Goal: Task Accomplishment & Management: Manage account settings

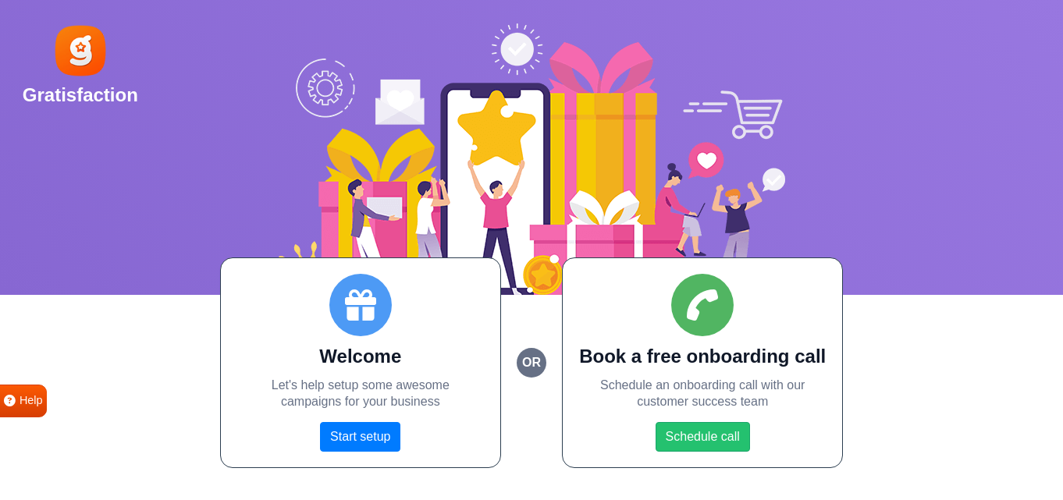
click at [930, 328] on div "Welcome Let's help setup some awesome campaigns for your business Start setup o…" at bounding box center [531, 363] width 1063 height 211
click at [384, 434] on link "Start setup" at bounding box center [360, 437] width 80 height 30
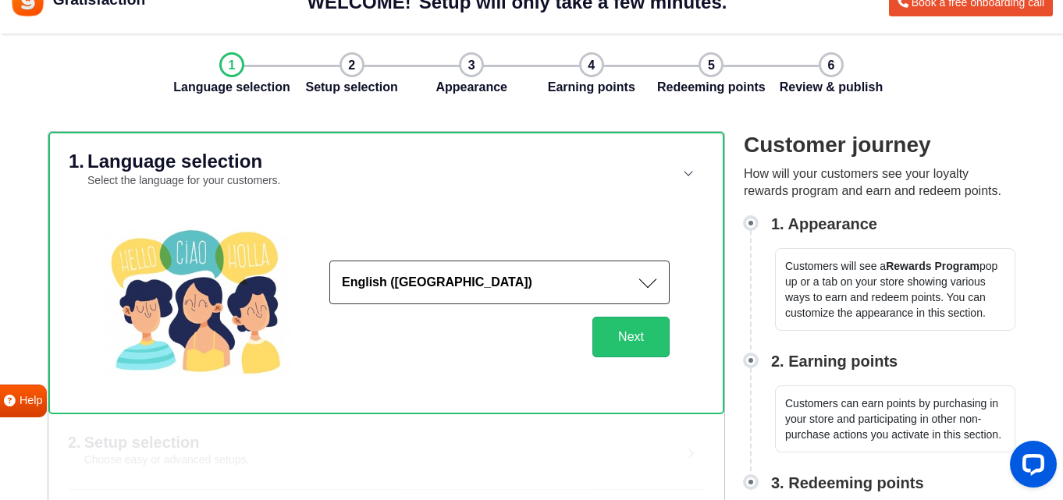
scroll to position [40, 0]
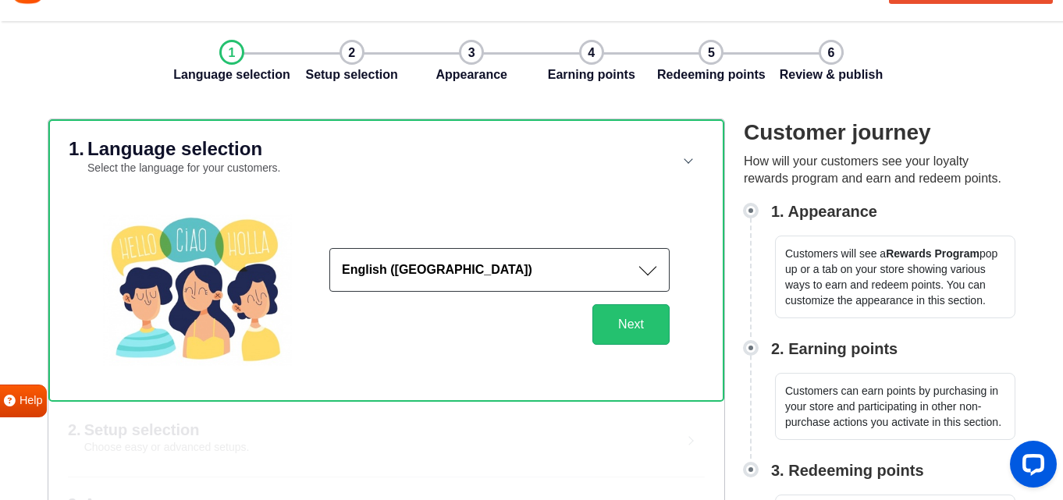
click at [454, 286] on button "English ([GEOGRAPHIC_DATA])" at bounding box center [499, 270] width 340 height 44
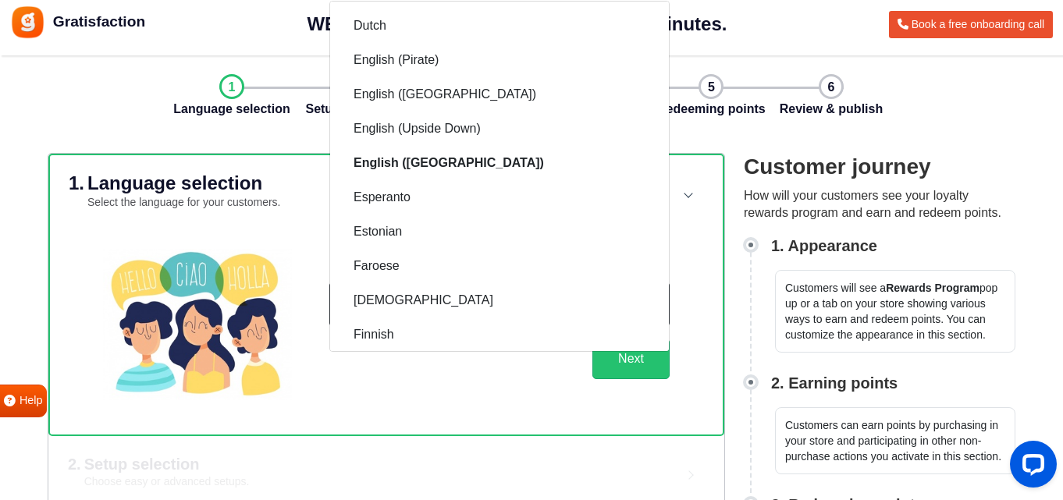
scroll to position [486, 0]
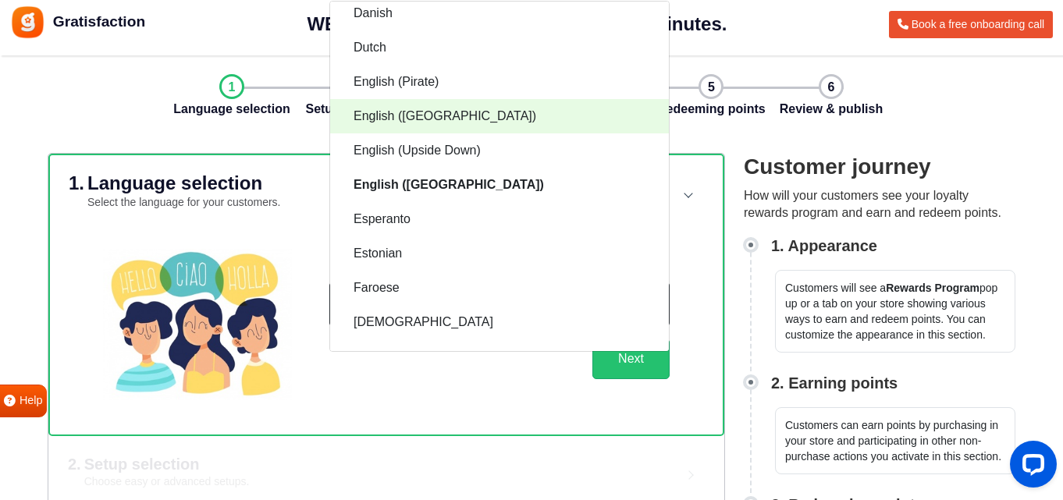
click at [463, 124] on link "English (UK)" at bounding box center [499, 116] width 339 height 34
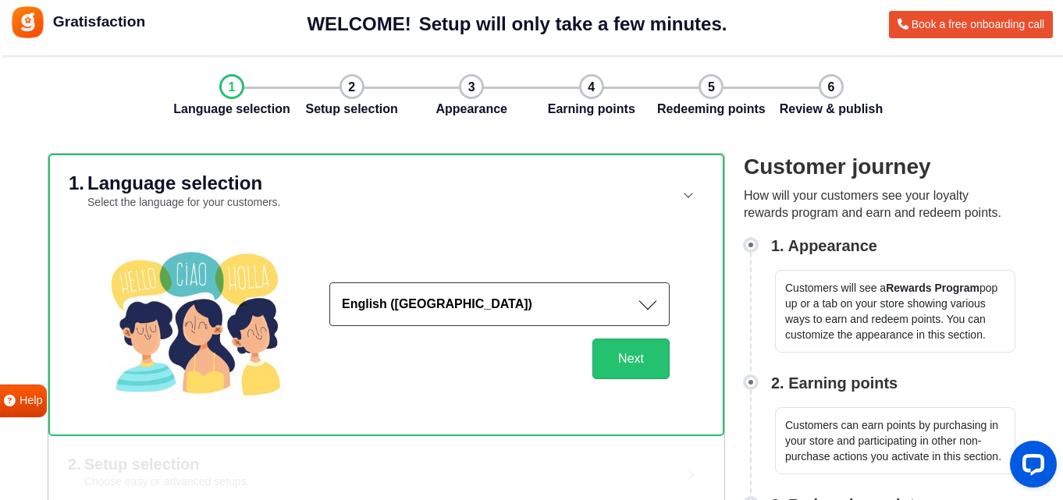
click at [518, 396] on div "English (UK) Afrikaans Albanian Arabic Armenian Azerbaijani Basque Belarusian B…" at bounding box center [481, 324] width 378 height 151
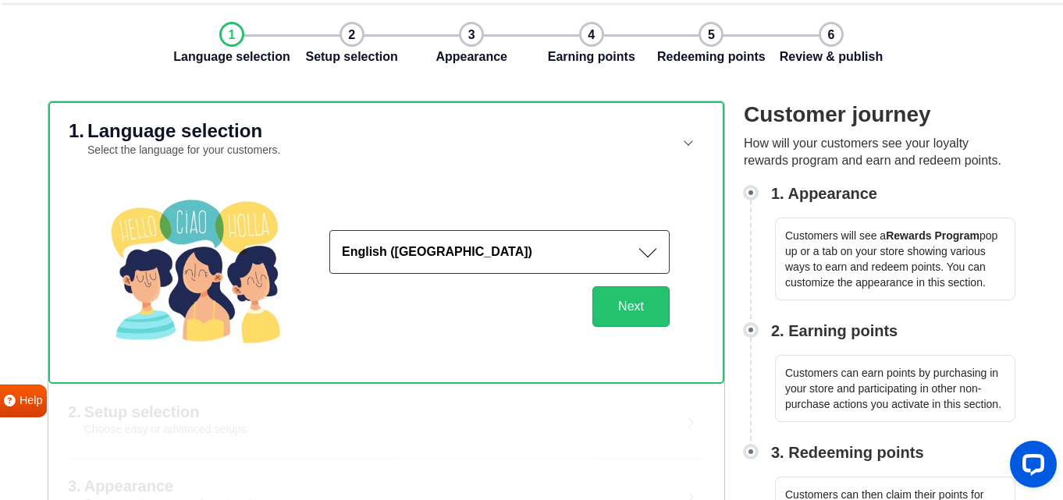
scroll to position [0, 0]
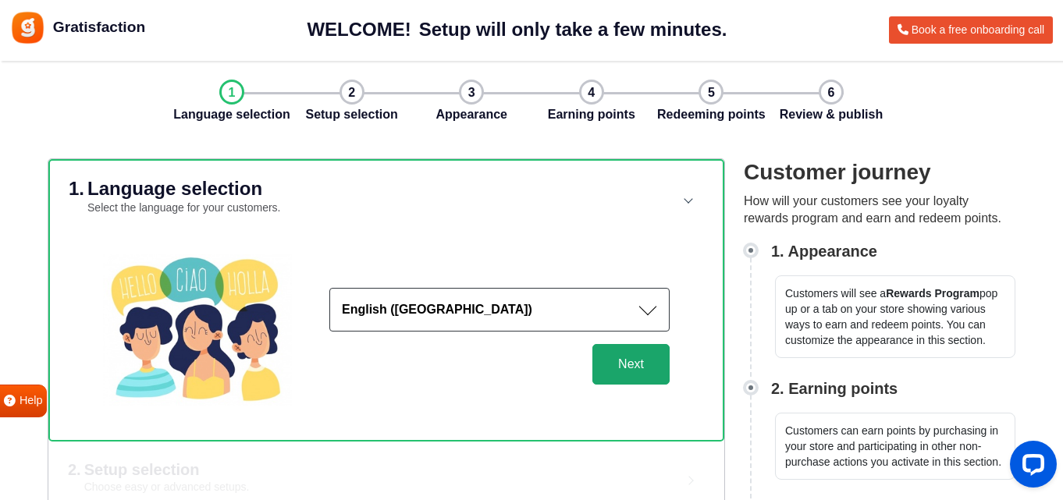
click at [629, 360] on button "Next" at bounding box center [630, 364] width 77 height 41
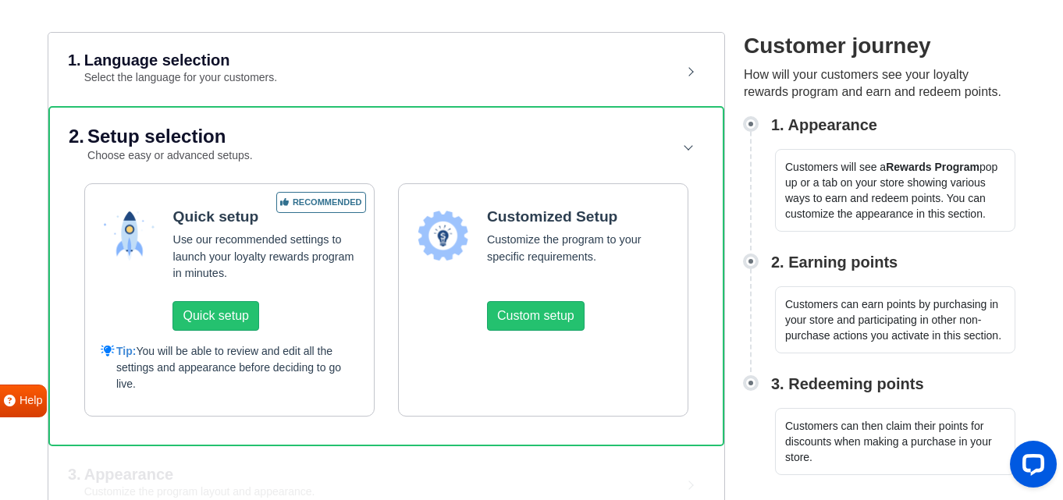
scroll to position [129, 0]
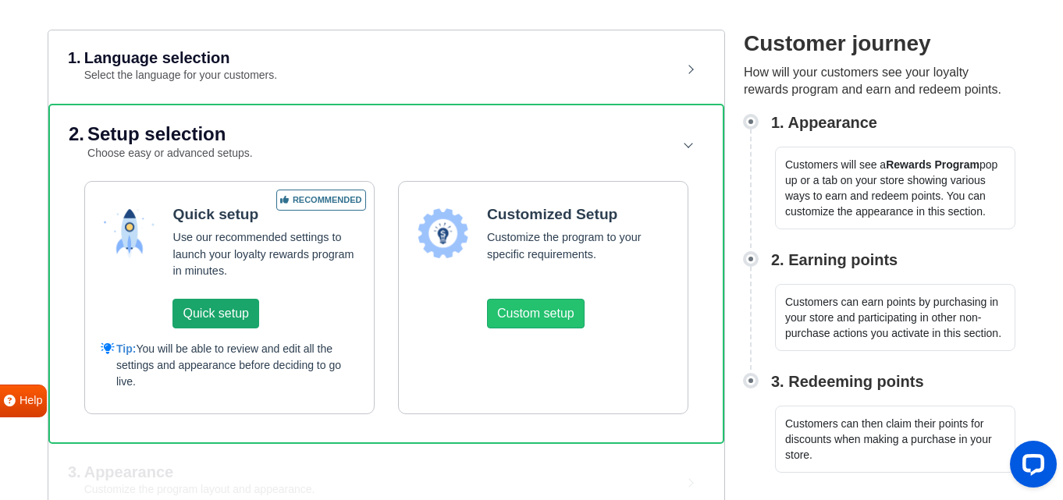
click at [244, 307] on button "Quick setup" at bounding box center [215, 314] width 86 height 30
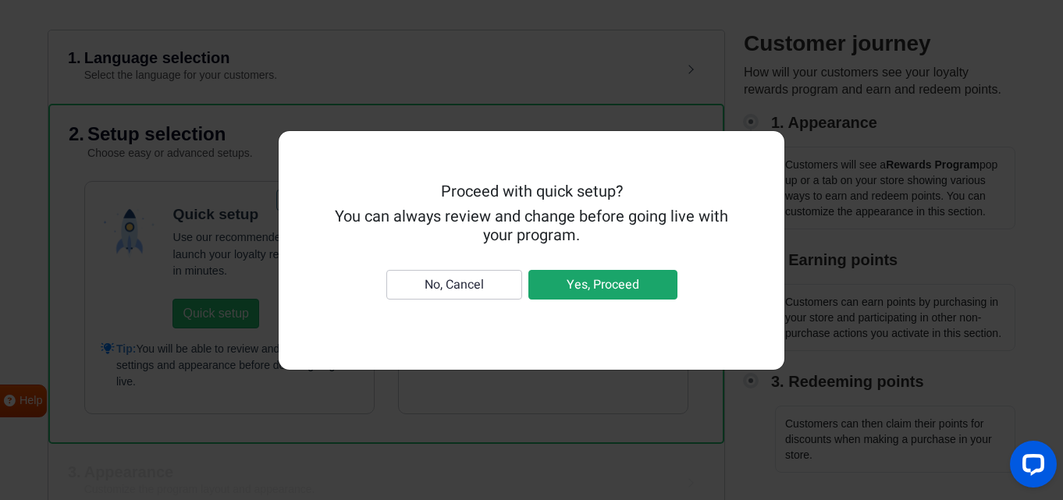
click at [551, 286] on button "Yes, Proceed" at bounding box center [602, 285] width 149 height 30
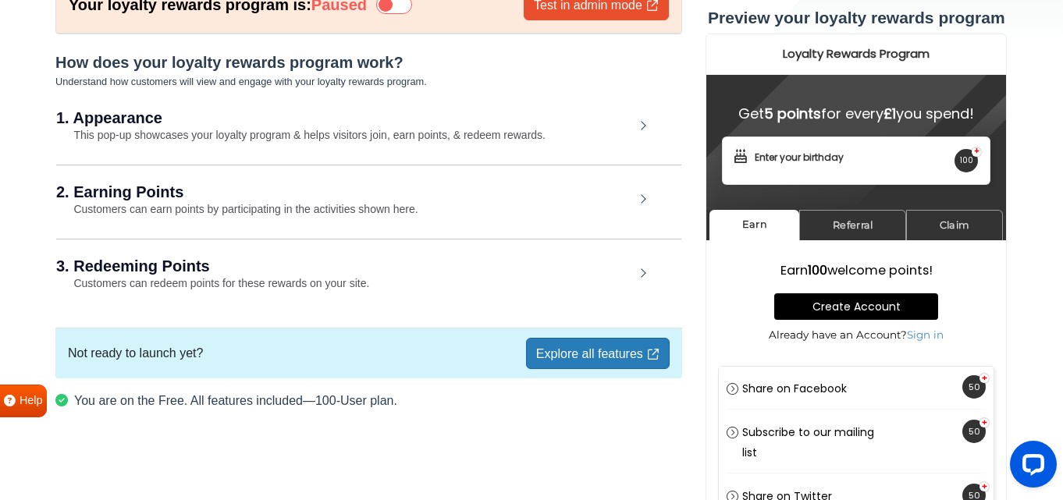
click at [243, 133] on small "This pop-up showcases your loyalty program & helps visitors join, earn points, …" at bounding box center [300, 135] width 489 height 12
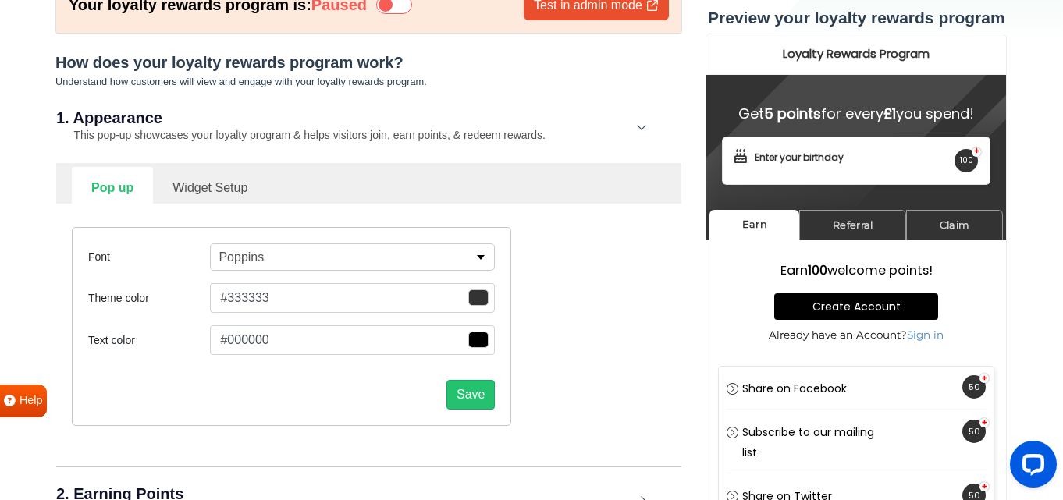
click at [268, 260] on button "Poppins" at bounding box center [352, 257] width 285 height 27
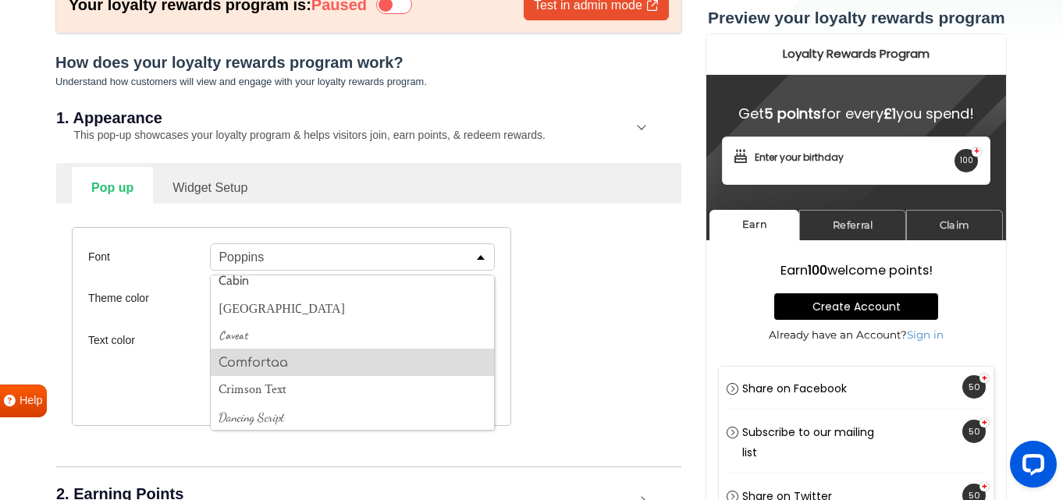
scroll to position [354, 0]
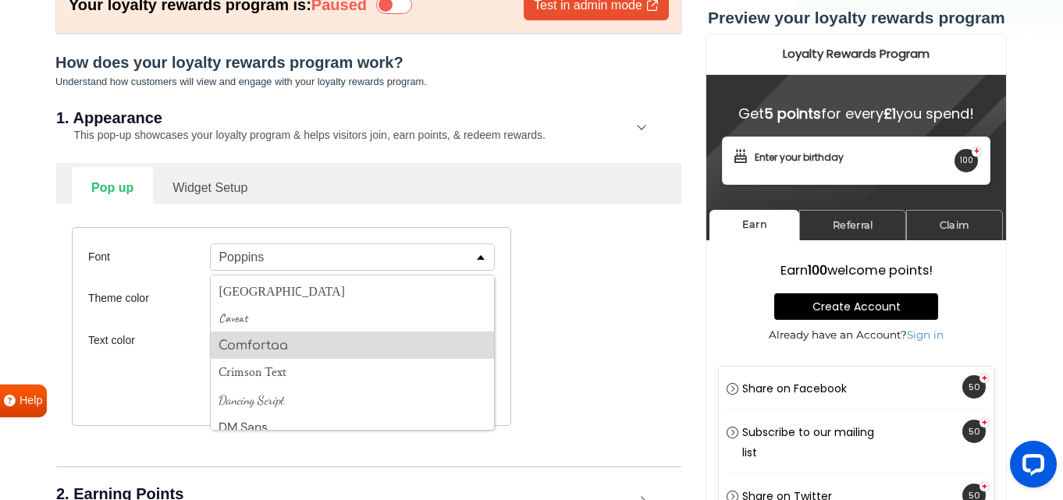
click at [268, 338] on button "Comfortaa" at bounding box center [352, 345] width 283 height 27
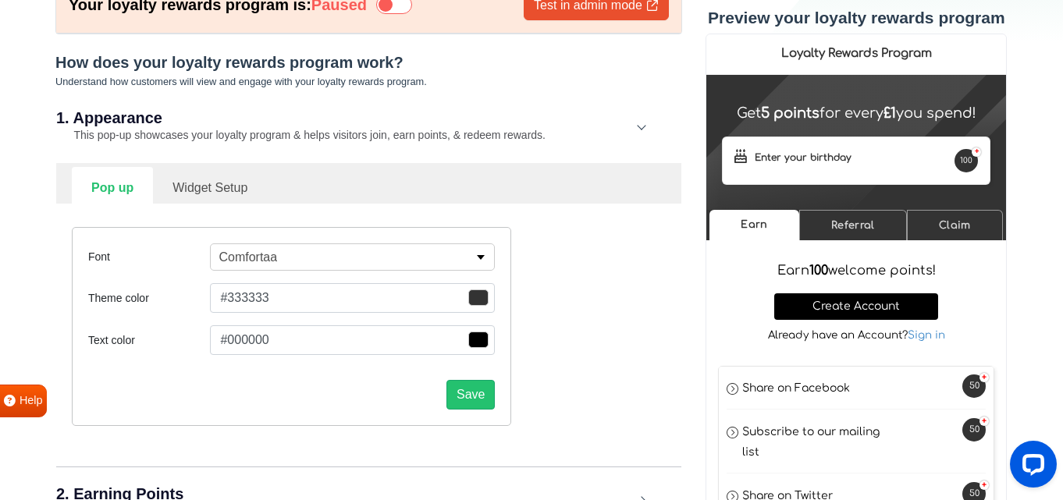
scroll to position [353, 0]
click at [278, 250] on button "Comfortaa" at bounding box center [352, 257] width 285 height 27
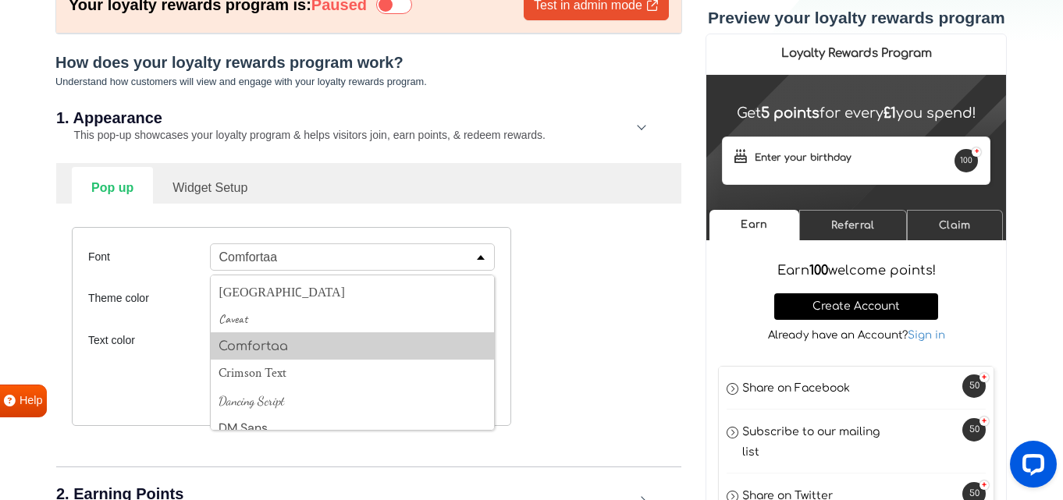
scroll to position [883, 0]
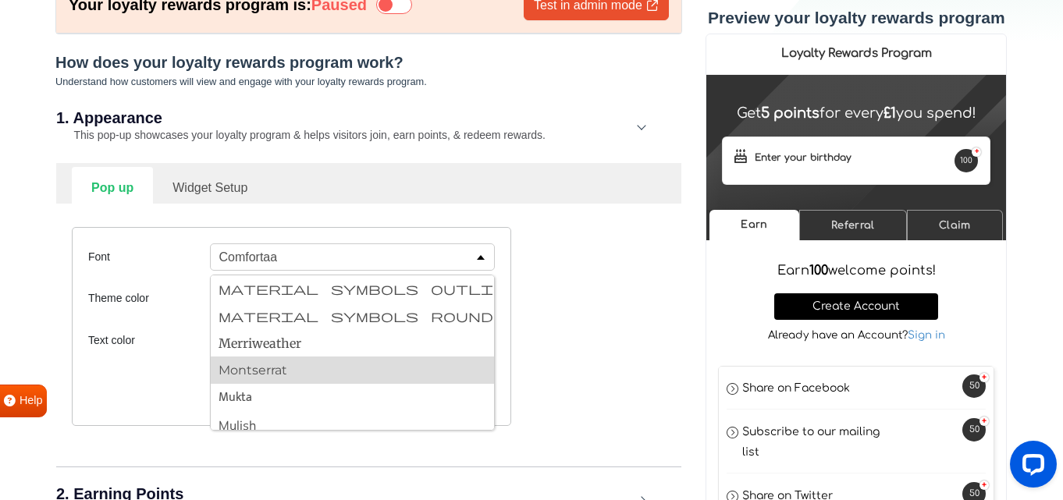
click at [263, 362] on button "Montserrat" at bounding box center [352, 370] width 283 height 27
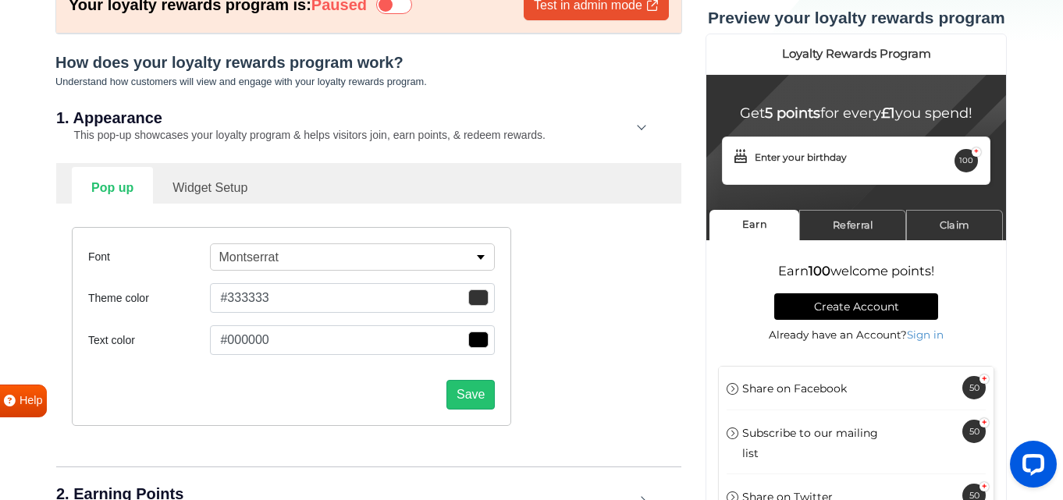
scroll to position [1284, 0]
click at [474, 300] on span "button" at bounding box center [478, 298] width 20 height 16
click at [358, 468] on div at bounding box center [338, 467] width 159 height 6
click at [375, 469] on div at bounding box center [338, 467] width 159 height 6
click at [382, 469] on div at bounding box center [338, 467] width 159 height 6
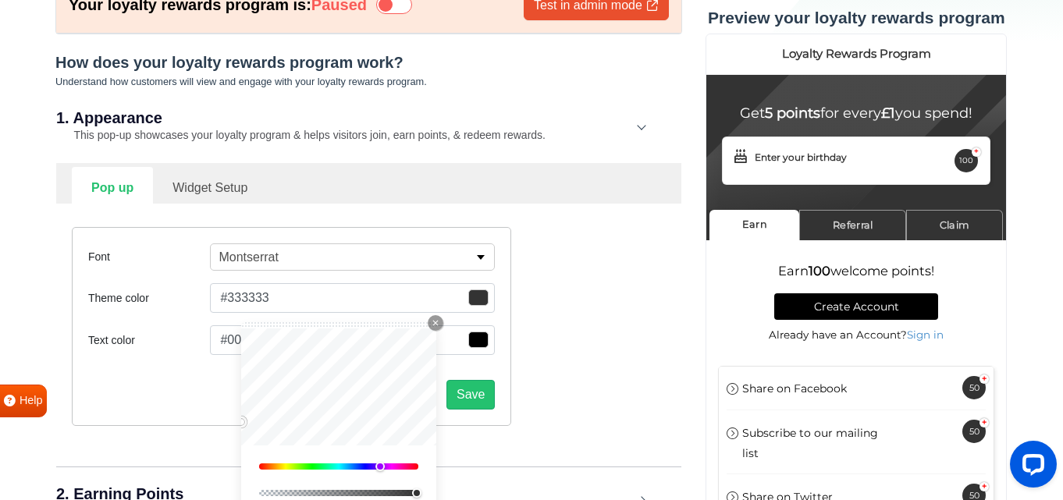
type input "#a25bd1"
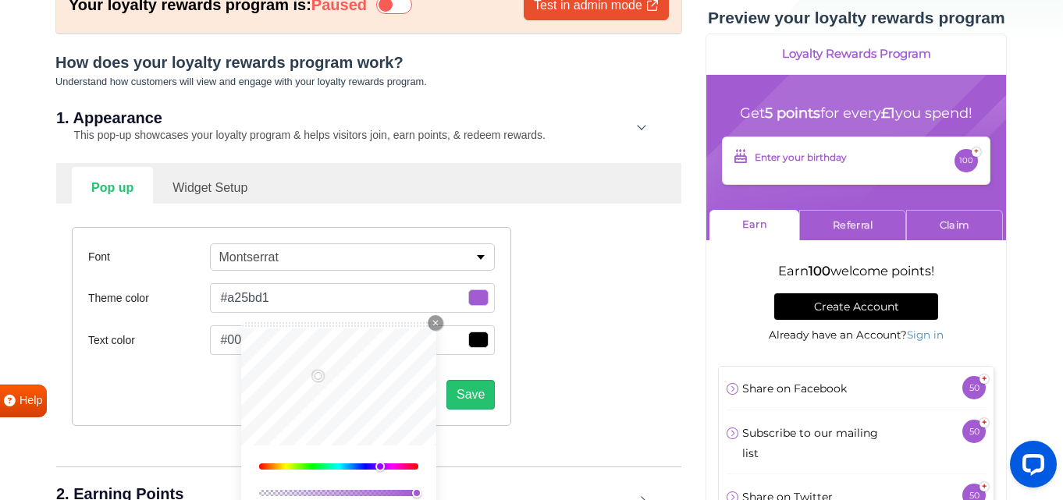
type input "#c282ec"
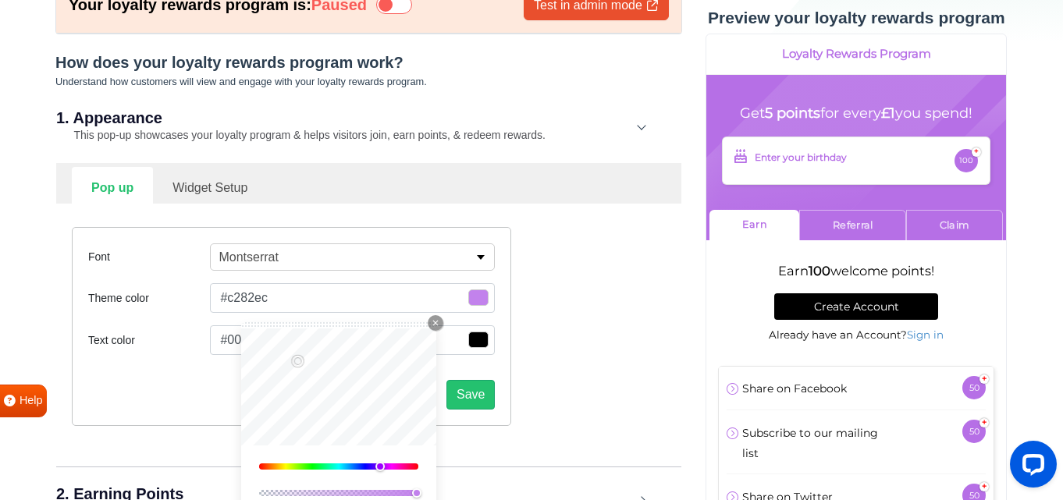
type input "#cc9deb"
type input "#d4afed"
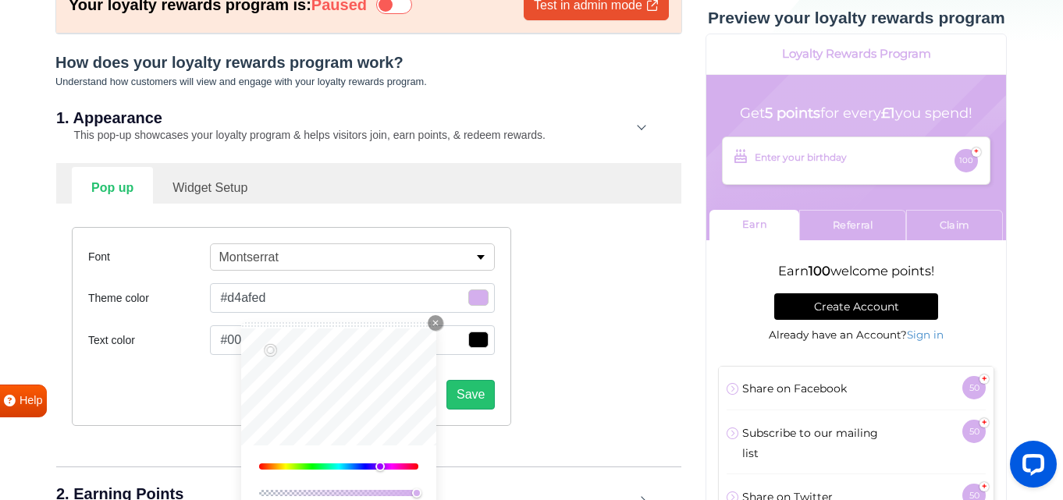
type input "#e2c5f6"
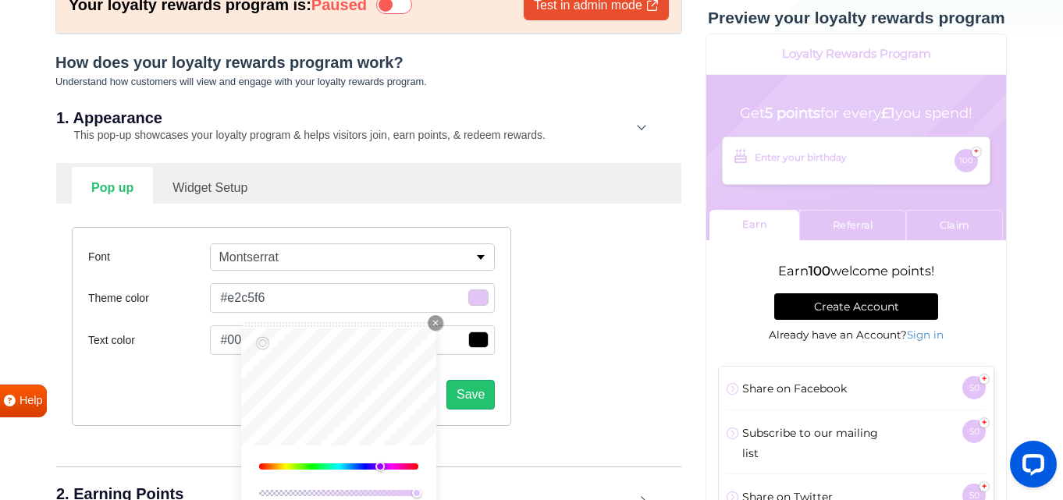
type input "#f0daff"
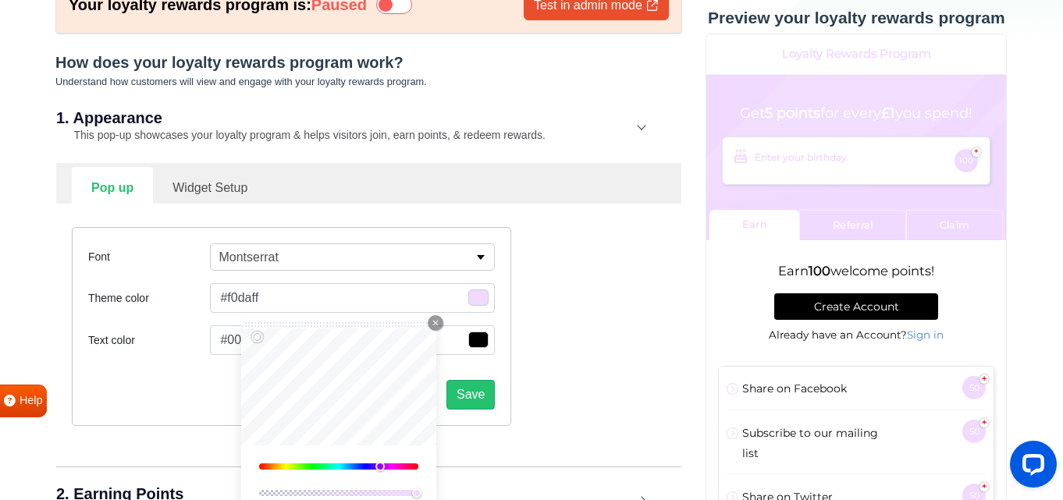
type input "#e7c9fb"
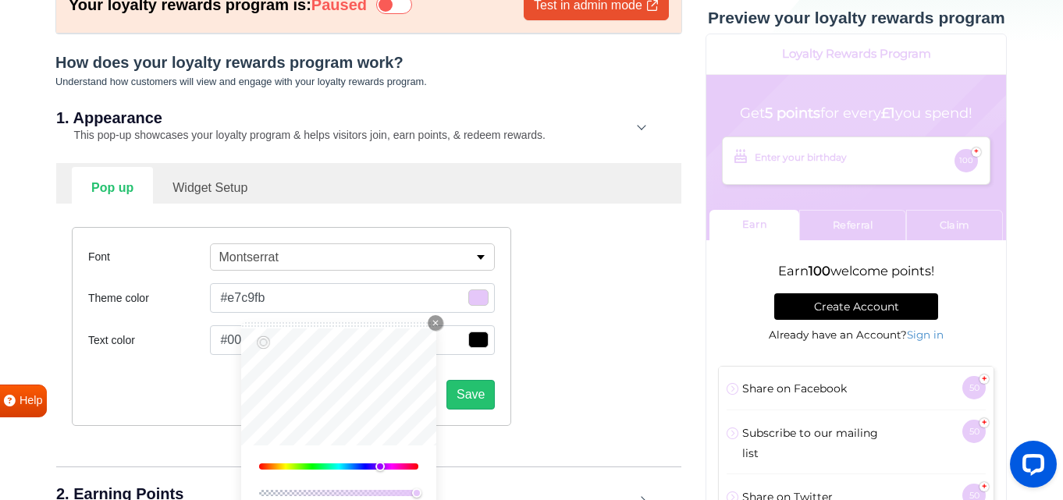
type input "#e3c1fa"
type input "#e4befc"
type input "#e4baff"
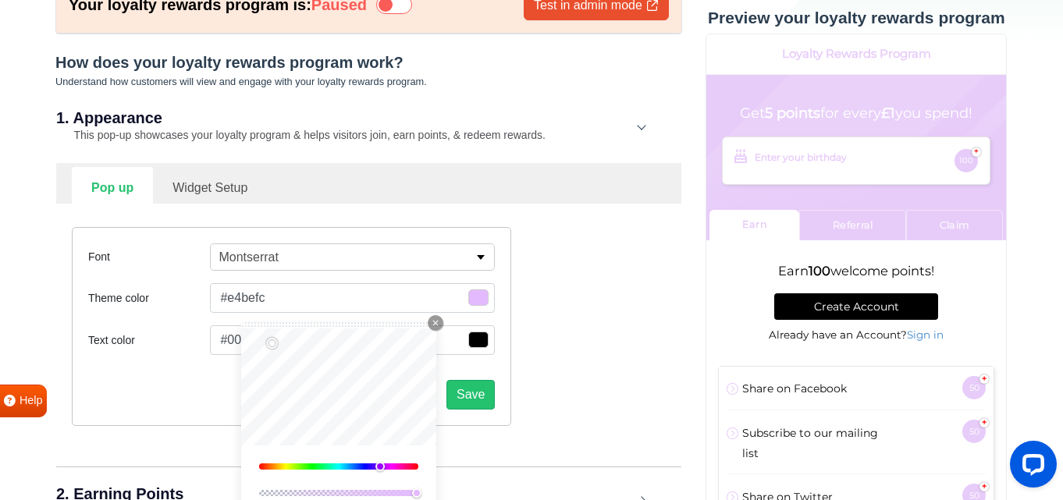
type input "#e4baff"
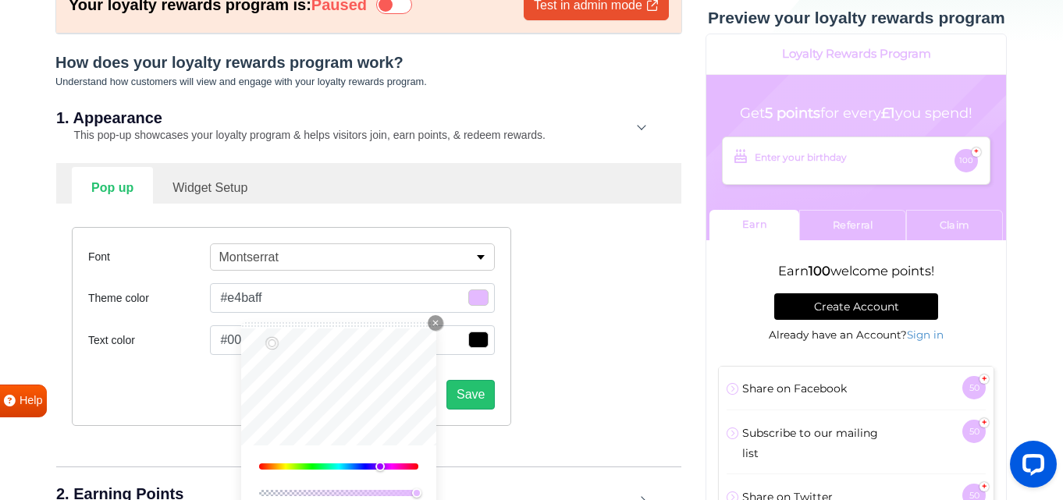
type input "#e0b1ff"
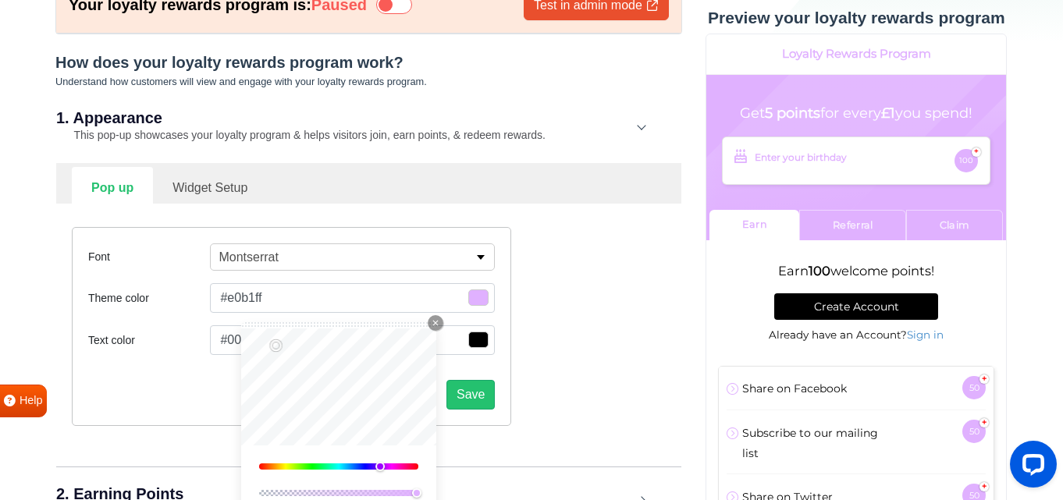
type input "#ddb1ff"
type input "#f1b1ff"
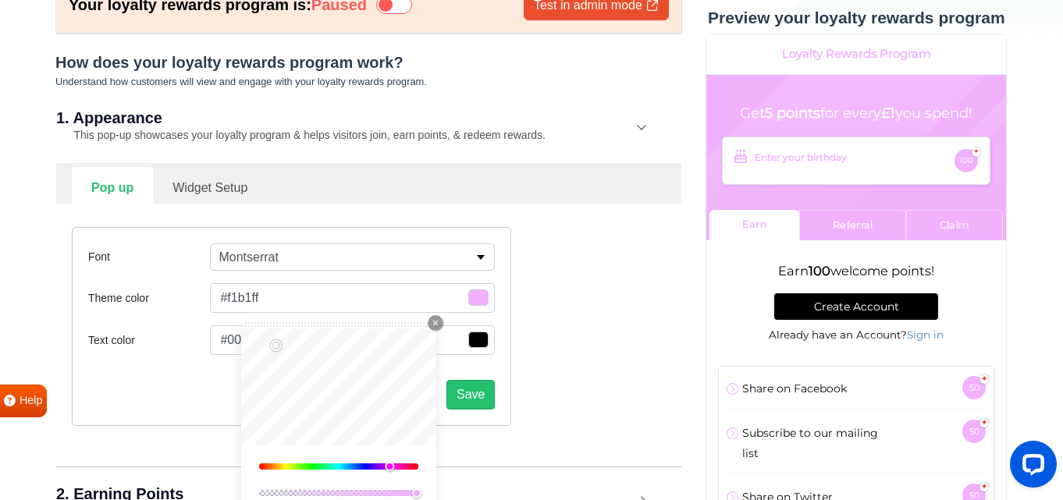
type input "#feb1ff"
type input "#ffb1f7"
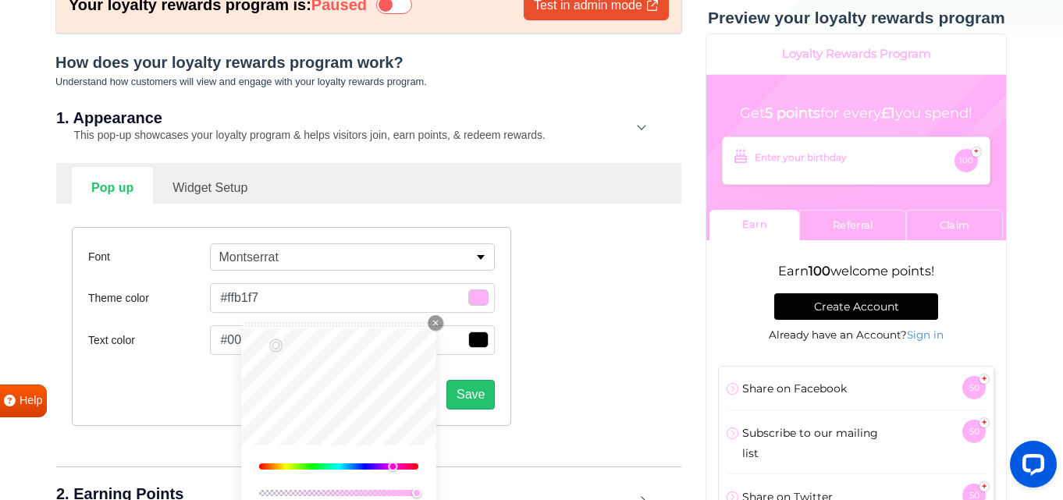
type input "#ffb1f7"
type input "#ffb1fe"
type input "#f5b1ff"
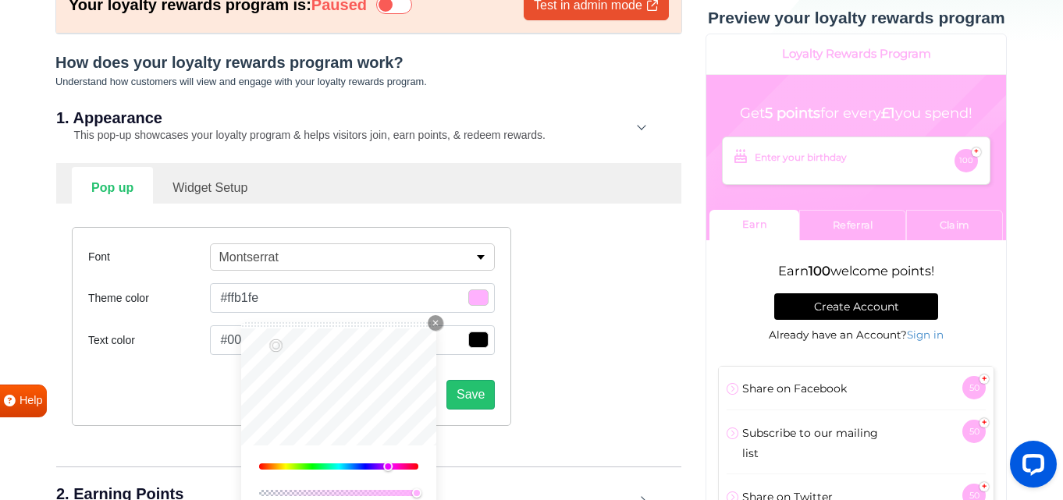
type input "#f5b1ff"
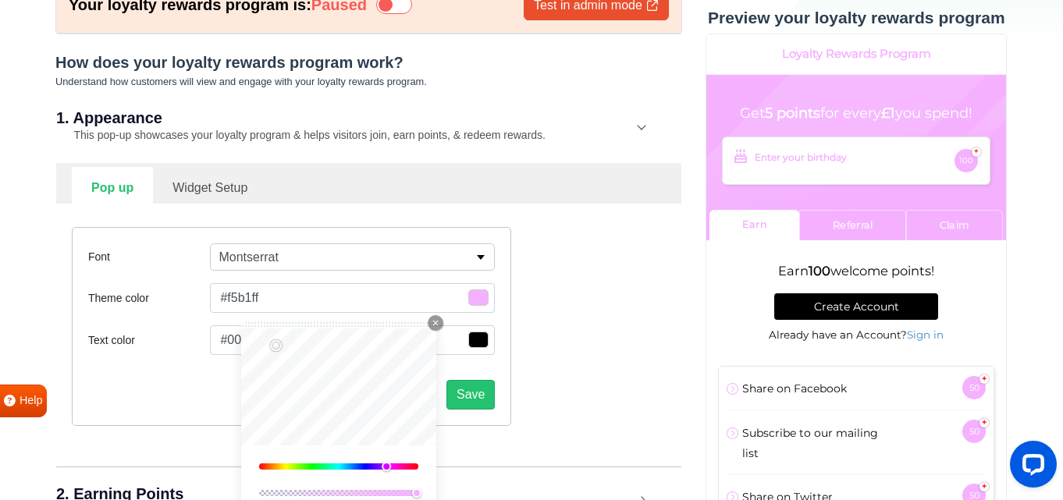
type input "#f2b1ff"
type input "#f1b1ff"
type input "#eeb1ff"
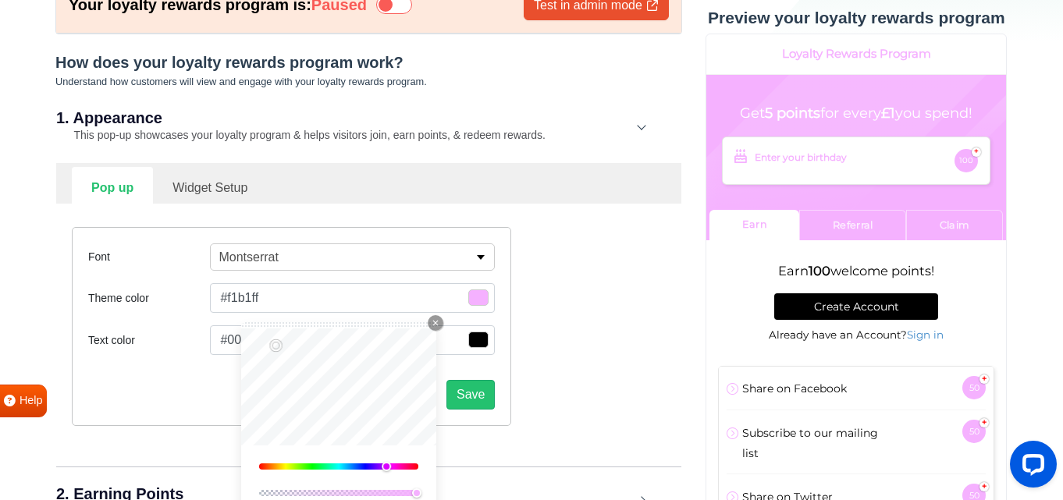
type input "#eeb1ff"
drag, startPoint x: 395, startPoint y: 472, endPoint x: 386, endPoint y: 468, distance: 9.4
click at [386, 468] on div at bounding box center [385, 466] width 9 height 9
type input "#e687ff"
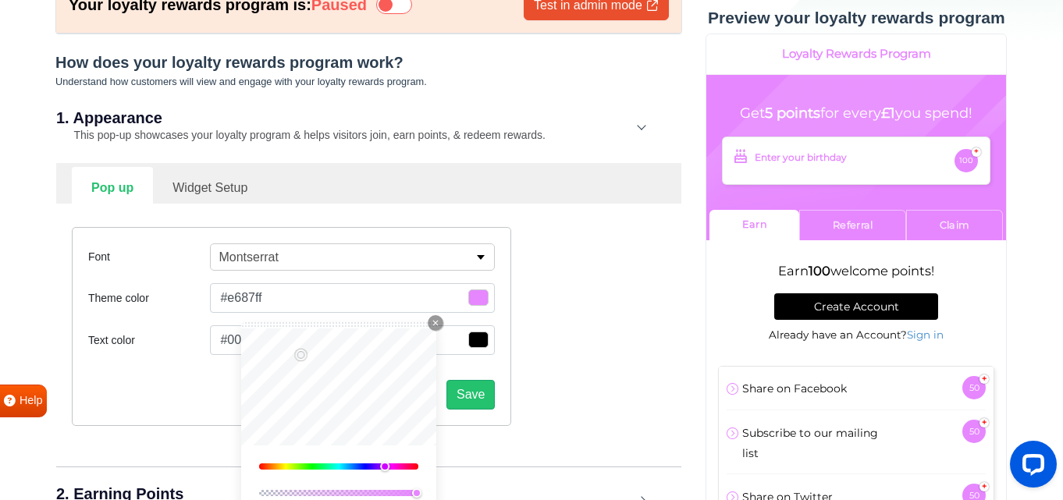
type input "#dd82f7"
type input "#c27ad5"
type input "#bb78cd"
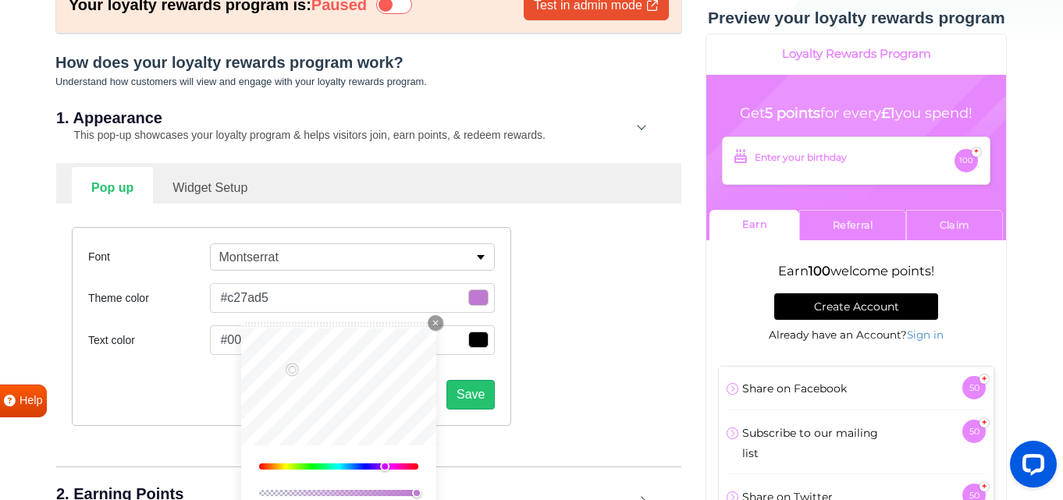
type input "#bb78cd"
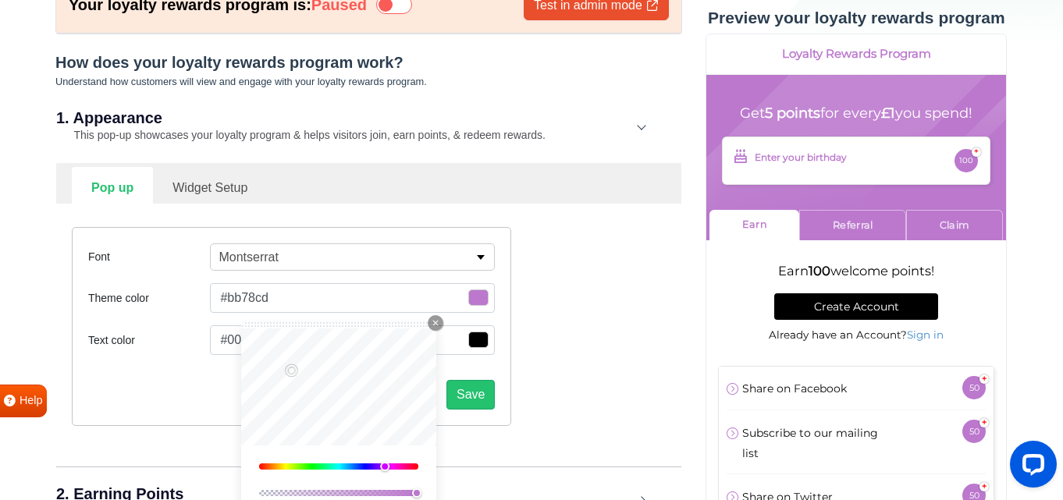
type input "#ba7acc"
type input "#bc7dcd"
type input "#c085d0"
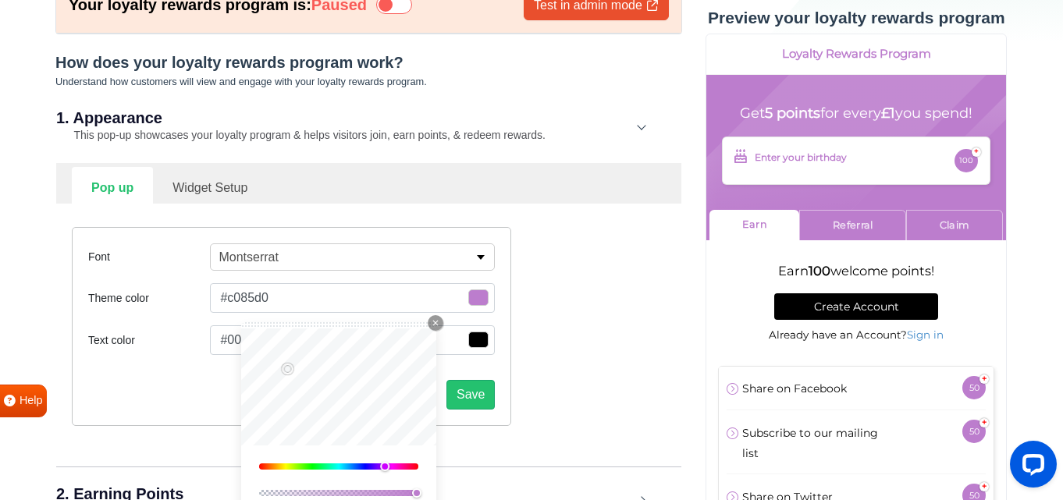
type input "#c085d0"
type input "#c68ed6"
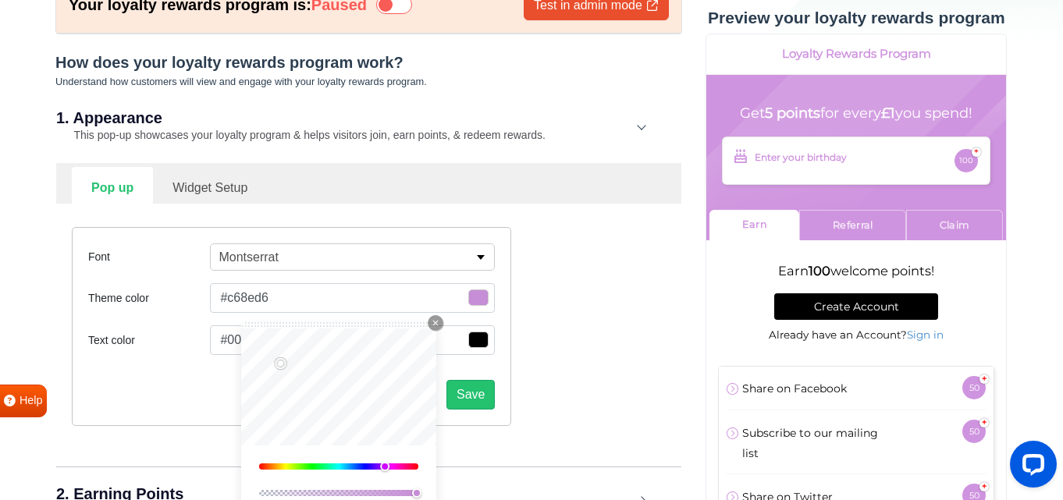
type input "#cf94df"
type input "#ce96dd"
type input "#dc93f0"
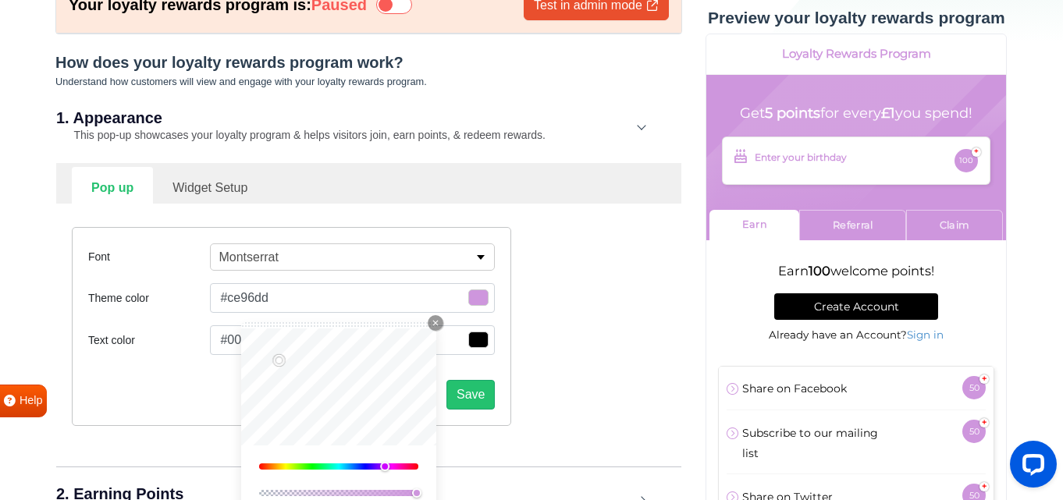
type input "#dc93f0"
type input "#ff7aff"
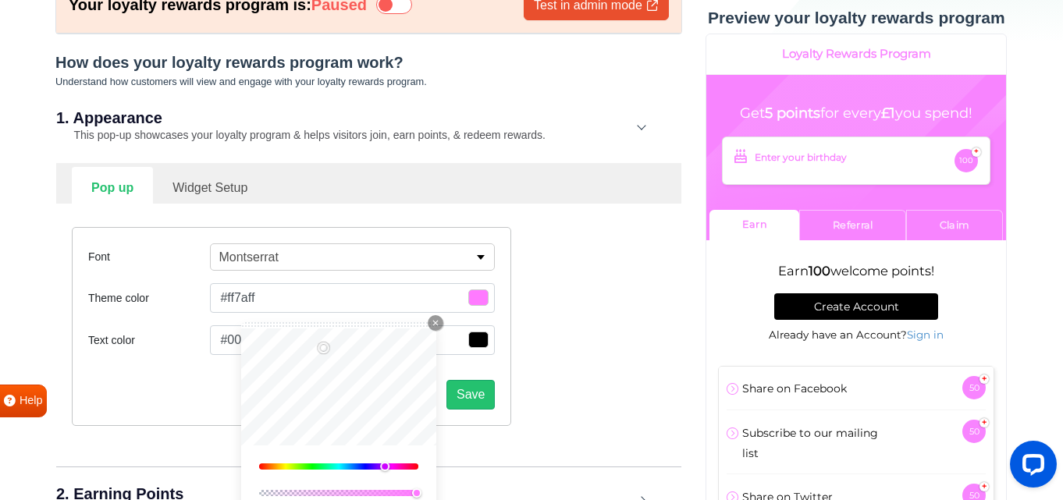
type input "#ff7bff"
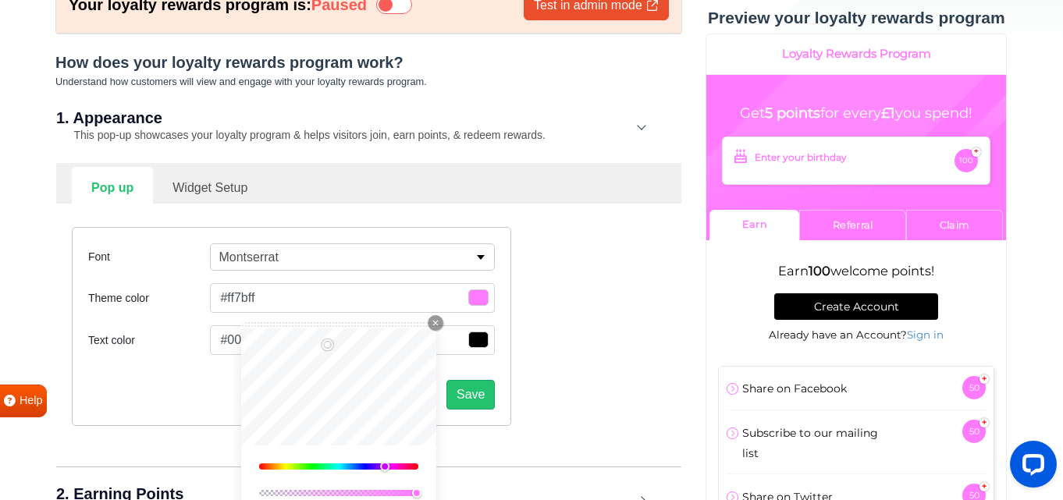
type input "#ff7aff"
type input "#ff78ff"
type input "#ff6aff"
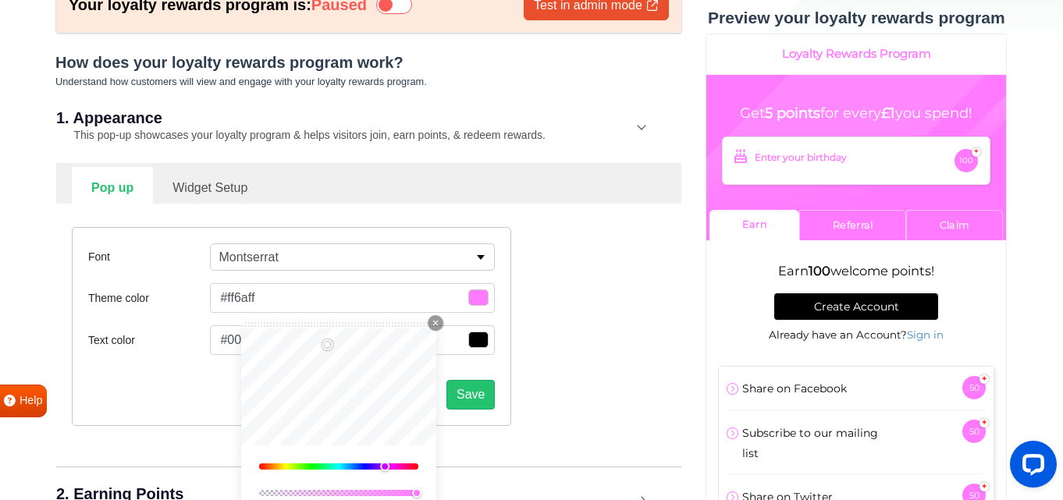
type input "#ff6aff"
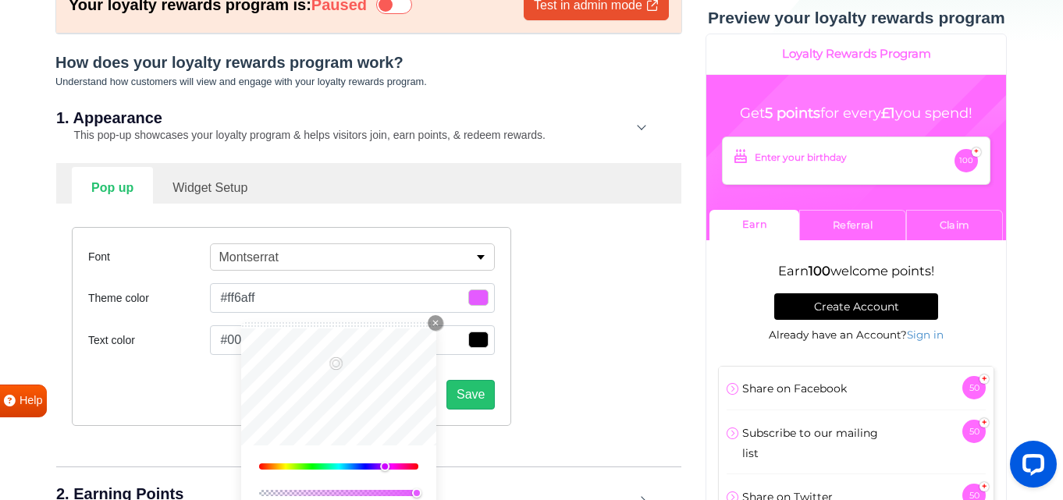
type input "#d24ff6"
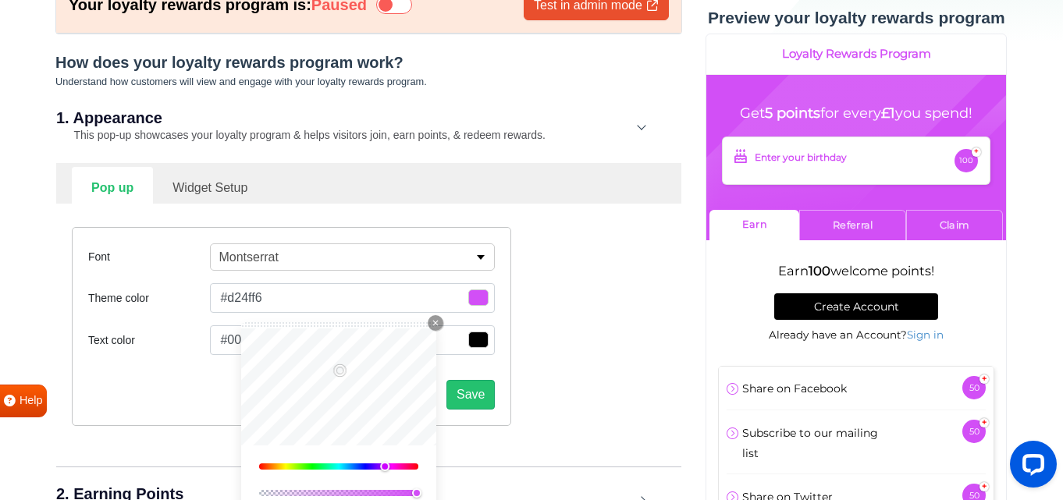
type input "#cf4ef2"
type input "#cb4dee"
type input "#c64dee"
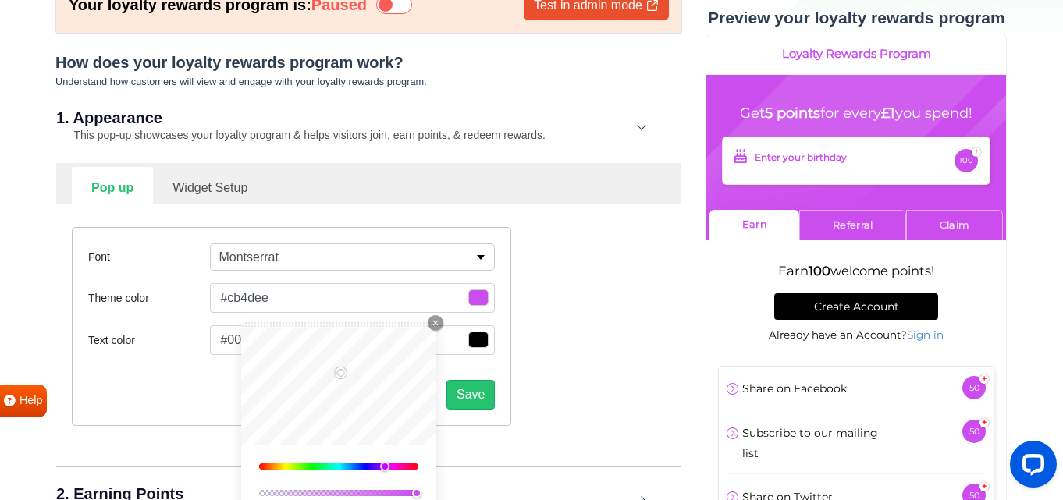
type input "#c64dee"
type input "#a64dee"
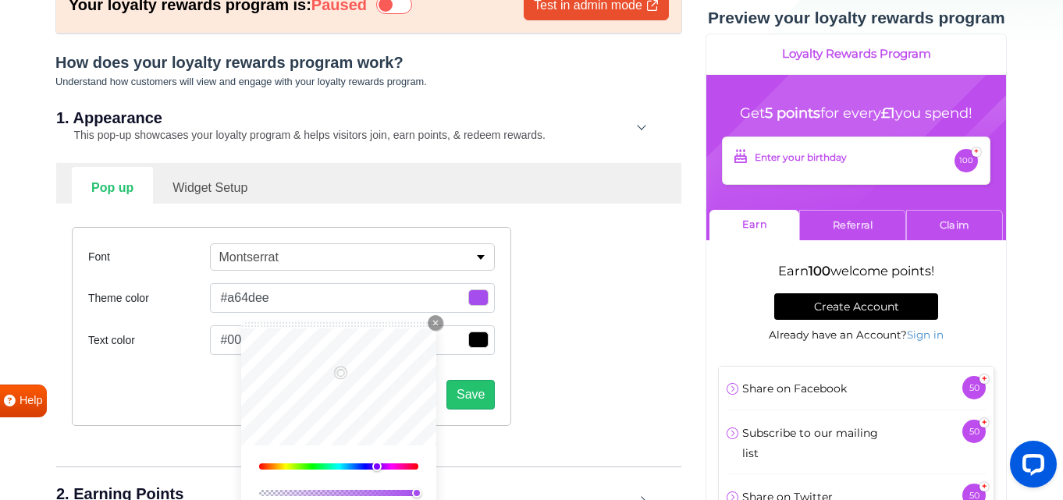
type input "#9b4dee"
type input "#934dee"
type input "#6d4dee"
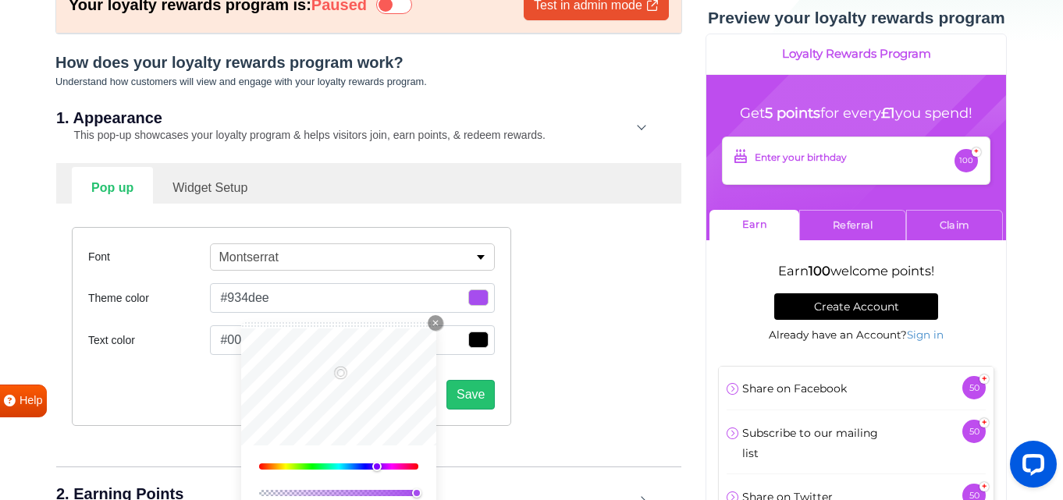
type input "#6d4dee"
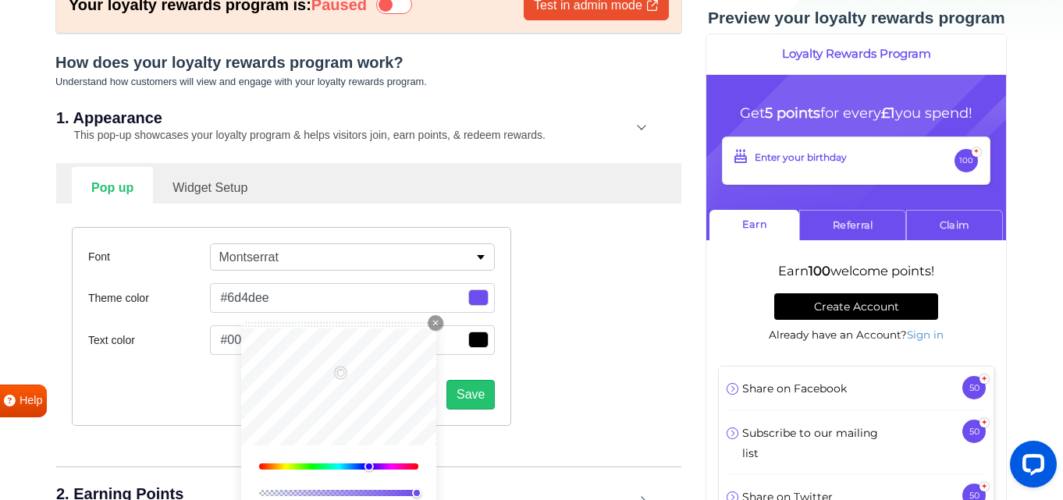
type input "#7b4dee"
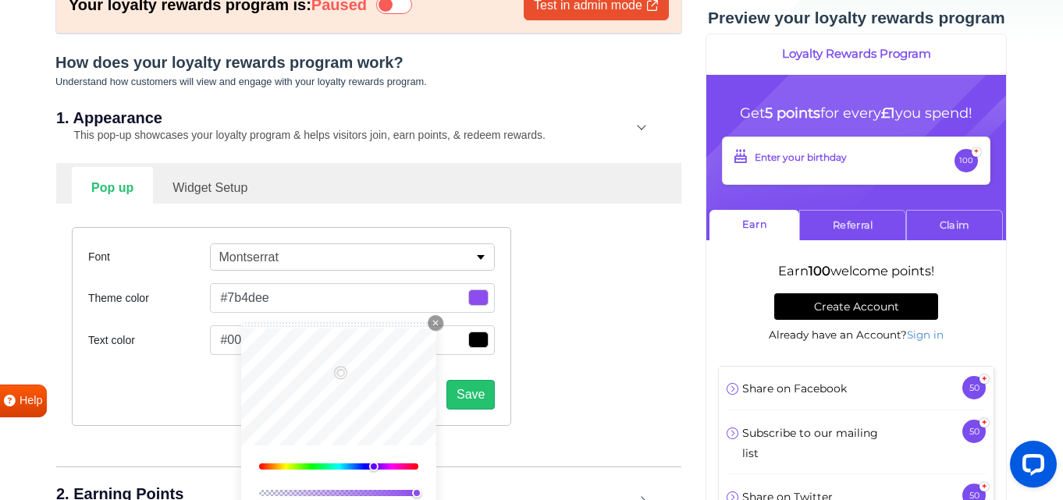
type input "#934dee"
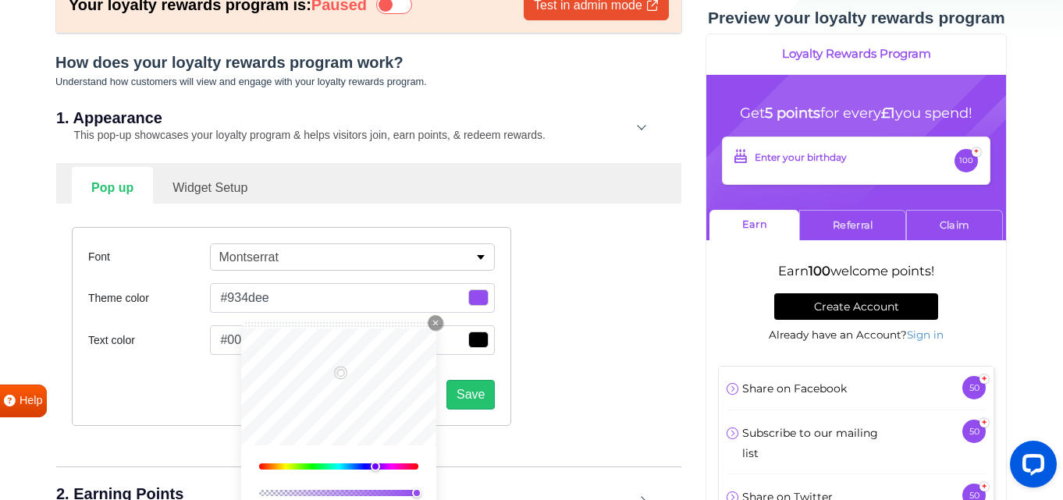
type input "#964dee"
type input "#9b4dee"
type input "#a04dee"
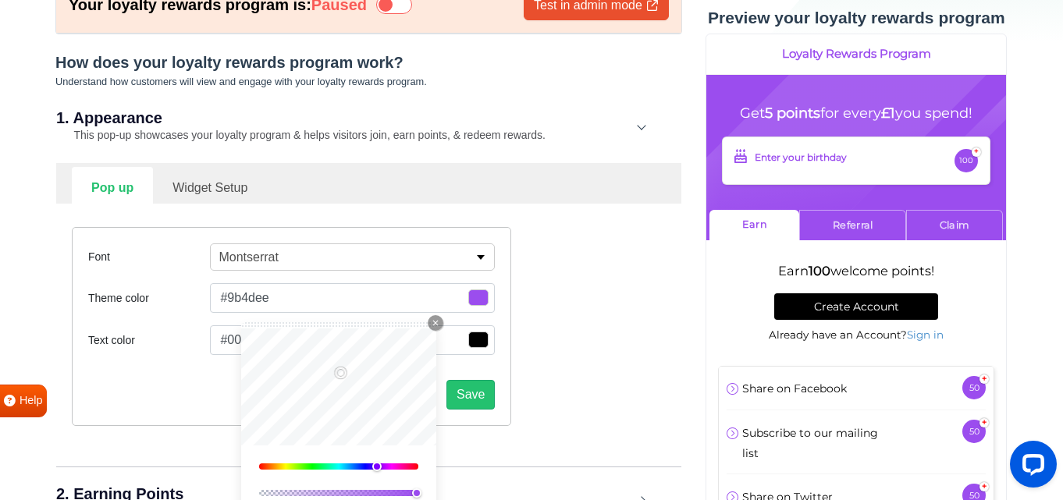
type input "#a04dee"
type input "#a64dee"
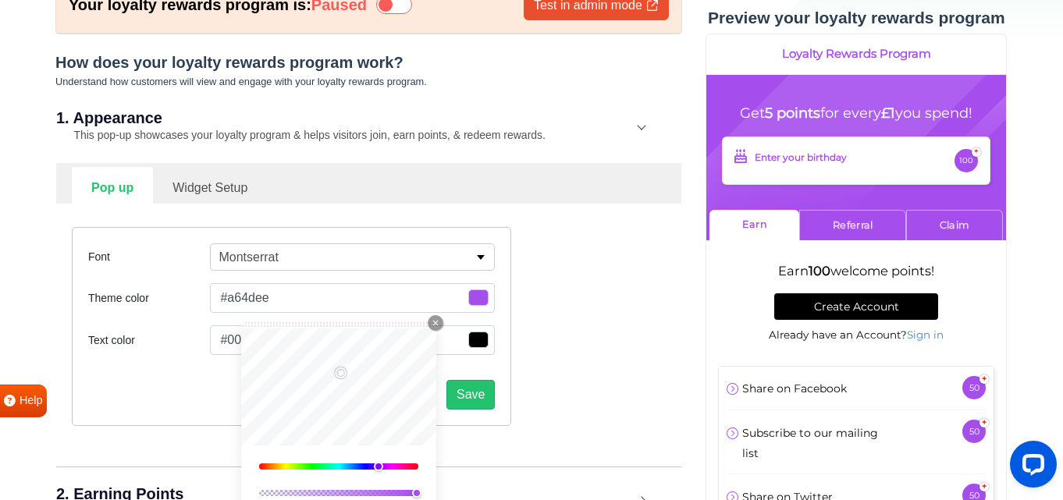
type input "#a84dee"
type input "#b84dee"
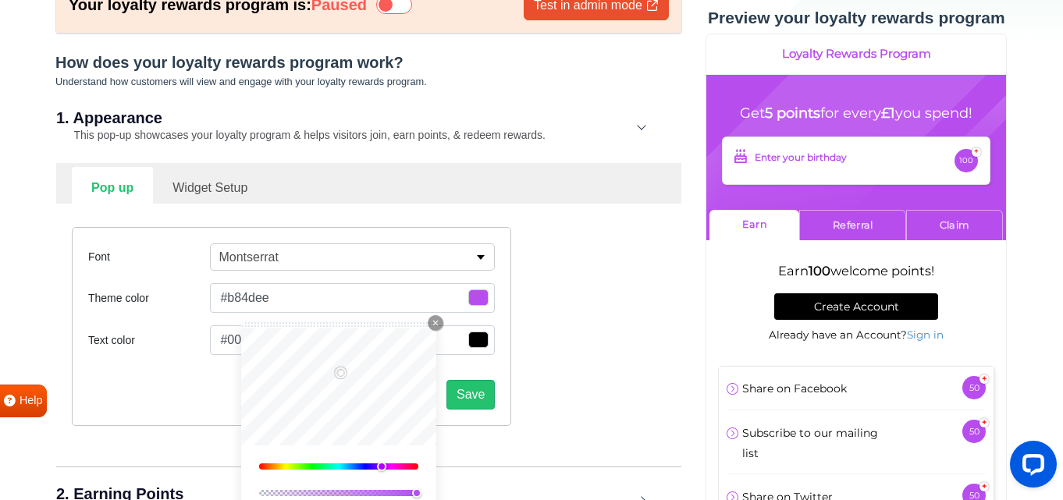
click at [383, 468] on div at bounding box center [382, 466] width 9 height 9
type input "#9154af"
type input "#8b51a8"
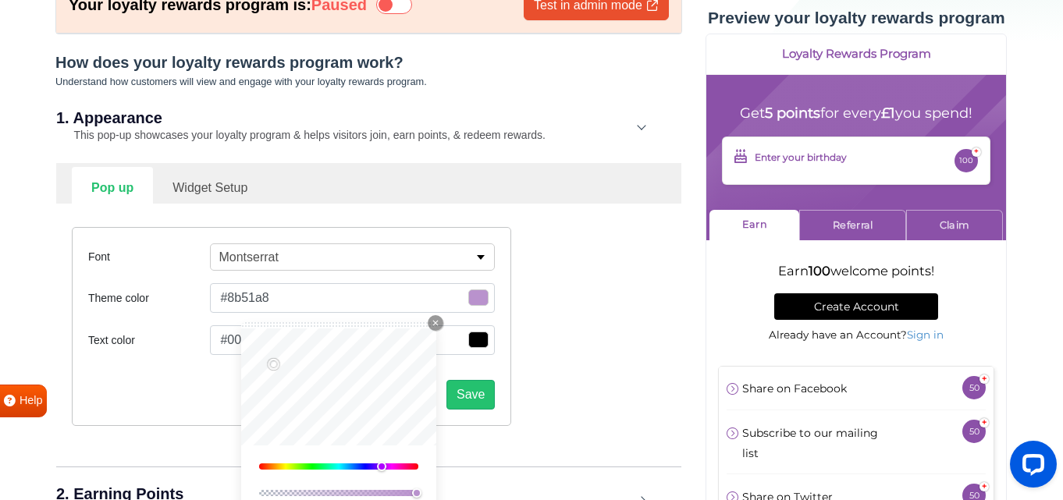
type input "#b992cd"
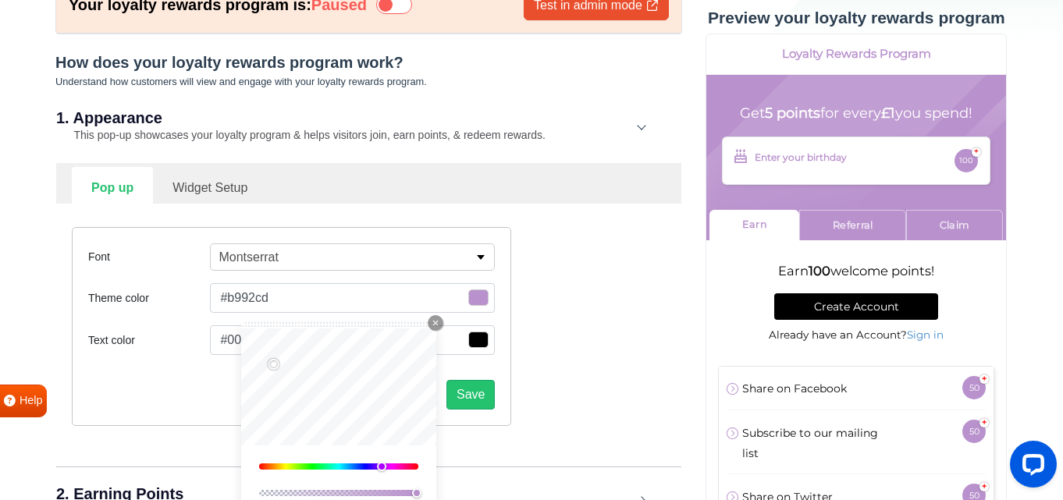
type input "#d0abe2"
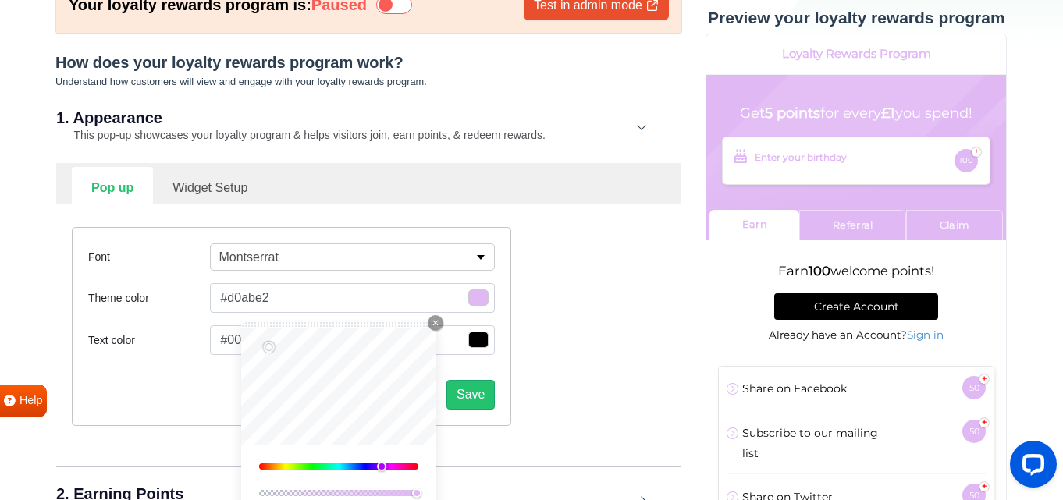
type input "#e0b8f4"
type input "#e0b6f6"
type input "#deb3f3"
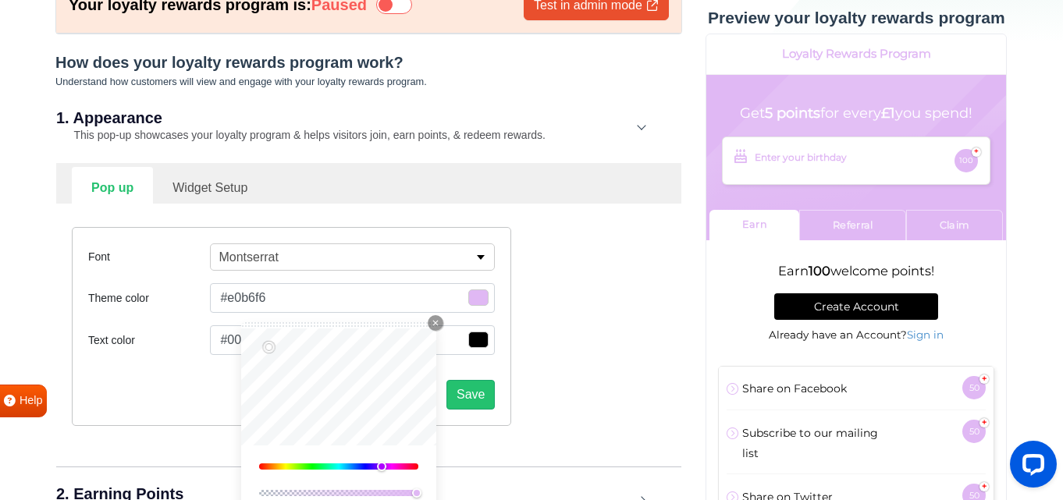
type input "#deb3f3"
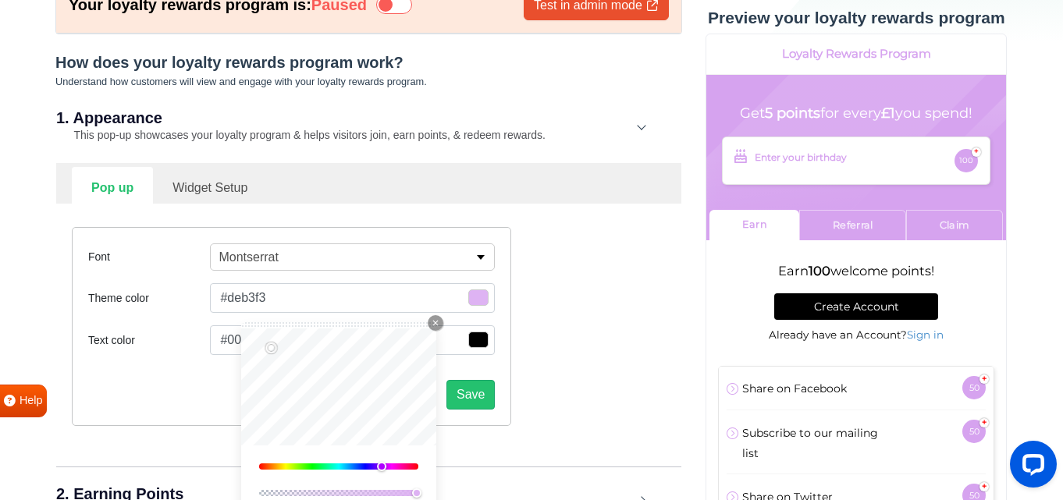
type input "#d6a3ef"
type input "#cf99ea"
type input "#d19deb"
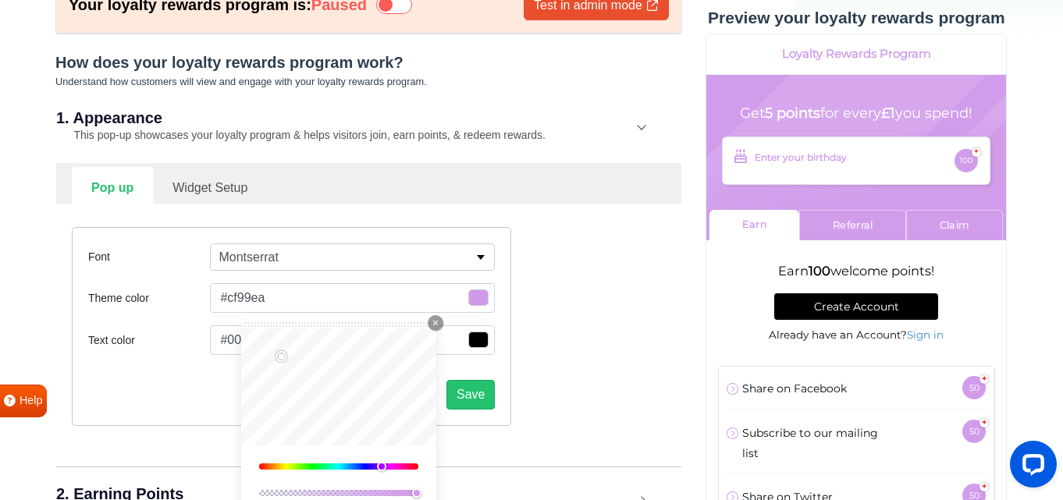
type input "#d19deb"
type input "#d09fe9"
type input "#cfa2e5"
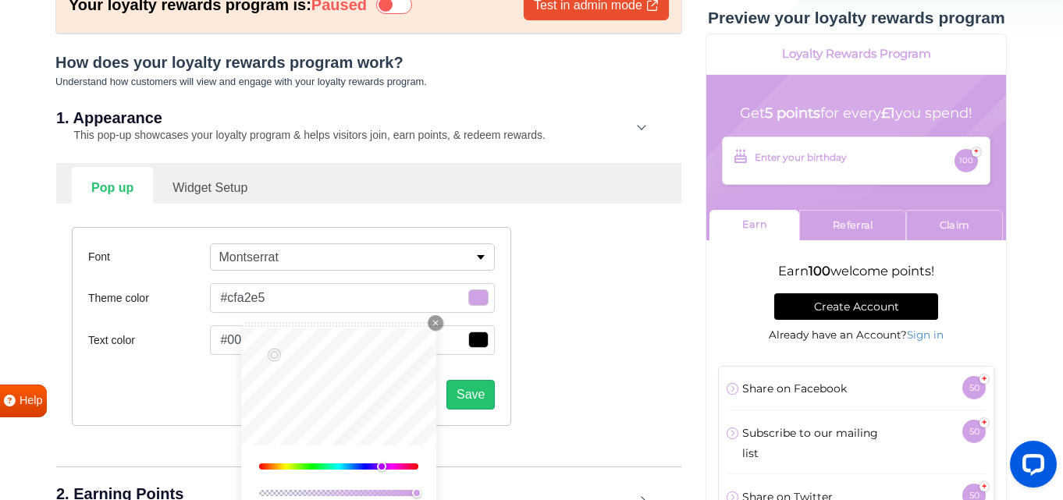
type input "#d2a5e8"
type input "#d1a7e6"
type input "#d4a9e9"
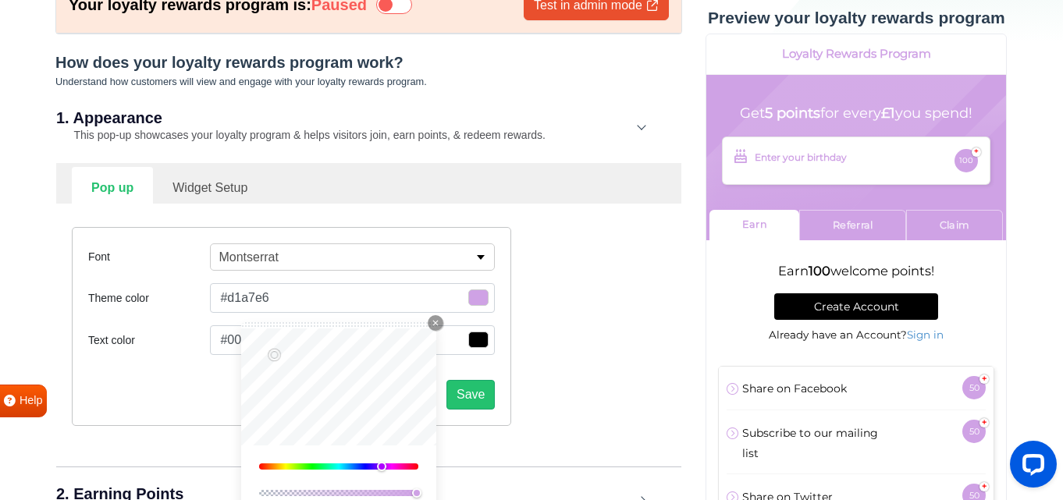
type input "#d4a9e9"
type input "#d3abe7"
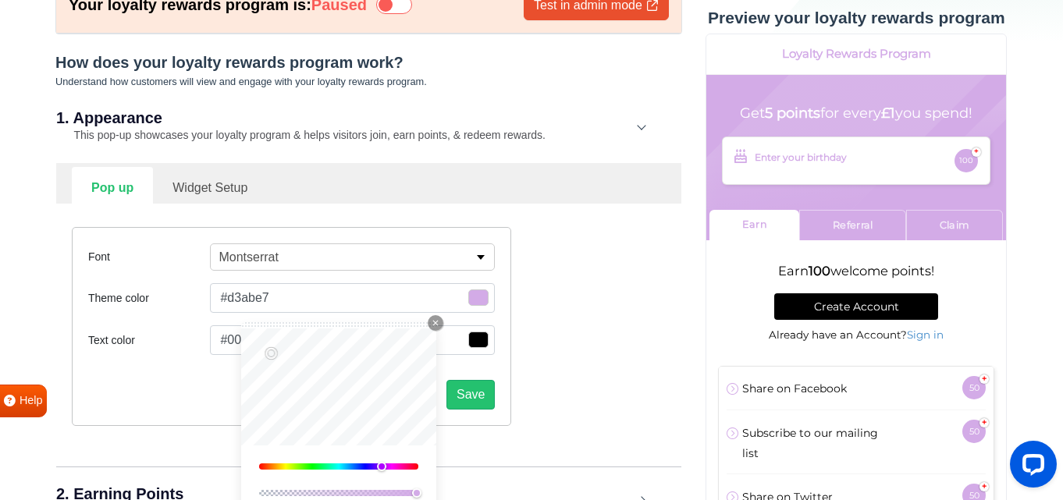
type input "#d4a9e9"
type input "#e0adf9"
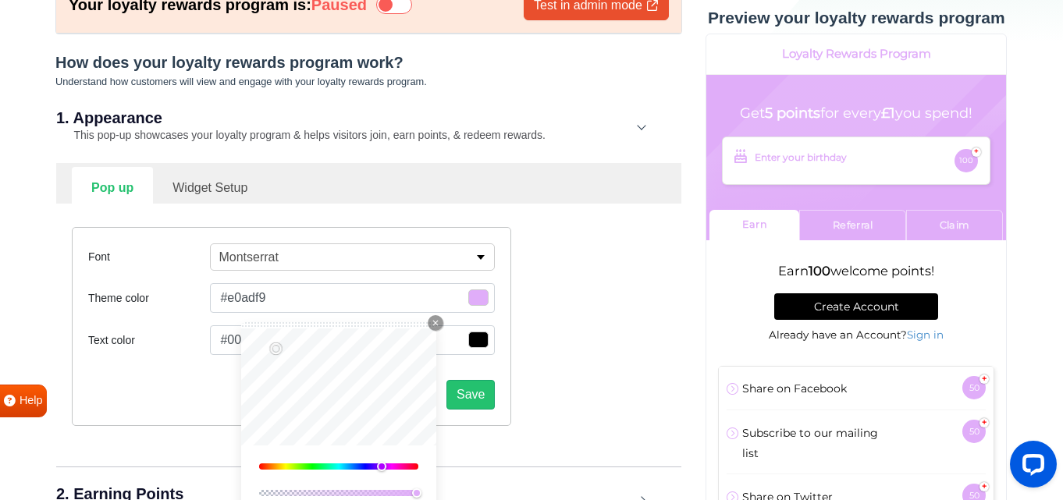
type input "#ddabf6"
type input "#daa9f3"
type input "#d4a7eb"
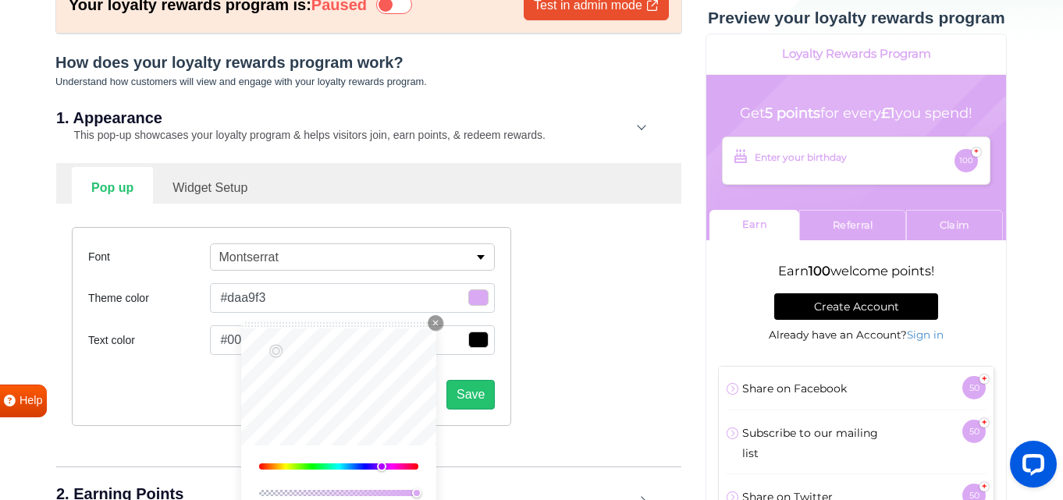
type input "#d4a7eb"
click at [276, 294] on button "#d4a7eb" at bounding box center [352, 298] width 285 height 30
click at [283, 299] on button "#d4a7eb" at bounding box center [352, 298] width 285 height 30
click at [275, 297] on button "#d4a7eb" at bounding box center [352, 298] width 285 height 30
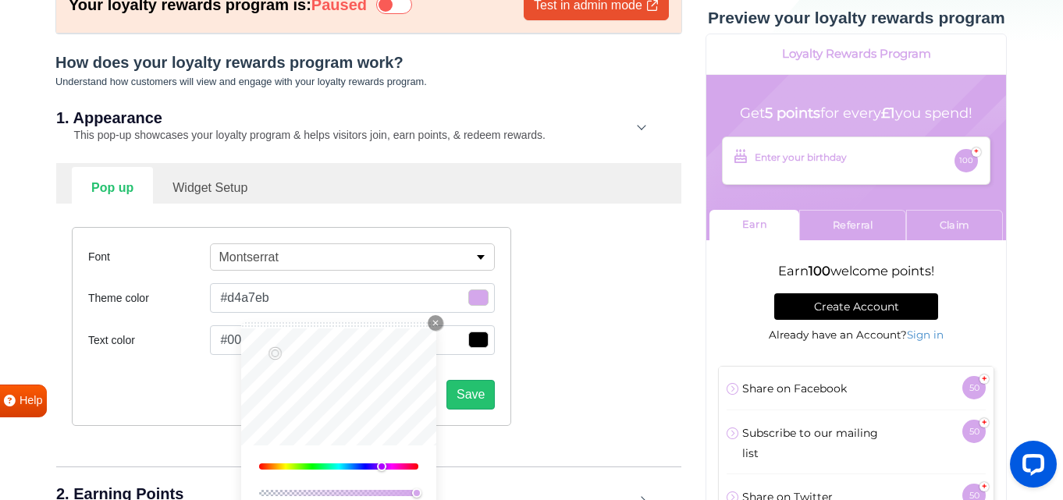
click at [241, 294] on button "#d4a7eb" at bounding box center [352, 298] width 285 height 30
click at [243, 313] on button "#000000" at bounding box center [352, 298] width 285 height 30
click at [283, 313] on button "#000000" at bounding box center [352, 298] width 285 height 30
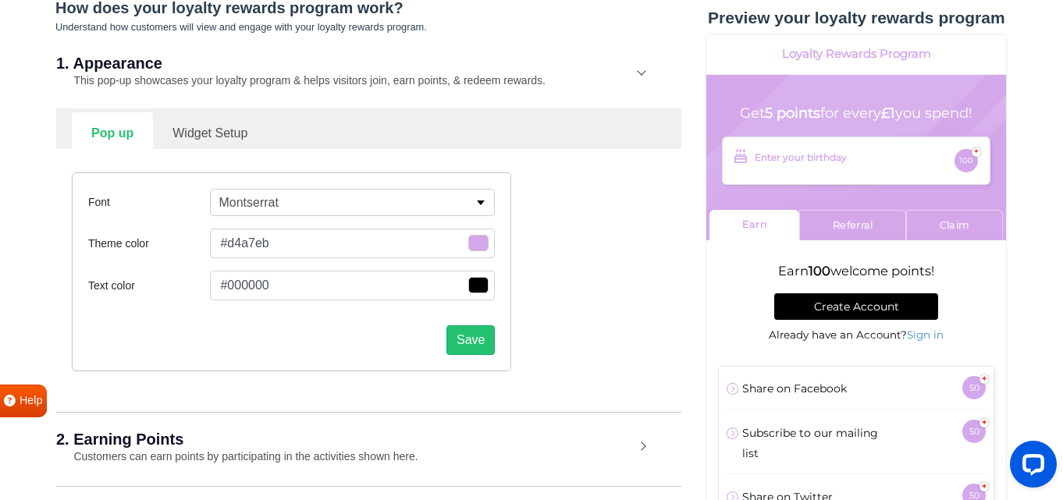
scroll to position [183, 0]
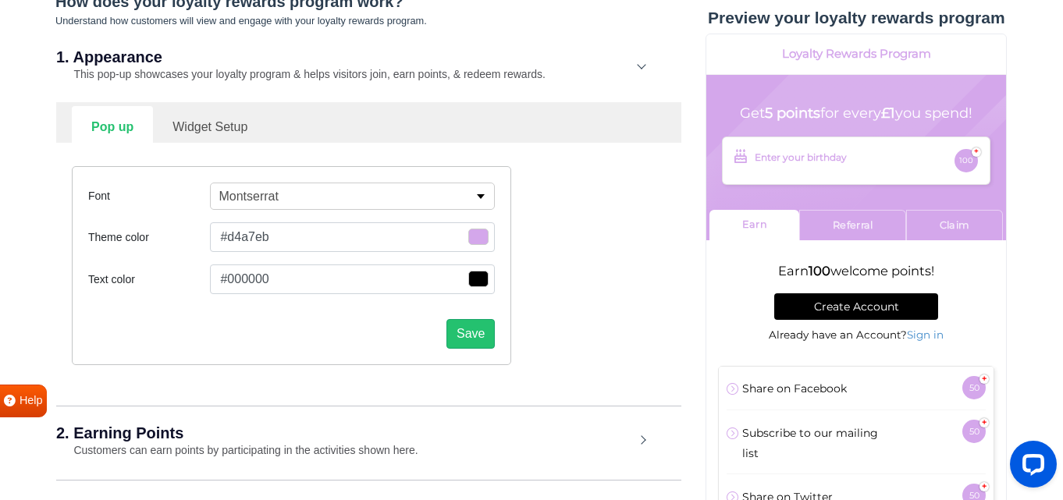
drag, startPoint x: 219, startPoint y: 233, endPoint x: 338, endPoint y: 235, distance: 119.4
click at [338, 235] on button "#d4a7eb" at bounding box center [352, 237] width 285 height 30
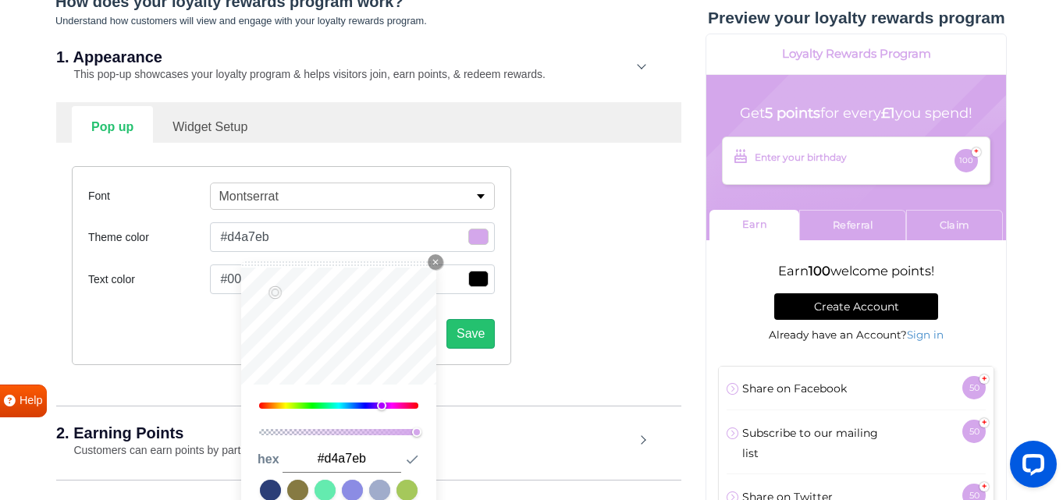
click at [363, 463] on input "#d4a7eb" at bounding box center [342, 459] width 119 height 27
drag, startPoint x: 371, startPoint y: 460, endPoint x: 324, endPoint y: 459, distance: 46.9
click at [324, 459] on input "#d4a7eb" at bounding box center [342, 459] width 119 height 27
type input "#c4bdf0"
click at [414, 460] on icon "button" at bounding box center [412, 460] width 16 height 16
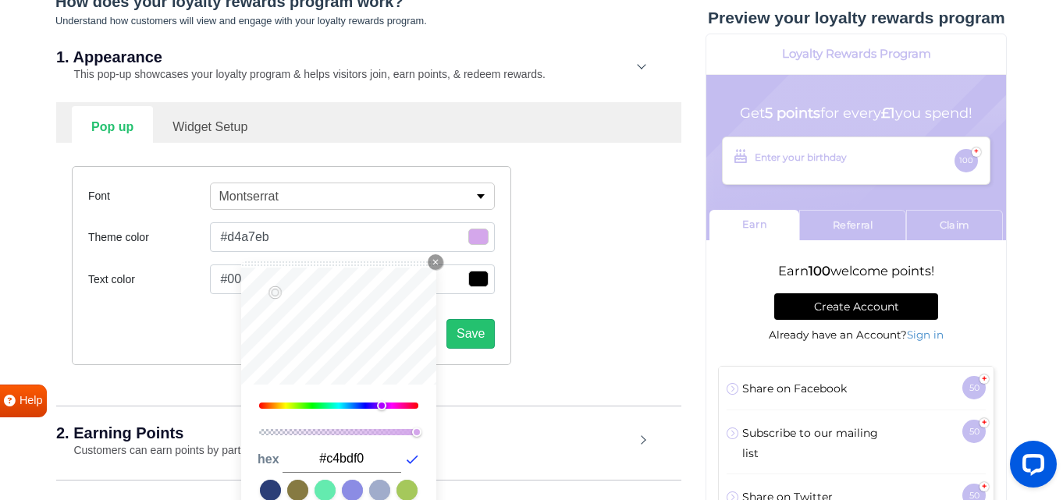
type input "#c4bdf0"
click at [569, 344] on div "Font Montserrat Abel Alfa Slab One Anton Archivo Archivo Black Arimo Arvo Assis…" at bounding box center [368, 266] width 617 height 246
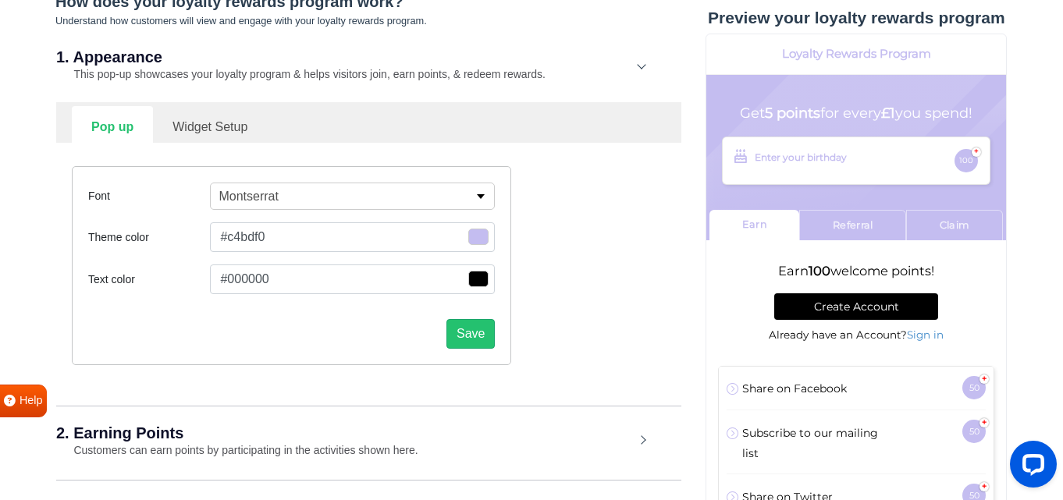
click at [486, 245] on span "button" at bounding box center [478, 237] width 20 height 16
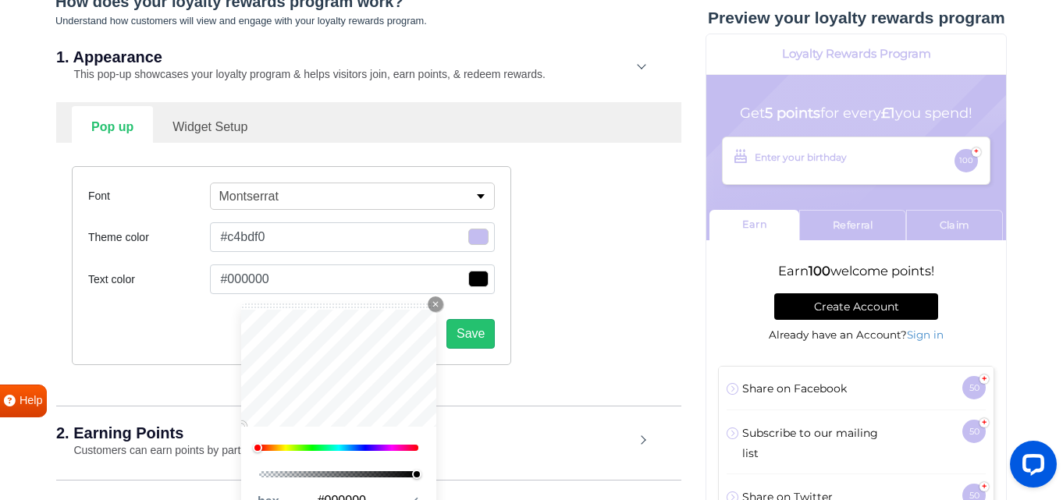
type input "#070707"
type input "#181515"
type input "#6c5050"
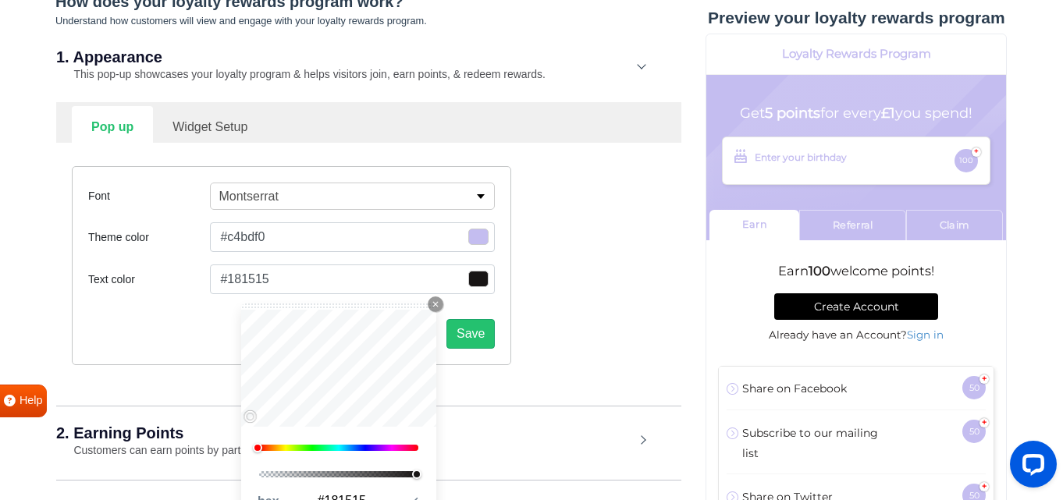
type input "#6c5050"
type input "#e58484"
type input "#ef8989"
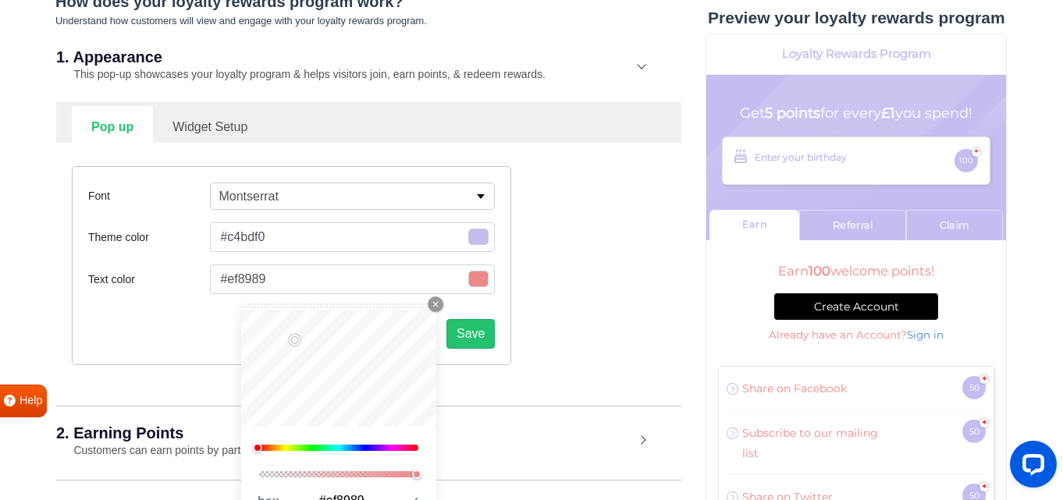
type input "#ff9090"
type input "#ff8e8e"
type input "#8d4d4d"
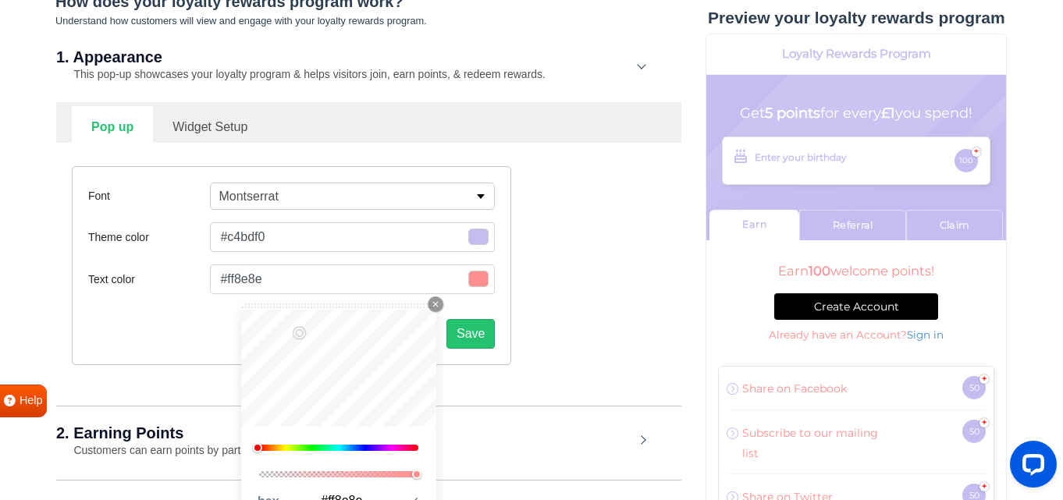
type input "#8d4d4d"
type input "#3c2424"
type input "#211616"
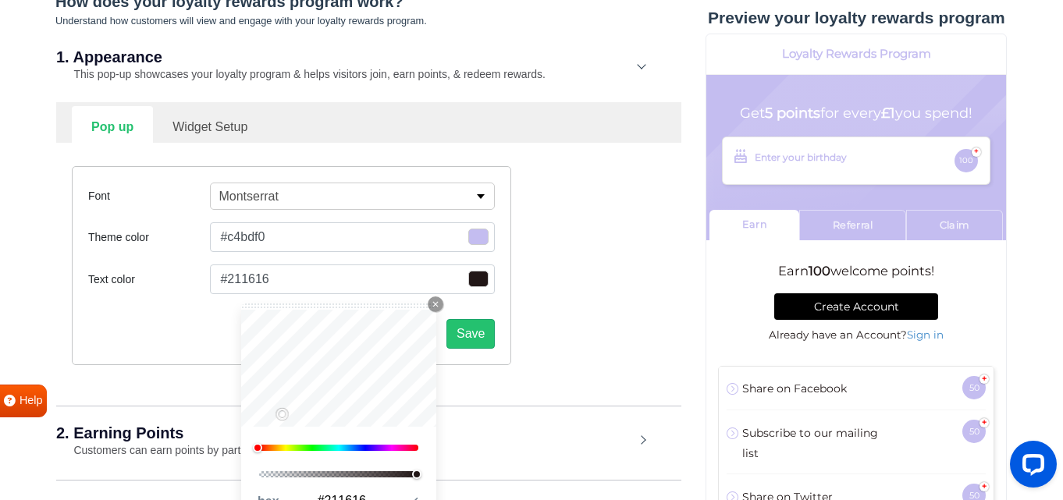
type input "#1b1212"
type input "#000000"
type input "#030101"
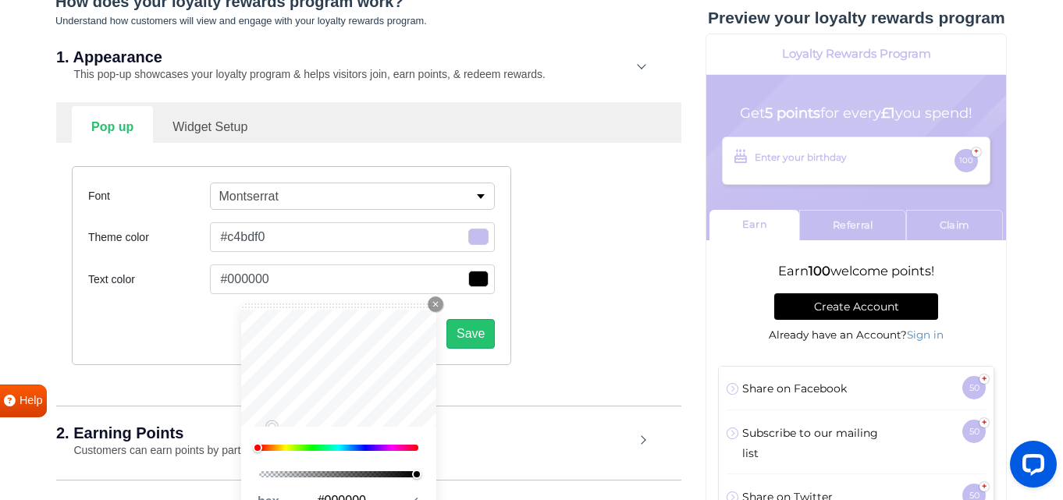
type input "#030101"
type input "#140505"
type input "#170101"
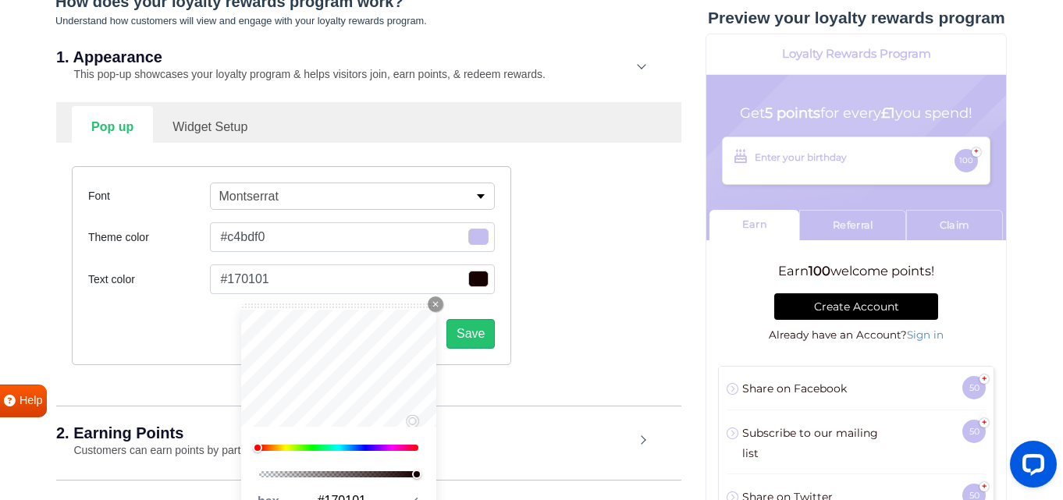
type input "#180101"
type input "#130101"
type input "#090000"
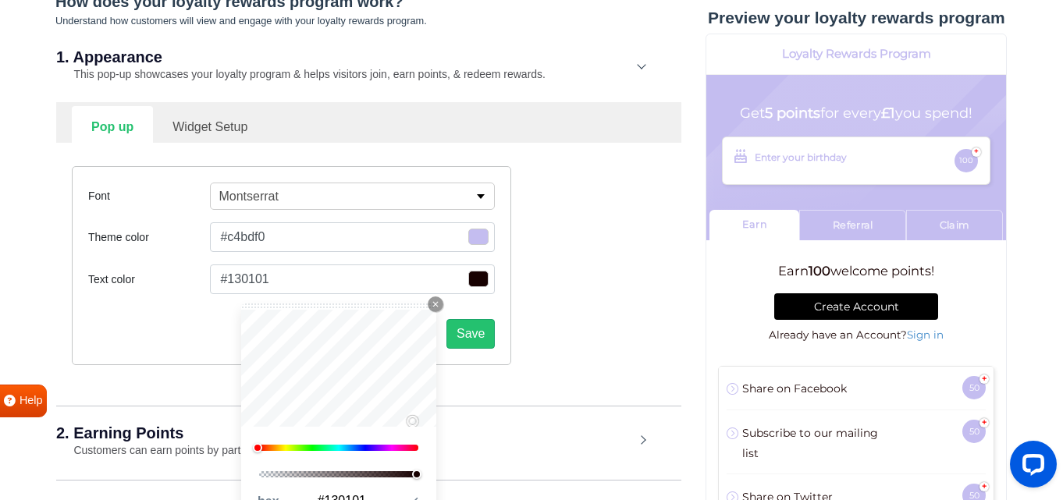
type input "#090000"
type input "#040000"
type input "#000000"
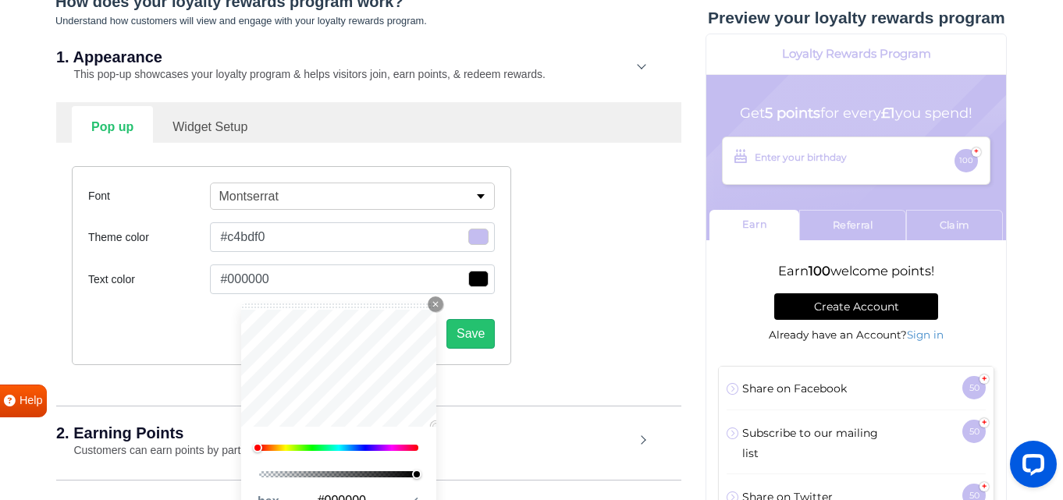
click at [452, 428] on div "How does your loyalty rewards program work? Understand how customers will view …" at bounding box center [368, 272] width 627 height 561
click at [436, 303] on icon "Close Icon" at bounding box center [435, 304] width 9 height 9
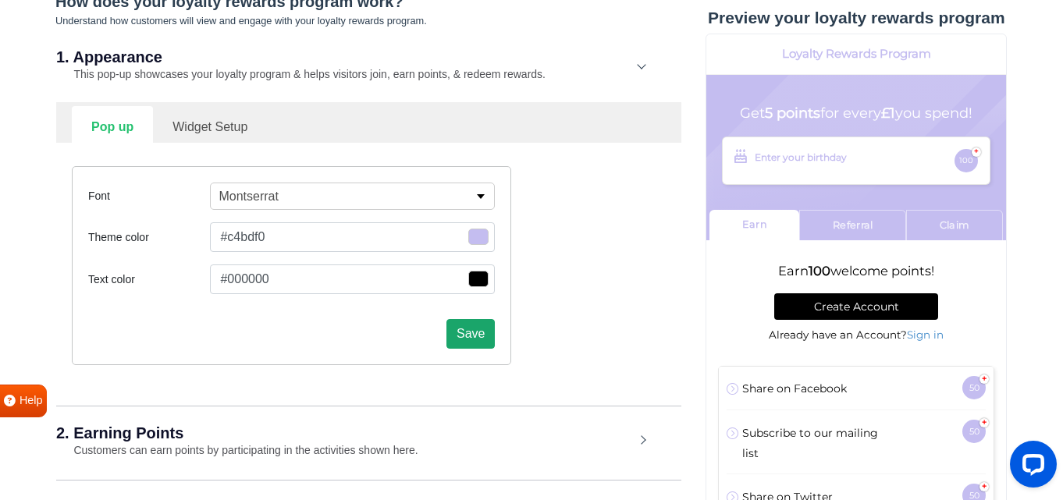
click at [482, 330] on button "Save" at bounding box center [470, 334] width 48 height 30
click at [213, 129] on link "Widget Setup" at bounding box center [210, 125] width 114 height 38
select select "right"
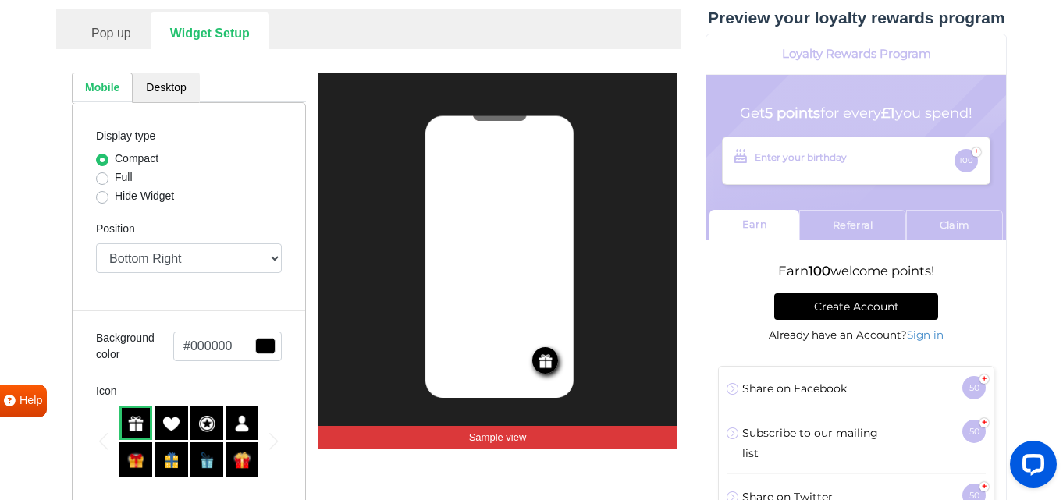
scroll to position [268, 0]
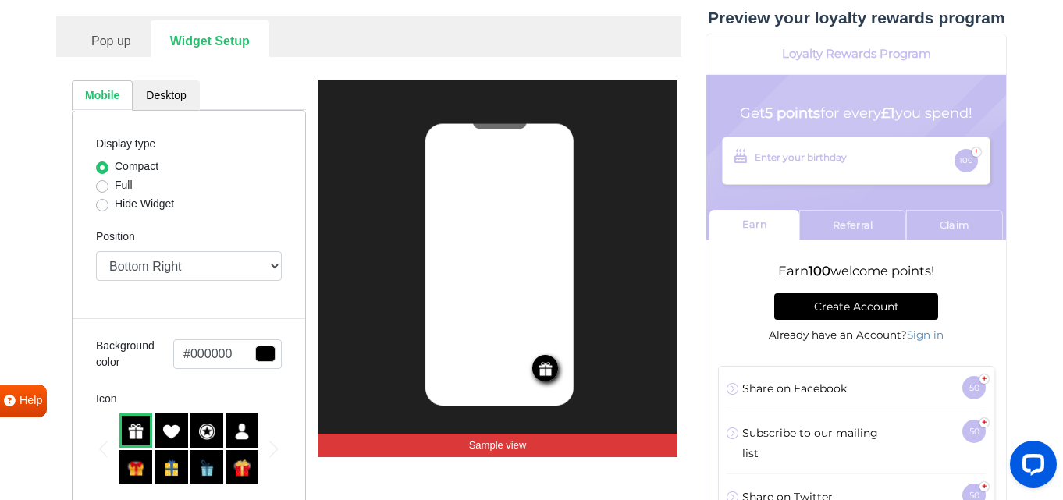
click at [109, 188] on div "Full" at bounding box center [189, 186] width 186 height 19
click at [115, 187] on label "Full" at bounding box center [124, 185] width 18 height 16
click at [99, 187] on input "Full" at bounding box center [102, 185] width 12 height 16
radio input "true"
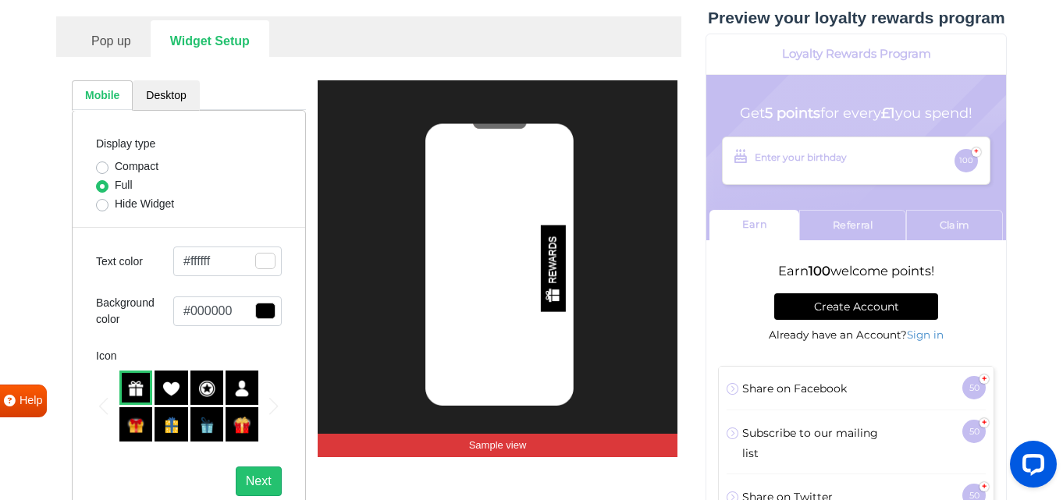
click at [115, 163] on label "Compact" at bounding box center [137, 166] width 44 height 16
click at [102, 163] on input "Compact" at bounding box center [102, 166] width 12 height 16
radio input "true"
select select "right"
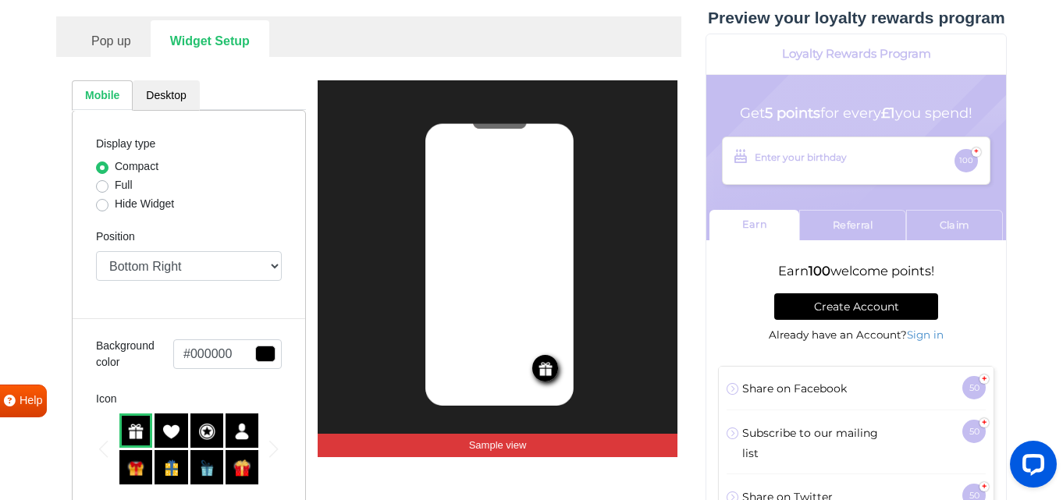
click at [115, 201] on label "Hide Widget" at bounding box center [144, 204] width 59 height 16
click at [105, 201] on input "Hide Widget" at bounding box center [102, 204] width 12 height 16
radio input "true"
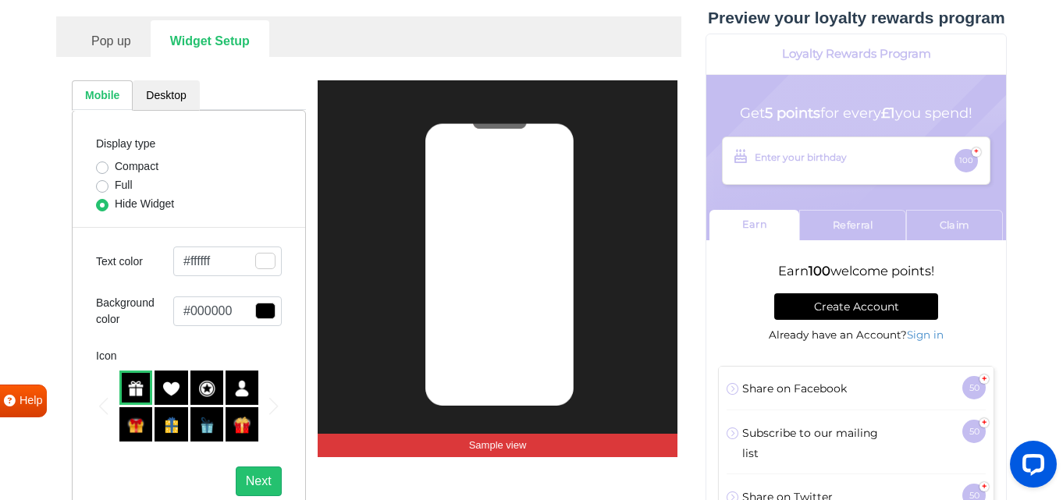
click at [115, 187] on label "Full" at bounding box center [124, 185] width 18 height 16
click at [101, 187] on input "Full" at bounding box center [102, 185] width 12 height 16
radio input "true"
click at [115, 168] on label "Compact" at bounding box center [137, 166] width 44 height 16
click at [102, 168] on input "Compact" at bounding box center [102, 166] width 12 height 16
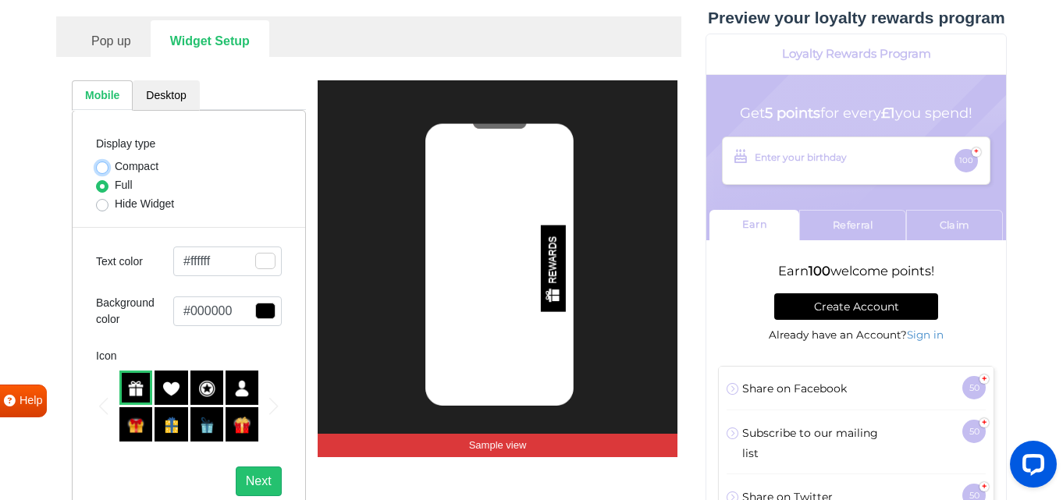
radio input "true"
select select "right"
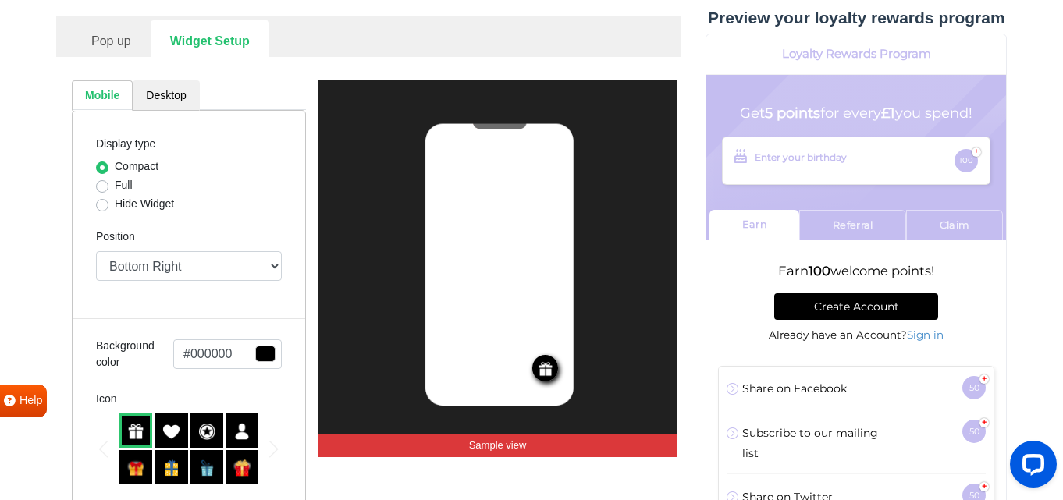
click at [115, 187] on label "Full" at bounding box center [124, 185] width 18 height 16
click at [103, 187] on input "Full" at bounding box center [102, 185] width 12 height 16
radio input "true"
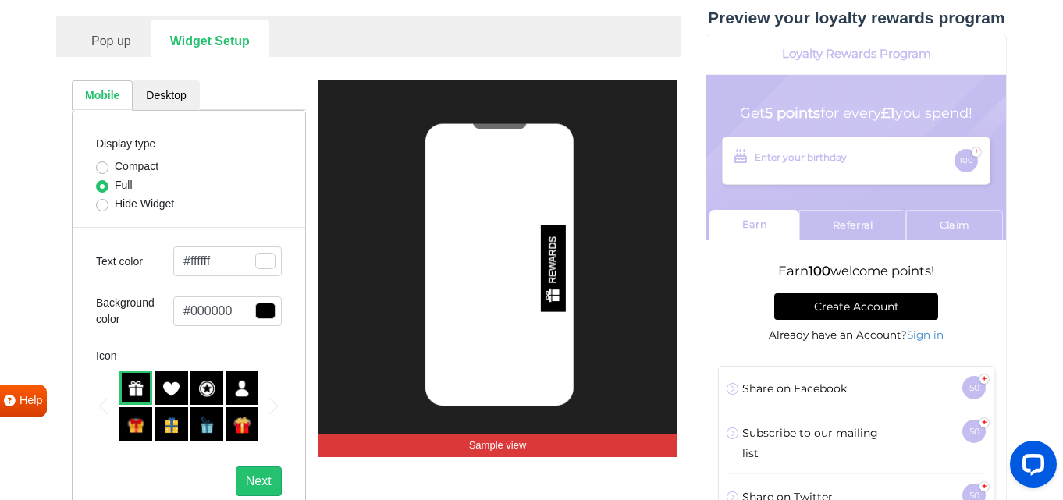
click at [171, 391] on img at bounding box center [170, 388] width 17 height 17
click at [242, 426] on img at bounding box center [241, 425] width 17 height 17
click at [242, 396] on img at bounding box center [241, 388] width 17 height 17
click at [221, 426] on div at bounding box center [206, 424] width 33 height 34
click at [167, 433] on img at bounding box center [170, 425] width 17 height 17
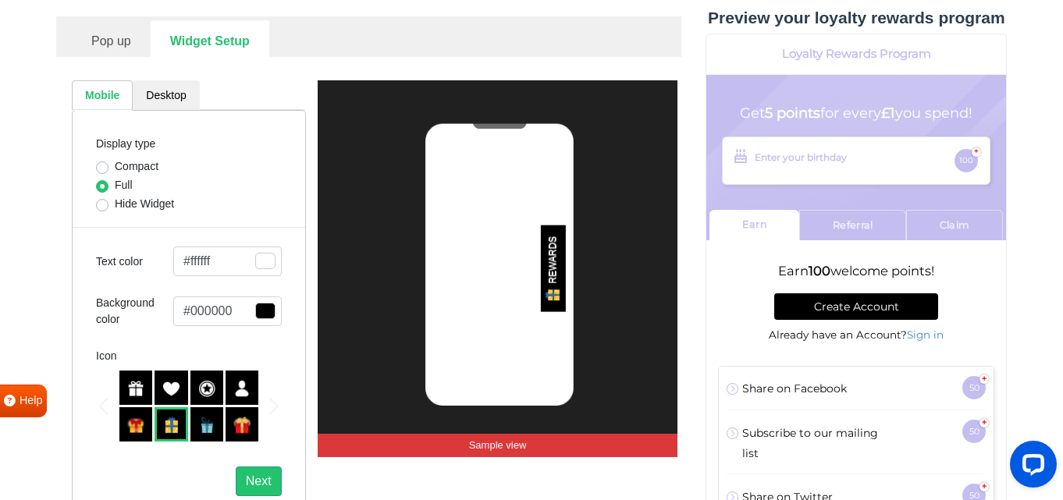
click at [198, 396] on img at bounding box center [206, 388] width 17 height 17
click at [139, 429] on img at bounding box center [135, 425] width 17 height 17
click at [143, 394] on img at bounding box center [135, 388] width 17 height 17
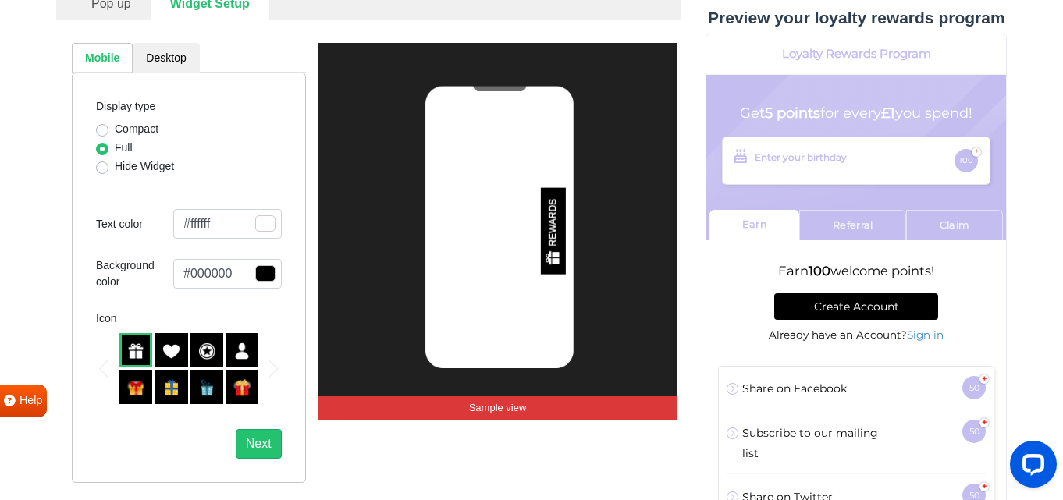
click at [266, 232] on span "button" at bounding box center [265, 223] width 20 height 16
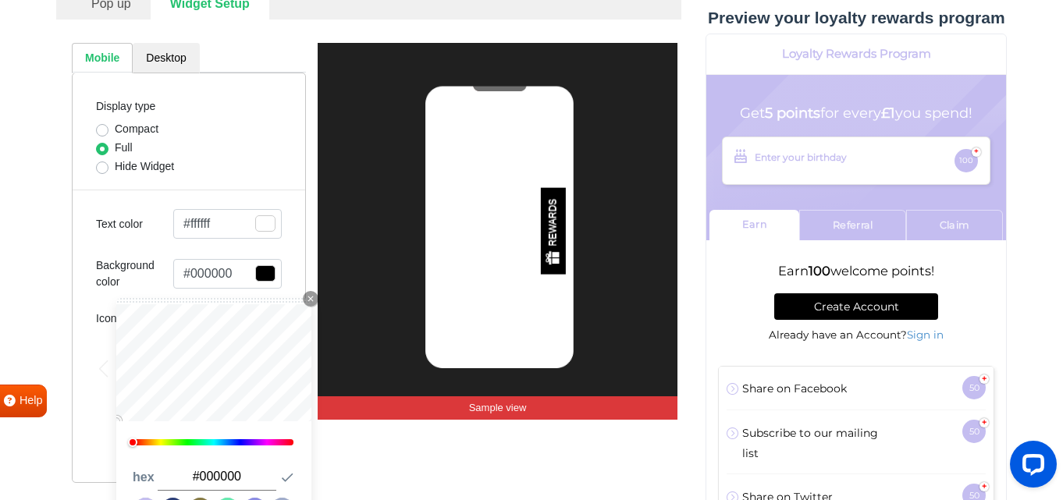
drag, startPoint x: 243, startPoint y: 478, endPoint x: 197, endPoint y: 477, distance: 45.3
click at [197, 477] on input "#000000" at bounding box center [216, 477] width 119 height 27
click at [283, 478] on icon "button" at bounding box center [287, 478] width 16 height 16
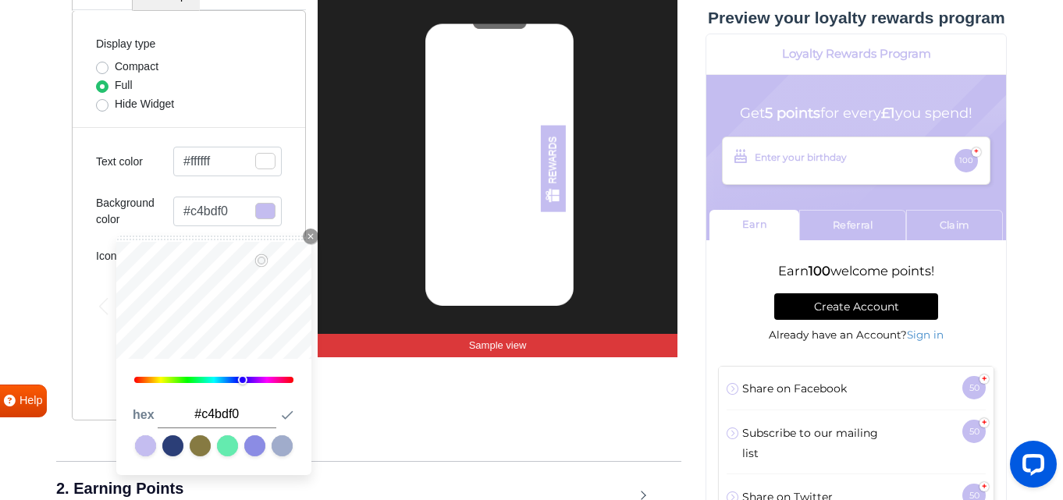
scroll to position [373, 0]
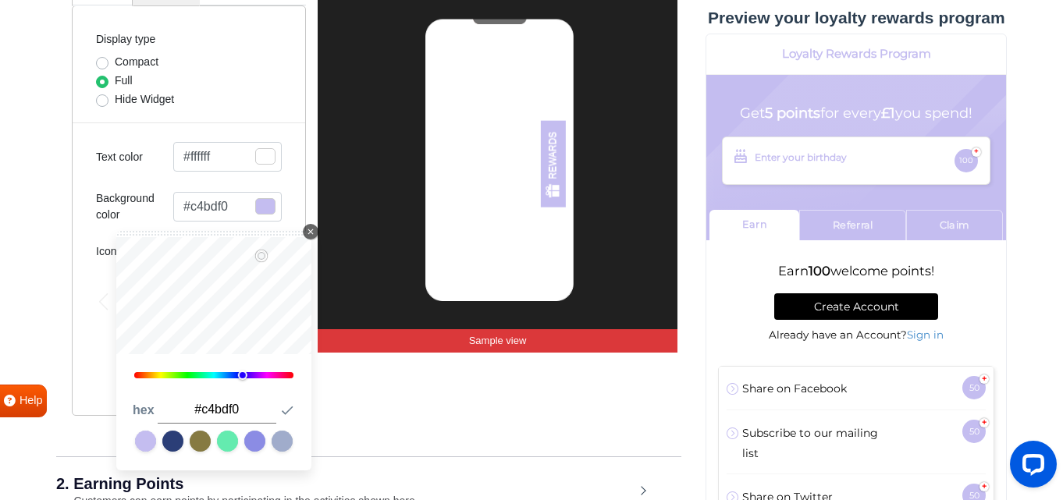
click at [306, 230] on icon "Close Icon" at bounding box center [310, 231] width 9 height 9
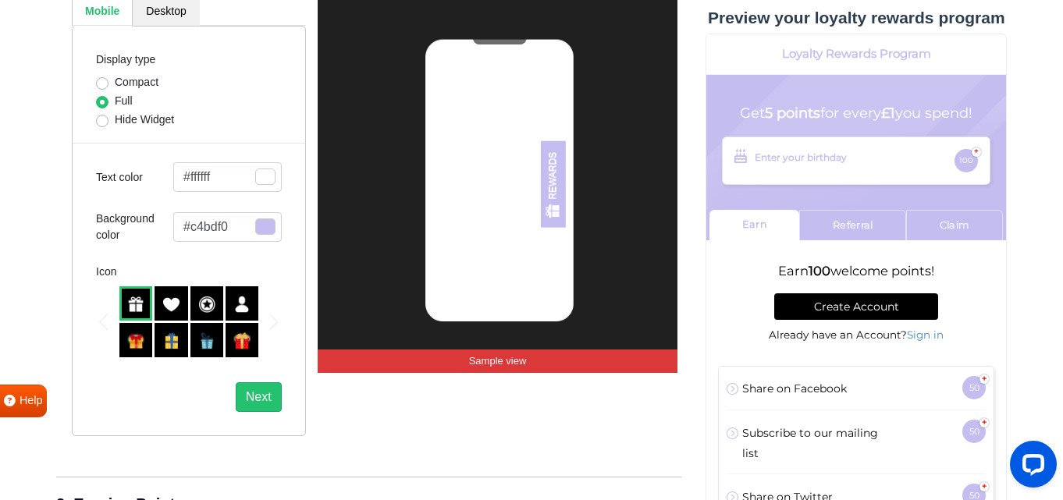
scroll to position [351, 0]
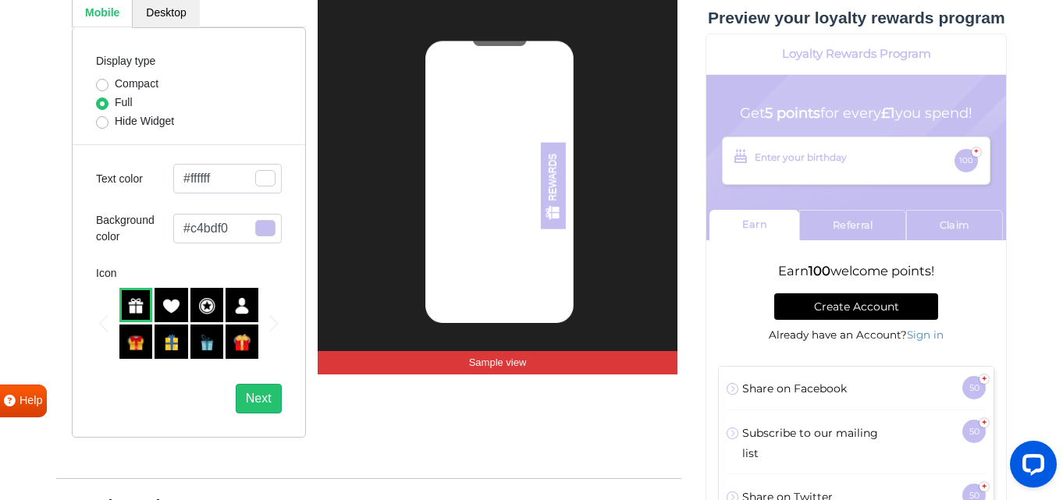
click at [266, 174] on span "button" at bounding box center [265, 178] width 20 height 16
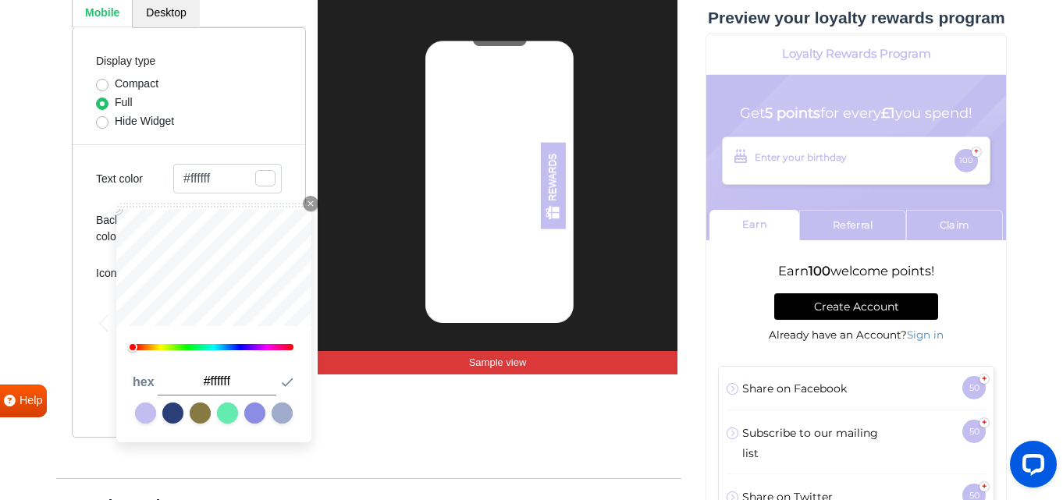
click at [176, 412] on link at bounding box center [172, 413] width 21 height 21
click at [317, 329] on div "Mobile Desktop Display type Compact Full Hide Widget Text color #000000 Close I…" at bounding box center [368, 217] width 617 height 487
click at [290, 378] on icon "button" at bounding box center [287, 383] width 16 height 16
click at [100, 187] on div "Text color #ffffff Close Icon 225 hex #ffffff Submit Icon" at bounding box center [189, 179] width 186 height 30
click at [290, 383] on icon "button" at bounding box center [287, 383] width 16 height 16
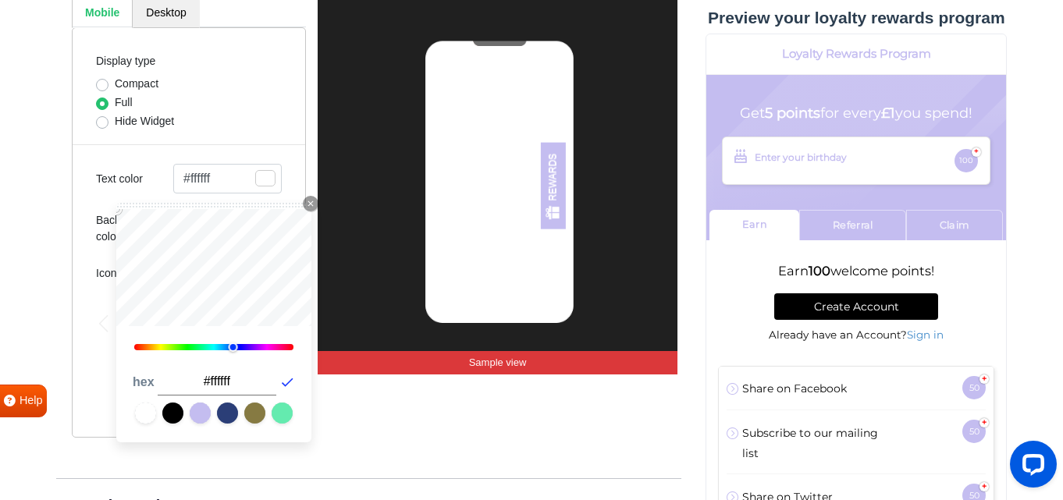
click at [290, 385] on icon "button" at bounding box center [287, 383] width 16 height 16
click at [312, 201] on icon "Close Icon" at bounding box center [310, 203] width 9 height 9
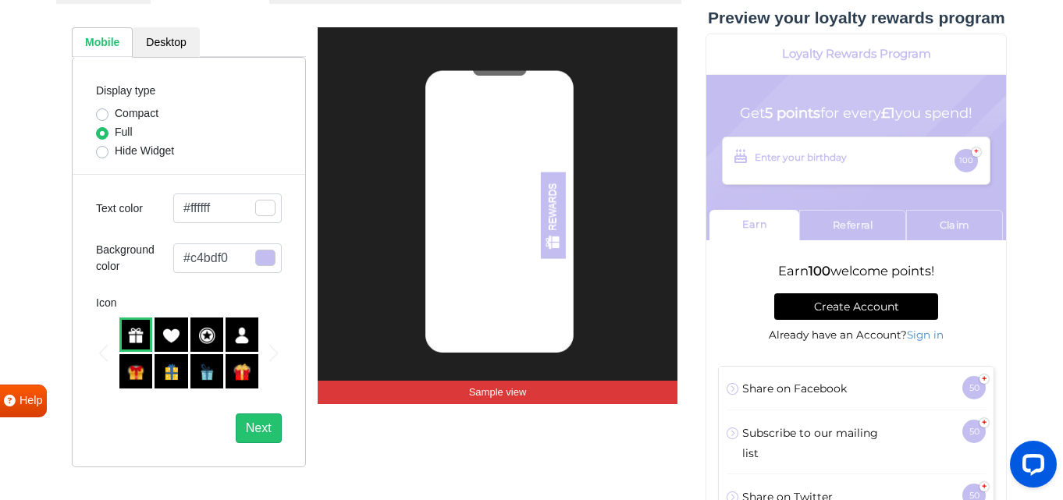
scroll to position [321, 0]
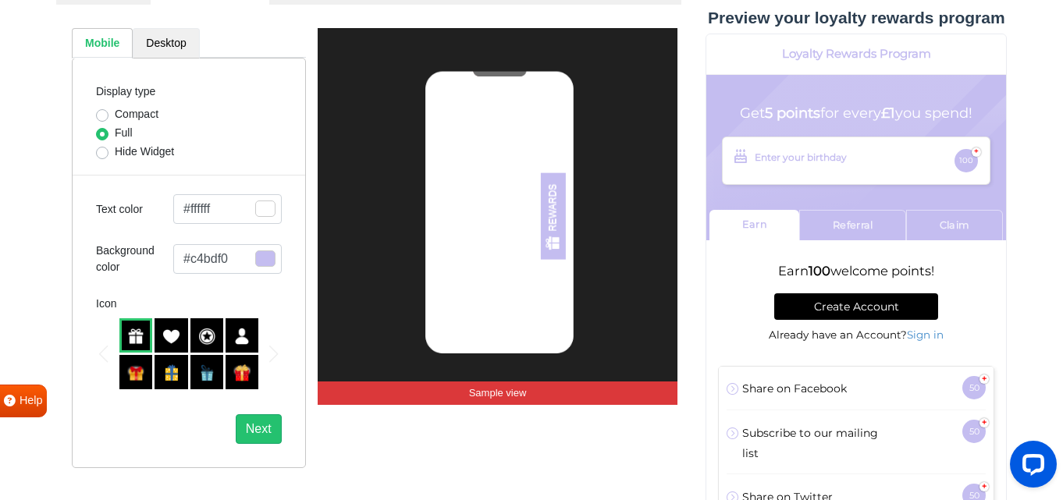
click at [168, 44] on link "Desktop" at bounding box center [166, 43] width 66 height 30
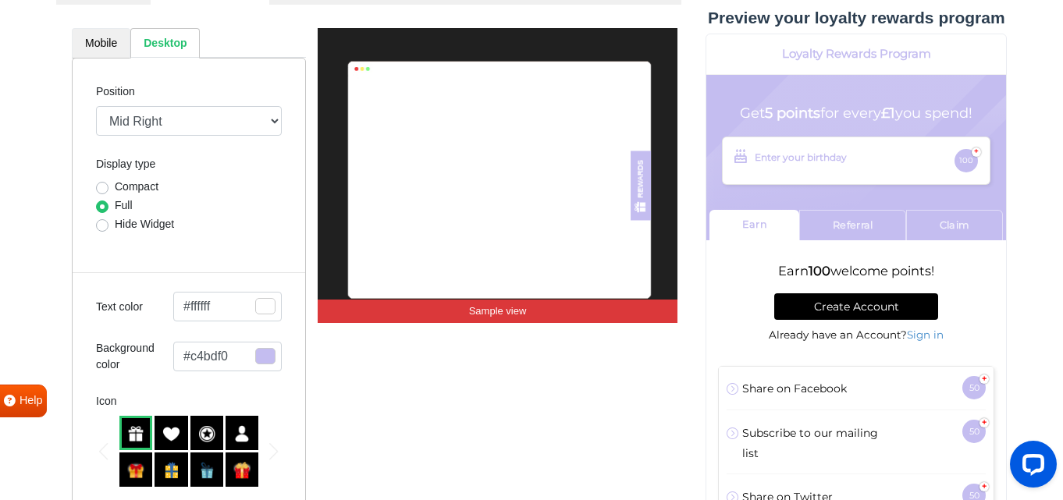
click at [119, 42] on link "Mobile" at bounding box center [101, 43] width 59 height 30
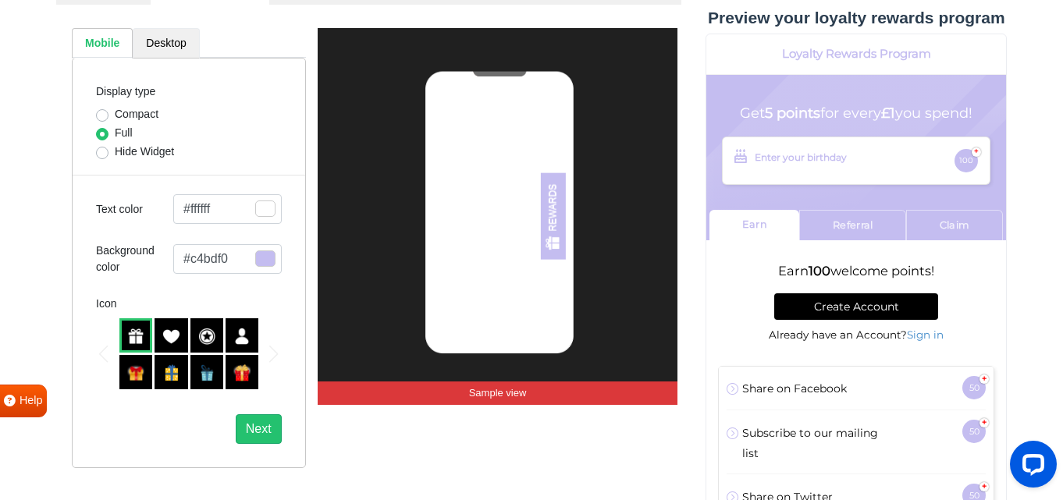
click at [157, 35] on link "Desktop" at bounding box center [166, 43] width 66 height 30
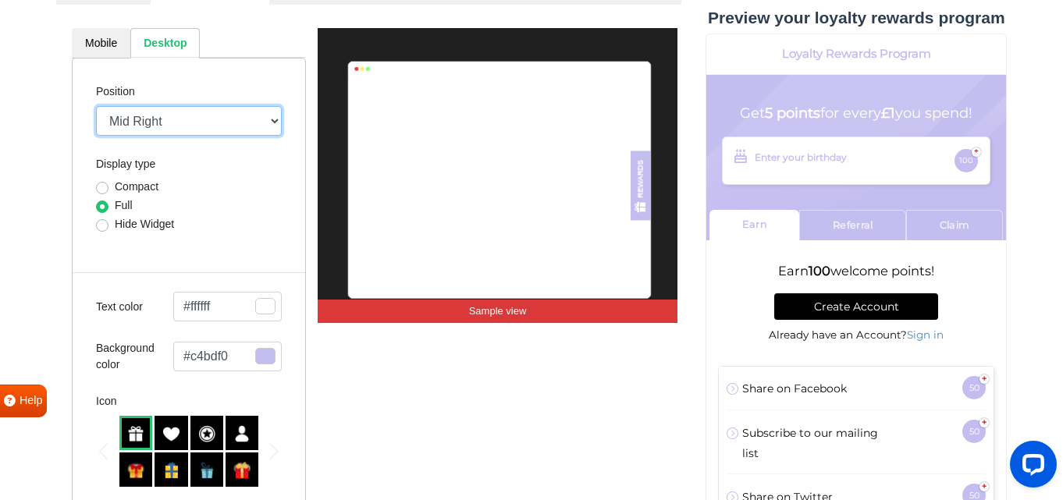
click at [158, 118] on select "Mid Right Mid Left Top Bar Top Left Top Right Top Center Bottom Bar Bottom Left…" at bounding box center [189, 121] width 186 height 30
click at [96, 107] on select "Mid Right Mid Left Top Bar Top Left Top Right Top Center Bottom Bar Bottom Left…" at bounding box center [189, 121] width 186 height 30
click at [158, 124] on select "Mid Right Mid Left Top Bar Top Left Top Right Top Center Bottom Bar Bottom Left…" at bounding box center [189, 121] width 186 height 30
click at [96, 107] on select "Mid Right Mid Left Top Bar Top Left Top Right Top Center Bottom Bar Bottom Left…" at bounding box center [189, 121] width 186 height 30
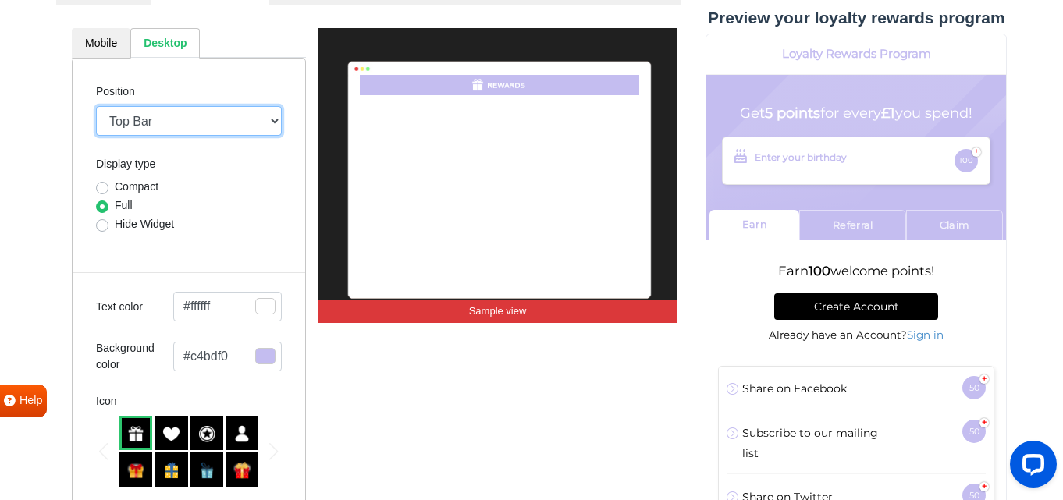
click at [162, 130] on select "Mid Right Mid Left Top Bar Top Left Top Right Top Center Bottom Bar Bottom Left…" at bounding box center [189, 121] width 186 height 30
click at [96, 107] on select "Mid Right Mid Left Top Bar Top Left Top Right Top Center Bottom Bar Bottom Left…" at bounding box center [189, 121] width 186 height 30
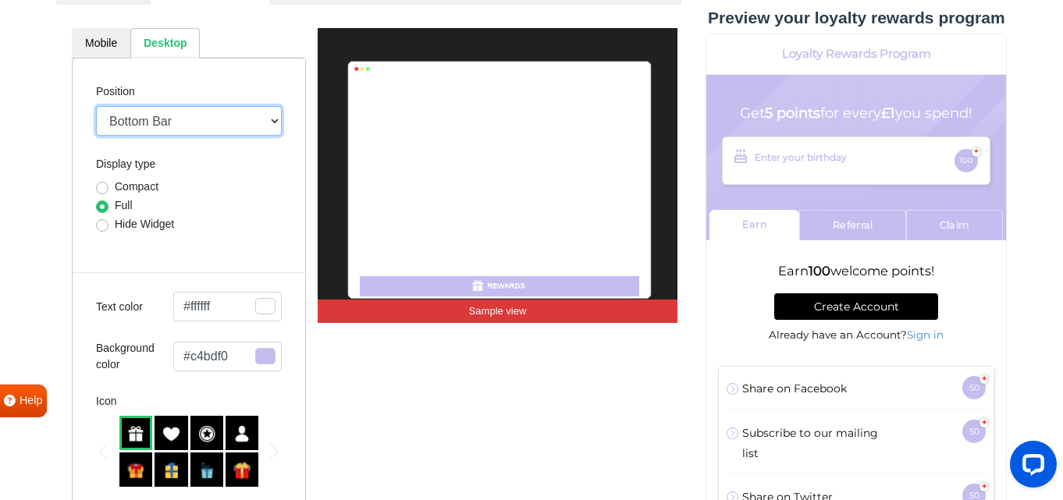
click at [163, 128] on select "Mid Right Mid Left Top Bar Top Left Top Right Top Center Bottom Bar Bottom Left…" at bounding box center [189, 121] width 186 height 30
click at [96, 107] on select "Mid Right Mid Left Top Bar Top Left Top Right Top Center Bottom Bar Bottom Left…" at bounding box center [189, 121] width 186 height 30
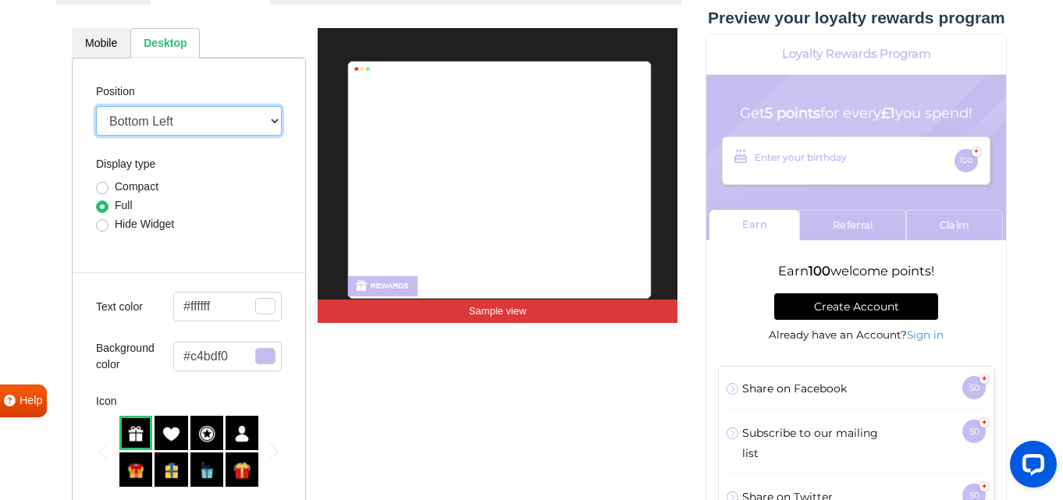
click at [183, 131] on select "Mid Right Mid Left Top Bar Top Left Top Right Top Center Bottom Bar Bottom Left…" at bounding box center [189, 121] width 186 height 30
click at [96, 107] on select "Mid Right Mid Left Top Bar Top Left Top Right Top Center Bottom Bar Bottom Left…" at bounding box center [189, 121] width 186 height 30
click at [175, 126] on select "Mid Right Mid Left Top Bar Top Left Top Right Top Center Bottom Bar Bottom Left…" at bounding box center [189, 121] width 186 height 30
click at [96, 107] on select "Mid Right Mid Left Top Bar Top Left Top Right Top Center Bottom Bar Bottom Left…" at bounding box center [189, 121] width 186 height 30
click at [190, 111] on select "Mid Right Mid Left Top Bar Top Left Top Right Top Center Bottom Bar Bottom Left…" at bounding box center [189, 121] width 186 height 30
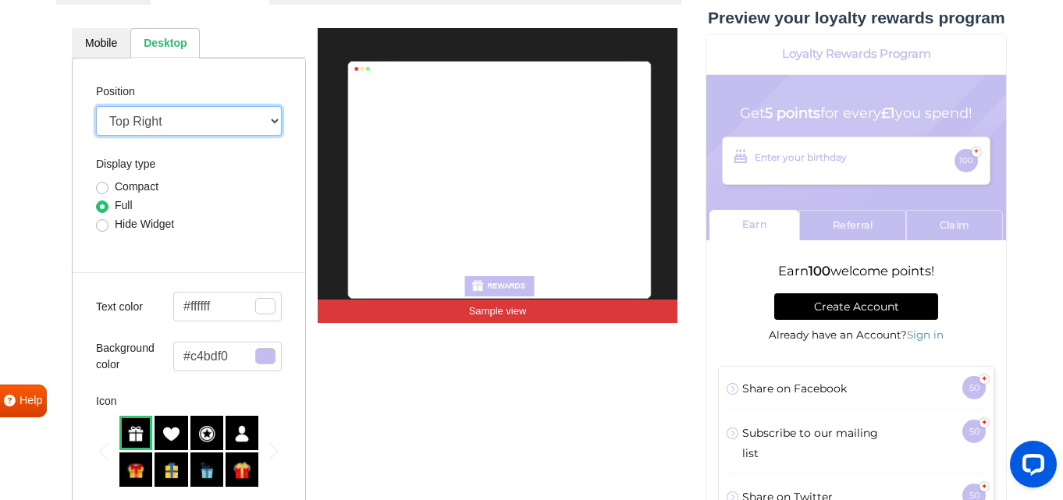
click at [96, 107] on select "Mid Right Mid Left Top Bar Top Left Top Right Top Center Bottom Bar Bottom Left…" at bounding box center [189, 121] width 186 height 30
click at [193, 130] on select "Mid Right Mid Left Top Bar Top Left Top Right Top Center Bottom Bar Bottom Left…" at bounding box center [189, 121] width 186 height 30
click at [96, 107] on select "Mid Right Mid Left Top Bar Top Left Top Right Top Center Bottom Bar Bottom Left…" at bounding box center [189, 121] width 186 height 30
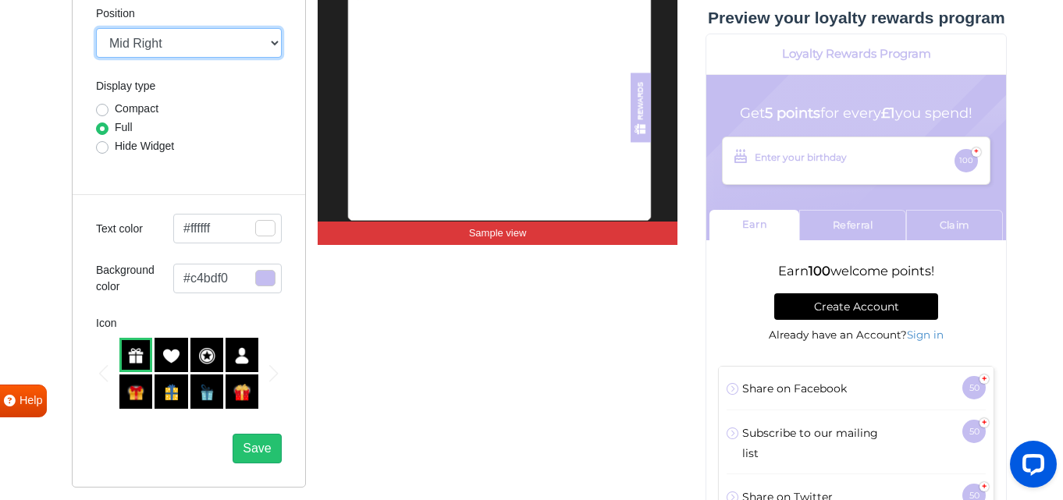
scroll to position [308, 0]
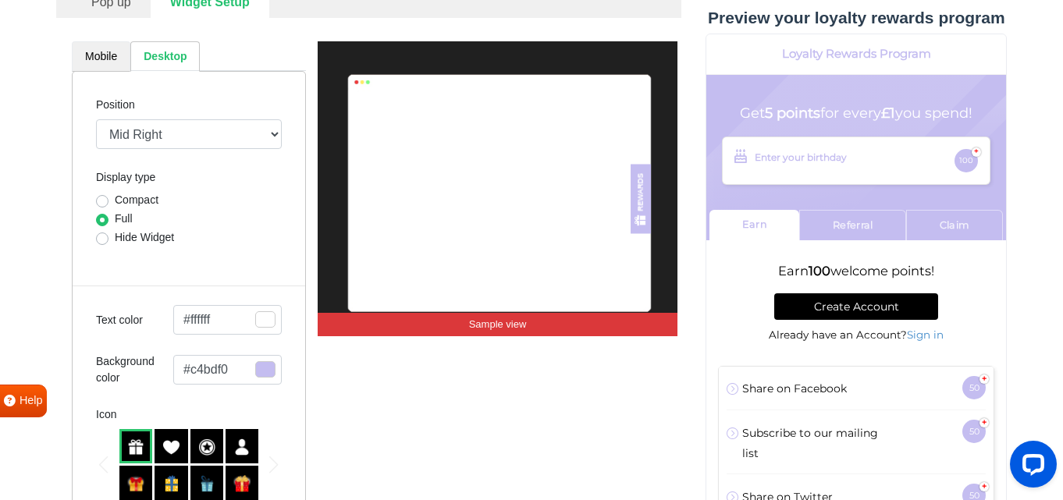
click at [116, 57] on link "Mobile" at bounding box center [101, 56] width 59 height 30
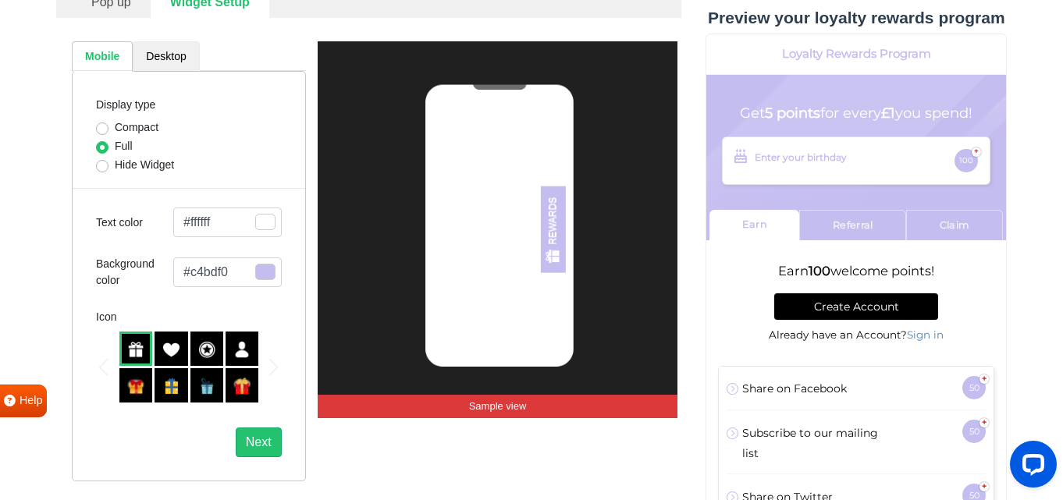
click at [149, 55] on link "Desktop" at bounding box center [166, 56] width 66 height 30
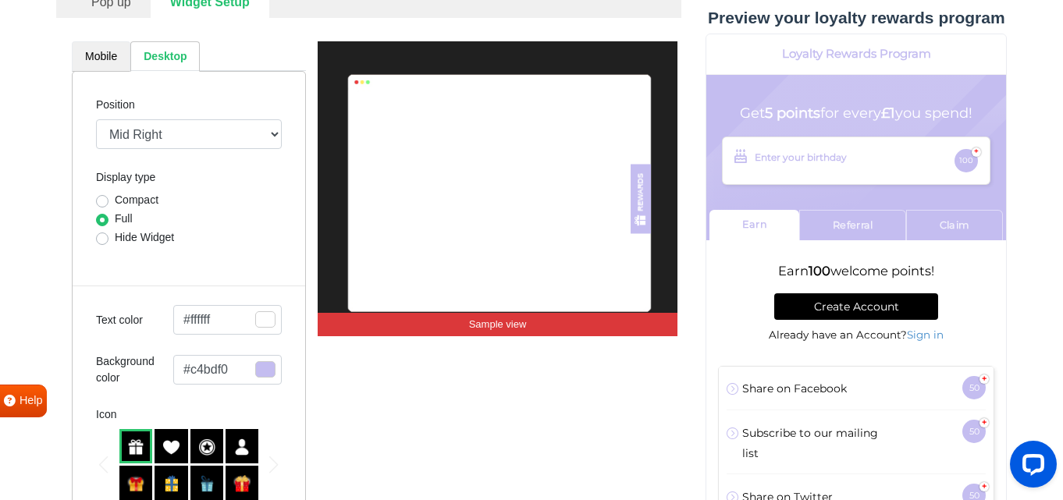
click at [98, 51] on link "Mobile" at bounding box center [101, 56] width 59 height 30
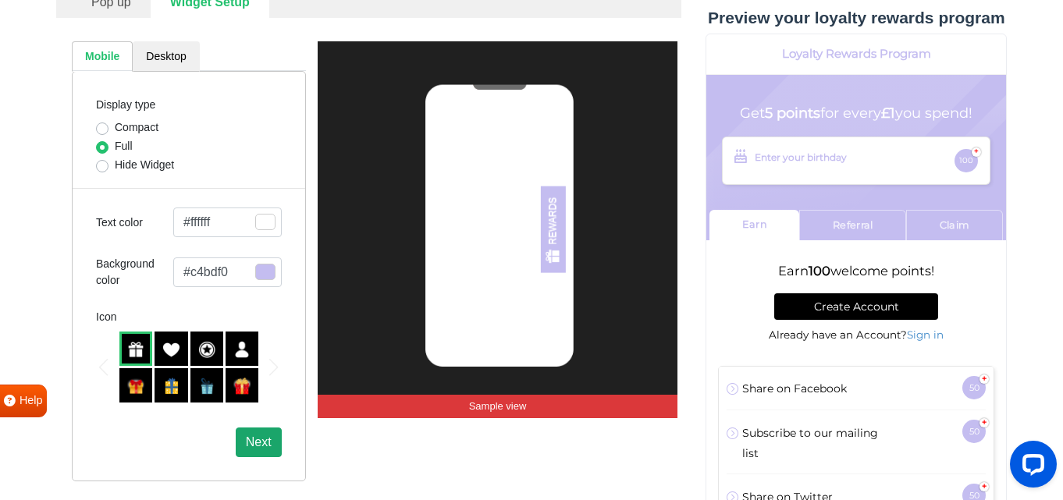
click at [266, 440] on button "Next" at bounding box center [259, 443] width 46 height 30
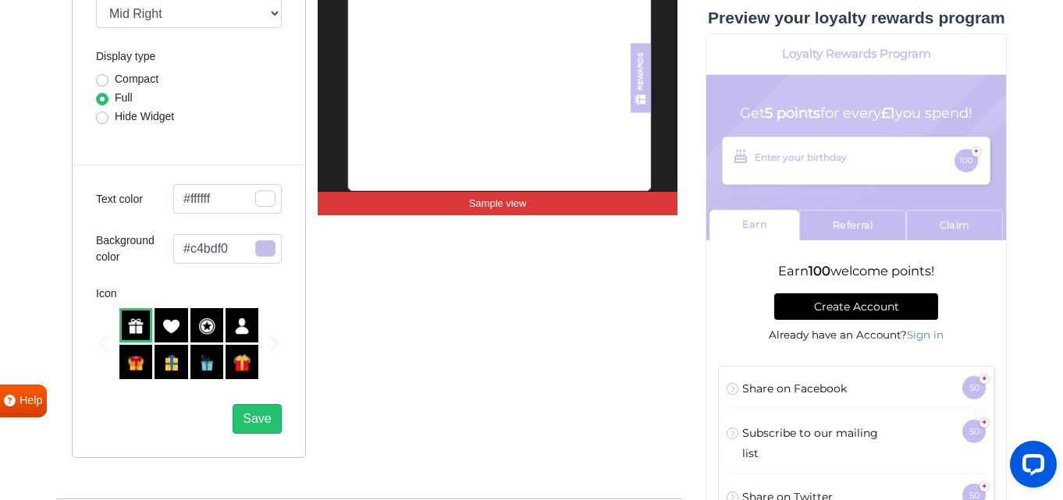
scroll to position [443, 0]
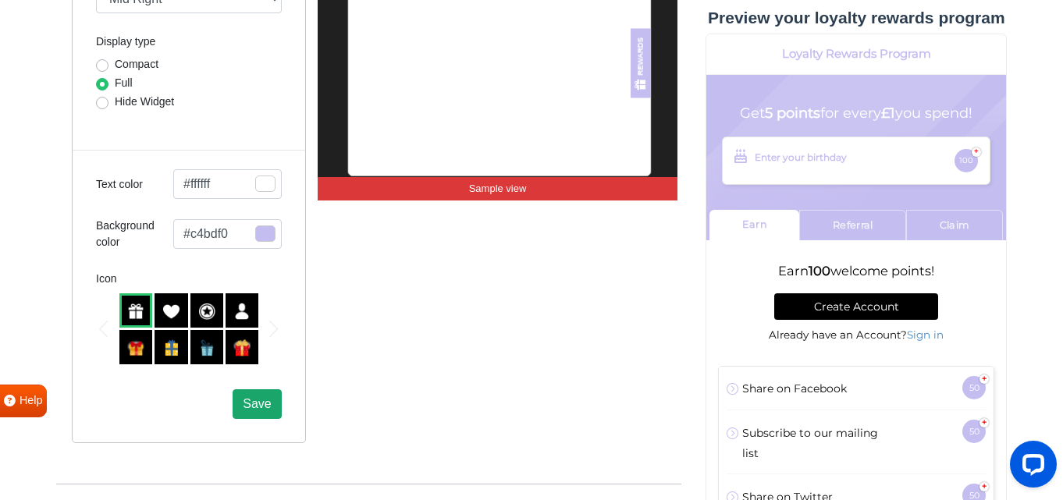
click at [244, 417] on button "Save" at bounding box center [257, 404] width 48 height 30
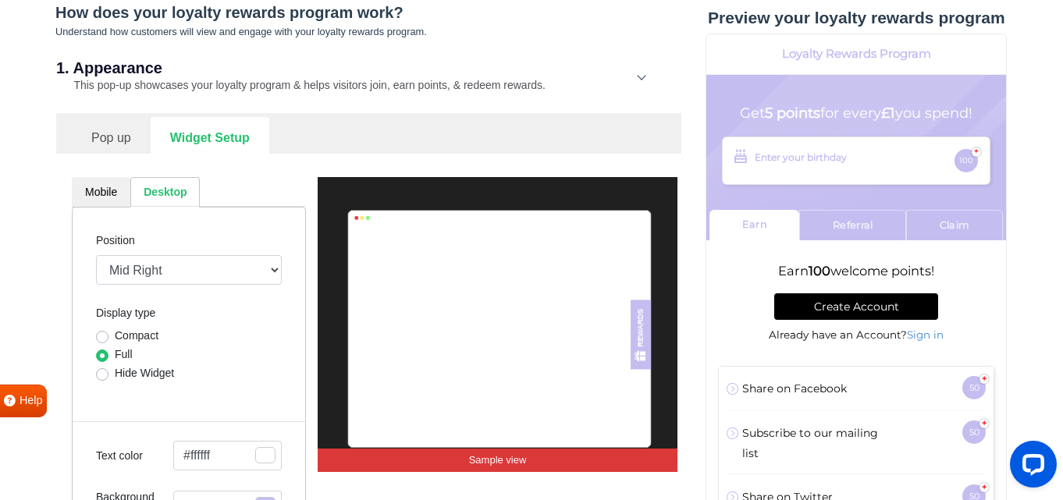
scroll to position [170, 0]
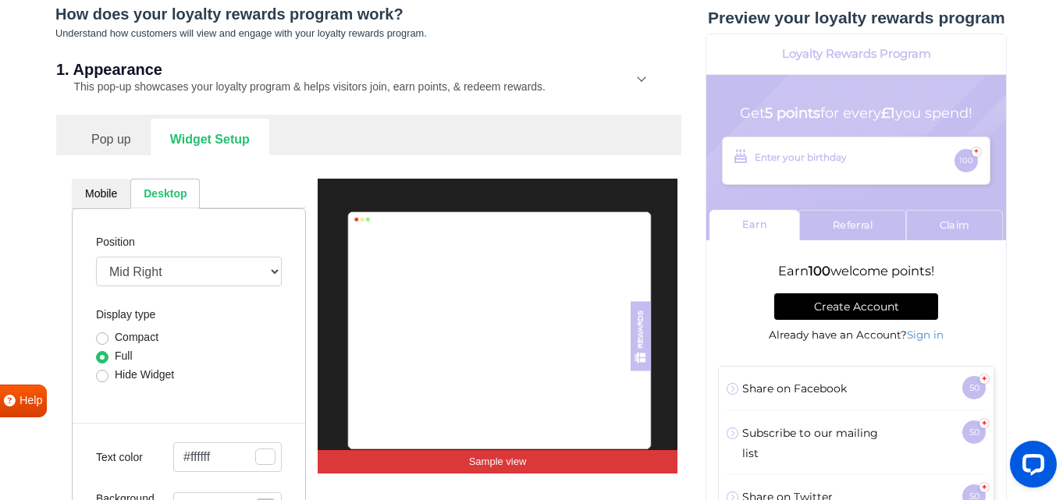
click at [106, 137] on link "Pop up" at bounding box center [111, 138] width 79 height 38
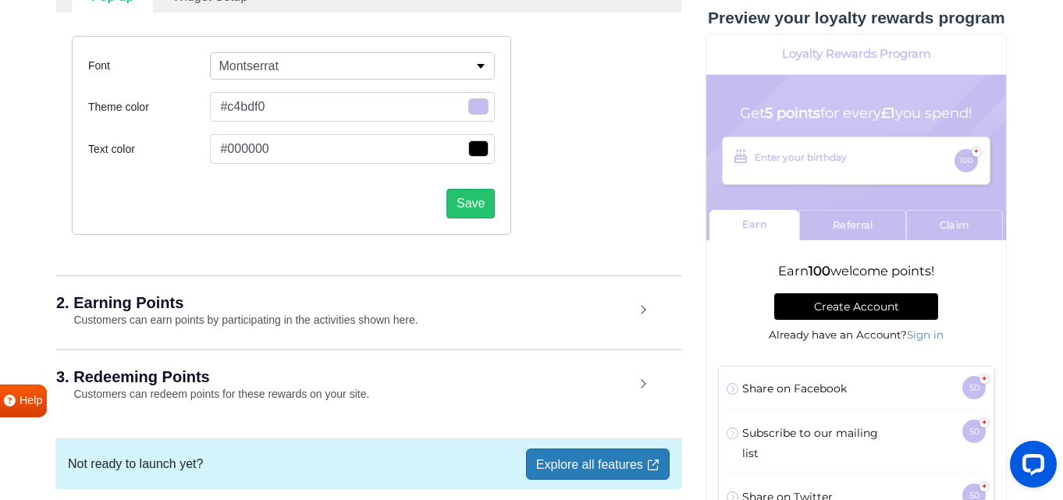
scroll to position [329, 0]
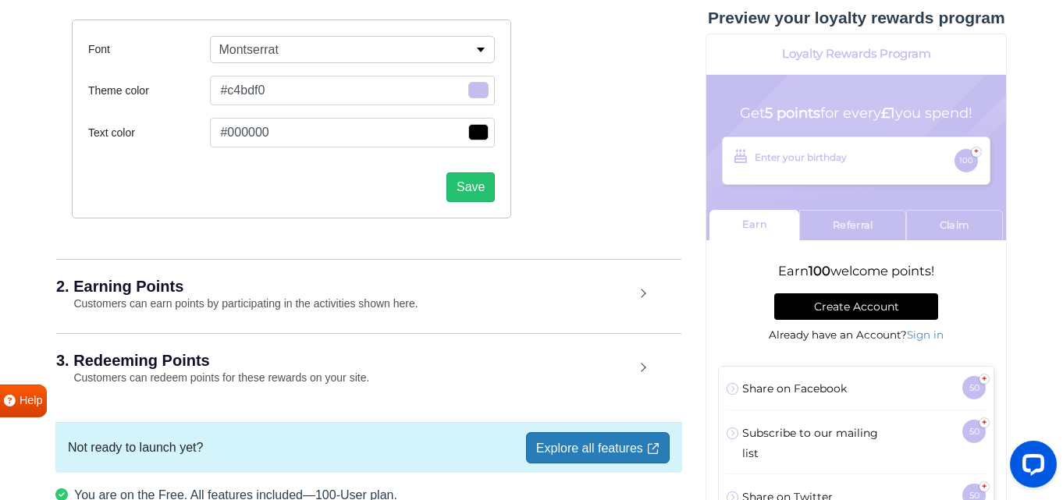
click at [526, 290] on h2 "2. Earning Points" at bounding box center [345, 287] width 578 height 16
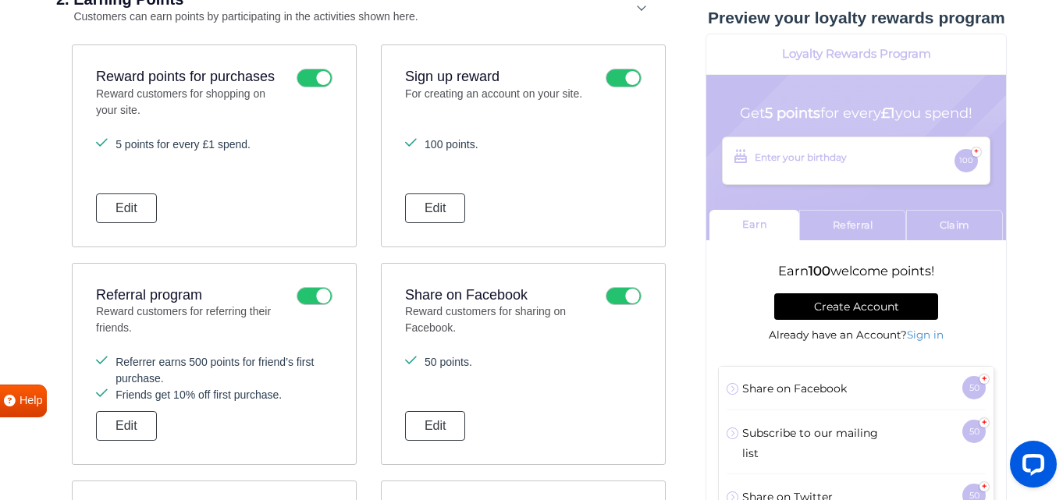
scroll to position [636, 0]
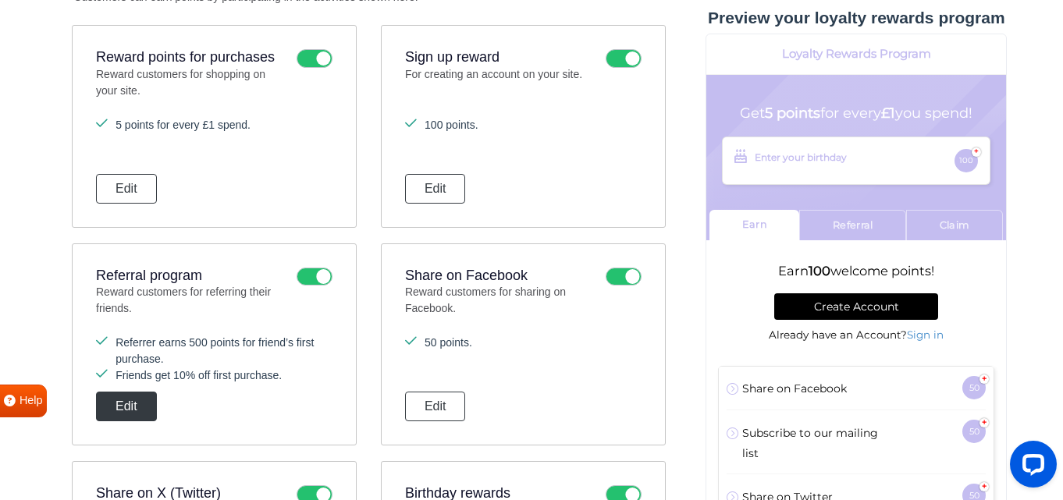
click at [136, 408] on button "Edit" at bounding box center [126, 407] width 61 height 30
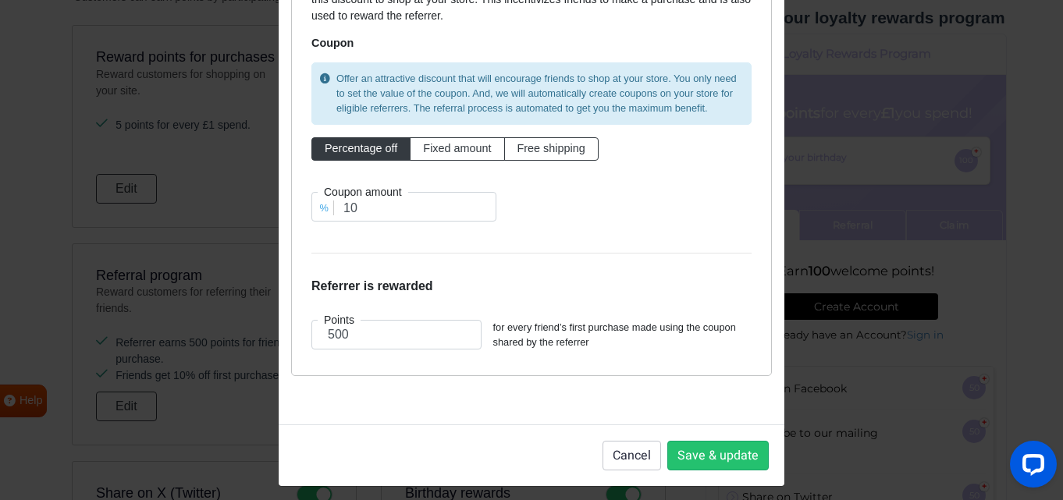
scroll to position [180, 0]
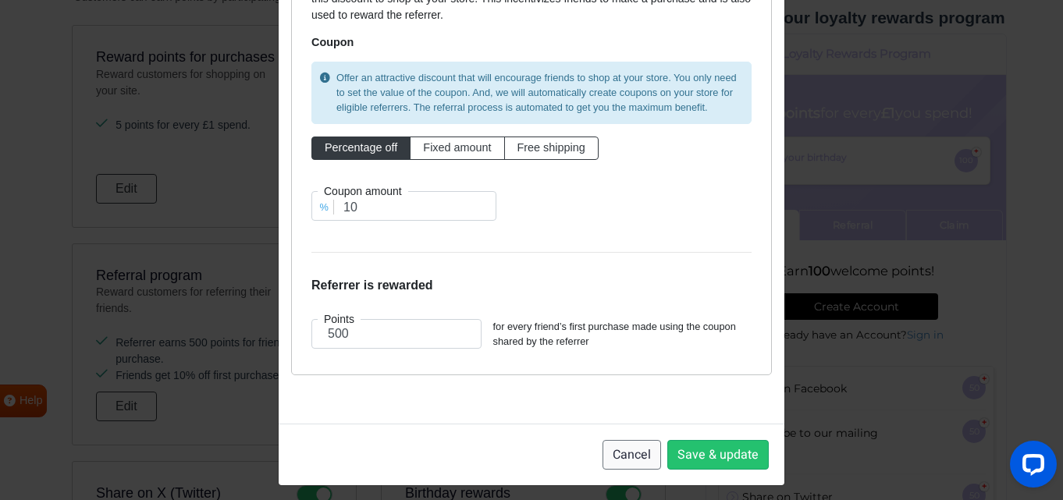
click at [615, 468] on button "Cancel" at bounding box center [632, 455] width 59 height 30
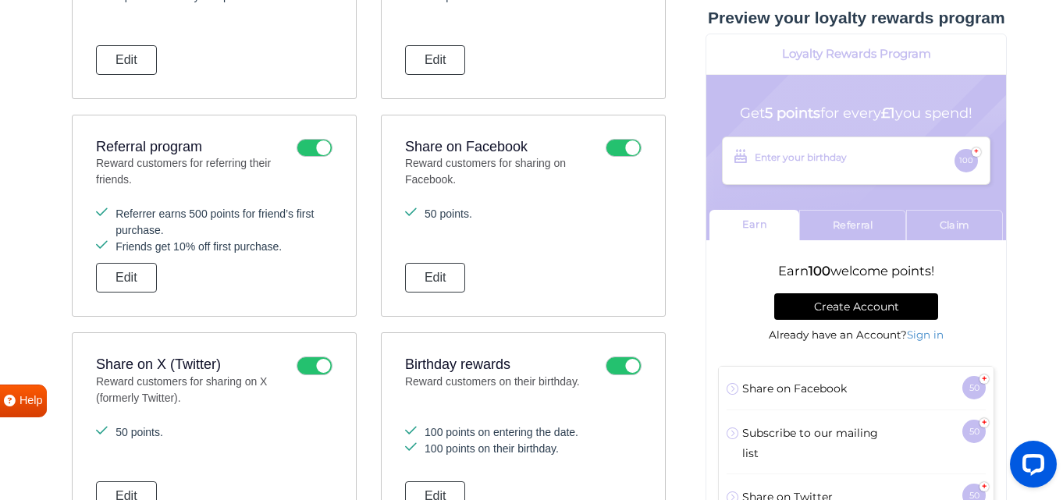
scroll to position [798, 0]
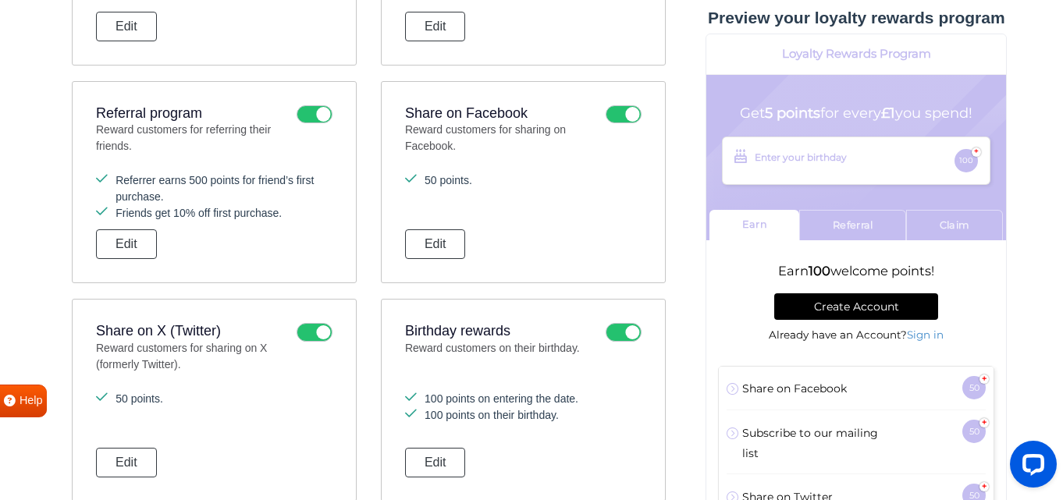
click at [313, 338] on icon at bounding box center [315, 332] width 36 height 19
click at [0, 0] on input "checkbox" at bounding box center [0, 0] width 0 height 0
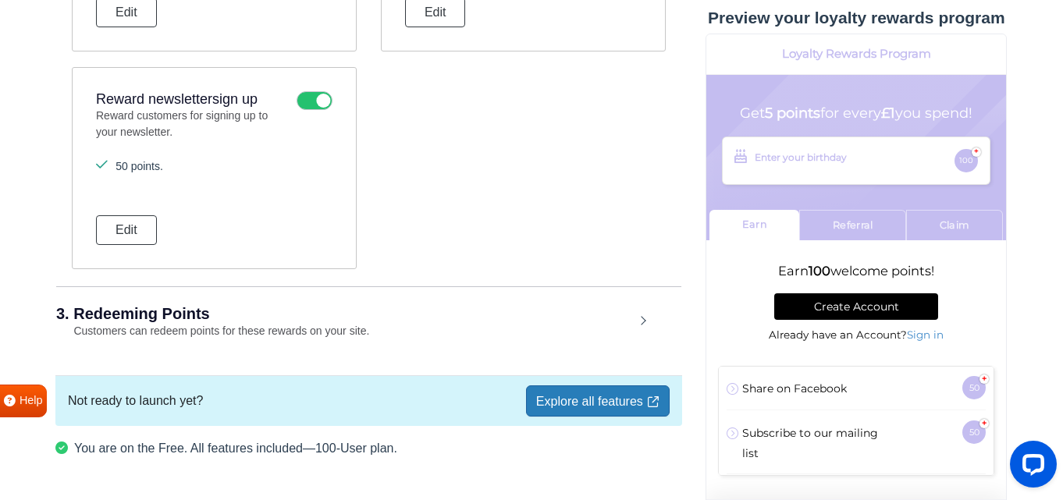
scroll to position [1250, 0]
click at [421, 325] on div "3. Redeeming Points Customers can redeem points for these rewards on your site." at bounding box center [368, 322] width 625 height 73
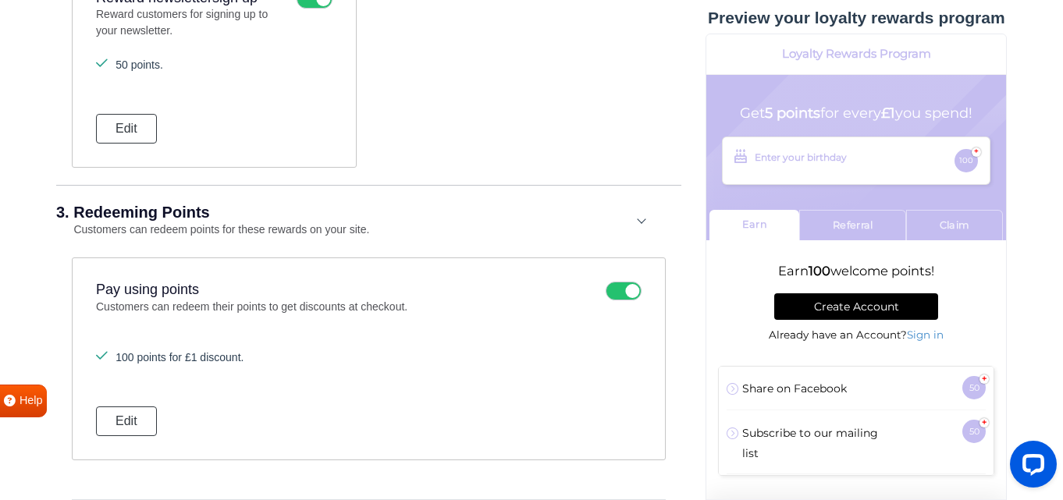
scroll to position [1356, 0]
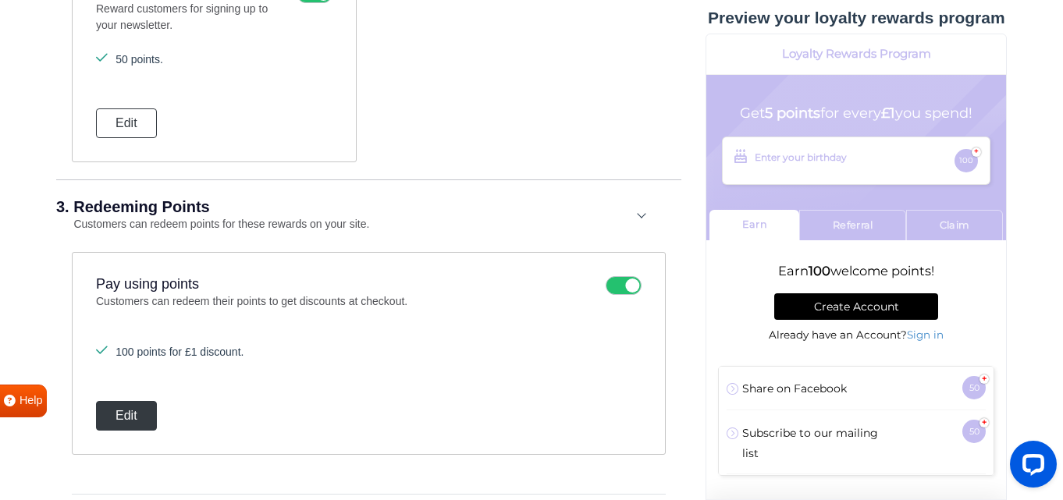
click at [145, 423] on button "Edit" at bounding box center [126, 416] width 61 height 30
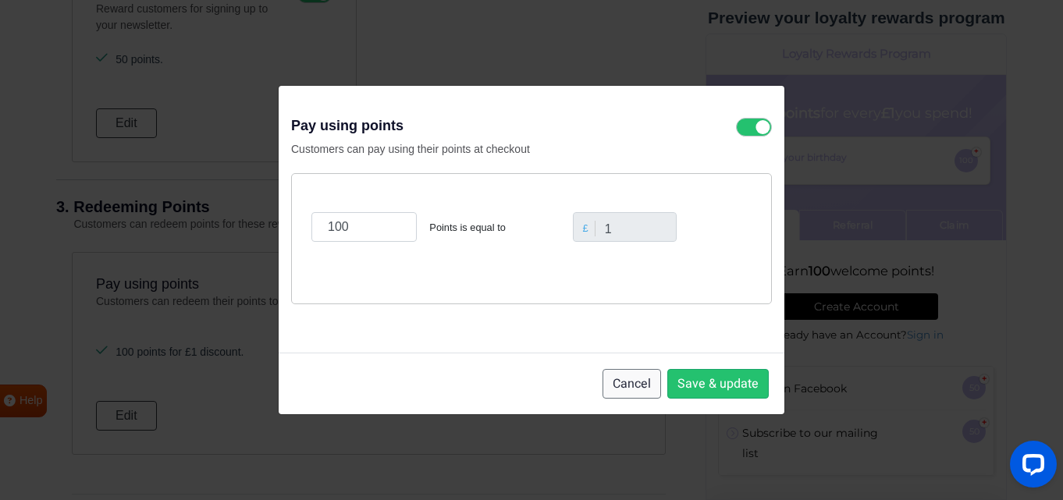
click at [628, 385] on button "Cancel" at bounding box center [632, 384] width 59 height 30
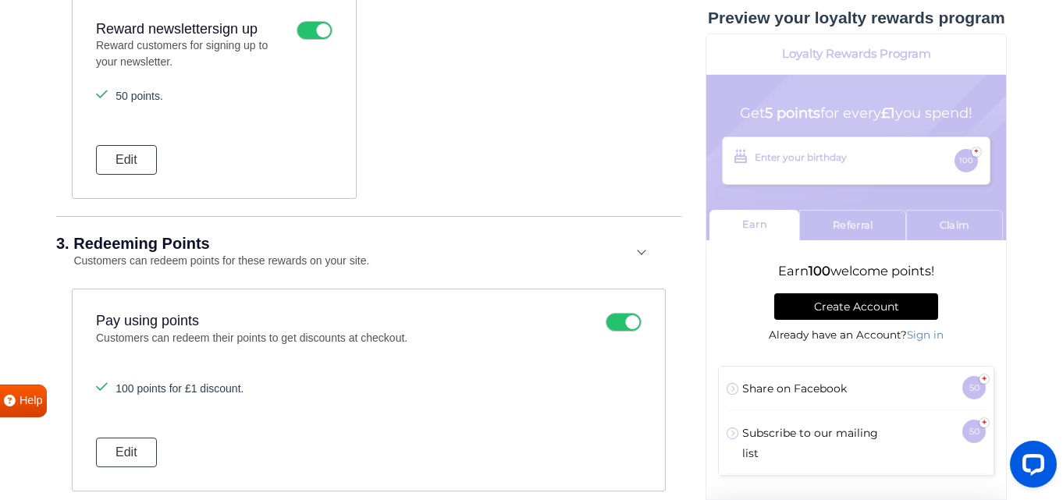
scroll to position [1321, 0]
click at [116, 452] on button "Edit" at bounding box center [126, 451] width 61 height 30
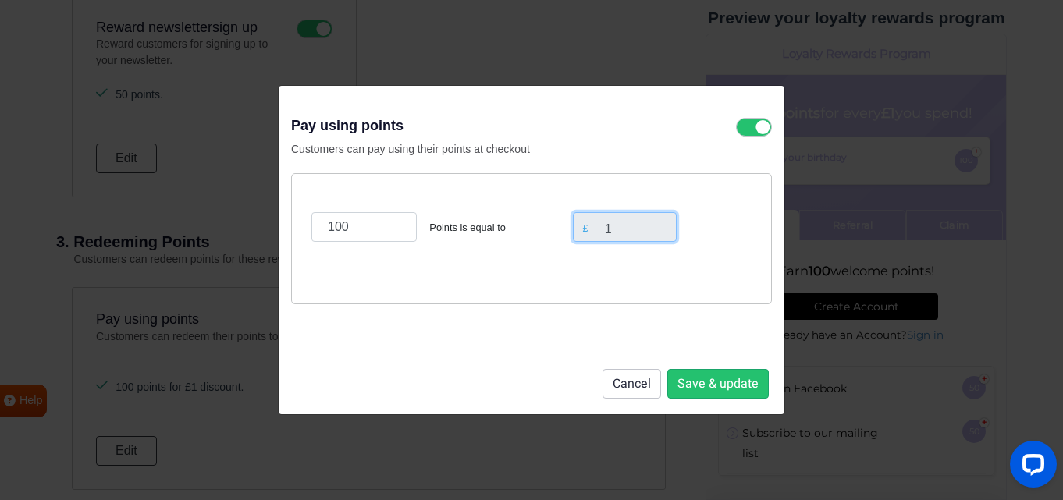
click at [624, 233] on input "1" at bounding box center [625, 227] width 105 height 30
click at [621, 233] on input "1" at bounding box center [625, 227] width 105 height 30
click at [618, 229] on input "1" at bounding box center [625, 227] width 105 height 30
click at [599, 224] on input "1" at bounding box center [625, 227] width 105 height 30
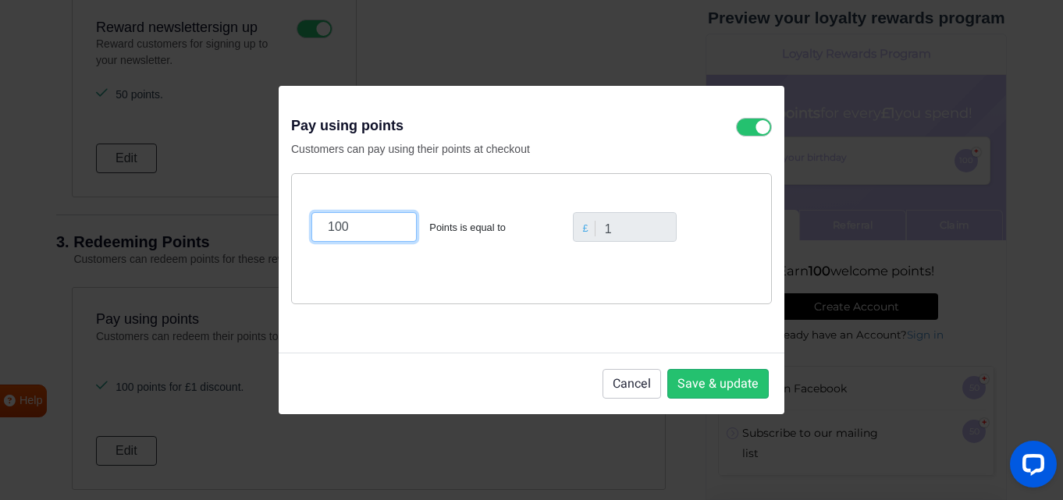
click at [386, 233] on input "100" at bounding box center [363, 227] width 105 height 30
click at [605, 225] on input "1" at bounding box center [625, 227] width 105 height 30
click at [627, 227] on input "1" at bounding box center [625, 227] width 105 height 30
drag, startPoint x: 606, startPoint y: 228, endPoint x: 631, endPoint y: 230, distance: 24.3
click at [631, 230] on input "1" at bounding box center [625, 227] width 105 height 30
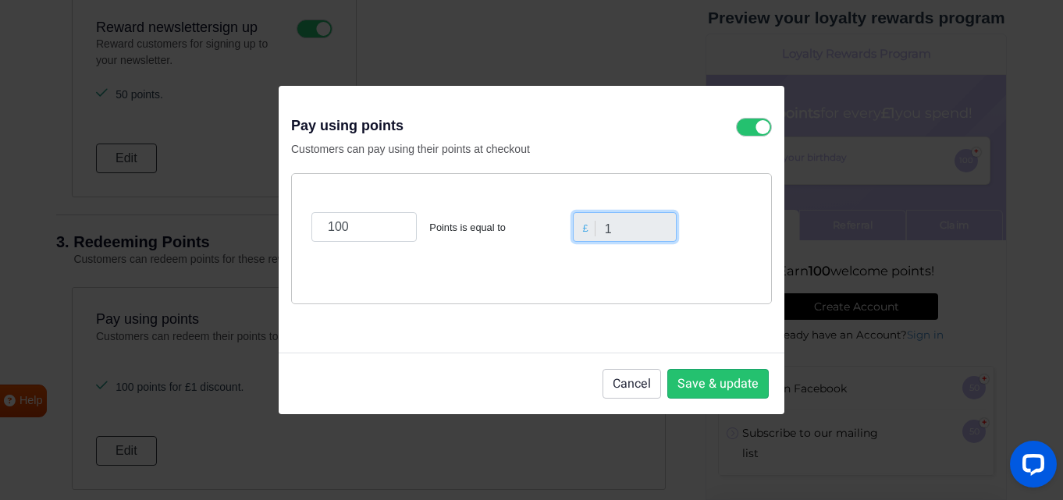
click at [627, 228] on input "1" at bounding box center [625, 227] width 105 height 30
click at [538, 255] on div "100 Points is equal to £ 1" at bounding box center [532, 227] width 448 height 67
click at [647, 229] on input "1" at bounding box center [625, 227] width 105 height 30
drag, startPoint x: 363, startPoint y: 226, endPoint x: 320, endPoint y: 229, distance: 43.1
click at [318, 230] on input "100" at bounding box center [363, 227] width 105 height 30
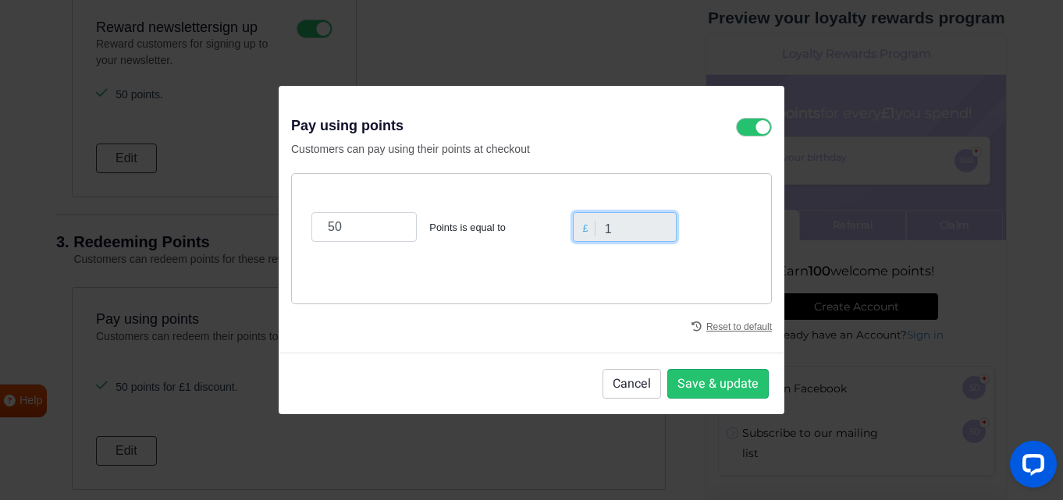
click at [653, 227] on input "1" at bounding box center [625, 227] width 105 height 30
click at [652, 226] on input "1" at bounding box center [625, 227] width 105 height 30
click at [621, 231] on input "1" at bounding box center [625, 227] width 105 height 30
click at [596, 254] on div "50 Points is equal to £ 1" at bounding box center [532, 227] width 448 height 67
click at [627, 229] on input "1" at bounding box center [625, 227] width 105 height 30
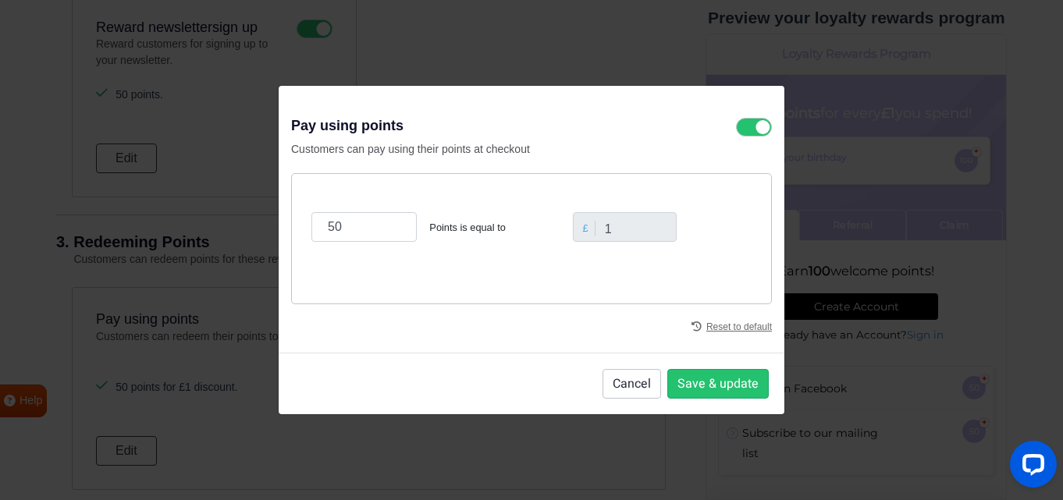
click at [524, 266] on div "50 Points is equal to £ 1" at bounding box center [531, 238] width 481 height 131
click at [372, 234] on input "50" at bounding box center [363, 227] width 105 height 30
click at [698, 379] on button "Save & update" at bounding box center [717, 384] width 101 height 30
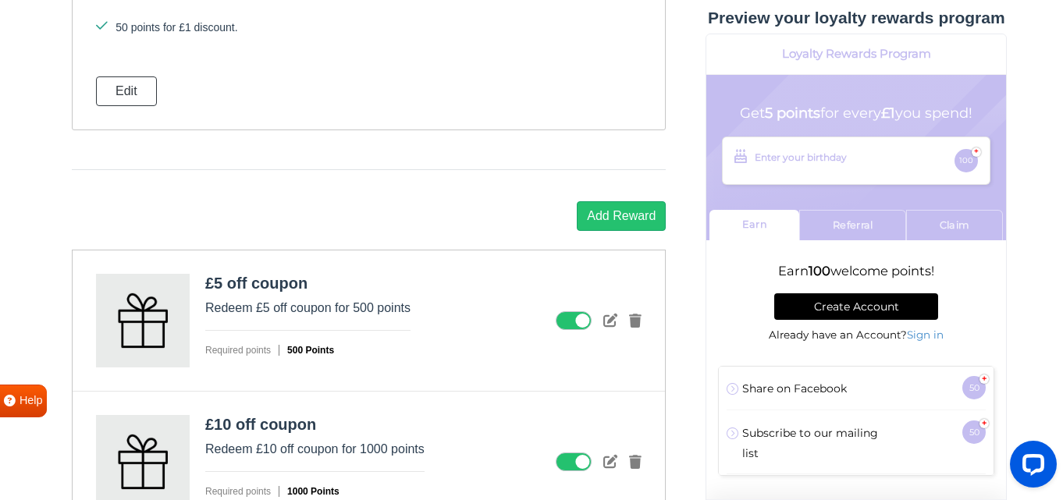
scroll to position [1670, 0]
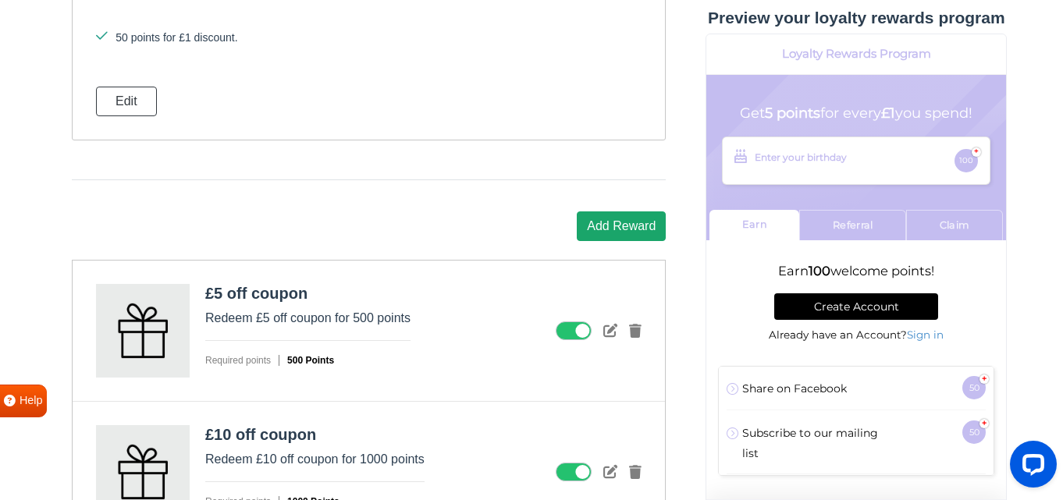
click at [612, 224] on button "Add Reward" at bounding box center [621, 227] width 89 height 30
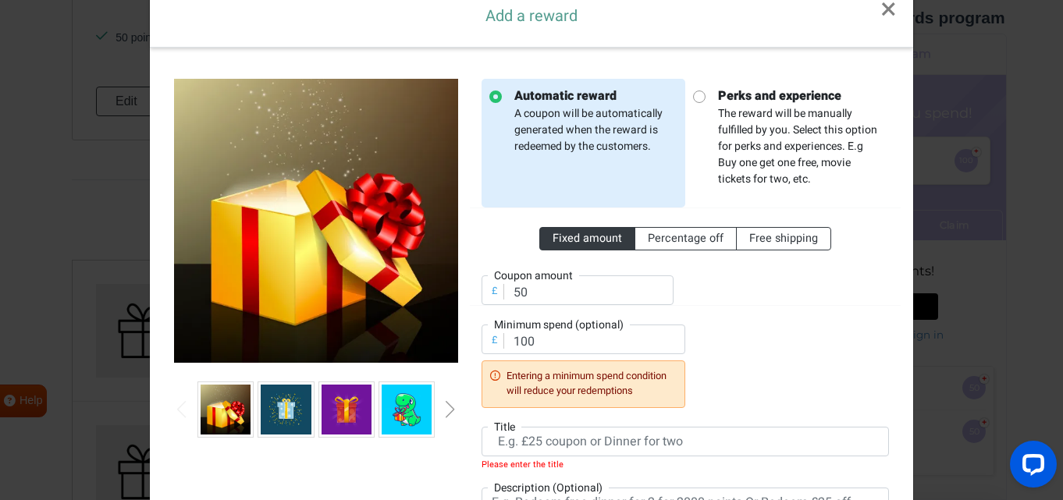
scroll to position [32, 0]
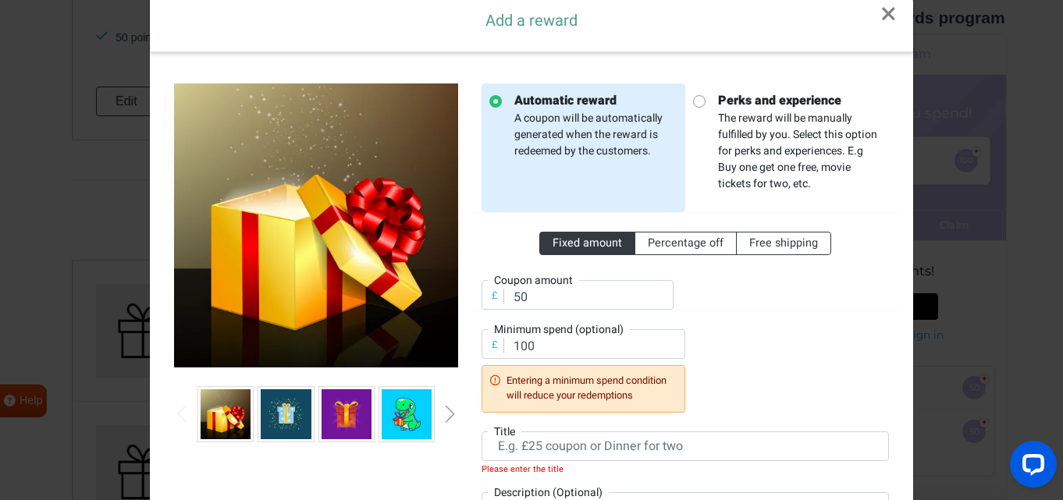
click at [740, 151] on p "Perks and experience The reward will be manually fulfilled by you. Select this …" at bounding box center [794, 141] width 176 height 101
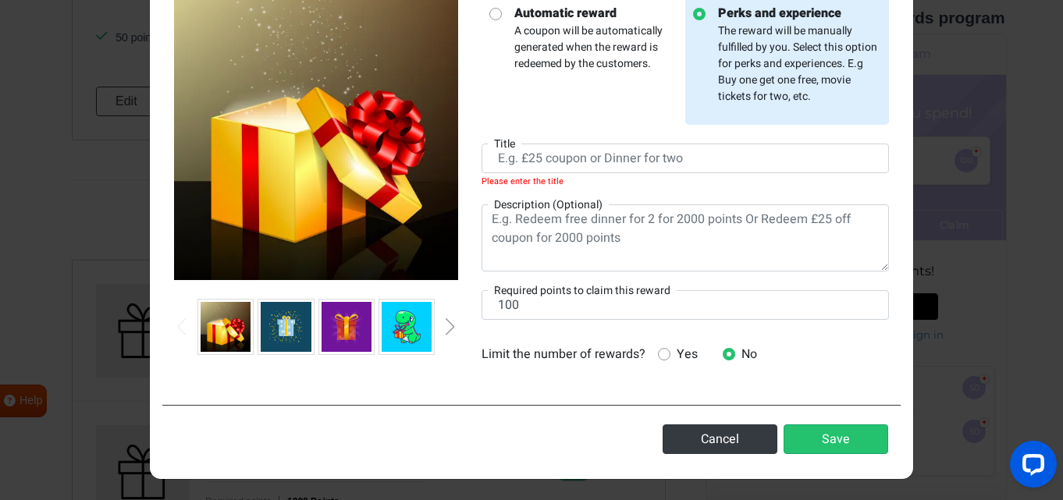
scroll to position [121, 0]
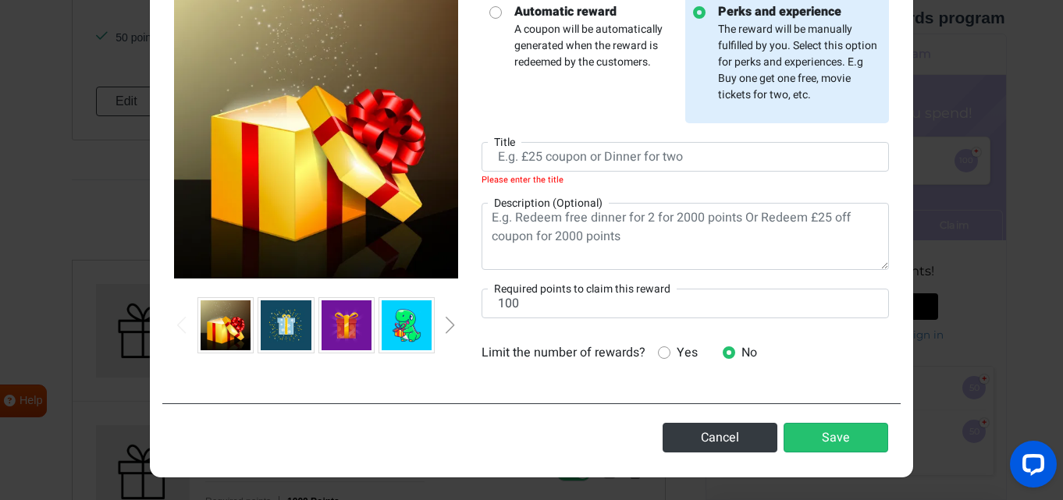
click at [670, 353] on span "Yes" at bounding box center [683, 352] width 27 height 19
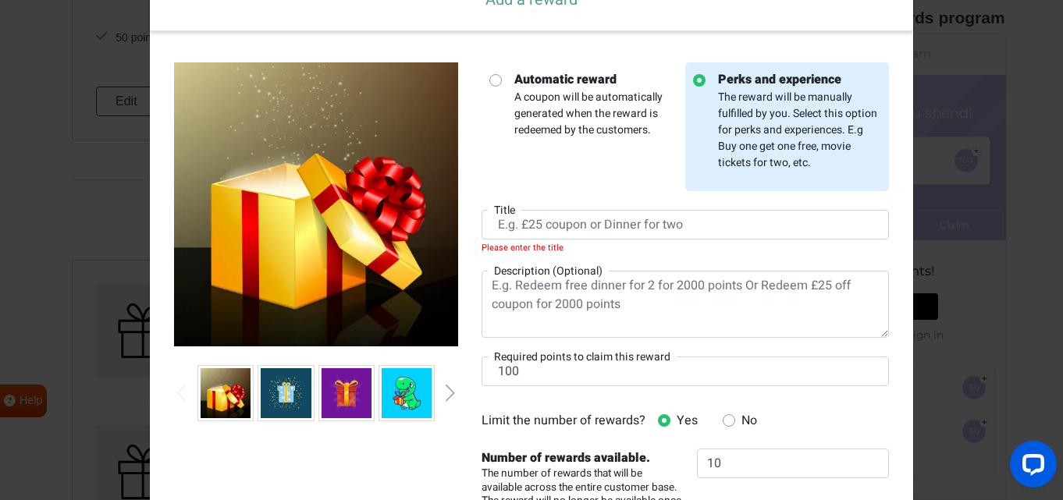
scroll to position [52, 0]
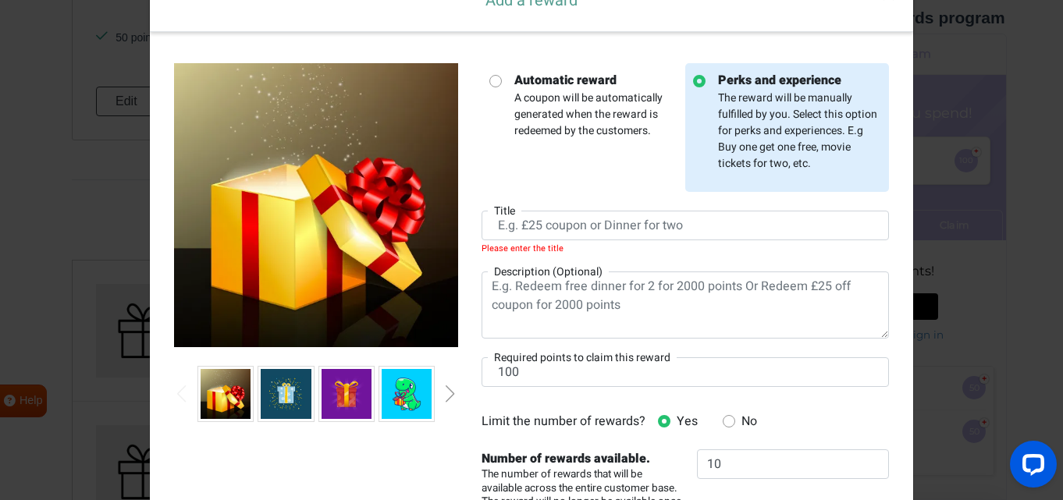
click at [496, 89] on div at bounding box center [495, 83] width 12 height 19
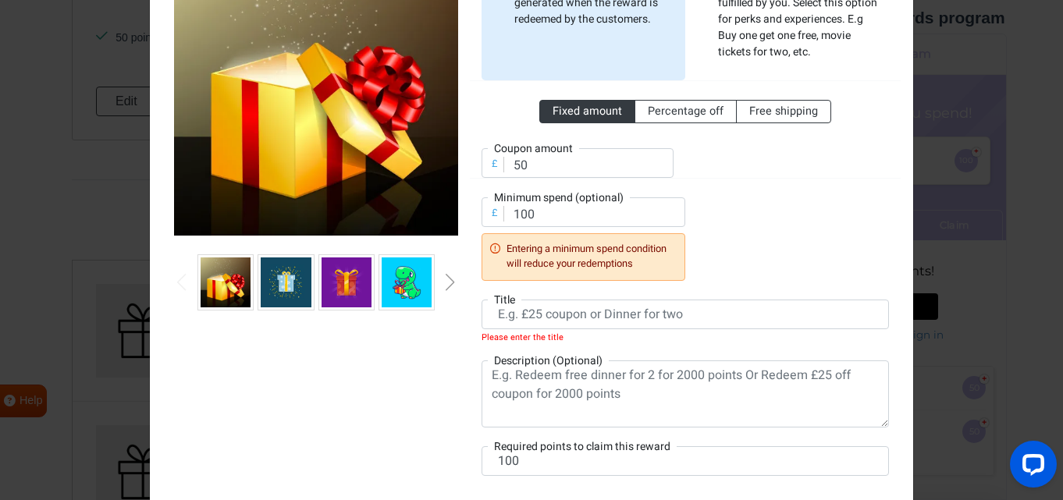
scroll to position [168, 0]
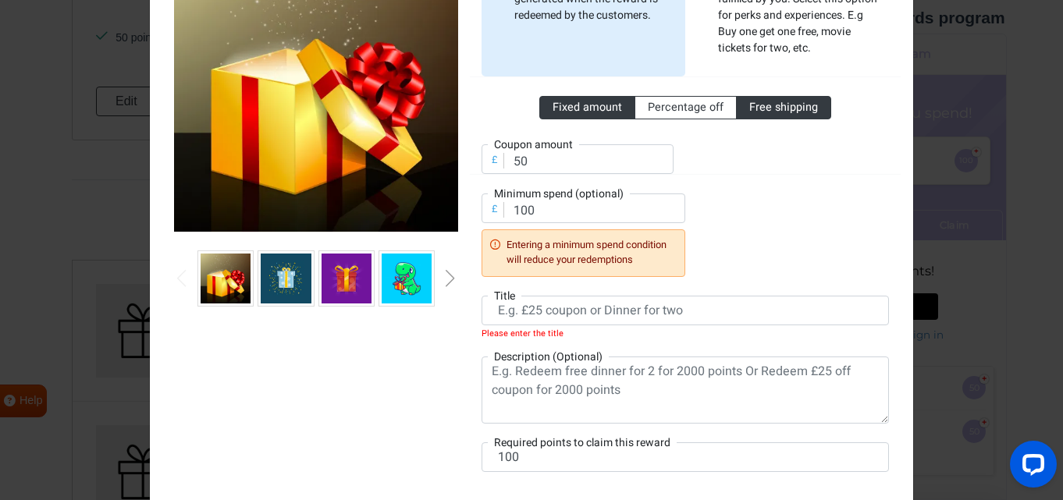
click at [792, 103] on span "Free shipping" at bounding box center [783, 107] width 69 height 16
click at [759, 103] on input "Free shipping" at bounding box center [754, 104] width 10 height 10
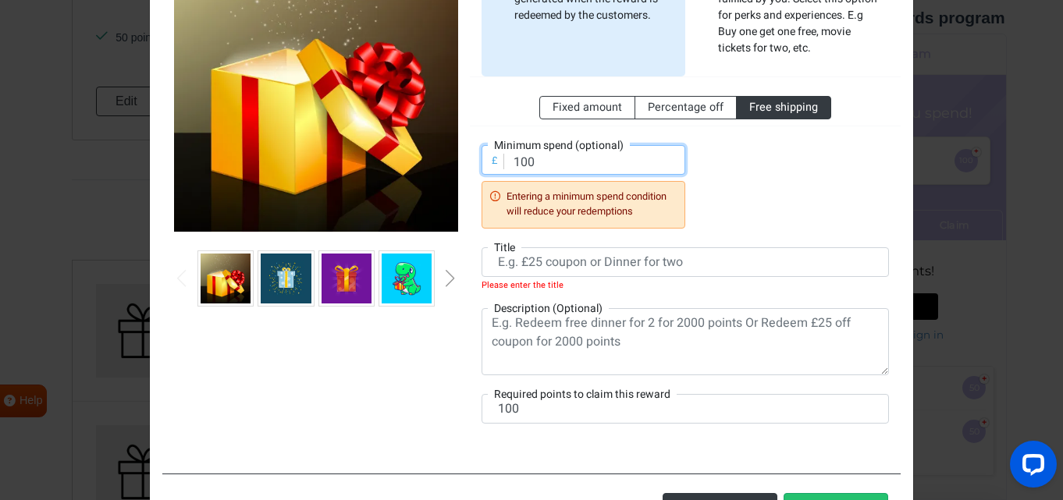
click at [766, 176] on div "Fixed amount Percentage off Free shipping £ Minimum spend (optional) 100 Enteri…" at bounding box center [685, 151] width 407 height 151
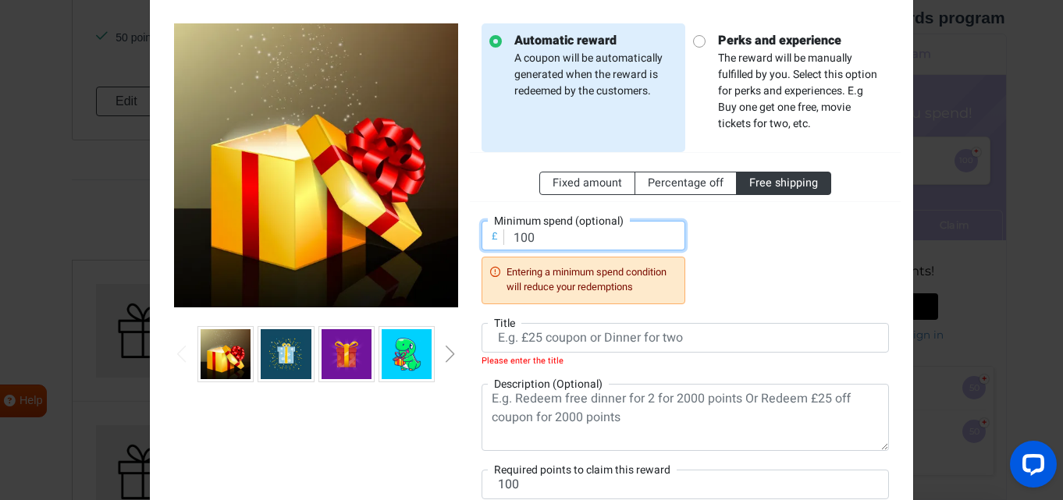
scroll to position [91, 0]
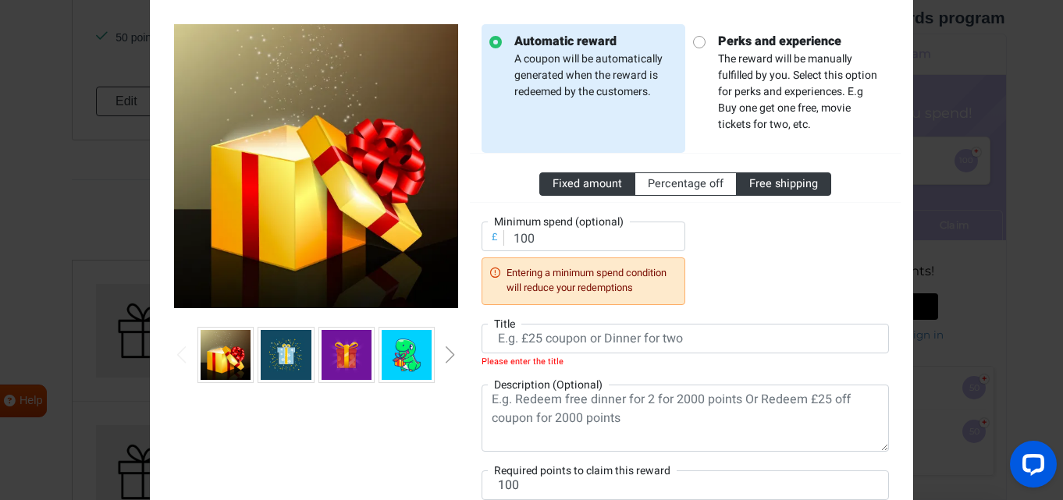
click at [603, 190] on span "Fixed amount" at bounding box center [587, 184] width 69 height 16
click at [563, 186] on input "Fixed amount" at bounding box center [558, 181] width 10 height 10
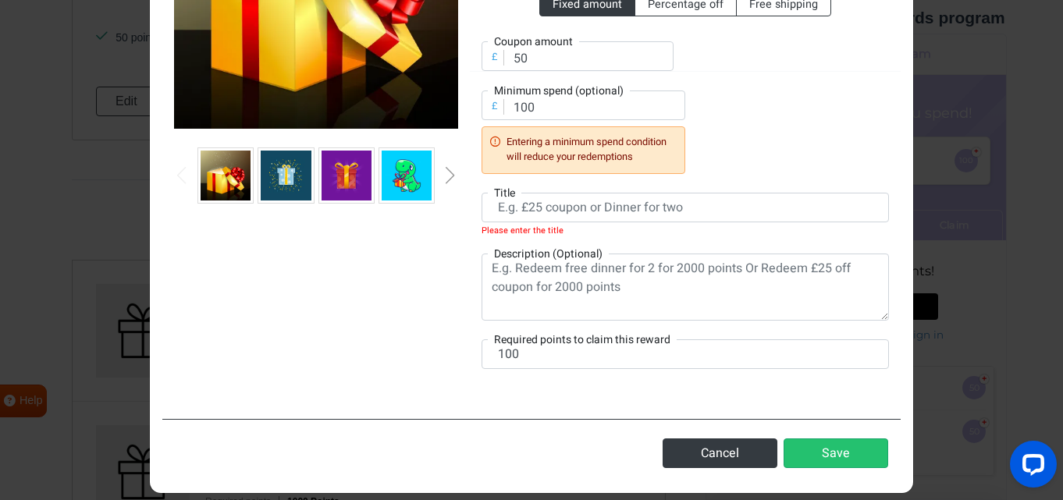
scroll to position [286, 0]
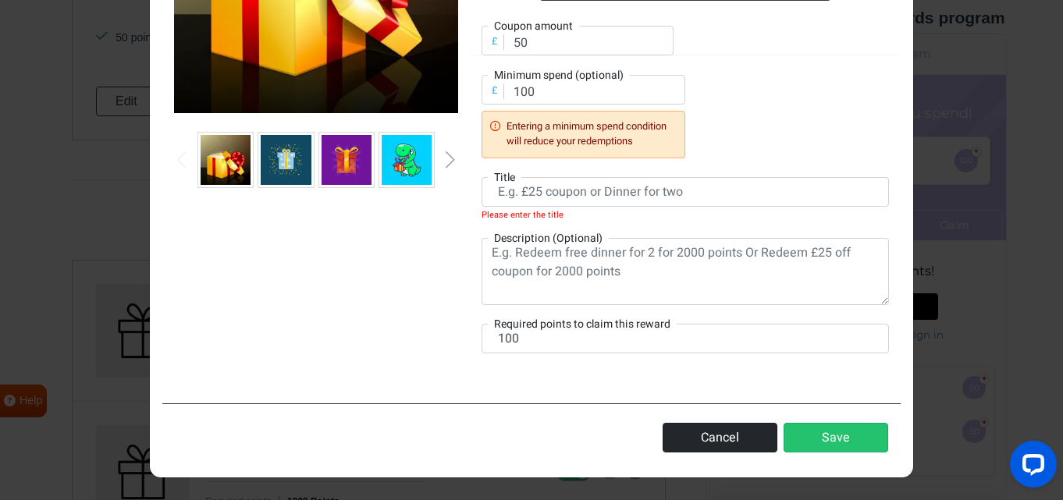
click at [705, 439] on button "Cancel" at bounding box center [720, 438] width 115 height 30
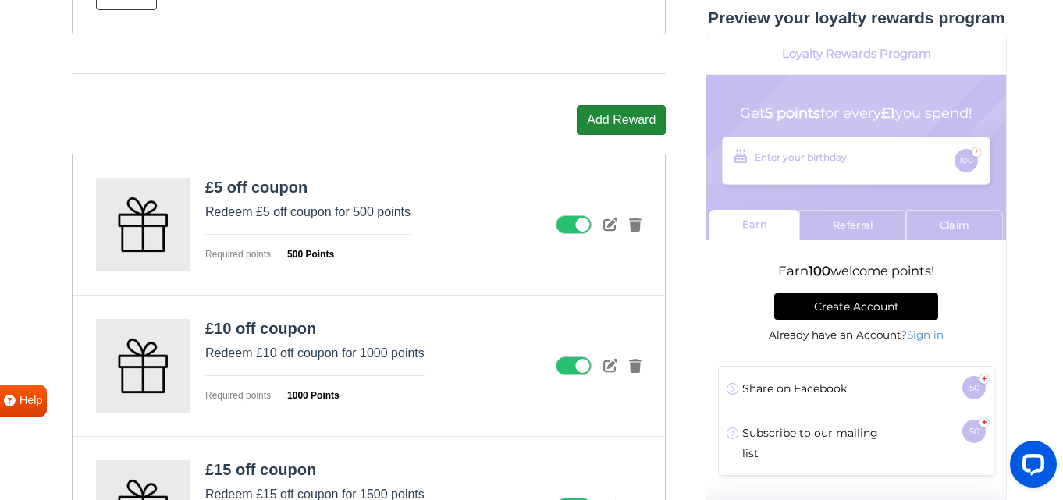
scroll to position [1774, 0]
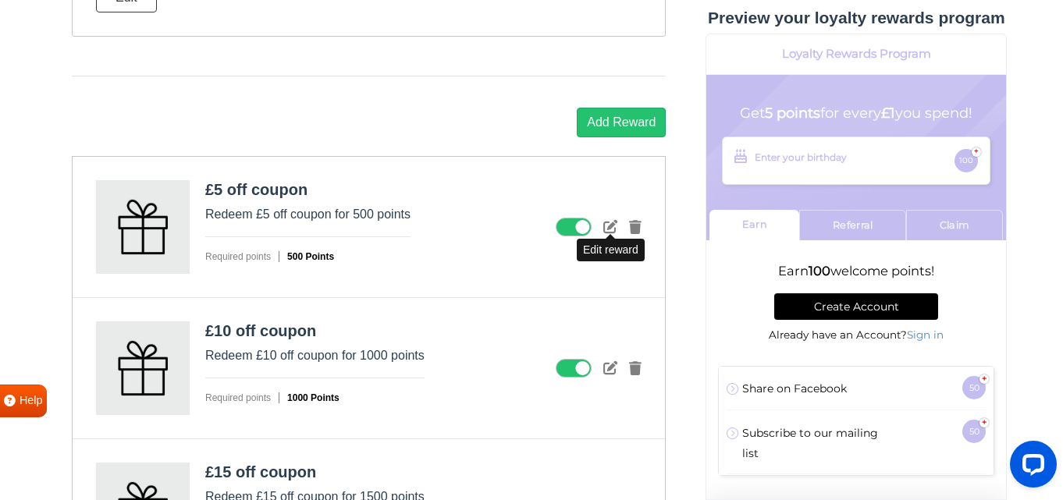
click at [611, 228] on icon at bounding box center [610, 226] width 14 height 14
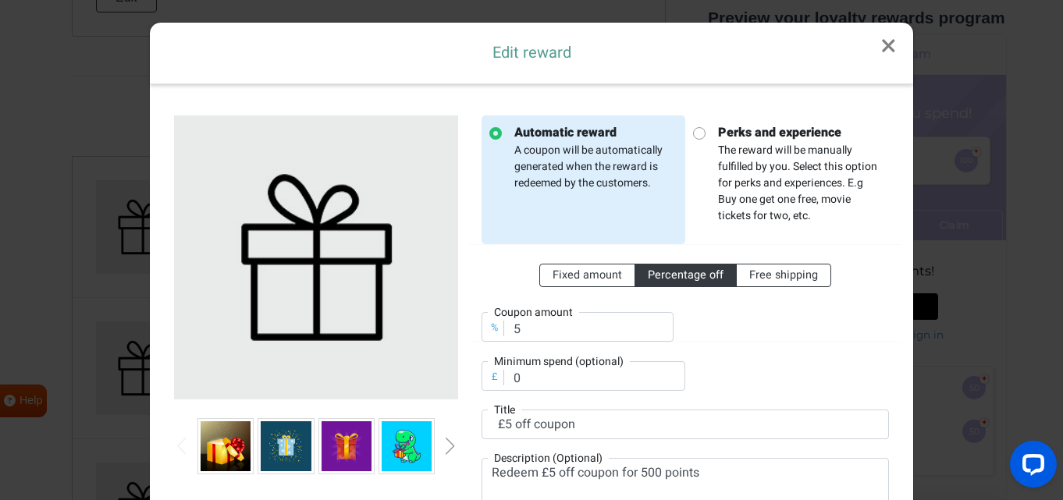
scroll to position [0, 0]
click at [450, 444] on div "Next slide" at bounding box center [450, 446] width 8 height 17
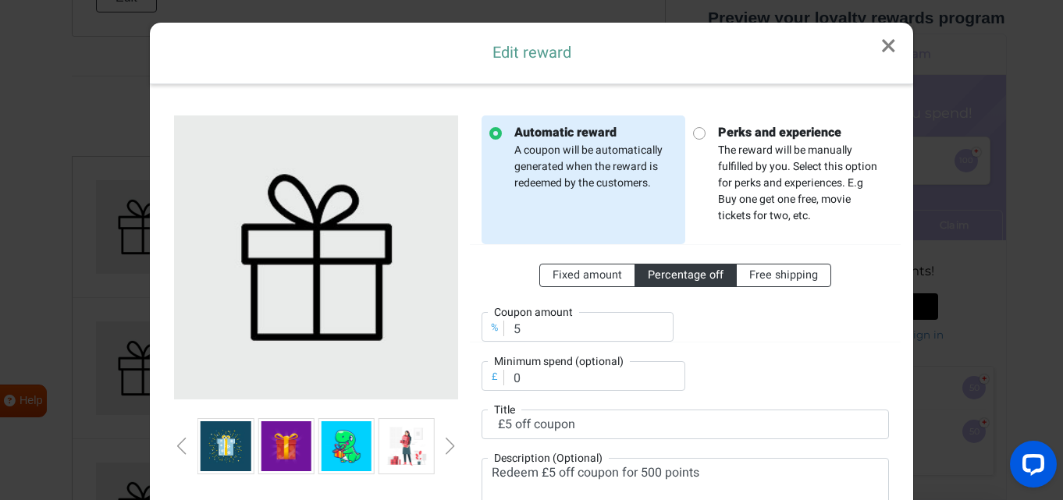
click at [451, 443] on div "Next slide" at bounding box center [450, 446] width 8 height 17
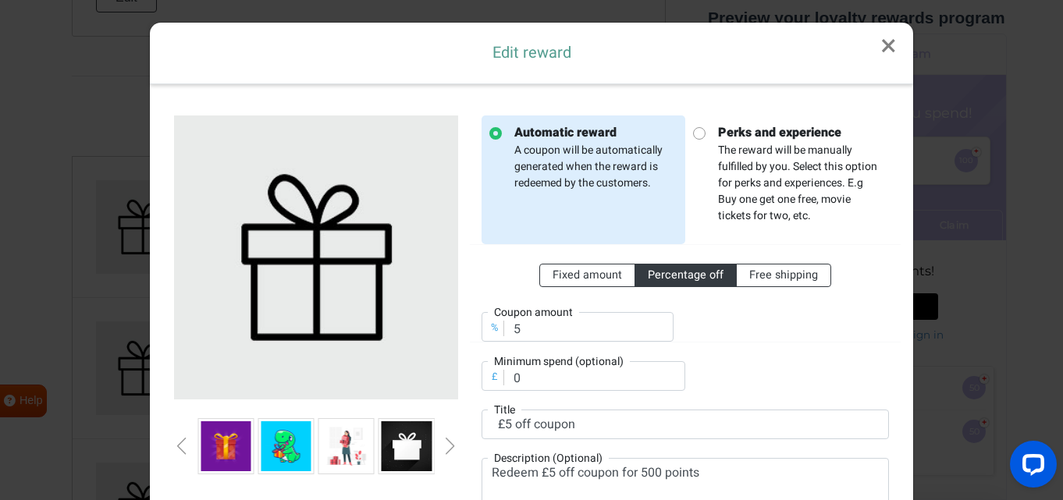
click at [451, 443] on div "Next slide" at bounding box center [450, 446] width 8 height 17
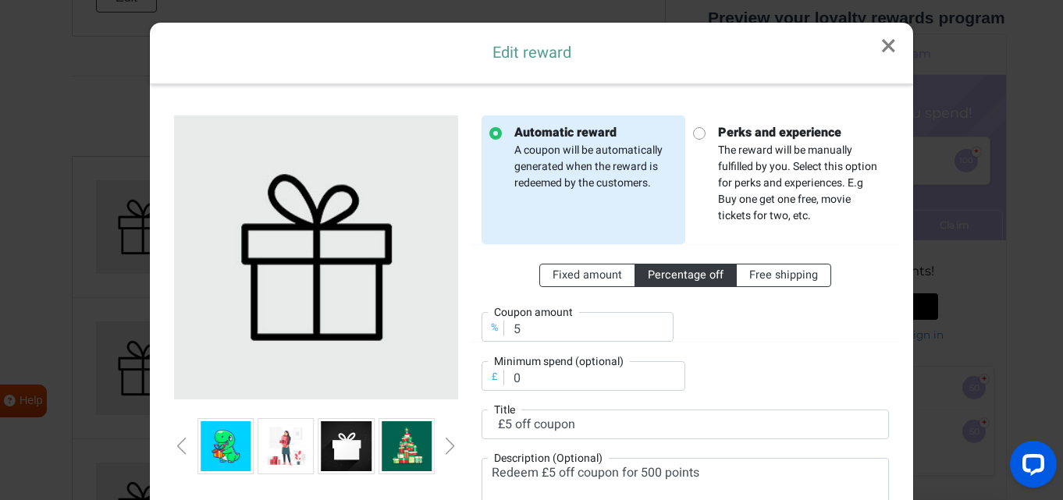
click at [451, 443] on div "Next slide" at bounding box center [450, 446] width 8 height 17
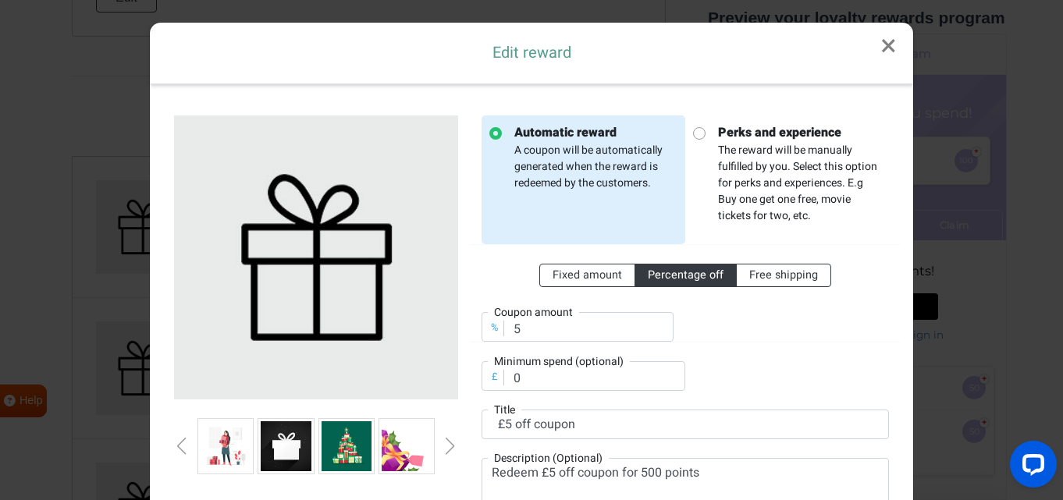
click at [451, 443] on div "Next slide" at bounding box center [450, 446] width 8 height 17
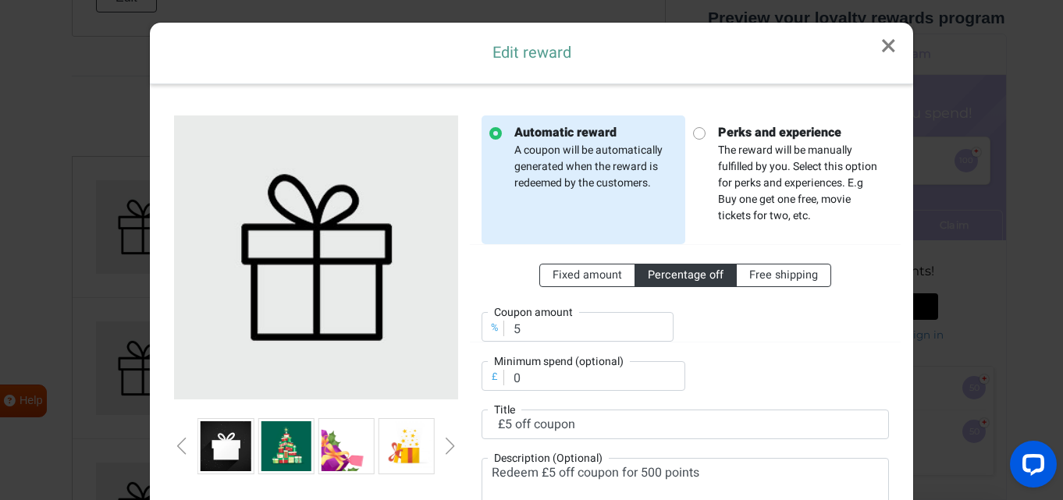
click at [451, 443] on div "Next slide" at bounding box center [450, 446] width 8 height 17
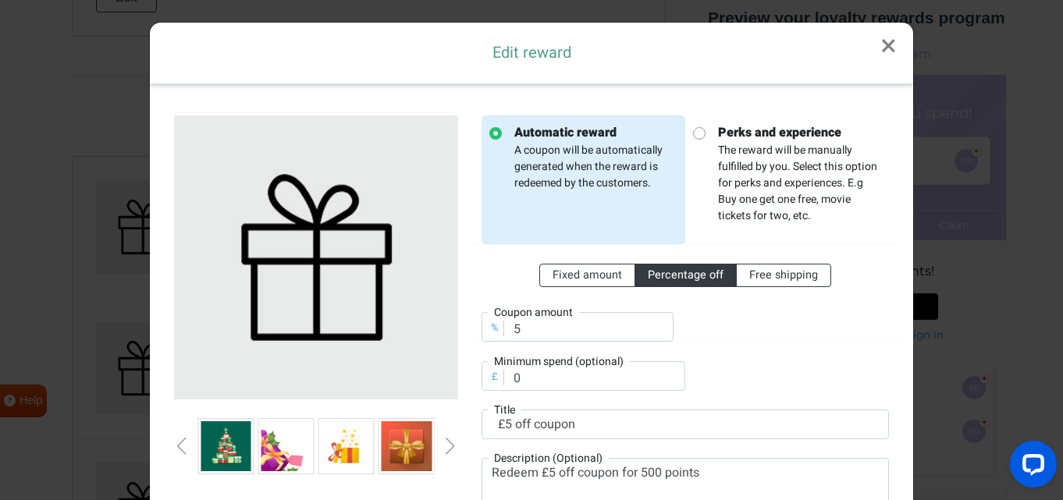
click at [451, 443] on div "Next slide" at bounding box center [450, 446] width 8 height 17
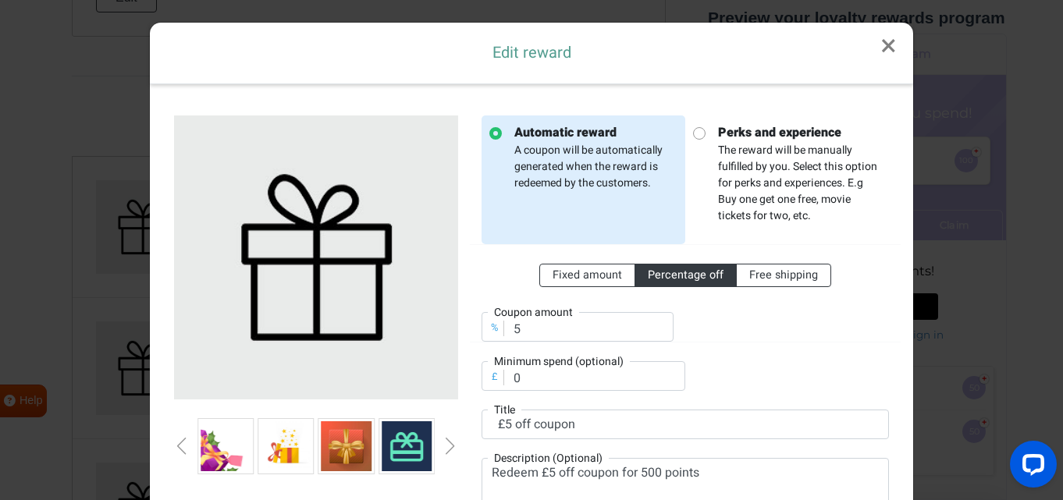
click at [451, 443] on div "Next slide" at bounding box center [450, 446] width 8 height 17
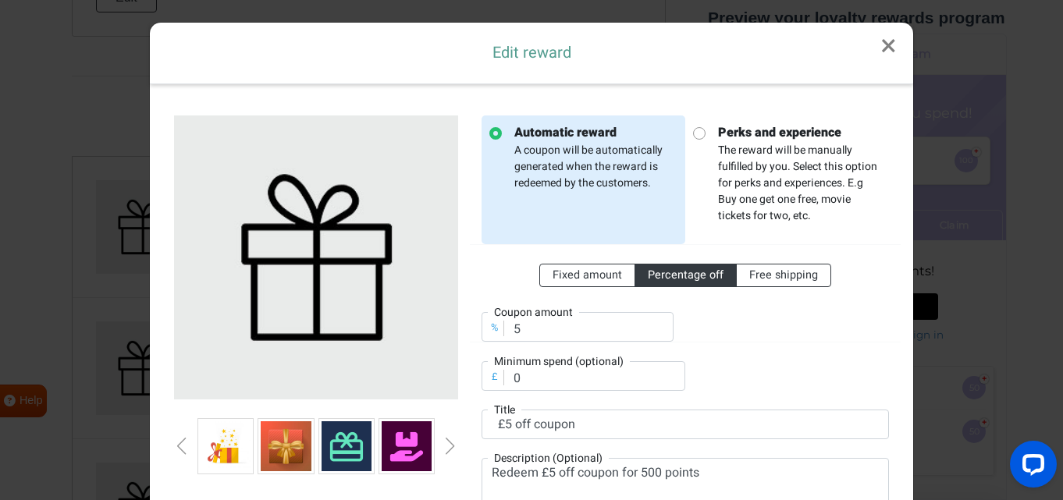
click at [451, 443] on div "Next slide" at bounding box center [450, 446] width 8 height 17
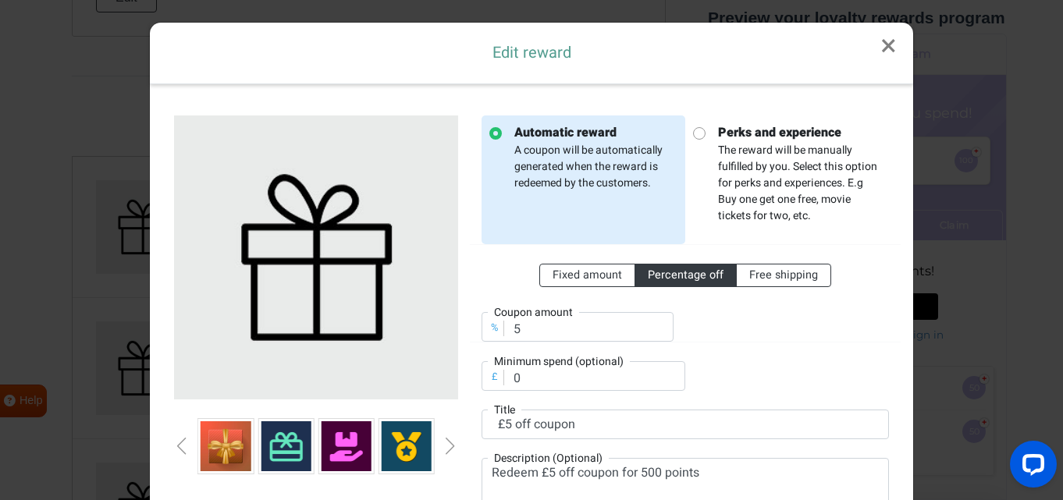
click at [451, 443] on div "Next slide" at bounding box center [450, 446] width 8 height 17
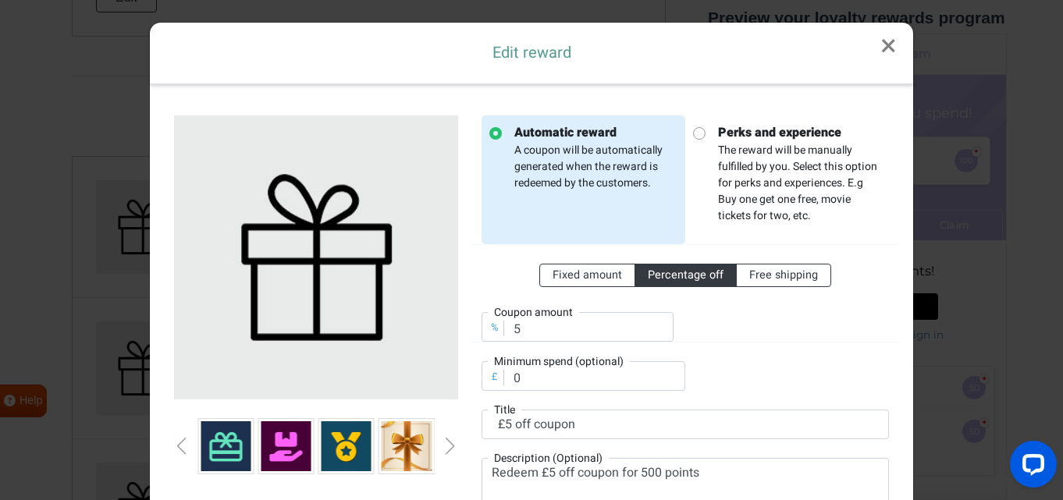
click at [451, 443] on div "Next slide" at bounding box center [450, 446] width 8 height 17
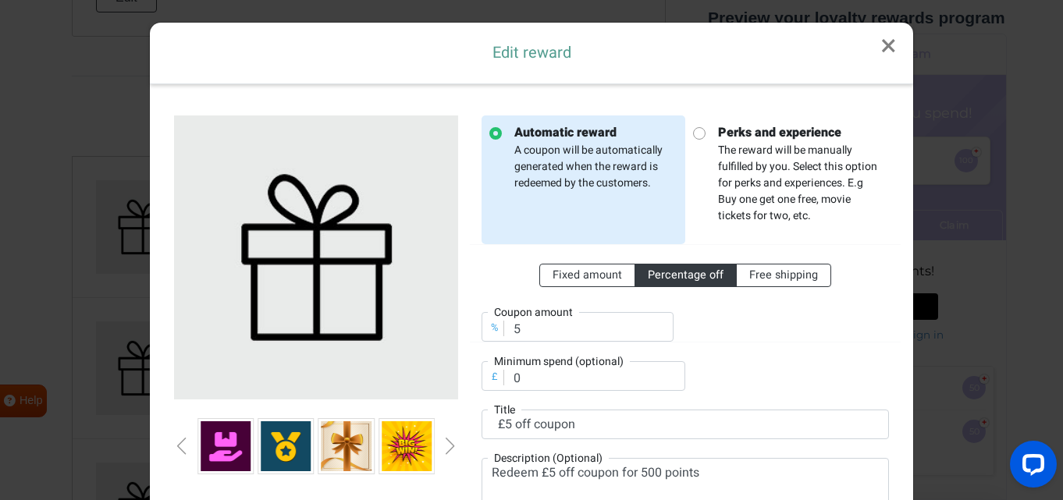
click at [451, 443] on div "Next slide" at bounding box center [450, 446] width 8 height 17
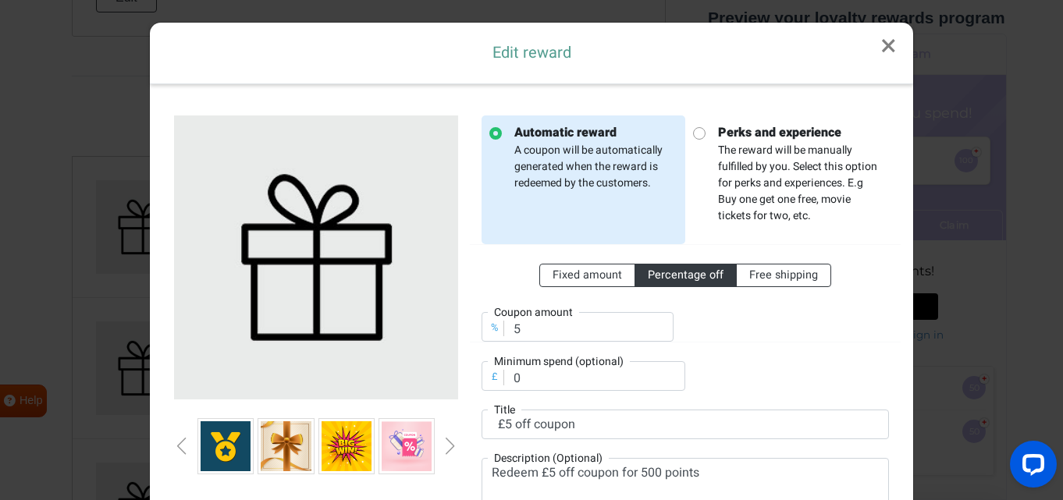
click at [451, 443] on div "Next slide" at bounding box center [450, 446] width 8 height 17
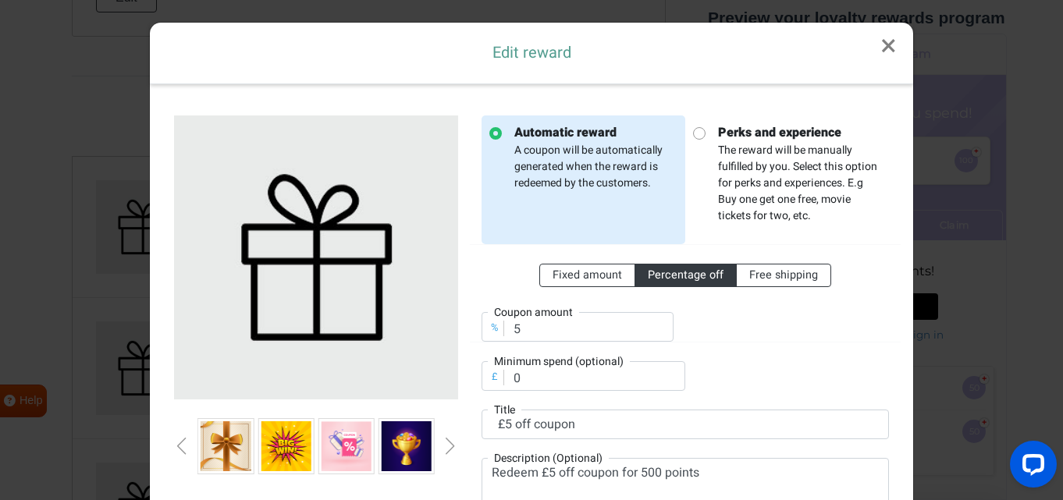
click at [451, 443] on div "Next slide" at bounding box center [450, 446] width 8 height 17
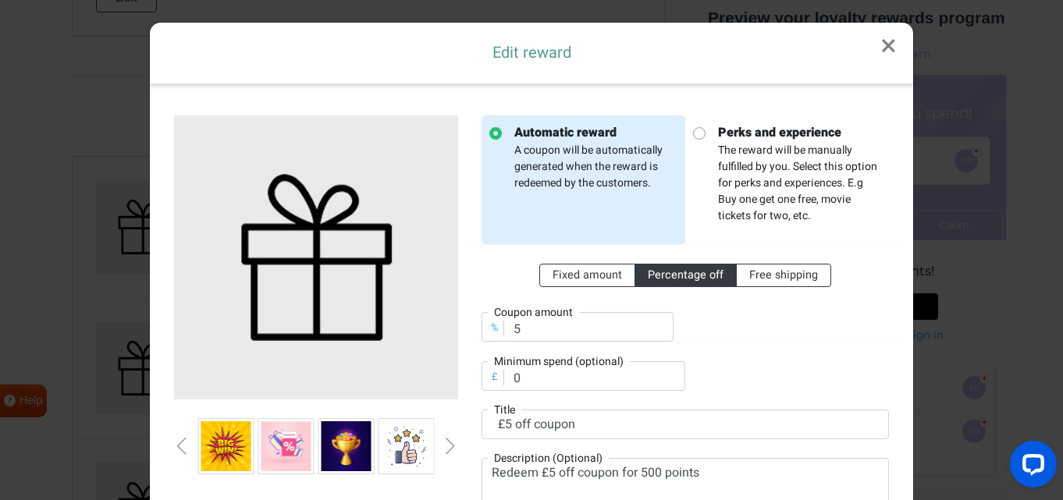
click at [451, 443] on div "Next slide" at bounding box center [450, 446] width 8 height 17
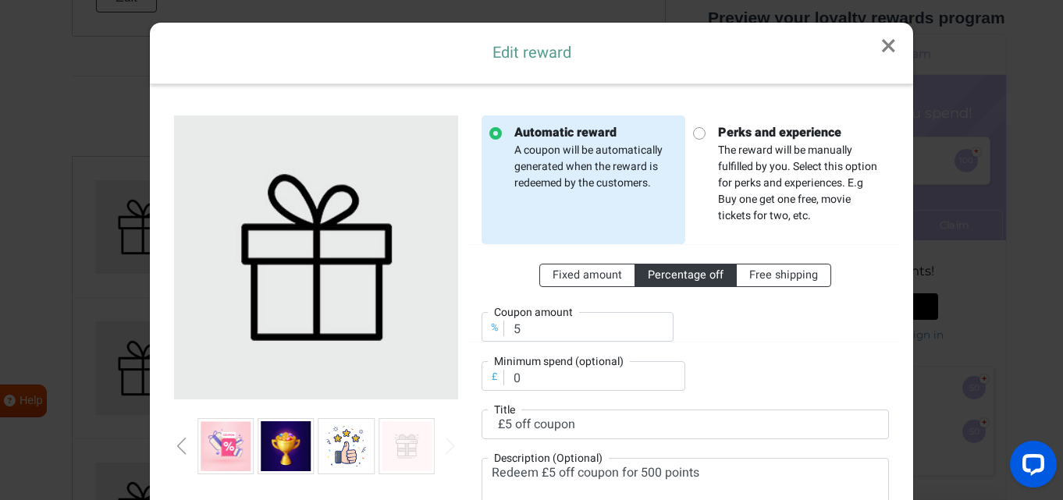
click at [451, 443] on div "Next slide" at bounding box center [450, 446] width 8 height 17
click at [348, 444] on img at bounding box center [347, 446] width 50 height 50
click at [329, 444] on img at bounding box center [347, 446] width 50 height 50
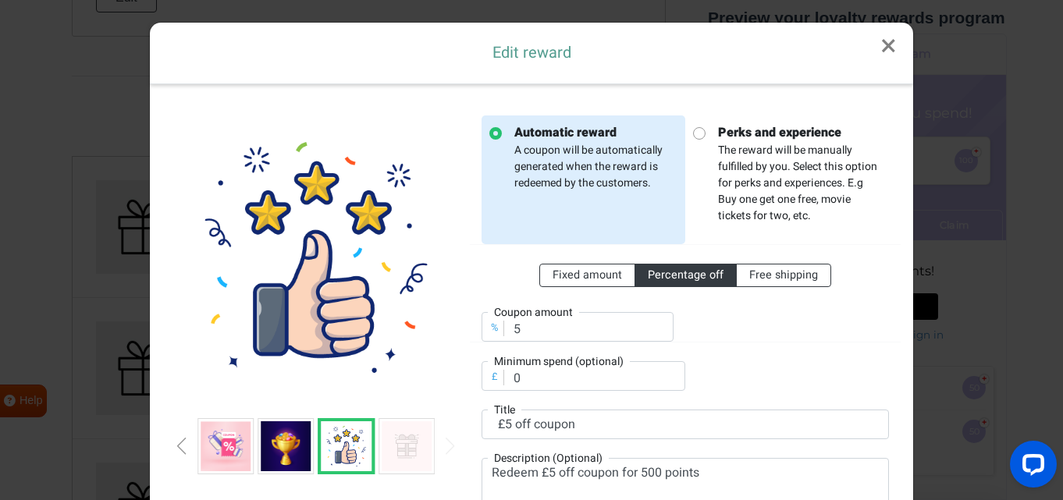
click at [462, 428] on div at bounding box center [316, 354] width 308 height 477
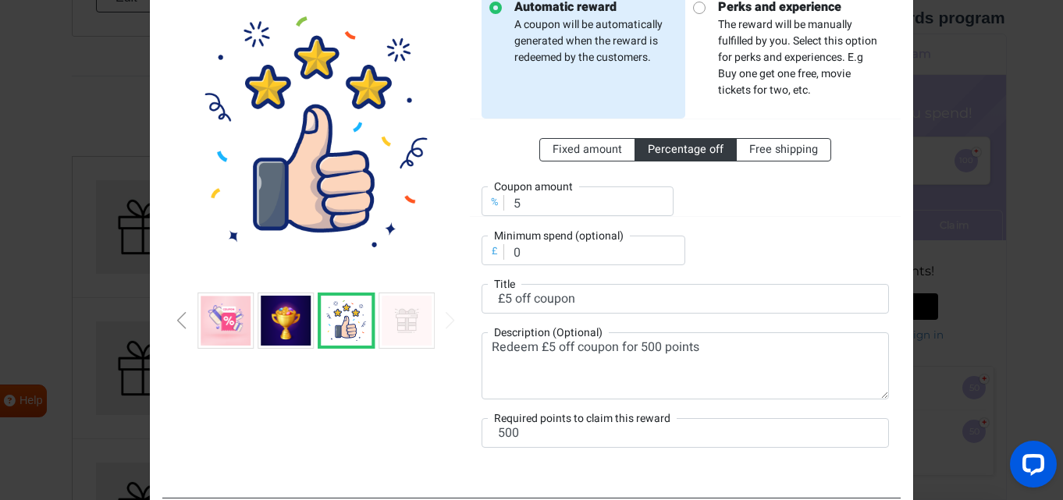
scroll to position [130, 0]
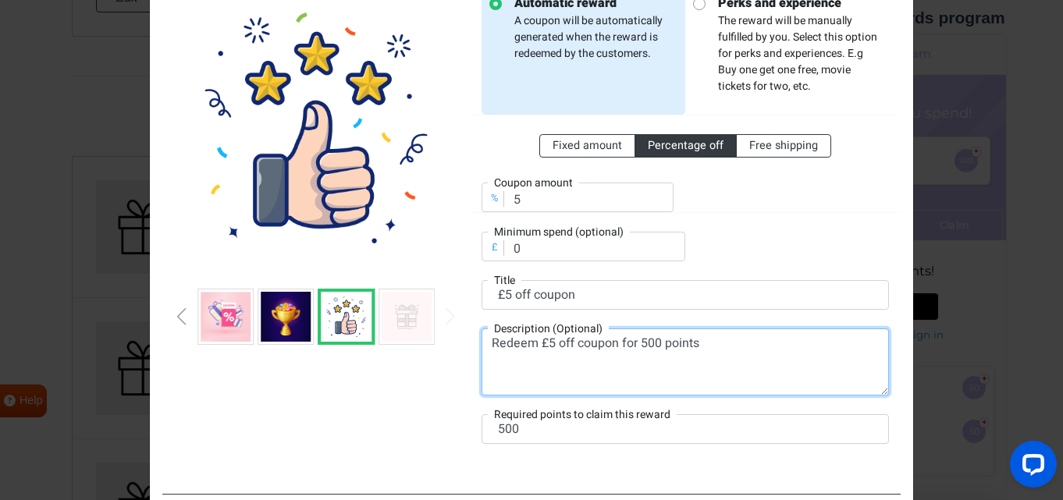
drag, startPoint x: 653, startPoint y: 343, endPoint x: 642, endPoint y: 340, distance: 11.2
click at [642, 340] on textarea "Redeem £5 off coupon for 500 points" at bounding box center [685, 362] width 407 height 67
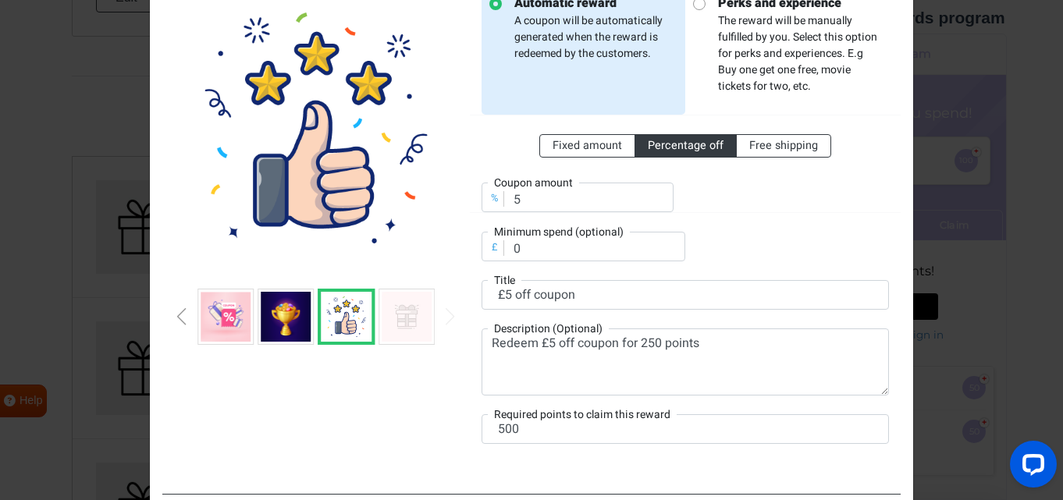
click at [780, 258] on div "Fixed amount Percentage off Free shipping % Coupon amount 5 £ Minimum spend (op…" at bounding box center [685, 188] width 407 height 147
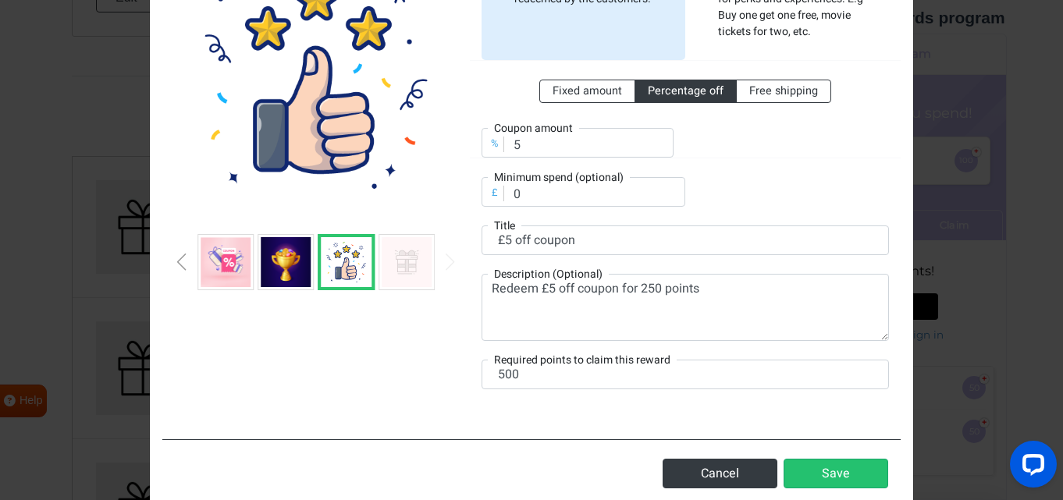
scroll to position [187, 0]
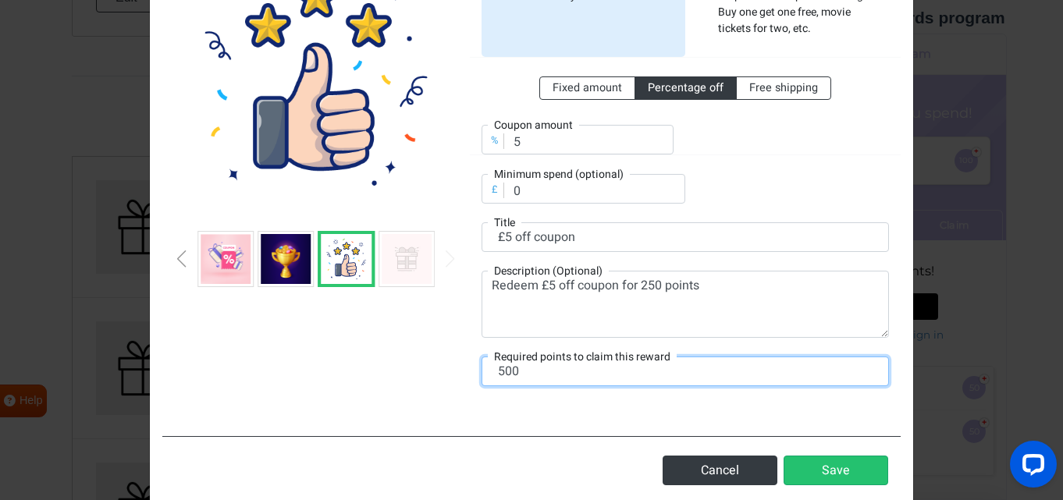
drag, startPoint x: 544, startPoint y: 375, endPoint x: 505, endPoint y: 361, distance: 41.2
click at [498, 372] on input "500" at bounding box center [685, 372] width 407 height 30
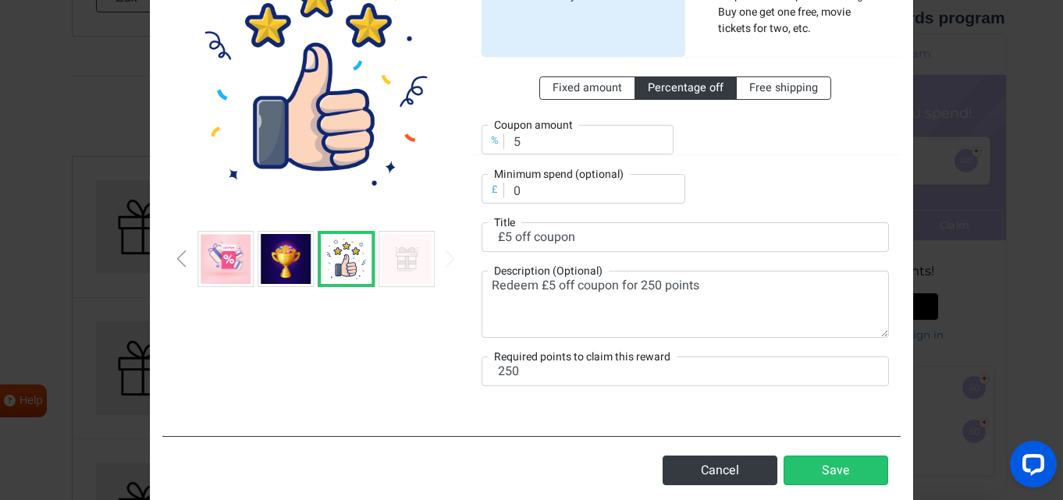
click at [585, 404] on div "Automatic reward A coupon will be automatically generated when the reward is re…" at bounding box center [685, 166] width 431 height 477
click at [844, 475] on button "Save" at bounding box center [836, 471] width 105 height 30
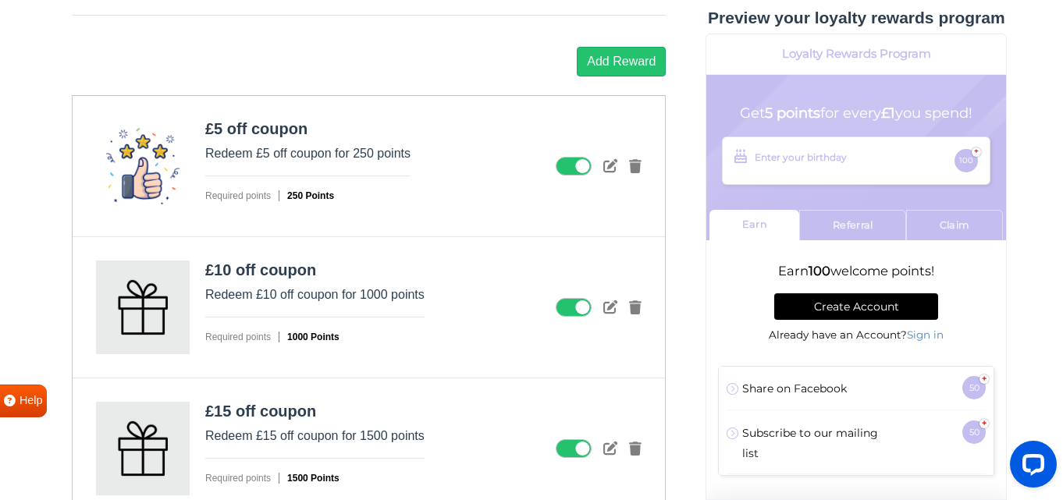
scroll to position [1840, 0]
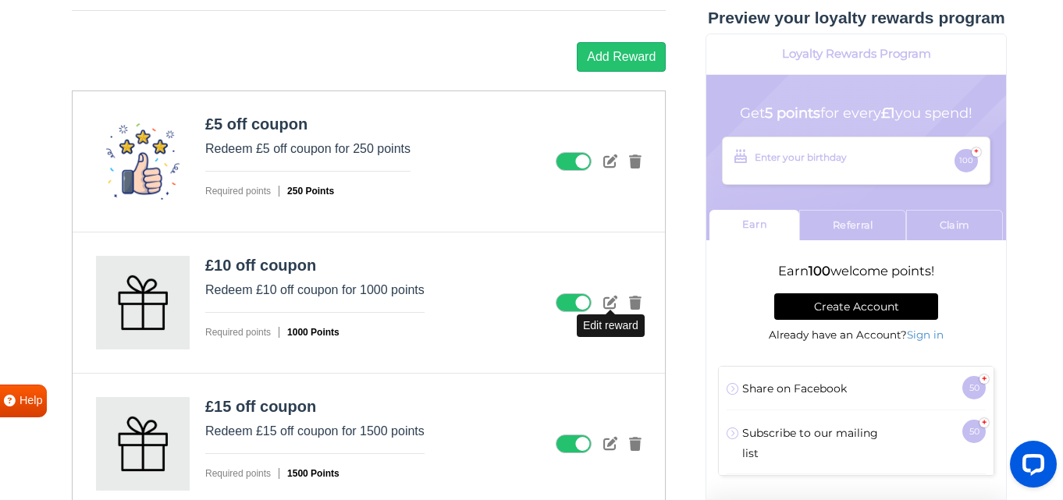
click at [613, 303] on icon at bounding box center [610, 302] width 14 height 14
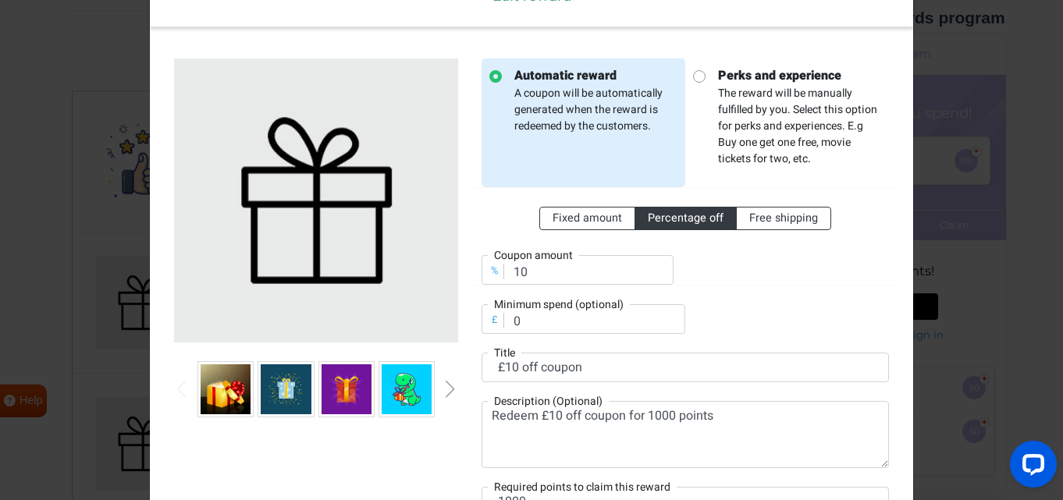
scroll to position [105, 0]
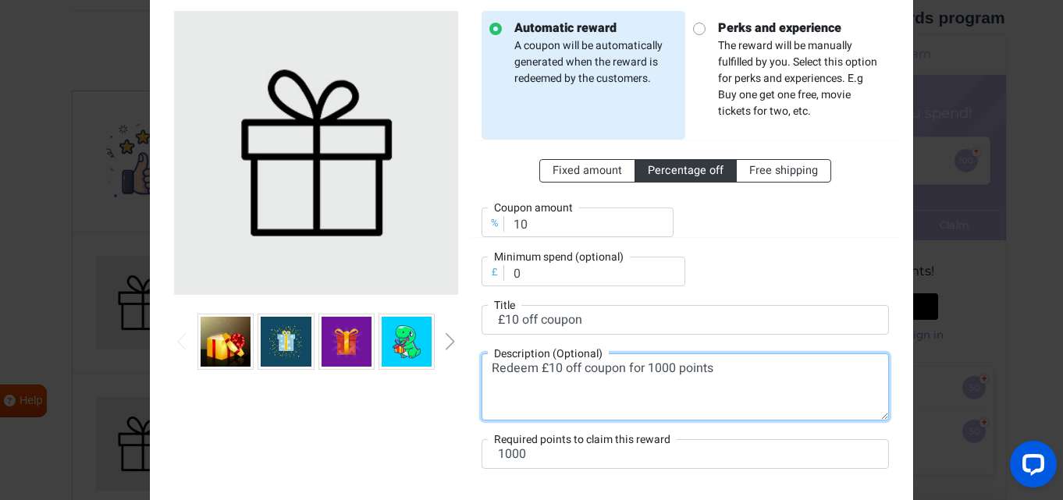
click at [652, 368] on textarea "Redeem £10 off coupon for 1000 points" at bounding box center [685, 387] width 407 height 67
click at [652, 368] on textarea "Redeem £10 off coupon for 1500 points" at bounding box center [685, 387] width 407 height 67
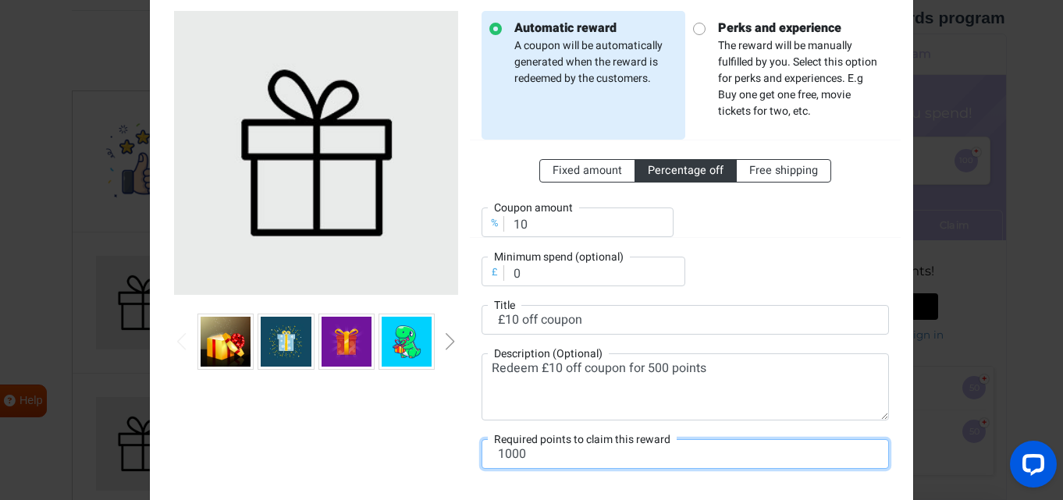
drag, startPoint x: 510, startPoint y: 453, endPoint x: 502, endPoint y: 448, distance: 10.2
click at [500, 452] on input "1000" at bounding box center [685, 454] width 407 height 30
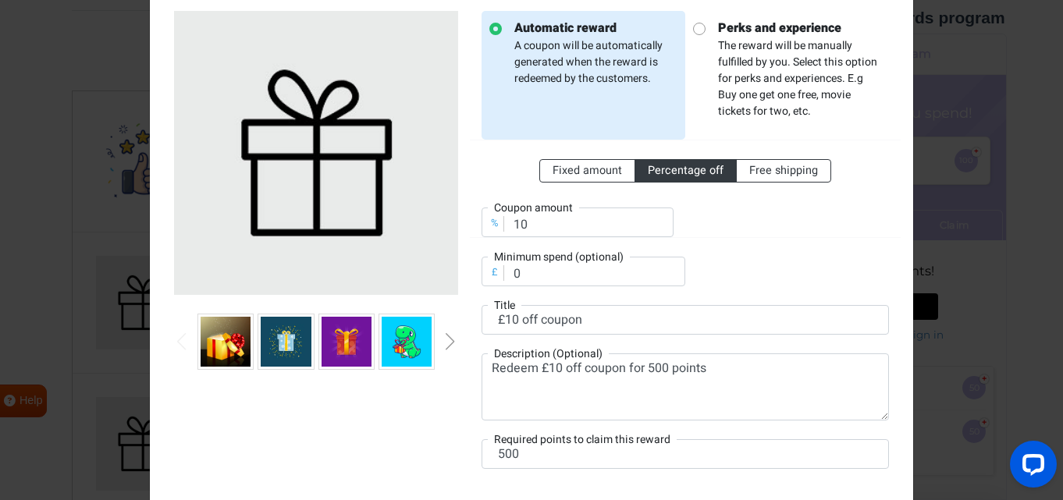
click at [898, 376] on div "Automatic reward A coupon will be automatically generated when the reward is re…" at bounding box center [685, 249] width 431 height 477
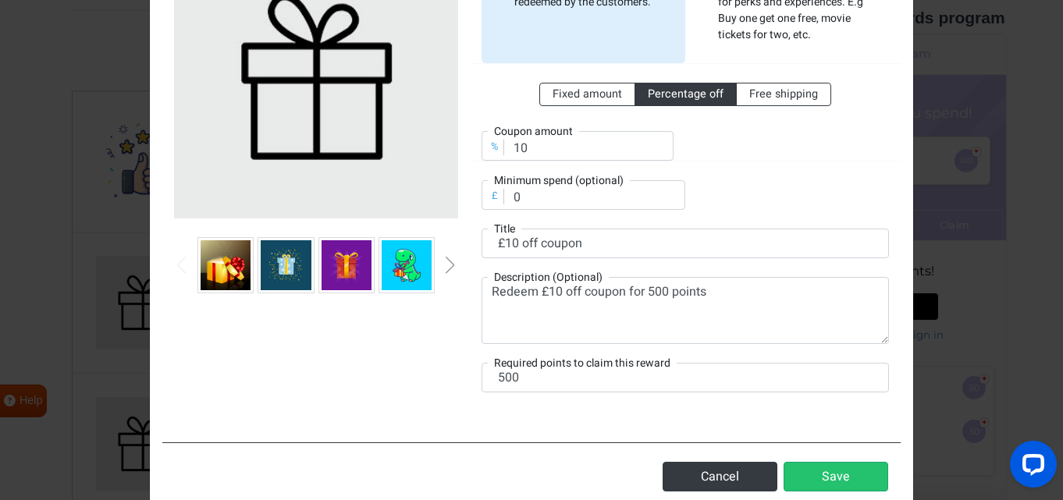
scroll to position [108, 0]
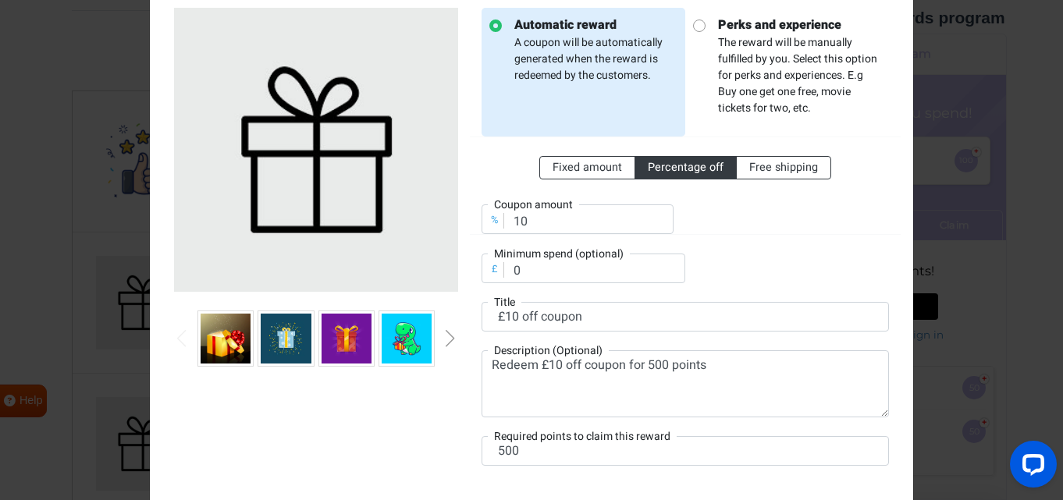
click at [448, 340] on div "Next slide" at bounding box center [450, 338] width 8 height 17
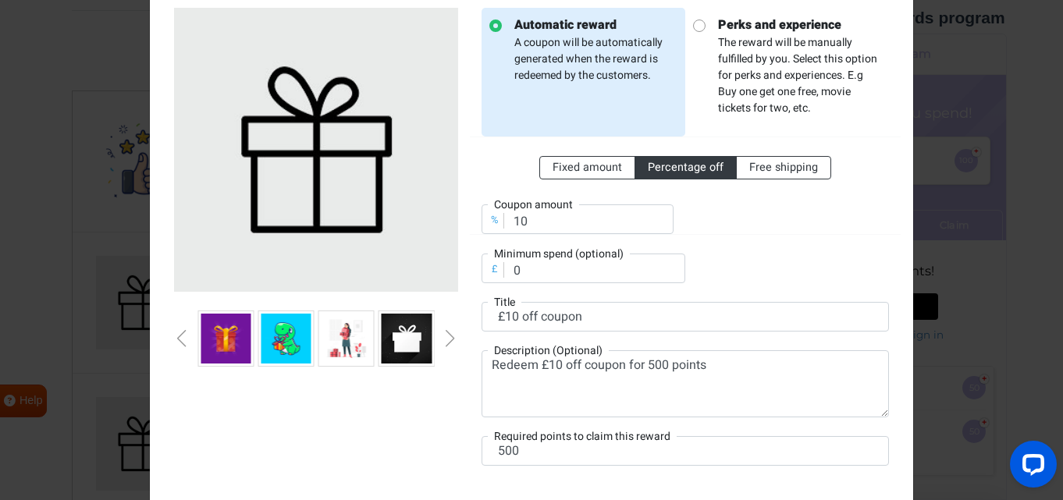
click at [448, 340] on div "Next slide" at bounding box center [450, 338] width 8 height 17
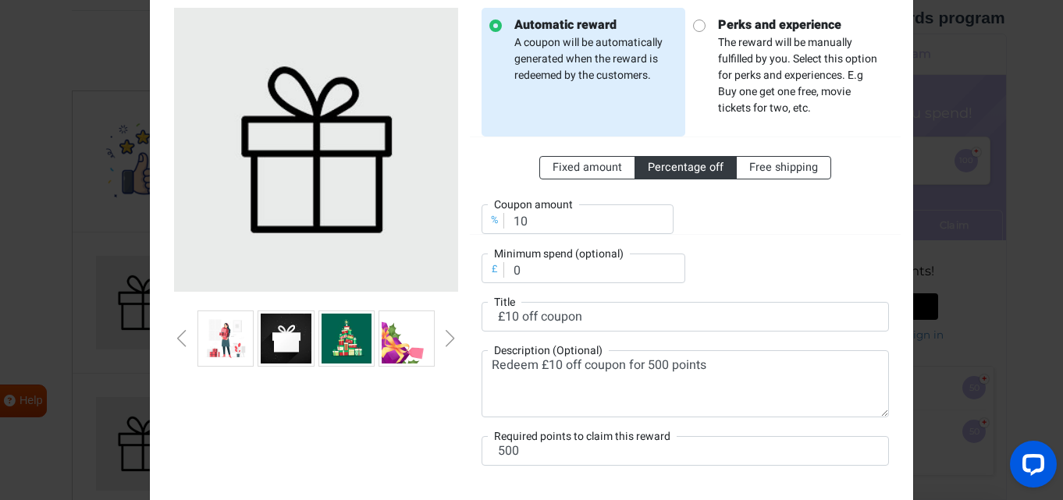
click at [448, 340] on div "Next slide" at bounding box center [450, 338] width 8 height 17
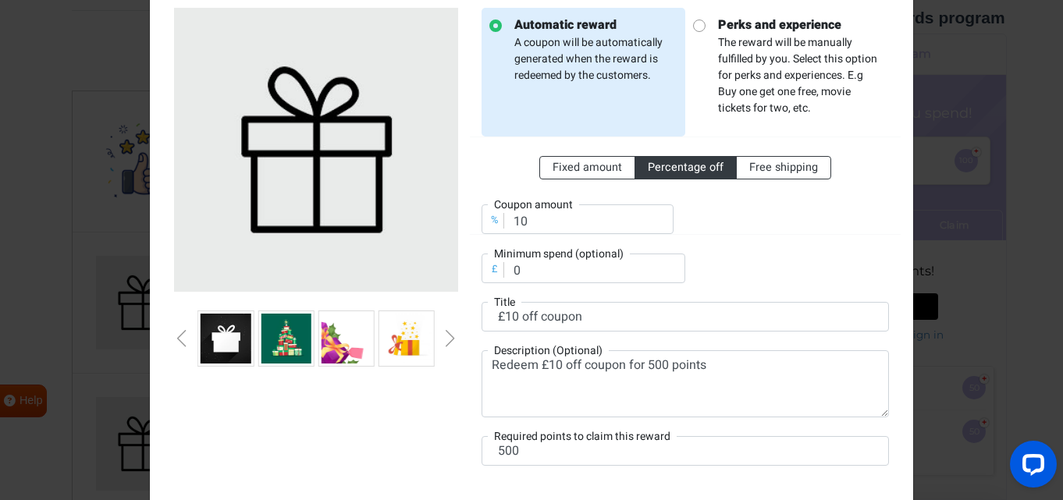
click at [448, 340] on div "Next slide" at bounding box center [450, 338] width 8 height 17
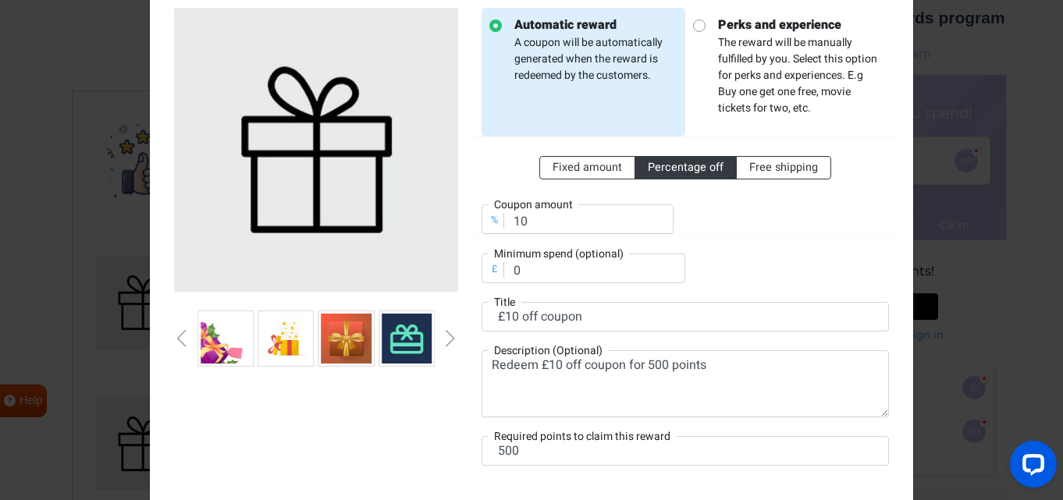
click at [448, 340] on div "Next slide" at bounding box center [450, 338] width 8 height 17
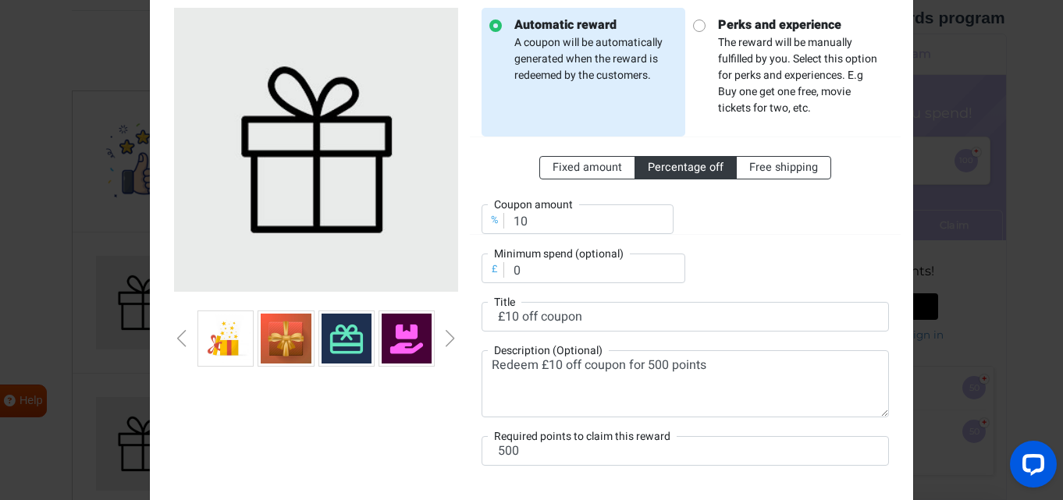
click at [448, 340] on div "Next slide" at bounding box center [450, 338] width 8 height 17
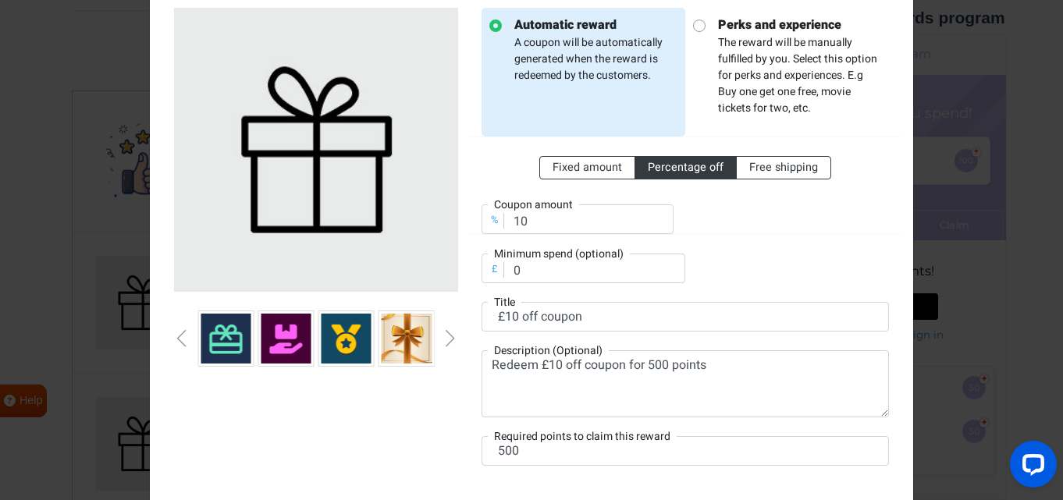
click at [448, 340] on div "Next slide" at bounding box center [450, 338] width 8 height 17
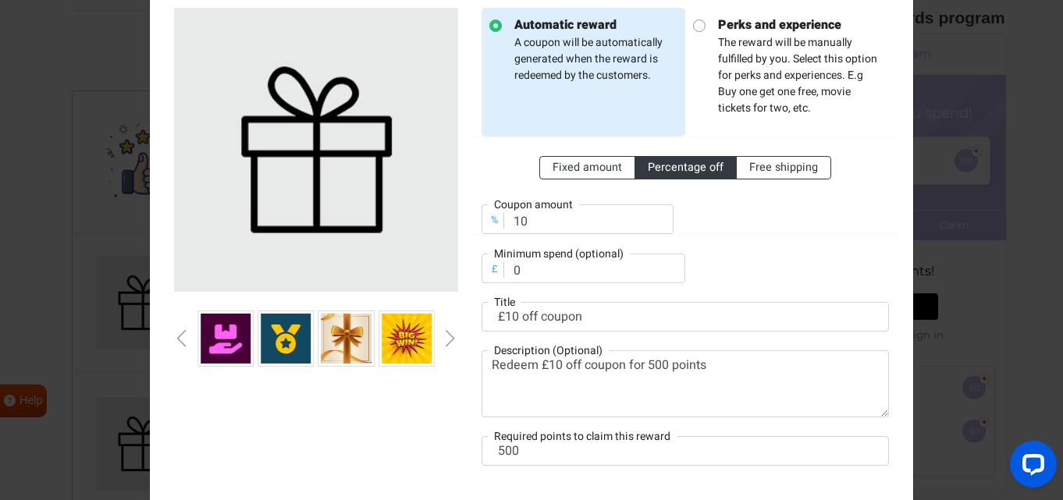
click at [448, 340] on div "Next slide" at bounding box center [450, 338] width 8 height 17
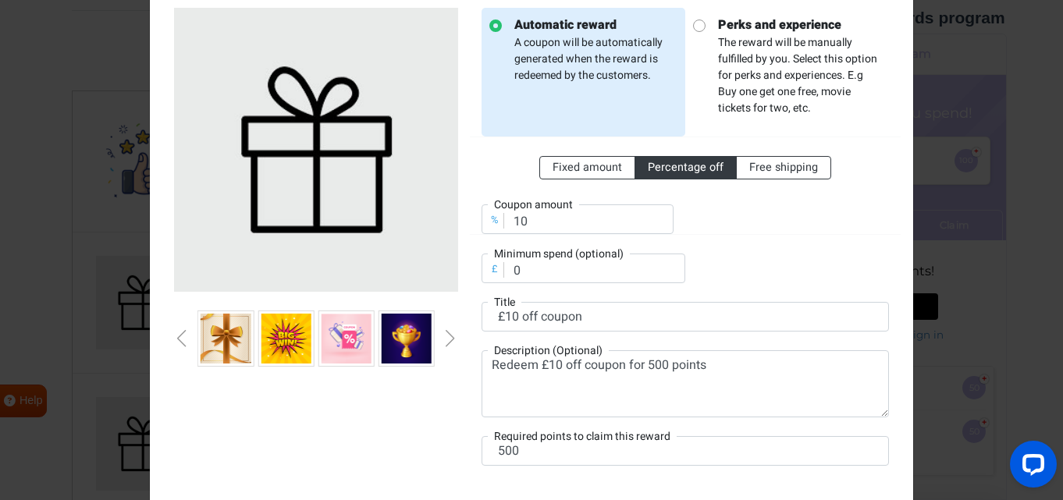
click at [448, 339] on div "Next slide" at bounding box center [450, 338] width 8 height 17
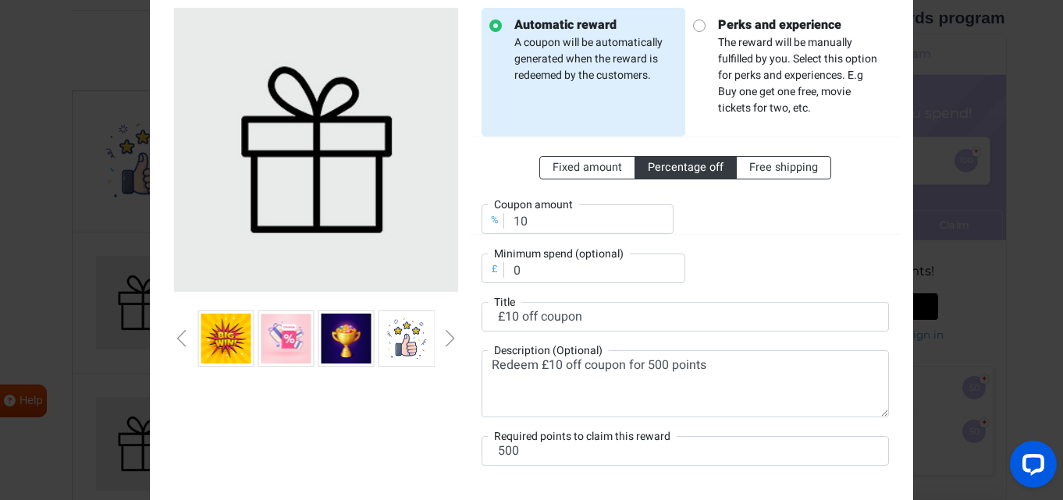
click at [448, 339] on div "Next slide" at bounding box center [450, 338] width 8 height 17
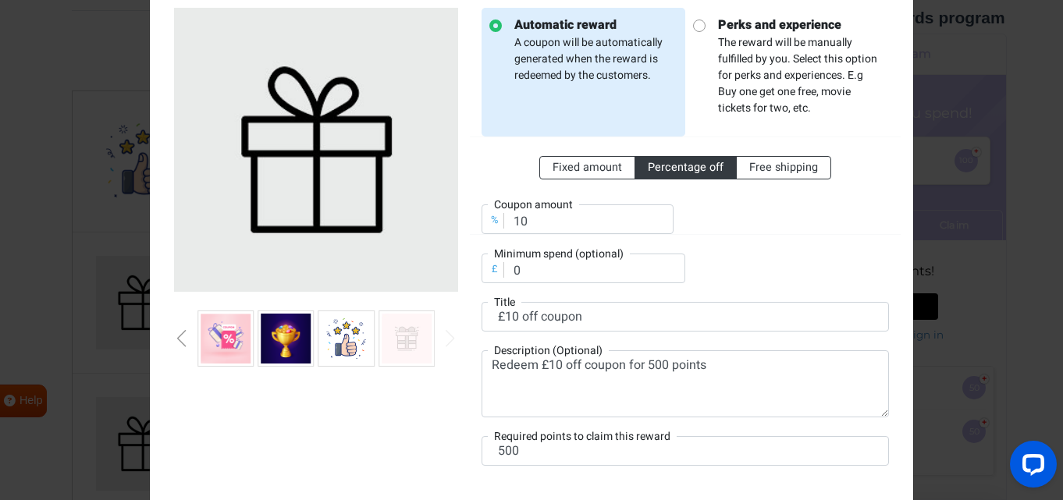
click at [448, 339] on div "Next slide" at bounding box center [450, 338] width 8 height 17
click at [449, 338] on div "Next slide" at bounding box center [450, 338] width 8 height 17
click at [292, 344] on img at bounding box center [286, 339] width 50 height 50
click at [279, 347] on img at bounding box center [286, 339] width 50 height 50
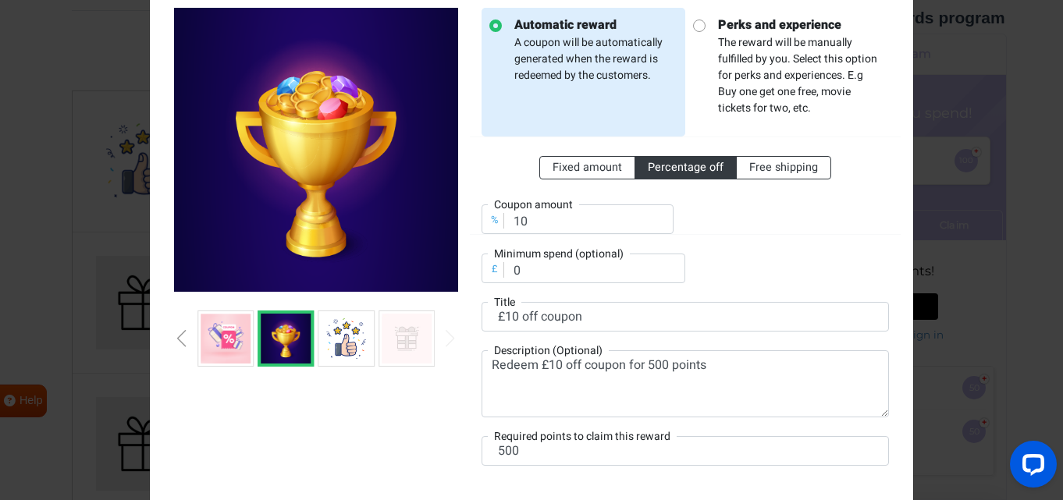
click at [225, 349] on img at bounding box center [226, 339] width 50 height 50
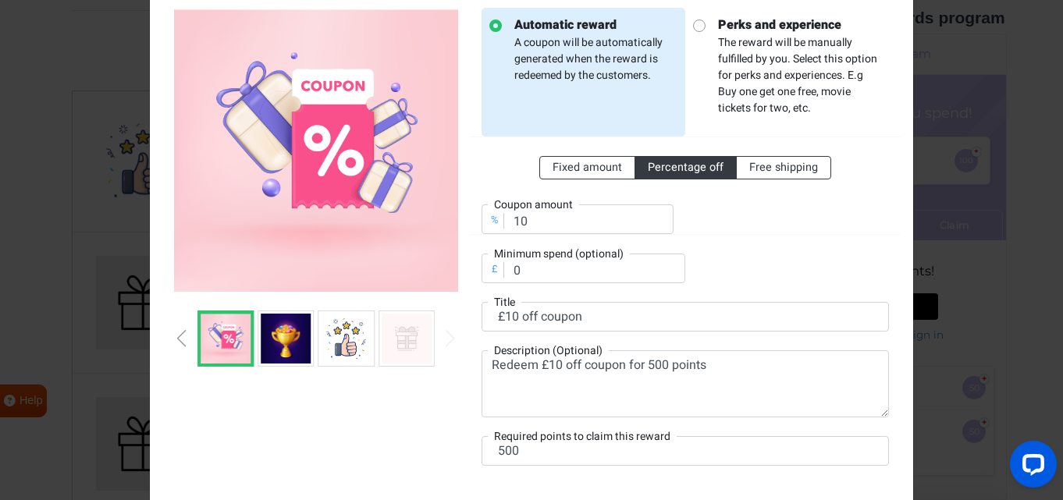
click at [186, 338] on div "Previous slide" at bounding box center [182, 338] width 8 height 17
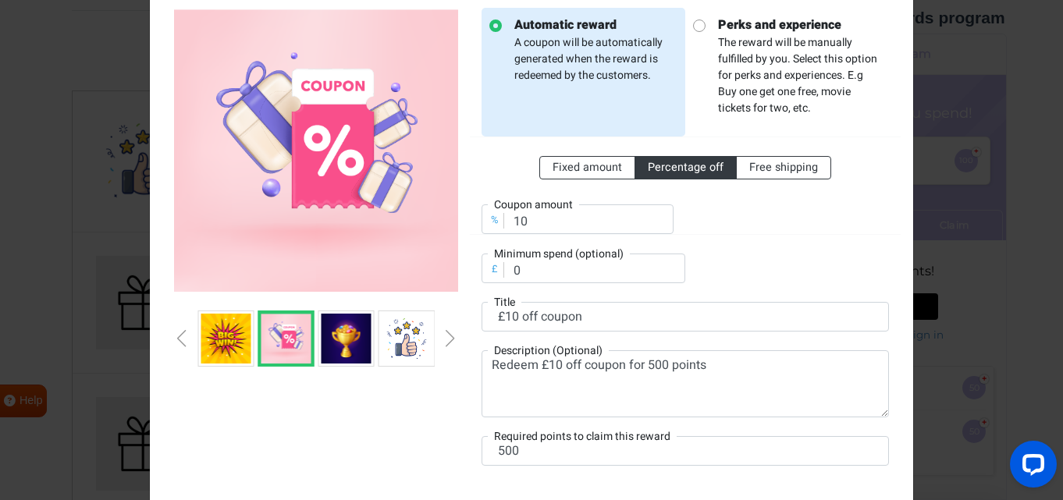
click at [227, 343] on img at bounding box center [226, 339] width 50 height 50
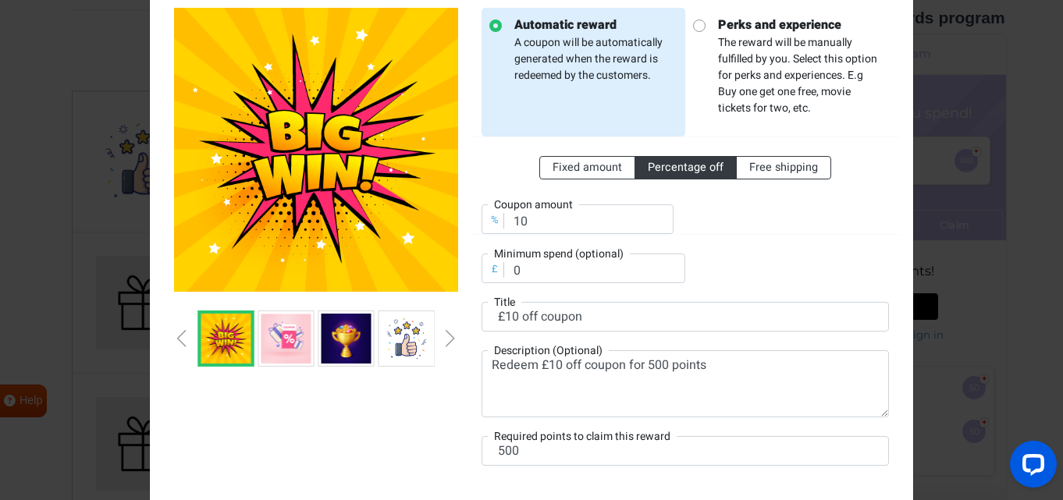
click at [183, 342] on div "Previous slide" at bounding box center [182, 338] width 8 height 17
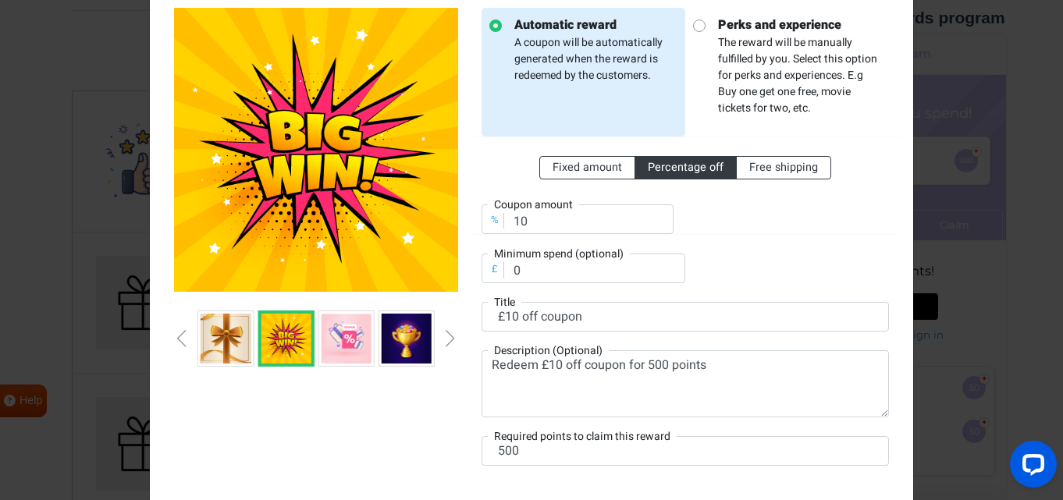
click at [223, 341] on img at bounding box center [226, 339] width 50 height 50
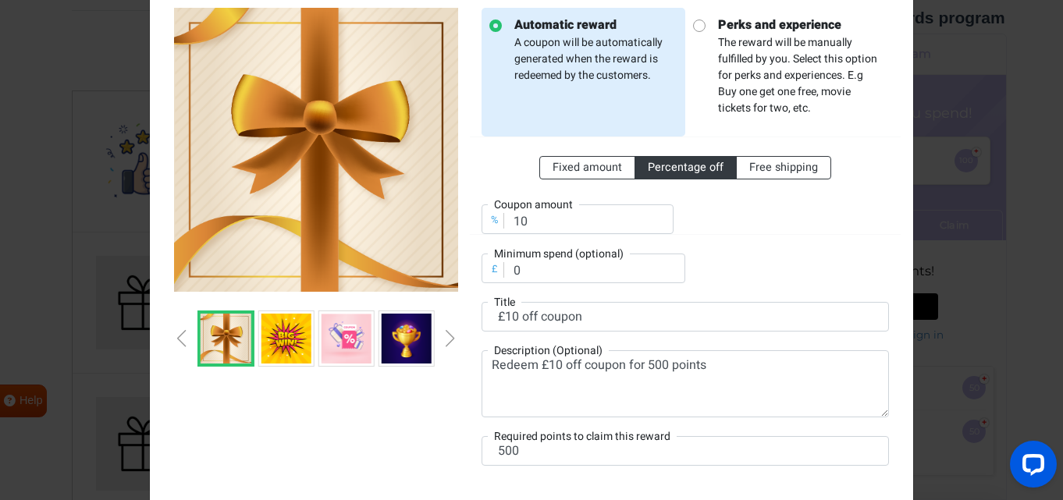
click at [184, 340] on div "Previous slide" at bounding box center [182, 338] width 8 height 17
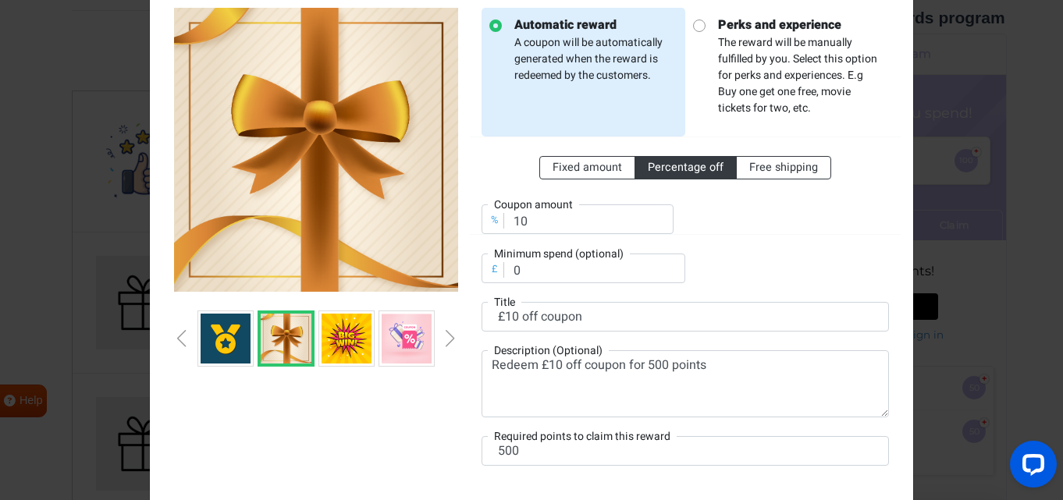
click at [233, 343] on img at bounding box center [226, 339] width 50 height 50
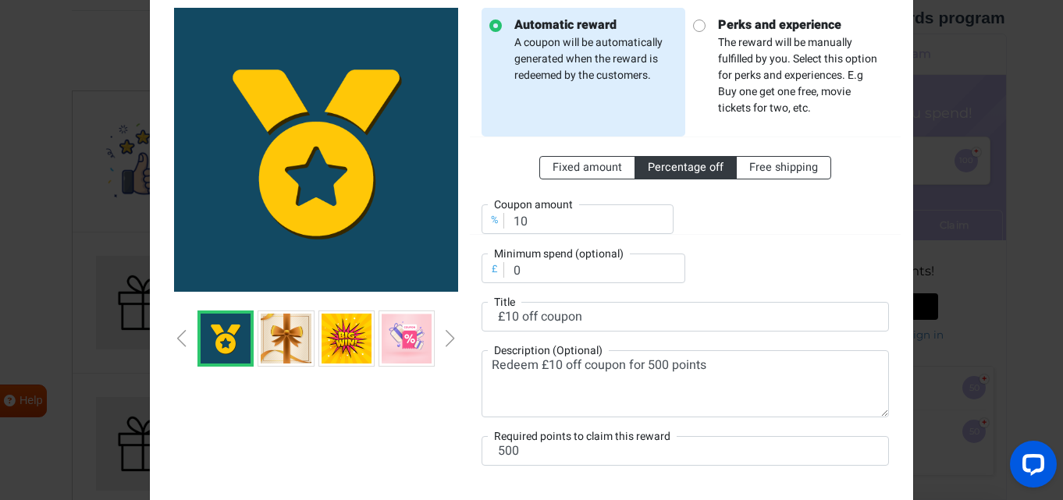
click at [178, 341] on div "Previous slide" at bounding box center [182, 338] width 8 height 17
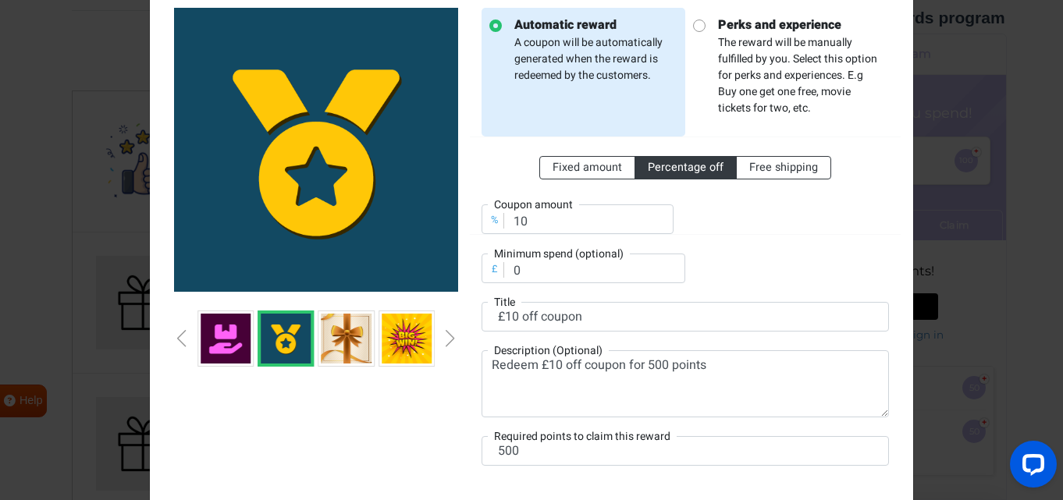
click at [178, 341] on div "Previous slide" at bounding box center [182, 338] width 8 height 17
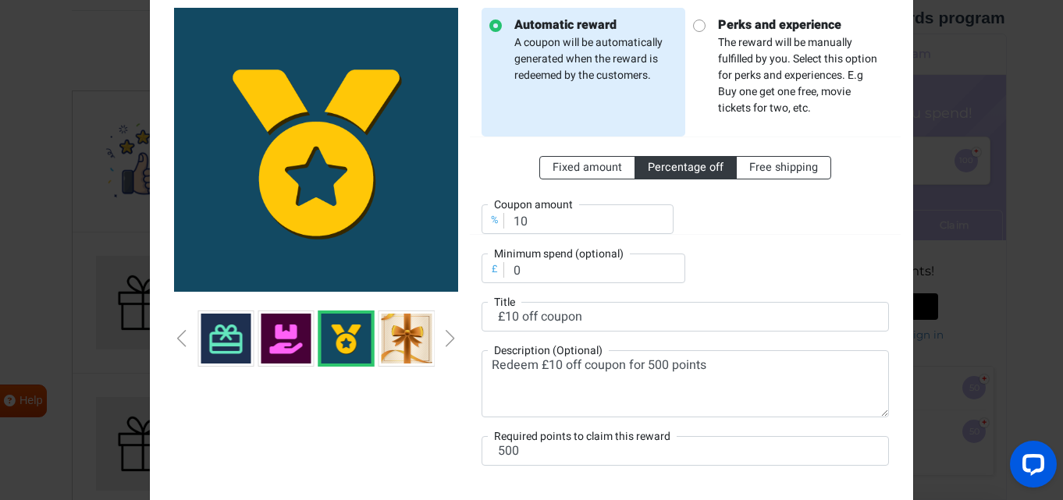
click at [180, 340] on div "Previous slide" at bounding box center [182, 338] width 8 height 17
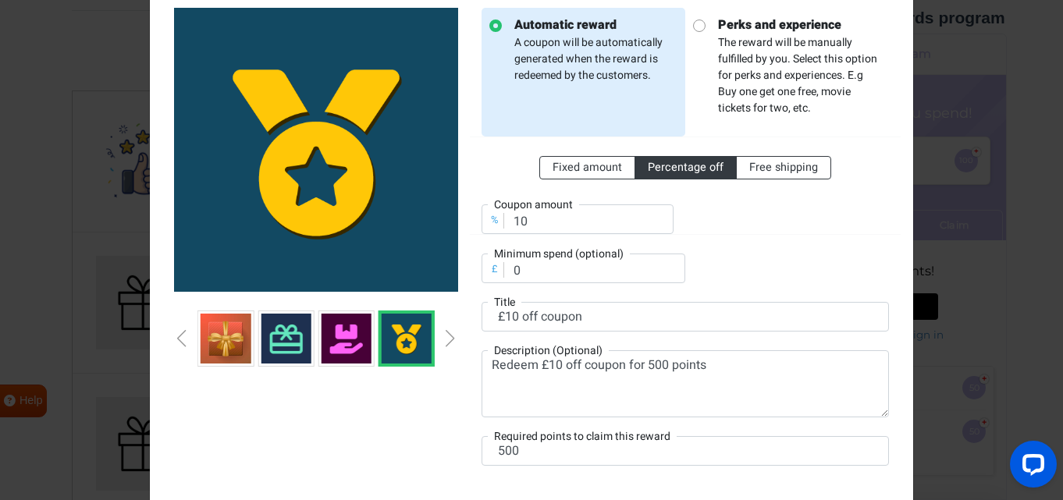
click at [240, 336] on img at bounding box center [226, 339] width 50 height 50
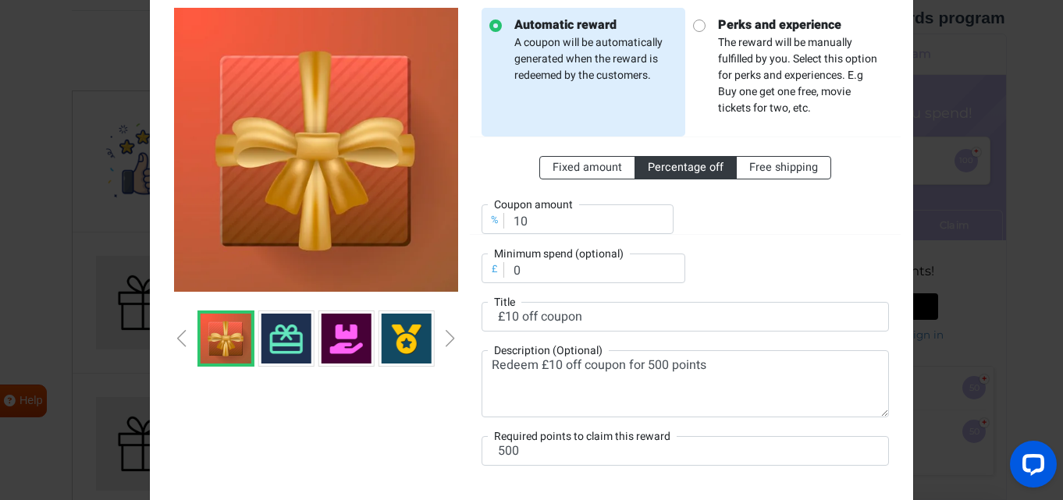
click at [185, 339] on div "Previous slide" at bounding box center [182, 338] width 8 height 17
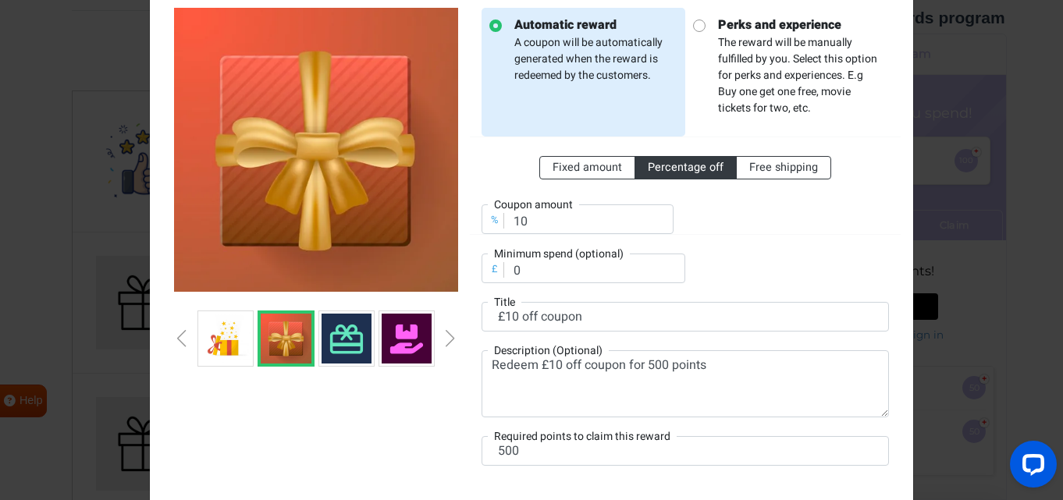
click at [222, 340] on img at bounding box center [226, 339] width 50 height 50
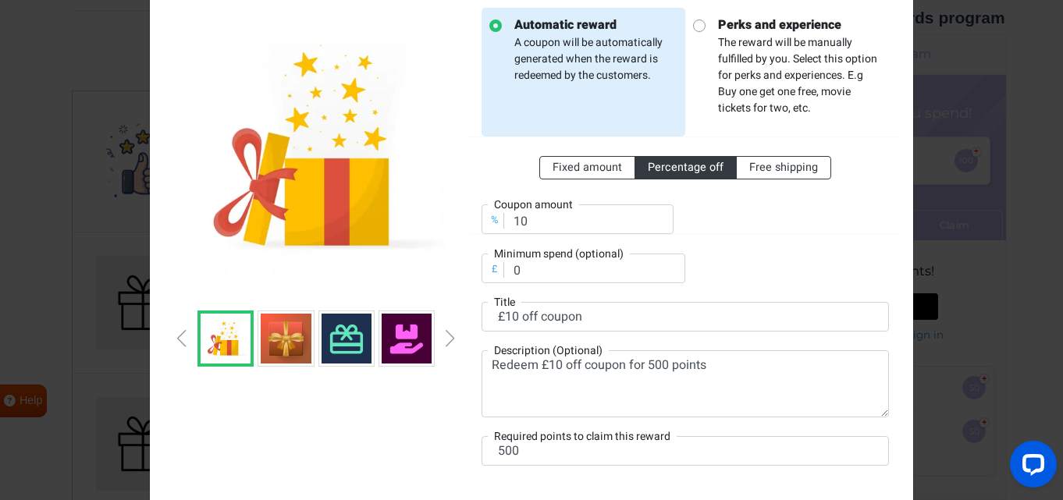
click at [187, 335] on div at bounding box center [316, 339] width 284 height 56
click at [180, 339] on div "Previous slide" at bounding box center [182, 338] width 8 height 17
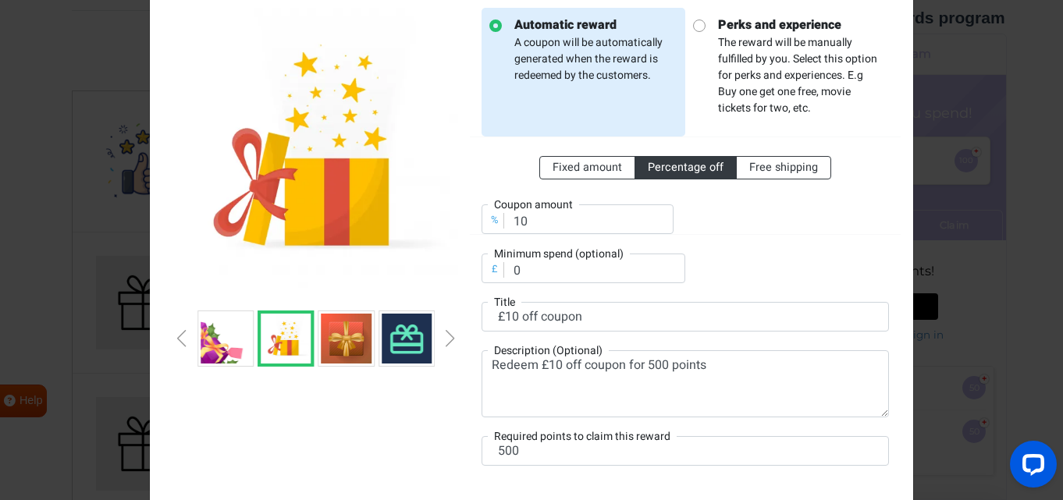
click at [180, 339] on div "Previous slide" at bounding box center [182, 338] width 8 height 17
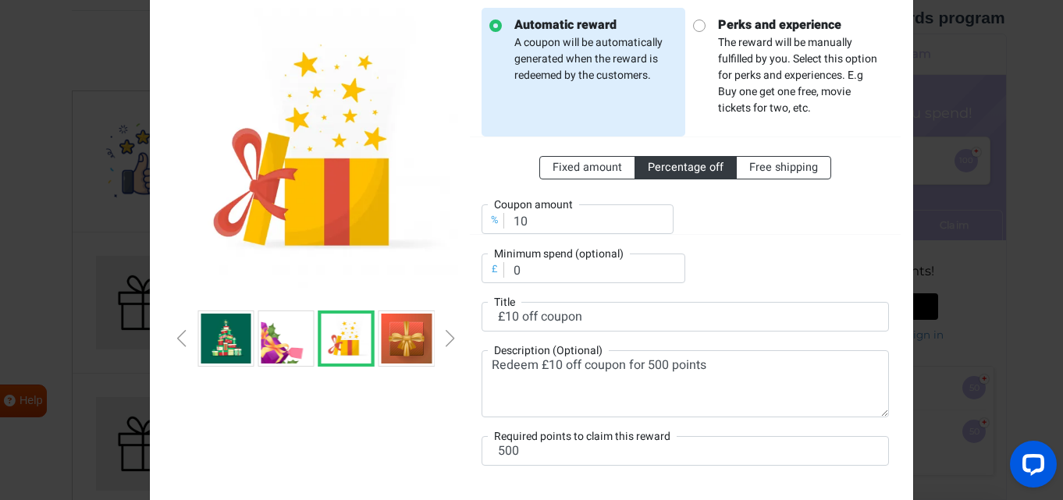
click at [180, 339] on div "Previous slide" at bounding box center [182, 338] width 8 height 17
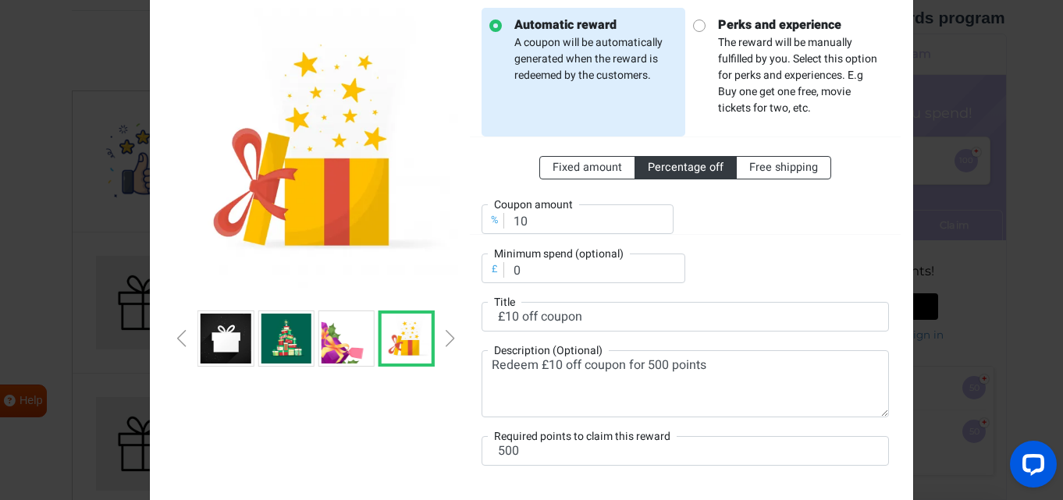
click at [180, 339] on div "Previous slide" at bounding box center [182, 338] width 8 height 17
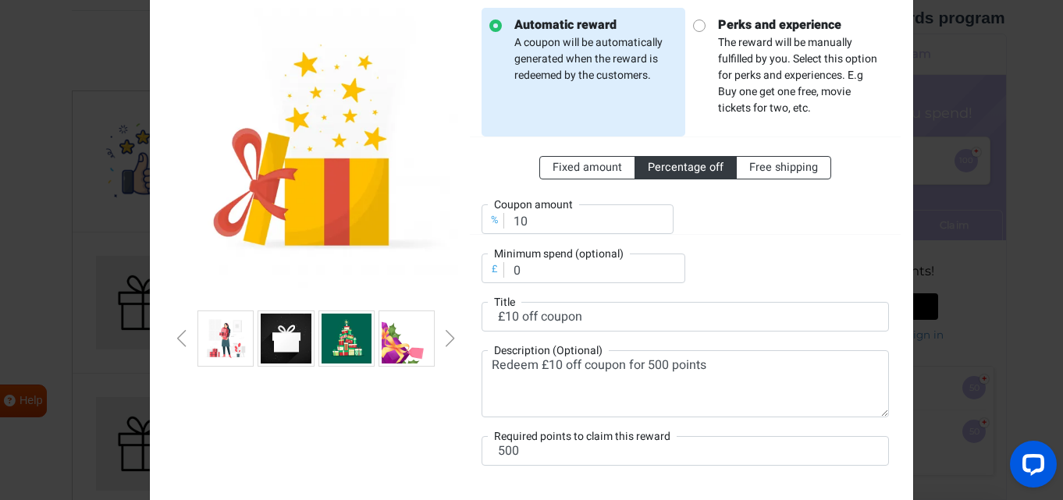
click at [180, 339] on div "Previous slide" at bounding box center [182, 338] width 8 height 17
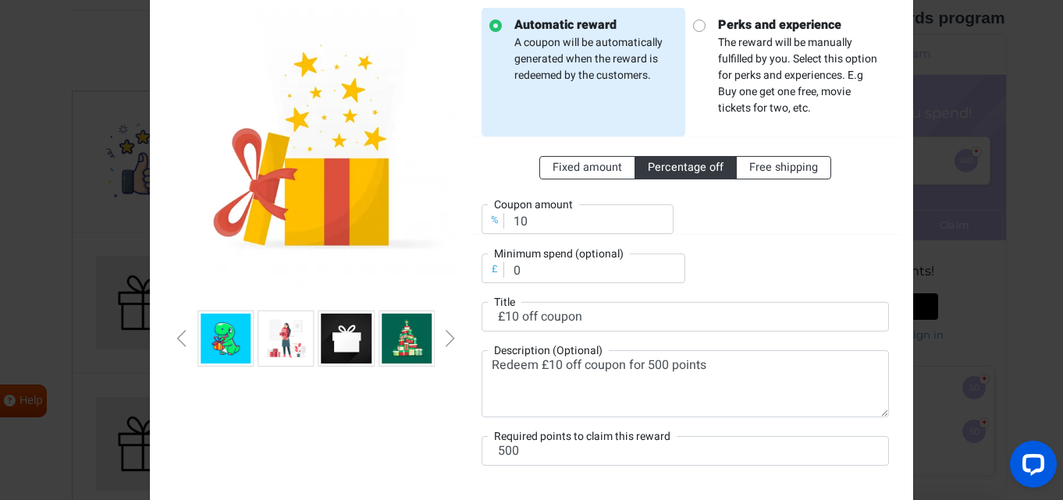
click at [180, 339] on div "Previous slide" at bounding box center [182, 338] width 8 height 17
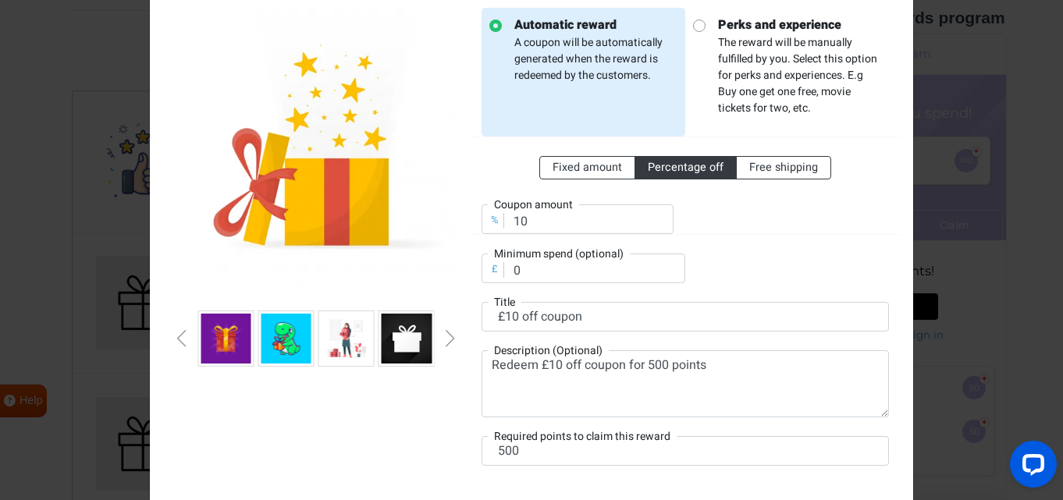
click at [180, 339] on div "Previous slide" at bounding box center [182, 338] width 8 height 17
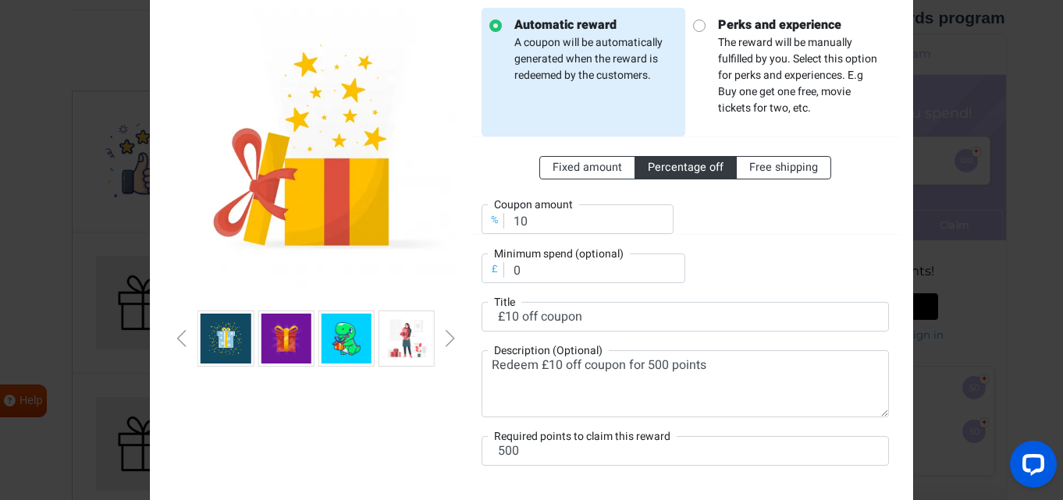
click at [180, 339] on div "Previous slide" at bounding box center [182, 338] width 8 height 17
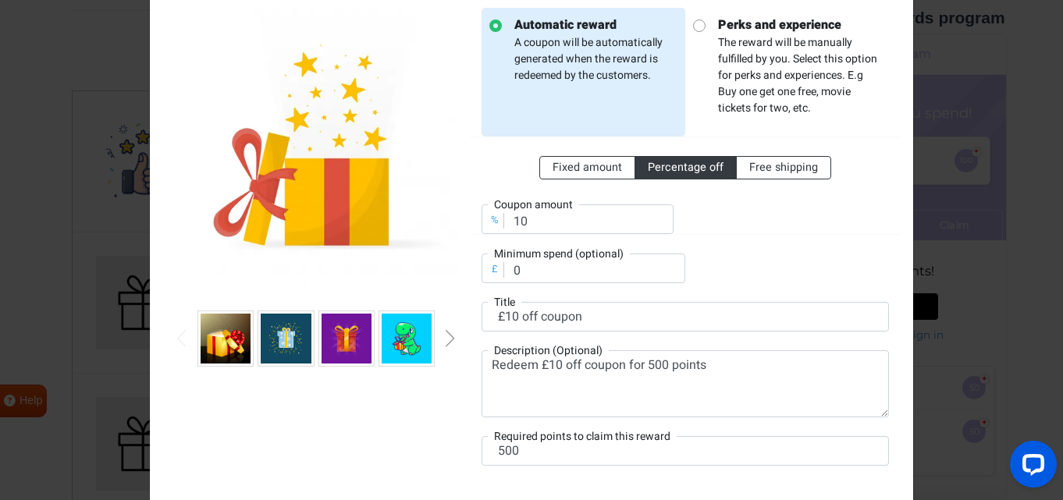
click at [279, 333] on img at bounding box center [286, 339] width 50 height 50
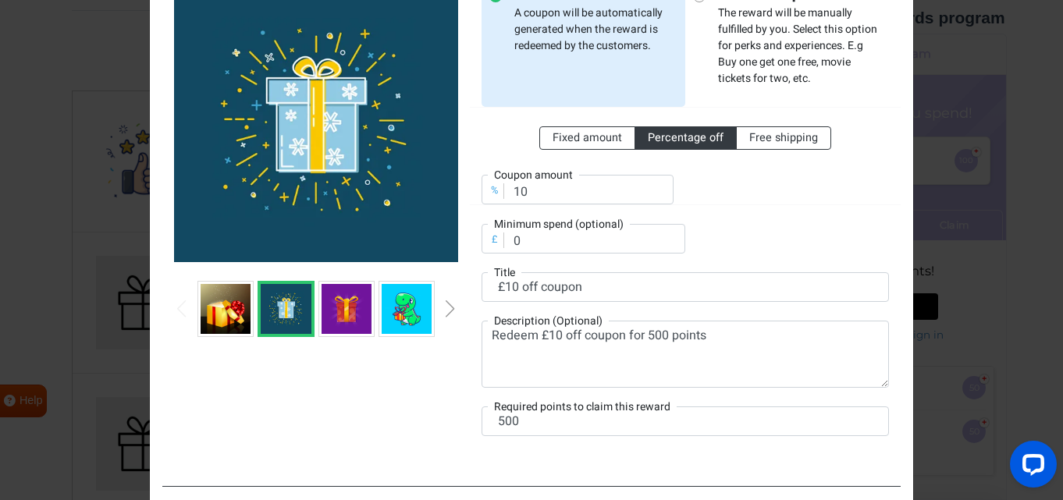
scroll to position [158, 0]
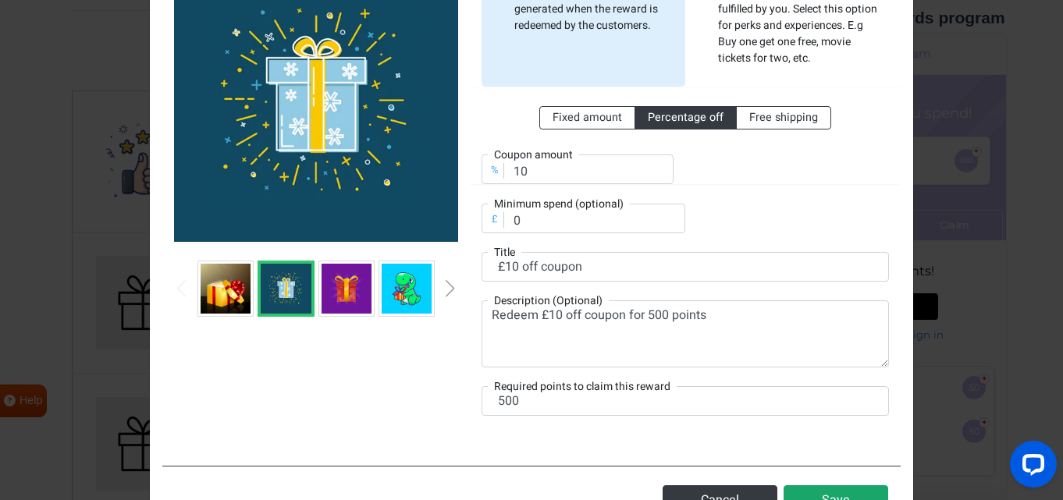
click at [833, 499] on button "Save" at bounding box center [836, 500] width 105 height 30
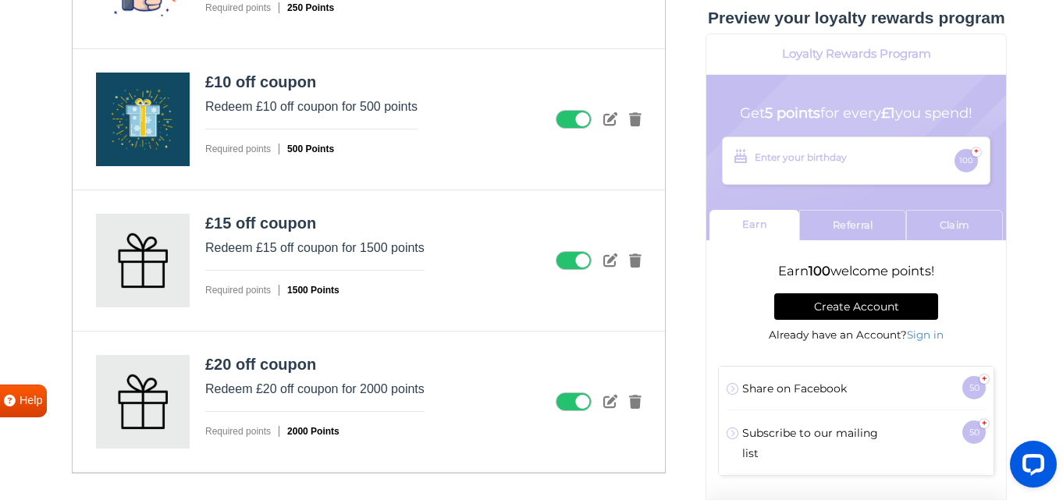
scroll to position [2028, 0]
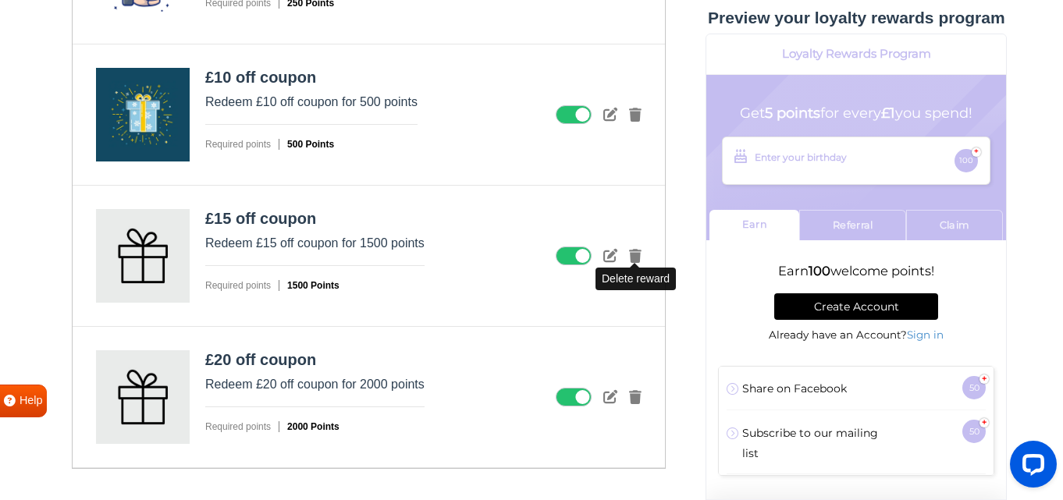
click at [635, 255] on icon at bounding box center [635, 256] width 12 height 14
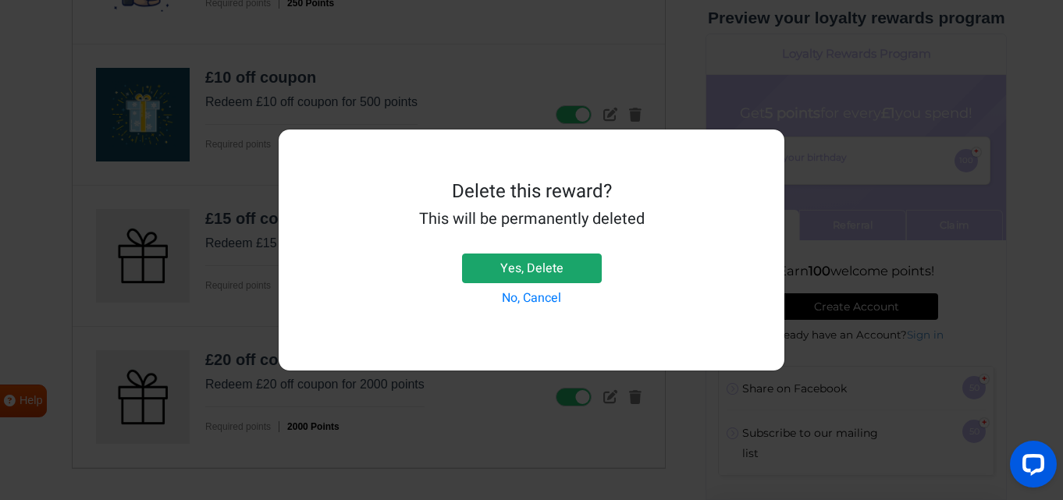
click at [590, 260] on button "Yes, Delete" at bounding box center [532, 269] width 140 height 30
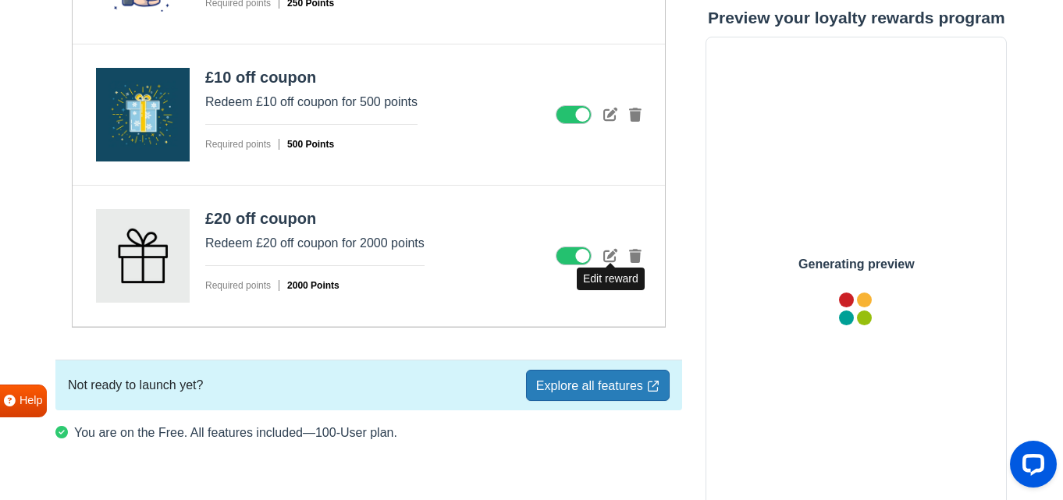
click at [606, 258] on icon at bounding box center [610, 255] width 14 height 14
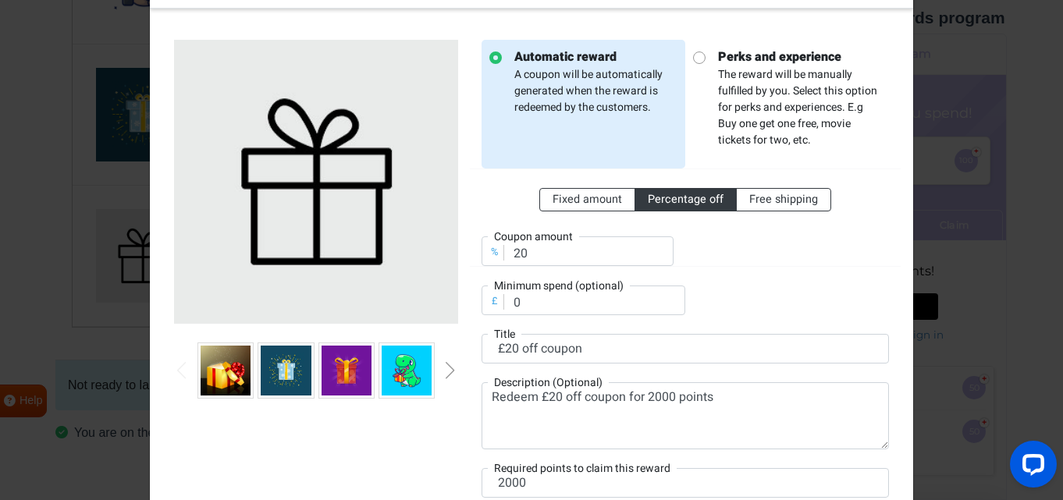
scroll to position [106, 0]
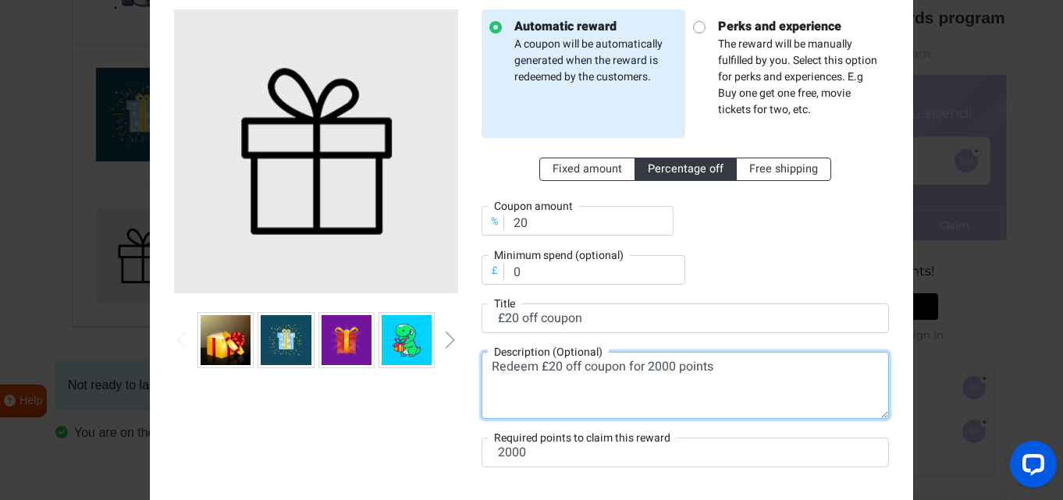
click at [647, 365] on textarea "Redeem £20 off coupon for 2000 points" at bounding box center [685, 385] width 407 height 67
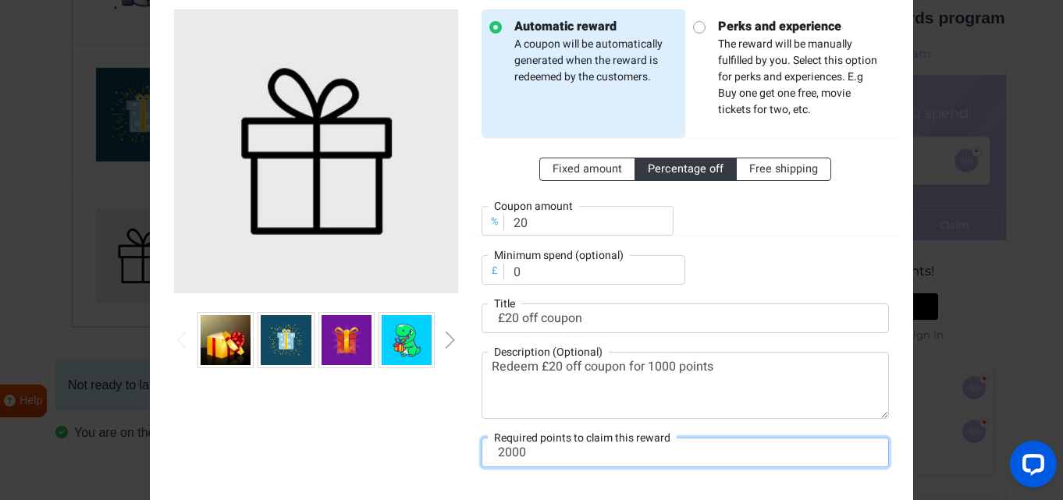
click at [501, 447] on input "2000" at bounding box center [685, 453] width 407 height 30
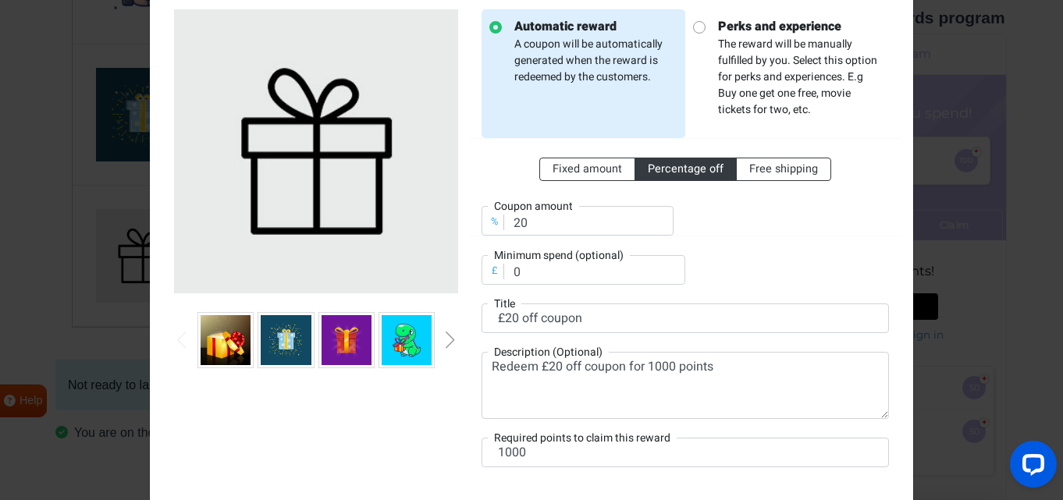
click at [757, 214] on div at bounding box center [792, 211] width 215 height 48
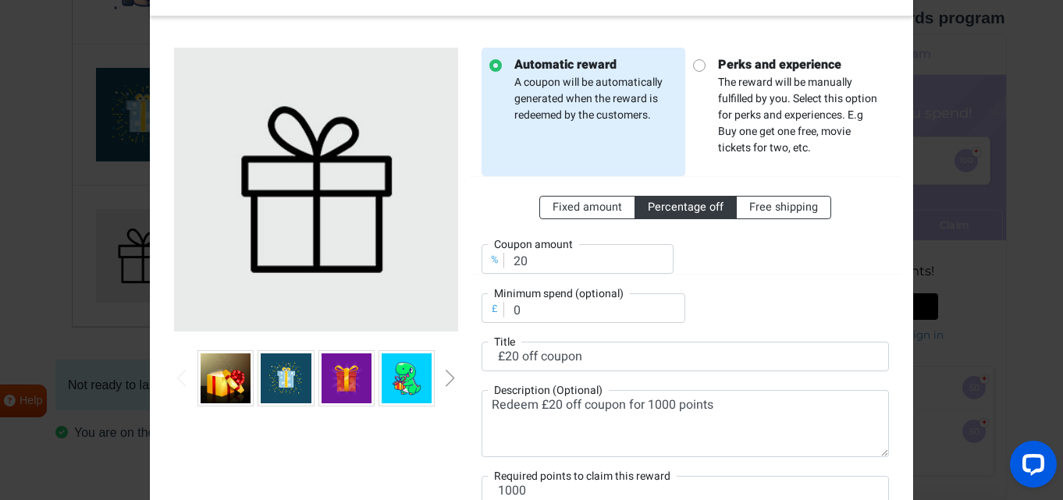
scroll to position [67, 0]
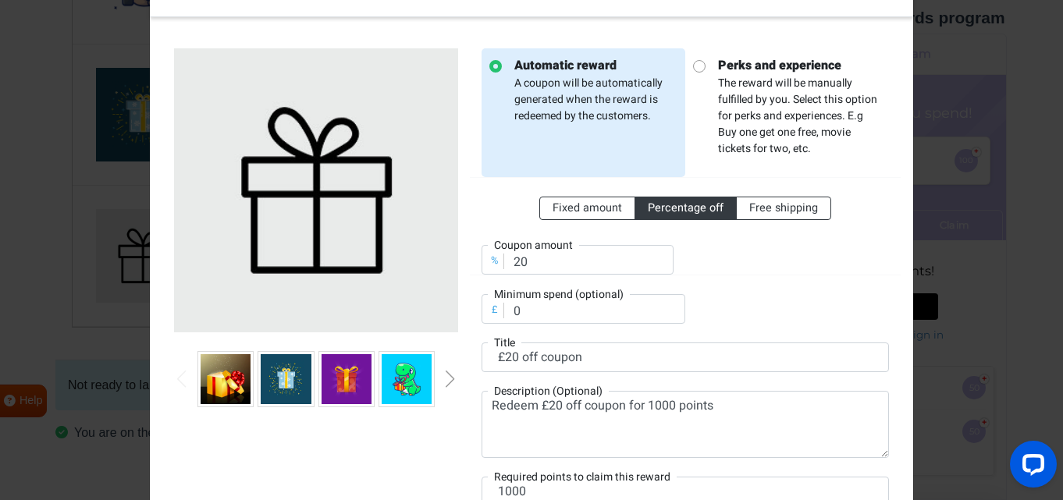
click at [448, 378] on div "Next slide" at bounding box center [450, 379] width 8 height 17
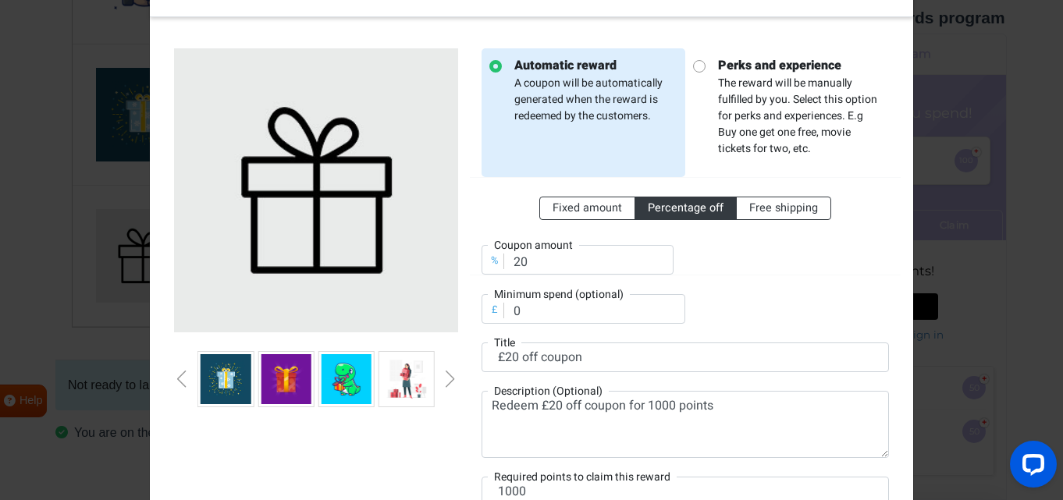
click at [448, 378] on div "Next slide" at bounding box center [450, 379] width 8 height 17
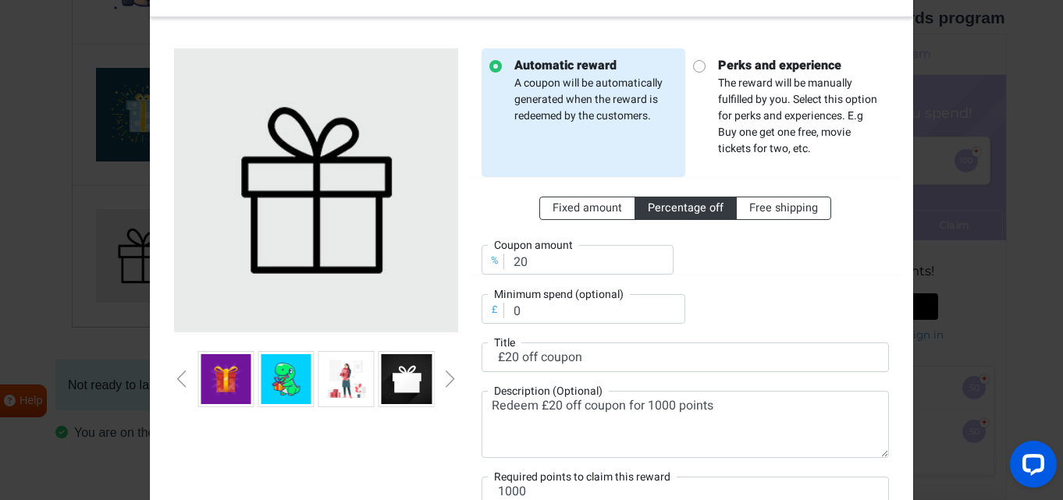
click at [448, 378] on div "Next slide" at bounding box center [450, 379] width 8 height 17
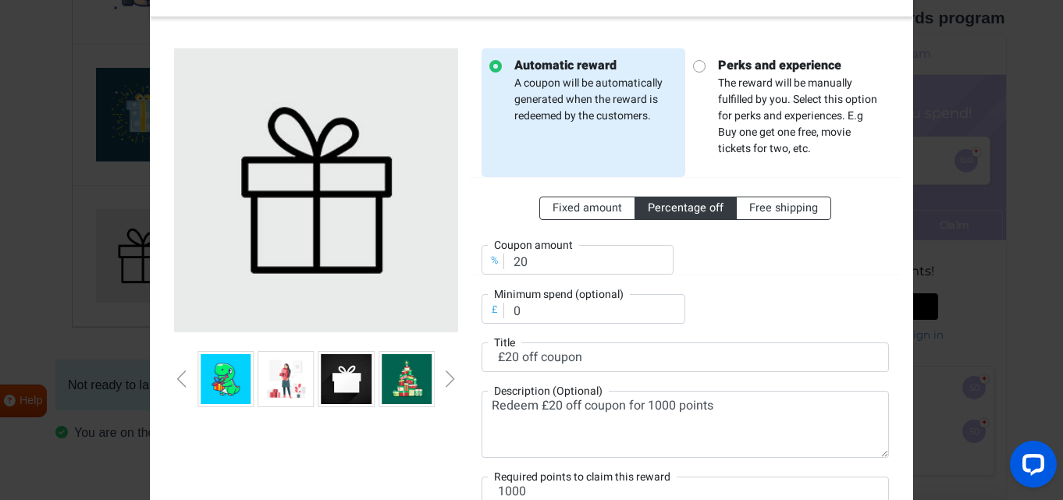
click at [449, 378] on div "Next slide" at bounding box center [450, 379] width 8 height 17
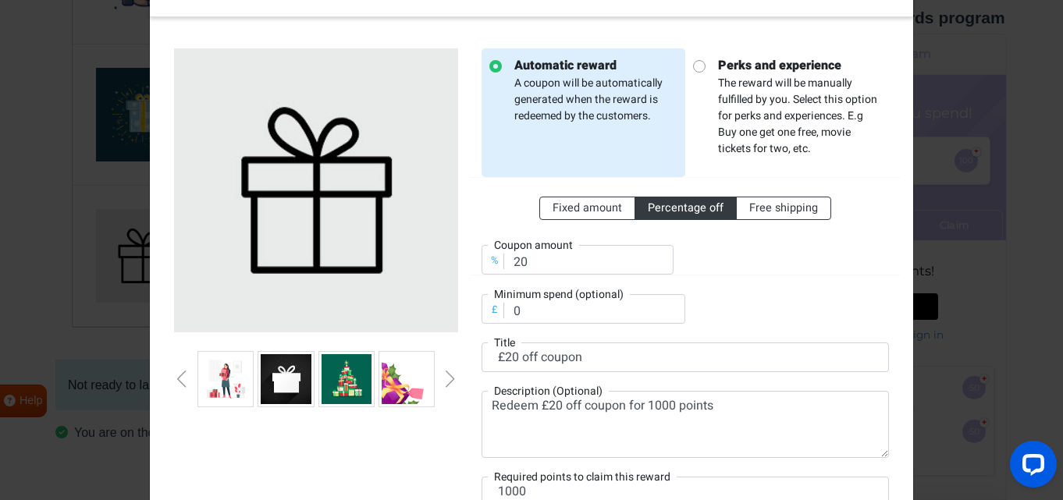
click at [449, 378] on div "Next slide" at bounding box center [450, 379] width 8 height 17
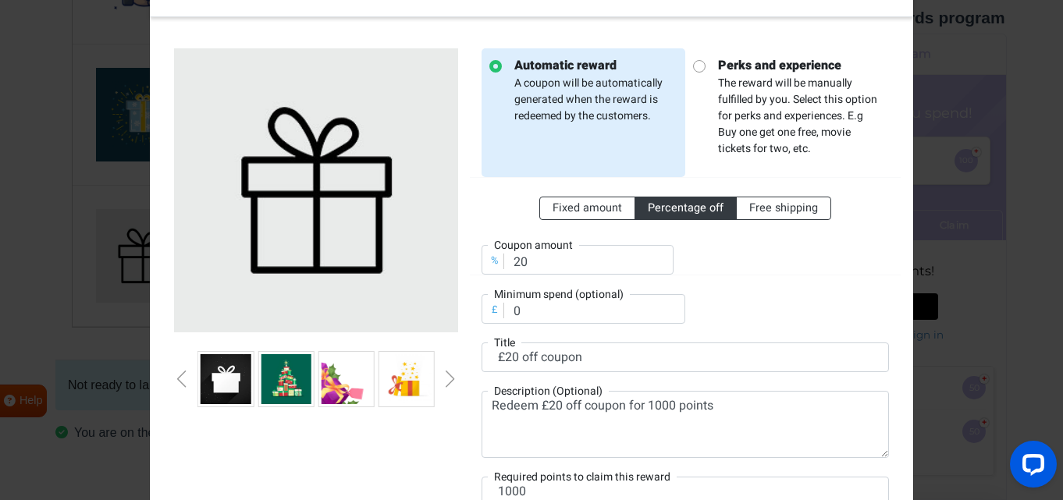
click at [449, 378] on div "Next slide" at bounding box center [450, 379] width 8 height 17
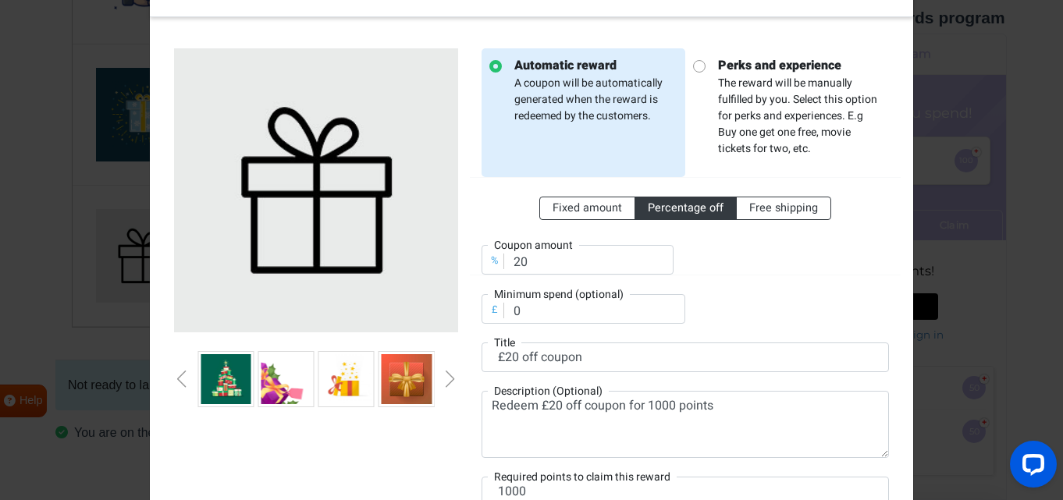
click at [449, 378] on div "Next slide" at bounding box center [450, 379] width 8 height 17
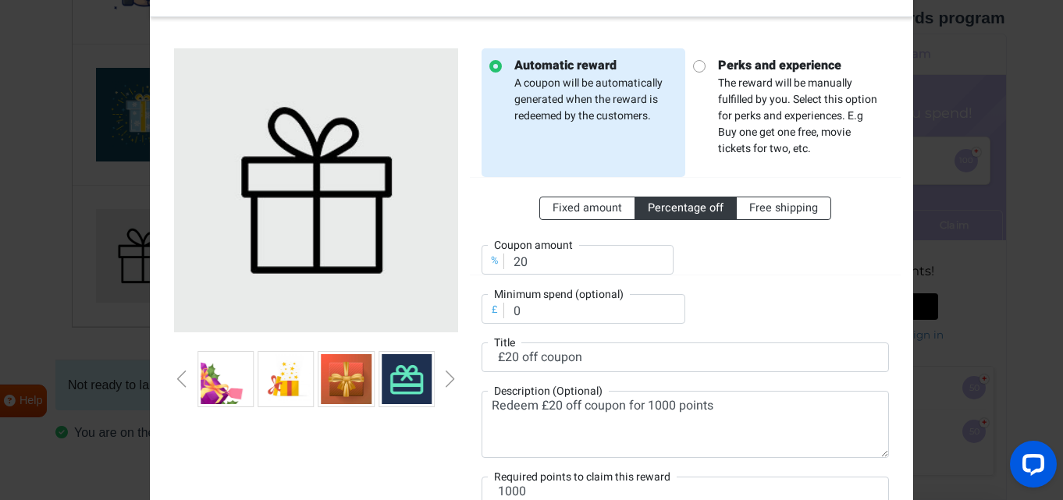
click at [449, 378] on div "Next slide" at bounding box center [450, 379] width 8 height 17
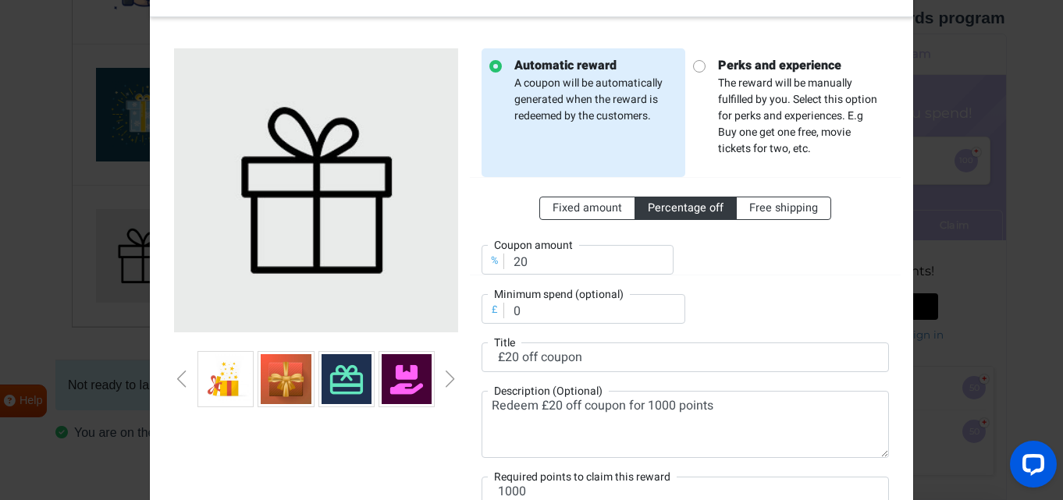
click at [449, 378] on div "Next slide" at bounding box center [450, 379] width 8 height 17
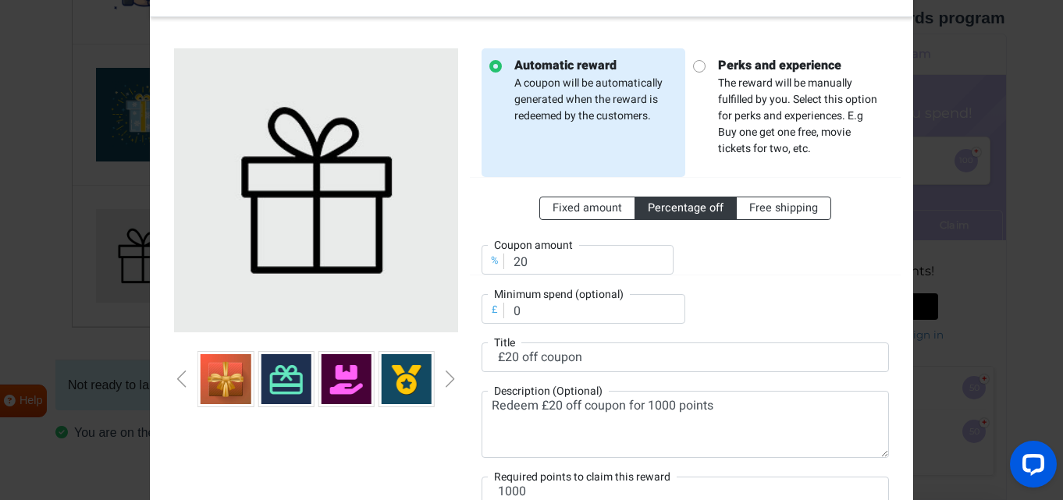
click at [449, 378] on div "Next slide" at bounding box center [450, 379] width 8 height 17
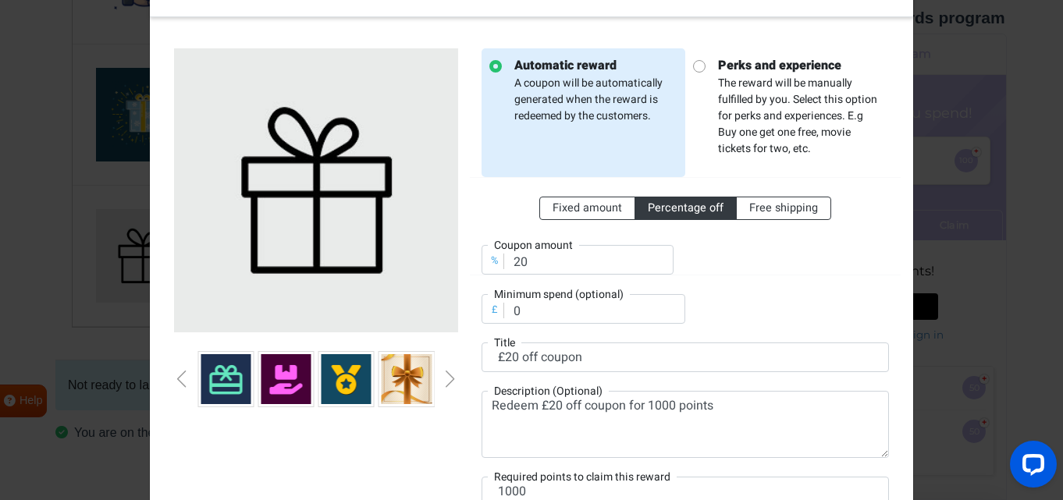
click at [449, 378] on div "Next slide" at bounding box center [450, 379] width 8 height 17
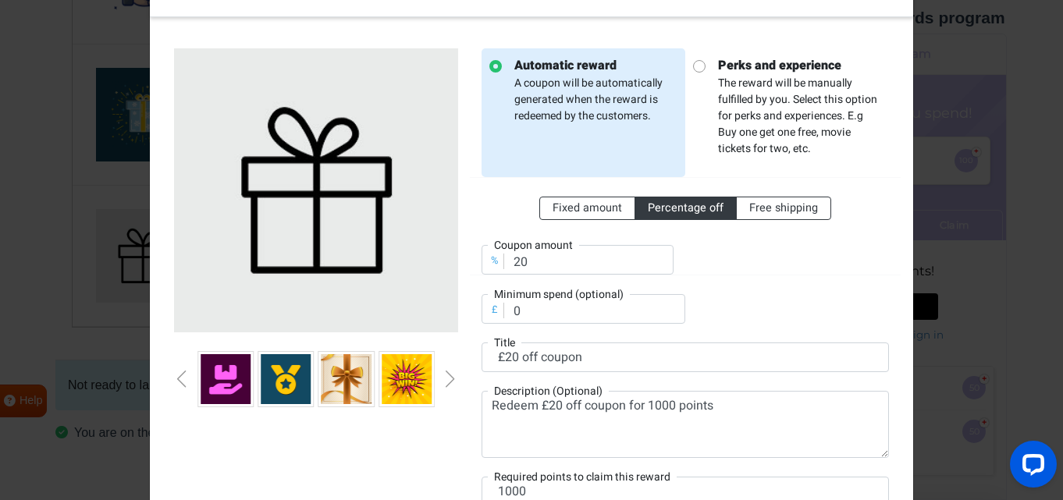
click at [449, 378] on div "Next slide" at bounding box center [450, 379] width 8 height 17
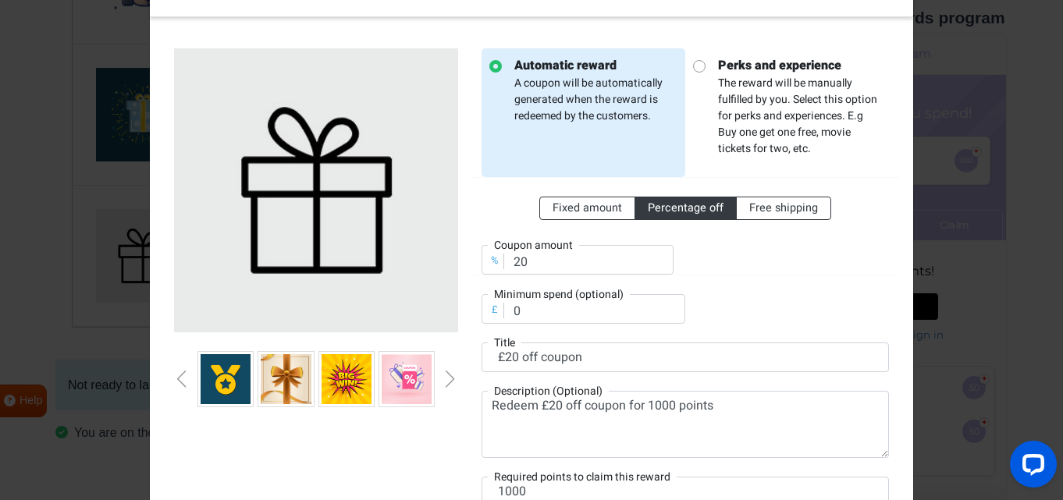
click at [449, 378] on div "Next slide" at bounding box center [450, 379] width 8 height 17
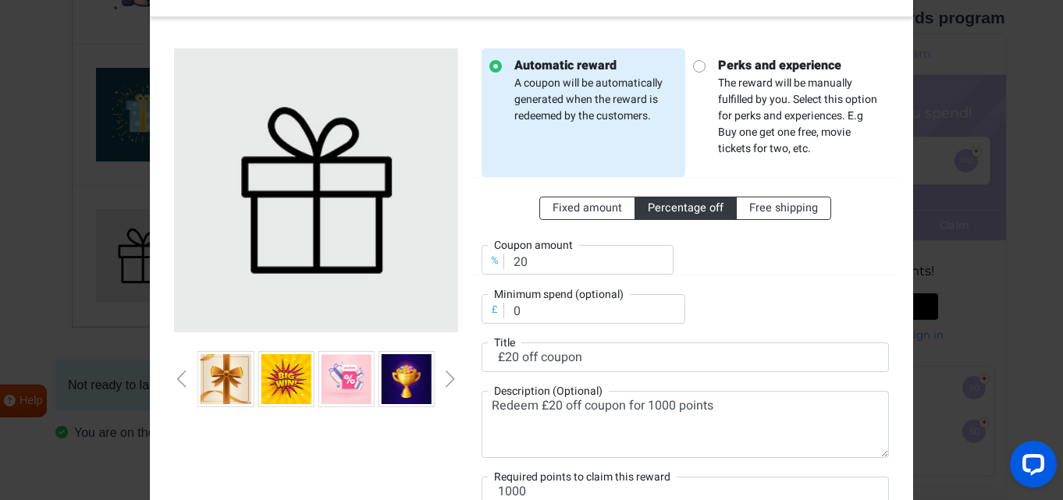
click at [449, 378] on div "Next slide" at bounding box center [450, 379] width 8 height 17
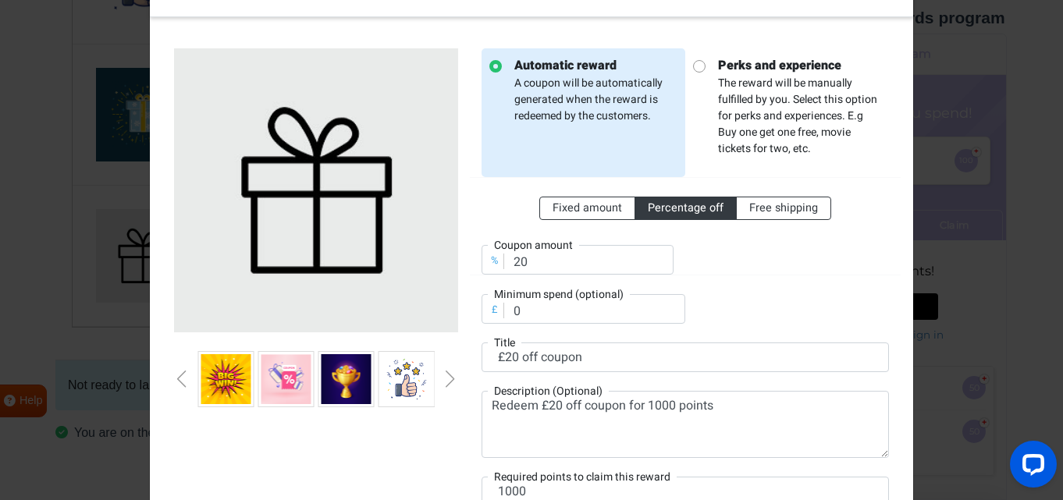
click at [350, 383] on img at bounding box center [347, 379] width 50 height 50
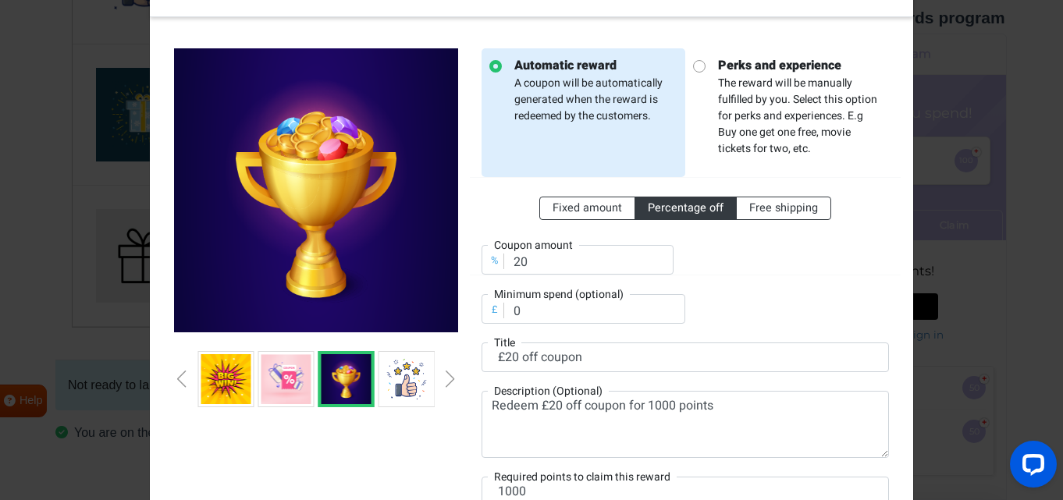
click at [297, 387] on img at bounding box center [286, 379] width 50 height 50
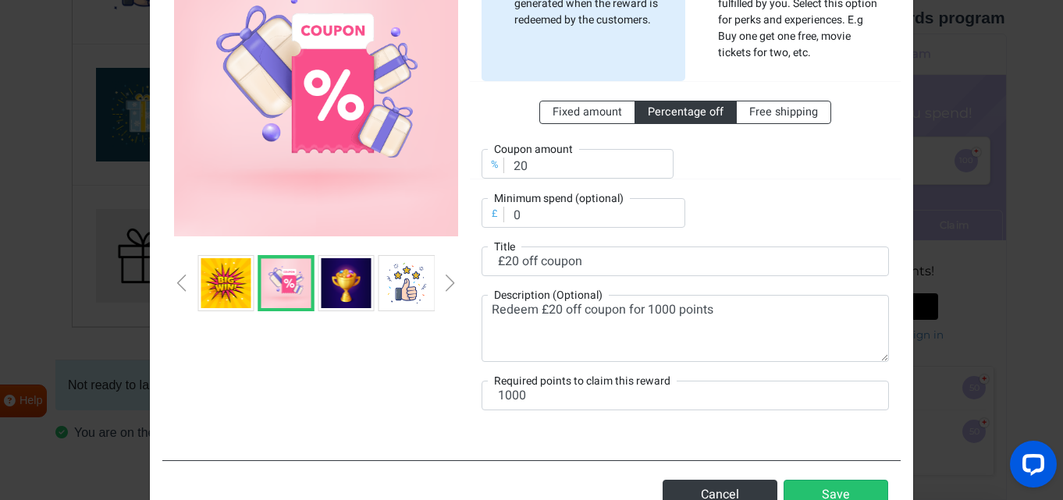
scroll to position [174, 0]
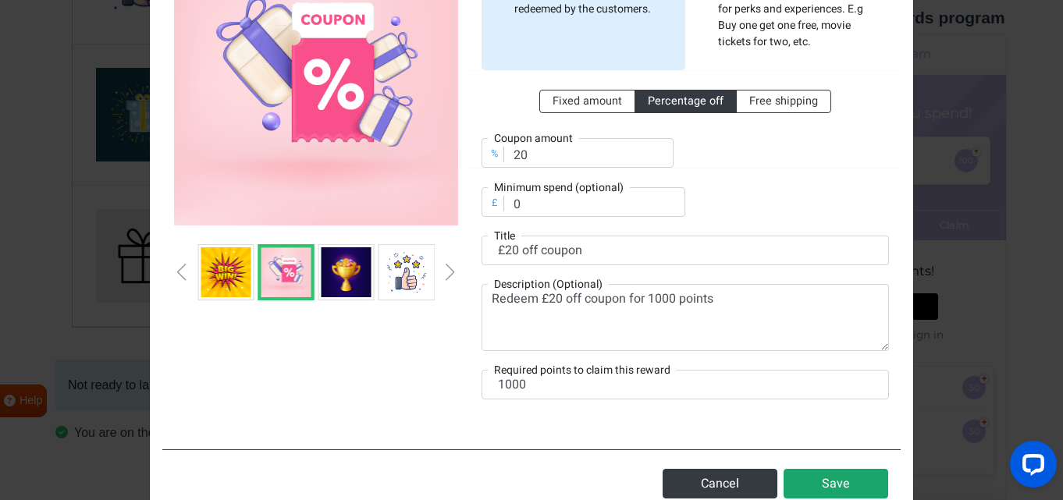
click at [856, 480] on button "Save" at bounding box center [836, 484] width 105 height 30
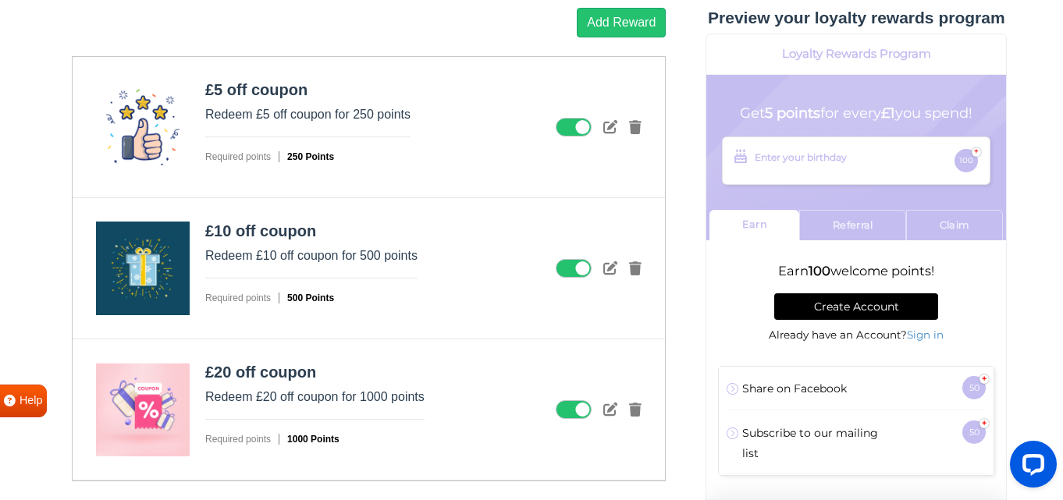
scroll to position [1857, 0]
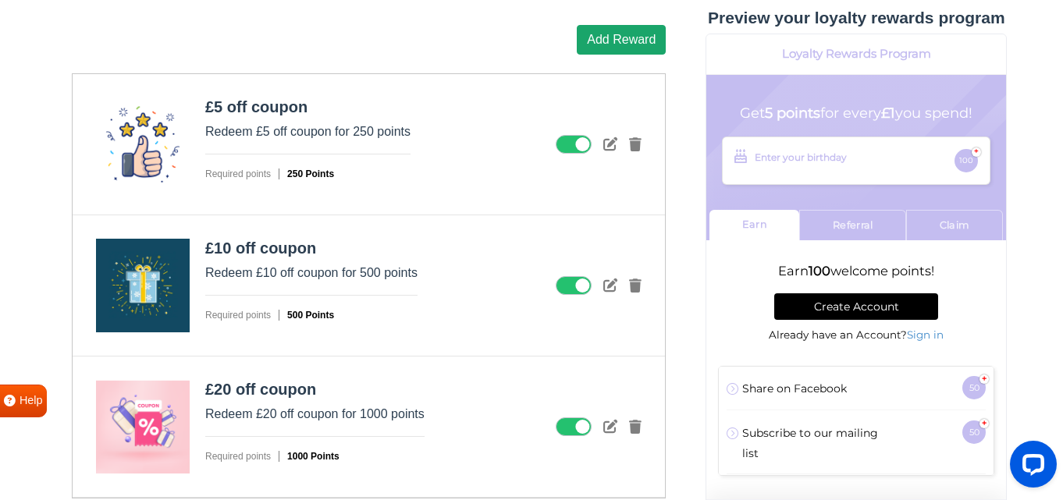
click at [618, 45] on button "Add Reward" at bounding box center [621, 40] width 89 height 30
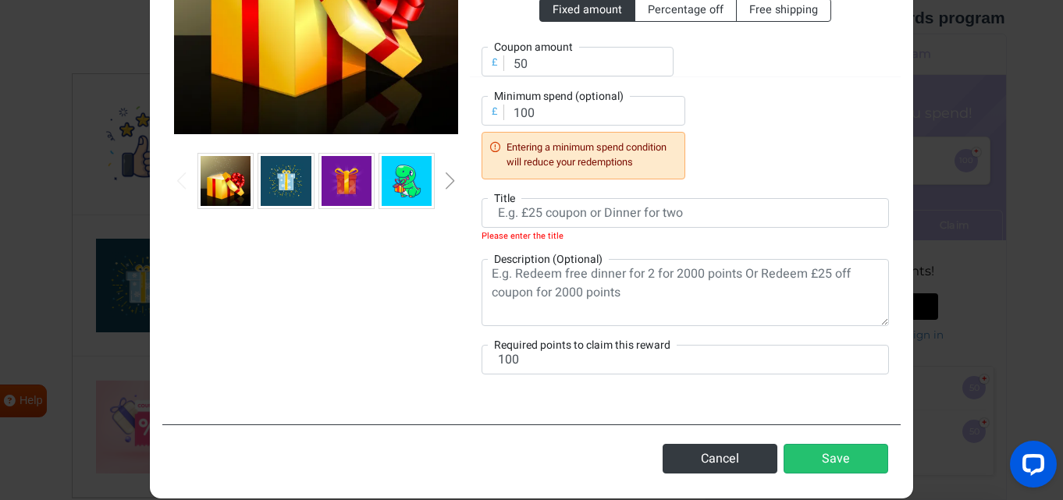
scroll to position [286, 0]
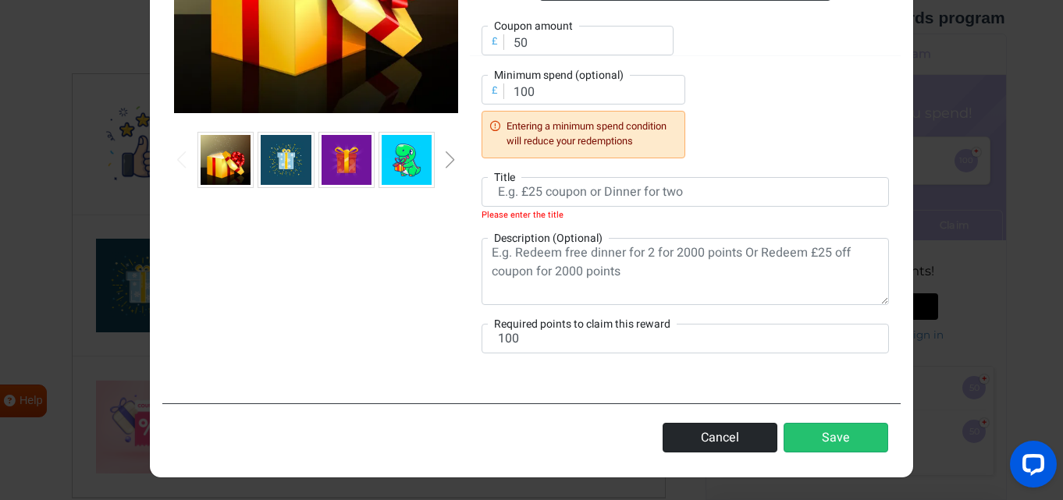
click at [705, 432] on button "Cancel" at bounding box center [720, 438] width 115 height 30
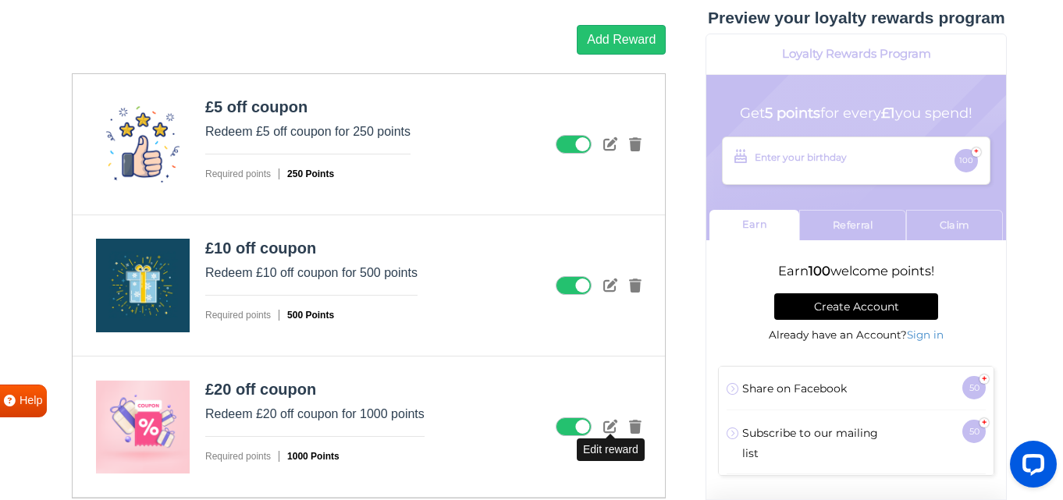
click at [609, 426] on icon at bounding box center [610, 426] width 14 height 14
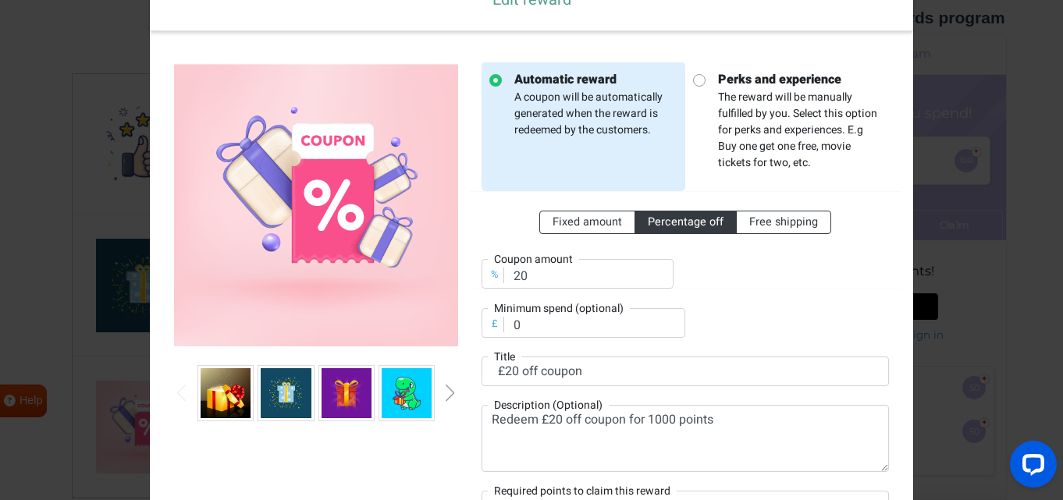
scroll to position [55, 0]
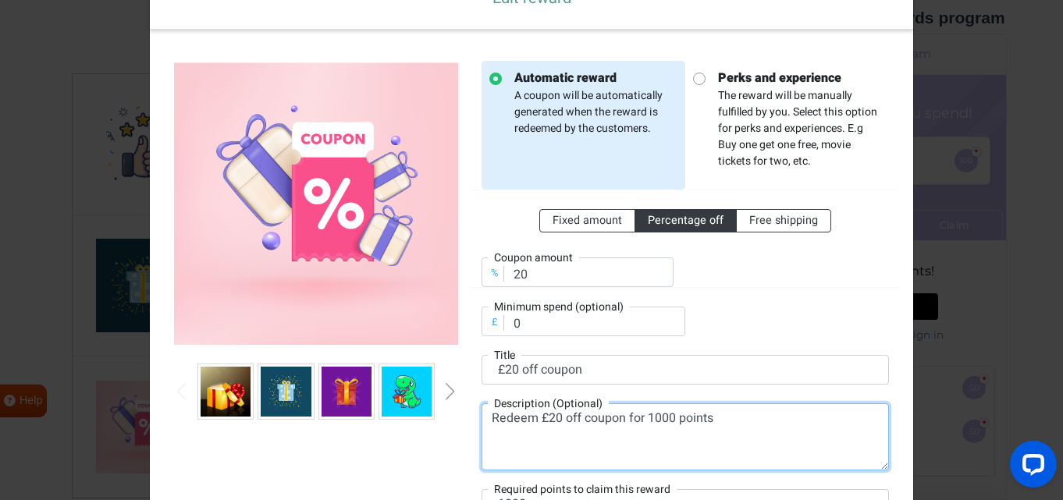
drag, startPoint x: 722, startPoint y: 417, endPoint x: 485, endPoint y: 418, distance: 237.3
click at [485, 418] on textarea "Redeem £20 off coupon for 1000 points" at bounding box center [685, 437] width 407 height 67
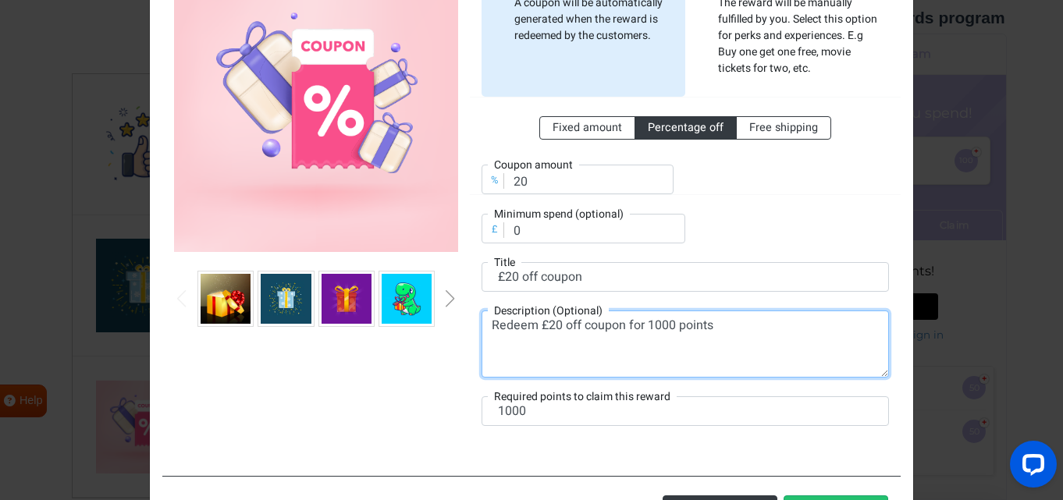
scroll to position [220, 0]
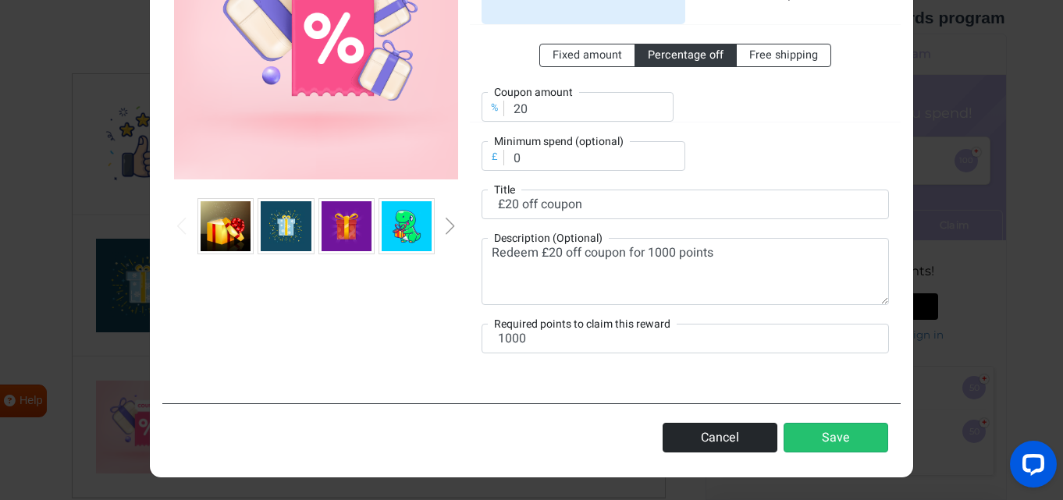
click at [687, 432] on button "Cancel" at bounding box center [720, 438] width 115 height 30
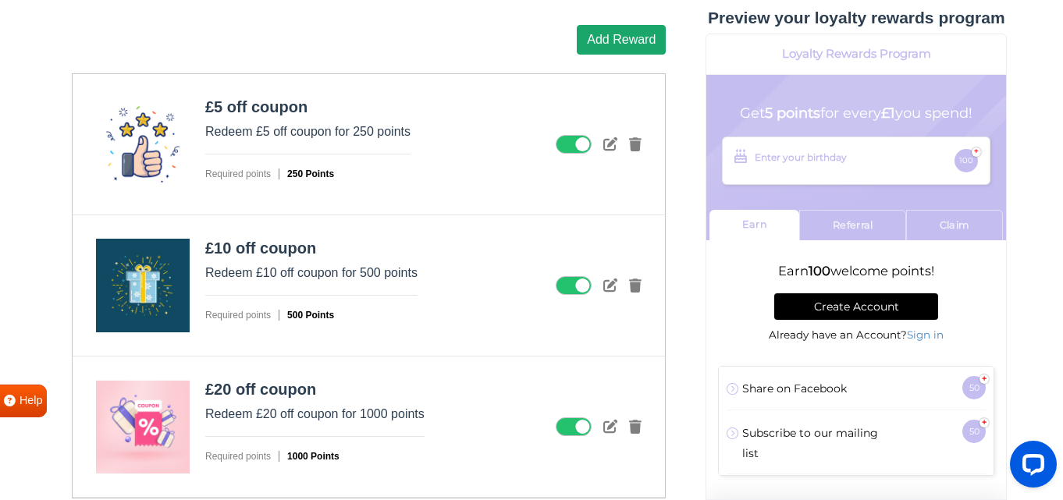
click at [620, 45] on button "Add Reward" at bounding box center [621, 40] width 89 height 30
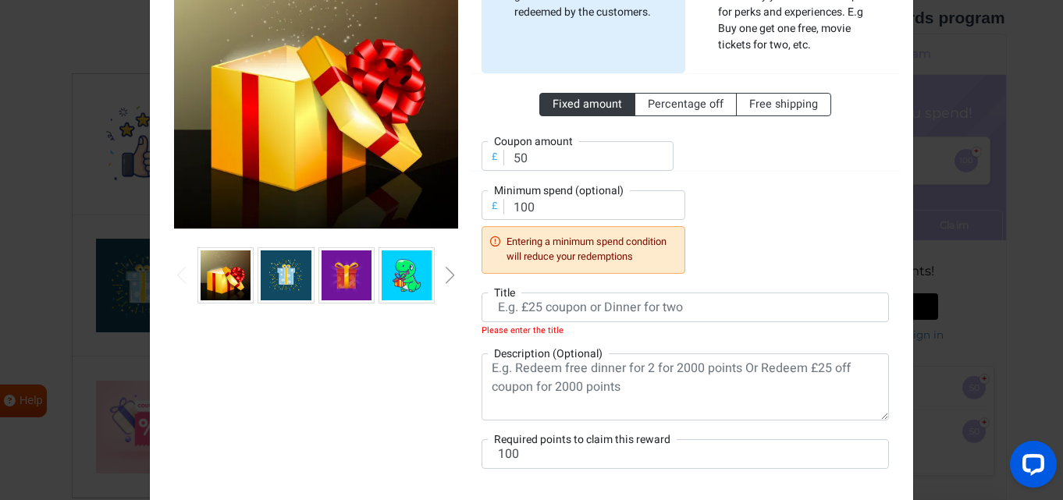
scroll to position [185, 0]
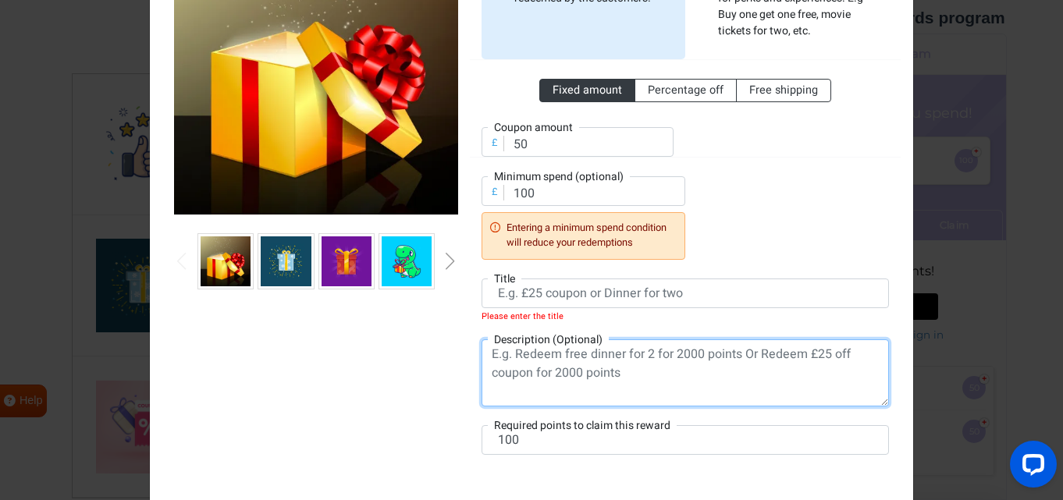
click at [581, 358] on textarea at bounding box center [685, 373] width 407 height 67
paste textarea "Redeem £20 off coupon for 1000 points"
click at [554, 354] on textarea "Redeem £20 off coupon for 1000 points" at bounding box center [685, 373] width 407 height 67
click at [653, 355] on textarea "Redeem £50 off coupon for 1000 points" at bounding box center [685, 373] width 407 height 67
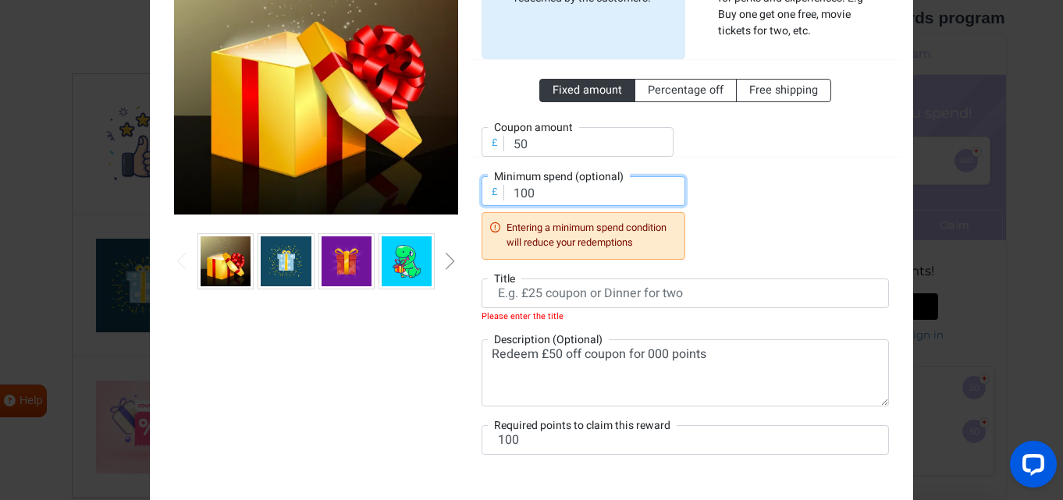
drag, startPoint x: 546, startPoint y: 196, endPoint x: 506, endPoint y: 189, distance: 41.2
click at [507, 193] on input "100" at bounding box center [584, 191] width 204 height 30
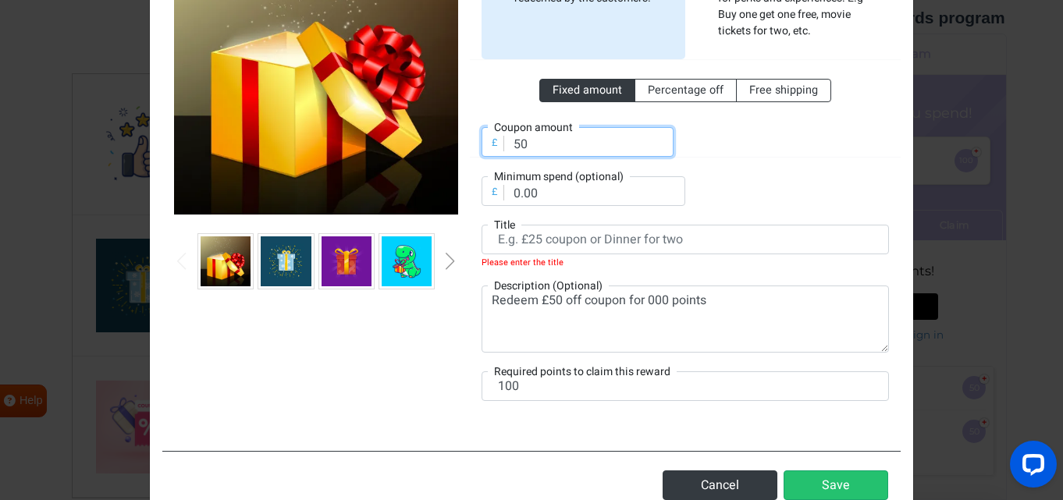
click at [545, 150] on input "50" at bounding box center [578, 142] width 192 height 30
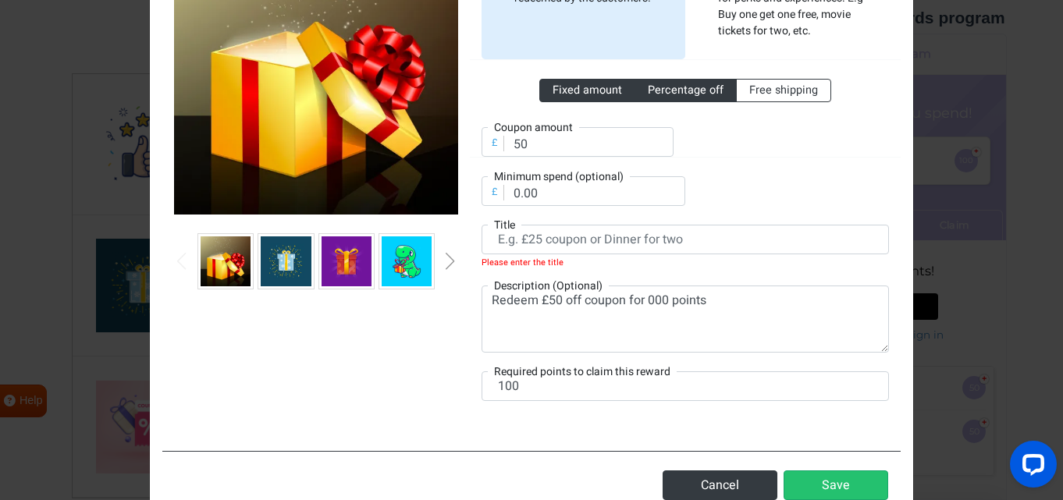
click at [658, 90] on span "Percentage off" at bounding box center [686, 90] width 76 height 16
click at [658, 90] on input "Percentage off" at bounding box center [653, 87] width 10 height 10
click at [613, 94] on span "Fixed amount" at bounding box center [587, 90] width 69 height 16
click at [563, 92] on input "Fixed amount" at bounding box center [558, 87] width 10 height 10
click at [665, 91] on span "Percentage off" at bounding box center [686, 90] width 76 height 16
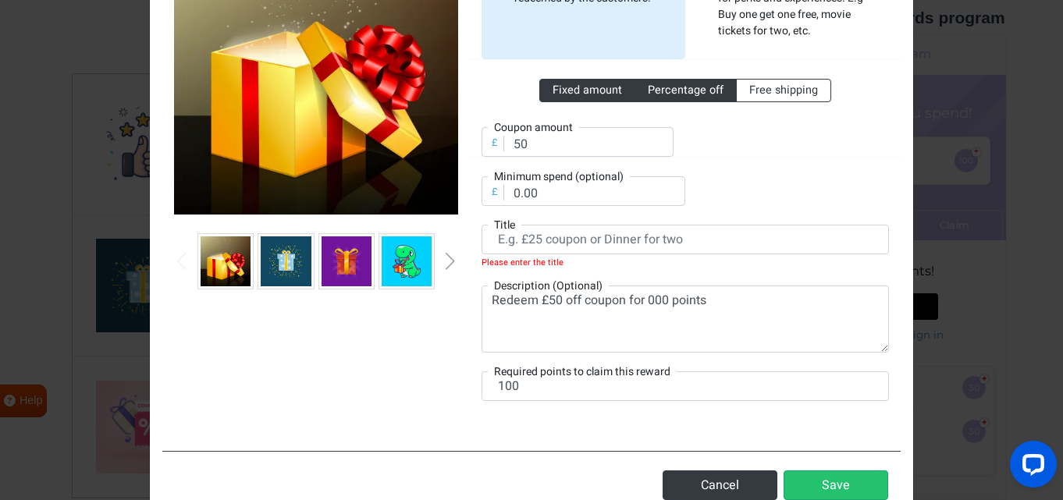
click at [658, 91] on input "Percentage off" at bounding box center [653, 87] width 10 height 10
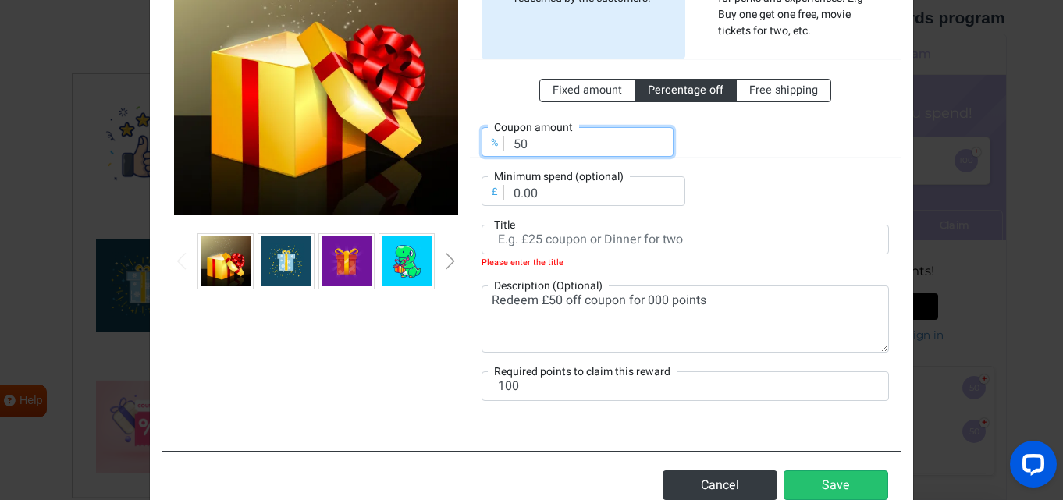
click at [553, 140] on input "50" at bounding box center [578, 142] width 192 height 30
click at [703, 162] on div "Fixed amount Percentage off Free shipping % Coupon amount 50 £ Minimum spend (o…" at bounding box center [685, 132] width 407 height 147
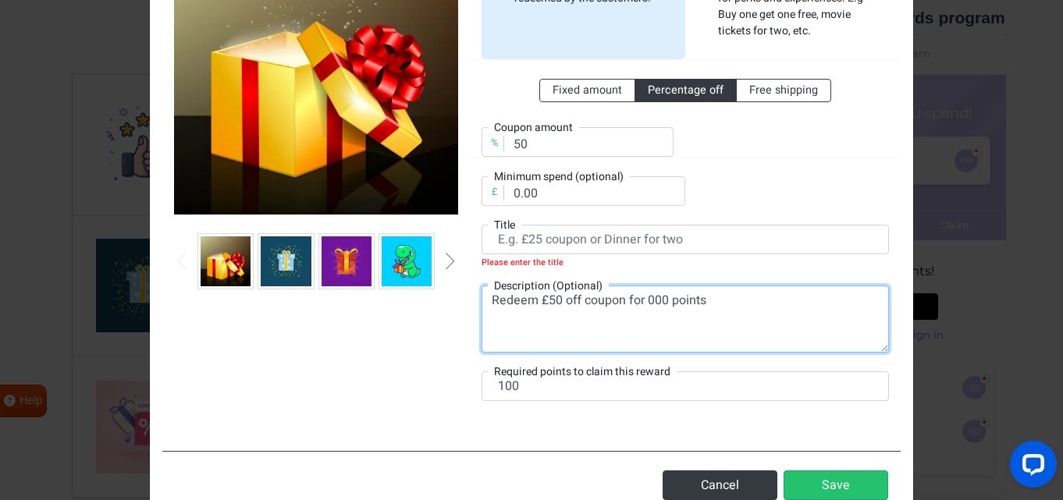
click at [646, 299] on textarea "Redeem £50 off coupon for 000 points" at bounding box center [685, 319] width 407 height 67
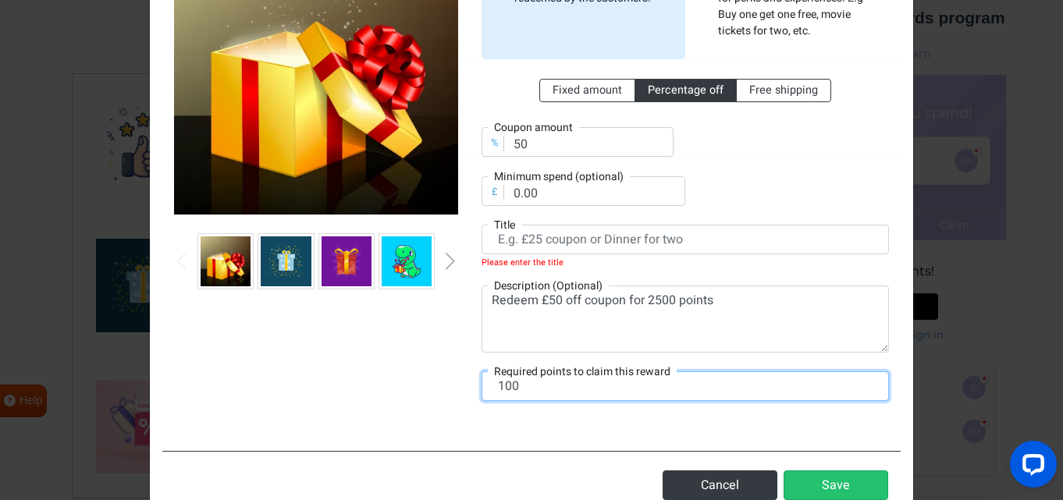
drag, startPoint x: 504, startPoint y: 386, endPoint x: 496, endPoint y: 387, distance: 8.0
click at [496, 387] on input "100" at bounding box center [685, 387] width 407 height 30
click at [790, 194] on div "Fixed amount Percentage off Free shipping % Coupon amount 50 £ Minimum spend (o…" at bounding box center [685, 132] width 407 height 147
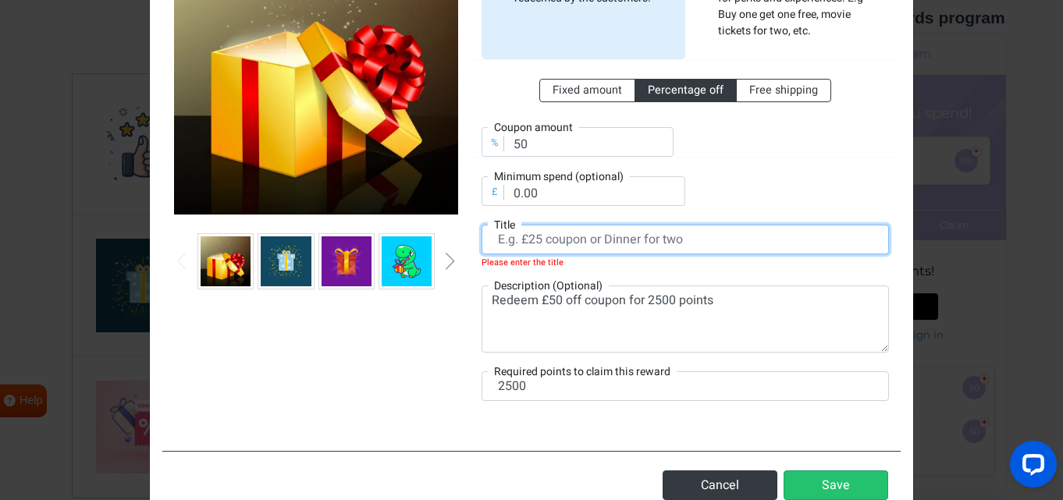
click at [666, 231] on input "text" at bounding box center [685, 240] width 407 height 30
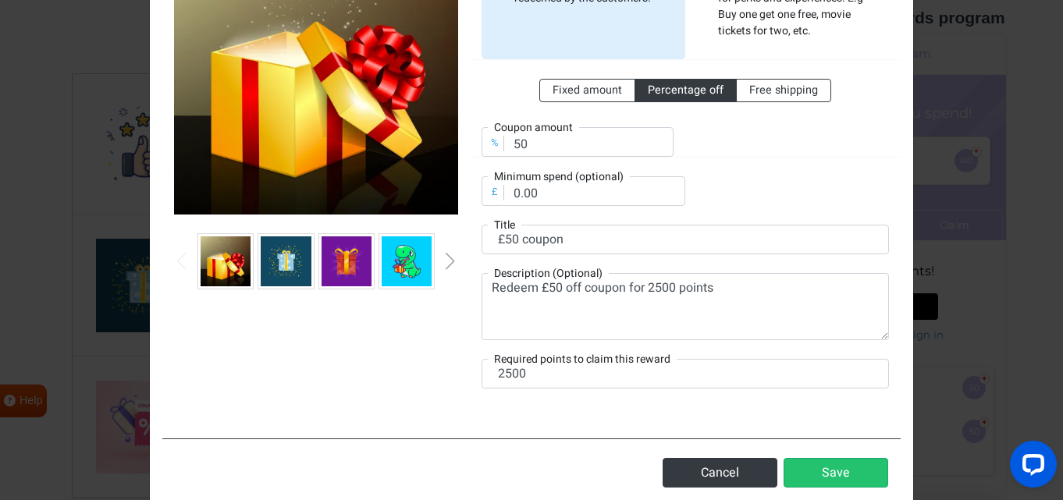
click at [454, 265] on div "Next slide" at bounding box center [450, 261] width 8 height 17
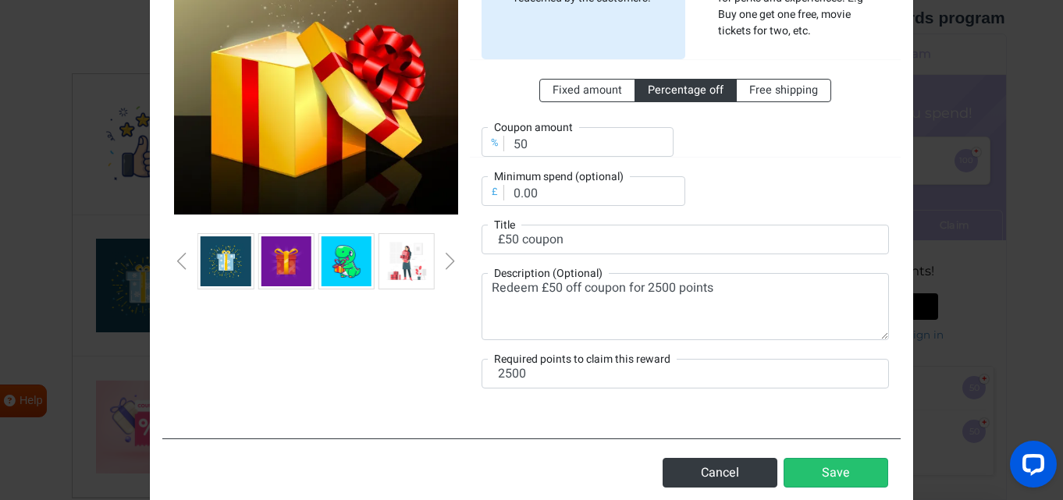
click at [454, 265] on div "Next slide" at bounding box center [450, 261] width 8 height 17
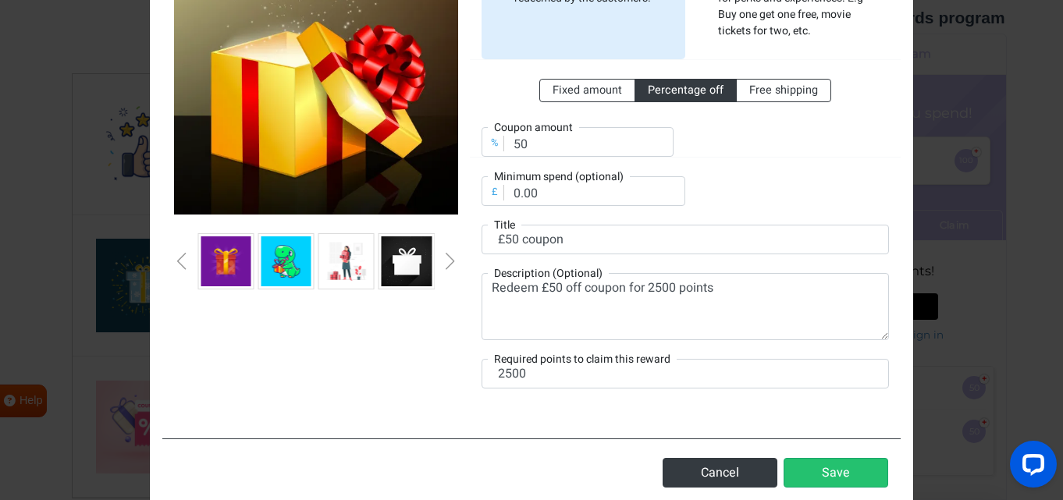
click at [454, 265] on div "Next slide" at bounding box center [450, 261] width 8 height 17
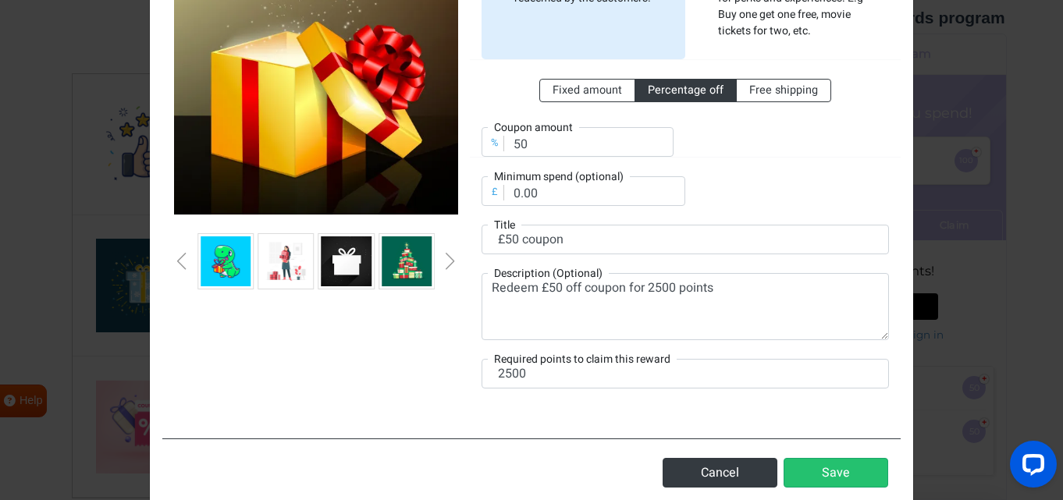
click at [454, 265] on div "Next slide" at bounding box center [450, 261] width 8 height 17
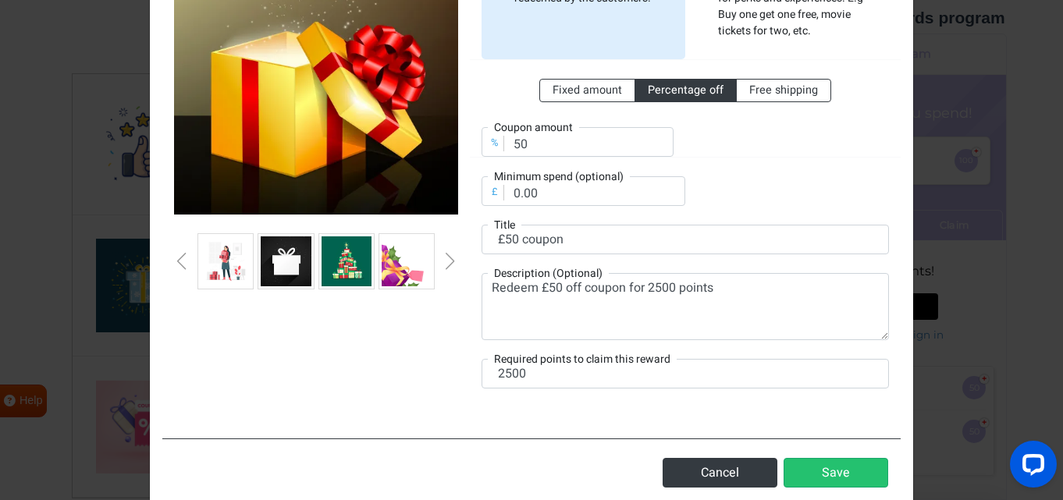
click at [454, 265] on div "Next slide" at bounding box center [450, 261] width 8 height 17
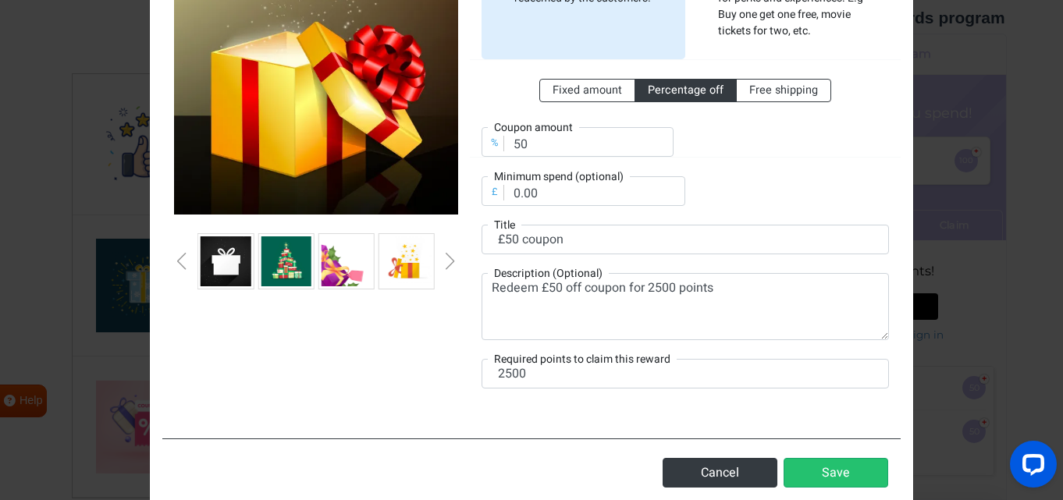
click at [454, 265] on div "Next slide" at bounding box center [450, 261] width 8 height 17
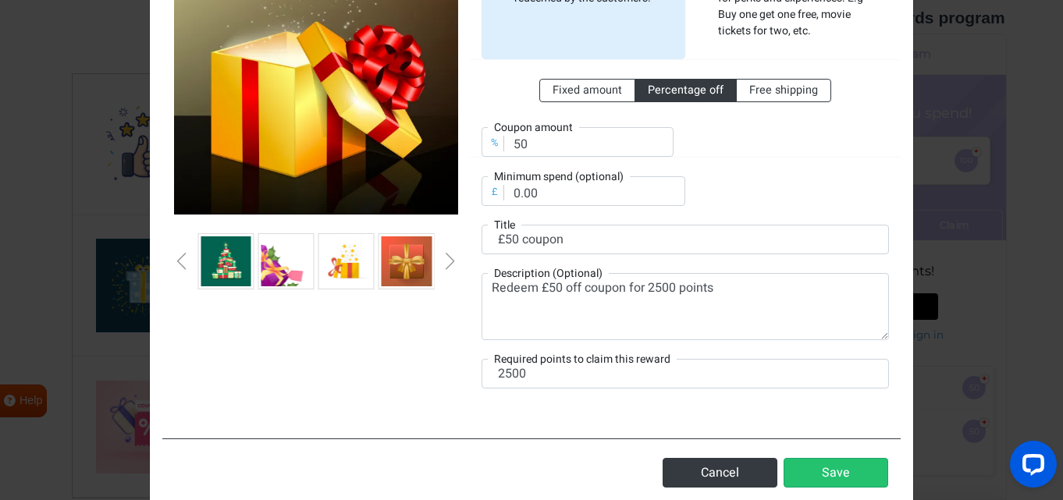
click at [454, 265] on div "Next slide" at bounding box center [450, 261] width 8 height 17
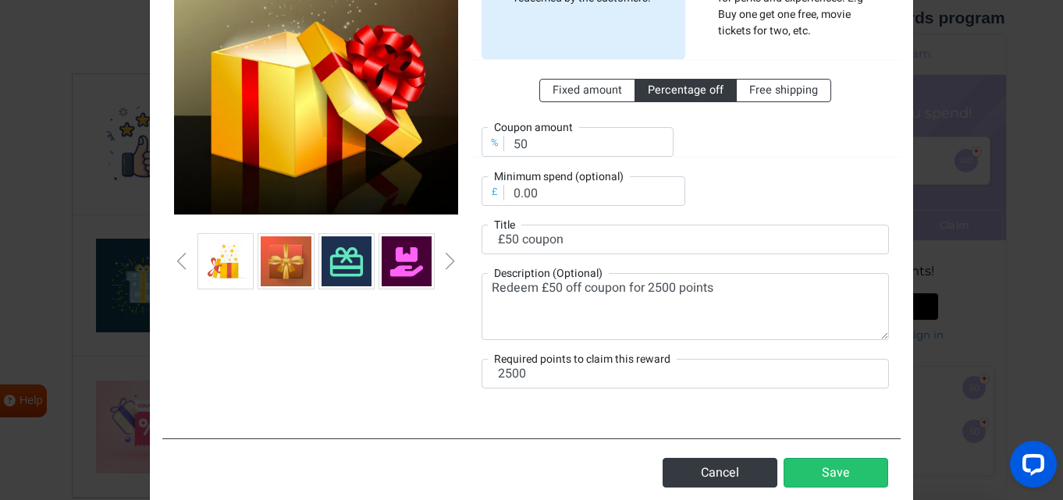
click at [454, 265] on div "Next slide" at bounding box center [450, 261] width 8 height 17
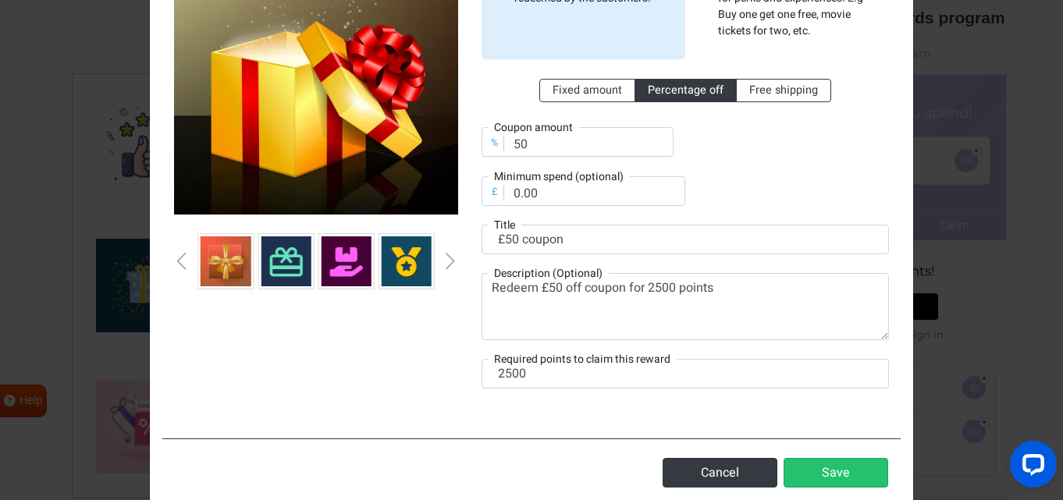
click at [454, 265] on div "Next slide" at bounding box center [450, 261] width 8 height 17
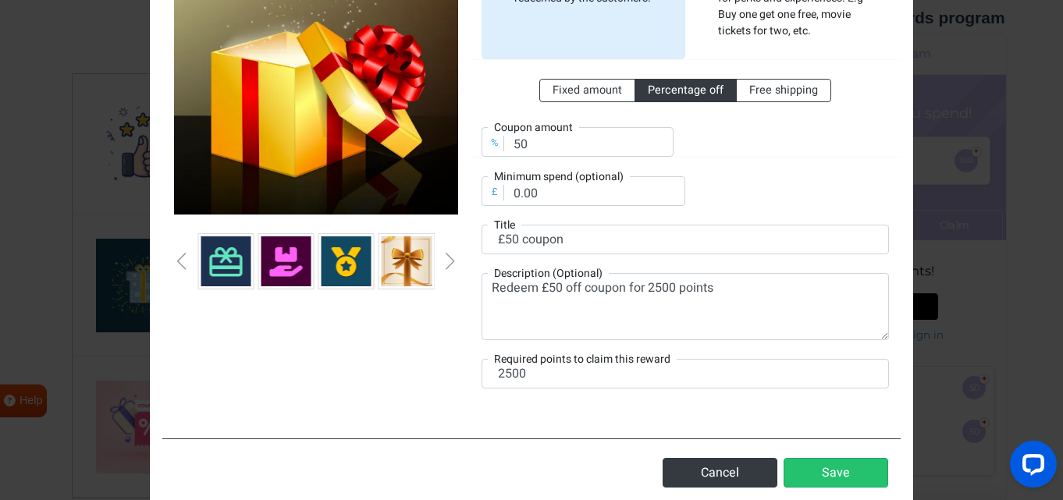
click at [454, 265] on div "Next slide" at bounding box center [450, 261] width 8 height 17
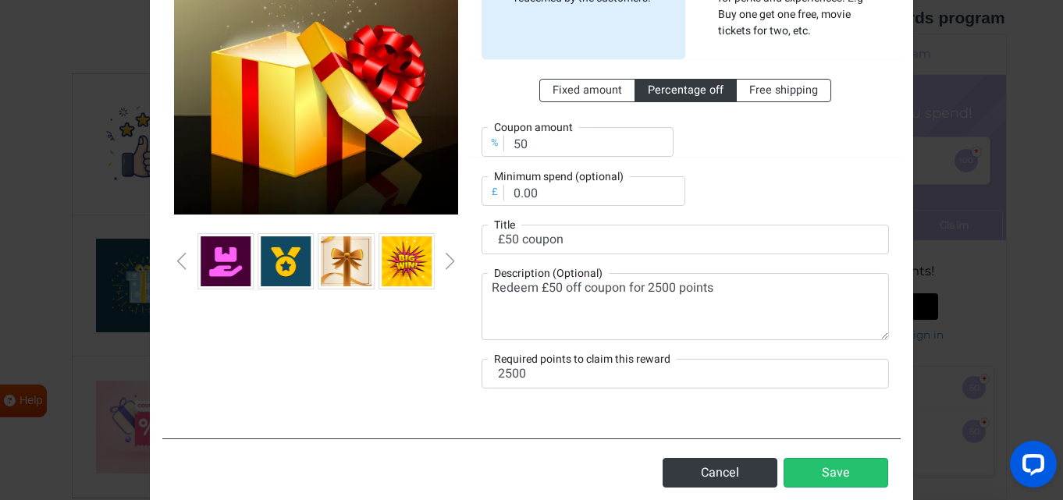
click at [454, 265] on div "Next slide" at bounding box center [450, 261] width 8 height 17
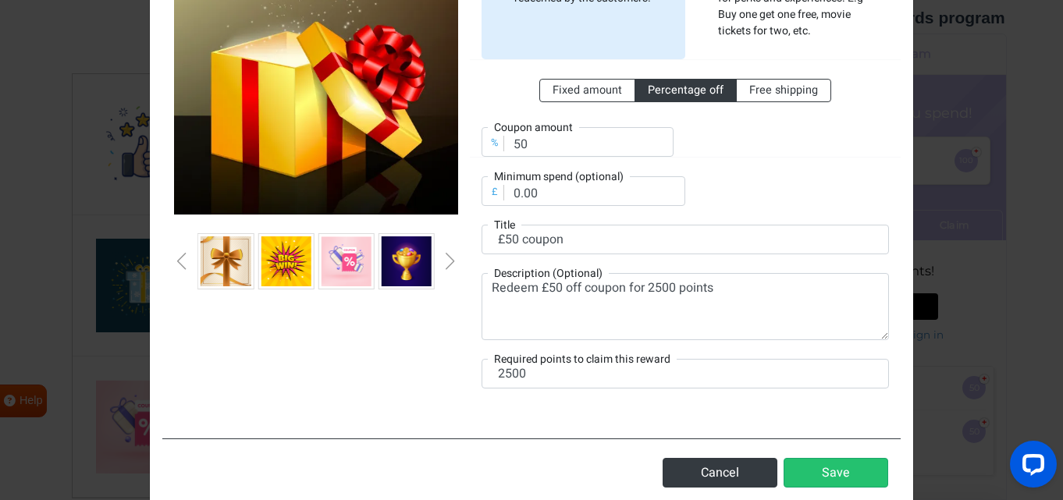
click at [295, 258] on img at bounding box center [286, 261] width 50 height 50
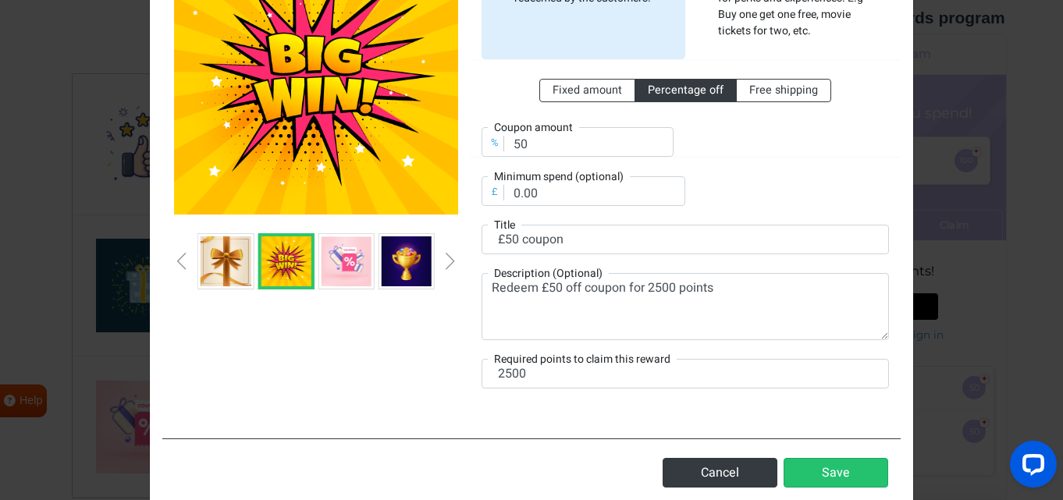
click at [451, 259] on div "Next slide" at bounding box center [450, 261] width 8 height 17
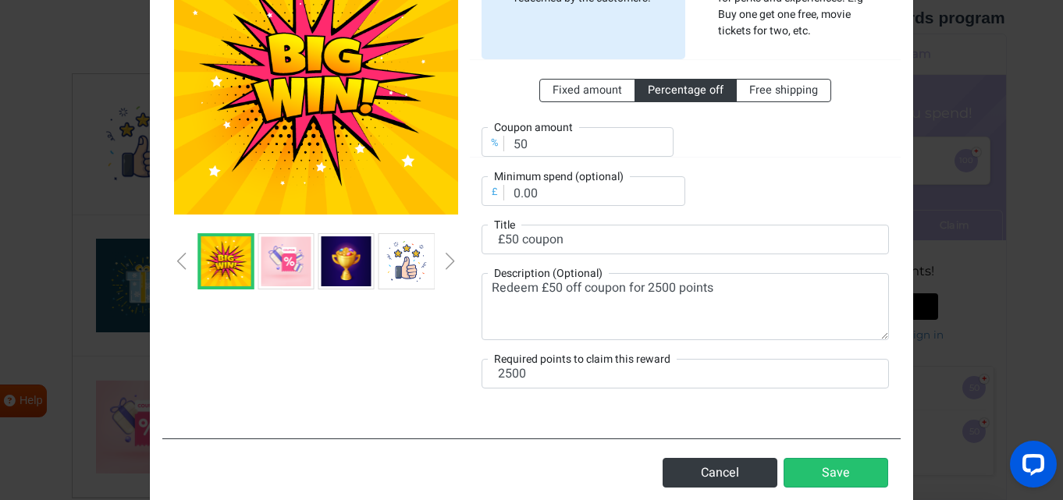
click at [451, 259] on div "Next slide" at bounding box center [450, 261] width 8 height 17
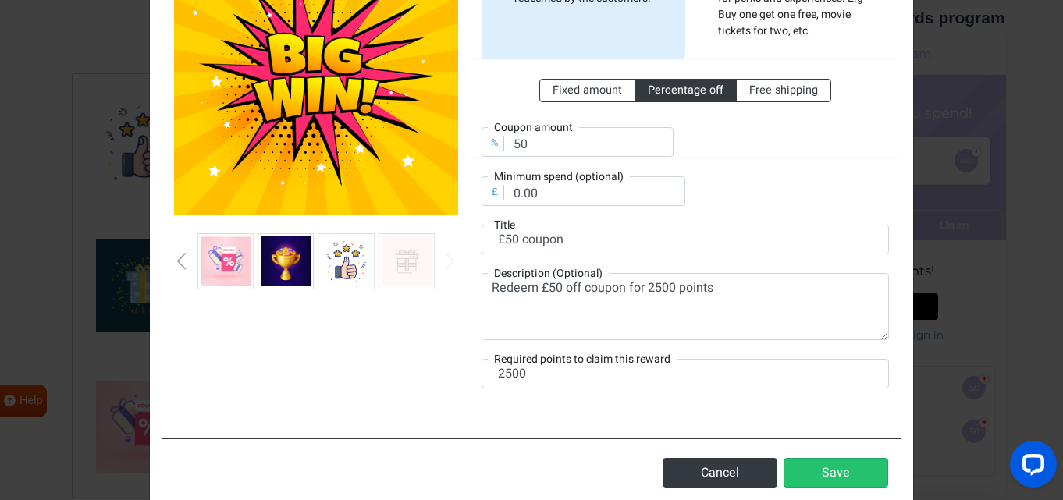
click at [186, 268] on div "Previous slide" at bounding box center [182, 261] width 8 height 17
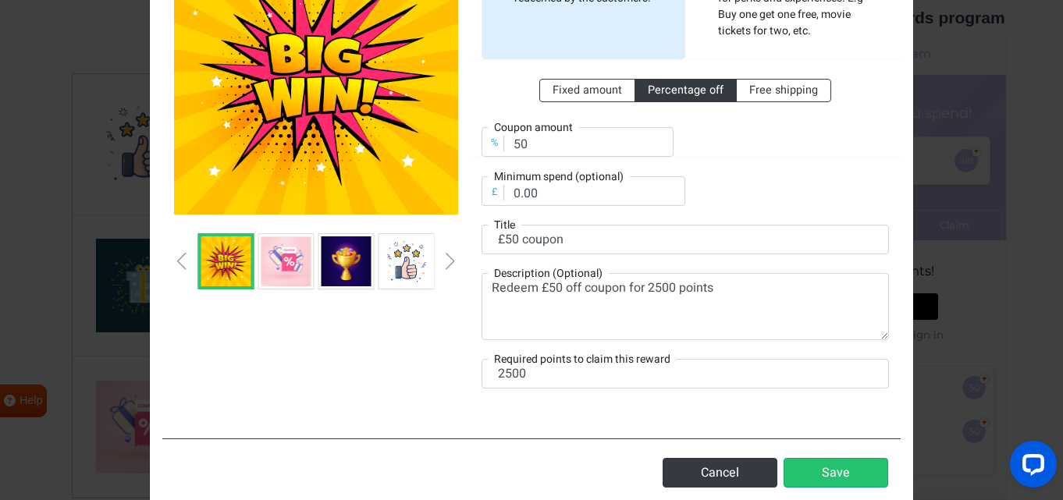
click at [375, 341] on div at bounding box center [316, 169] width 308 height 477
click at [830, 476] on button "Save" at bounding box center [836, 473] width 105 height 30
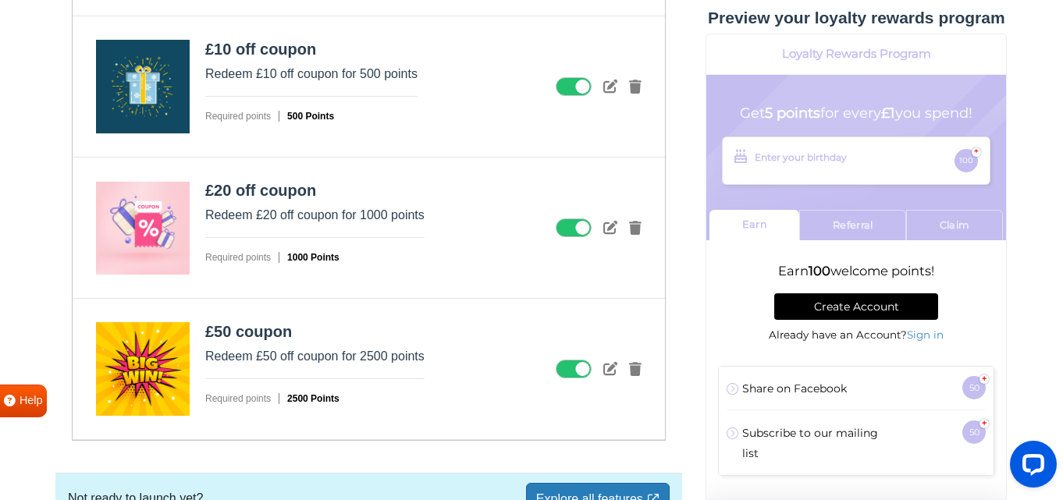
scroll to position [2064, 0]
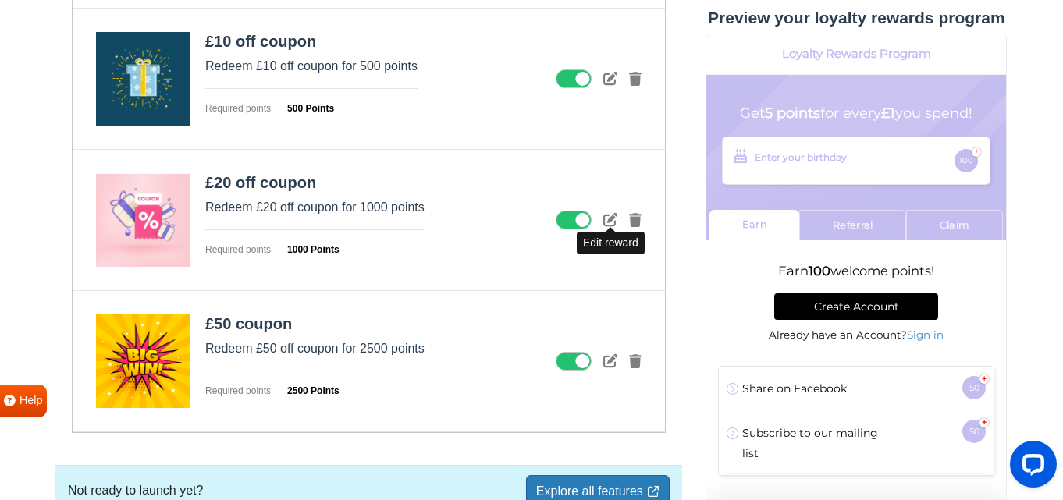
click at [612, 222] on icon at bounding box center [610, 219] width 14 height 14
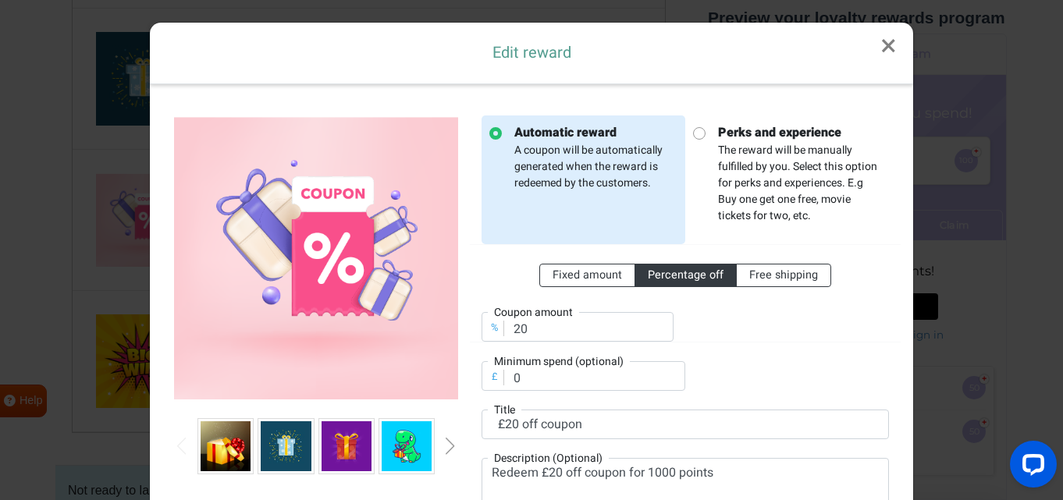
scroll to position [0, 0]
click at [889, 46] on link "×" at bounding box center [888, 47] width 49 height 48
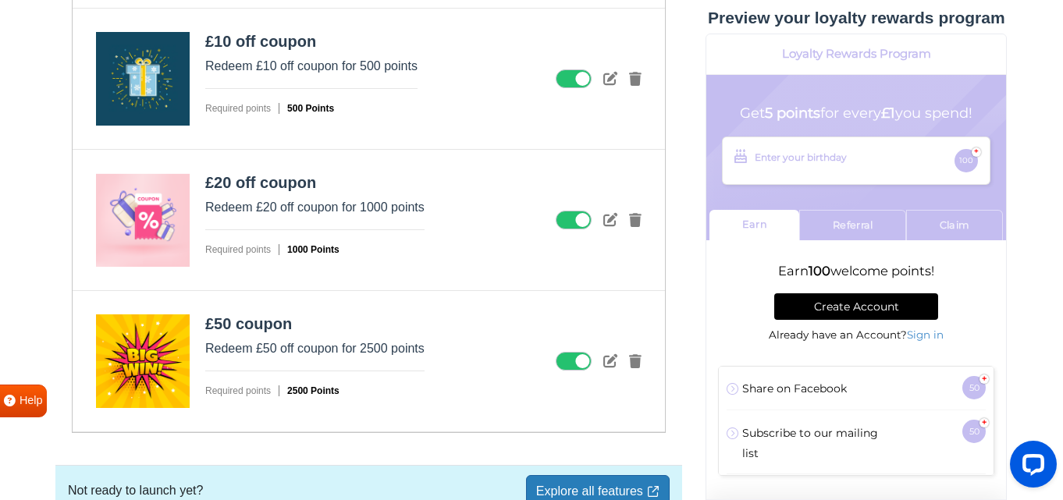
click at [606, 362] on icon at bounding box center [610, 361] width 14 height 14
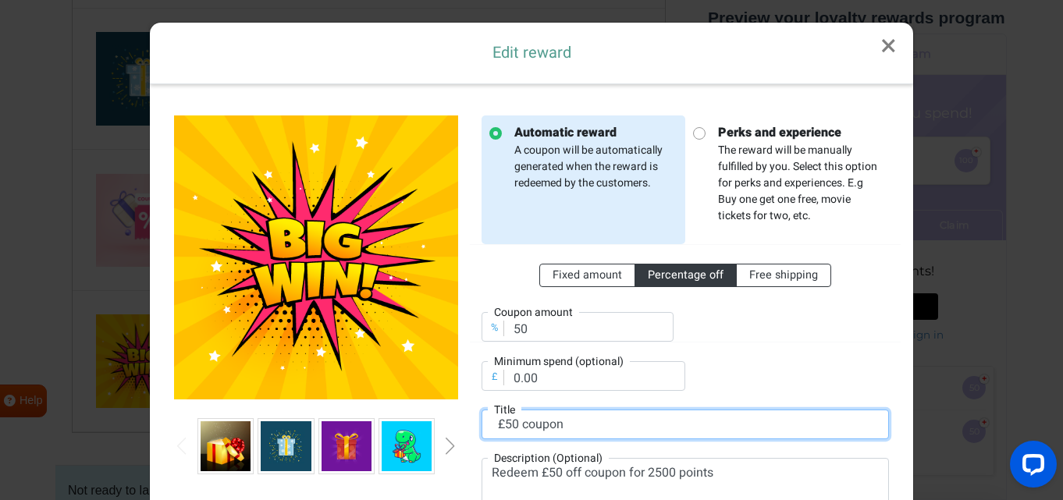
click at [522, 428] on input "£50 coupon" at bounding box center [685, 425] width 407 height 30
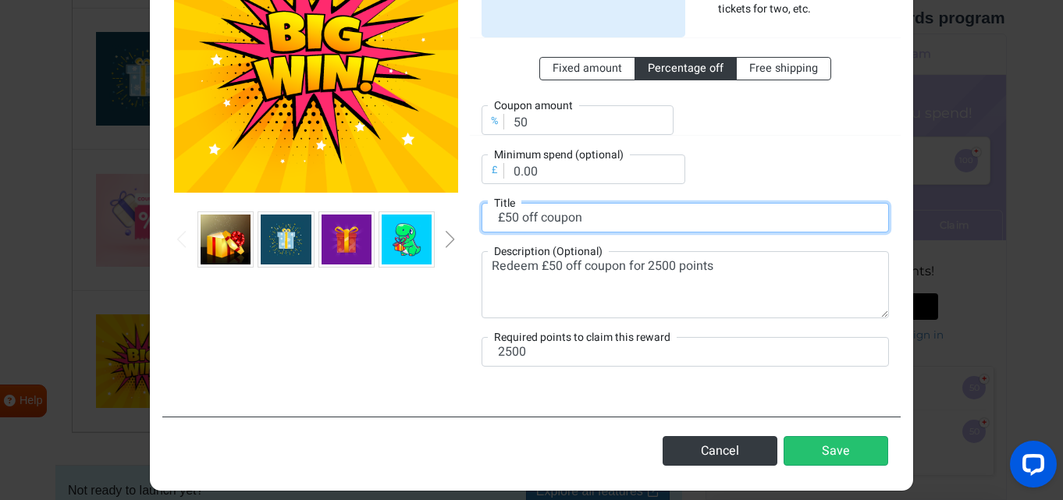
scroll to position [219, 0]
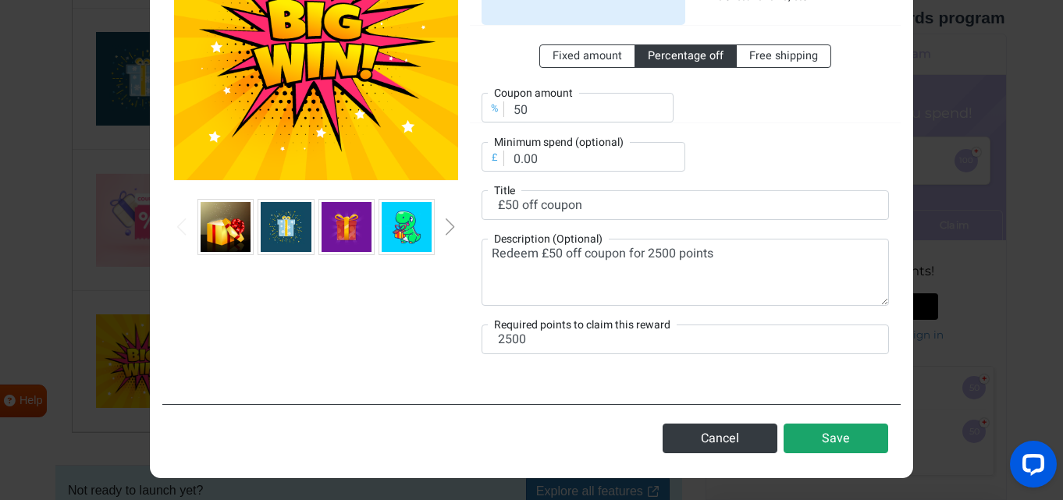
click at [822, 443] on button "Save" at bounding box center [836, 439] width 105 height 30
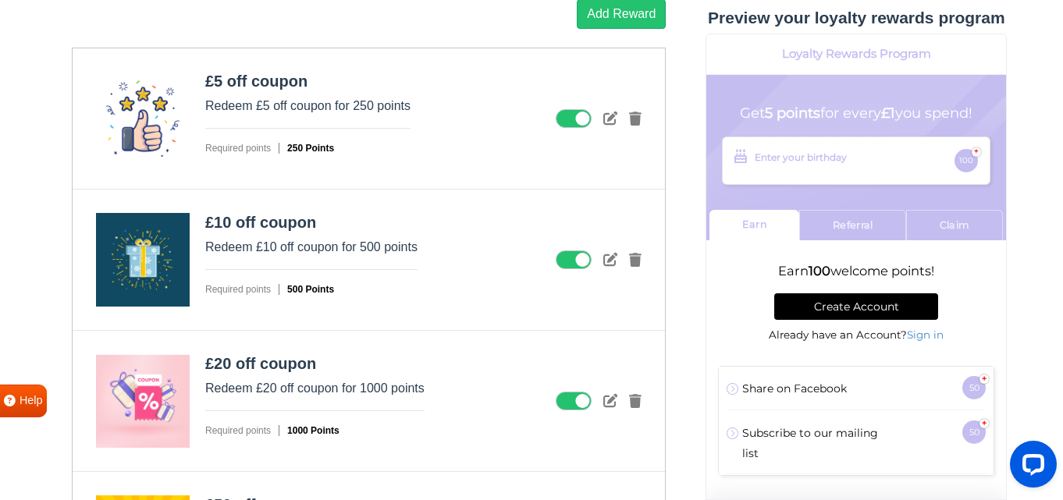
scroll to position [1874, 0]
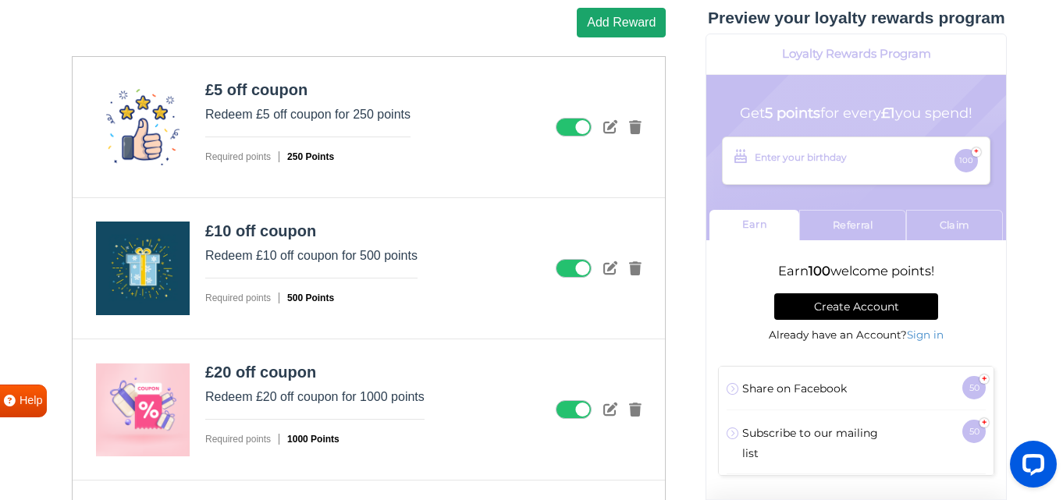
click at [605, 30] on button "Add Reward" at bounding box center [621, 23] width 89 height 30
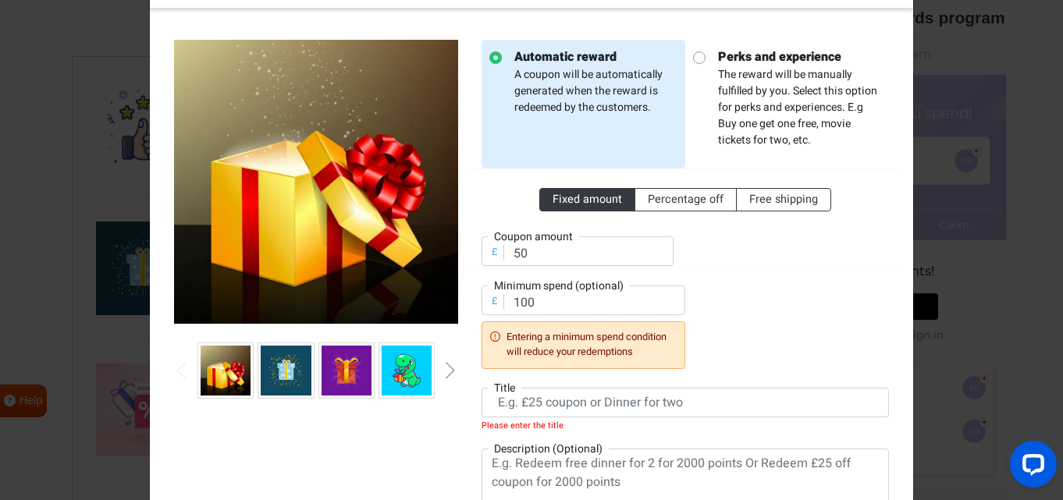
scroll to position [76, 0]
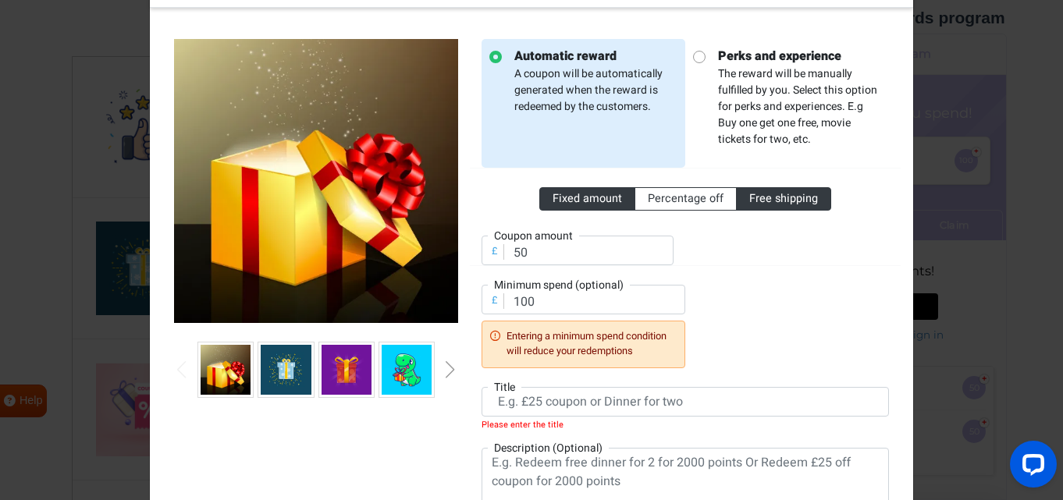
click at [766, 193] on span "Free shipping" at bounding box center [783, 198] width 69 height 16
click at [759, 193] on input "Free shipping" at bounding box center [754, 195] width 10 height 10
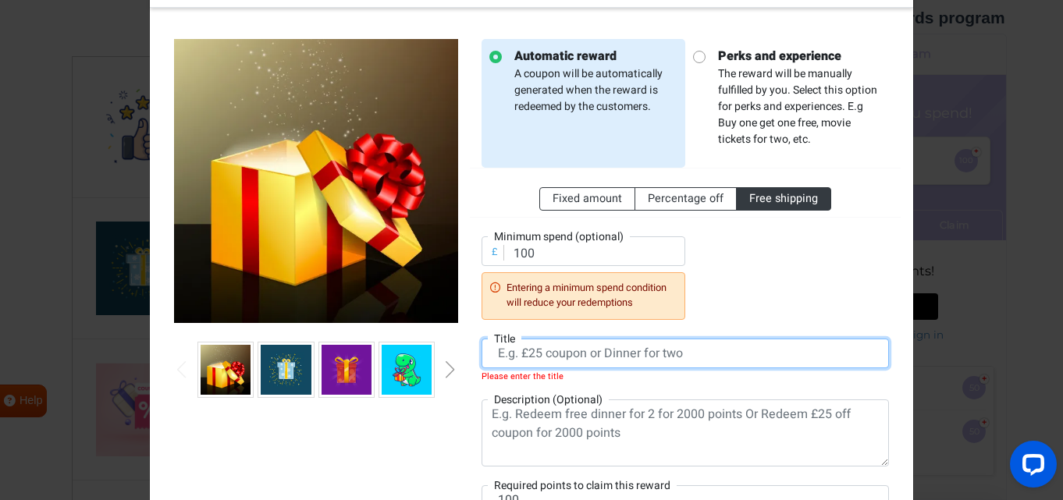
click at [560, 357] on input "text" at bounding box center [685, 354] width 407 height 30
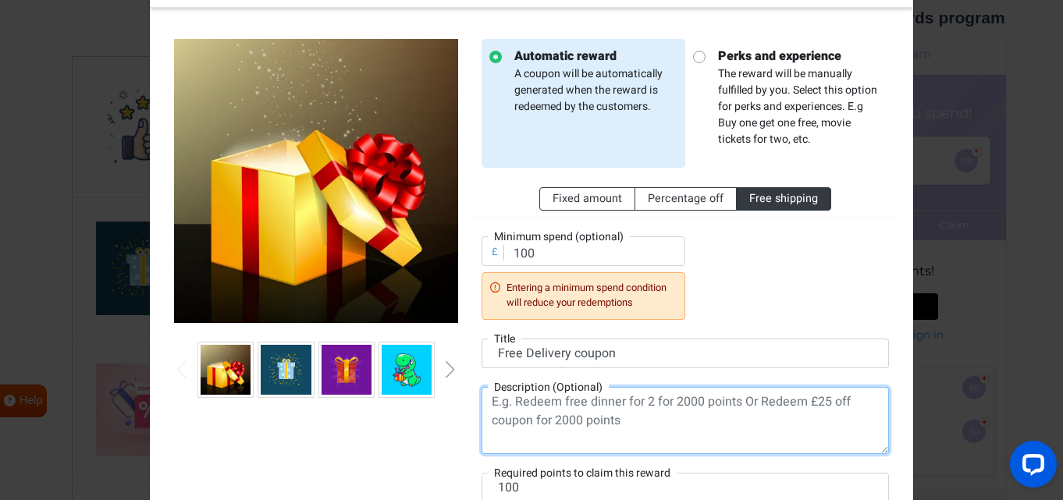
click at [598, 398] on textarea at bounding box center [685, 420] width 407 height 67
click at [636, 400] on textarea "Redeem free UK delivery on your next order with 100 points" at bounding box center [685, 420] width 407 height 67
click at [630, 400] on textarea "Redeem free UK delivery on your next order with 100 points" at bounding box center [685, 420] width 407 height 67
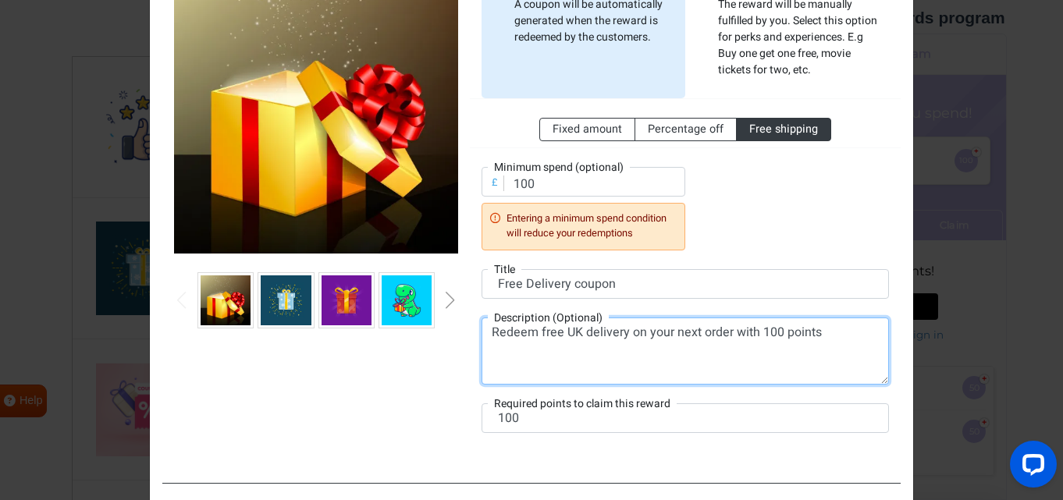
scroll to position [168, 0]
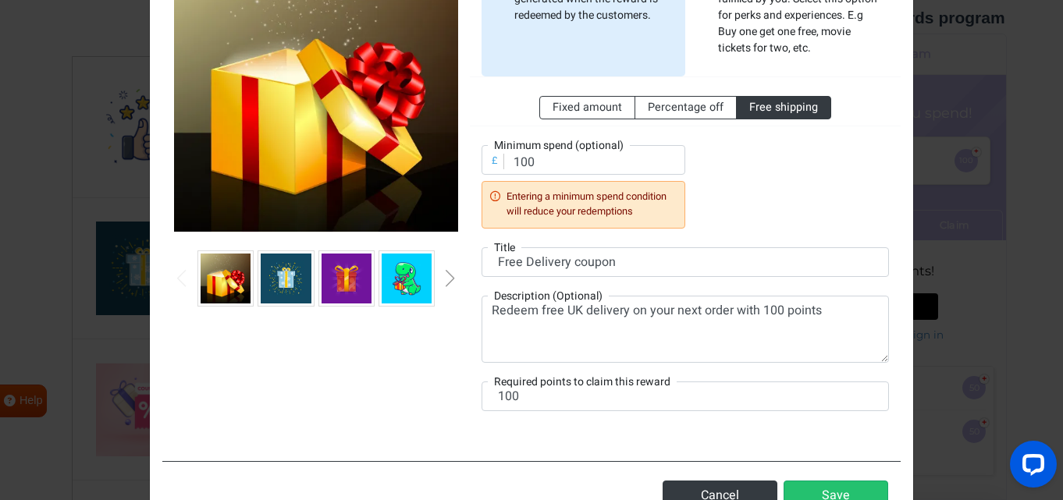
click at [619, 418] on div "Automatic reward A coupon will be automatically generated when the reward is re…" at bounding box center [685, 189] width 431 height 482
click at [446, 276] on div "Next slide" at bounding box center [450, 278] width 8 height 17
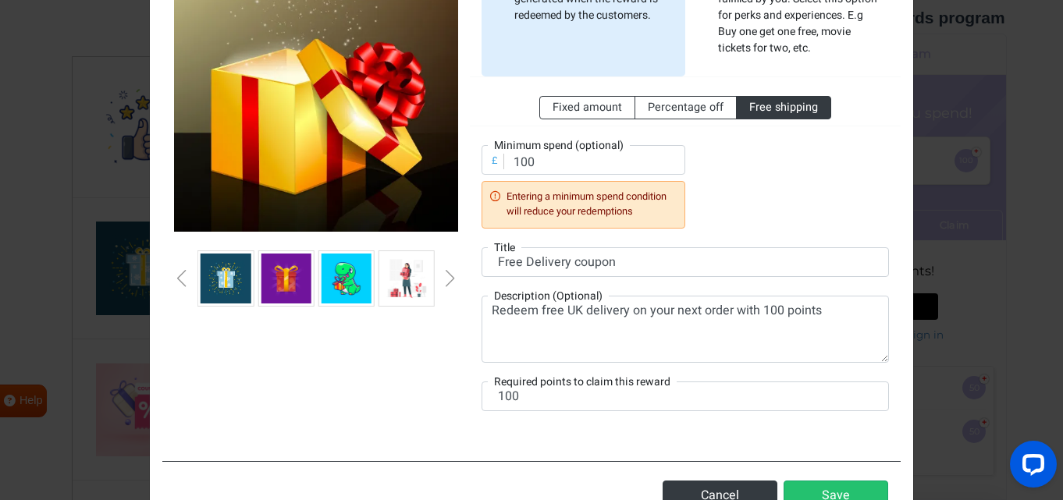
click at [425, 274] on img at bounding box center [407, 279] width 50 height 50
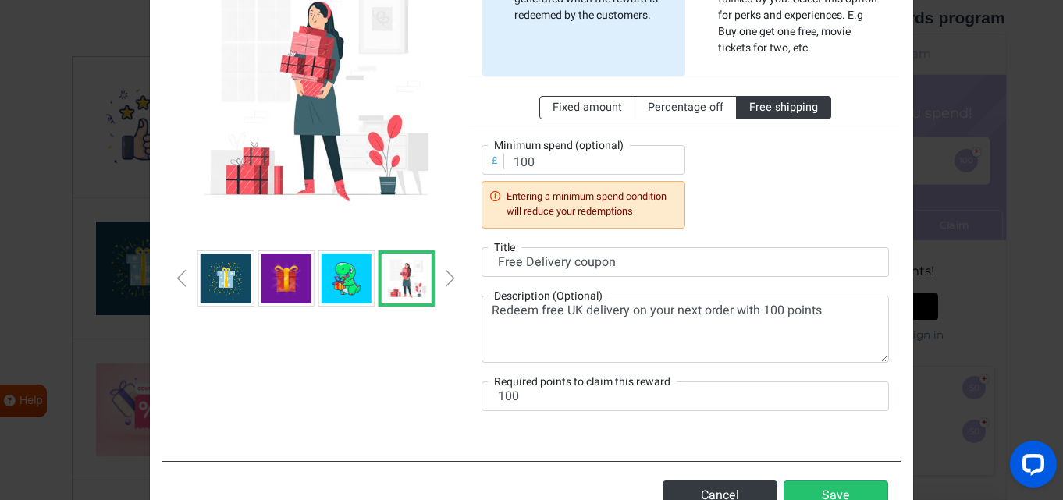
click at [450, 276] on div "Next slide" at bounding box center [450, 278] width 8 height 17
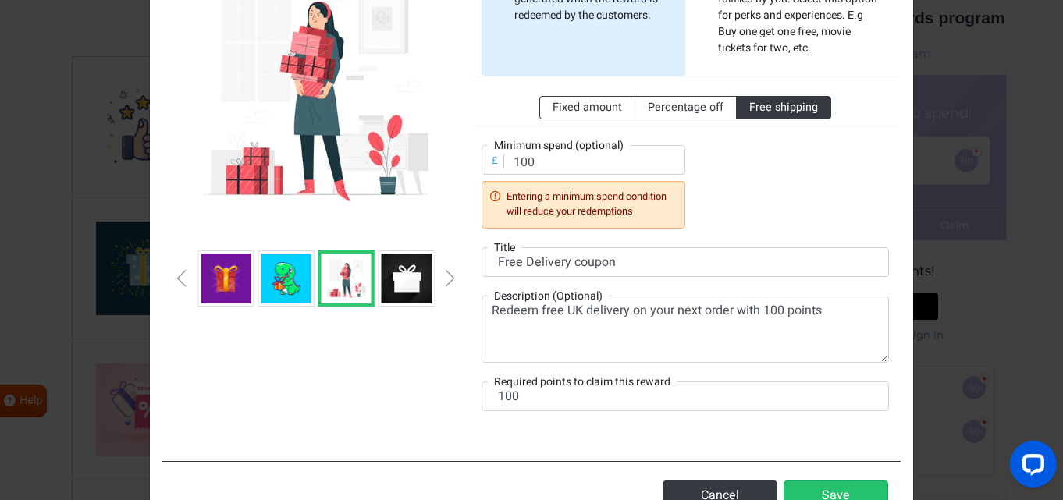
click at [450, 276] on div "Next slide" at bounding box center [450, 278] width 8 height 17
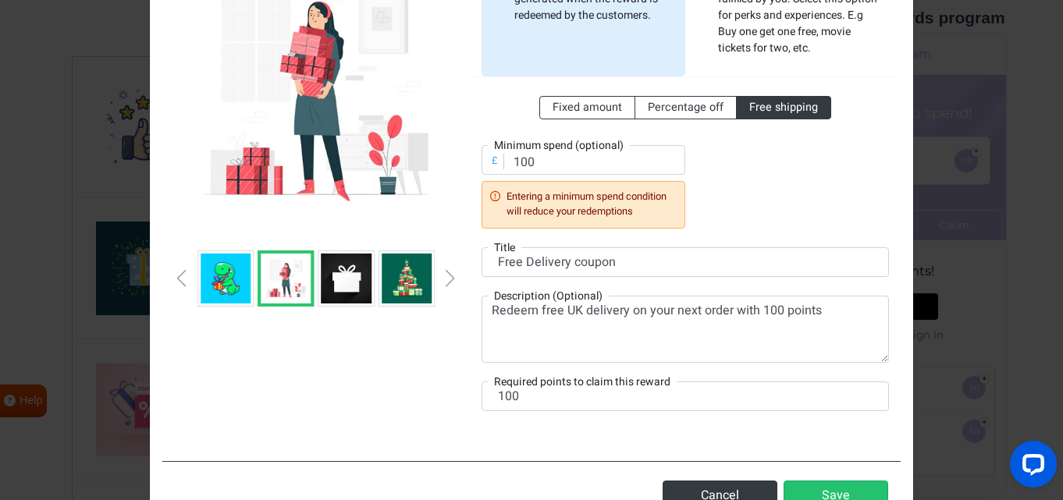
click at [450, 276] on div "Next slide" at bounding box center [450, 278] width 8 height 17
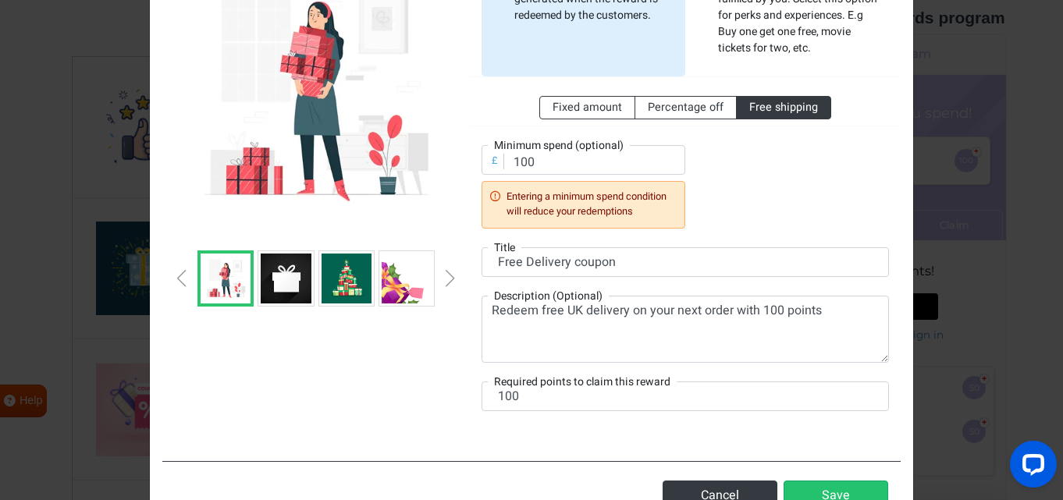
click at [450, 276] on div "Next slide" at bounding box center [450, 278] width 8 height 17
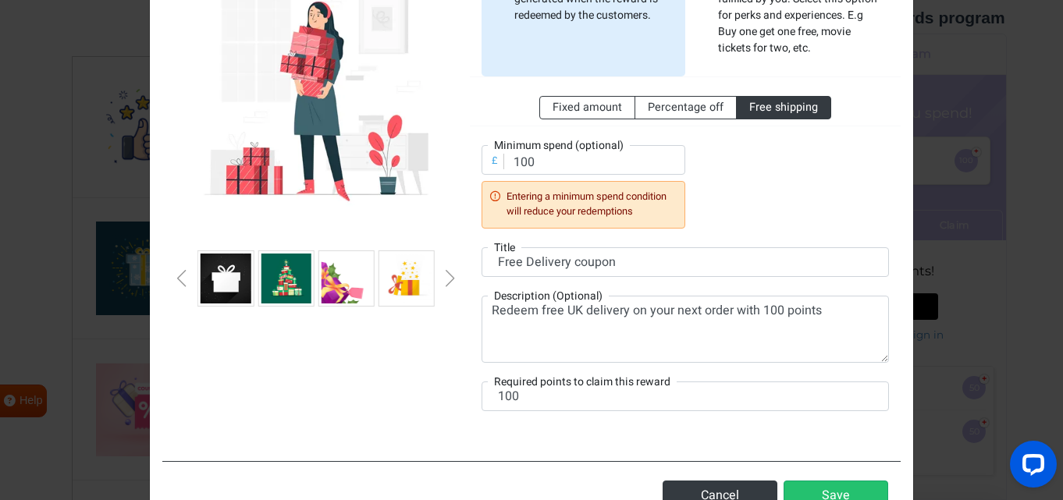
click at [450, 276] on div "Next slide" at bounding box center [450, 278] width 8 height 17
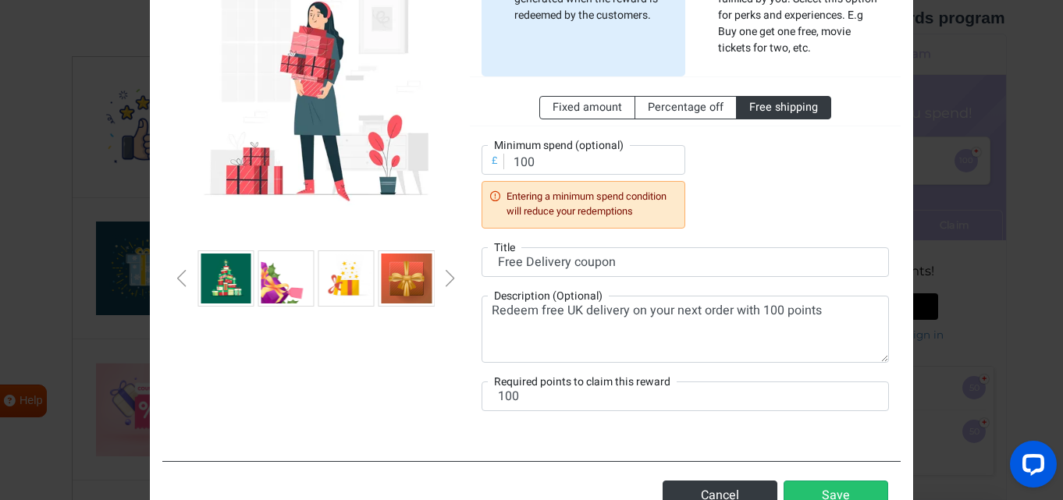
click at [450, 276] on div "Next slide" at bounding box center [450, 278] width 8 height 17
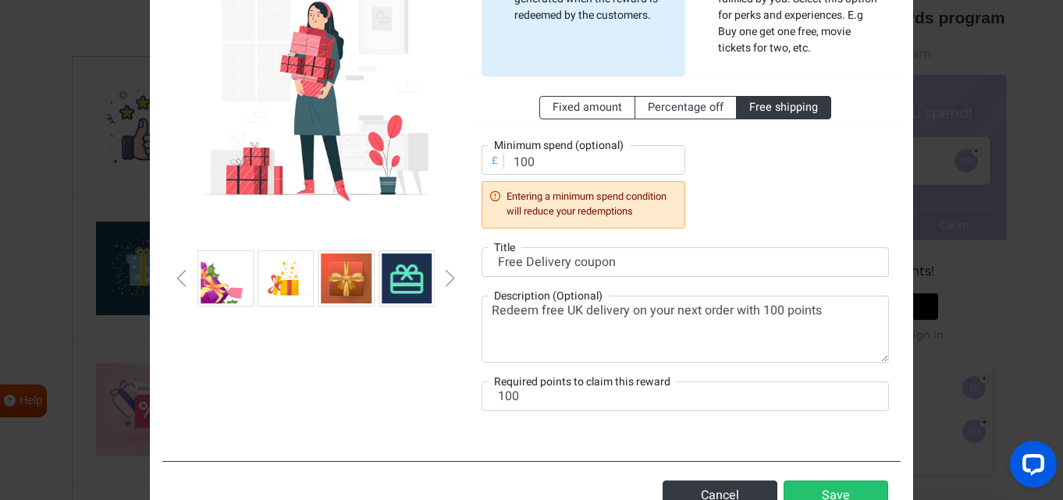
click at [450, 276] on div "Next slide" at bounding box center [450, 278] width 8 height 17
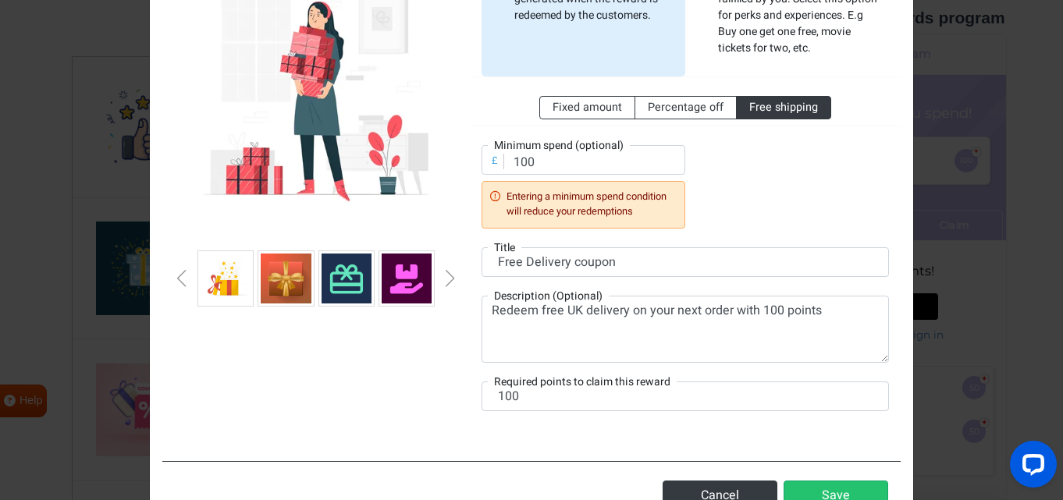
click at [450, 276] on div "Next slide" at bounding box center [450, 278] width 8 height 17
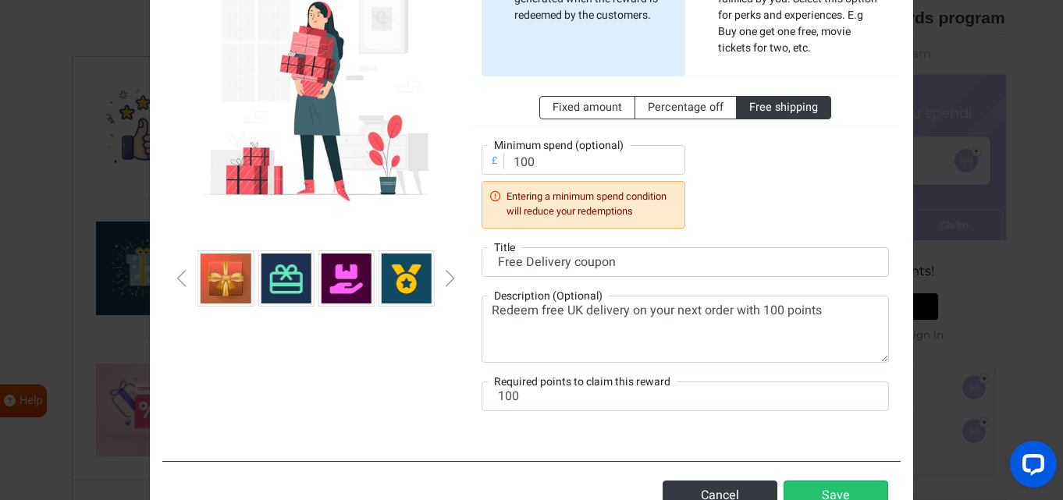
click at [450, 276] on div "Next slide" at bounding box center [450, 278] width 8 height 17
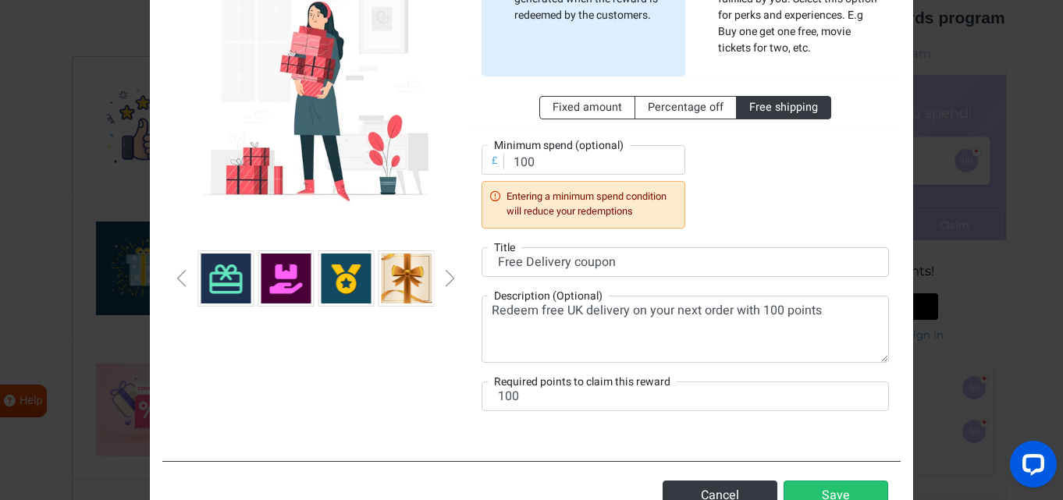
click at [450, 276] on div "Next slide" at bounding box center [450, 278] width 8 height 17
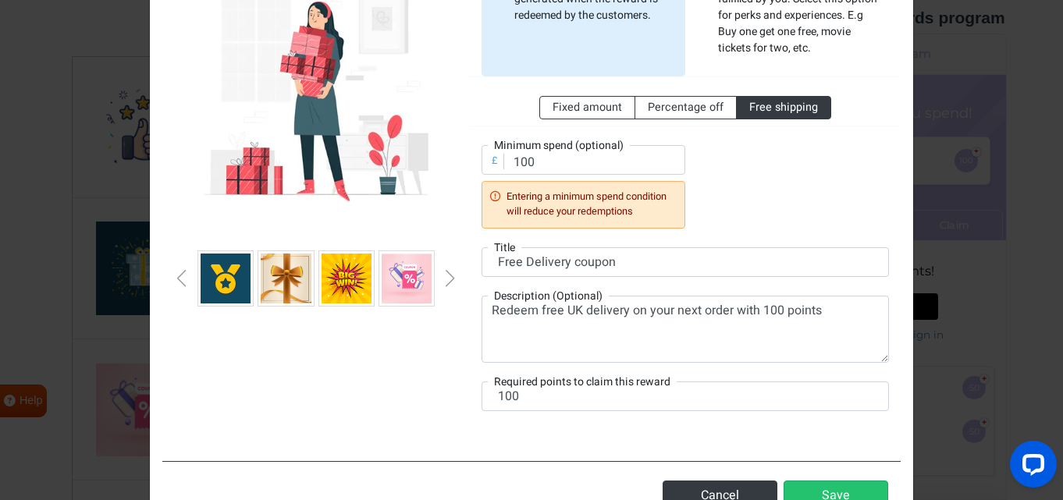
click at [450, 276] on div "Next slide" at bounding box center [450, 278] width 8 height 17
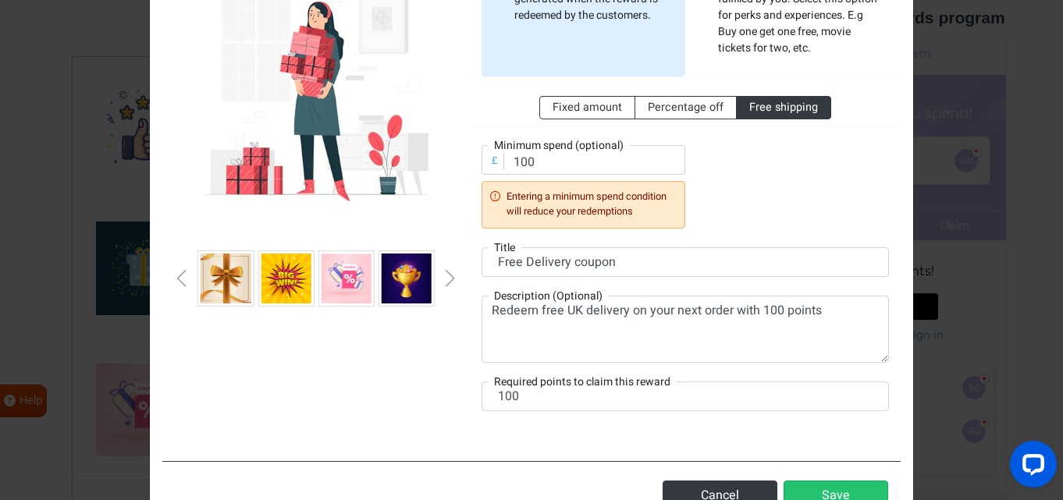
click at [450, 276] on div "Next slide" at bounding box center [450, 278] width 8 height 17
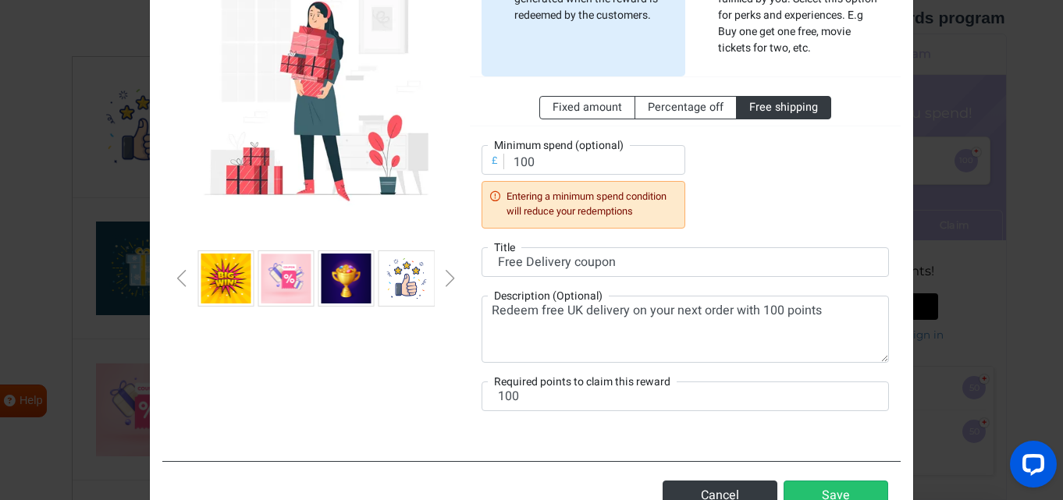
click at [368, 282] on img at bounding box center [347, 279] width 50 height 50
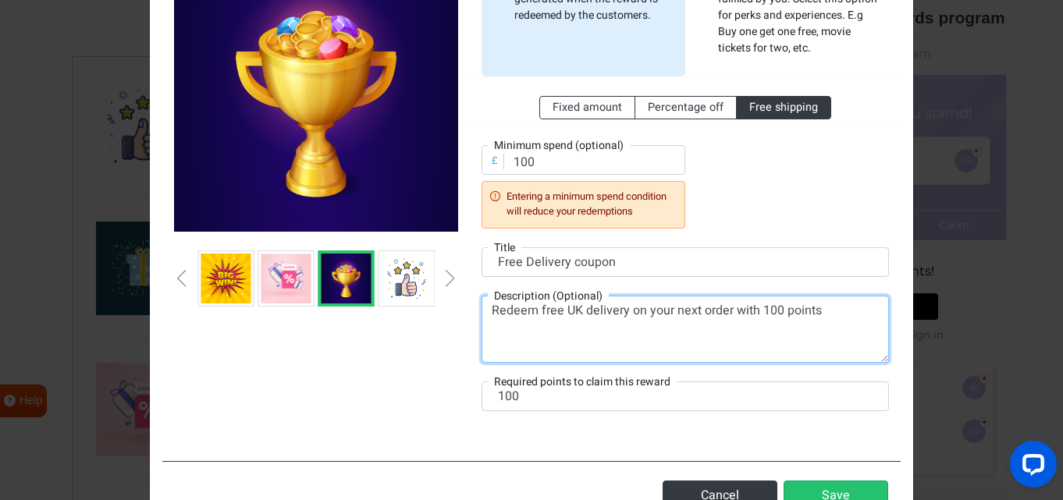
click at [732, 310] on textarea "Redeem free UK delivery on your next order with 100 points" at bounding box center [685, 329] width 407 height 67
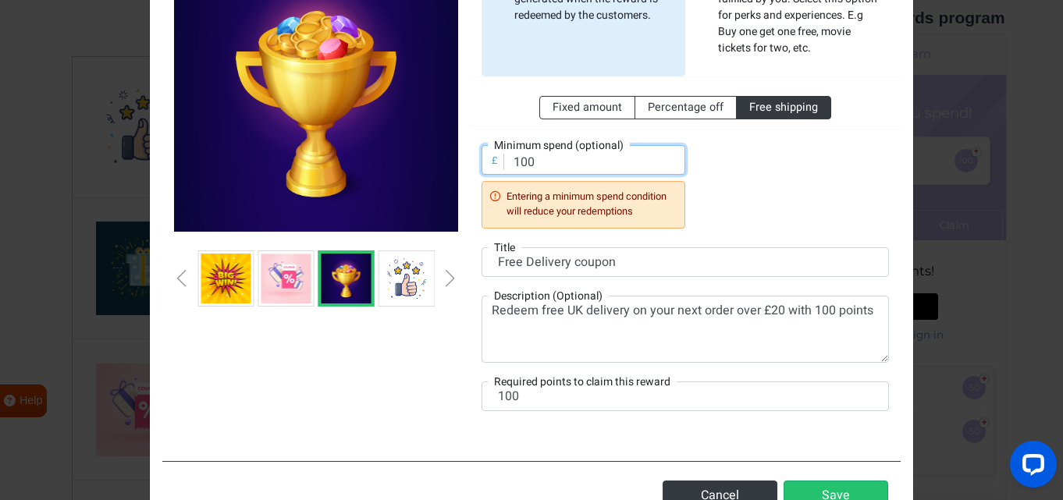
drag, startPoint x: 543, startPoint y: 159, endPoint x: 511, endPoint y: 162, distance: 32.1
click at [511, 162] on input "100" at bounding box center [584, 160] width 204 height 30
click at [712, 202] on div "Fixed amount Percentage off Free shipping £ Minimum spend (optional) 20.00 Ente…" at bounding box center [685, 151] width 407 height 151
click at [597, 166] on input "20.00" at bounding box center [584, 160] width 204 height 30
click at [592, 233] on div "Automatic reward A coupon will be automatically generated when the reward is re…" at bounding box center [685, 189] width 431 height 482
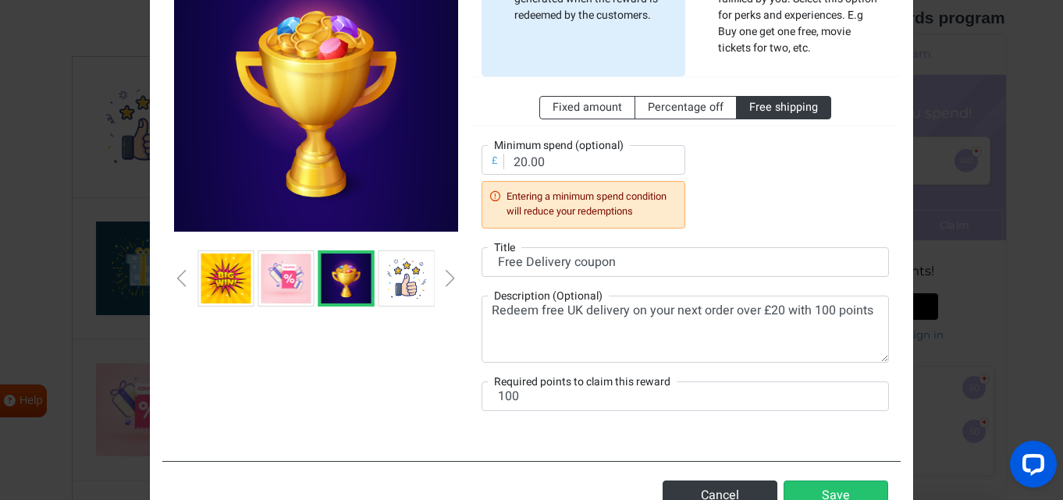
click at [497, 197] on icon at bounding box center [495, 197] width 10 height 10
click at [743, 218] on div "Fixed amount Percentage off Free shipping £ Minimum spend (optional) 20.00 Ente…" at bounding box center [685, 151] width 407 height 151
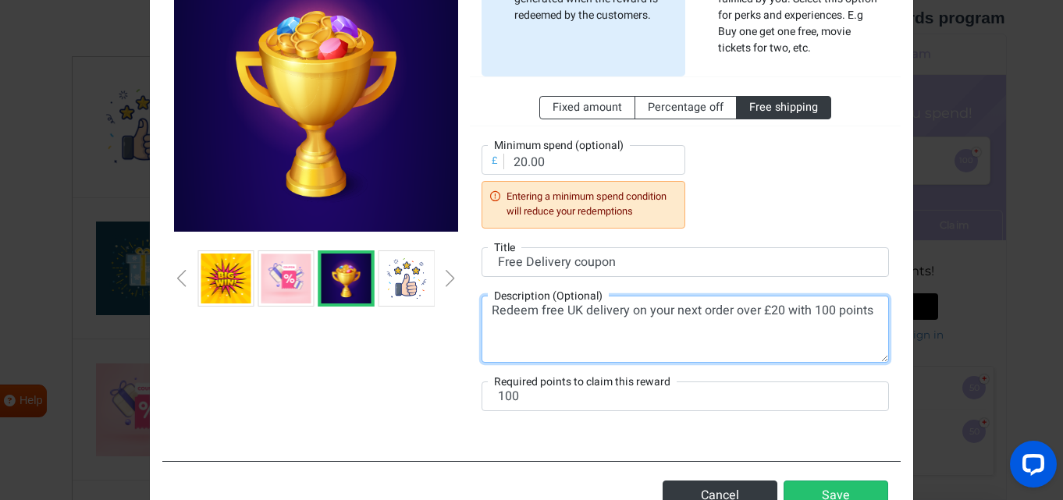
drag, startPoint x: 646, startPoint y: 311, endPoint x: 697, endPoint y: 306, distance: 50.9
click at [697, 306] on textarea "Redeem free UK delivery on your next order over £20 with 100 points" at bounding box center [685, 329] width 407 height 67
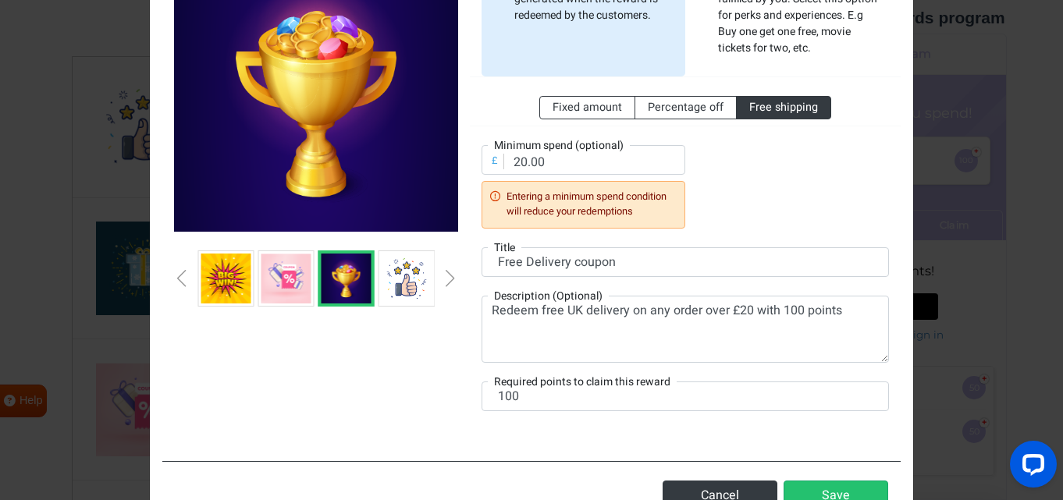
click at [326, 396] on div at bounding box center [316, 189] width 308 height 482
click at [836, 493] on button "Save" at bounding box center [836, 496] width 105 height 30
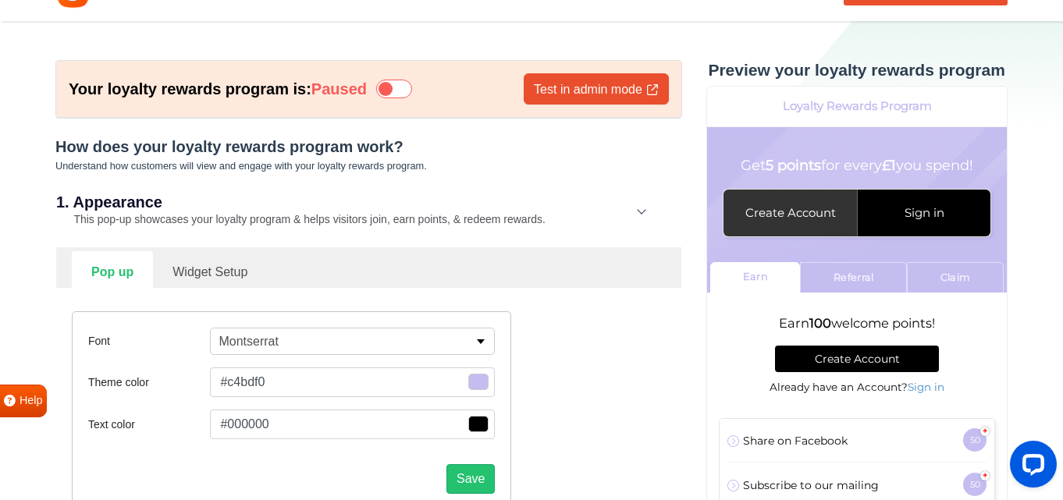
scroll to position [0, 0]
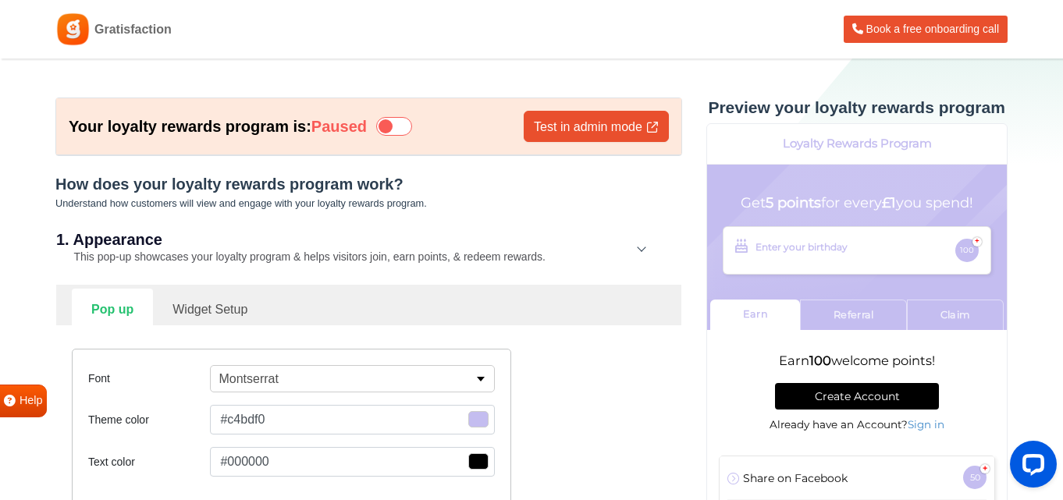
click at [396, 129] on icon at bounding box center [394, 126] width 36 height 19
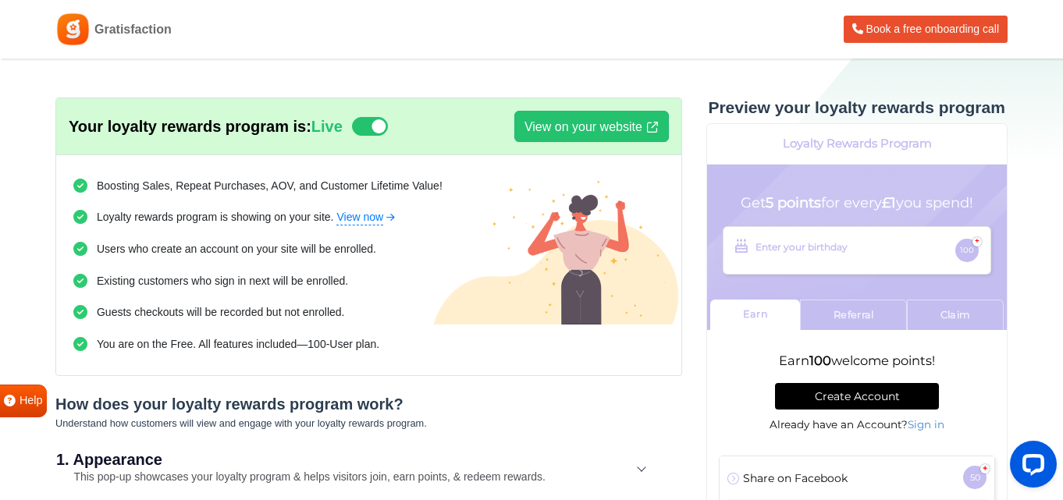
click at [377, 127] on icon at bounding box center [370, 126] width 36 height 19
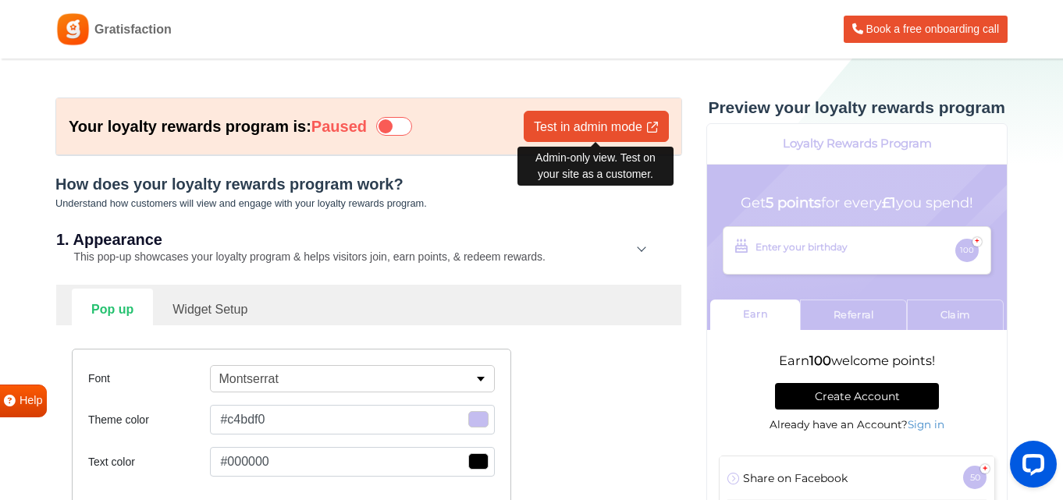
click at [586, 130] on link "Test in admin mode" at bounding box center [596, 126] width 145 height 31
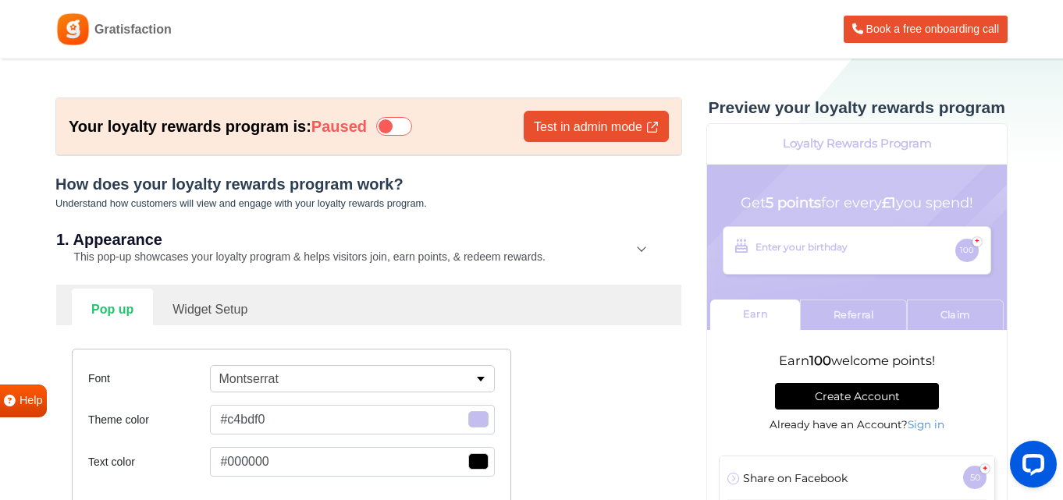
click at [400, 126] on icon at bounding box center [394, 126] width 36 height 19
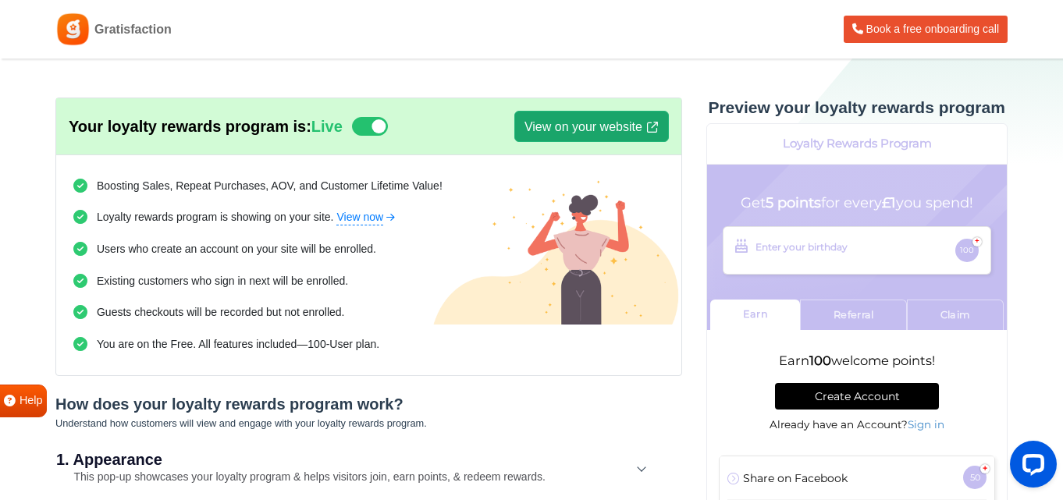
click at [613, 125] on link "View on your website" at bounding box center [591, 126] width 155 height 31
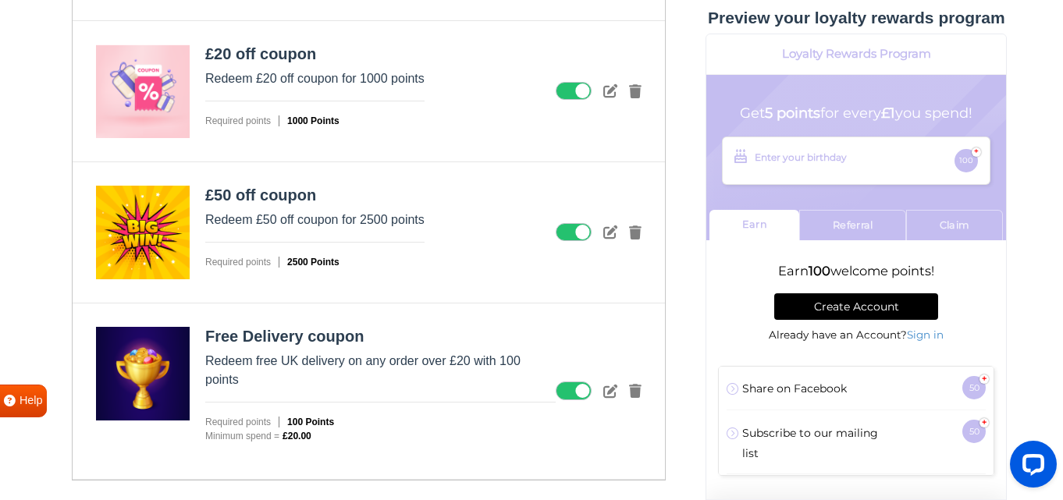
scroll to position [2535, 0]
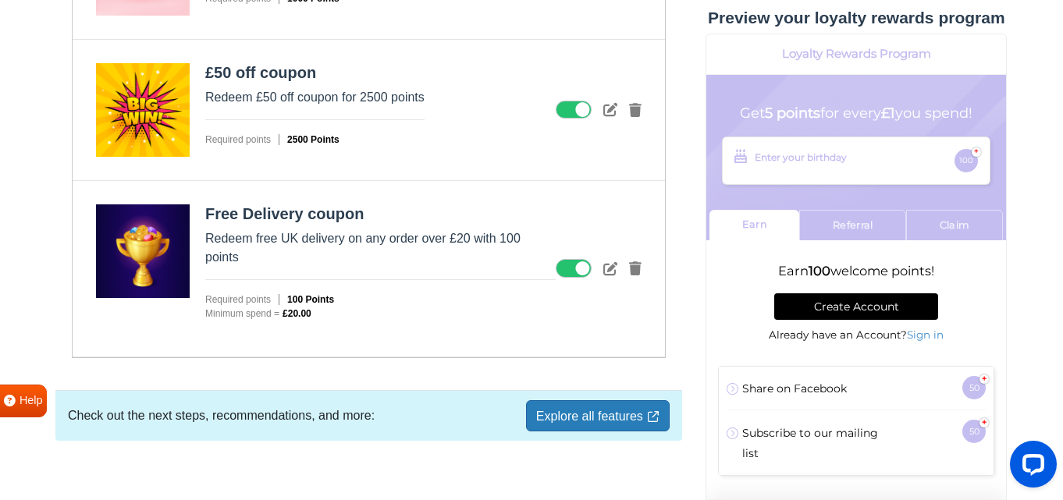
click at [539, 400] on link "Explore all features" at bounding box center [598, 415] width 144 height 31
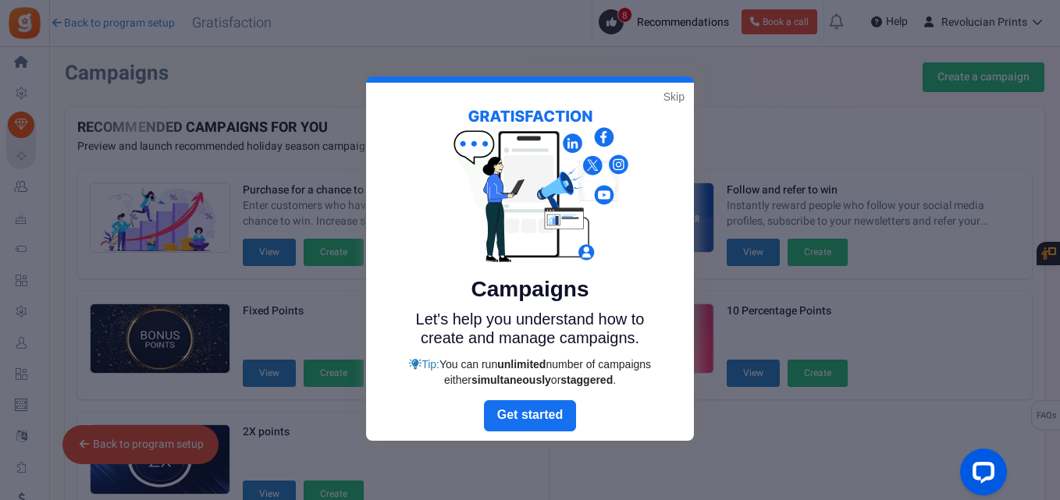
click at [667, 95] on link "Skip" at bounding box center [673, 97] width 21 height 16
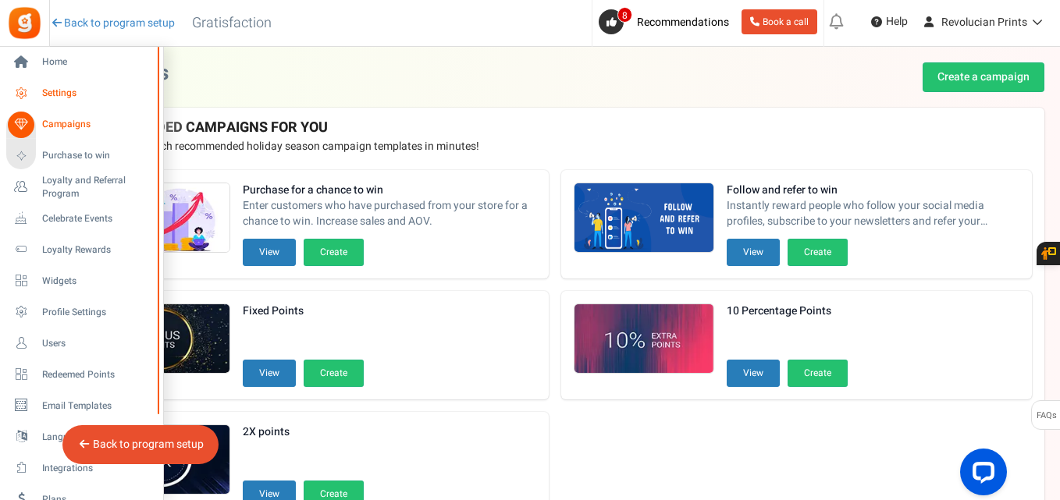
click at [45, 87] on span "Settings" at bounding box center [96, 93] width 109 height 13
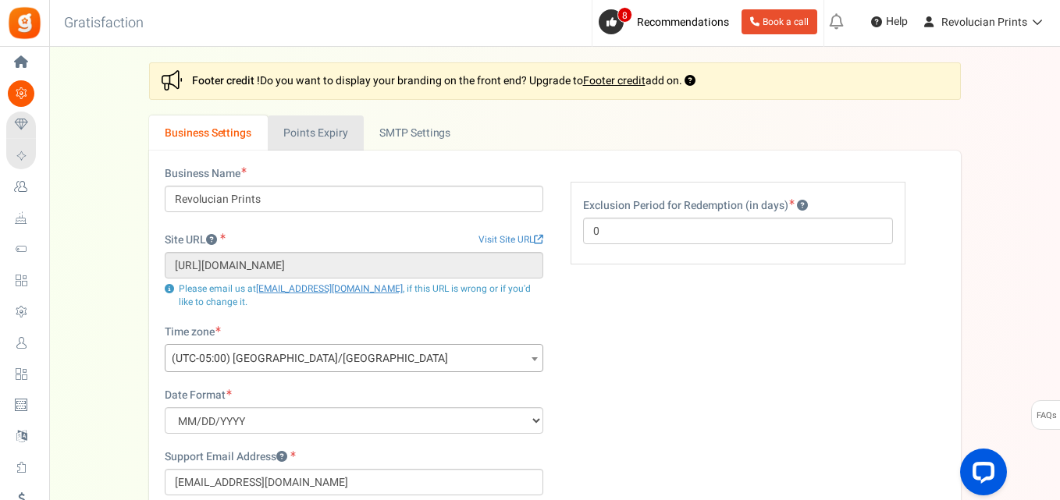
click at [338, 134] on link "Points Expiry" at bounding box center [316, 133] width 96 height 35
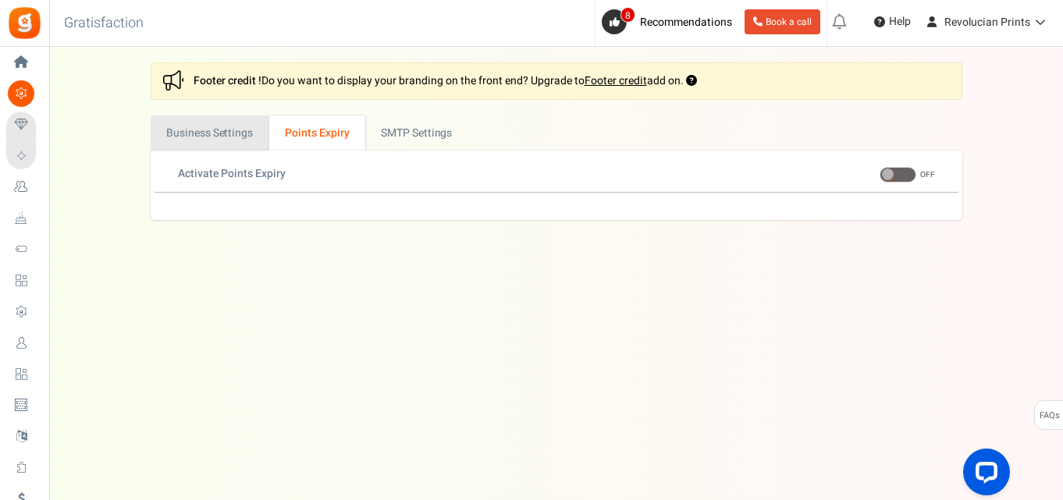
click at [222, 131] on link "Business Settings" at bounding box center [210, 133] width 119 height 35
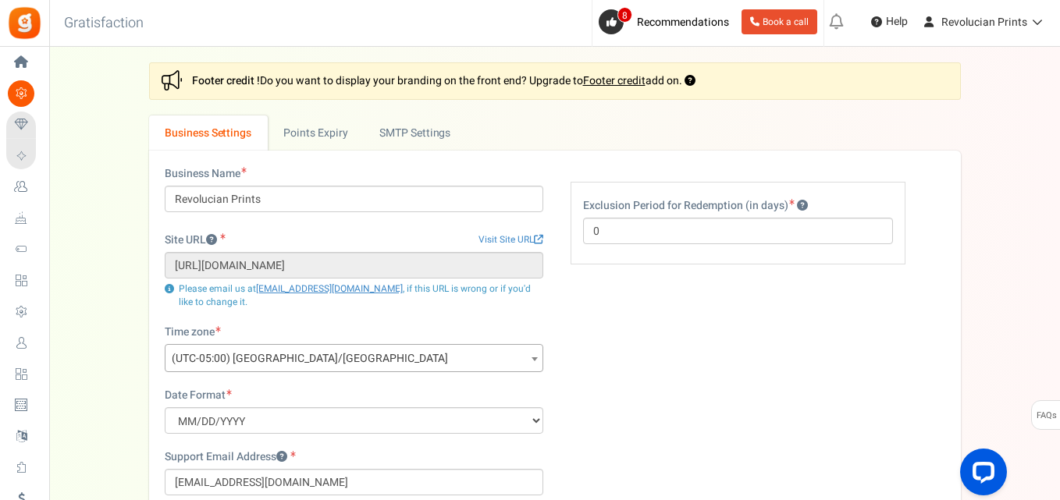
click at [360, 362] on span "(UTC-05:00) America/Chicago" at bounding box center [353, 359] width 377 height 28
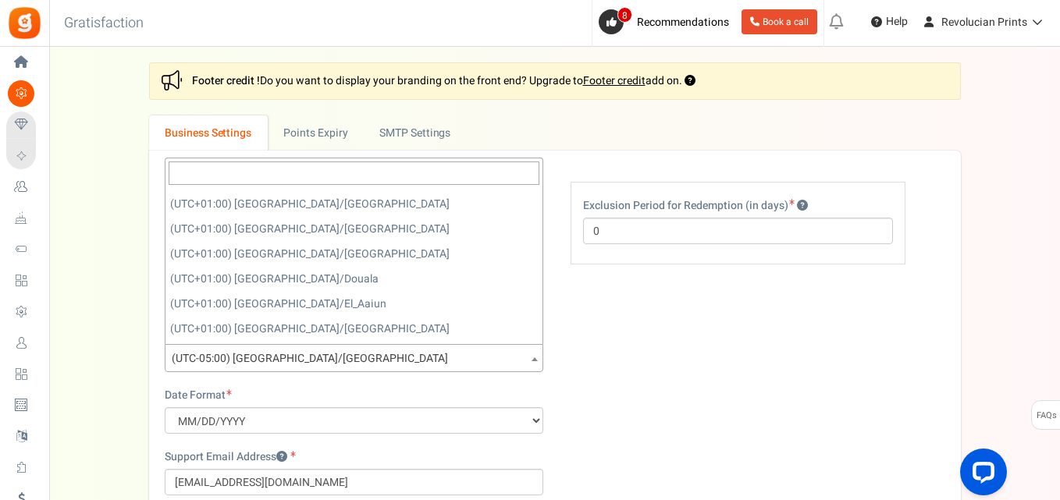
scroll to position [4529, 0]
select select "Europe/London"
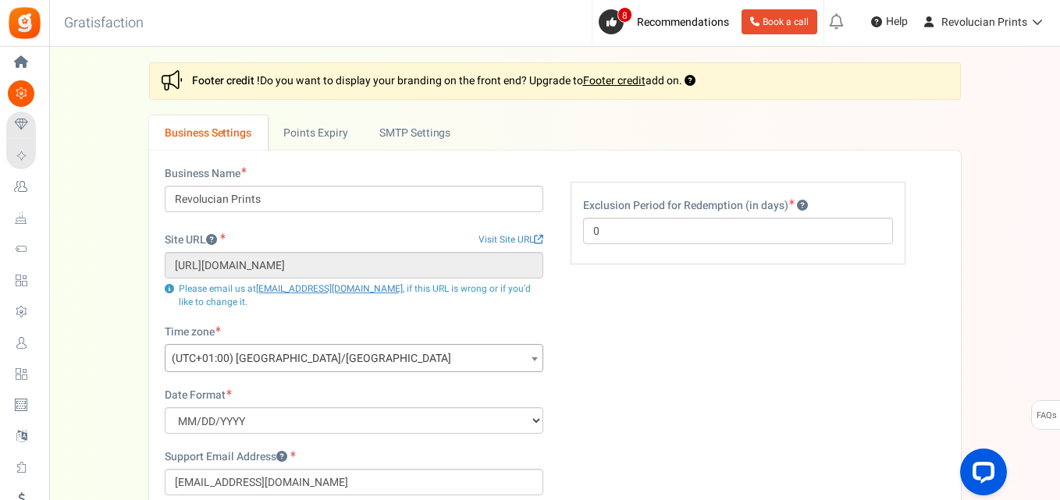
click at [567, 347] on div "Business Name Revolucian Prints Site URL Visit Site URL https://revolucianprint…" at bounding box center [555, 417] width 804 height 502
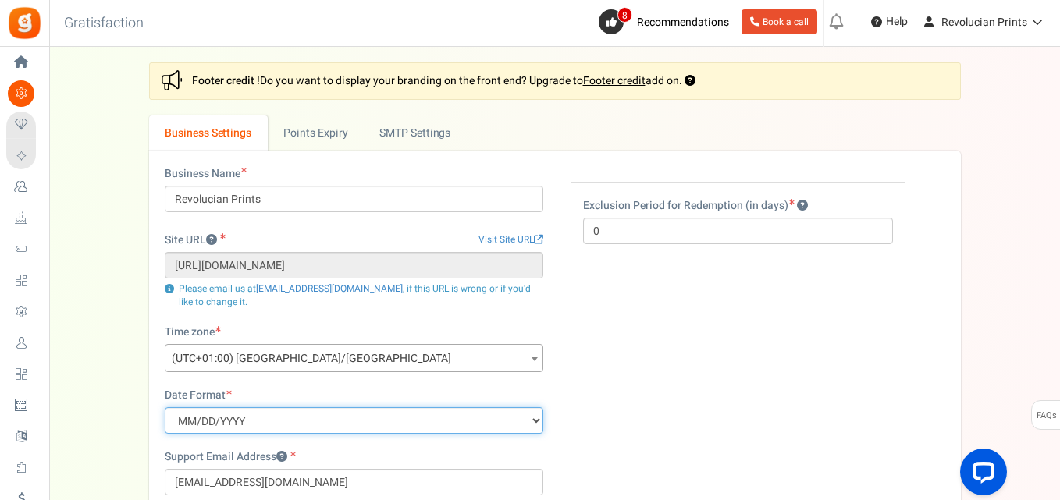
click at [449, 411] on select "MM/DD/YYYY DD/MM/YYYY YYYY/MM/DD" at bounding box center [354, 420] width 379 height 27
select select "d/m/Y"
click at [165, 407] on select "MM/DD/YYYY DD/MM/YYYY YYYY/MM/DD" at bounding box center [354, 420] width 379 height 27
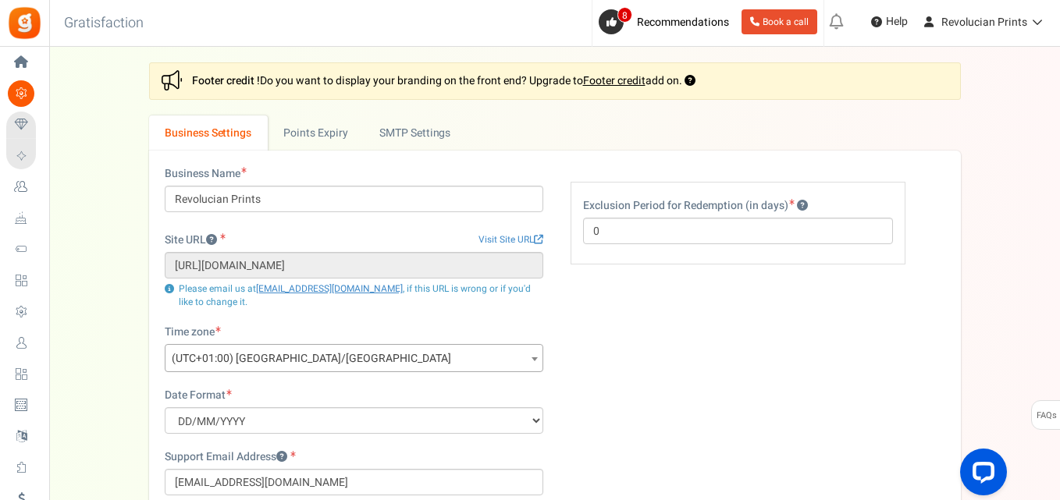
click at [578, 386] on div "Business Name Revolucian Prints Site URL Visit Site URL https://revolucianprint…" at bounding box center [555, 417] width 804 height 502
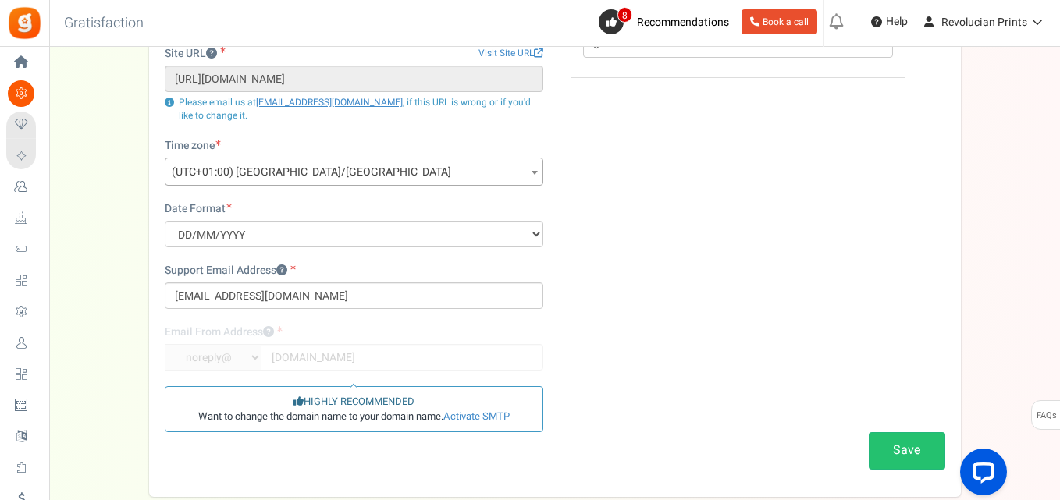
scroll to position [194, 0]
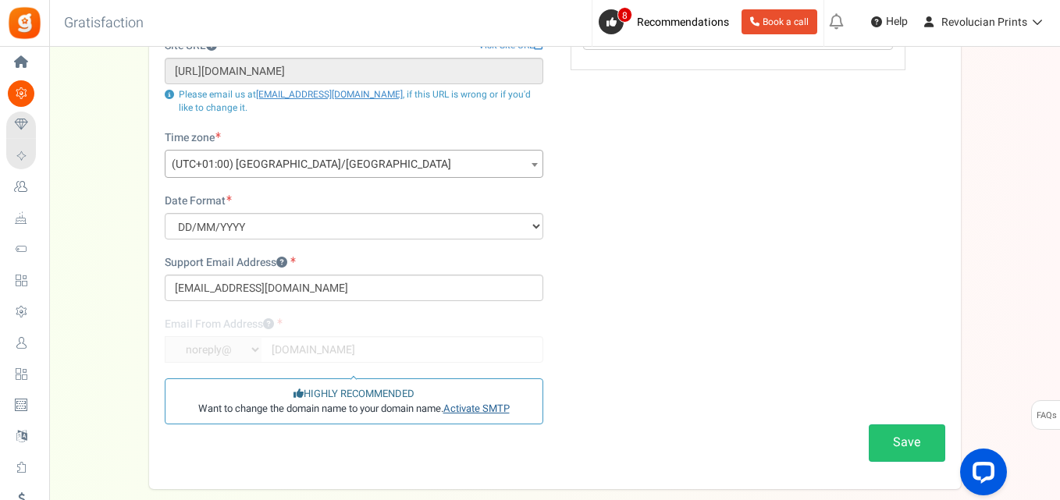
click at [470, 414] on link "Activate SMTP" at bounding box center [476, 408] width 66 height 15
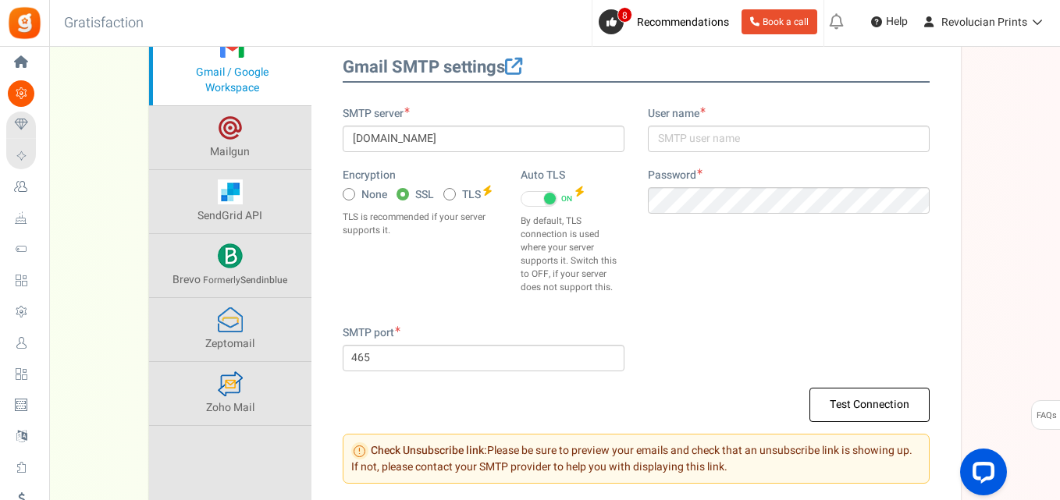
scroll to position [219, 0]
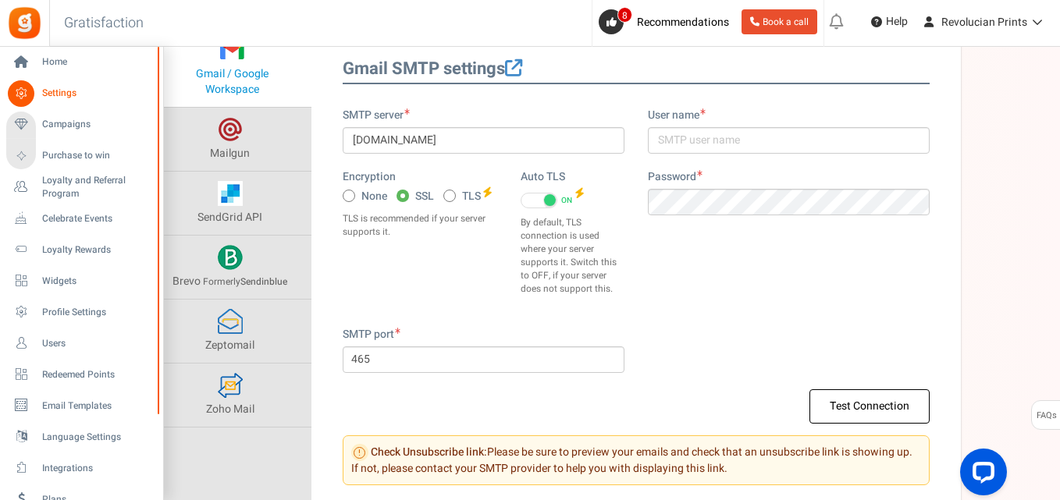
click at [55, 91] on span "Settings" at bounding box center [96, 93] width 109 height 13
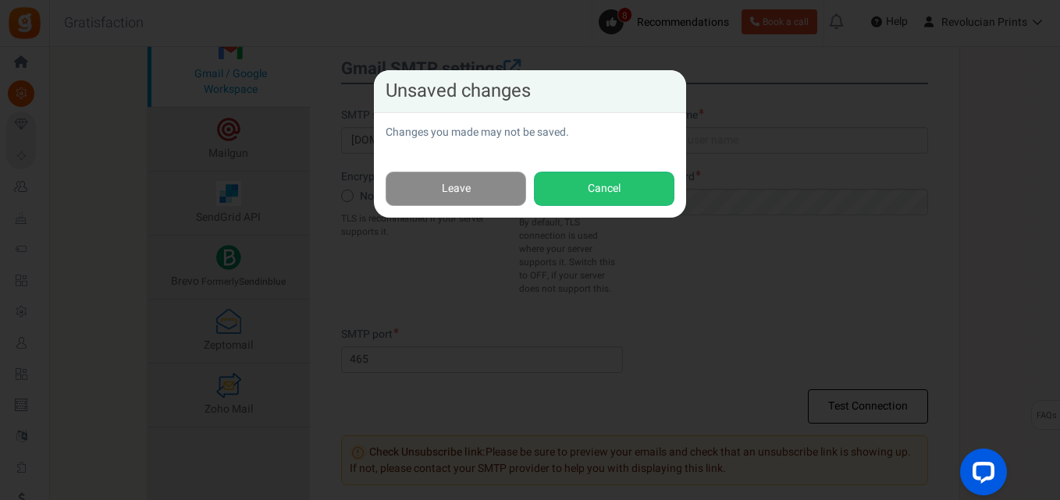
click at [492, 174] on link "Leave" at bounding box center [456, 189] width 140 height 35
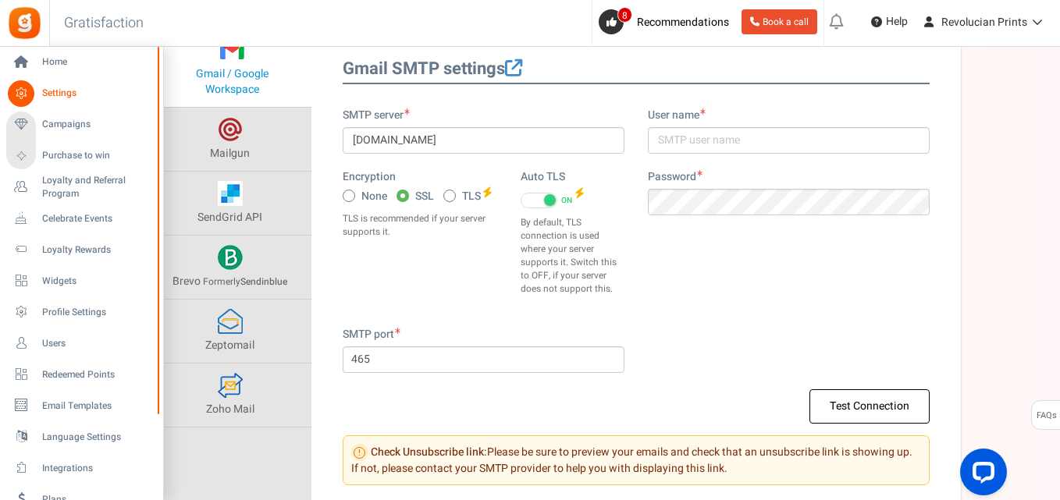
click at [63, 95] on span "Settings" at bounding box center [96, 93] width 109 height 13
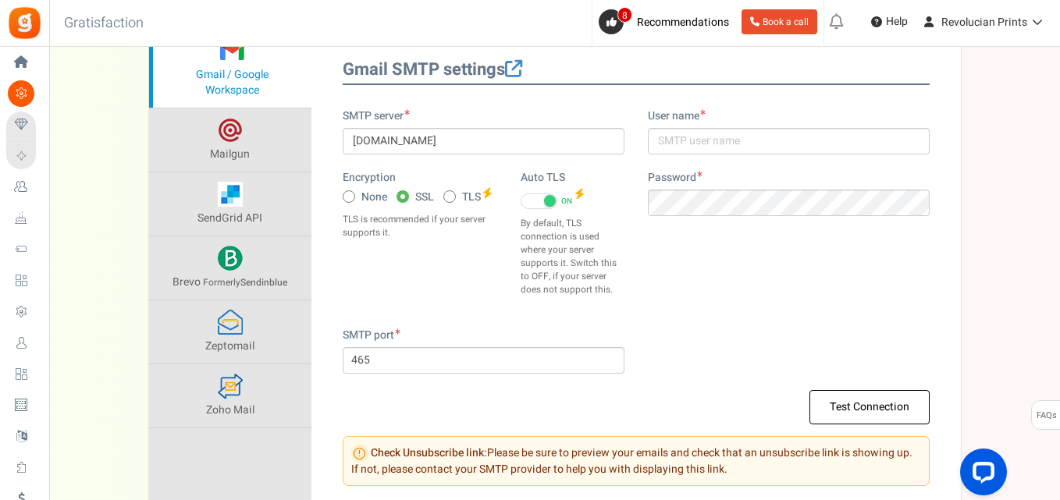
scroll to position [0, 0]
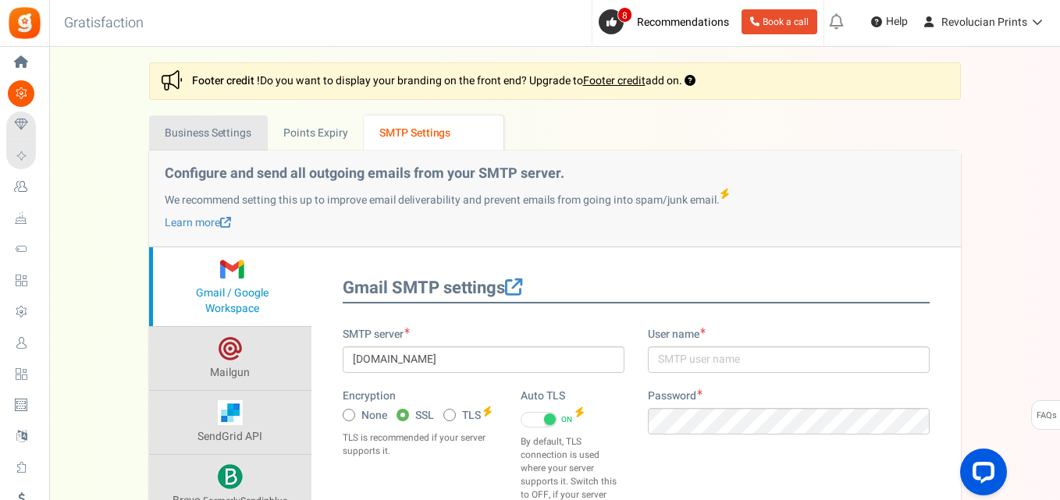
click at [162, 126] on link "Business Settings" at bounding box center [208, 133] width 119 height 35
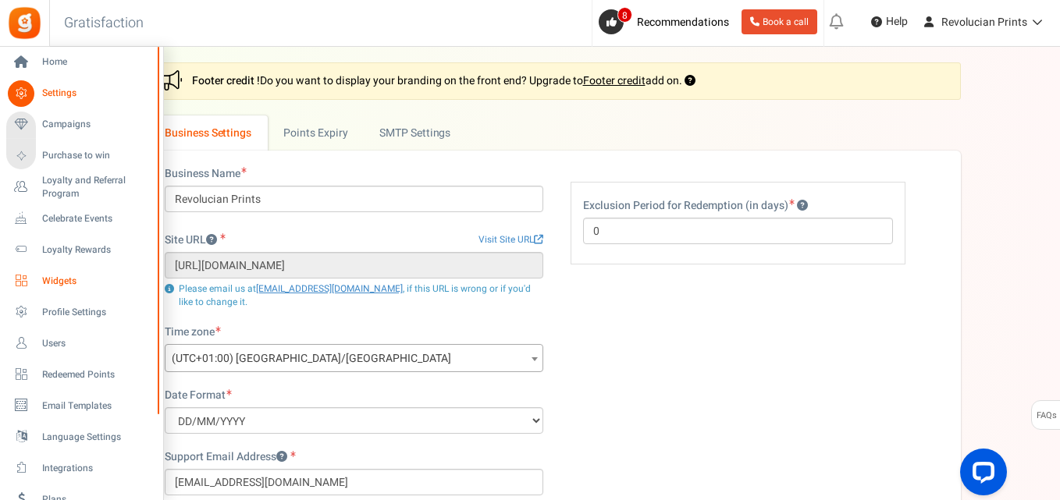
click at [72, 279] on span "Widgets" at bounding box center [96, 281] width 109 height 13
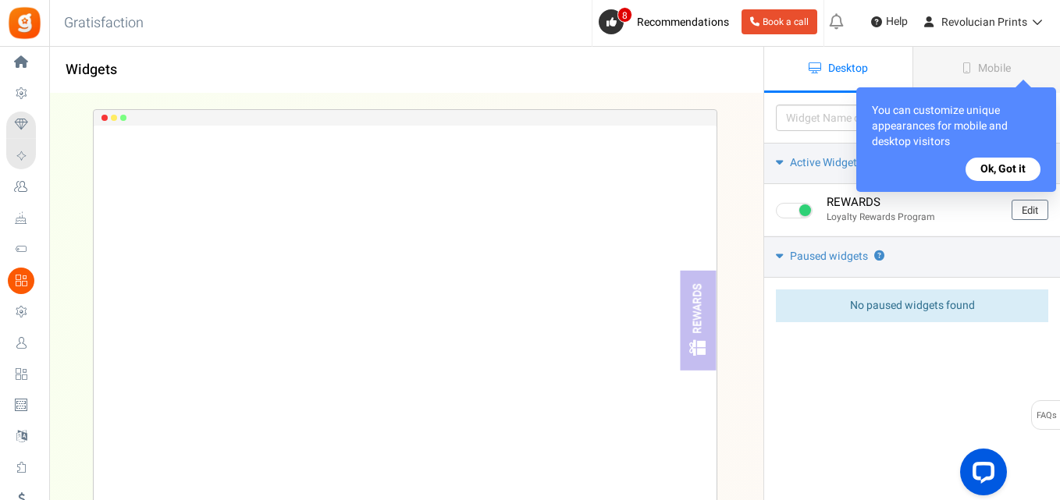
click at [1016, 171] on button "Ok, Got it" at bounding box center [1002, 169] width 75 height 23
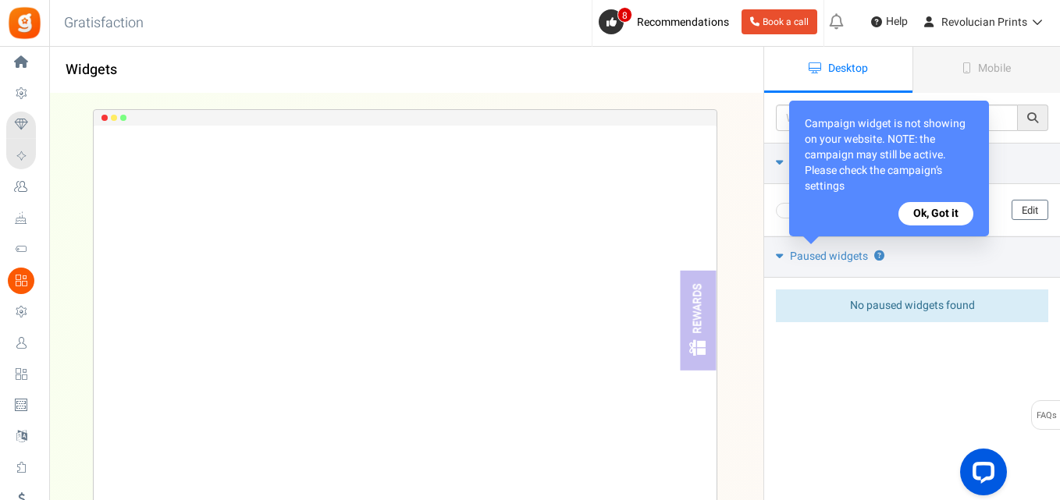
click at [954, 215] on button "Ok, Got it" at bounding box center [935, 213] width 75 height 23
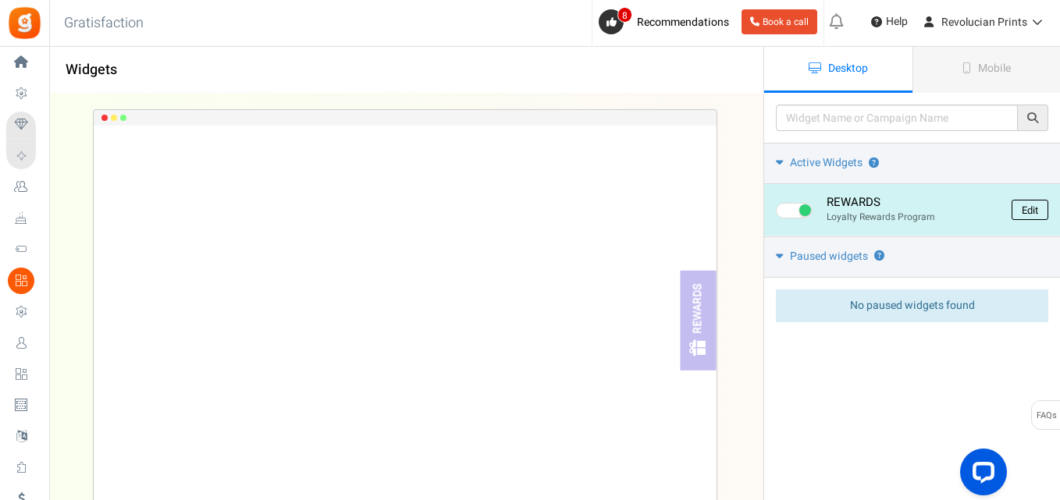
click at [1019, 202] on link "Edit" at bounding box center [1030, 210] width 37 height 20
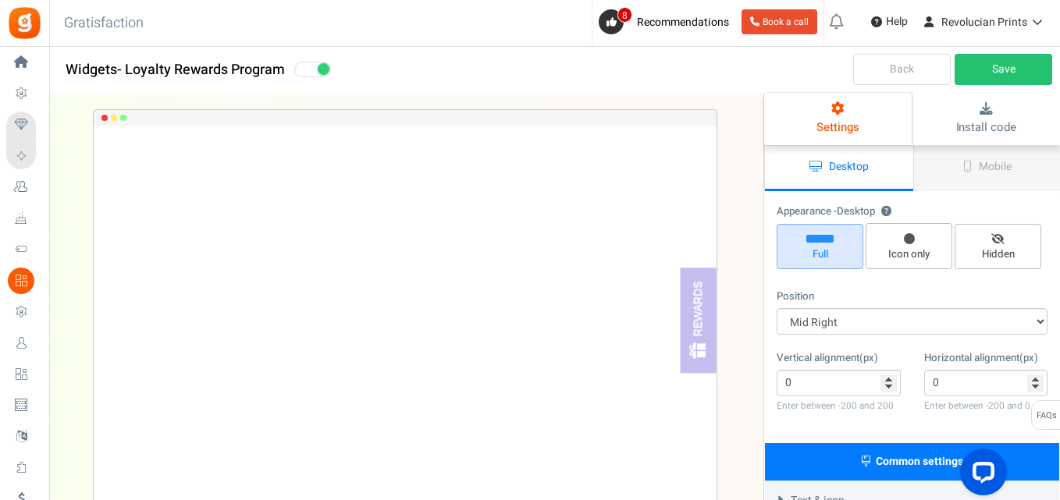
click at [861, 119] on link "Settings" at bounding box center [838, 119] width 148 height 52
click at [974, 175] on link "Mobile" at bounding box center [987, 168] width 148 height 46
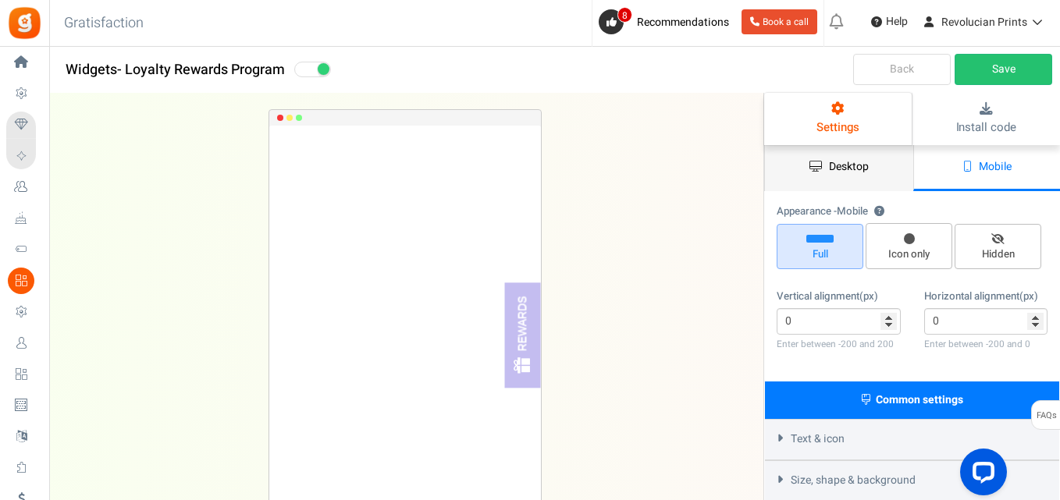
click at [853, 182] on link "Desktop" at bounding box center [839, 168] width 148 height 46
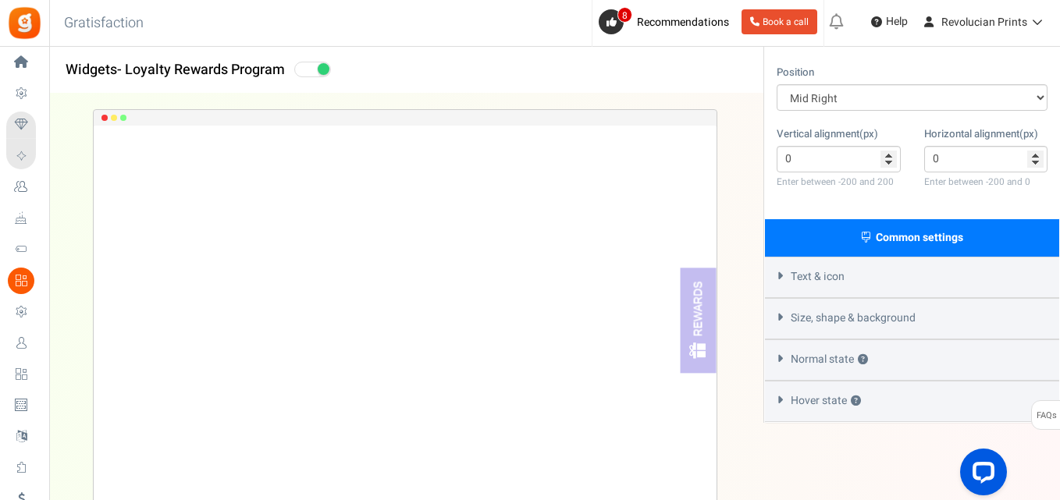
scroll to position [226, 0]
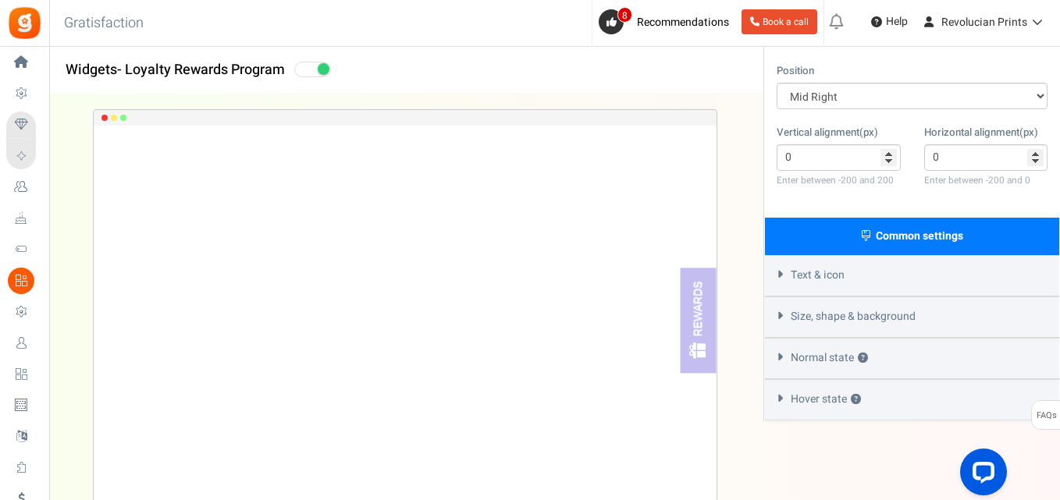
click at [939, 447] on div "View less View more × [NEW!] Include taxes and shipping when rewarding points f…" at bounding box center [530, 160] width 1060 height 678
click at [889, 490] on div "View less View more × [NEW!] Include taxes and shipping when rewarding points f…" at bounding box center [530, 160] width 1060 height 678
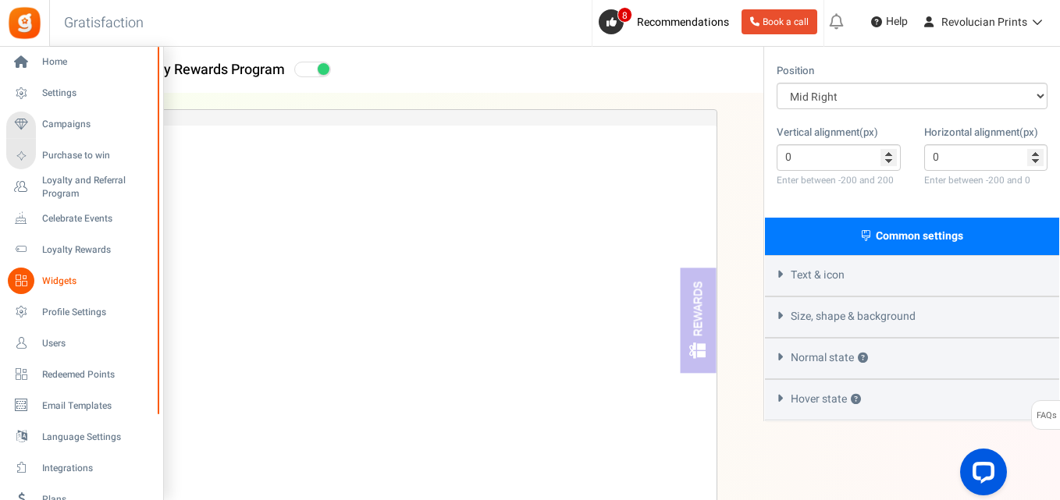
click at [57, 277] on span "Widgets" at bounding box center [96, 281] width 109 height 13
click at [20, 281] on icon at bounding box center [21, 281] width 27 height 27
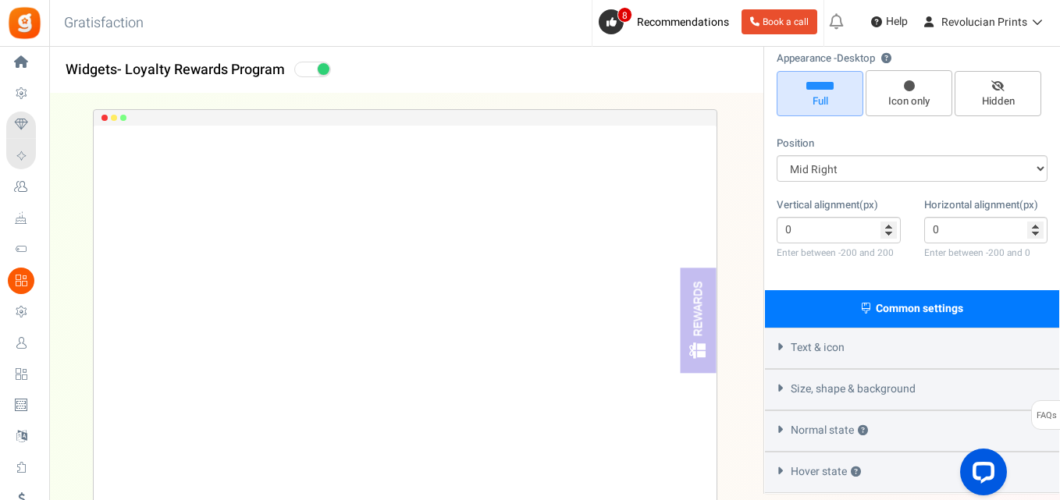
scroll to position [0, 0]
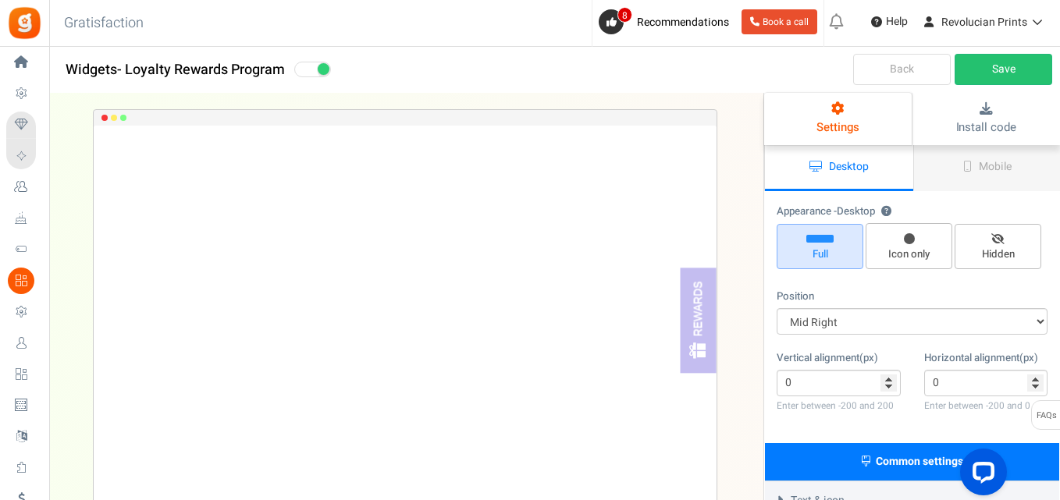
click at [866, 67] on link "Back" at bounding box center [902, 69] width 98 height 31
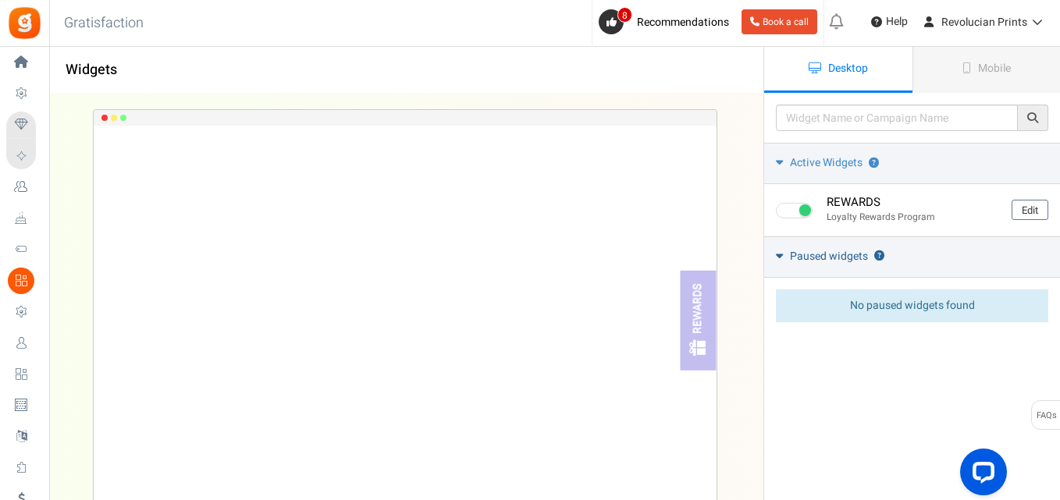
click at [798, 258] on span "Paused widgets" at bounding box center [829, 257] width 78 height 16
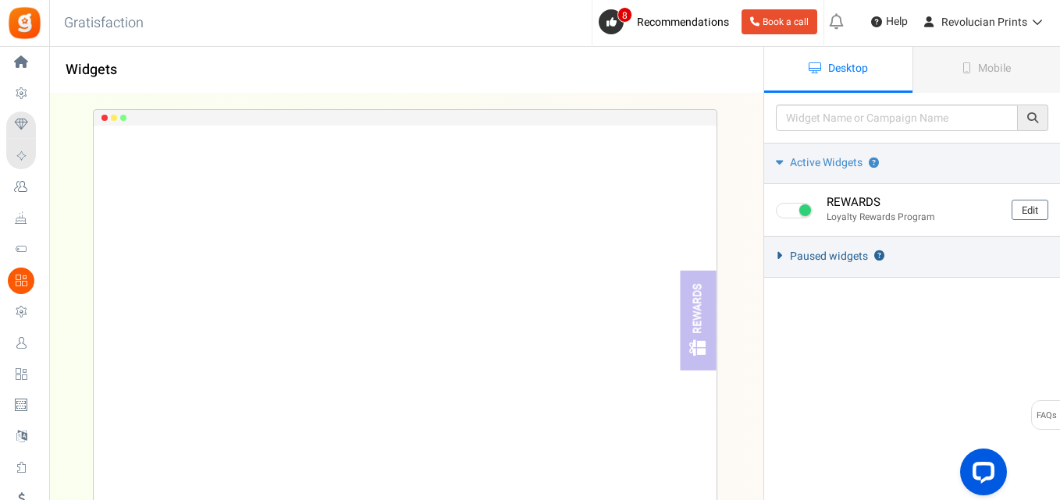
click at [797, 258] on span "Paused widgets" at bounding box center [829, 257] width 78 height 16
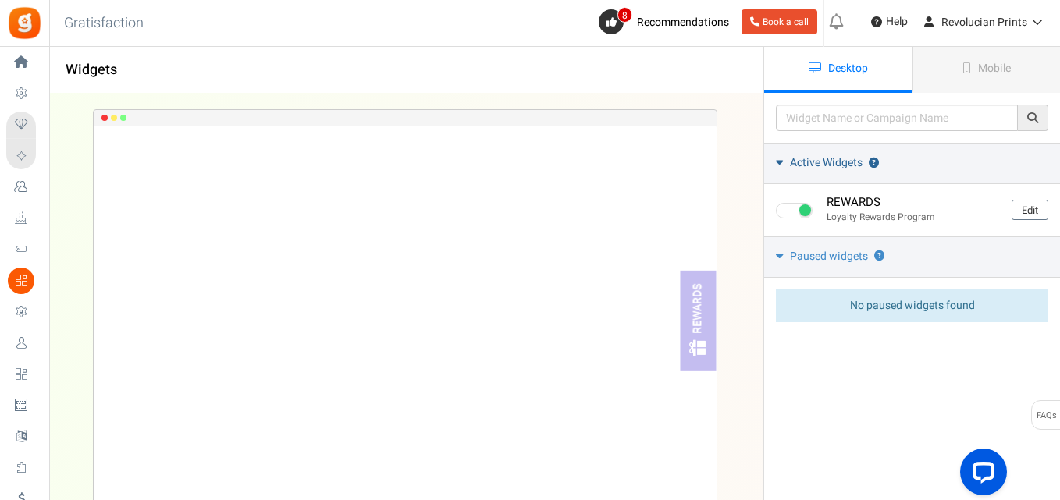
click at [800, 165] on span "Active Widgets" at bounding box center [826, 163] width 73 height 16
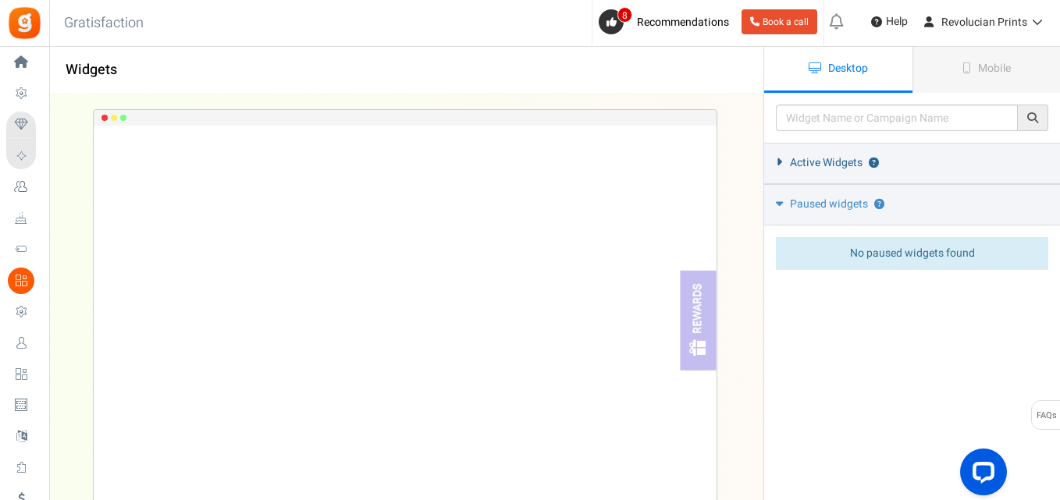
click at [800, 165] on span "Active Widgets" at bounding box center [826, 163] width 73 height 16
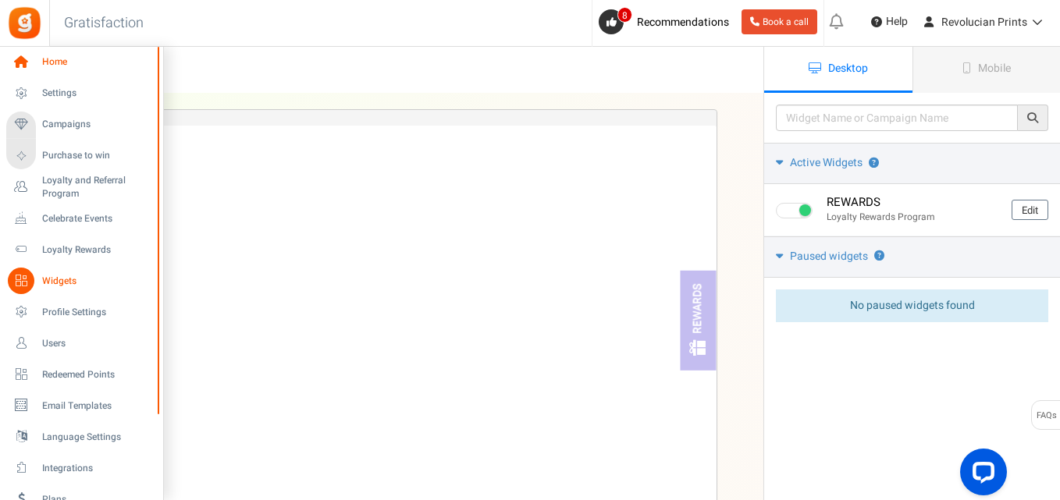
click at [43, 59] on span "Home" at bounding box center [96, 61] width 109 height 13
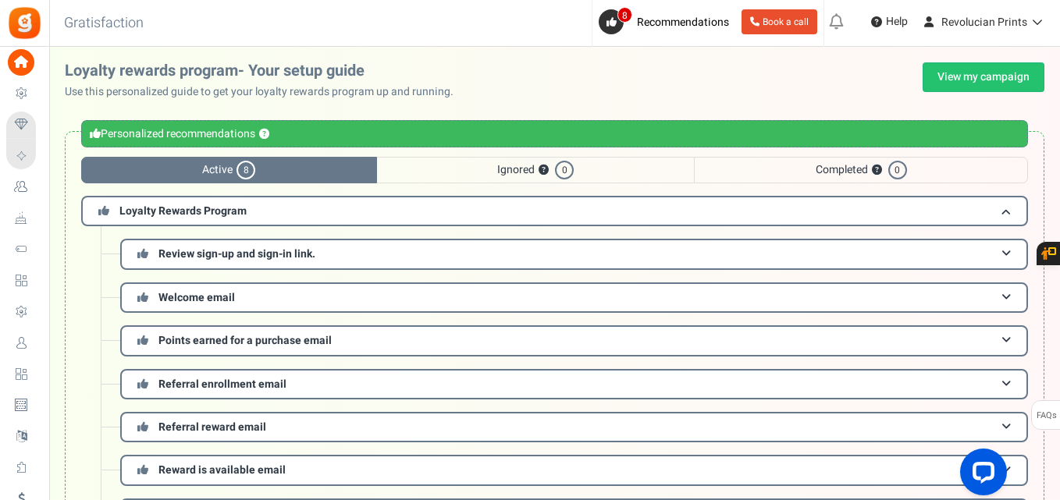
scroll to position [298, 0]
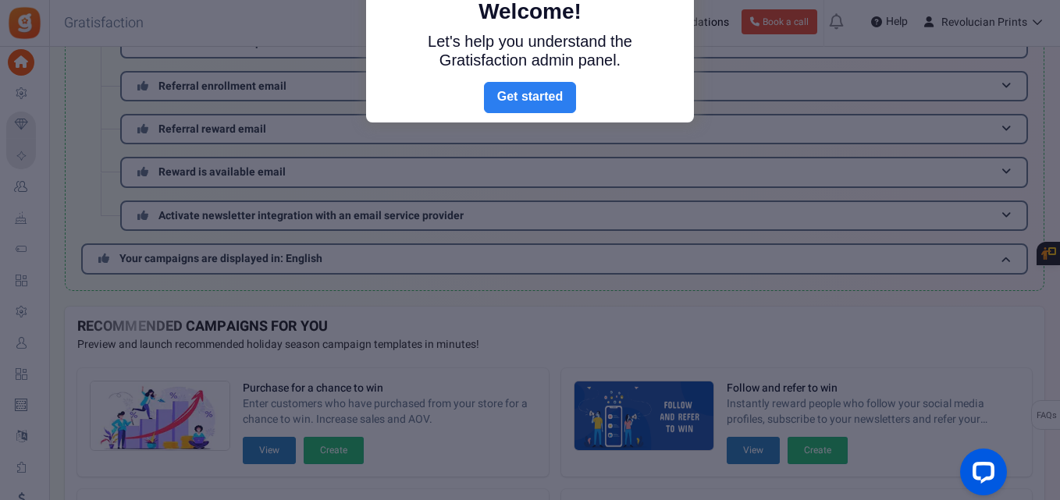
click at [542, 95] on link "Next" at bounding box center [530, 97] width 92 height 31
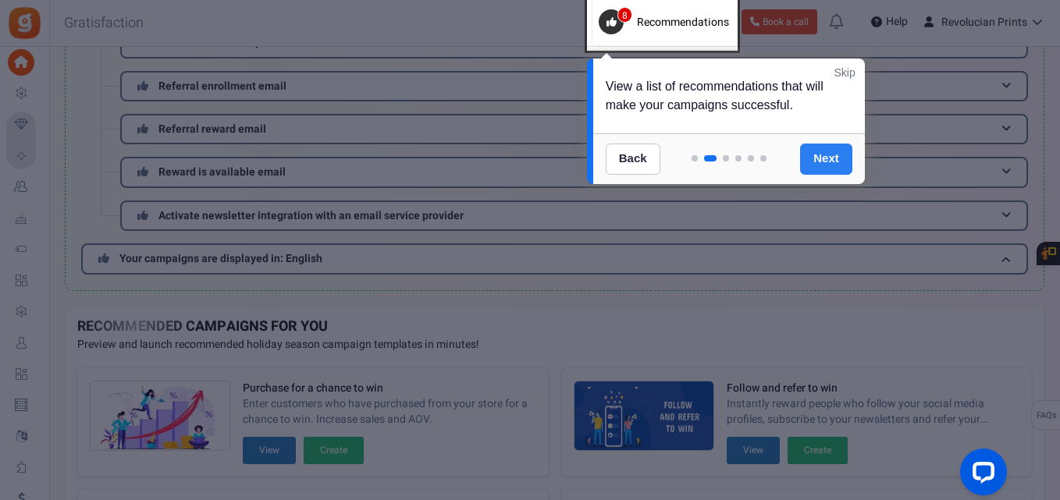
click at [824, 157] on link "Next" at bounding box center [826, 159] width 52 height 31
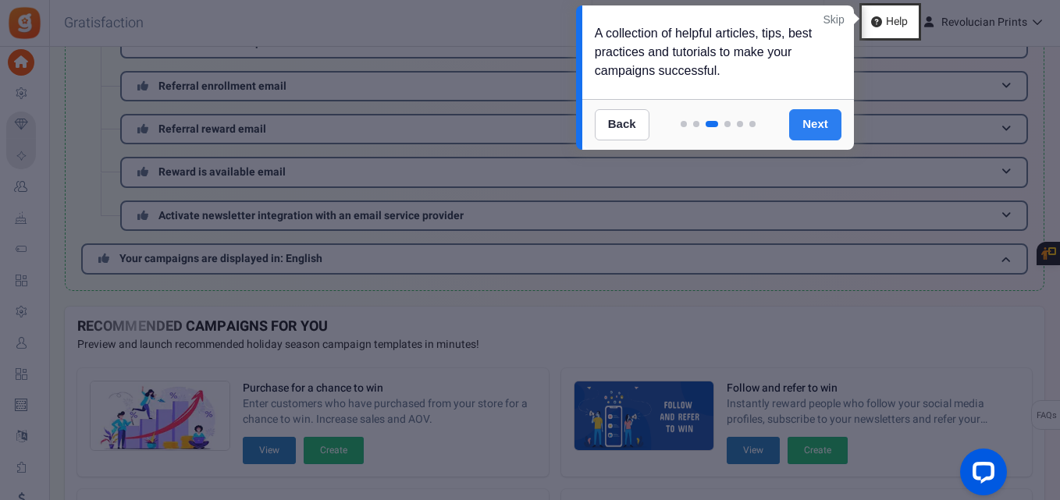
click at [814, 133] on link "Next" at bounding box center [815, 124] width 52 height 31
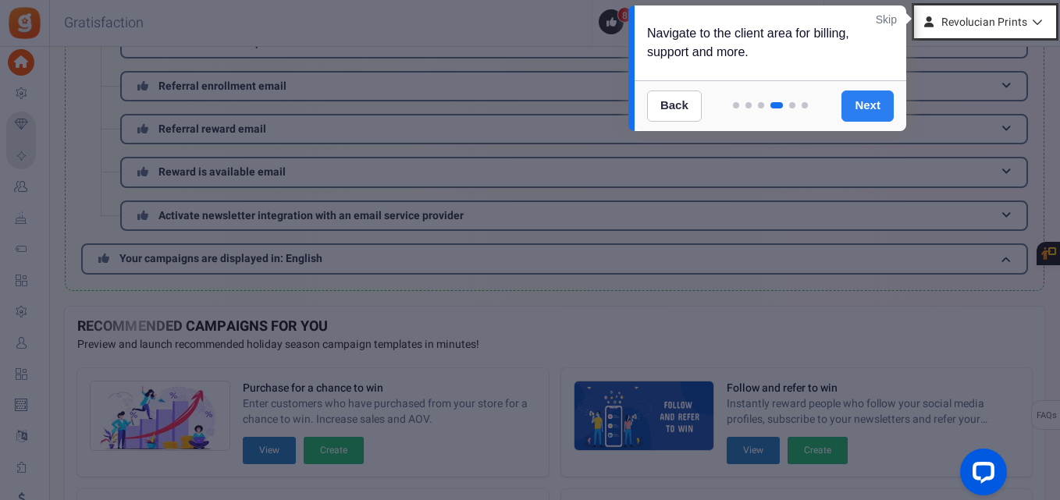
click at [871, 106] on link "Next" at bounding box center [867, 106] width 52 height 31
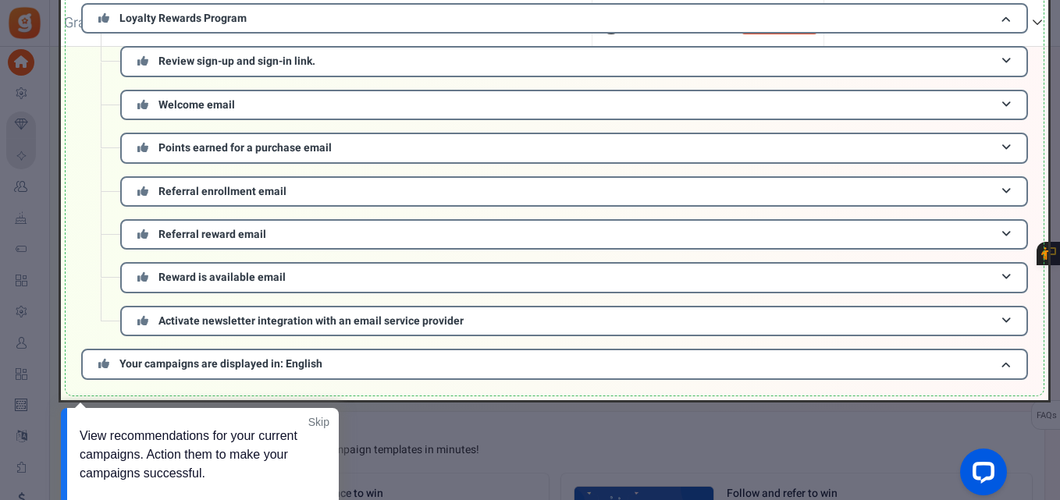
scroll to position [191, 0]
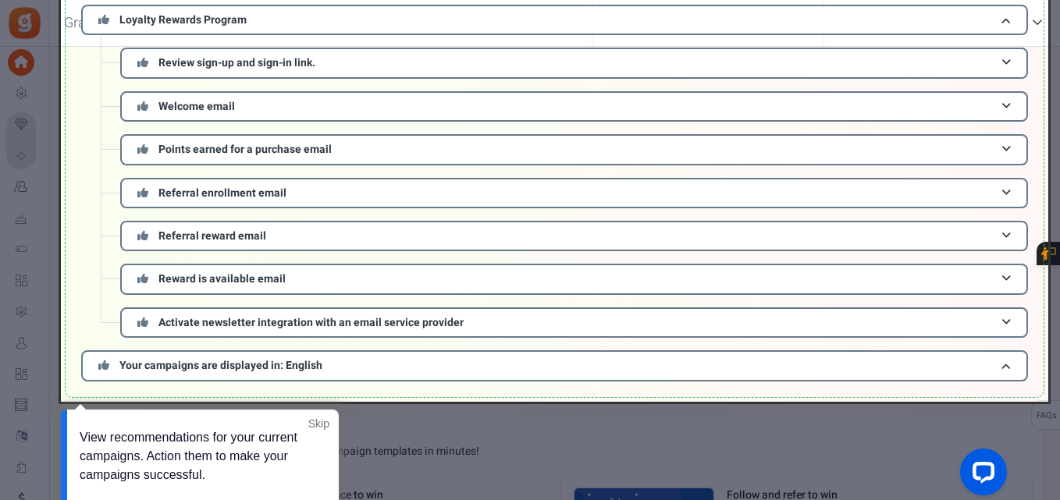
click at [316, 426] on link "Skip" at bounding box center [318, 424] width 21 height 16
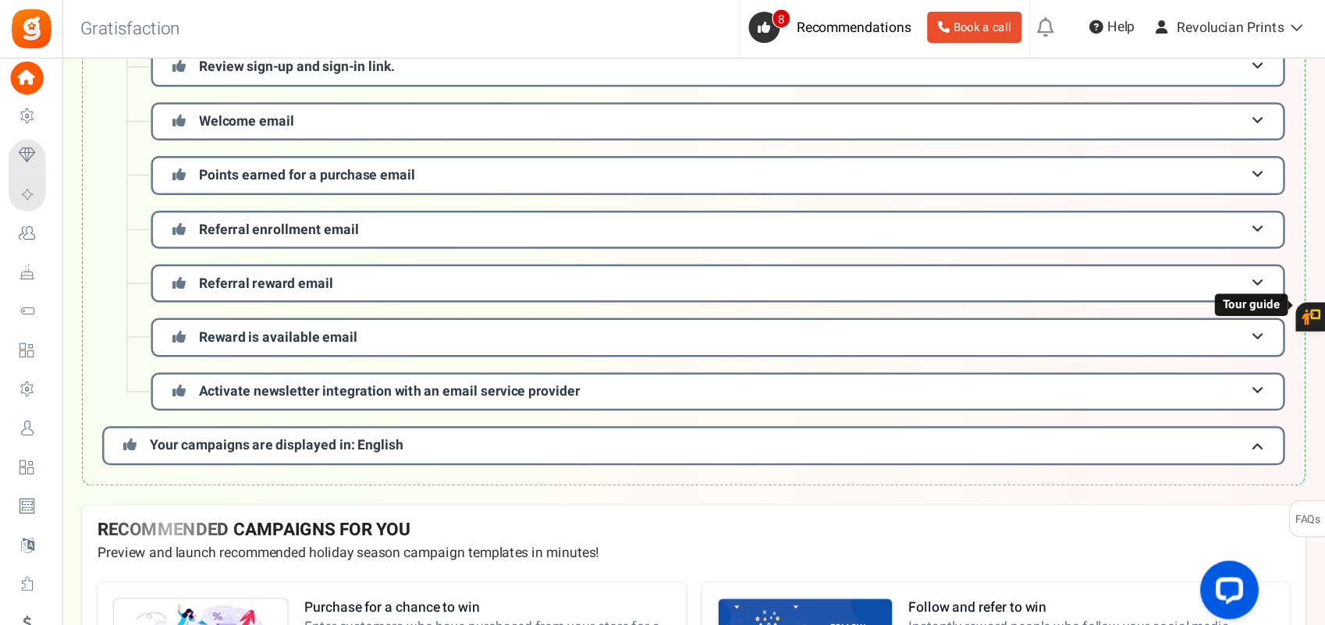
scroll to position [0, 0]
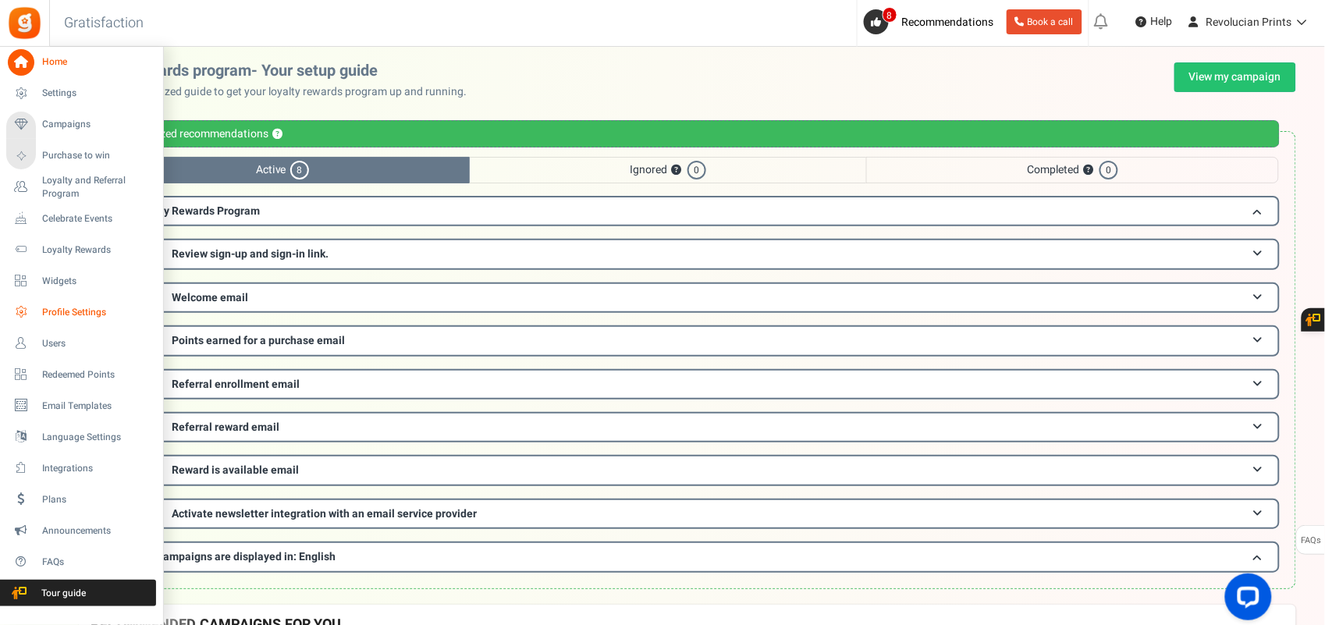
click at [67, 311] on span "Profile Settings" at bounding box center [96, 312] width 109 height 13
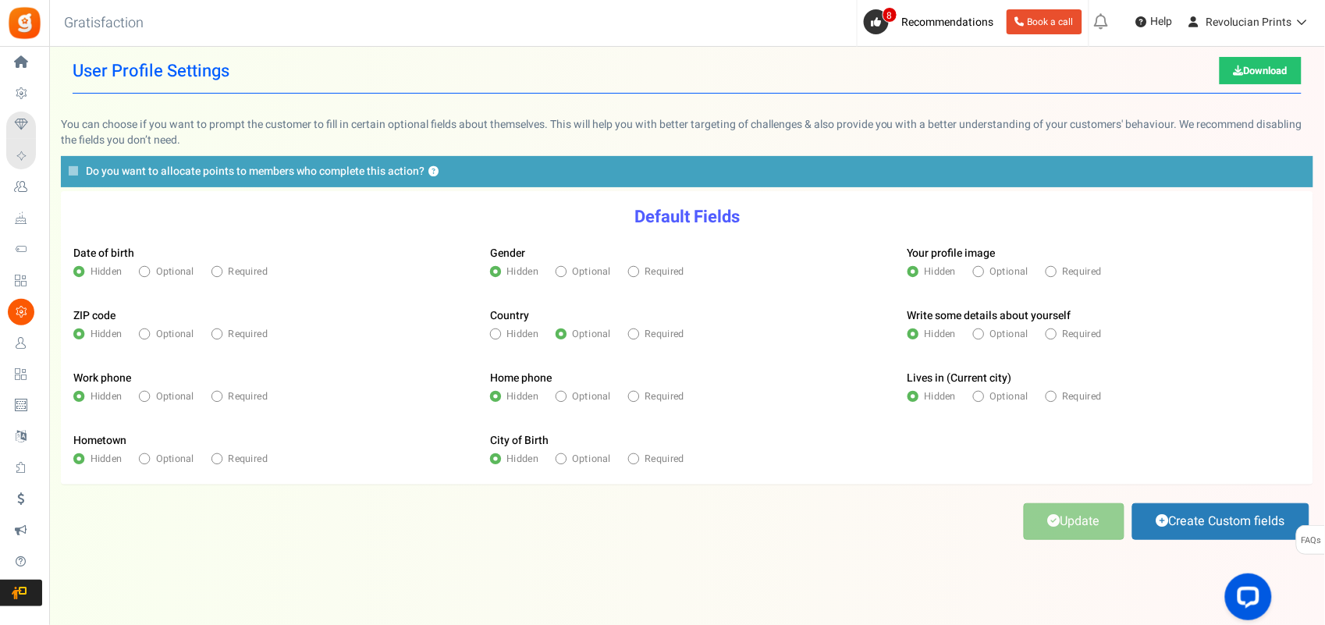
scroll to position [25, 0]
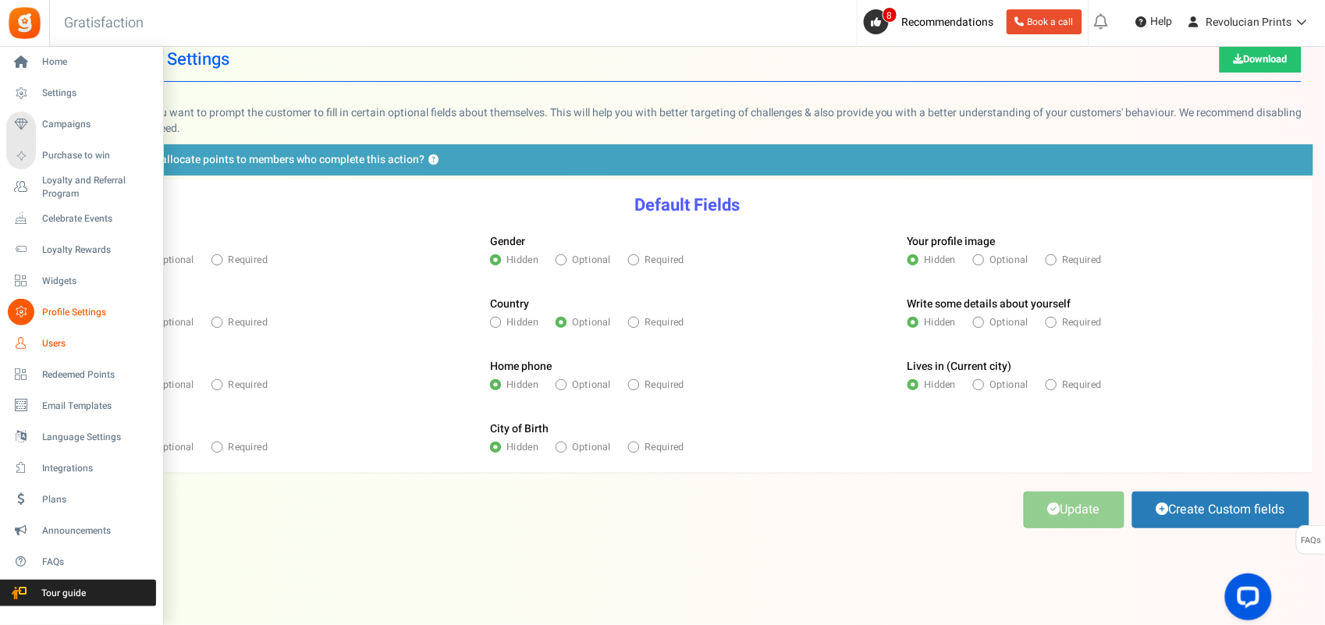
click at [48, 337] on span "Users" at bounding box center [96, 343] width 109 height 13
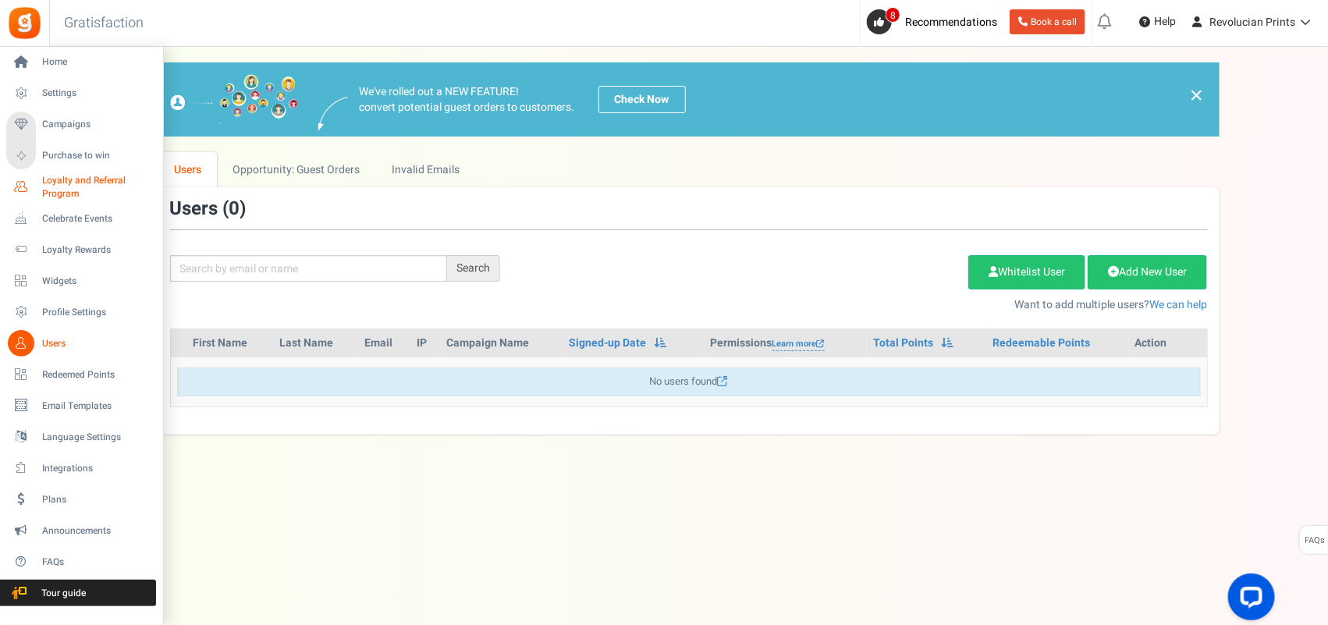
click at [61, 183] on span "Loyalty and Referral Program" at bounding box center [99, 187] width 114 height 27
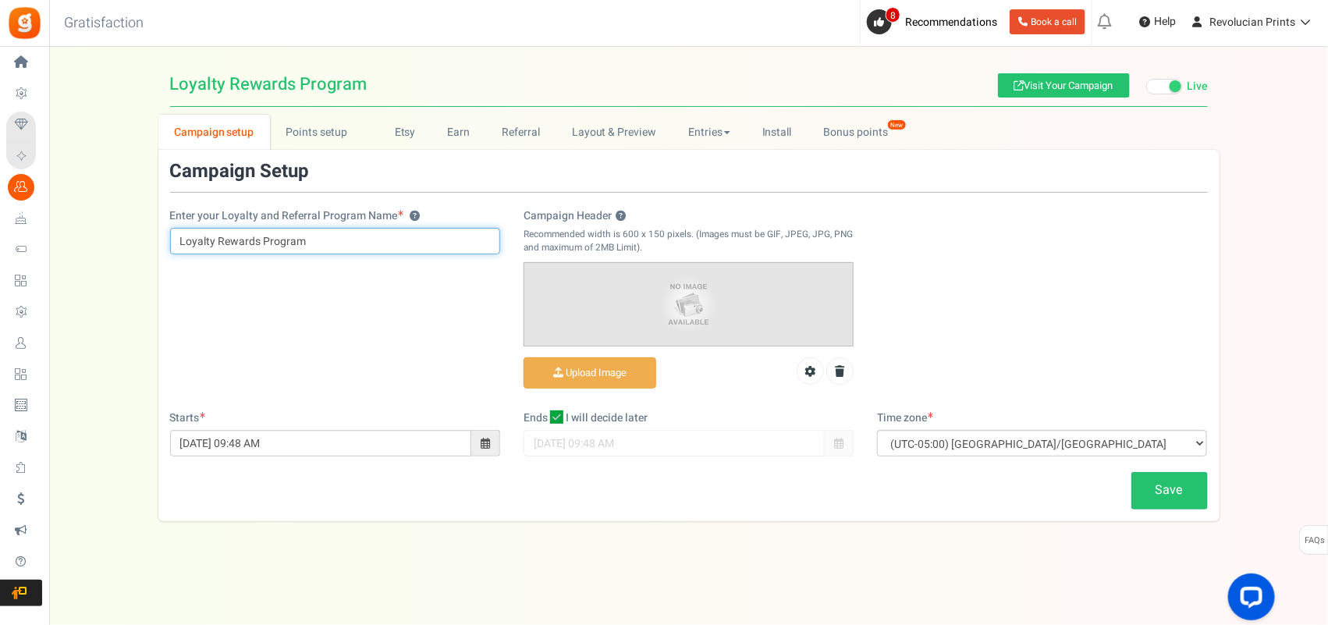
drag, startPoint x: 220, startPoint y: 243, endPoint x: 170, endPoint y: 245, distance: 50.0
click at [170, 245] on input "Loyalty Rewards Program" at bounding box center [335, 241] width 330 height 27
type input "Revolucian Rewards Program"
click at [314, 284] on div "Enter your Loyalty and Referral Program Name ? Revolucian Rewards Program Campa…" at bounding box center [688, 286] width 1061 height 249
click at [479, 452] on span at bounding box center [485, 443] width 29 height 27
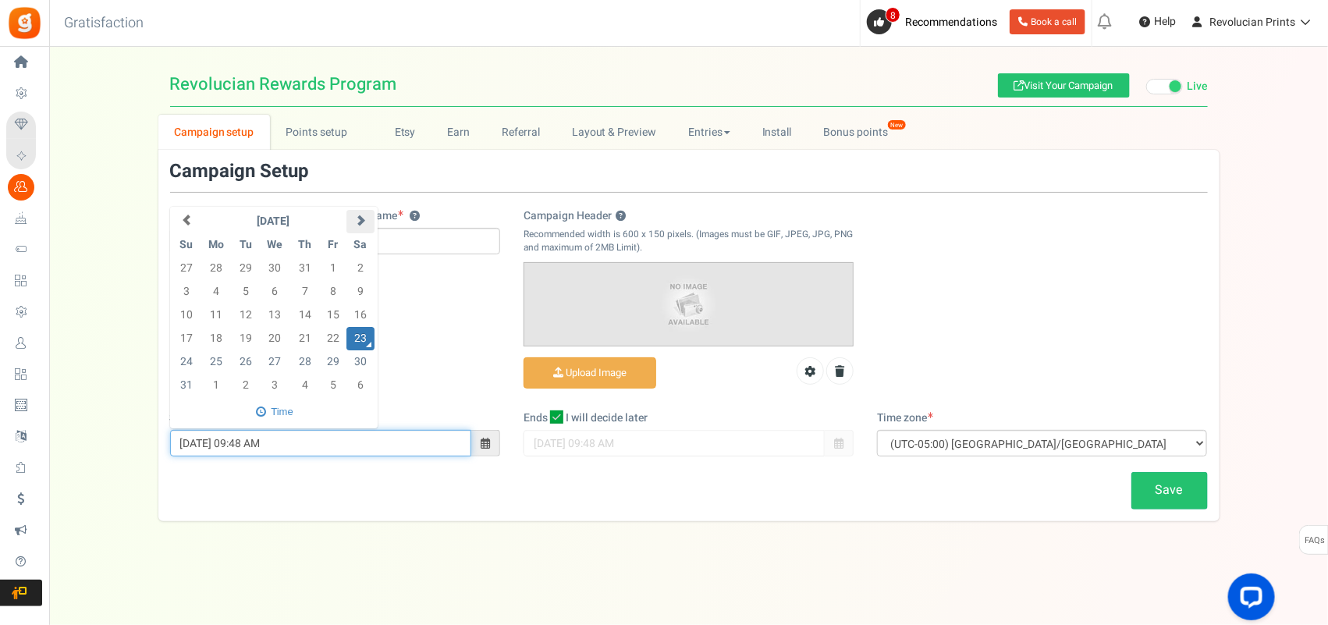
click at [350, 221] on th at bounding box center [360, 221] width 27 height 23
click at [221, 258] on td "1" at bounding box center [217, 268] width 32 height 23
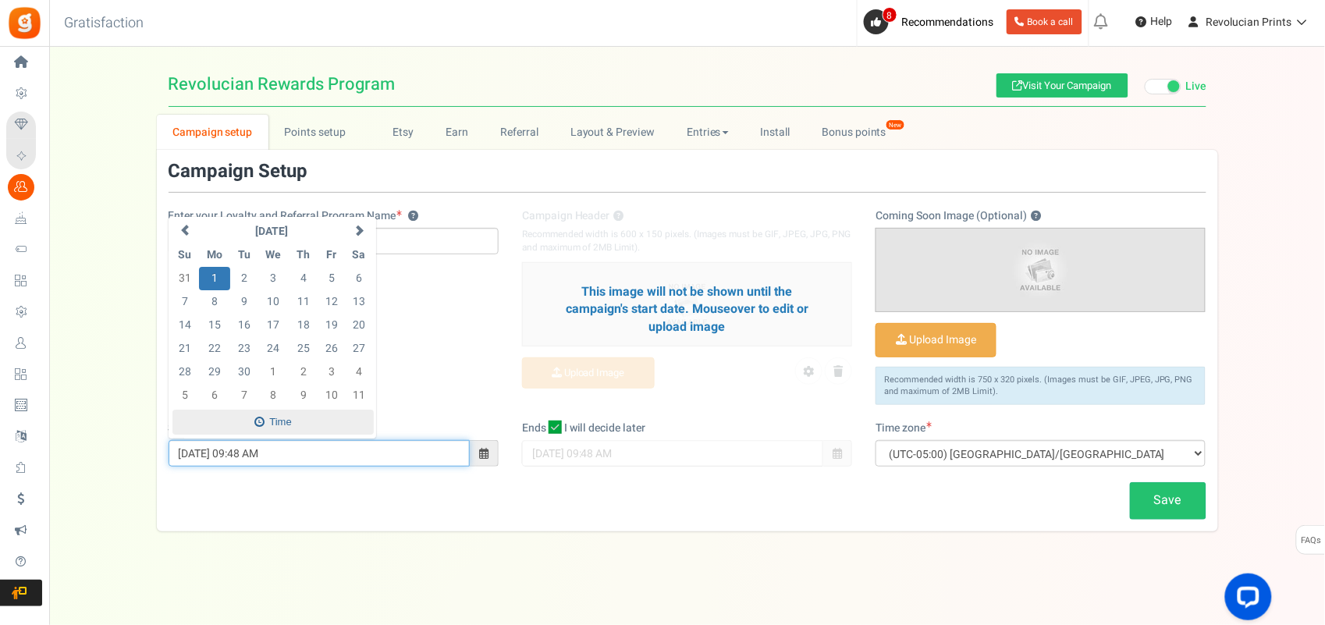
click at [268, 424] on span at bounding box center [272, 423] width 201 height 26
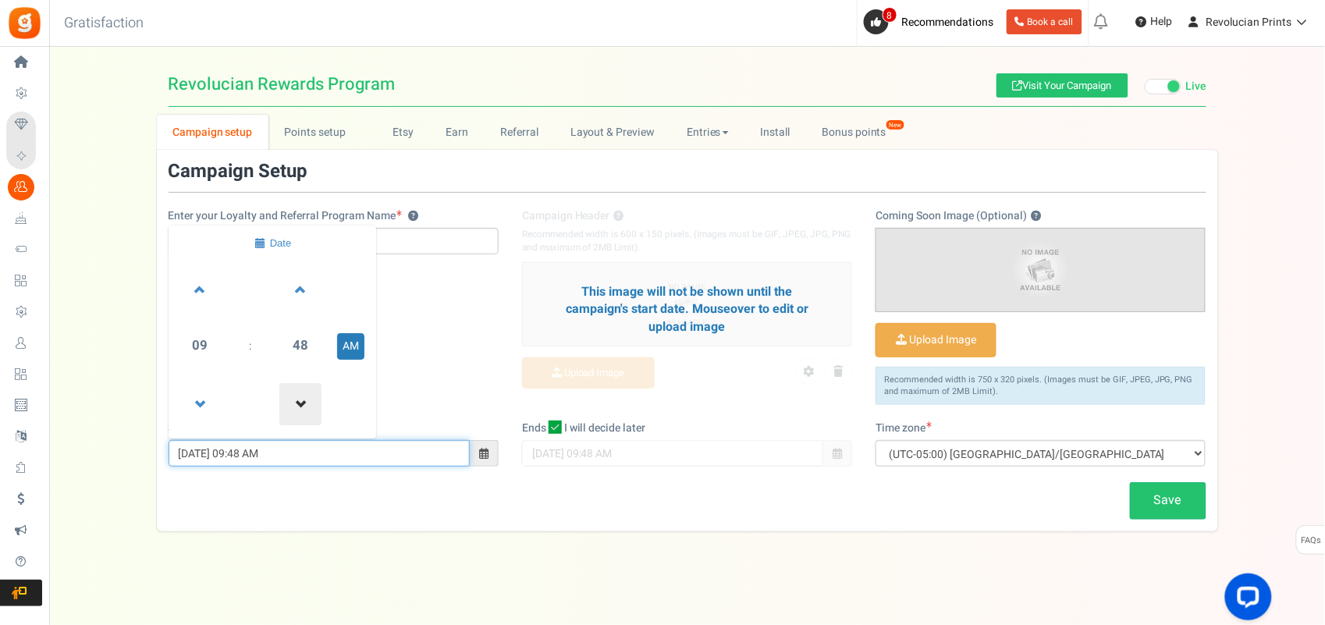
click at [298, 410] on span at bounding box center [300, 404] width 42 height 42
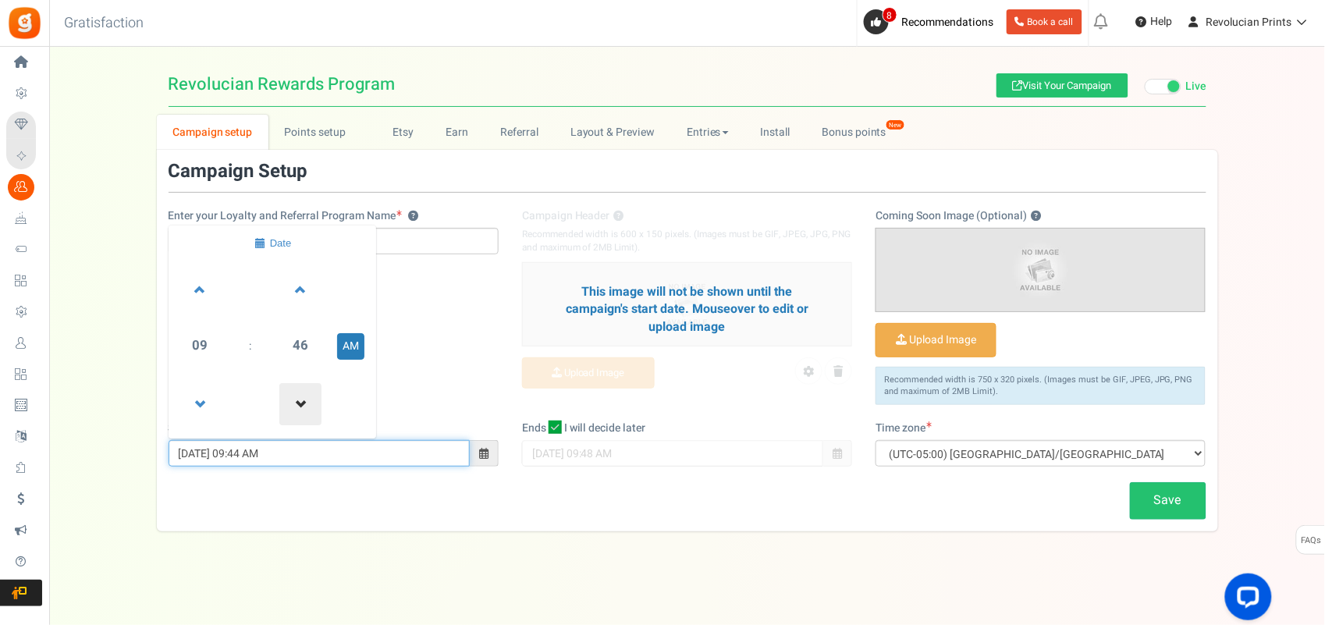
click at [298, 410] on span at bounding box center [300, 404] width 42 height 42
click at [300, 289] on span at bounding box center [300, 289] width 42 height 42
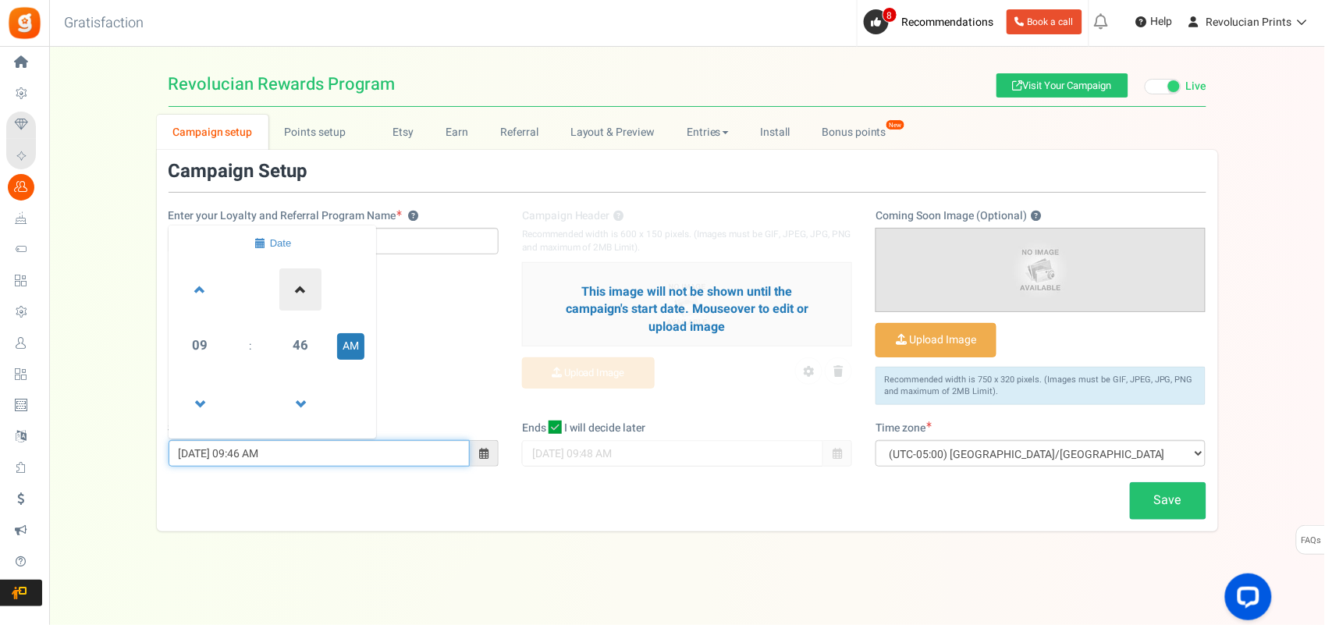
click at [300, 289] on span at bounding box center [300, 289] width 42 height 42
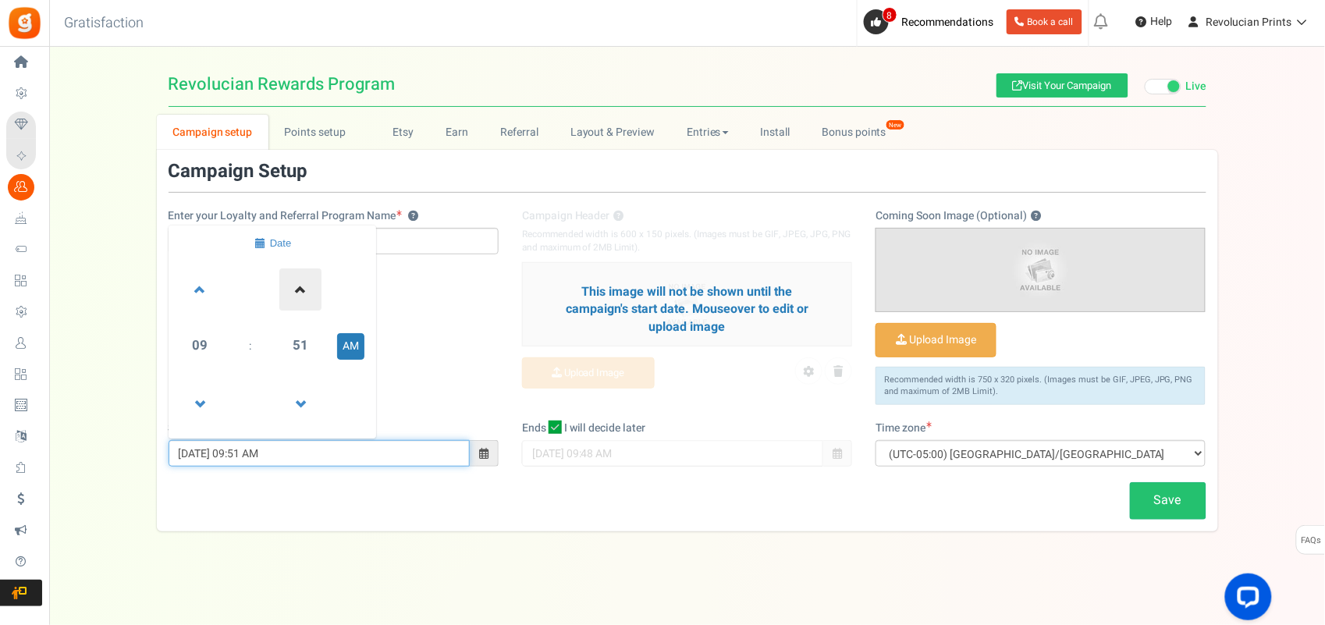
click at [300, 289] on span at bounding box center [300, 289] width 42 height 42
click at [300, 290] on span at bounding box center [300, 289] width 42 height 42
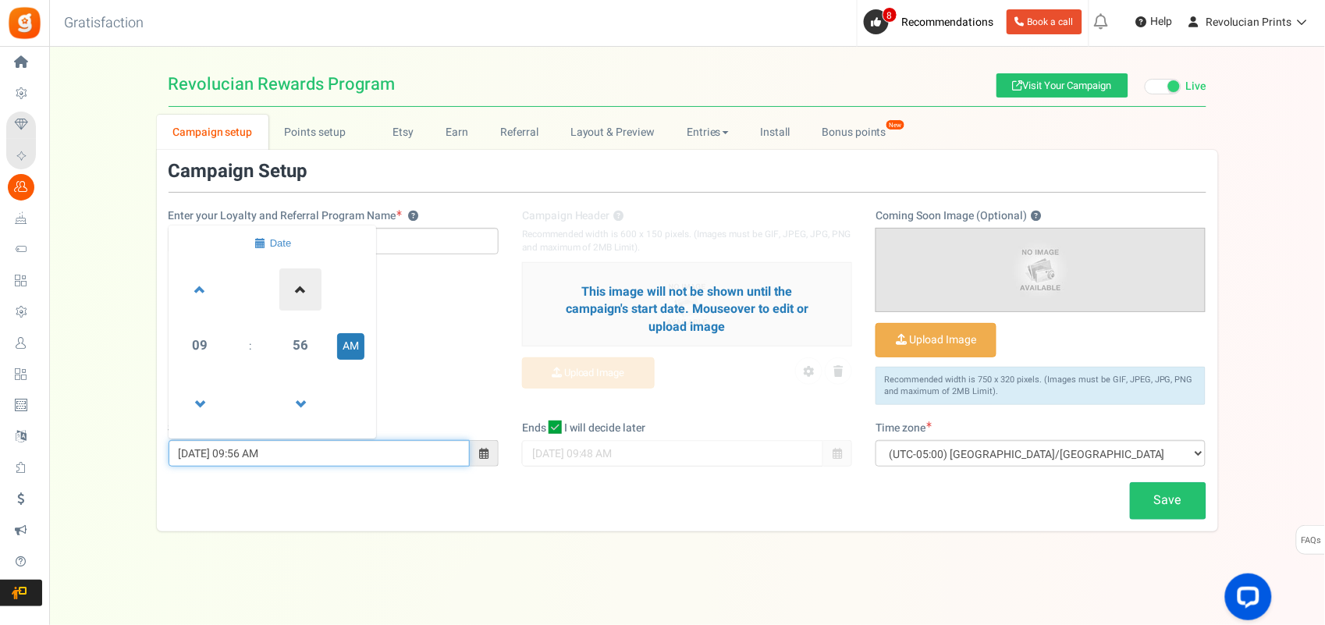
click at [300, 290] on span at bounding box center [300, 289] width 42 height 42
click at [194, 400] on span at bounding box center [200, 404] width 42 height 42
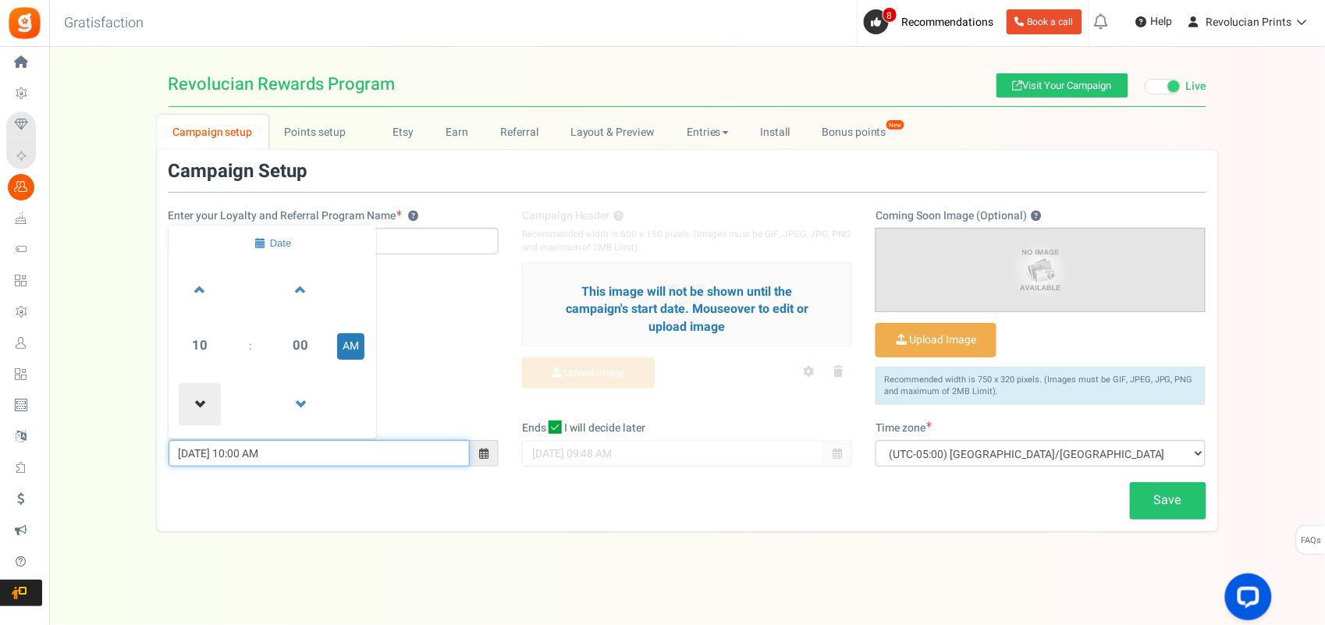
type input "09/01/2025 09:00 AM"
click at [431, 411] on div "Enter your Loyalty and Referral Program Name ? Revolucian Rewards Program Campa…" at bounding box center [687, 291] width 1061 height 259
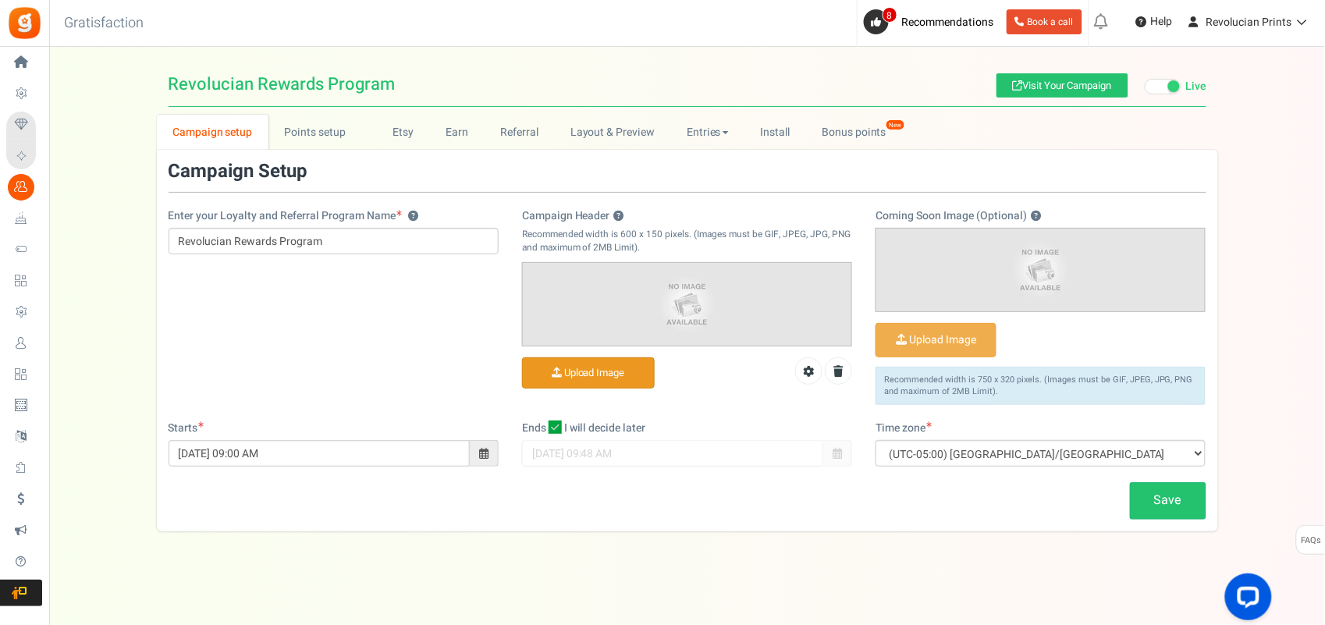
click at [634, 382] on input "Campaign Header ?" at bounding box center [588, 373] width 131 height 30
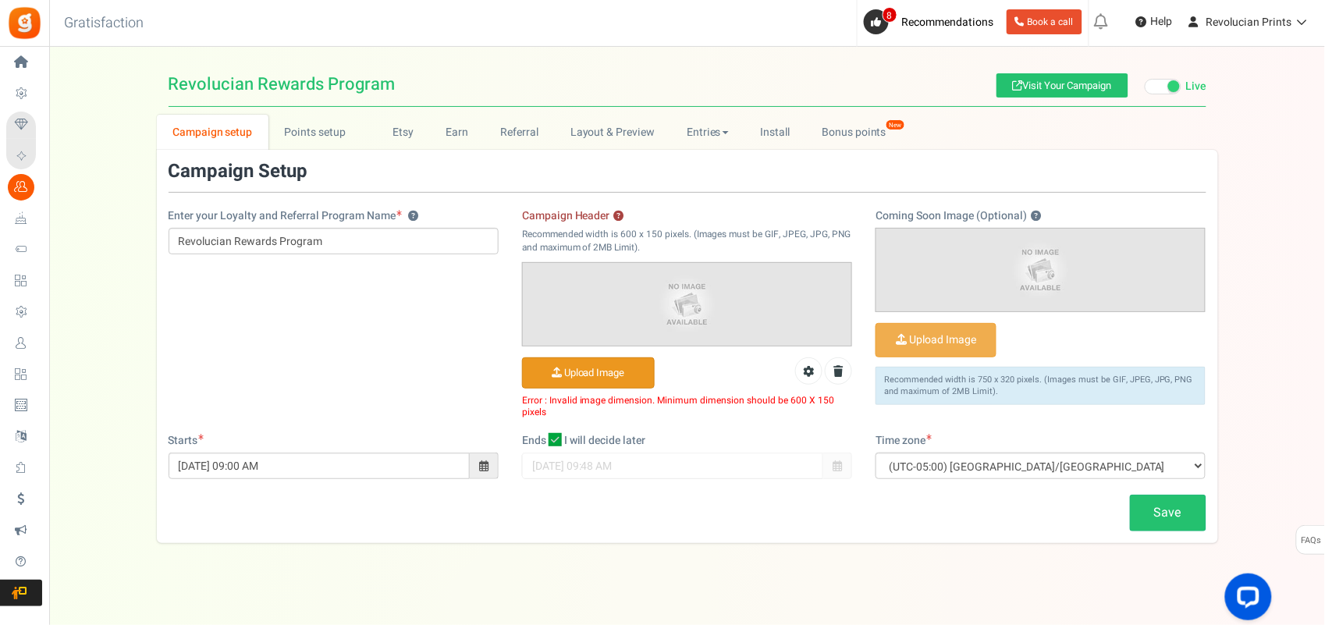
click at [638, 368] on input "Campaign Header ?" at bounding box center [588, 373] width 131 height 30
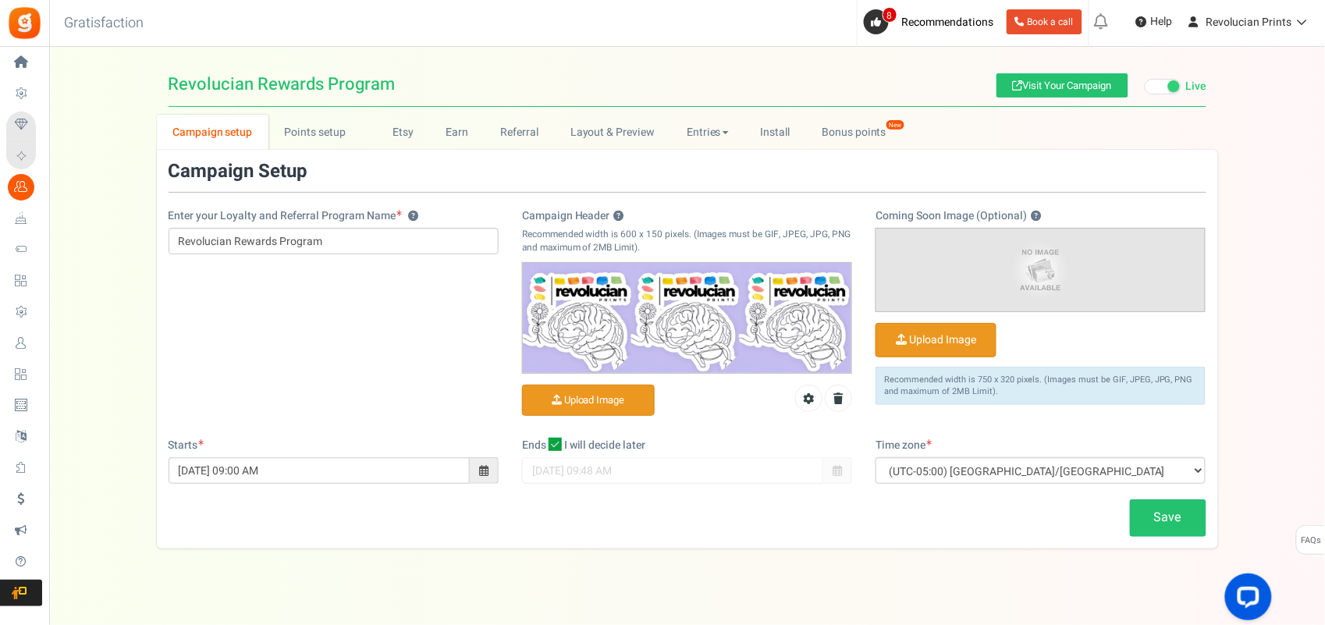
click at [979, 334] on input "Coming Soon Image (Optional) ?" at bounding box center [935, 340] width 119 height 33
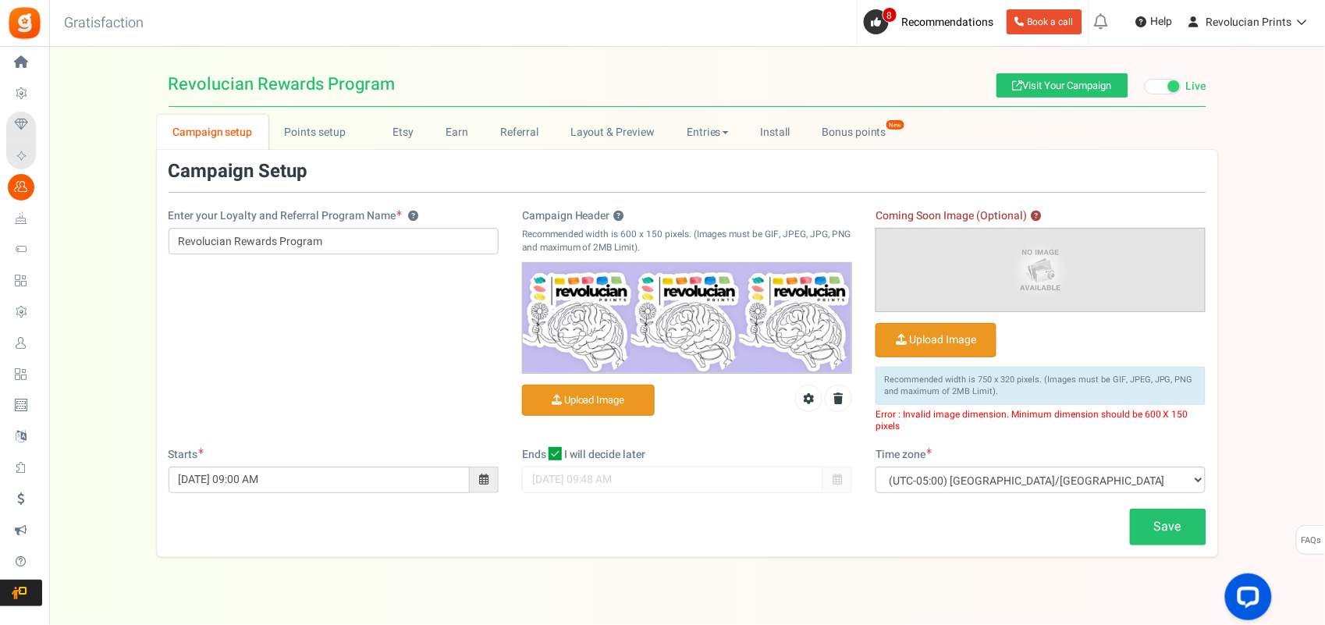
click at [955, 330] on input "Coming Soon Image (Optional) ?" at bounding box center [935, 340] width 119 height 33
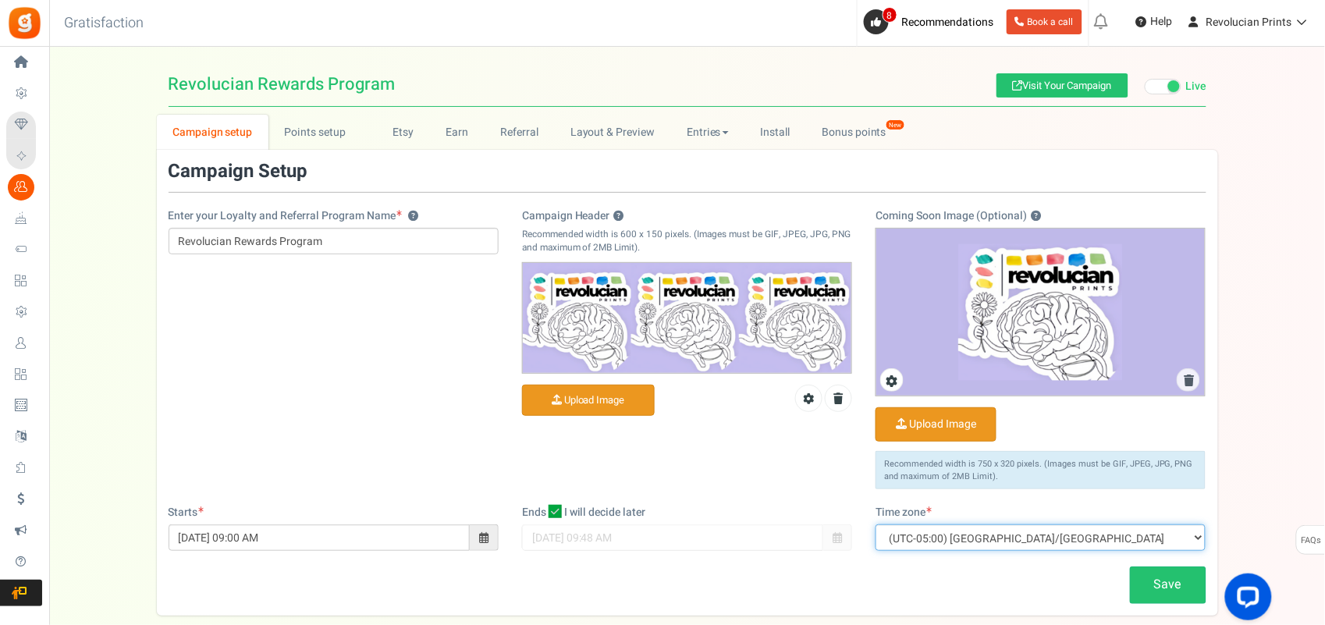
click at [1062, 500] on select "(UTC-11:00) Pacific/Niue (UTC-11:00) Pacific/Midway (UTC-11:00) Pacific/Pago_Pa…" at bounding box center [1041, 537] width 330 height 27
select select "Europe/London"
click at [876, 500] on select "(UTC-11:00) Pacific/Niue (UTC-11:00) Pacific/Midway (UTC-11:00) Pacific/Pago_Pa…" at bounding box center [1041, 537] width 330 height 27
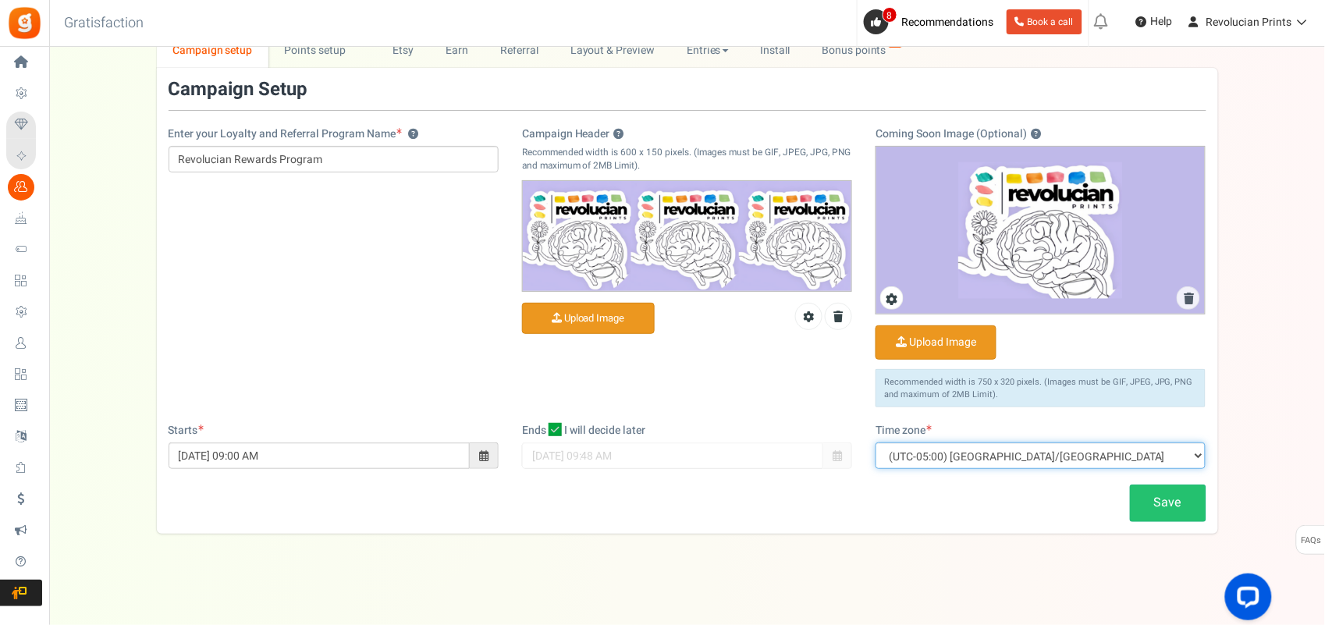
scroll to position [86, 0]
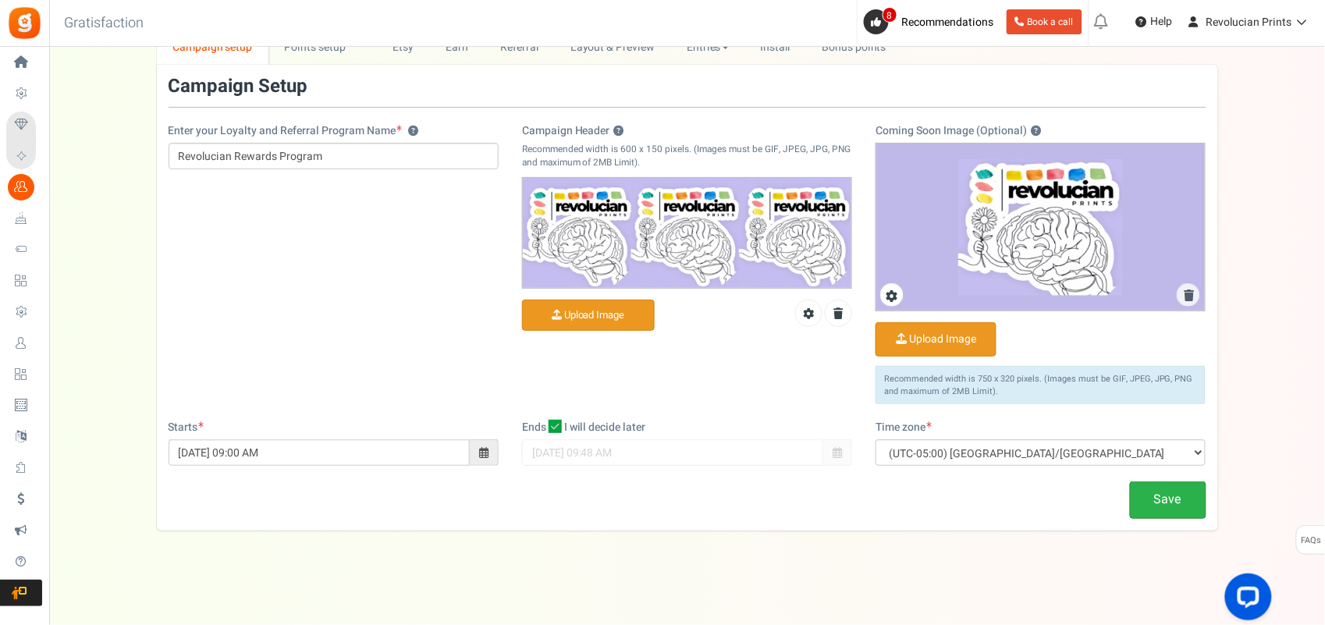
click at [1062, 500] on link "Save" at bounding box center [1168, 500] width 76 height 37
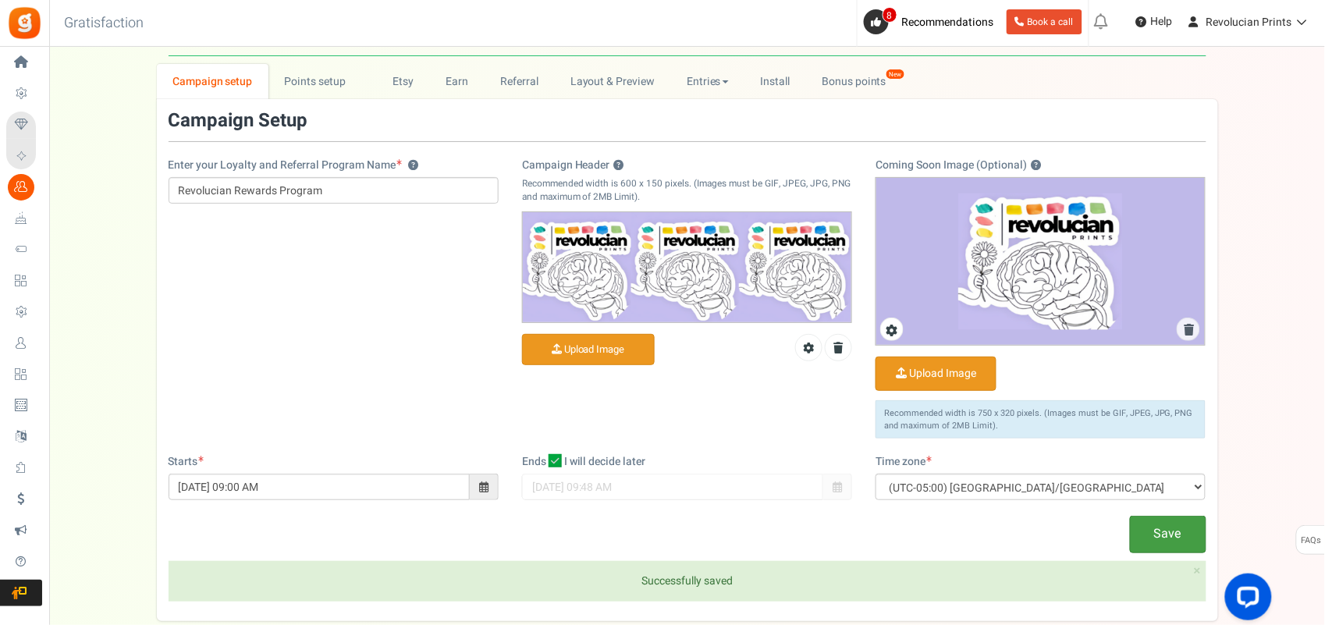
scroll to position [0, 0]
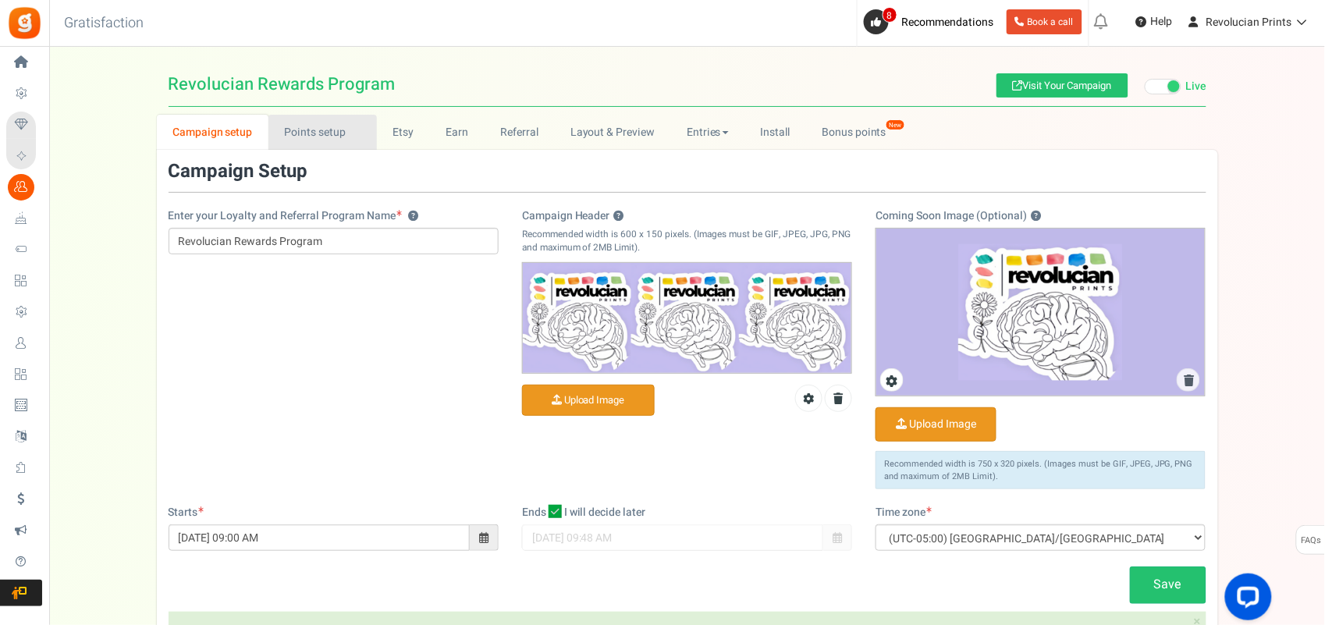
click at [324, 138] on link "Points setup New" at bounding box center [322, 132] width 108 height 35
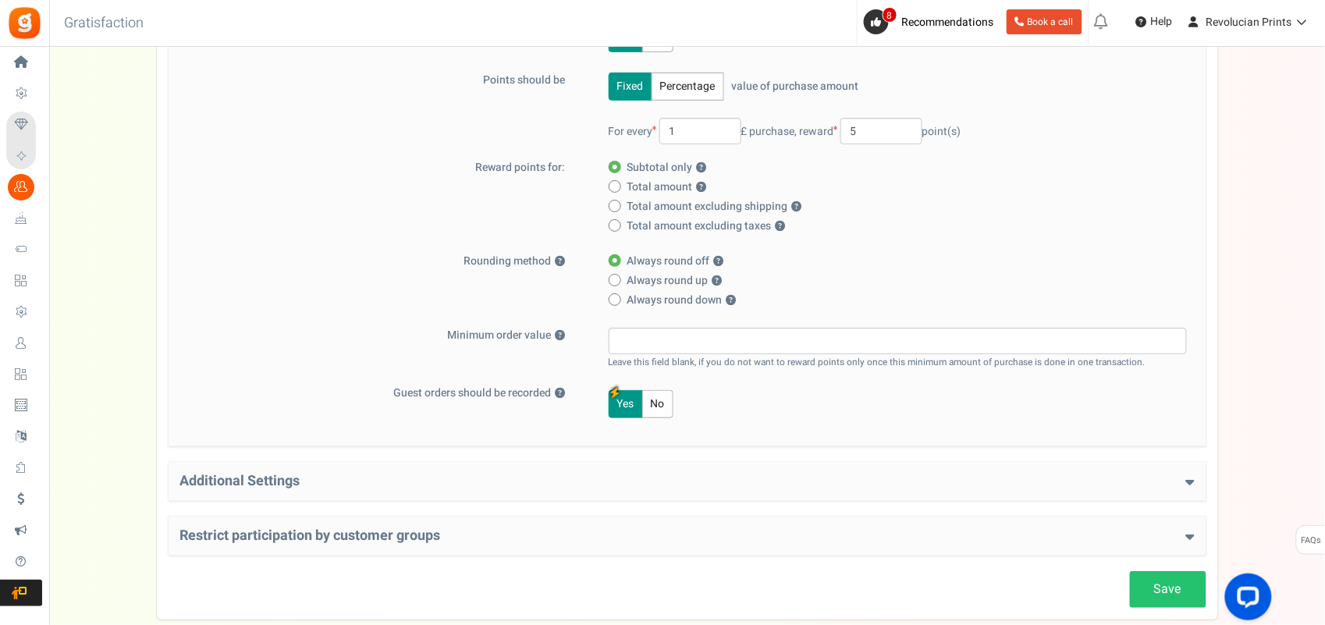
scroll to position [250, 0]
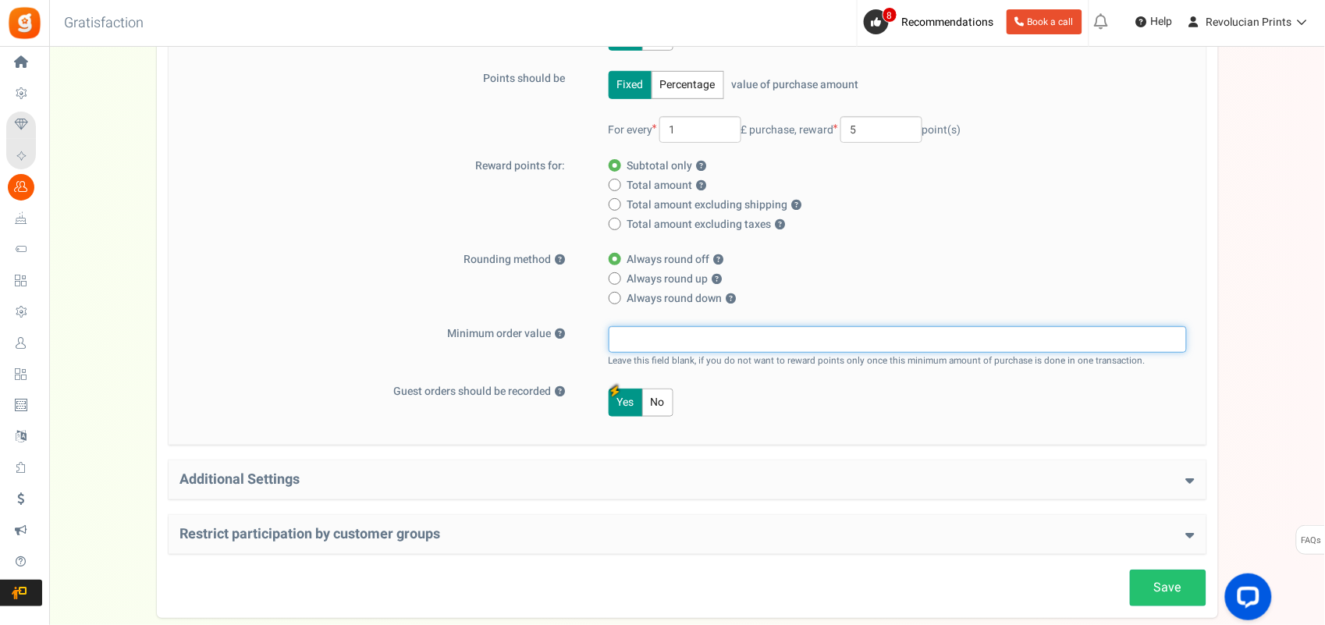
click at [638, 343] on input "text" at bounding box center [898, 339] width 578 height 27
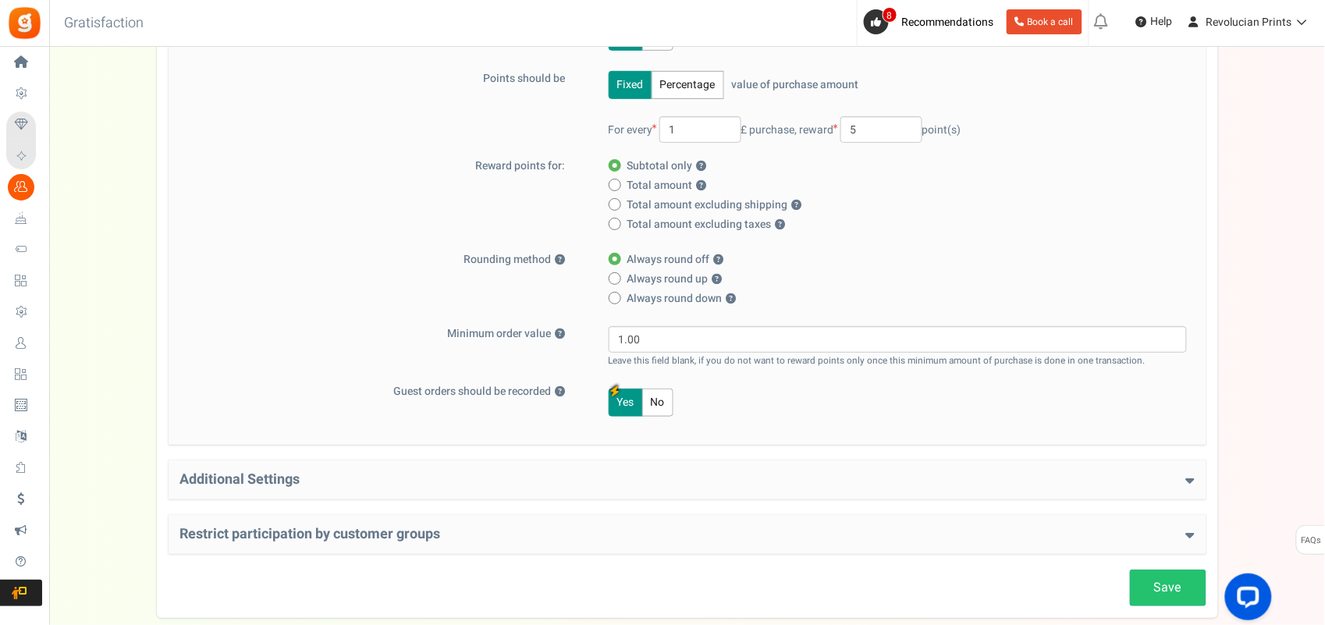
click at [836, 418] on div "Yes No" at bounding box center [887, 402] width 599 height 37
click at [486, 475] on h4 "Additional Settings" at bounding box center [687, 480] width 1015 height 16
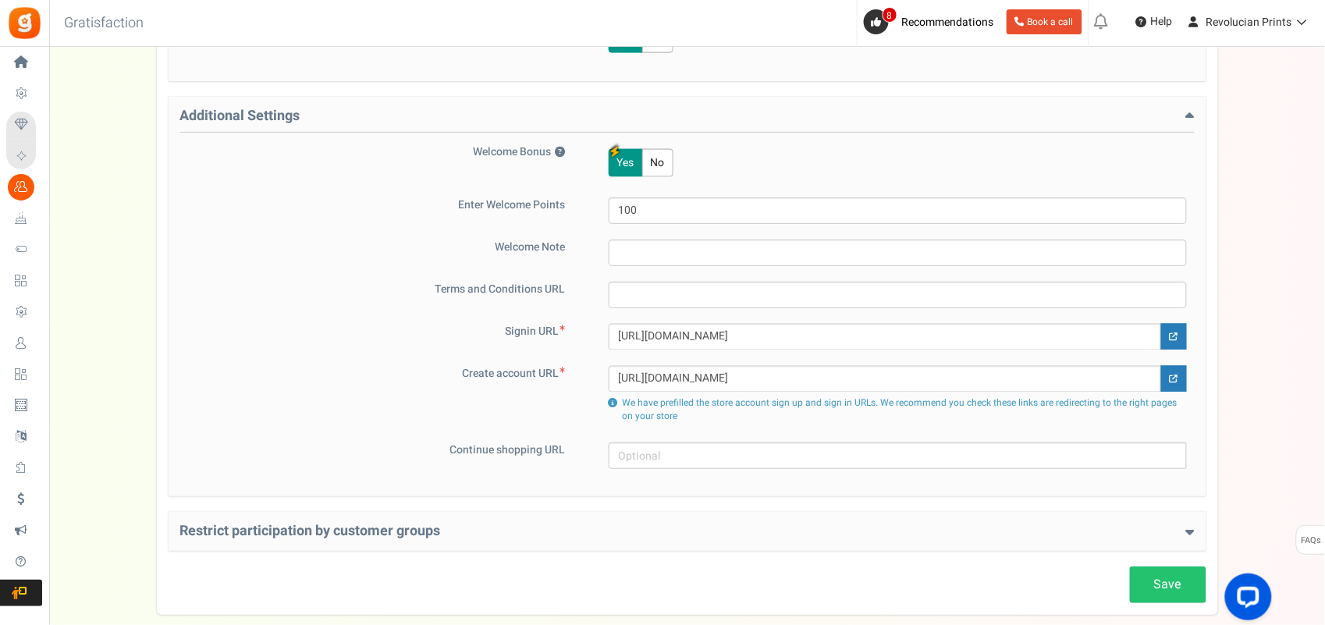
scroll to position [644, 0]
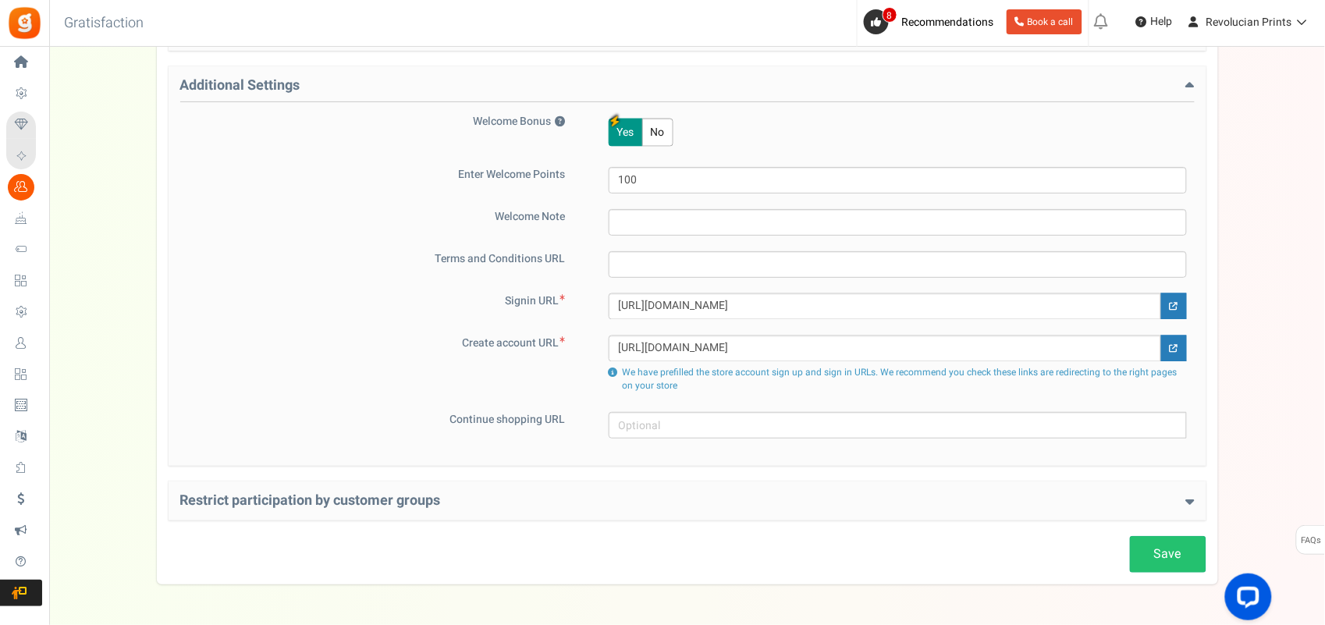
click at [444, 498] on h4 "Restrict participation by customer groups" at bounding box center [687, 501] width 1015 height 16
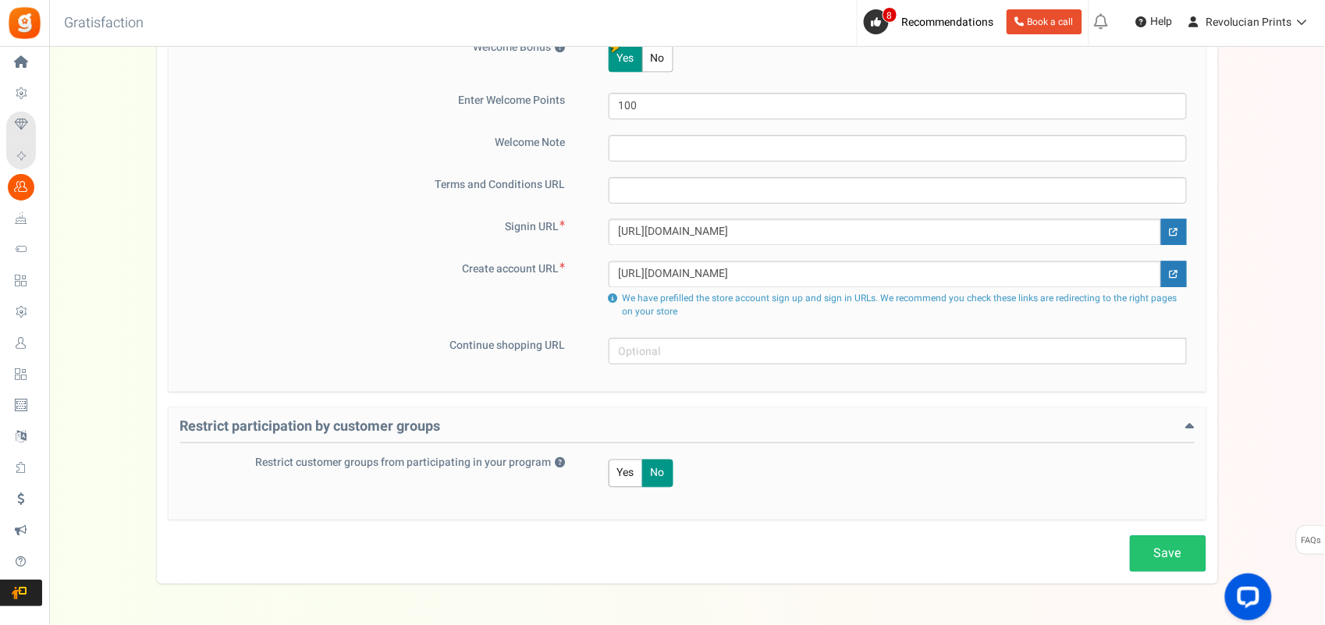
scroll to position [727, 0]
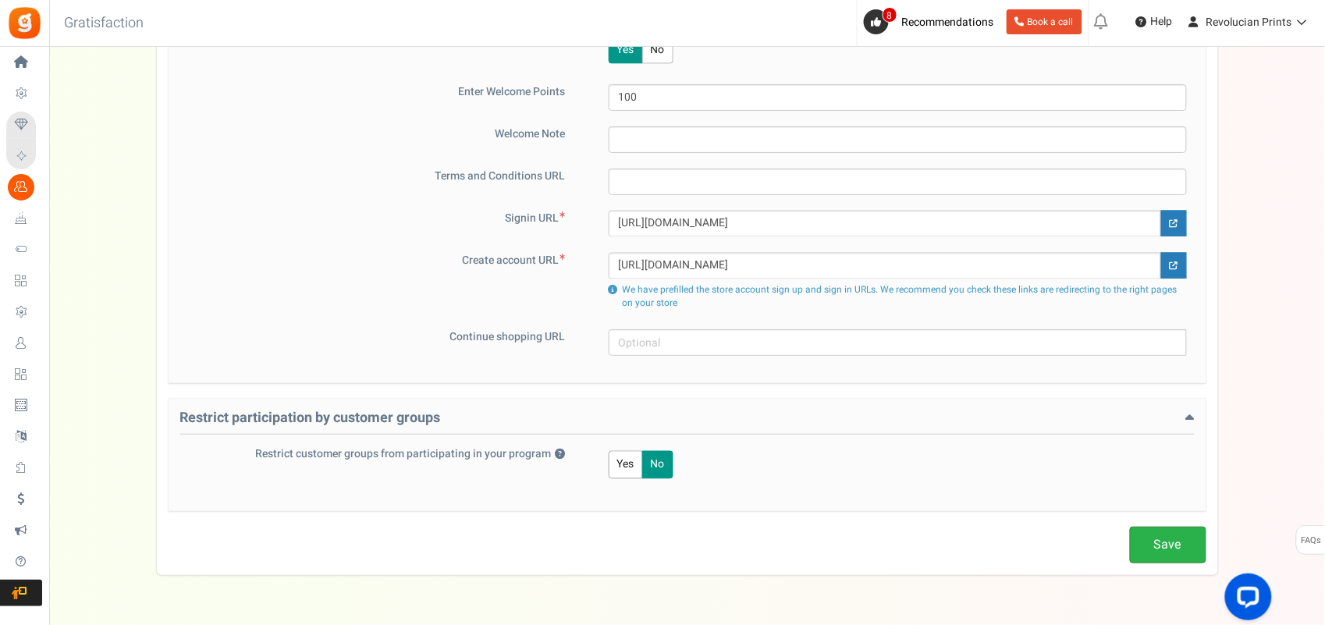
click at [1062, 500] on link "Save" at bounding box center [1168, 545] width 76 height 37
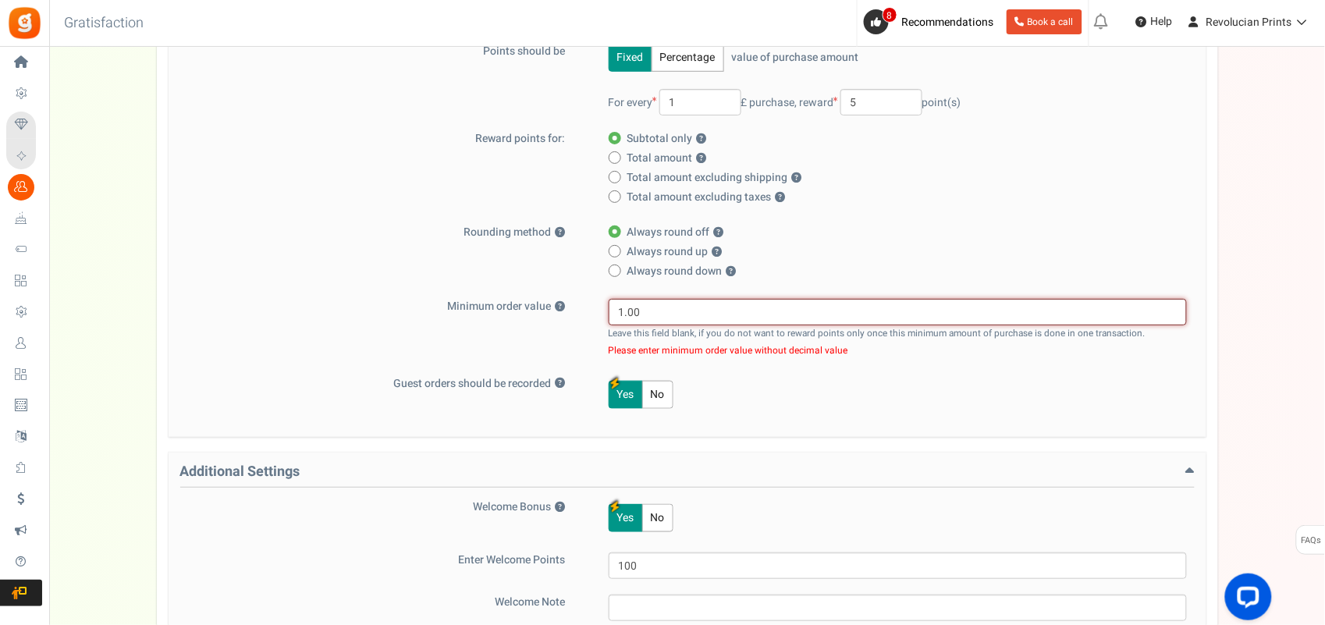
drag, startPoint x: 624, startPoint y: 315, endPoint x: 674, endPoint y: 317, distance: 49.2
click at [674, 317] on input "1.00" at bounding box center [898, 312] width 578 height 27
type input "1"
click at [923, 420] on div "Basic Settings Give points on purchases ? Yes No Points should be Fixed Percent…" at bounding box center [688, 183] width 1038 height 505
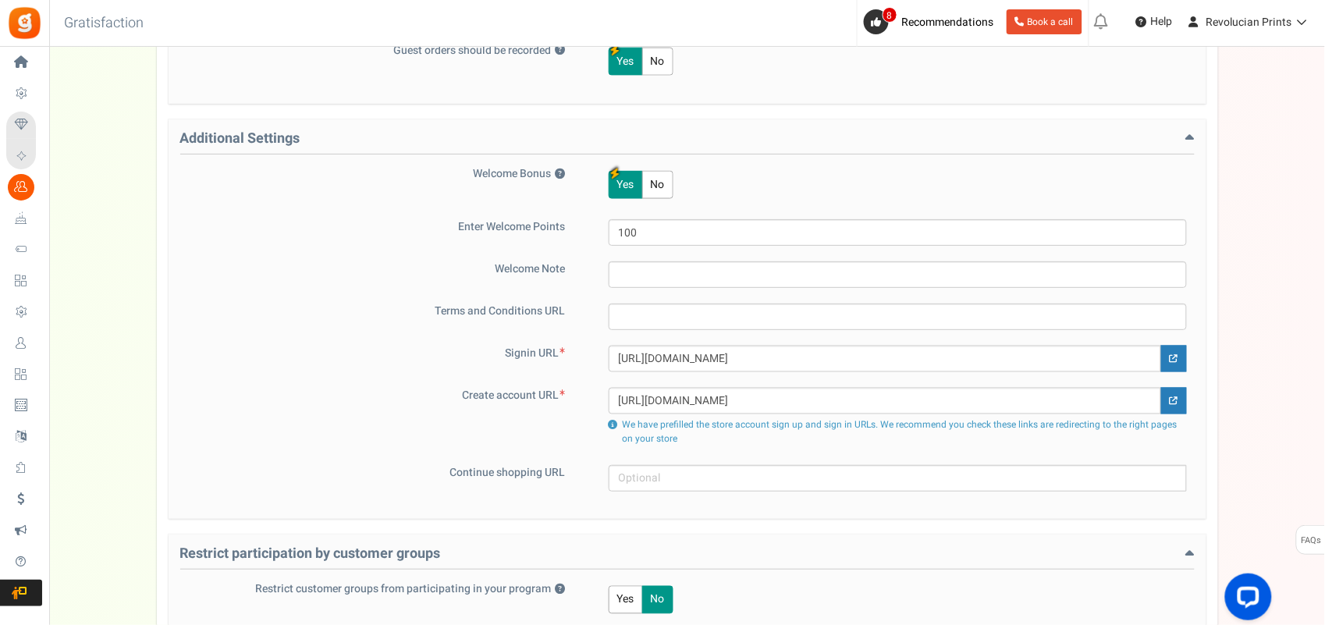
scroll to position [743, 0]
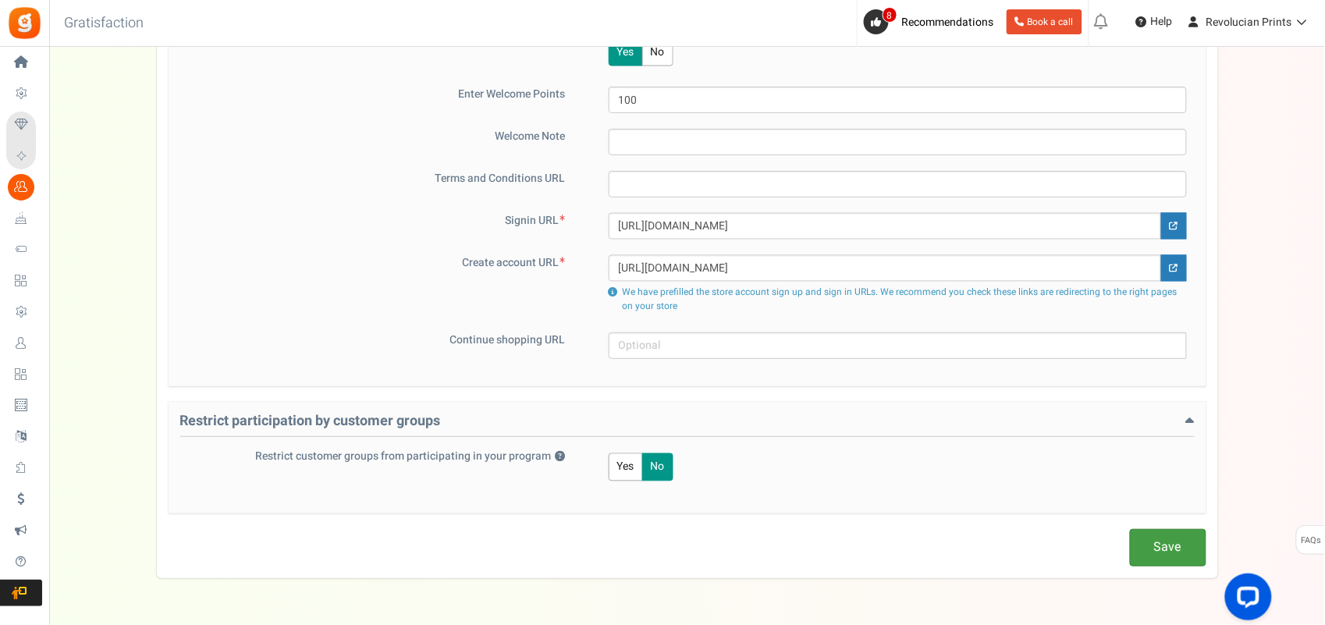
click at [1062, 500] on link "Save" at bounding box center [1168, 547] width 76 height 37
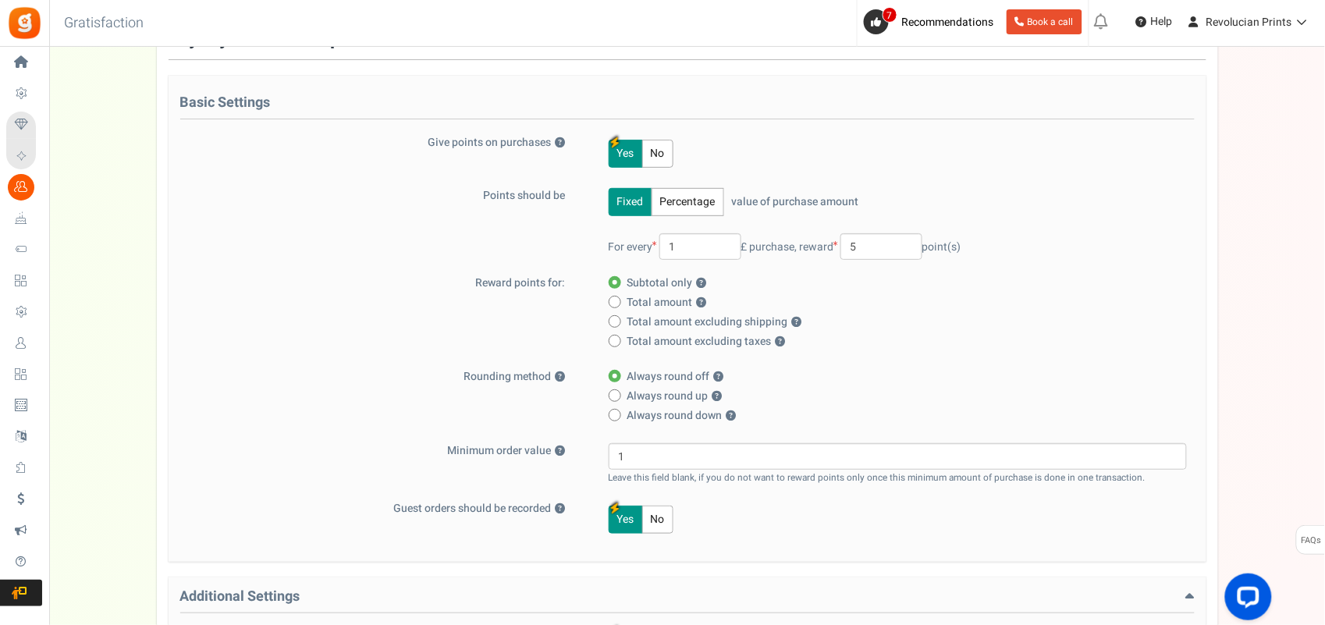
scroll to position [0, 0]
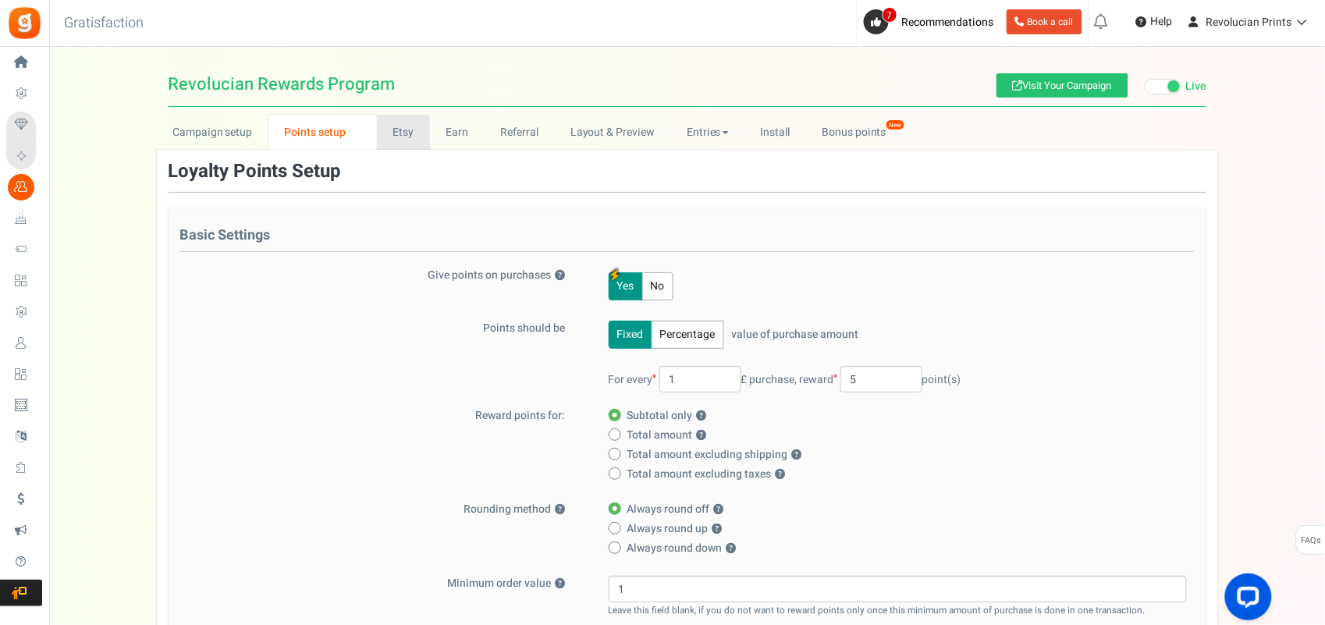
click at [404, 130] on link "Etsy" at bounding box center [403, 132] width 53 height 35
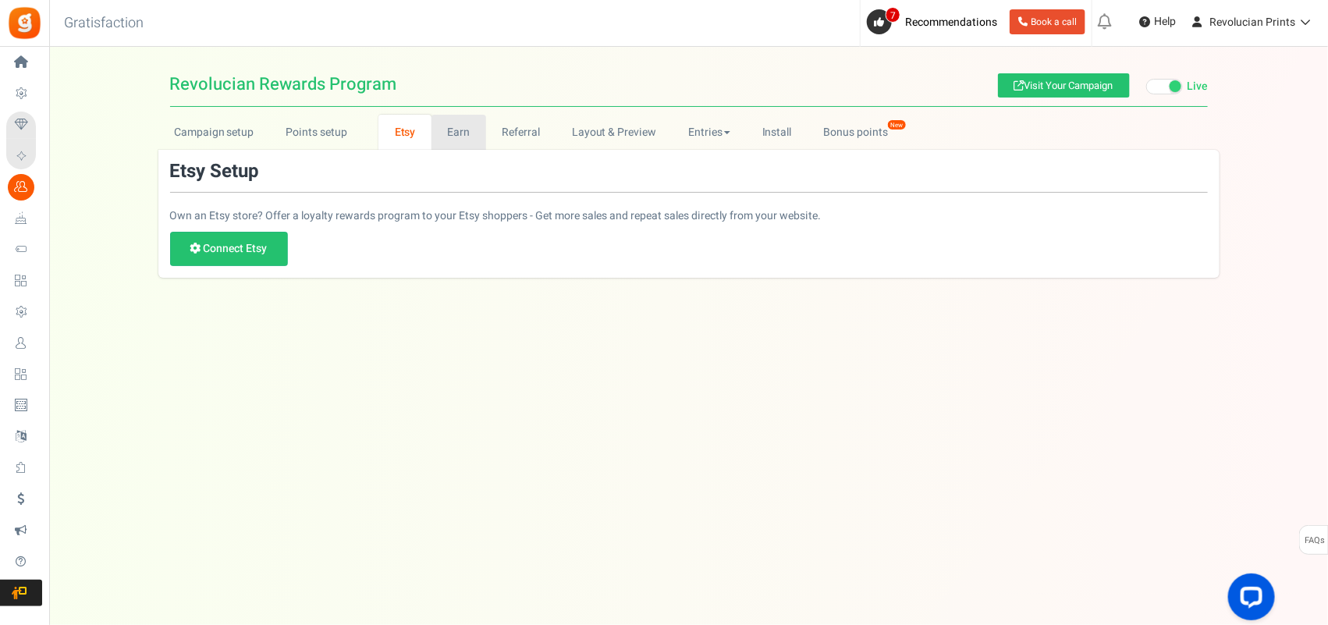
click at [462, 136] on link "Earn" at bounding box center [459, 132] width 55 height 35
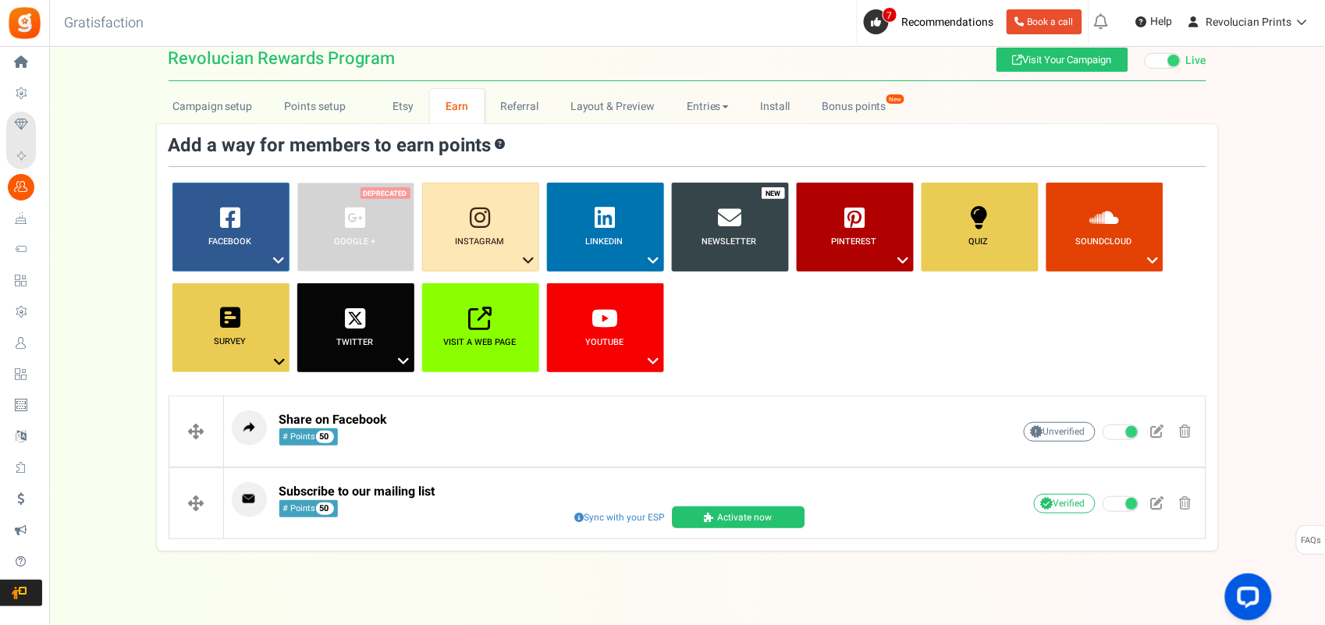
scroll to position [47, 0]
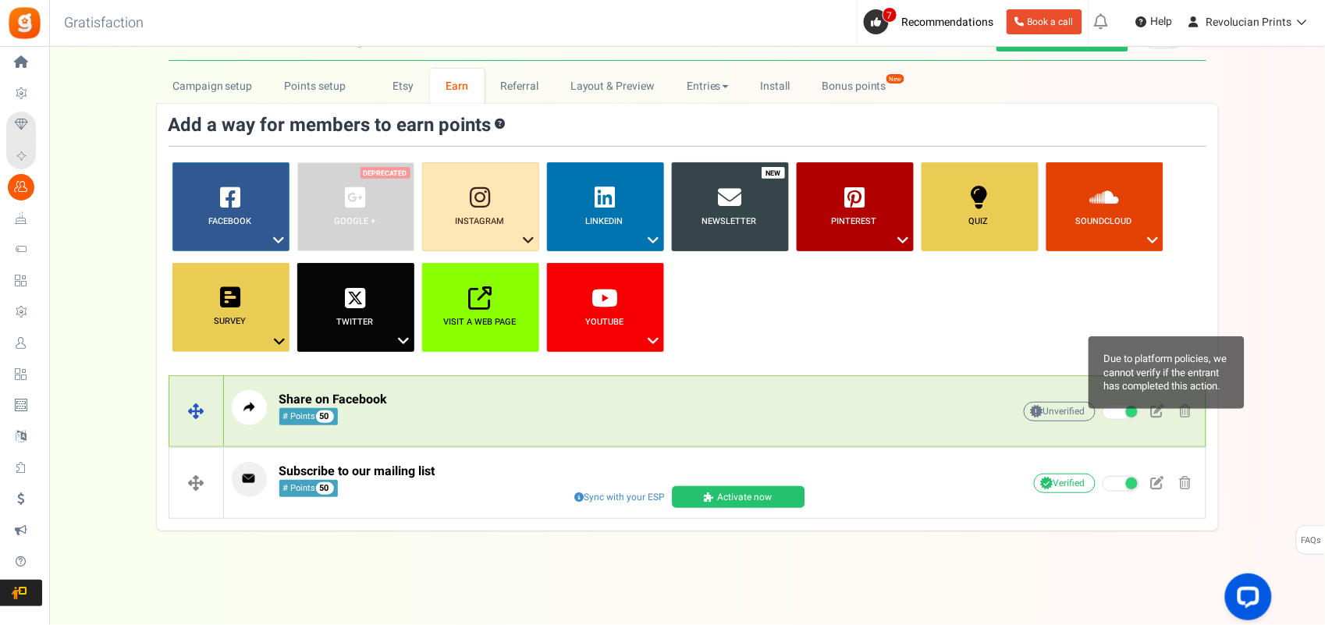
click at [1054, 412] on span "Unverified Due to platform policies, we cannot verify if the entrant has comple…" at bounding box center [1060, 412] width 72 height 20
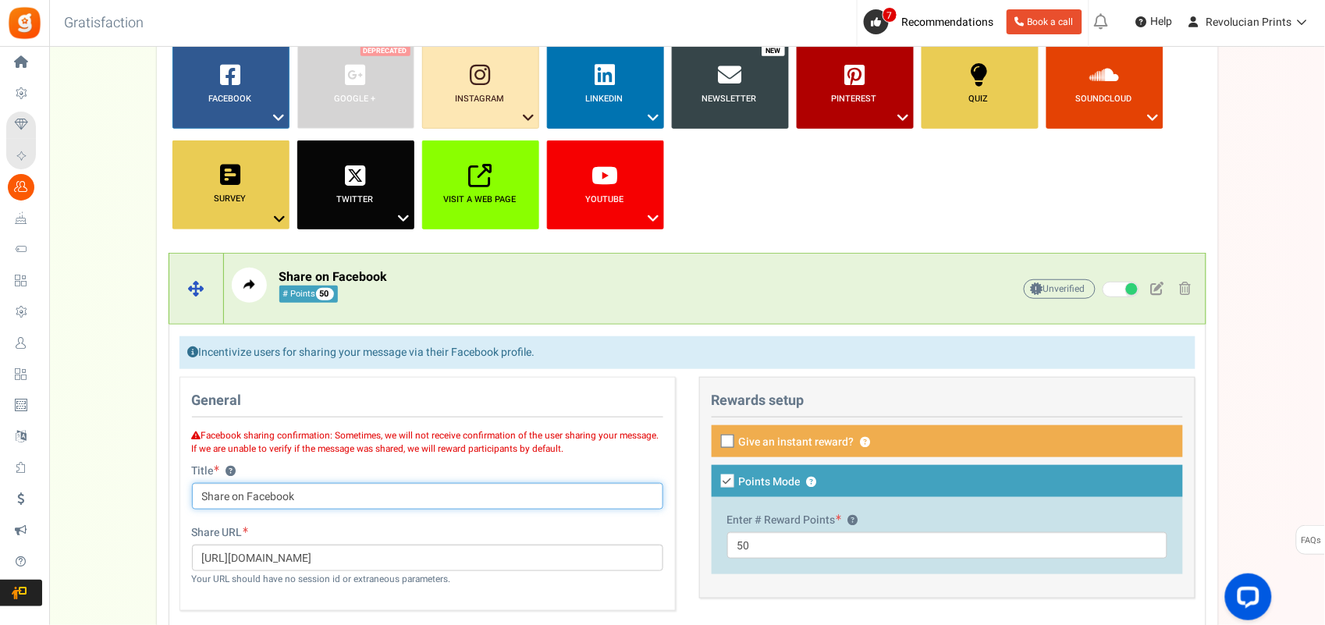
scroll to position [221, 0]
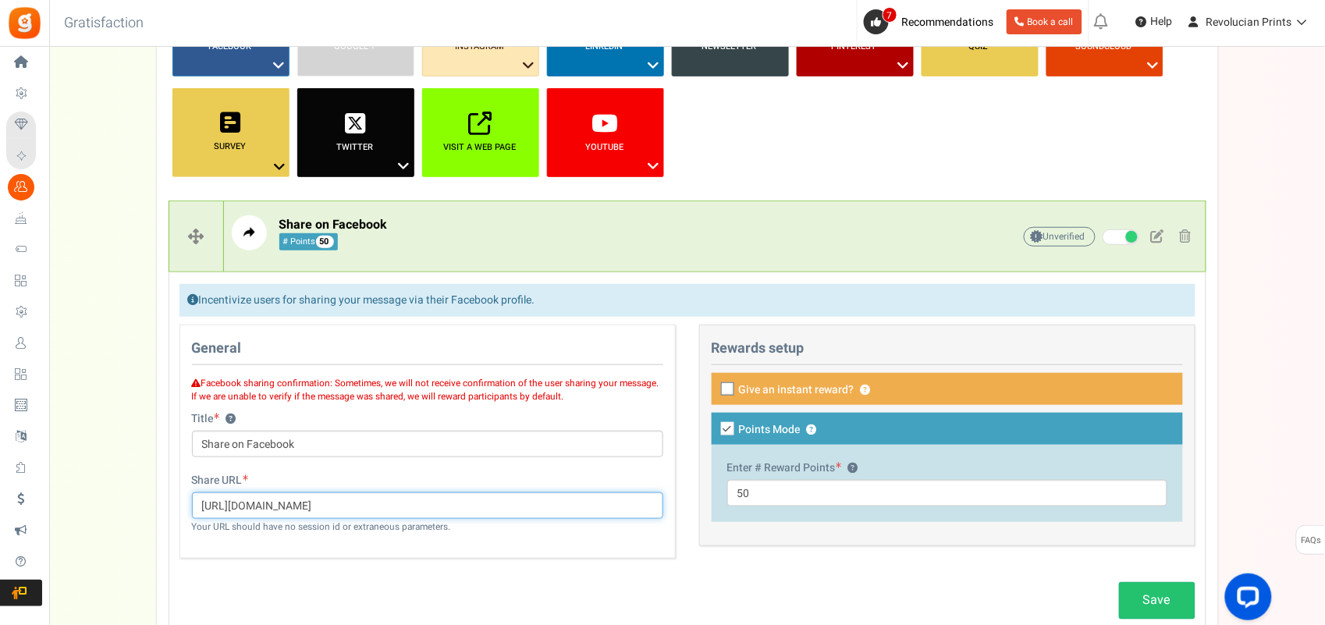
drag, startPoint x: 201, startPoint y: 500, endPoint x: 404, endPoint y: 510, distance: 202.4
click at [404, 500] on input "https://revolucianprints.co.uk/shop" at bounding box center [427, 505] width 471 height 27
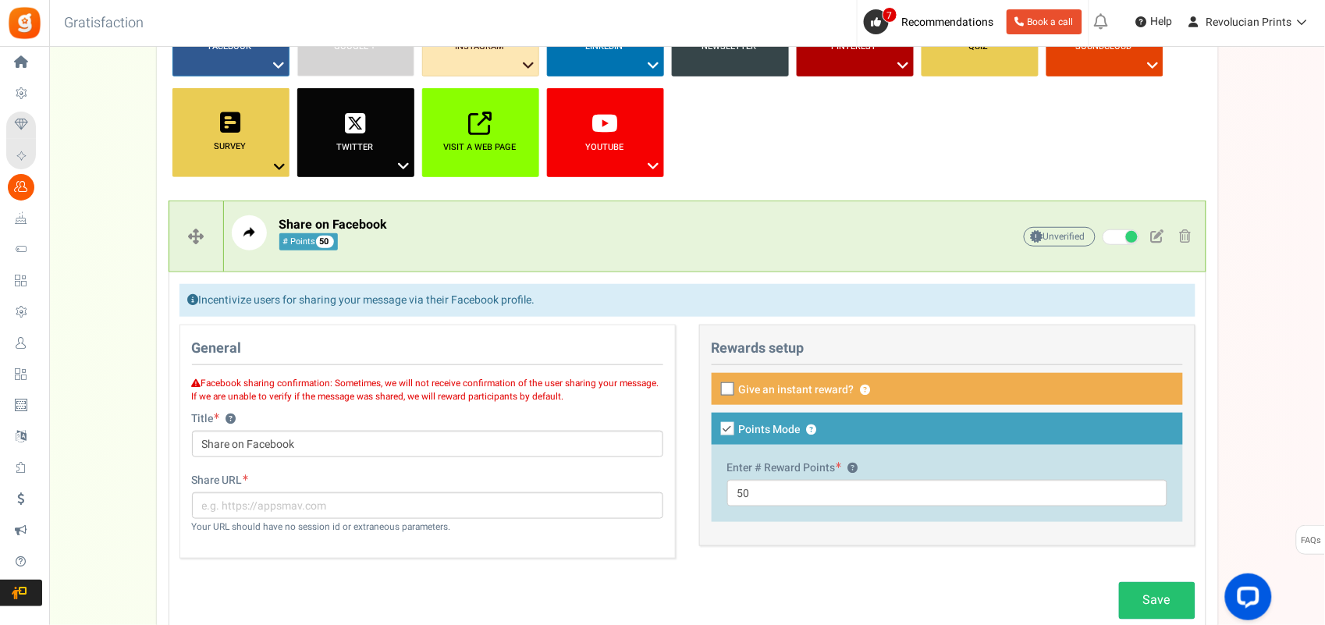
click at [448, 500] on div "Save" at bounding box center [688, 600] width 1040 height 52
click at [351, 450] on input "Share on Facebook" at bounding box center [427, 444] width 471 height 27
drag, startPoint x: 308, startPoint y: 446, endPoint x: 194, endPoint y: 443, distance: 114.0
click at [194, 443] on input "Share on Facebook" at bounding box center [427, 444] width 471 height 27
click at [315, 472] on div "Facebook sharing confirmation: Sometimes, we will not receive confirmation of t…" at bounding box center [427, 423] width 495 height 100
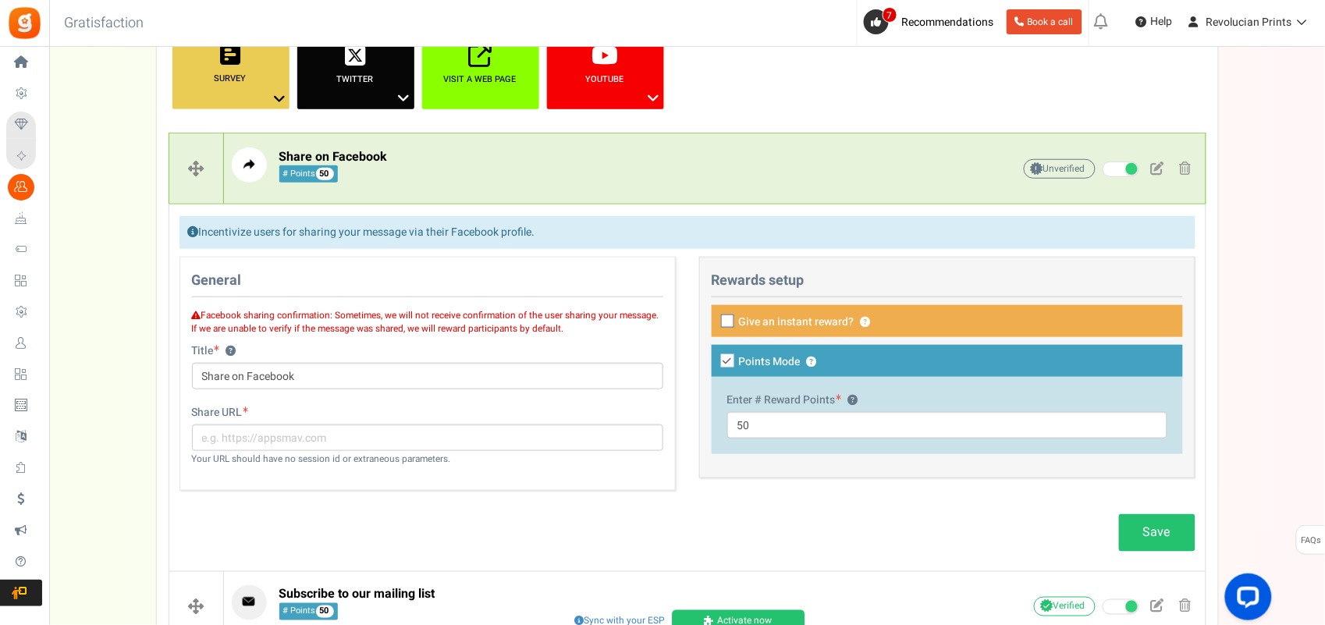
scroll to position [310, 0]
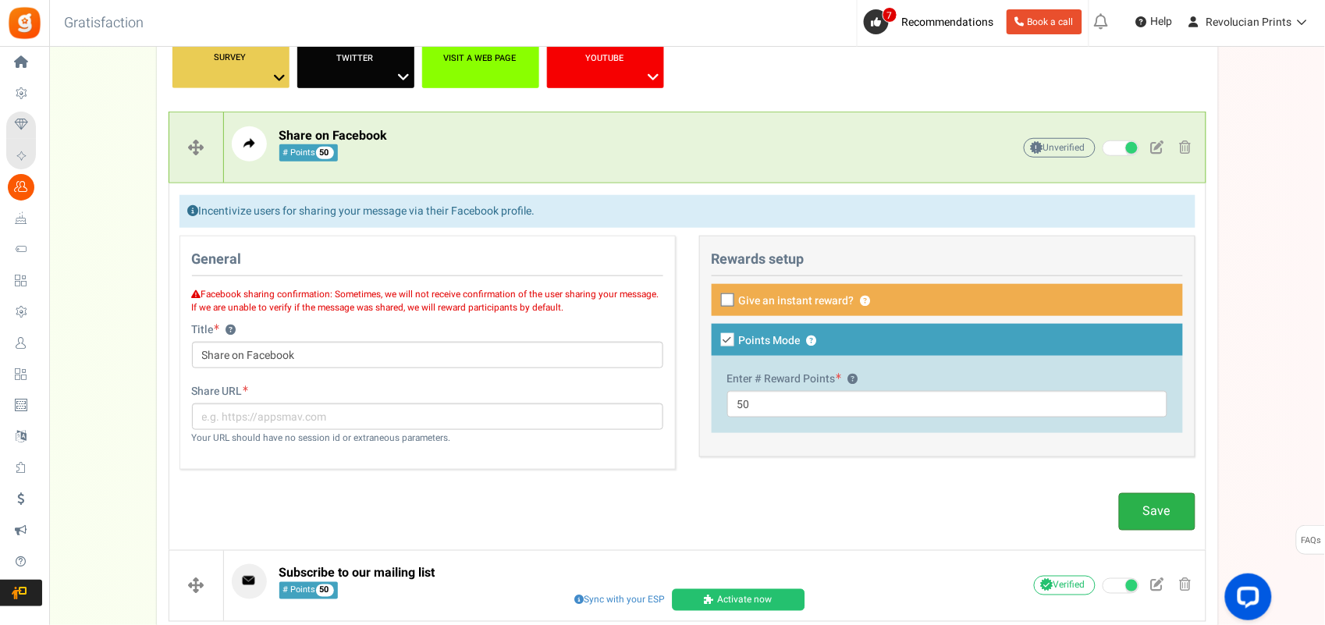
click at [1062, 500] on link "Save" at bounding box center [1157, 511] width 76 height 37
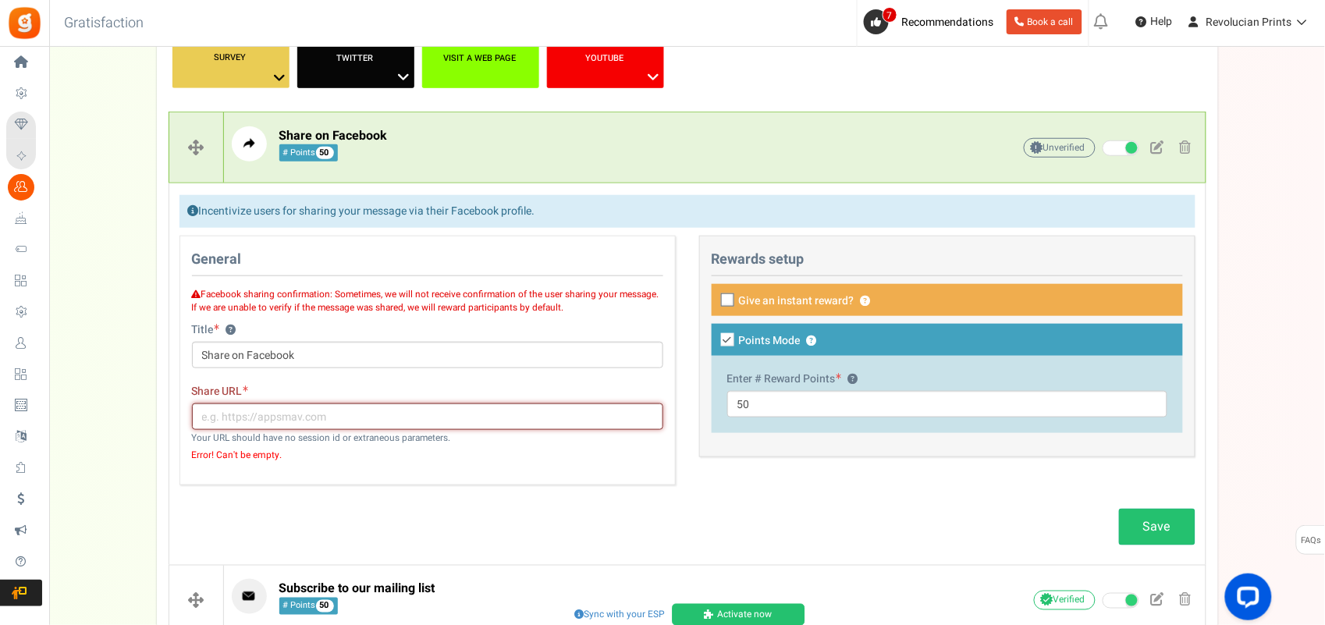
click at [248, 416] on input "text" at bounding box center [427, 417] width 471 height 27
click at [246, 417] on input "text" at bounding box center [427, 417] width 471 height 27
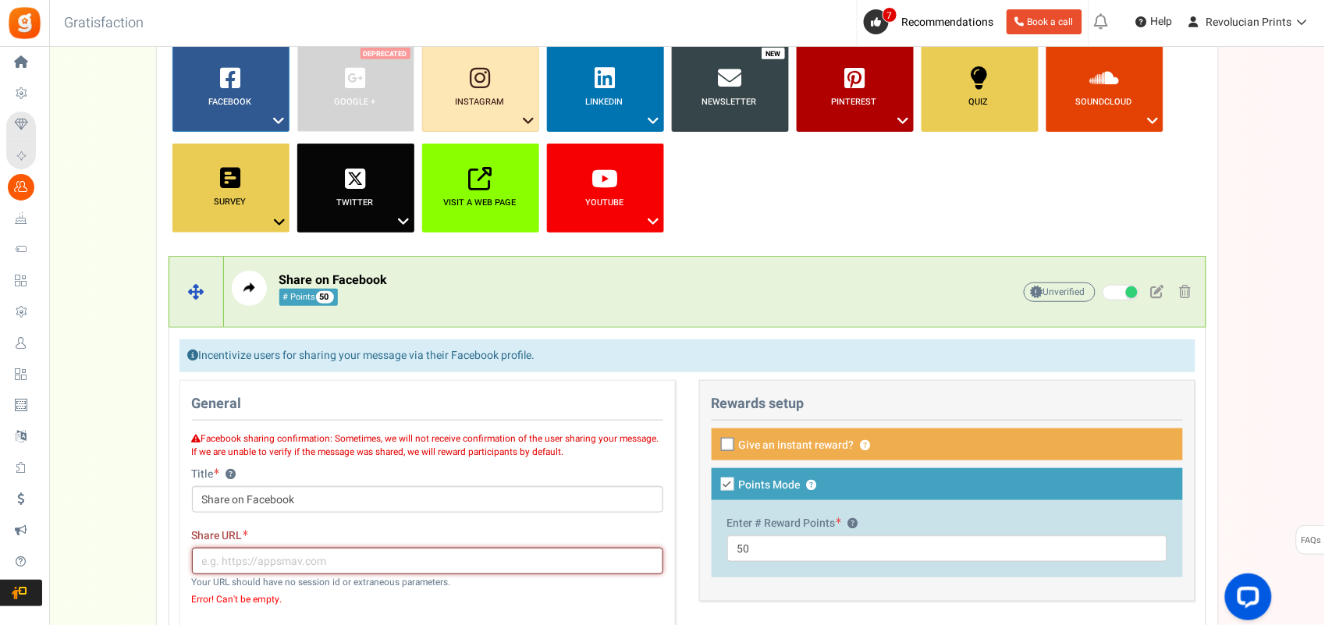
scroll to position [0, 0]
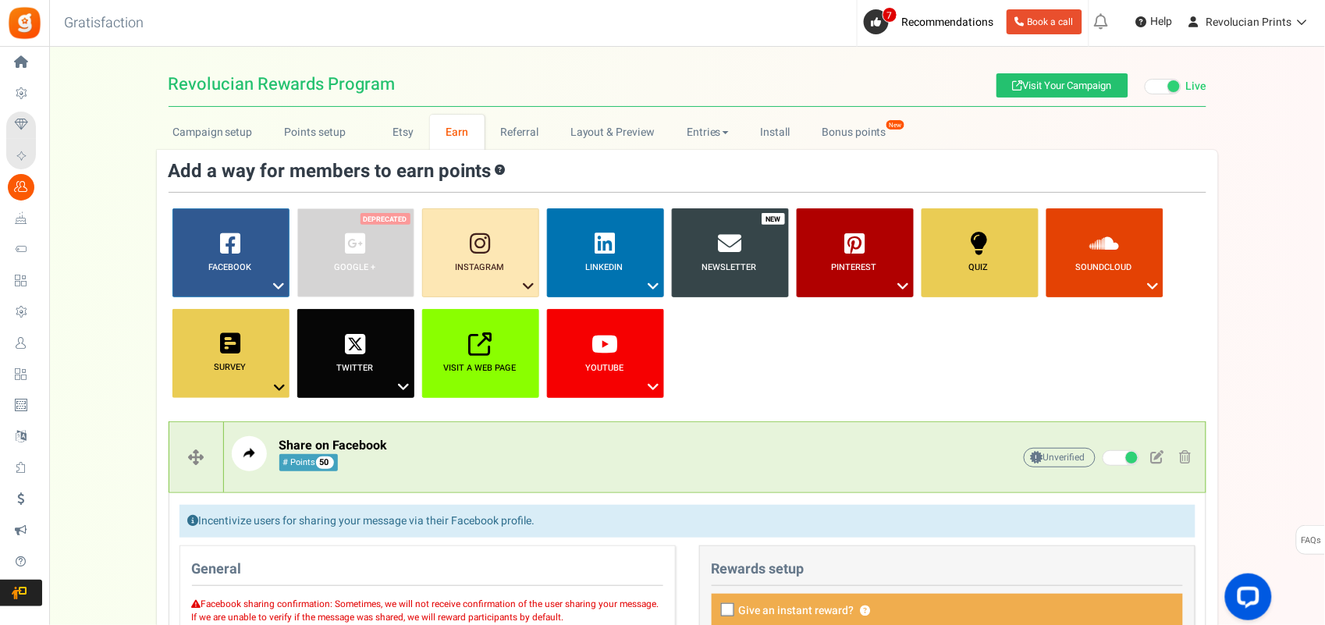
click at [785, 374] on ul "Facebook ? Visit on Facebook Share on Facebook Google + ? ? ?" at bounding box center [688, 308] width 1038 height 201
click at [520, 279] on icon at bounding box center [529, 286] width 19 height 20
click at [477, 248] on icon at bounding box center [481, 243] width 20 height 23
click at [527, 218] on link "Instagram ?" at bounding box center [480, 252] width 117 height 89
click at [485, 322] on link "Follow on Instagram" at bounding box center [480, 315] width 125 height 20
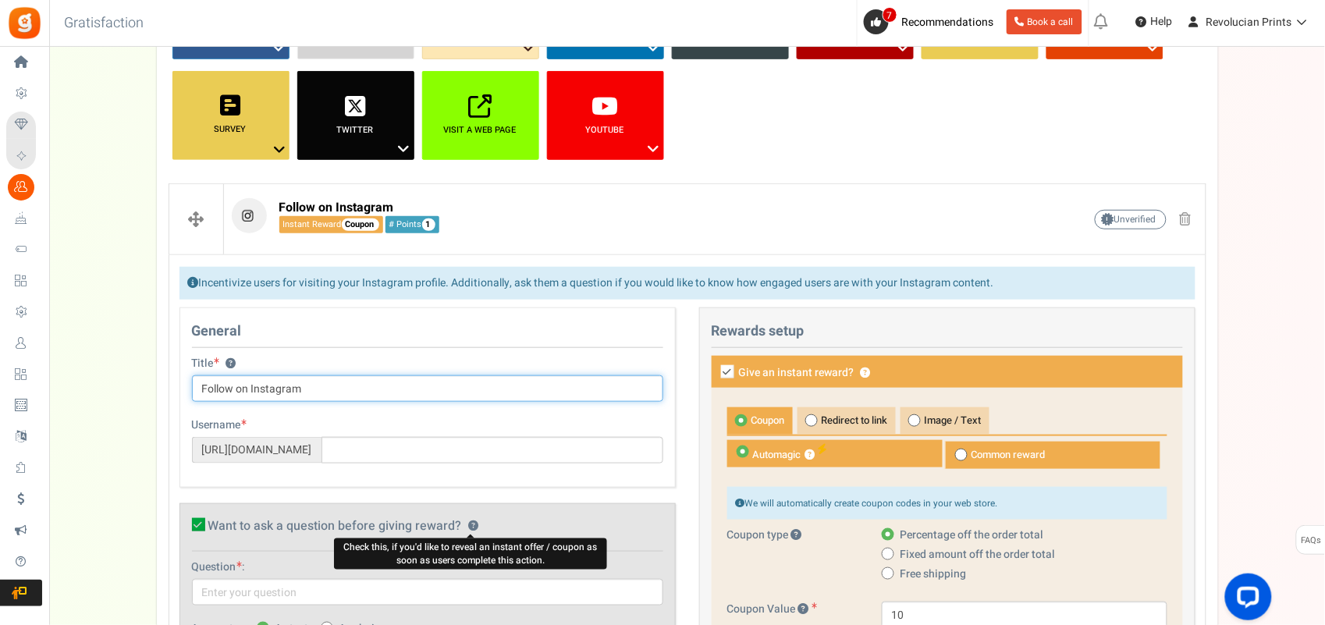
scroll to position [185, 0]
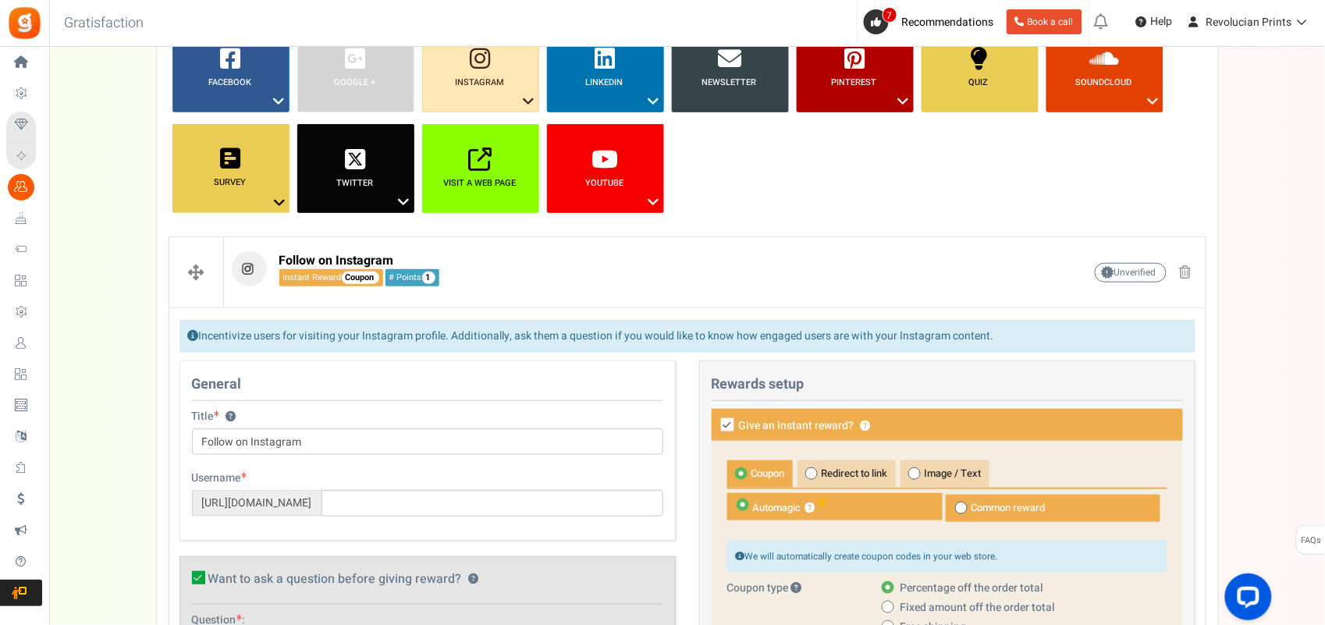
click at [802, 190] on ul "Facebook ? Visit on Facebook Share on Facebook Google + ? ? ?" at bounding box center [688, 123] width 1038 height 201
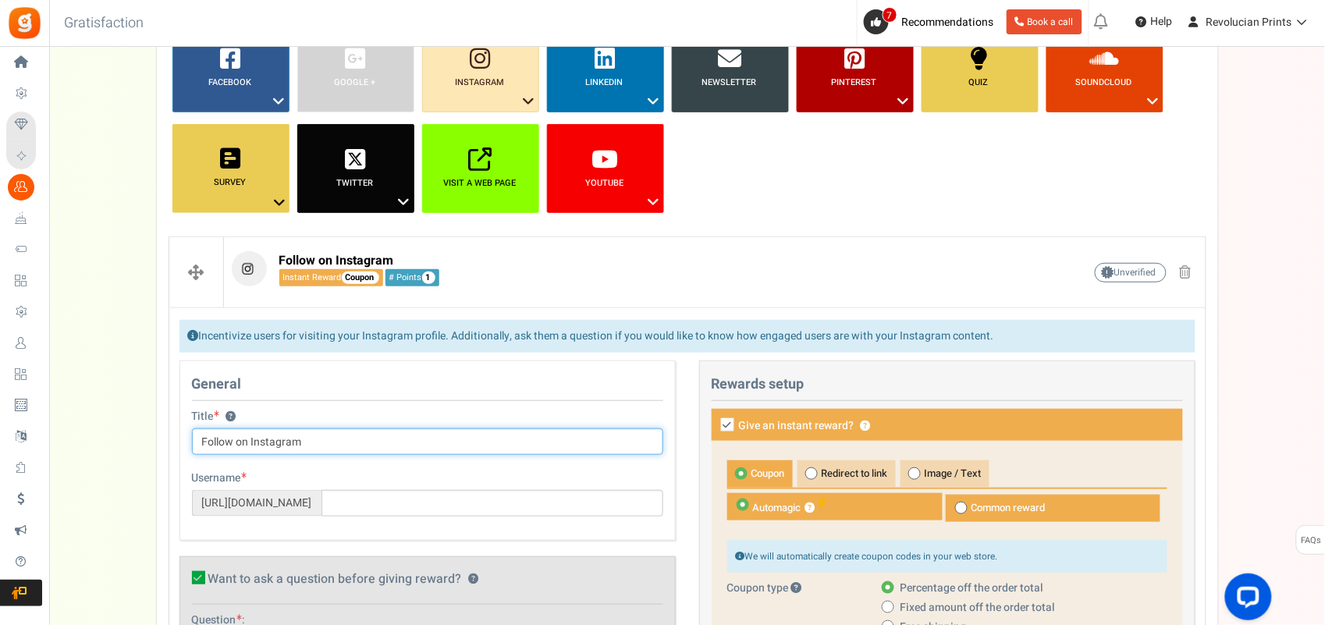
click at [240, 443] on input "Follow on Instagram" at bounding box center [427, 441] width 471 height 27
click at [379, 448] on input "Follow us on Instagram" at bounding box center [427, 441] width 471 height 27
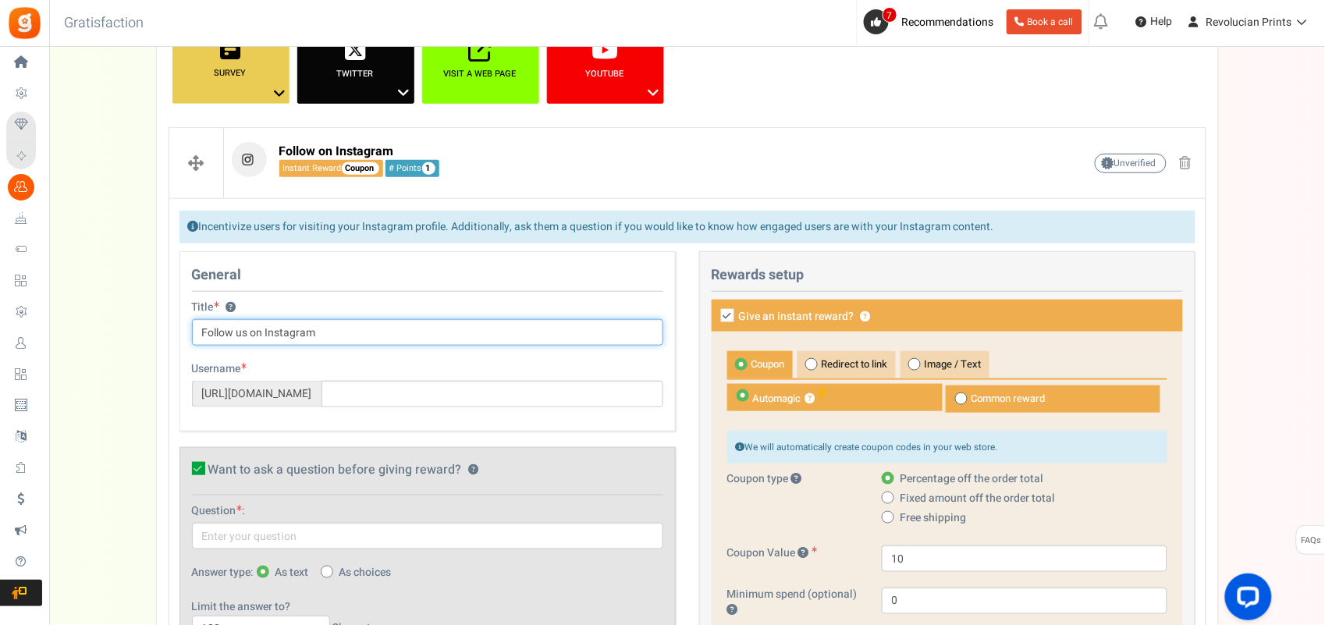
scroll to position [235, 0]
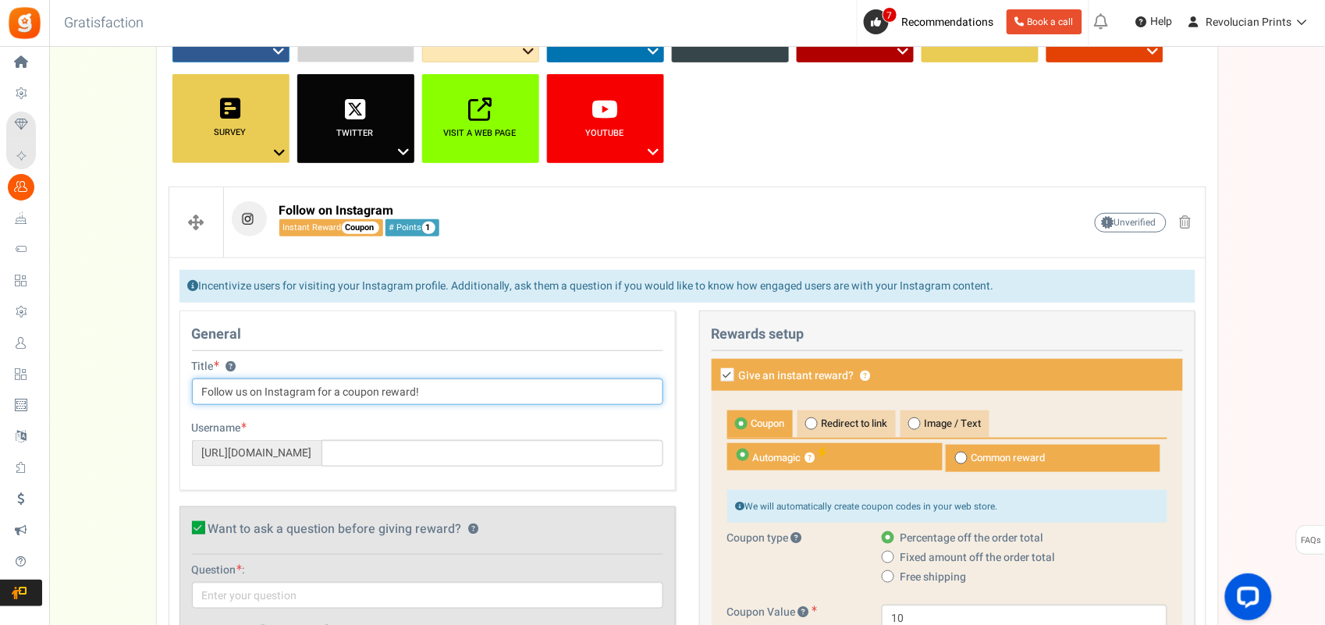
type input "Follow us on Instagram for a coupon reward!"
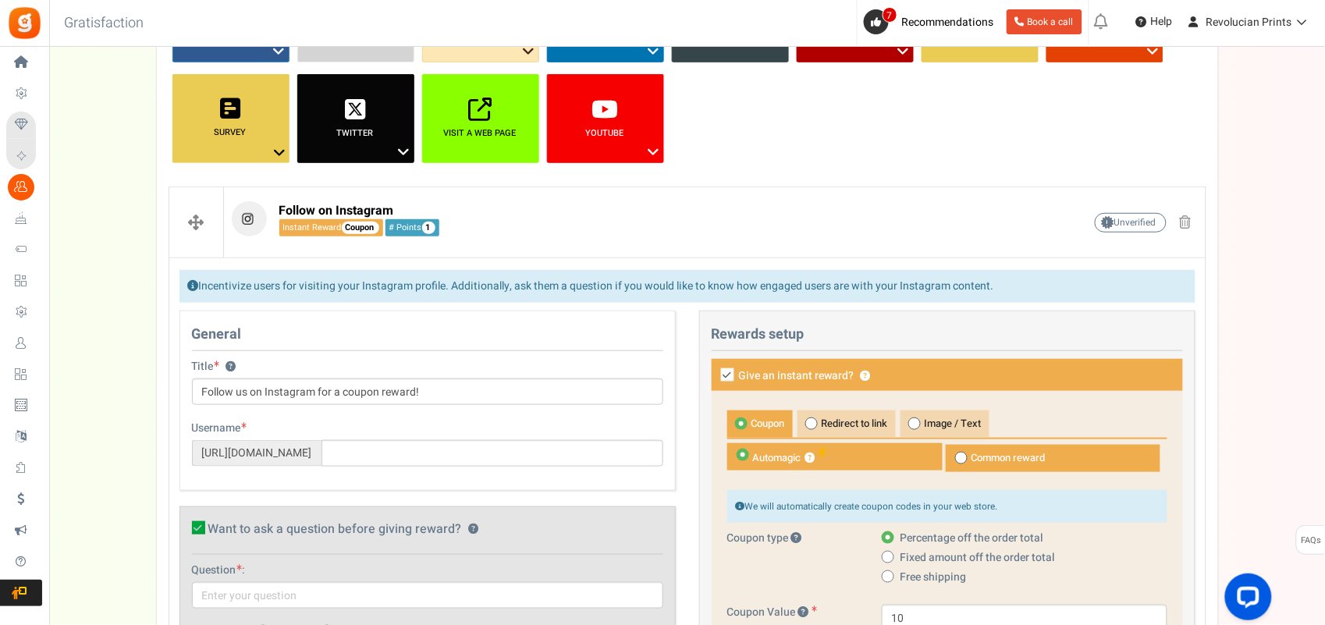
click at [467, 416] on div "Title ? Follow us on Instagram for a coupon reward! Tip! Your title should show…" at bounding box center [427, 390] width 495 height 62
click at [376, 453] on input "text" at bounding box center [493, 453] width 342 height 27
paste input "https://www.instagram.com/revolucian.prints/"
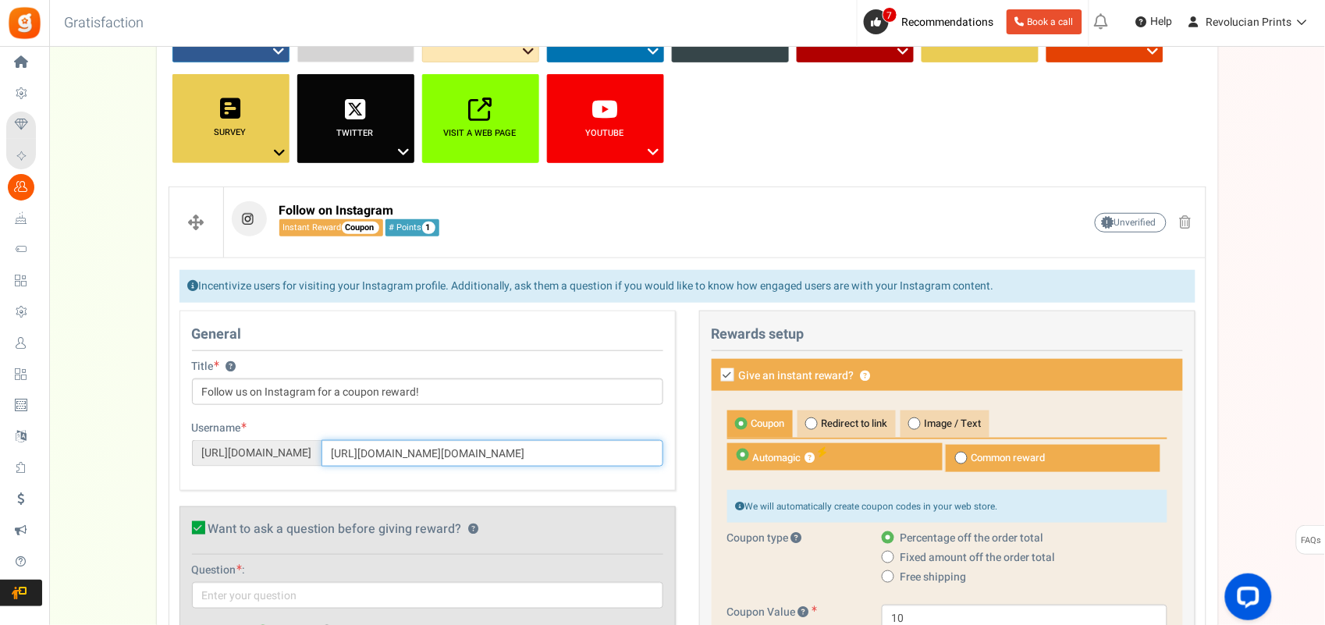
drag, startPoint x: 504, startPoint y: 450, endPoint x: 353, endPoint y: 452, distance: 151.4
click at [353, 452] on input "https://www.instagram.com/revolucian.prints/" at bounding box center [493, 453] width 342 height 27
click at [465, 454] on input "https://www.instagram.com/revolucian.prints/" at bounding box center [493, 453] width 342 height 27
drag, startPoint x: 504, startPoint y: 457, endPoint x: 489, endPoint y: 454, distance: 15.0
click at [472, 457] on input "https://www.instagram.com/revolucian.prints/" at bounding box center [493, 453] width 342 height 27
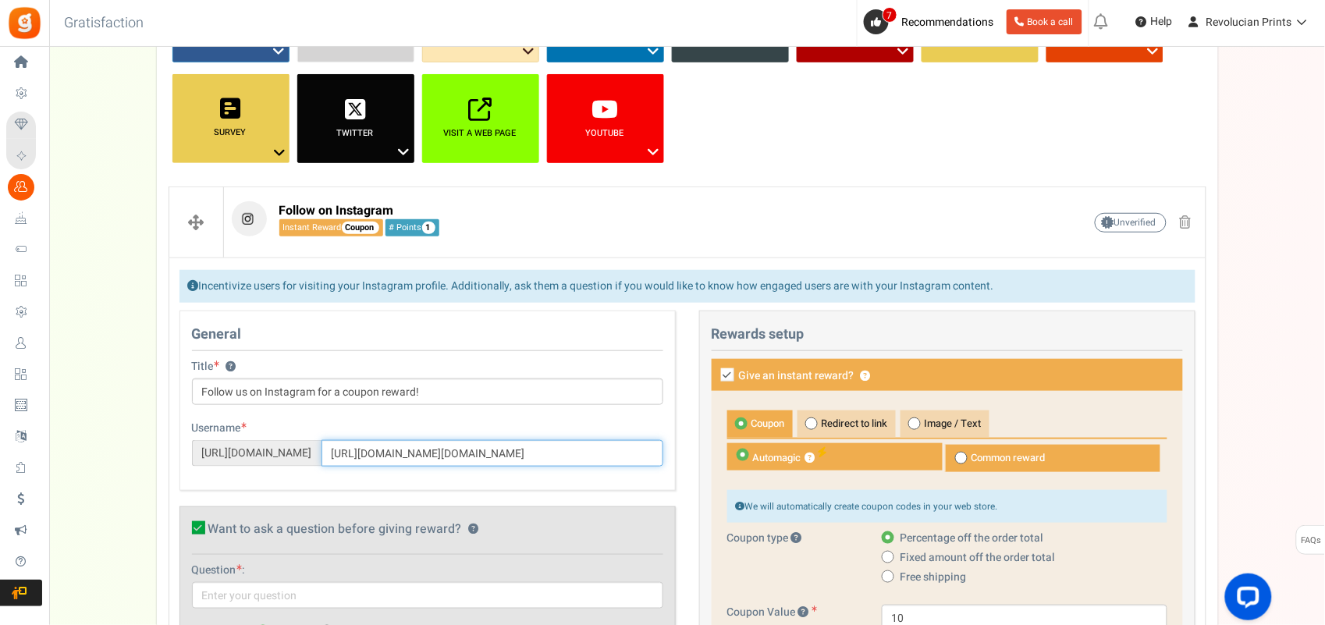
click at [490, 454] on input "https://www.instagram.com/revolucian.prints/" at bounding box center [493, 453] width 342 height 27
drag, startPoint x: 503, startPoint y: 453, endPoint x: 381, endPoint y: 453, distance: 121.8
click at [372, 456] on input "https://www.instagram.com/revolucian.prints/" at bounding box center [493, 453] width 342 height 27
type input "revolucian.prints/"
click at [433, 423] on div "Username Visit Page https://www.instagram.com/ revolucian.prints/" at bounding box center [427, 444] width 471 height 46
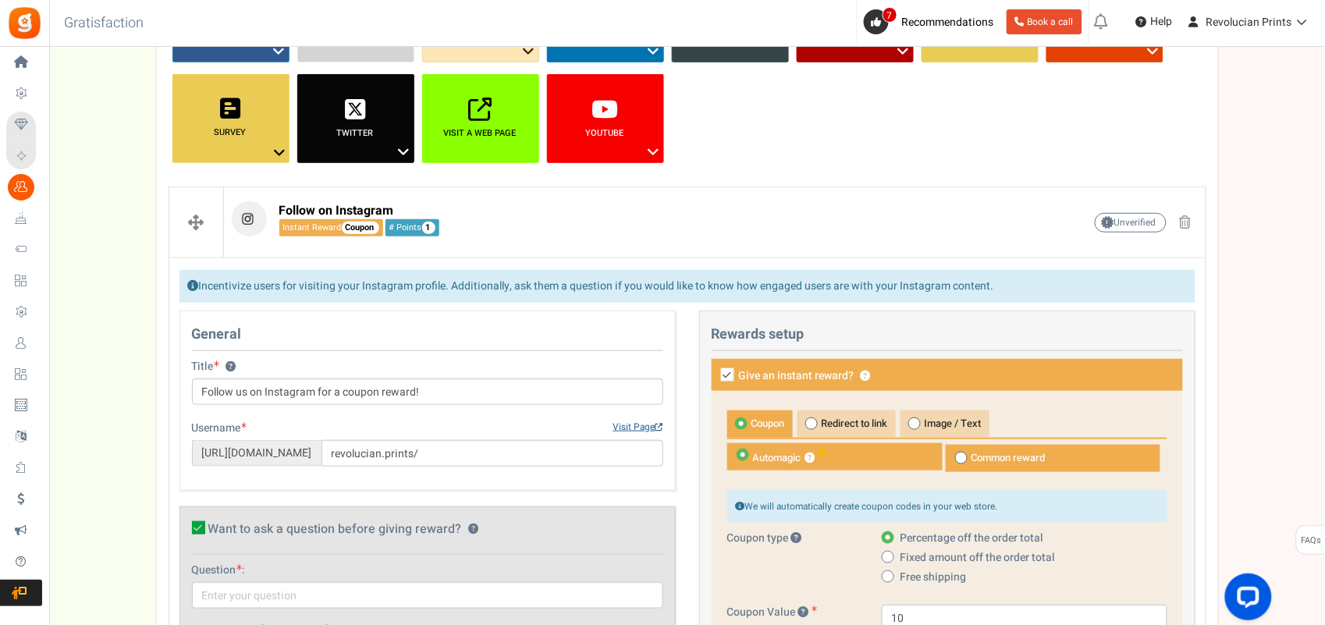
click at [625, 425] on link "Visit Page" at bounding box center [638, 427] width 50 height 13
click at [460, 432] on div "Username Visit Page https://www.instagram.com/ revolucian.prints/" at bounding box center [427, 444] width 471 height 46
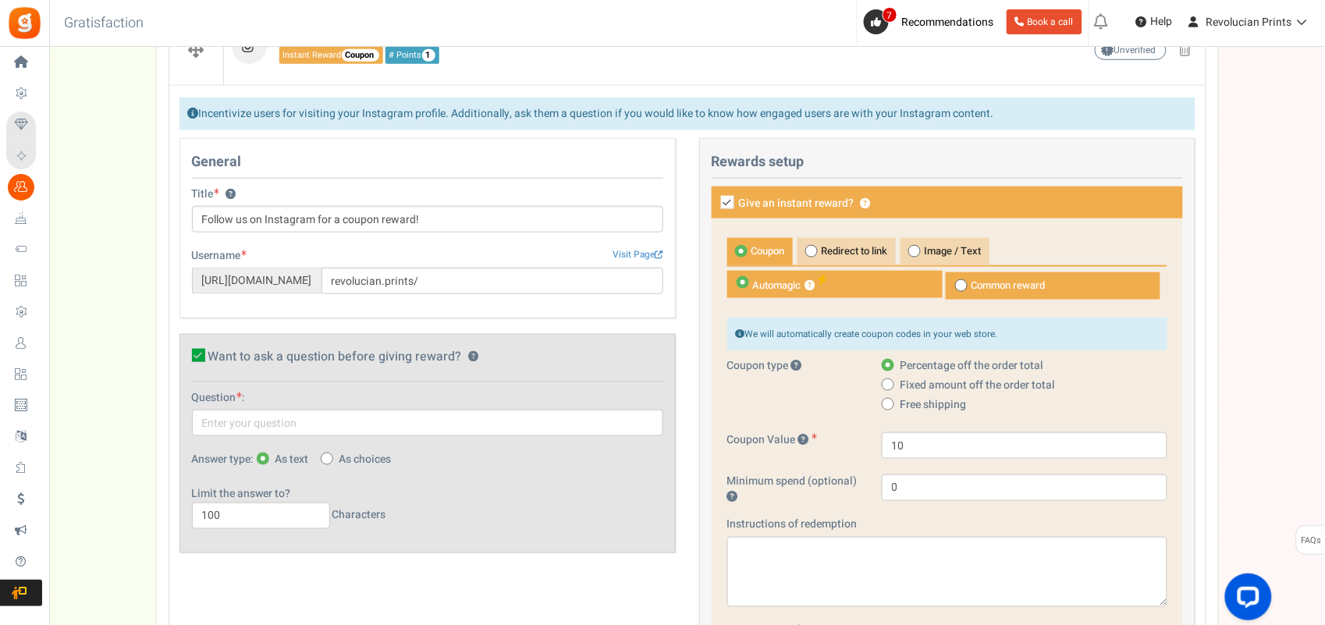
scroll to position [408, 0]
click at [194, 354] on icon at bounding box center [198, 354] width 13 height 13
click at [187, 354] on input "Want to ask a question before giving reward? ?" at bounding box center [181, 358] width 10 height 10
checkbox input "false"
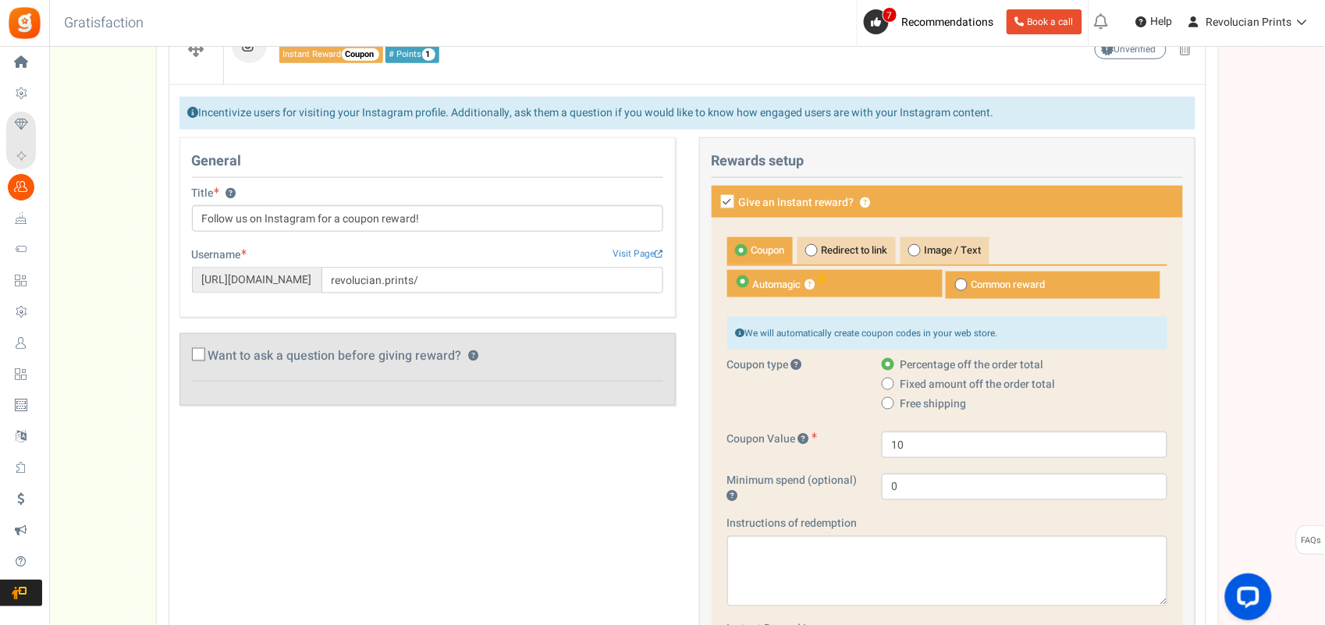
click at [456, 464] on div "General Title ? Follow us on Instagram for a coupon reward! Tip! Your title sho…" at bounding box center [688, 608] width 1040 height 943
click at [825, 254] on span "Redirect to link" at bounding box center [847, 250] width 98 height 27
click at [808, 251] on input "Redirect to link" at bounding box center [803, 245] width 10 height 10
radio input "true"
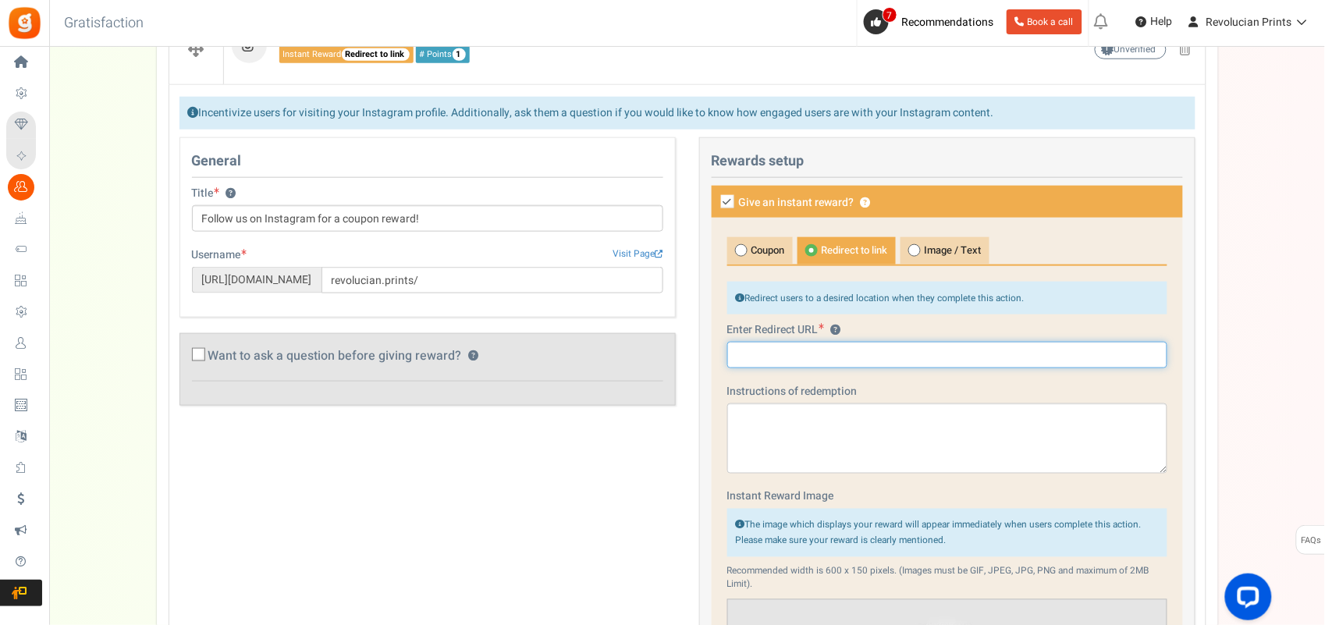
click at [755, 357] on input "text" at bounding box center [947, 355] width 440 height 27
paste input "https://www.instagram.com/revolucian.prints/"
type input "https://www.instagram.com/revolucian.prints/"
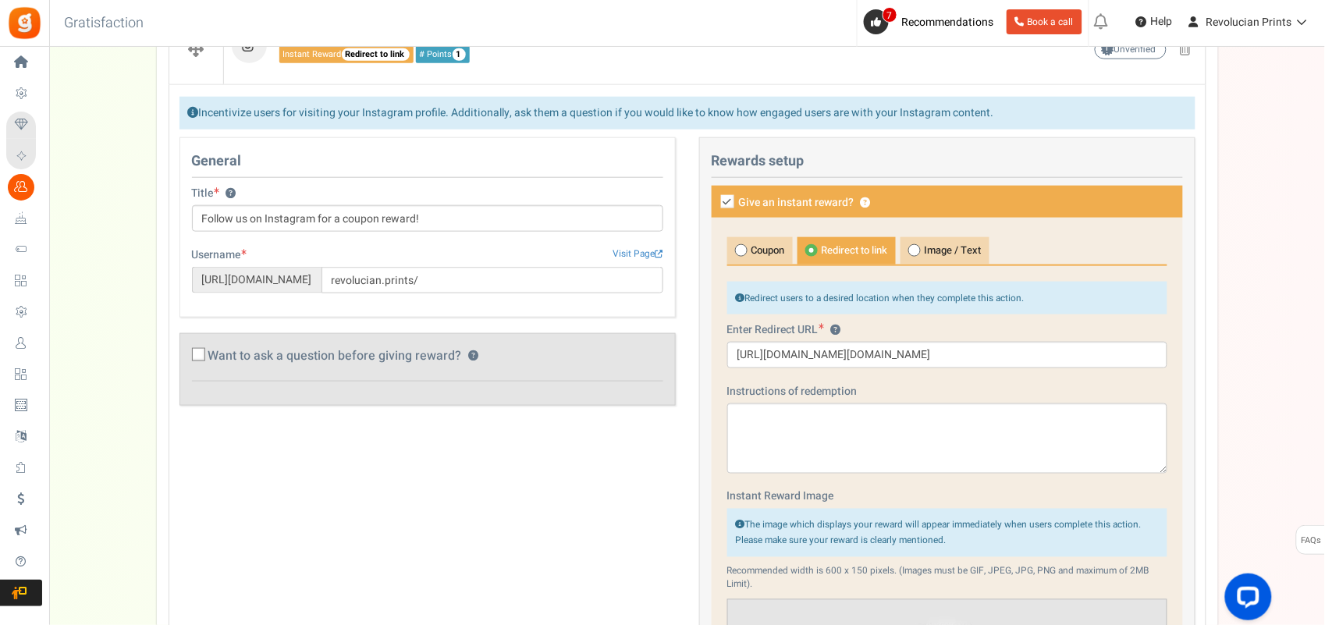
click at [909, 390] on div "Instructions of redemption Char(s) : 250" at bounding box center [947, 429] width 440 height 90
click at [882, 415] on textarea at bounding box center [947, 439] width 440 height 70
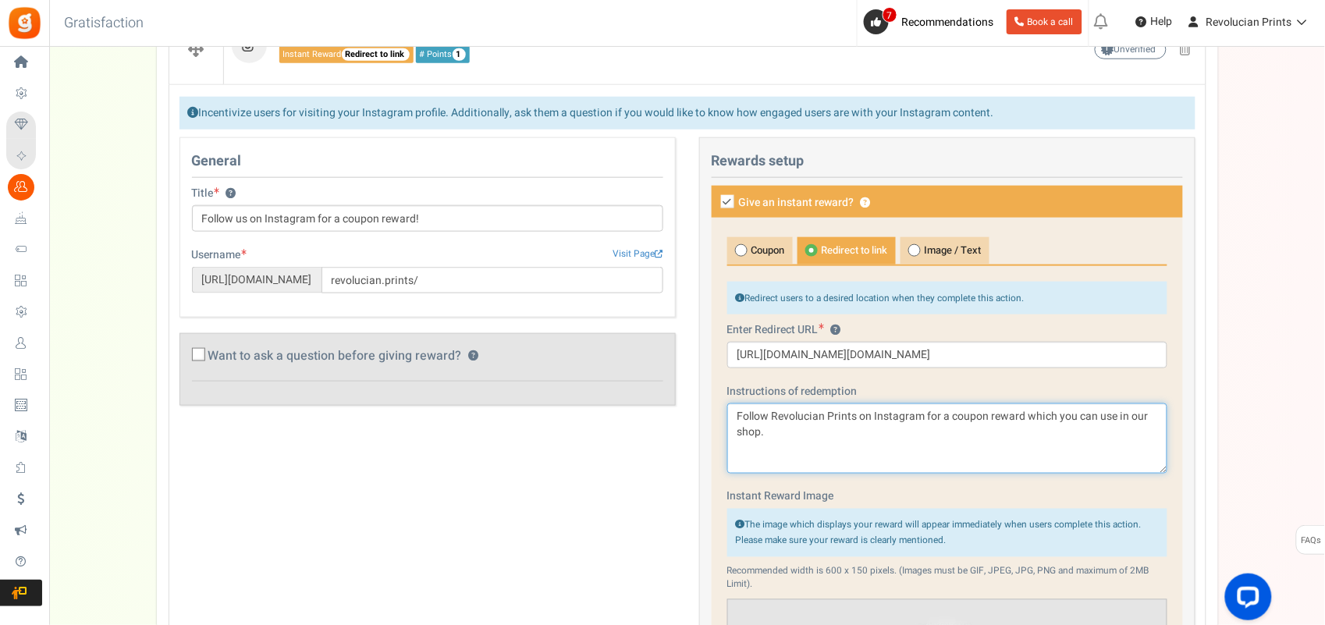
click at [1062, 418] on textarea "Follow Revolucian Prints on Instagram for a coupon reward which you can use in …" at bounding box center [947, 439] width 440 height 70
click at [956, 439] on textarea "Follow Revolucian Prints on Instagram for a coupon reward which you can use aga…" at bounding box center [947, 439] width 440 height 70
click at [1062, 370] on div "Campaign setup Points setup New Etsy Earn Referral Reward reviews WOO LOOX Judg…" at bounding box center [687, 620] width 1276 height 1827
click at [1026, 419] on textarea "Follow Revolucian Prints on Instagram for a coupon reward which you can use aga…" at bounding box center [947, 439] width 440 height 70
click at [1062, 441] on div "Campaign setup Points setup New Etsy Earn Referral Reward reviews WOO LOOX Judg…" at bounding box center [687, 620] width 1276 height 1827
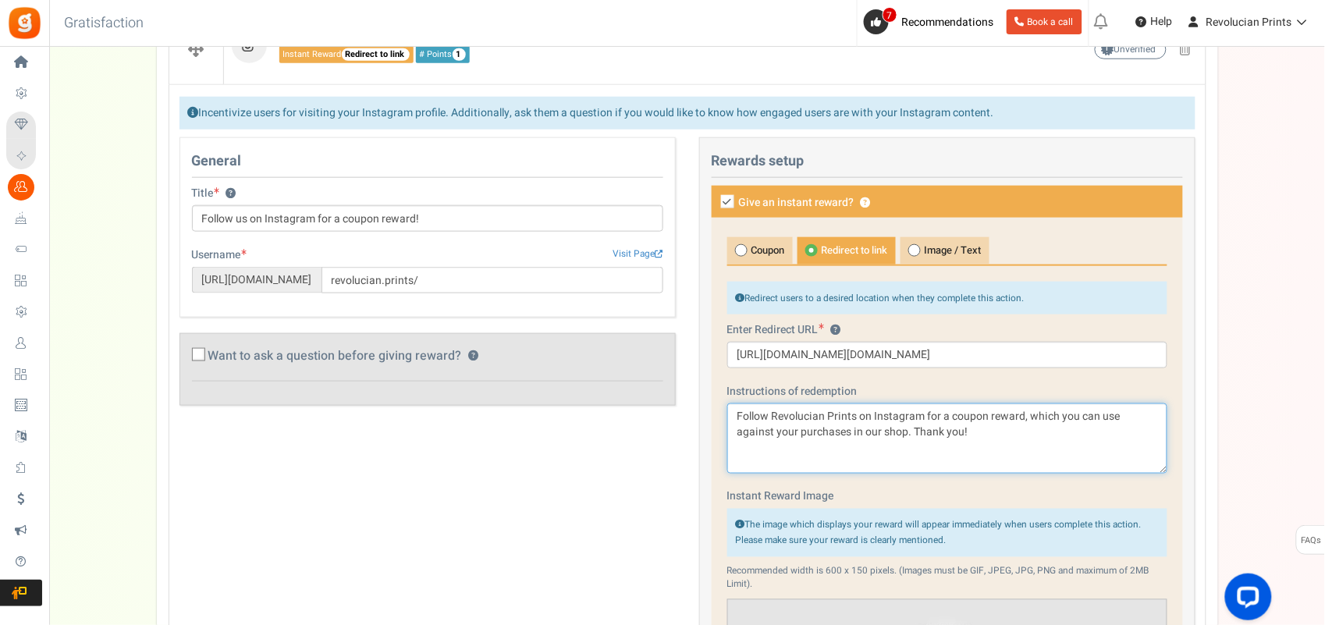
drag, startPoint x: 1100, startPoint y: 419, endPoint x: 1126, endPoint y: 418, distance: 26.5
click at [1062, 418] on textarea "Follow Revolucian Prints on Instagram for a coupon reward, which you can use ag…" at bounding box center [947, 439] width 440 height 70
type textarea "Follow Revolucian Prints on Instagram for a coupon reward, which you can redeem…"
click at [1062, 484] on div "Campaign setup Points setup New Etsy Earn Referral Reward reviews WOO LOOX Judg…" at bounding box center [687, 620] width 1276 height 1827
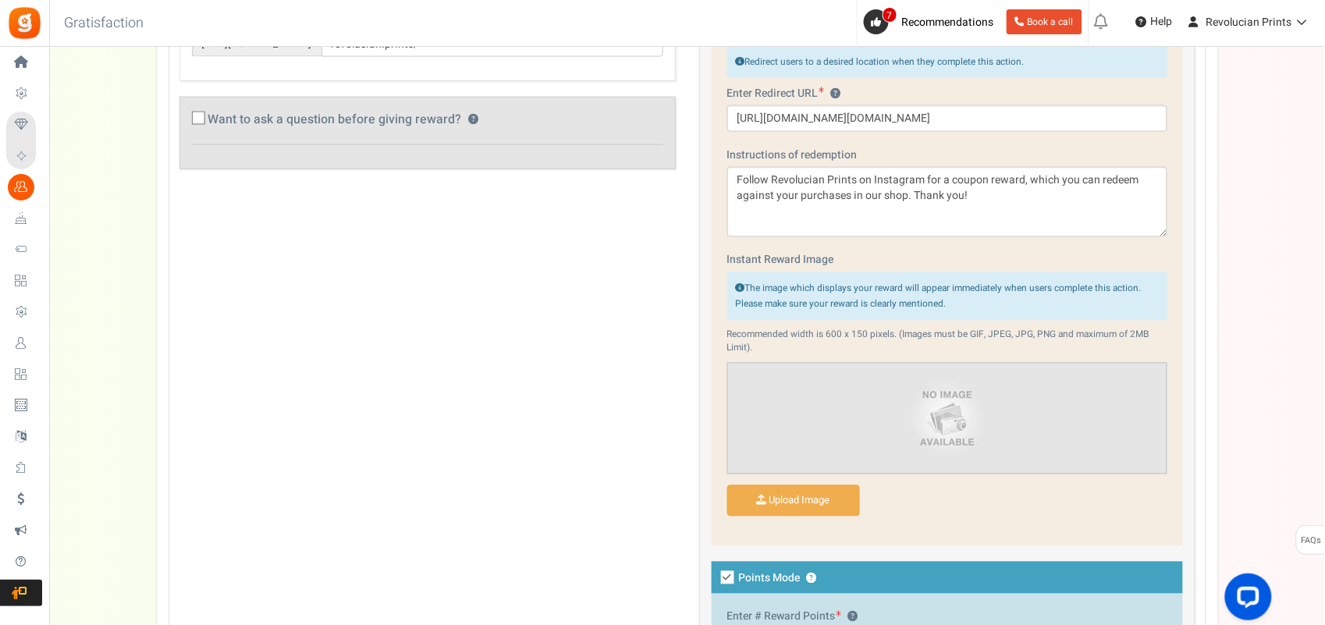
scroll to position [667, 0]
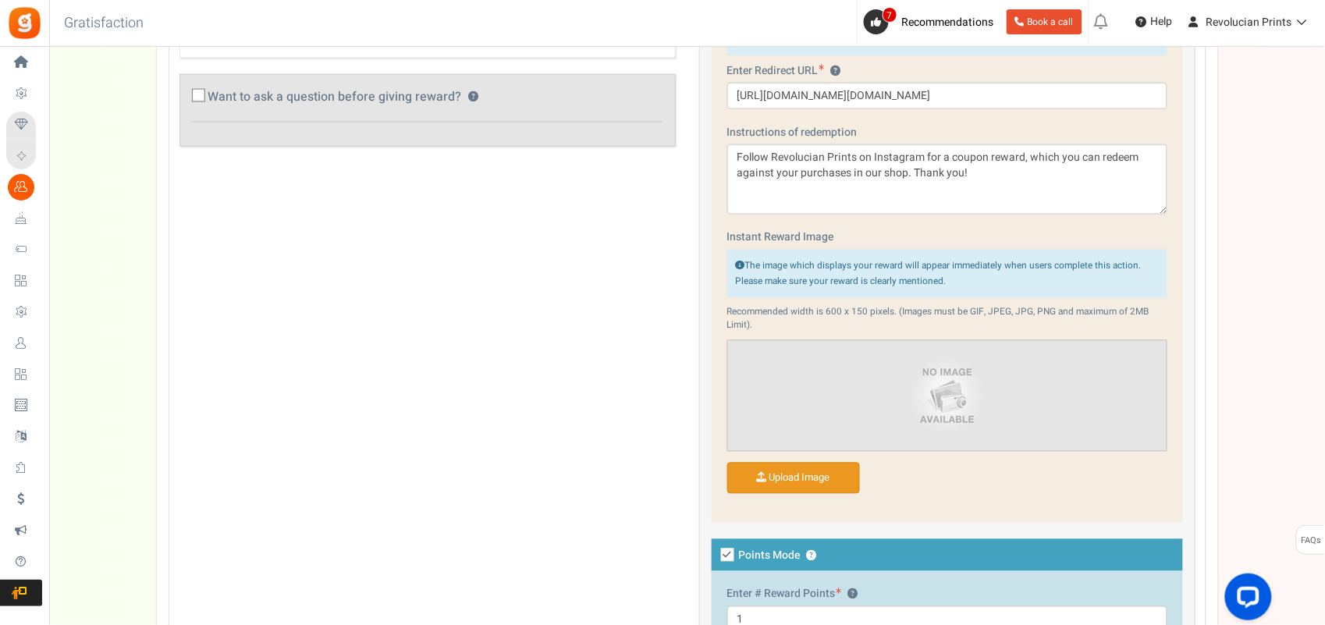
click at [852, 481] on input "Instant Reward Image" at bounding box center [793, 479] width 131 height 30
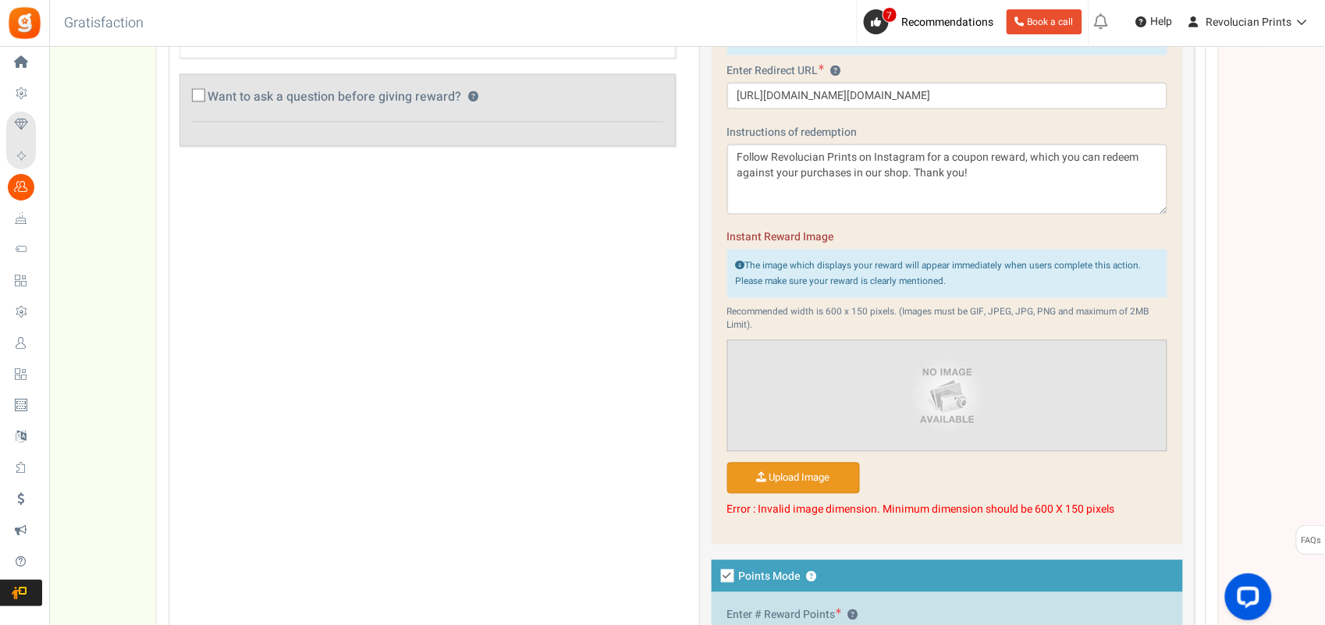
click at [845, 481] on input "Instant Reward Image" at bounding box center [793, 479] width 131 height 30
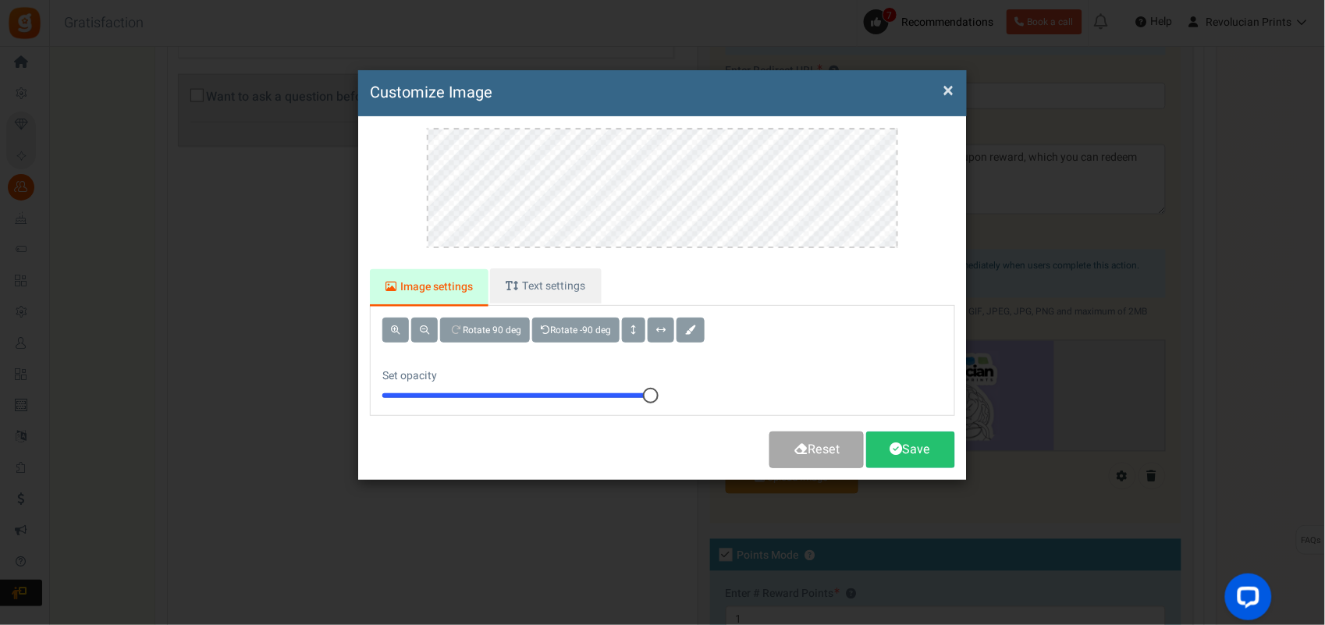
scroll to position [0, 0]
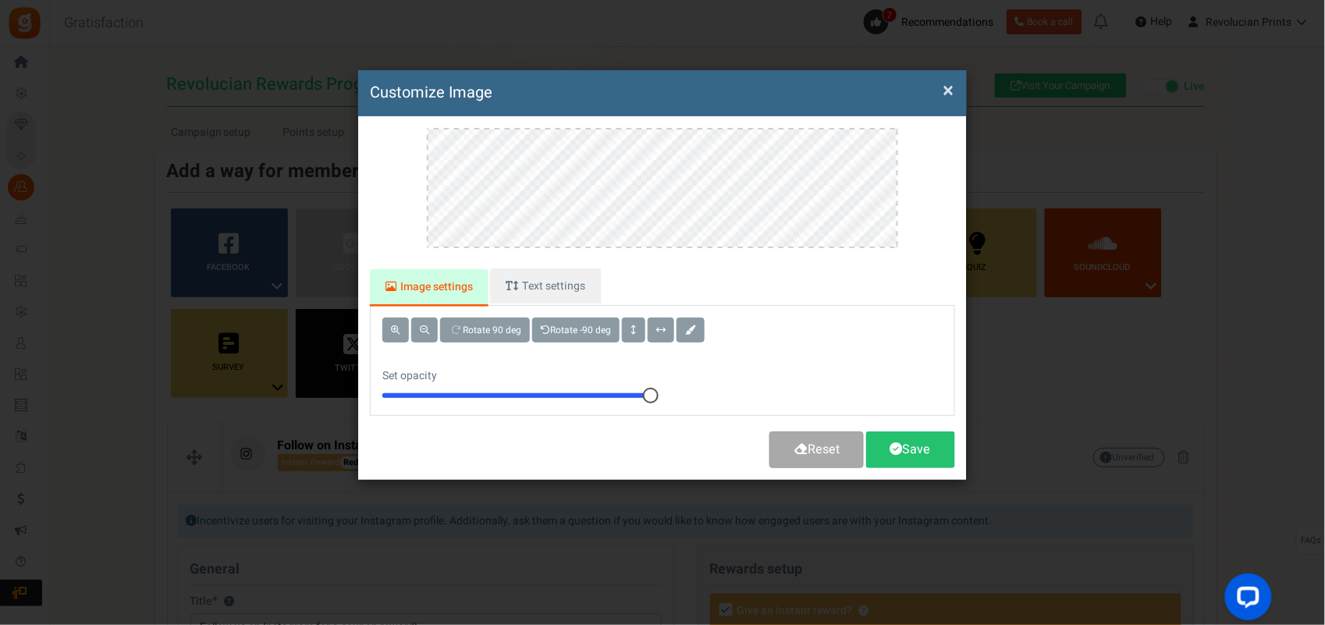
drag, startPoint x: 954, startPoint y: 96, endPoint x: 839, endPoint y: 82, distance: 115.6
click at [955, 96] on button "×" at bounding box center [949, 91] width 11 height 16
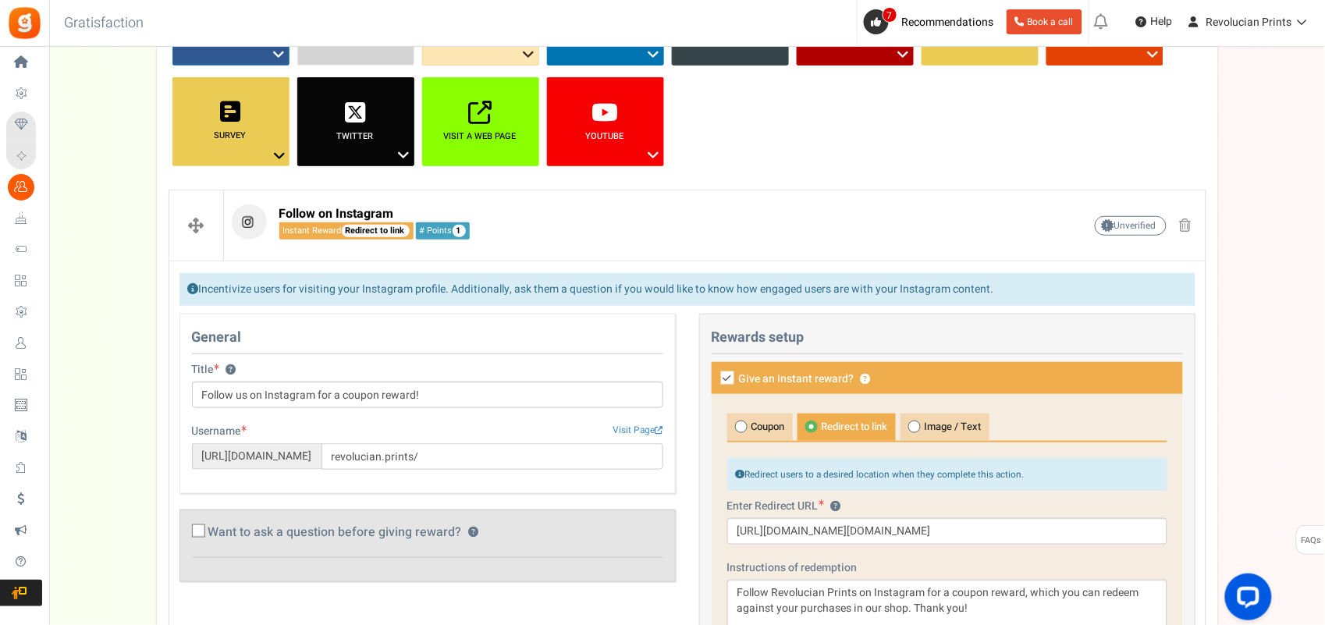
scroll to position [291, 0]
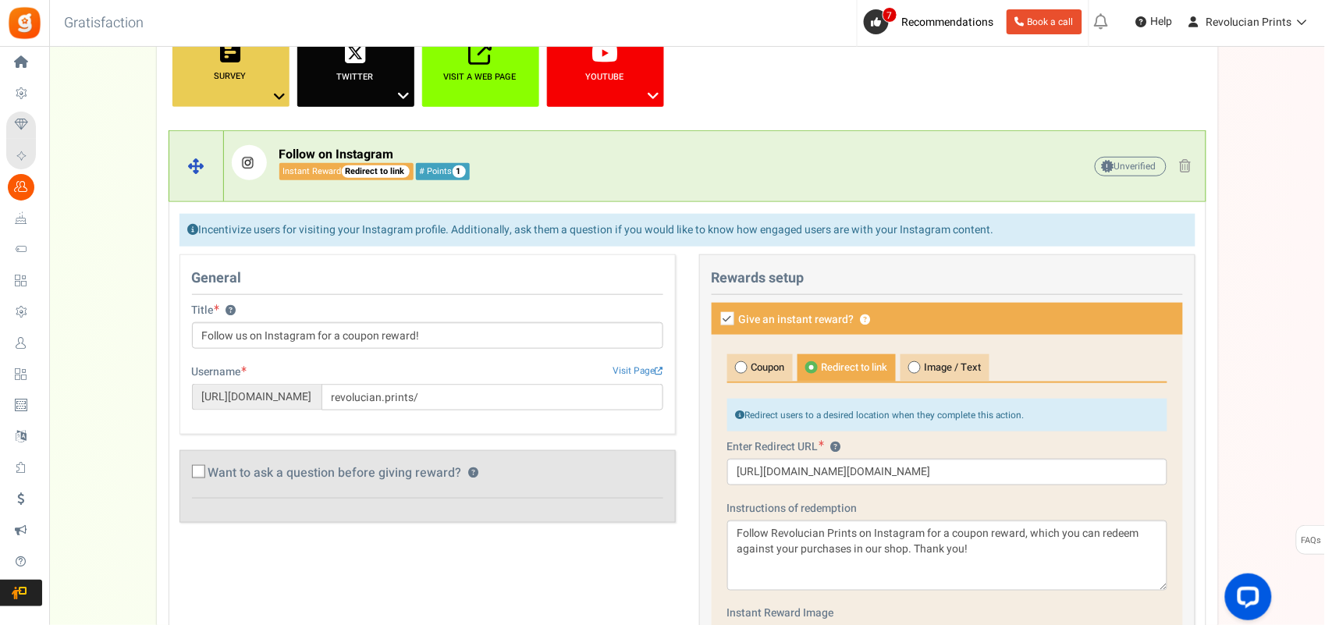
click at [459, 172] on span "1" at bounding box center [459, 171] width 13 height 12
click at [1062, 393] on div "Campaign setup Points setup New Etsy Earn Referral Reward reviews WOO LOOX Judg…" at bounding box center [687, 547] width 1276 height 1446
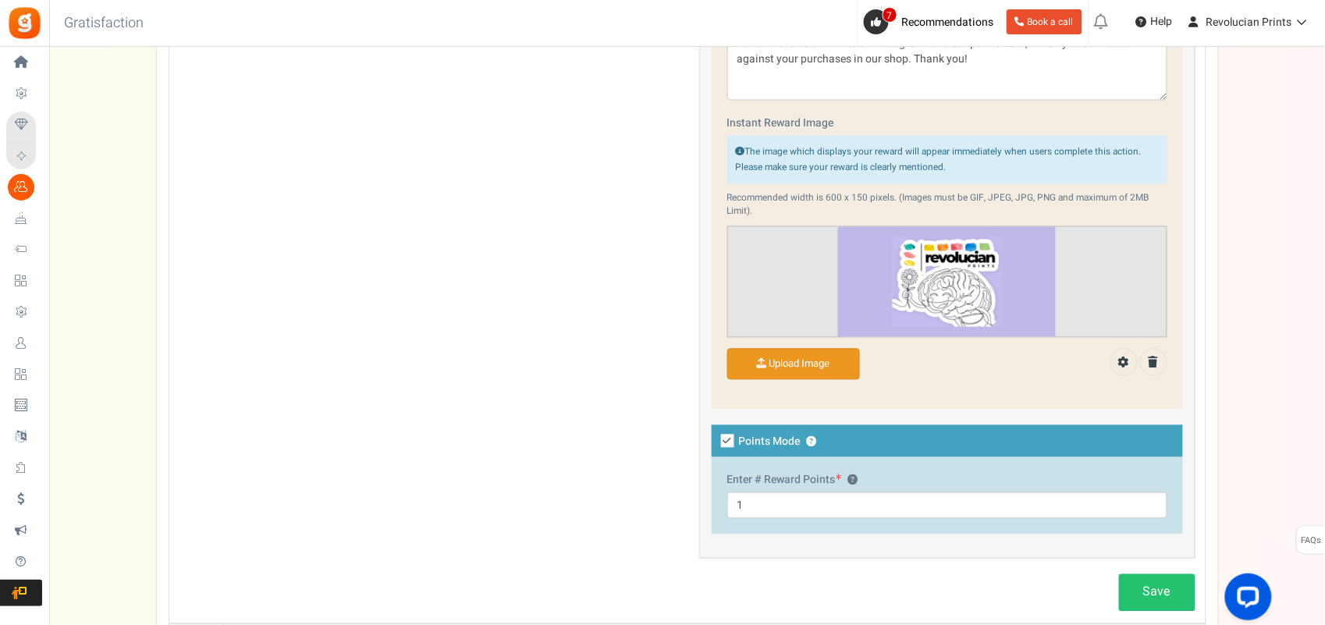
scroll to position [785, 0]
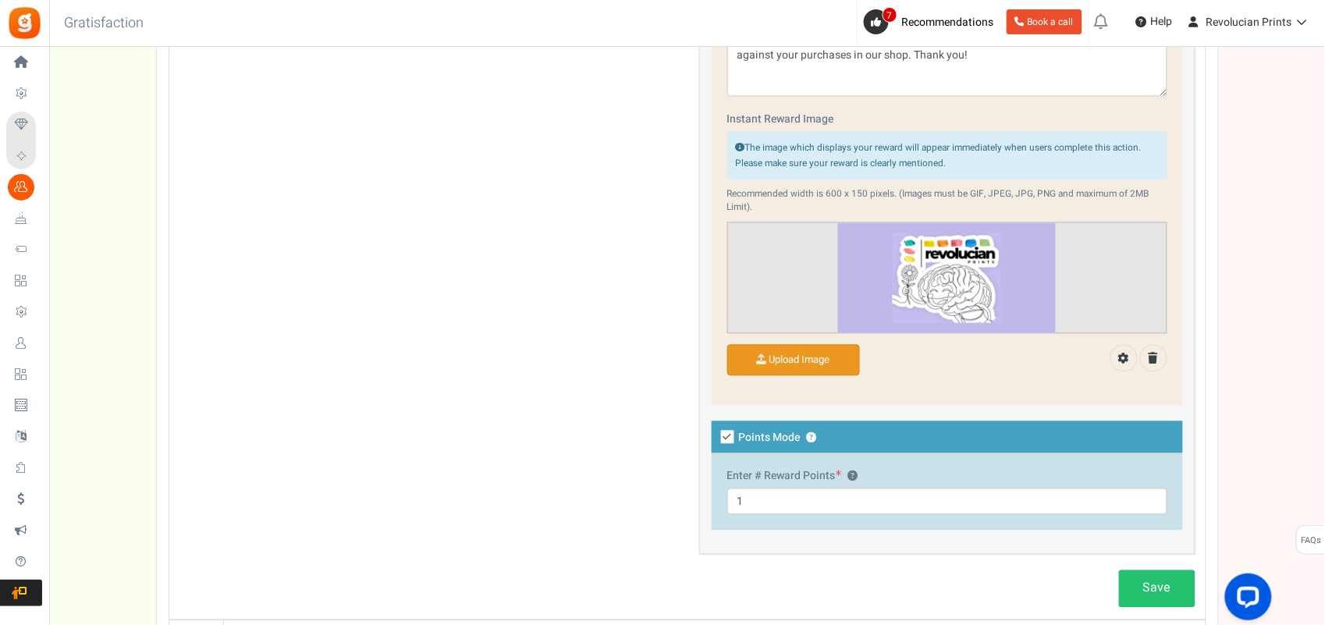
click at [733, 442] on icon at bounding box center [727, 437] width 13 height 13
click at [716, 442] on input "Points Mode ?" at bounding box center [711, 439] width 10 height 10
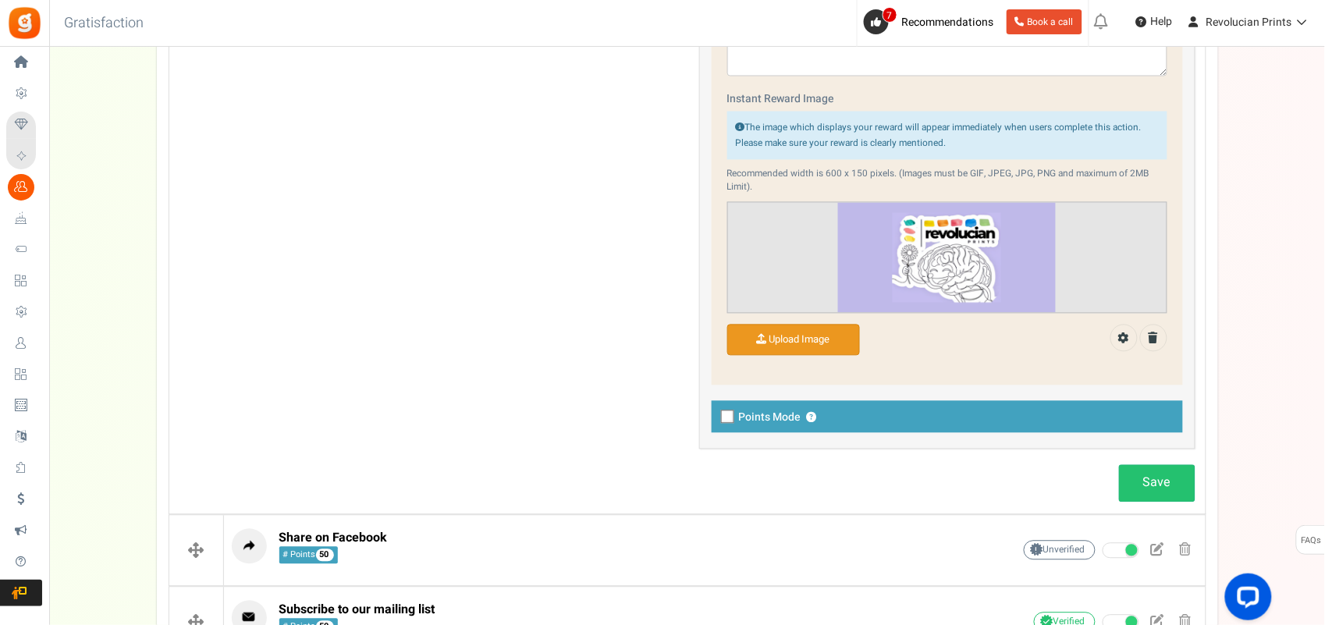
scroll to position [832, 0]
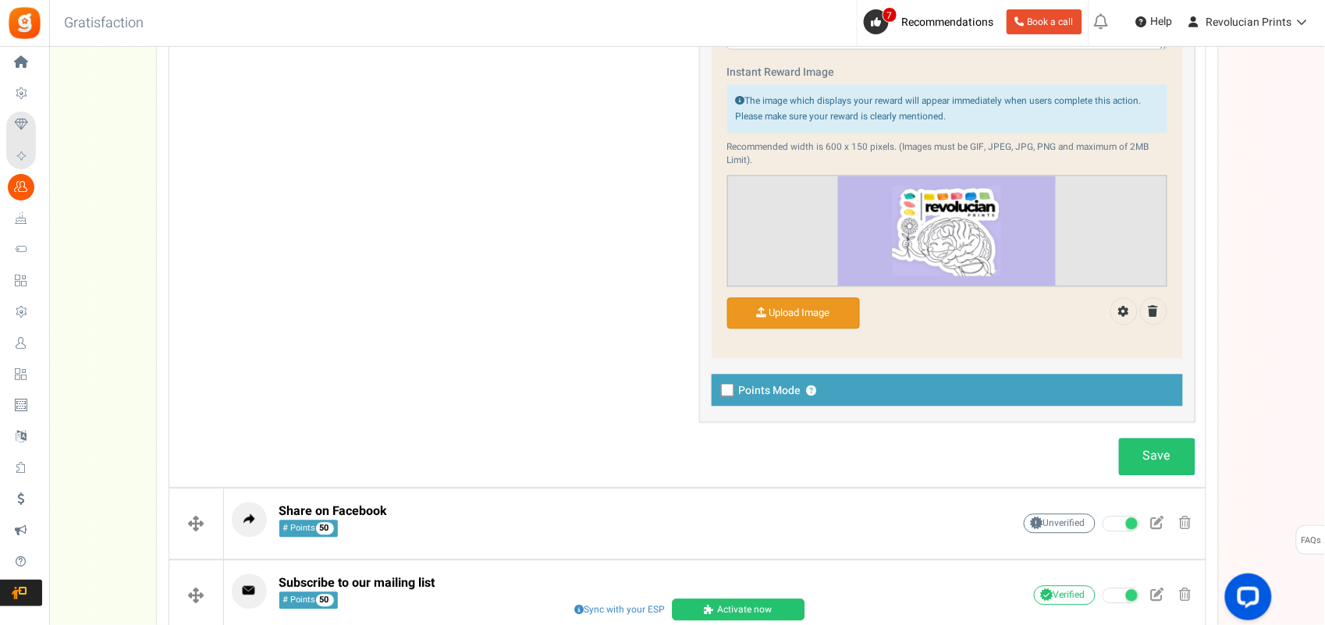
click at [727, 396] on icon at bounding box center [729, 391] width 10 height 10
click at [716, 397] on input "Points Mode ?" at bounding box center [711, 392] width 10 height 10
checkbox input "true"
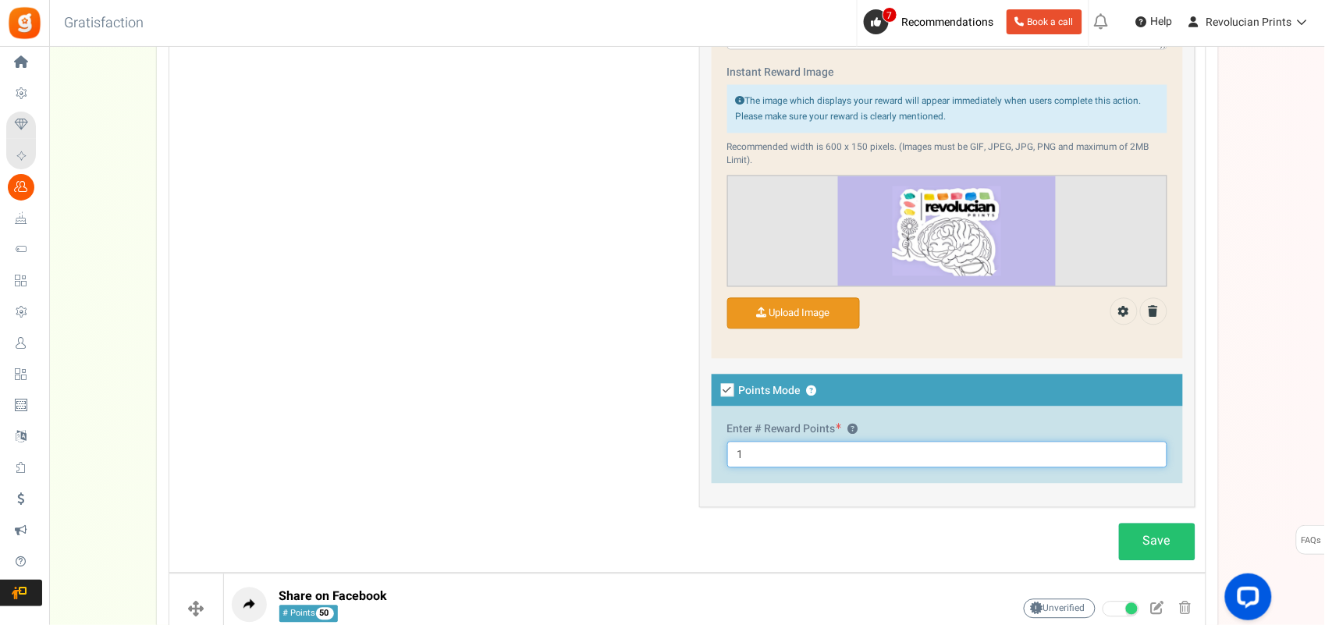
click at [787, 452] on input "1" at bounding box center [947, 455] width 440 height 27
type input "50"
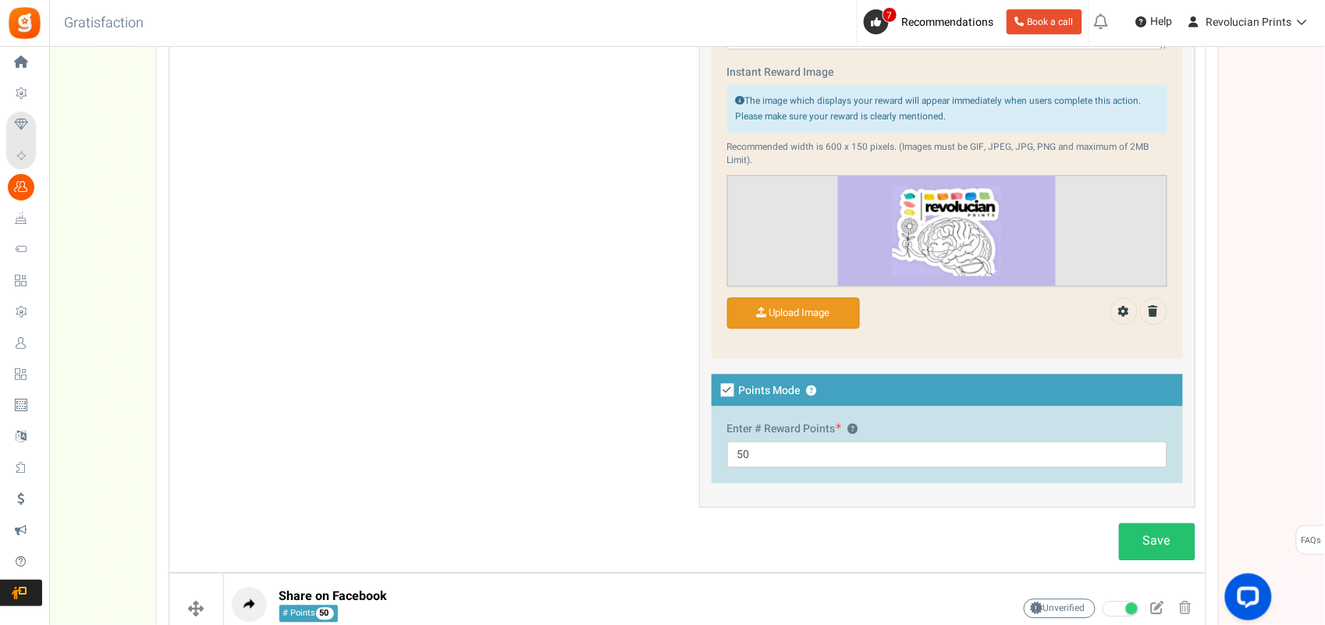
click at [831, 500] on div "This campaign category can have no rewards for any action Rewards setup Give an…" at bounding box center [948, 119] width 520 height 810
click at [820, 323] on input "Instant Reward Image" at bounding box center [793, 314] width 131 height 30
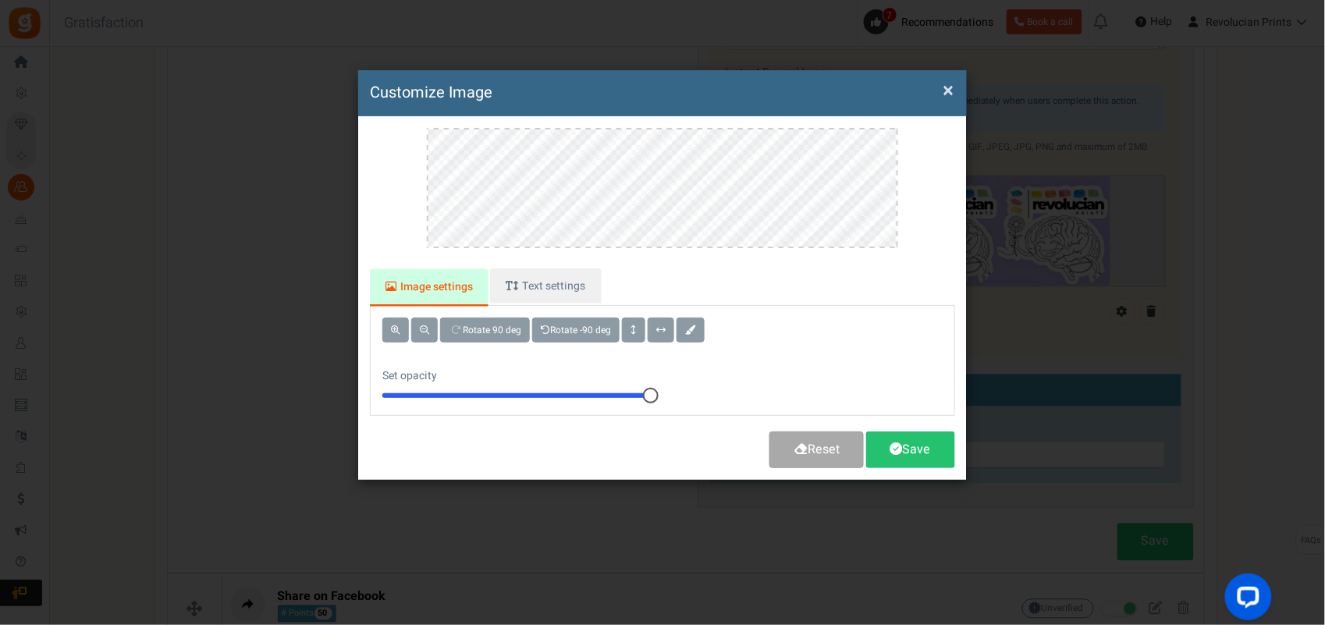
scroll to position [0, 0]
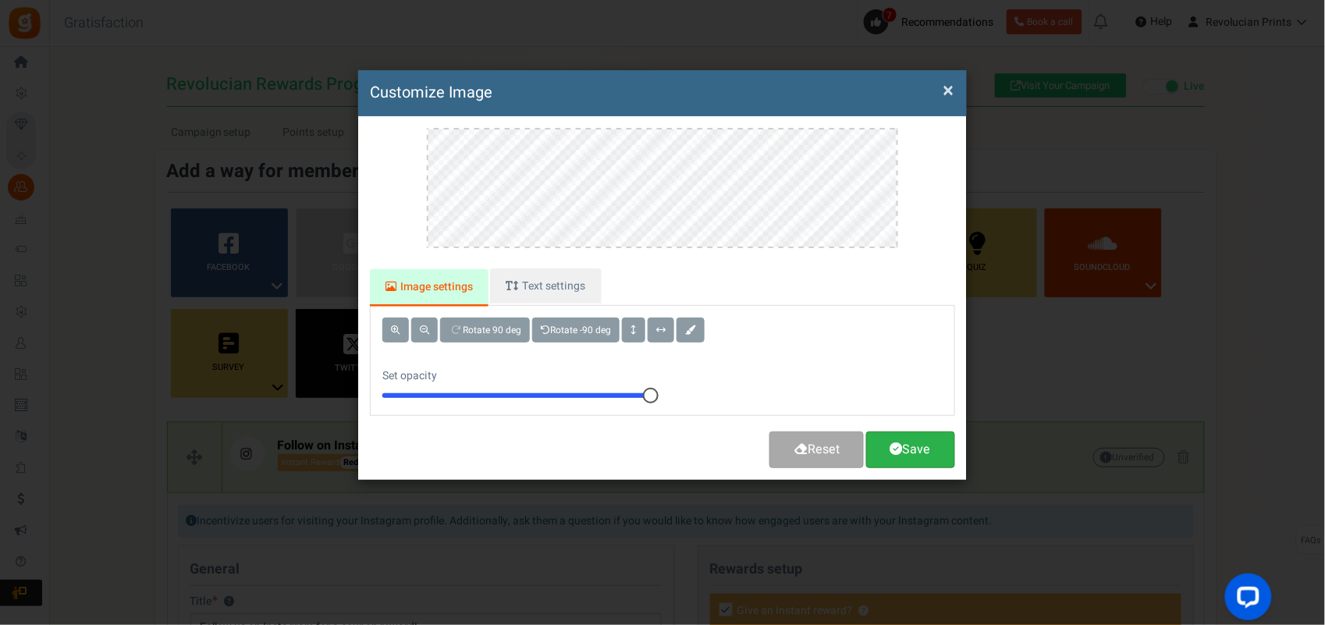
click at [913, 458] on link "Save" at bounding box center [910, 450] width 89 height 37
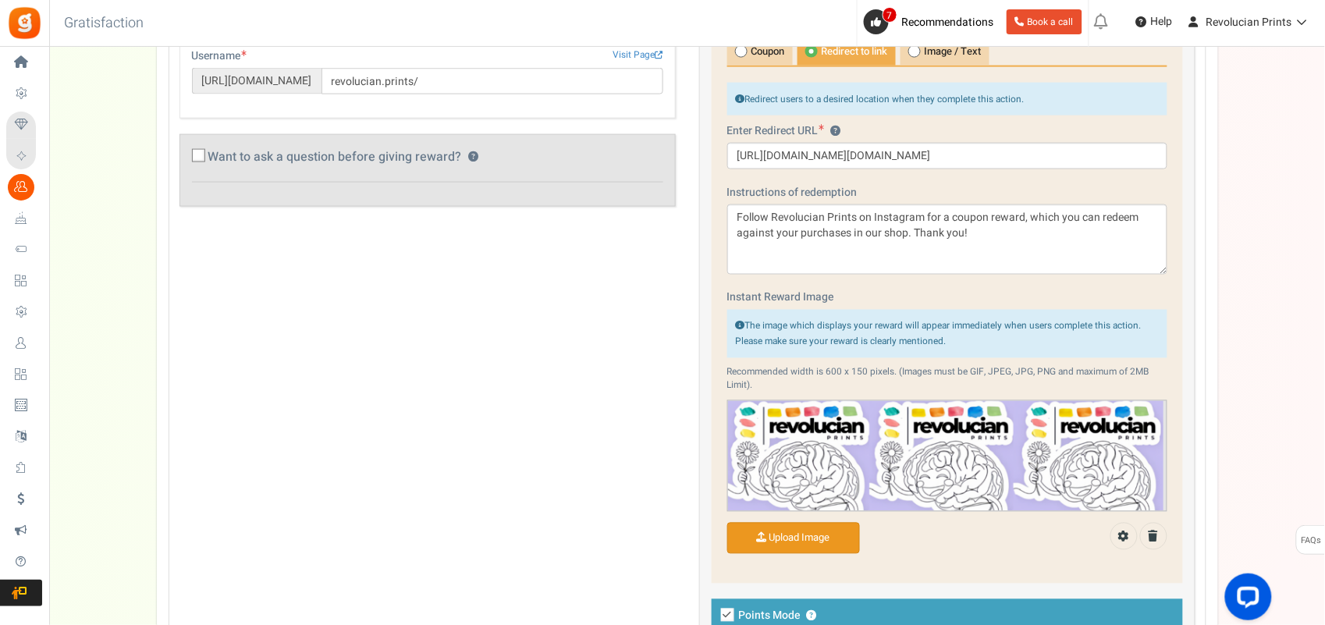
scroll to position [638, 0]
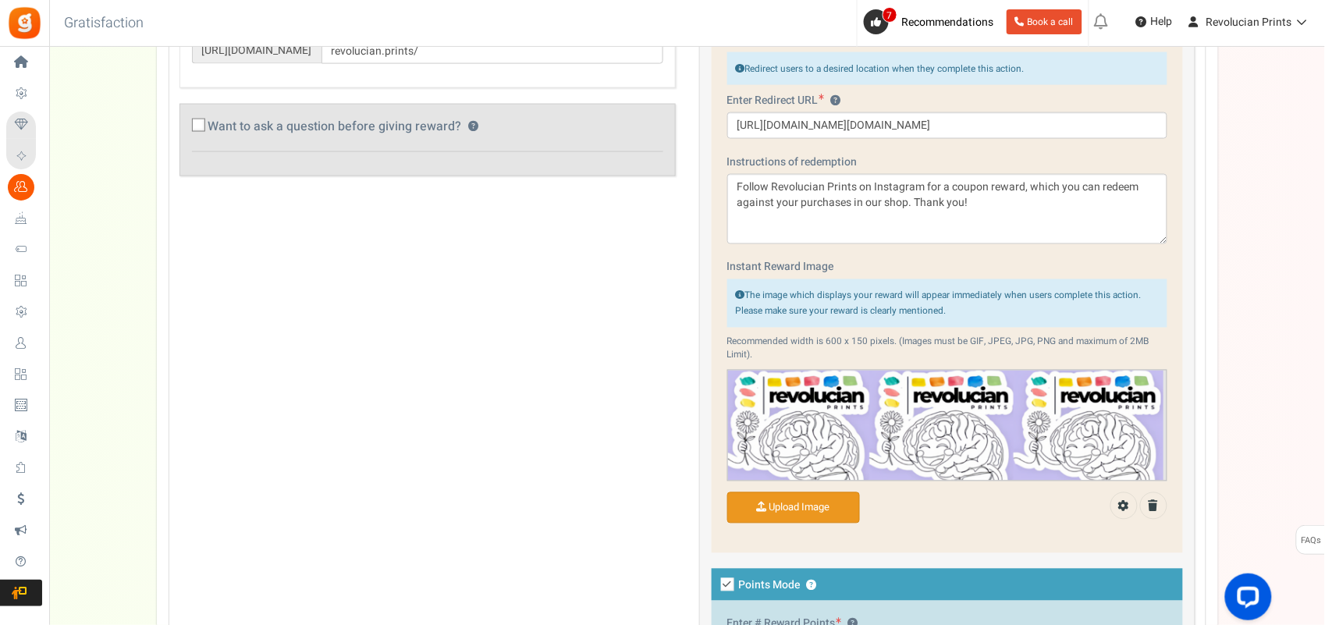
click at [850, 500] on input "Instant Reward Image" at bounding box center [793, 508] width 131 height 30
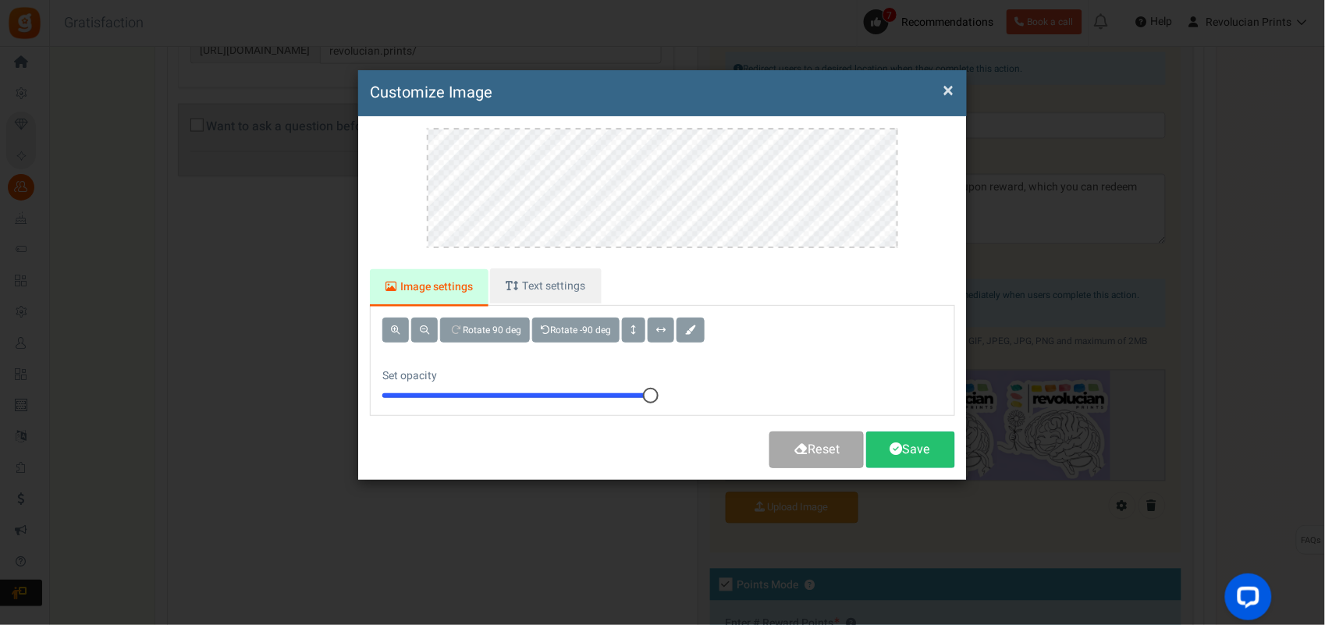
scroll to position [0, 0]
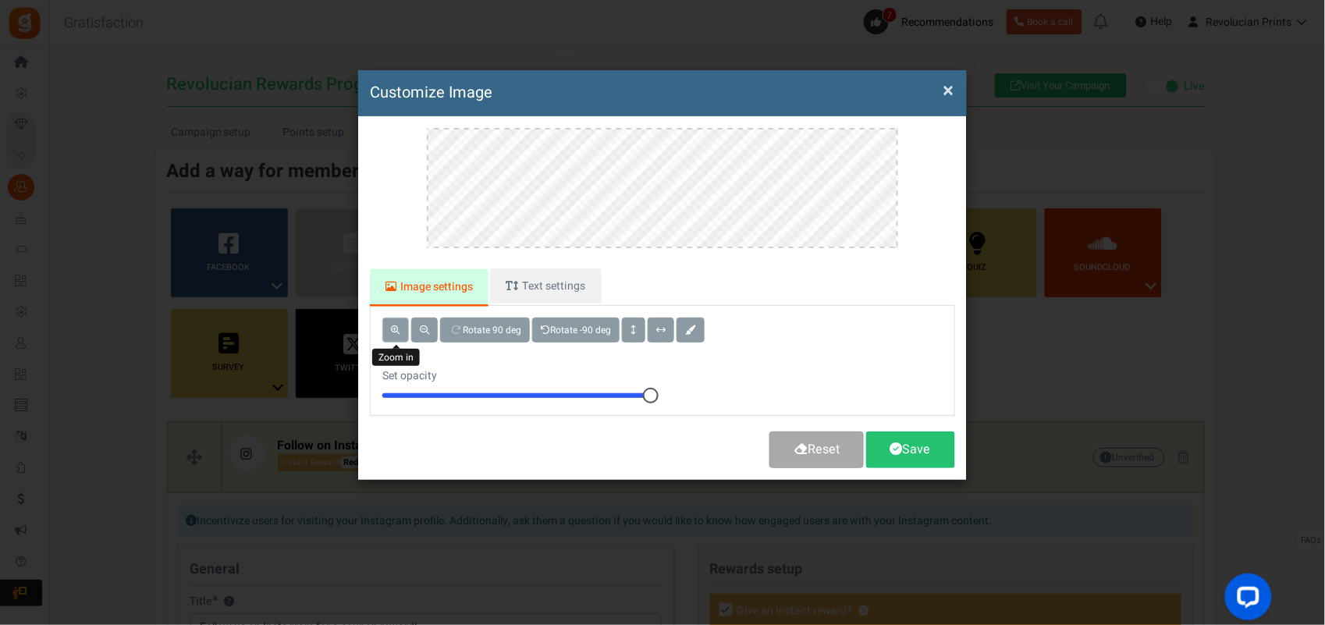
click at [387, 326] on button at bounding box center [395, 330] width 27 height 25
click at [431, 329] on button at bounding box center [424, 330] width 27 height 25
click at [799, 289] on ul "Image settings Text settings" at bounding box center [662, 286] width 585 height 37
click at [390, 335] on button at bounding box center [395, 330] width 27 height 25
click at [845, 279] on ul "Image settings Text settings" at bounding box center [662, 286] width 585 height 37
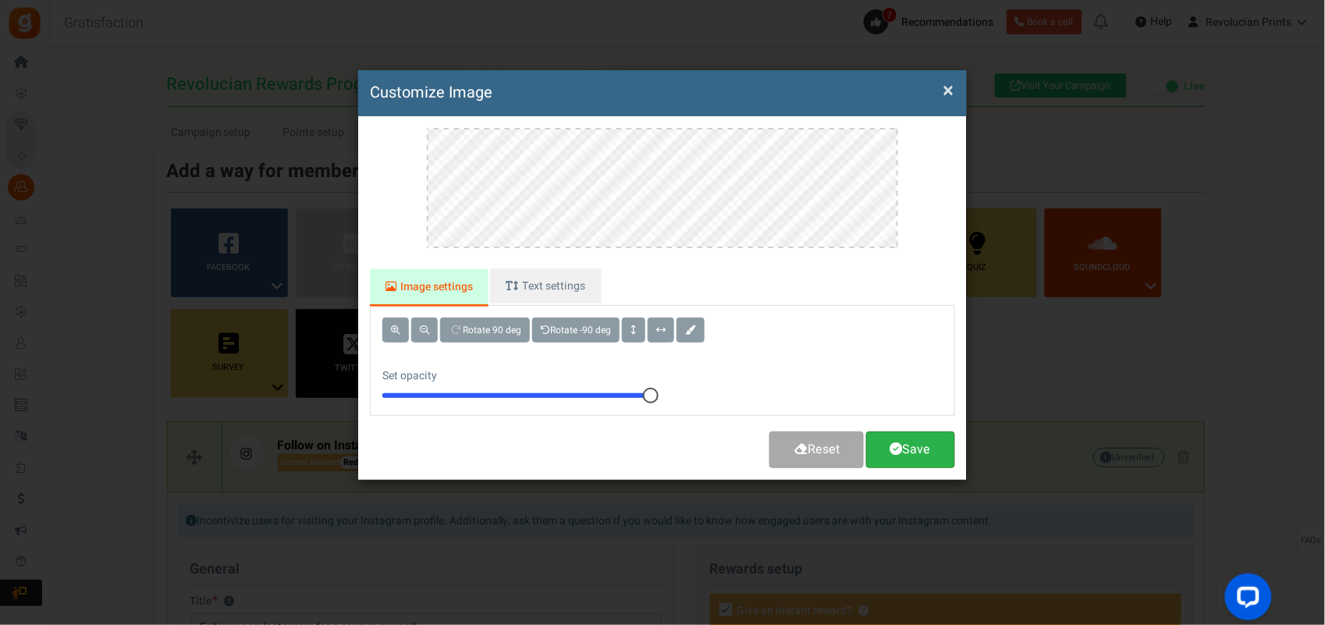
click at [898, 446] on span at bounding box center [897, 449] width 12 height 12
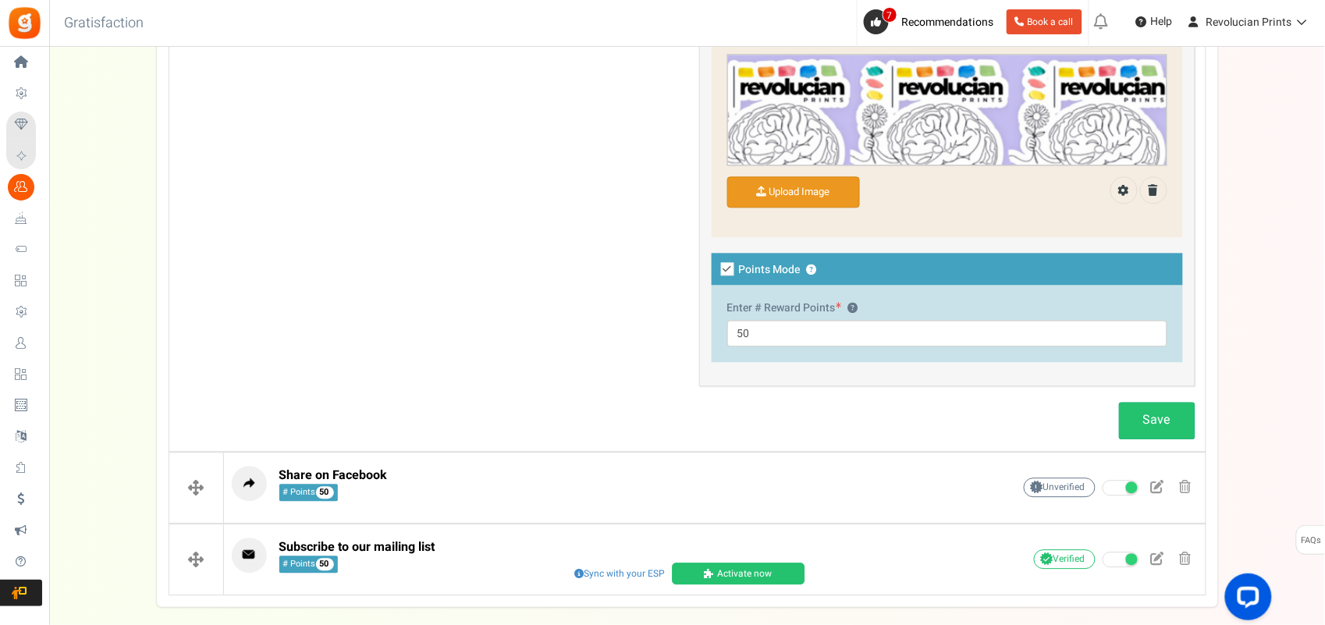
scroll to position [977, 0]
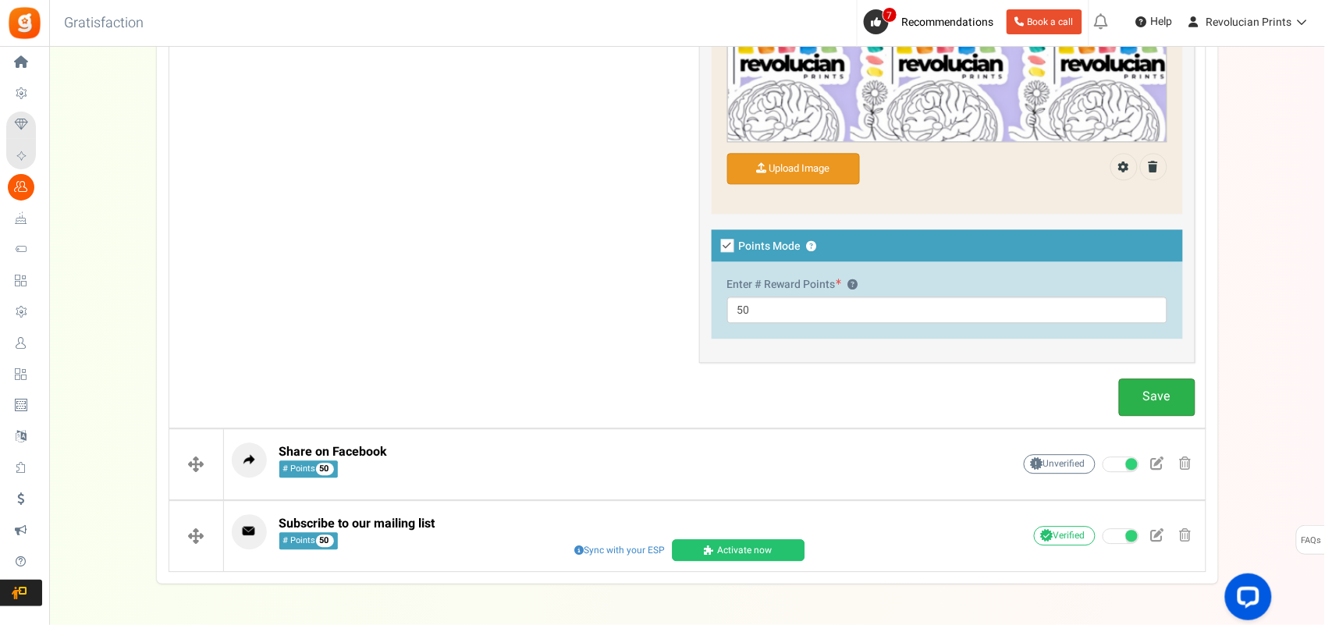
click at [1062, 397] on link "Save" at bounding box center [1157, 397] width 76 height 37
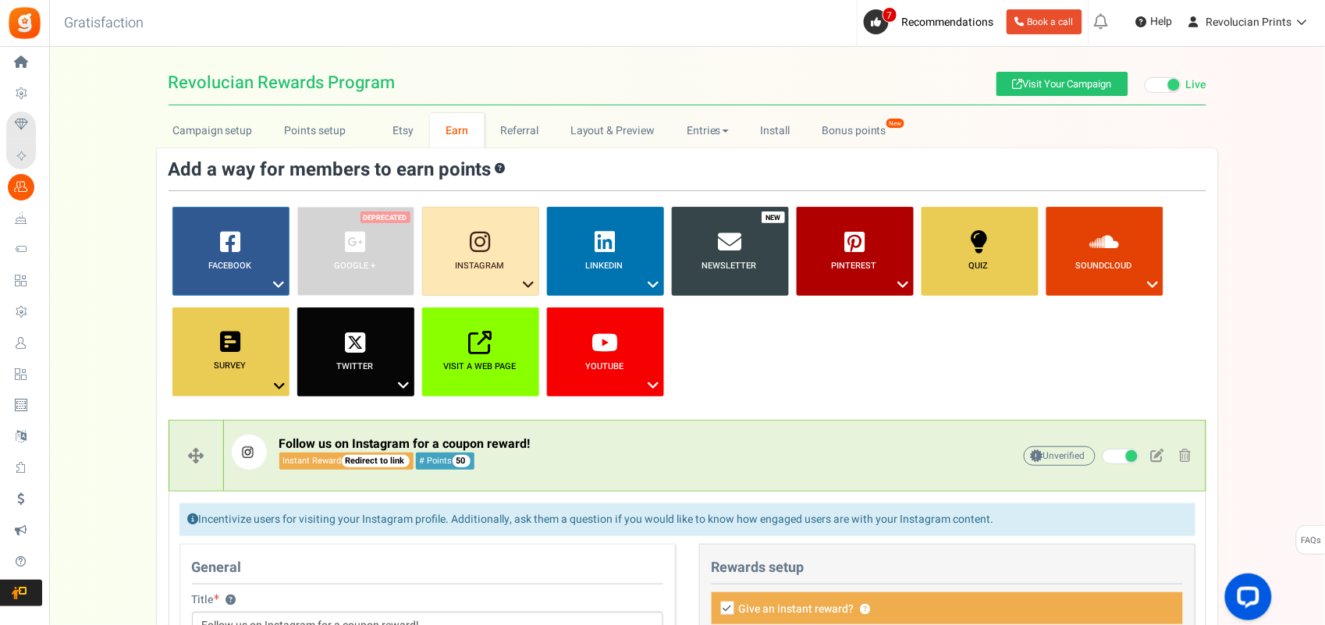
scroll to position [0, 0]
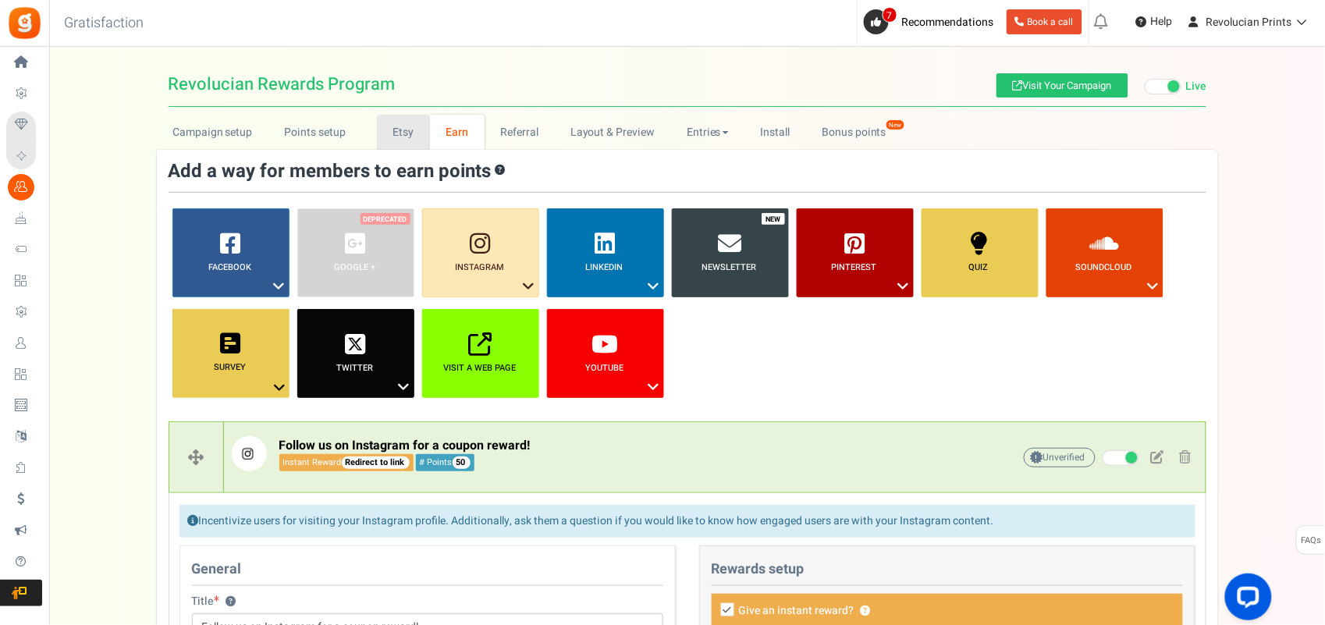
click at [407, 129] on link "Etsy" at bounding box center [403, 132] width 53 height 35
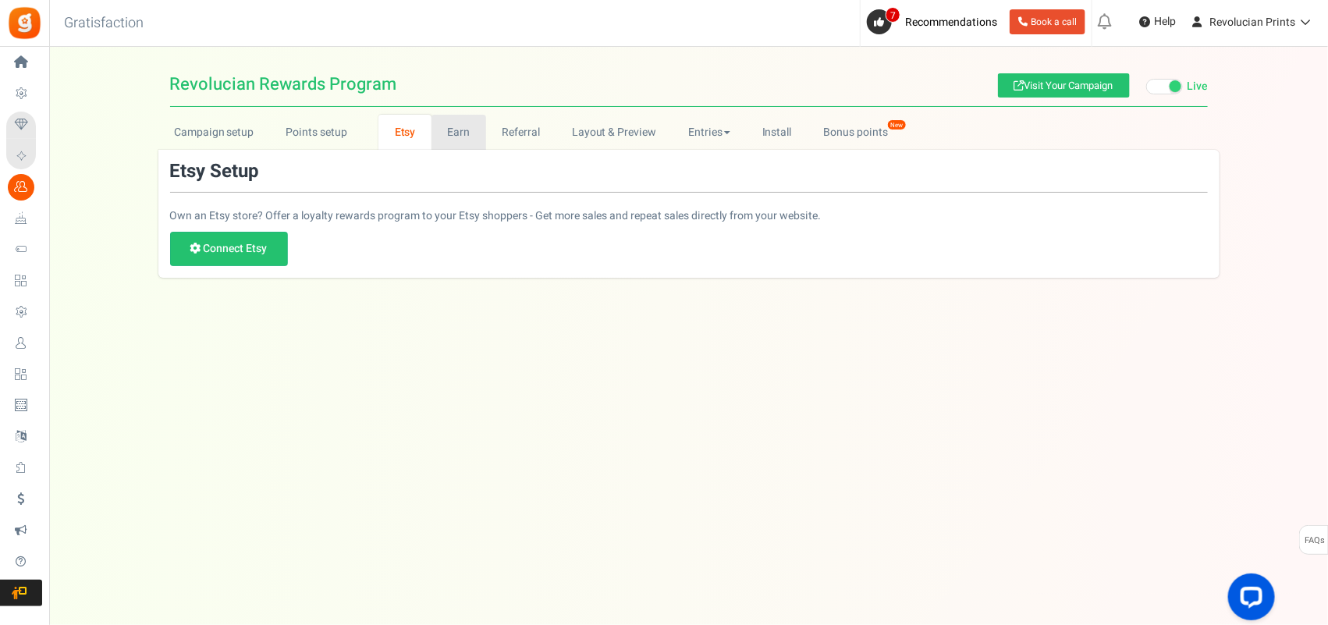
click at [449, 127] on link "Earn" at bounding box center [459, 132] width 55 height 35
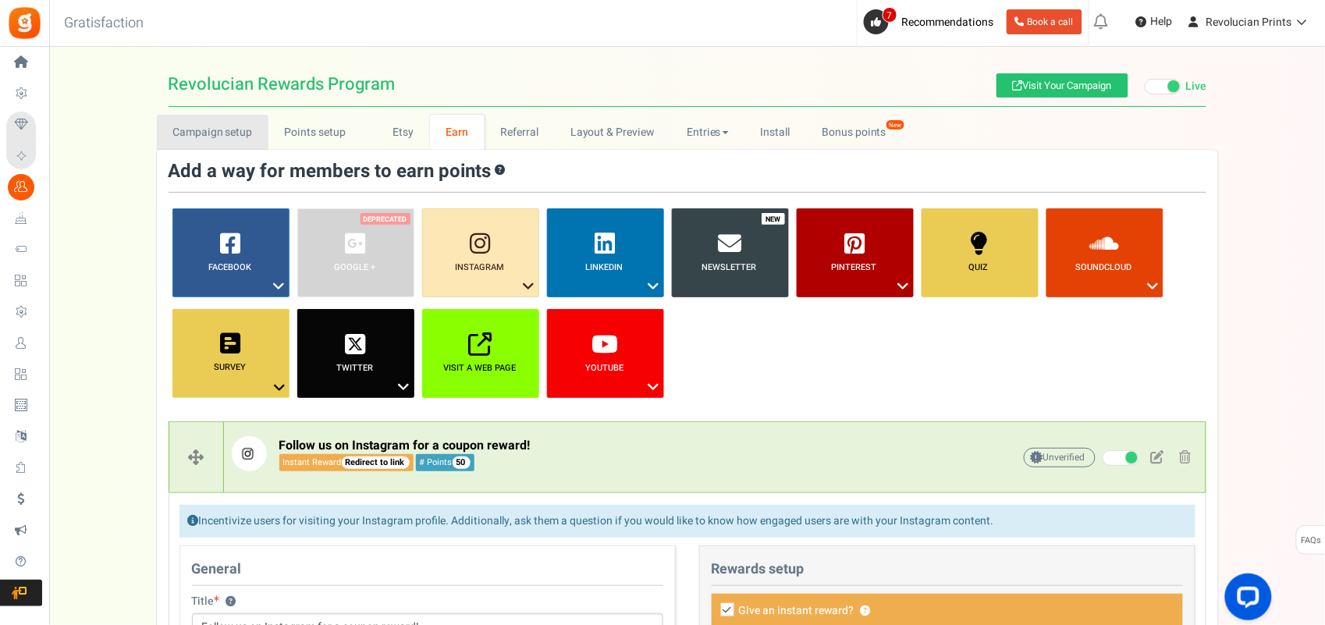
click at [220, 145] on link "Campaign setup" at bounding box center [213, 132] width 112 height 35
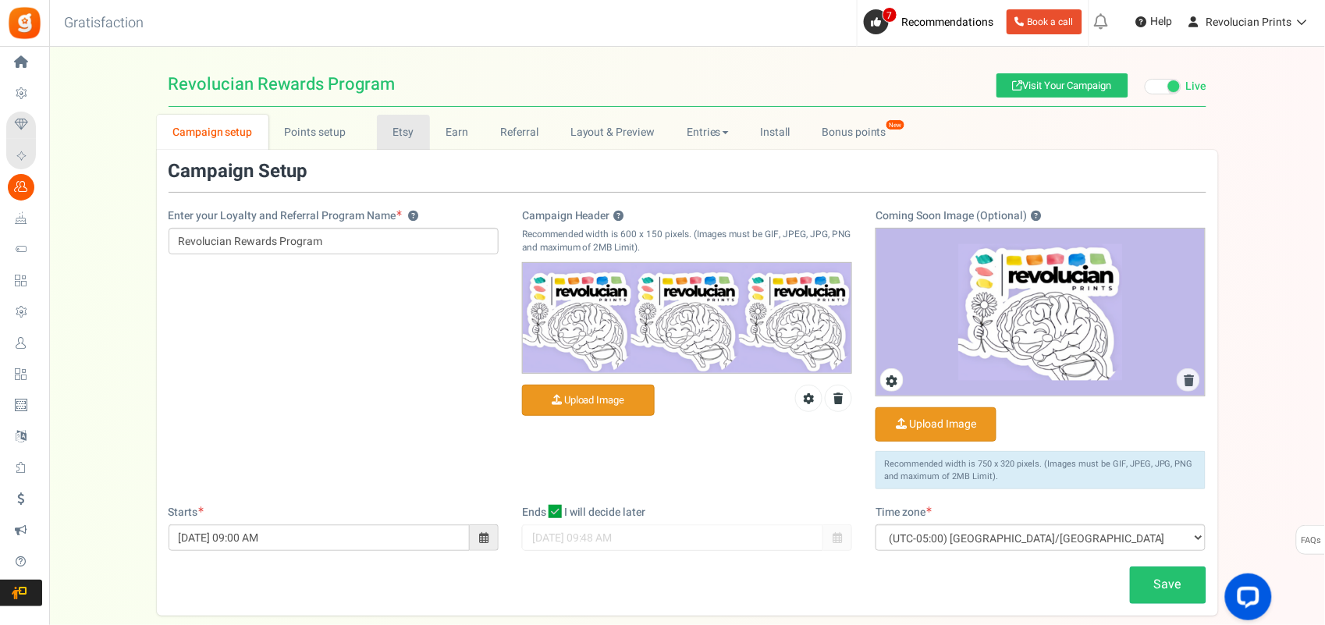
click at [404, 130] on link "Etsy" at bounding box center [403, 132] width 53 height 35
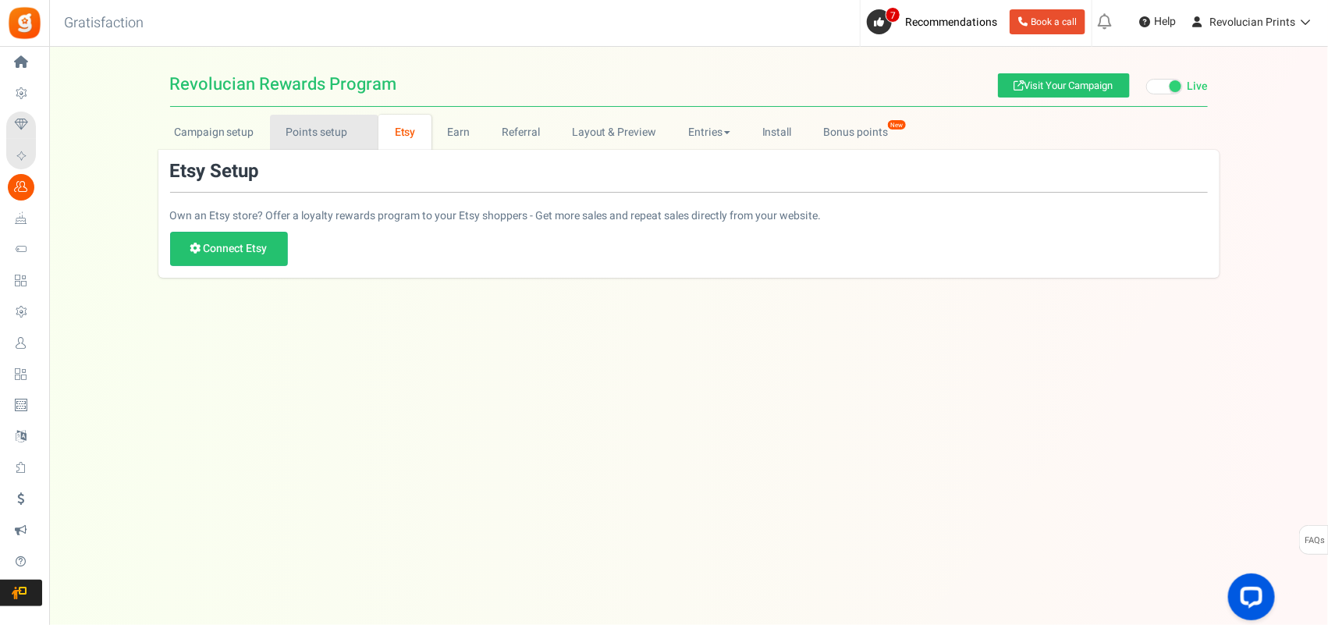
click at [304, 133] on link "Points setup New" at bounding box center [324, 132] width 108 height 35
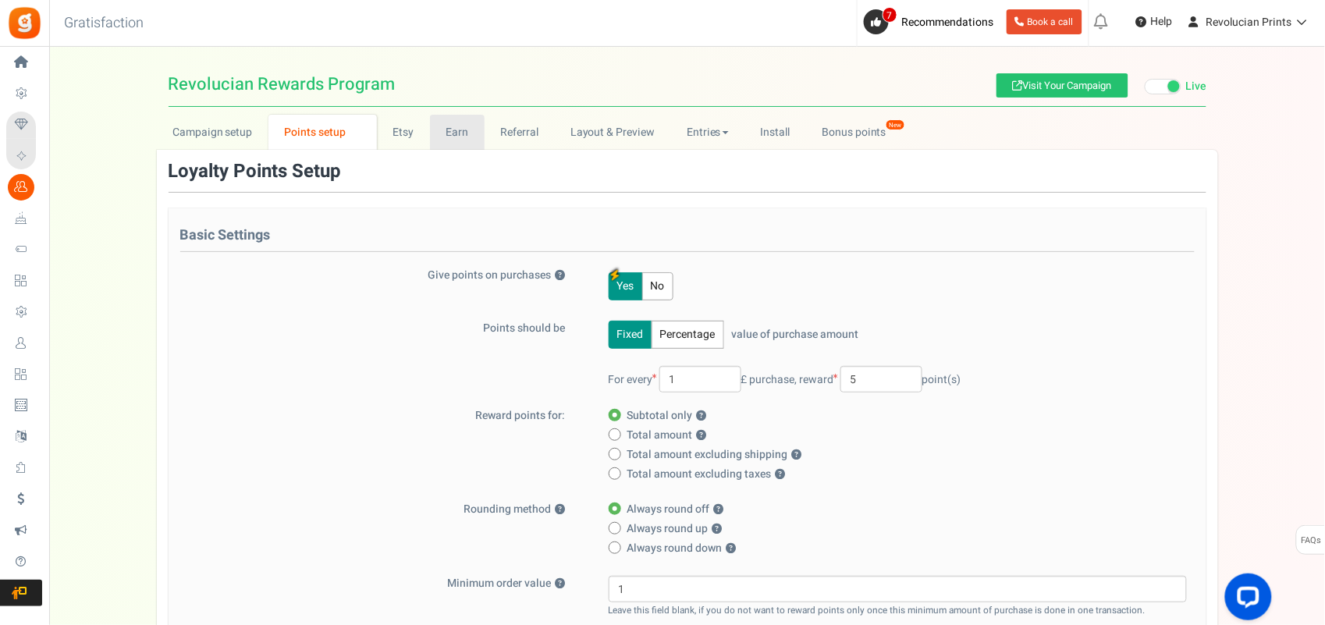
click at [443, 132] on link "Earn" at bounding box center [457, 132] width 55 height 35
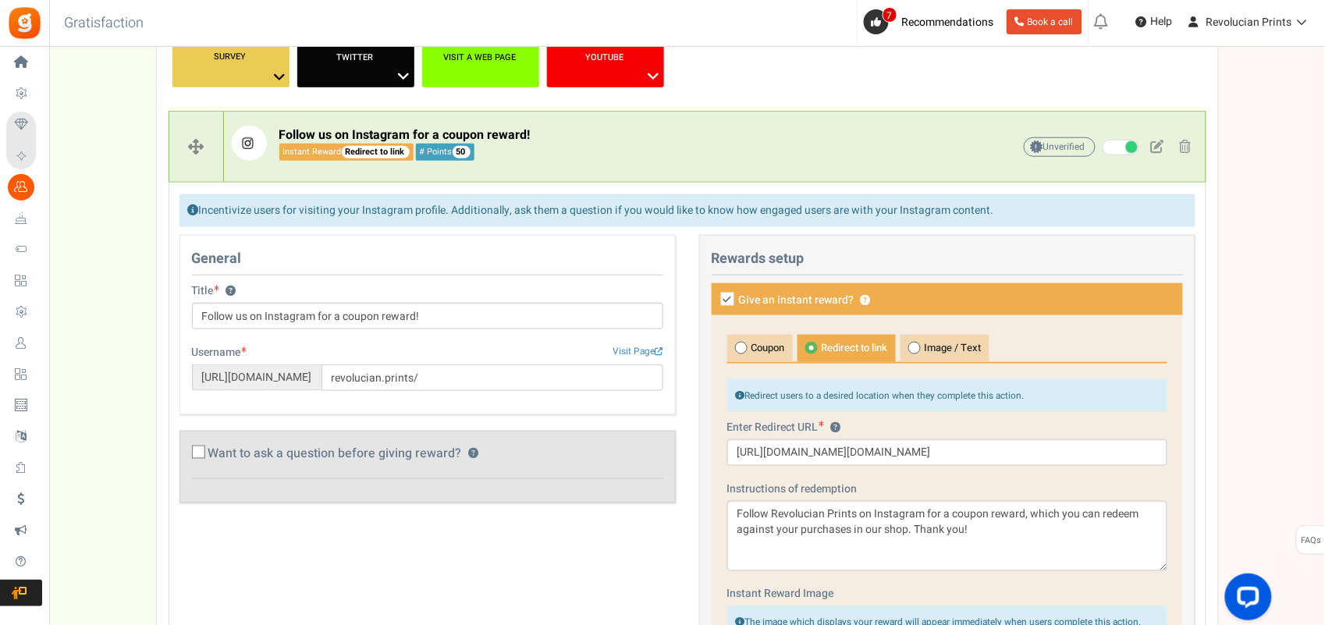
scroll to position [306, 0]
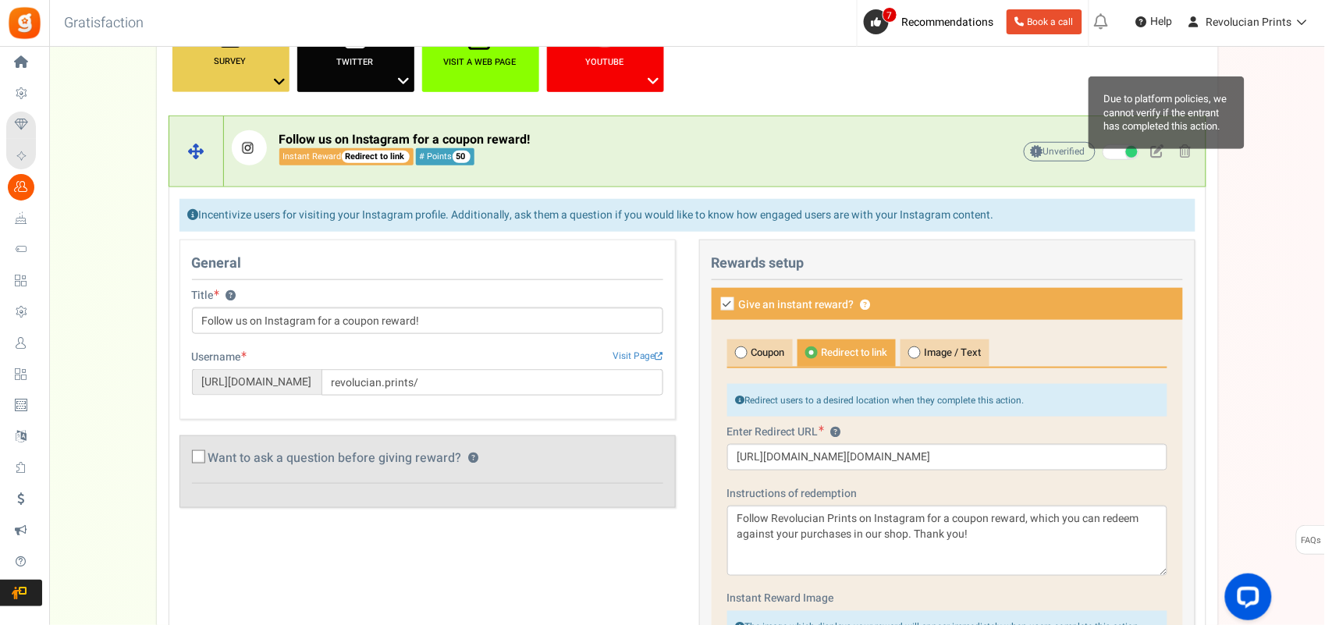
click at [1044, 155] on span "Unverified Due to platform policies, we cannot verify if the entrant has comple…" at bounding box center [1060, 152] width 72 height 20
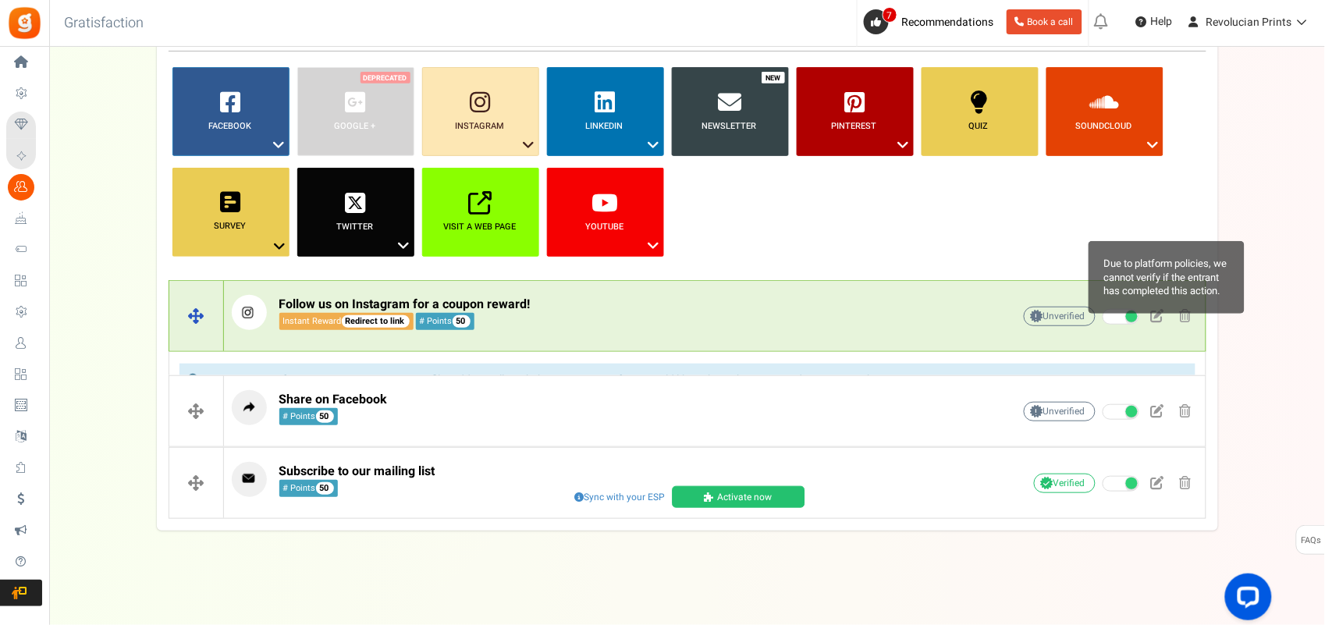
scroll to position [119, 0]
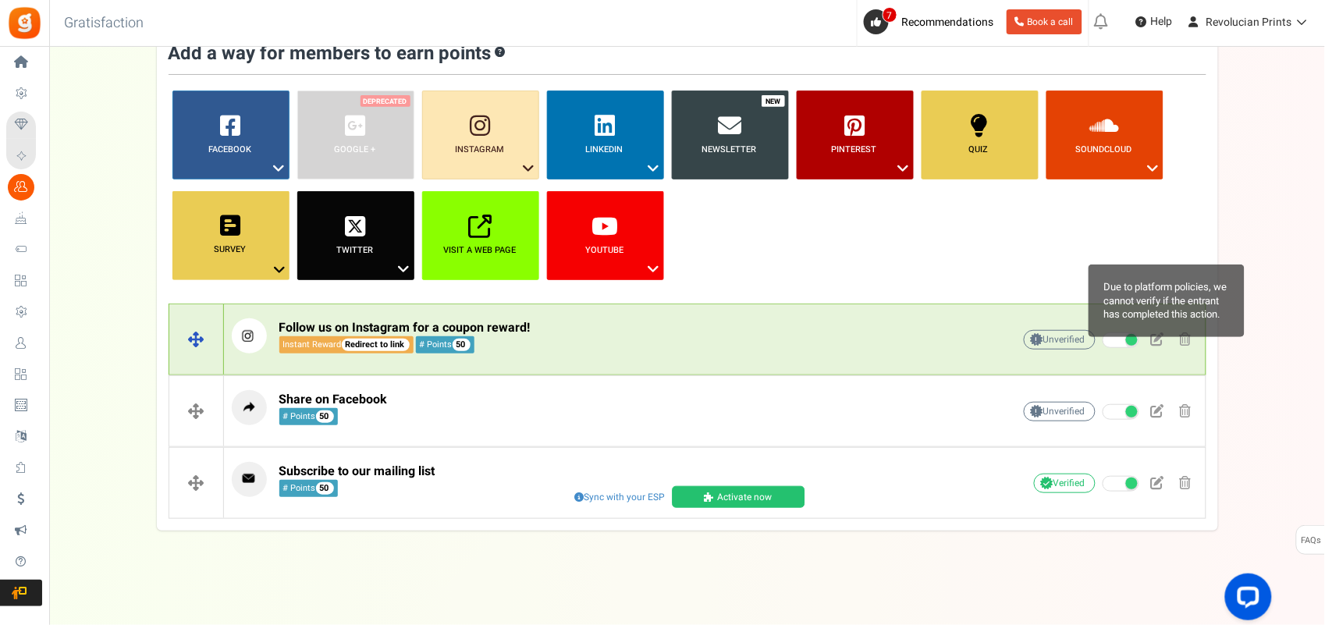
click at [1049, 340] on span "Unverified Due to platform policies, we cannot verify if the entrant has comple…" at bounding box center [1060, 340] width 72 height 20
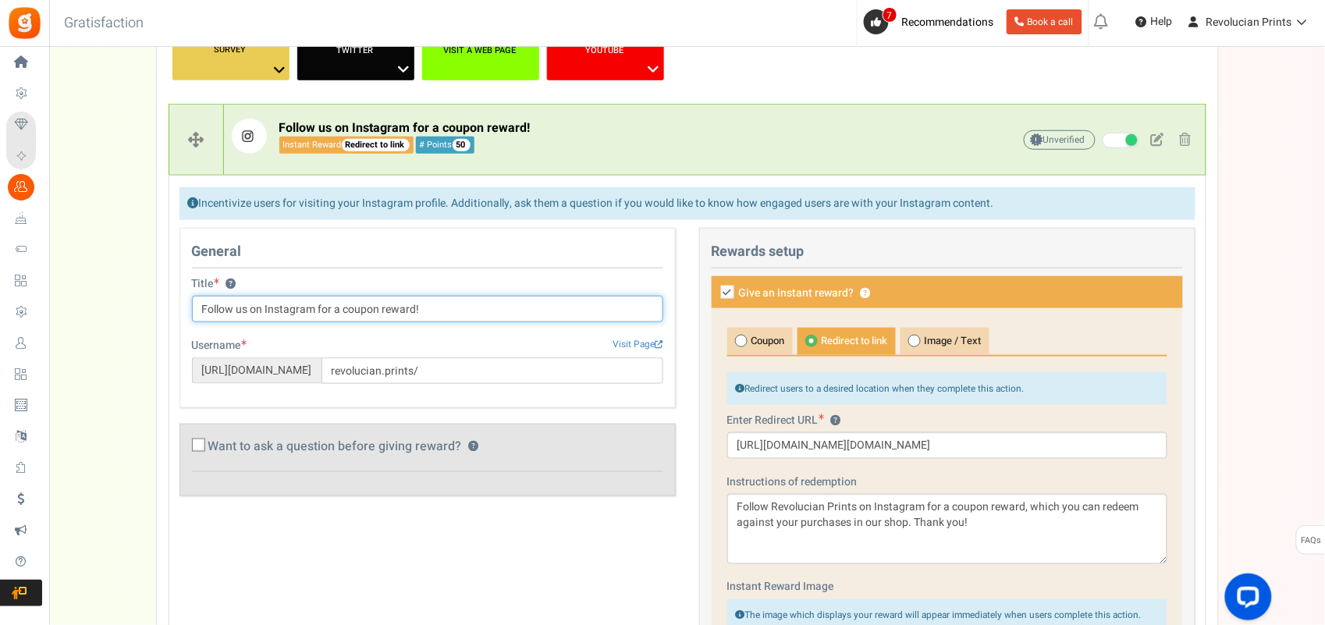
scroll to position [293, 0]
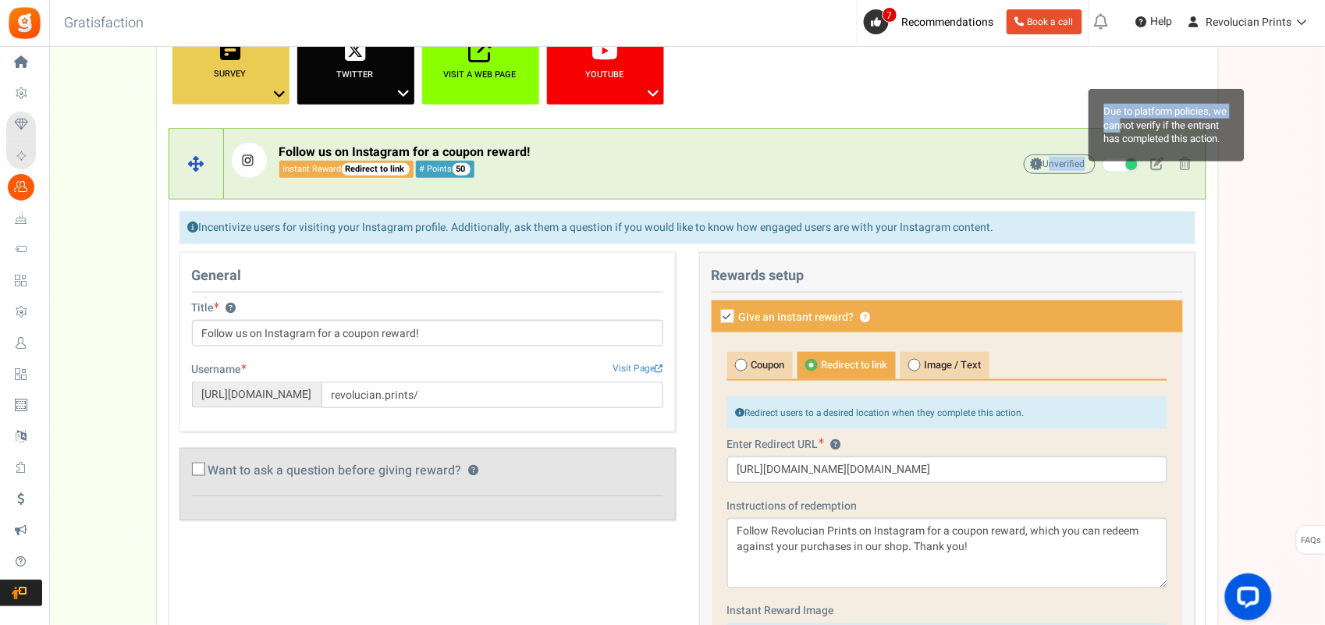
click at [1062, 378] on div "Campaign setup Points setup New Etsy Earn Referral Reward reviews WOO LOOX Judg…" at bounding box center [687, 543] width 1276 height 1445
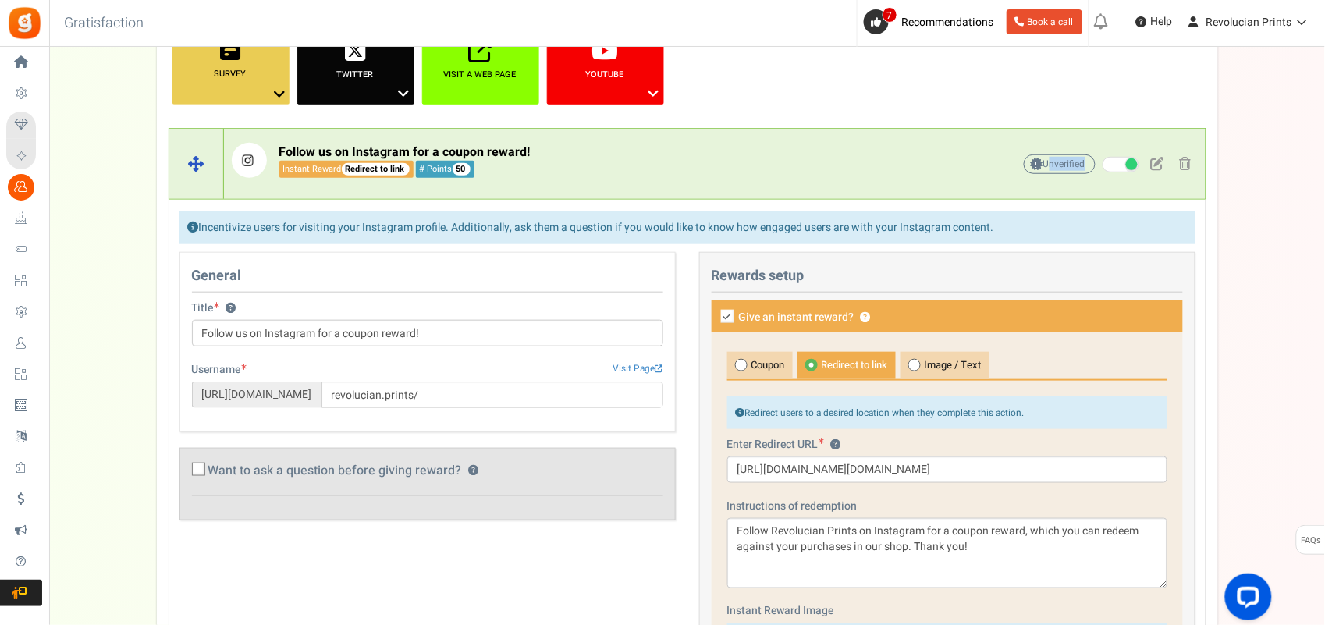
click at [1062, 165] on span at bounding box center [1157, 163] width 13 height 13
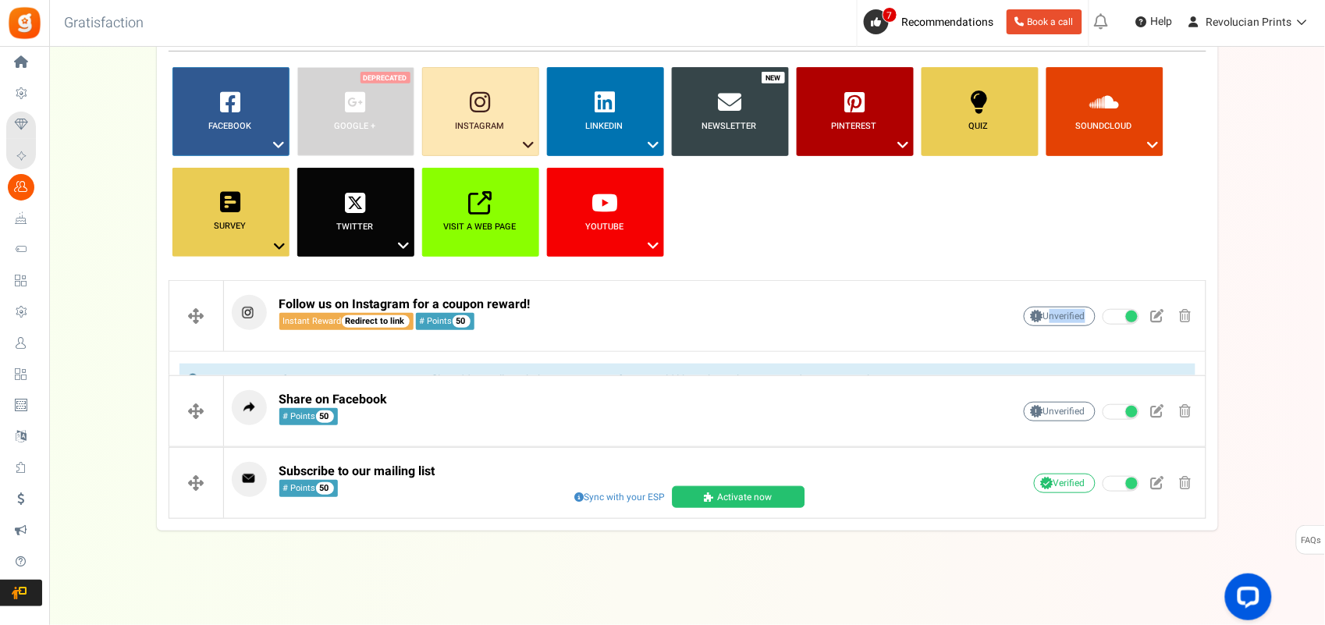
scroll to position [119, 0]
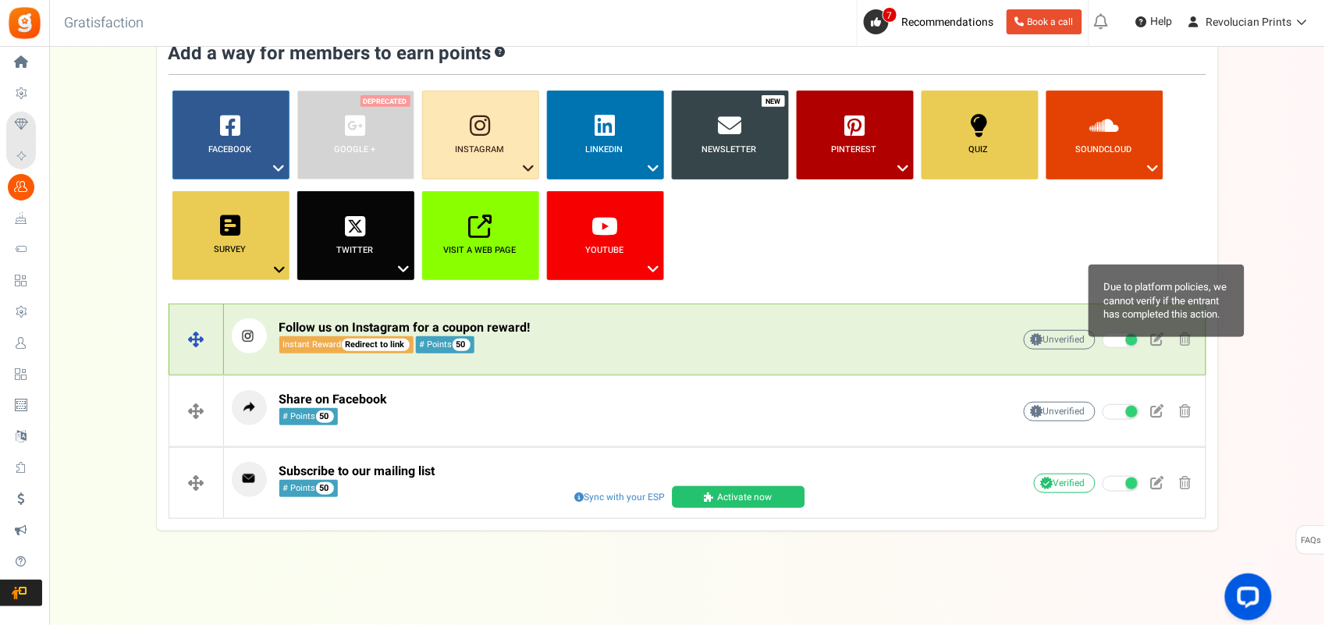
click at [1035, 336] on span at bounding box center [1038, 340] width 9 height 10
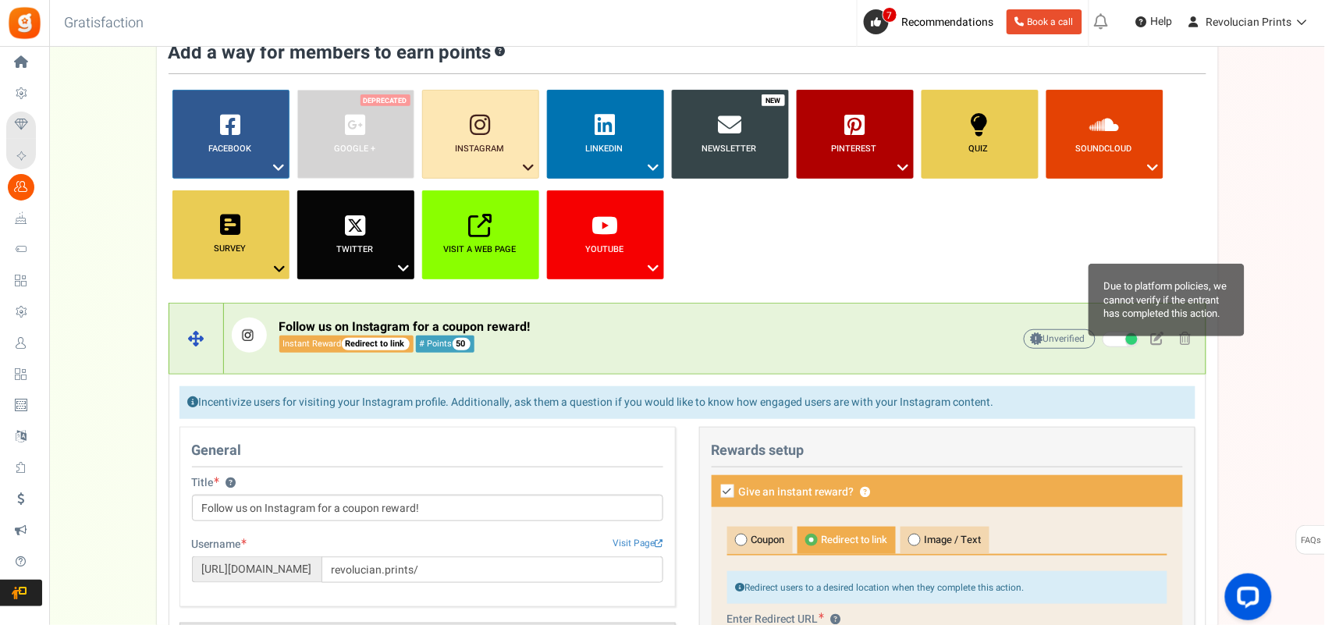
click at [1035, 336] on span at bounding box center [1038, 339] width 9 height 10
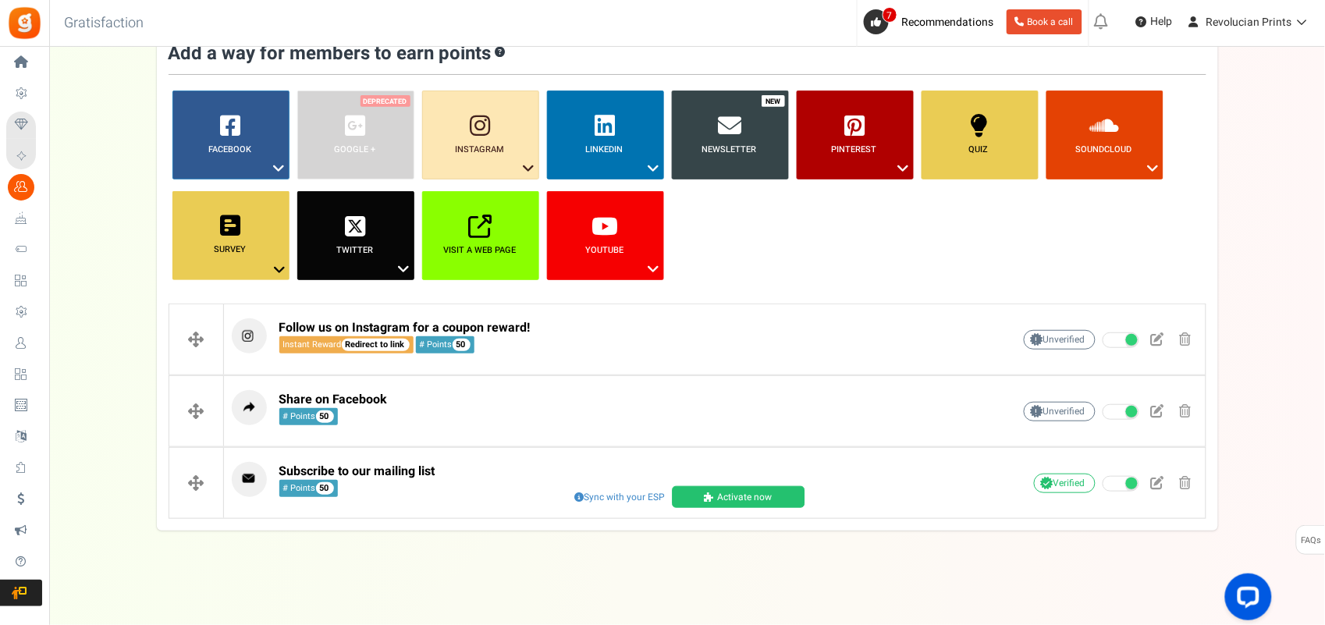
click at [1062, 405] on div "Campaign setup Points setup New Etsy Earn Referral Reward reviews WOO LOOX Judg…" at bounding box center [687, 264] width 1276 height 534
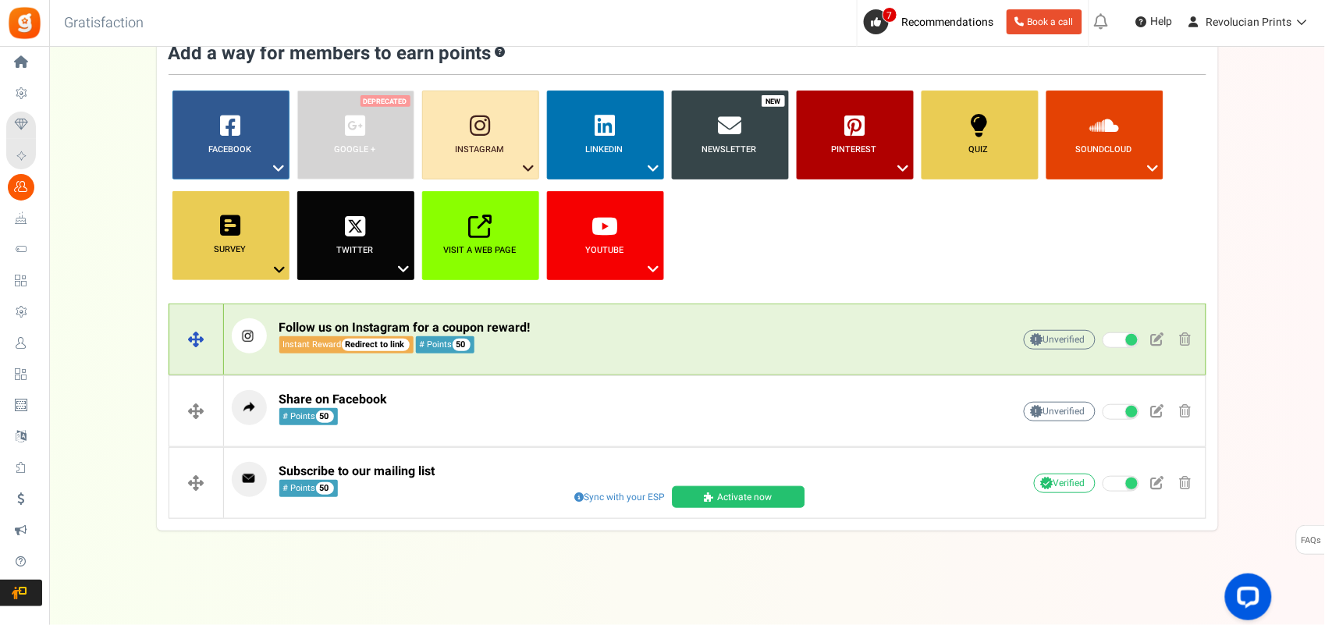
click at [670, 352] on p "Follow us on Instagram for a coupon reward! Instant Reward Redirect to link # P…" at bounding box center [598, 335] width 732 height 35
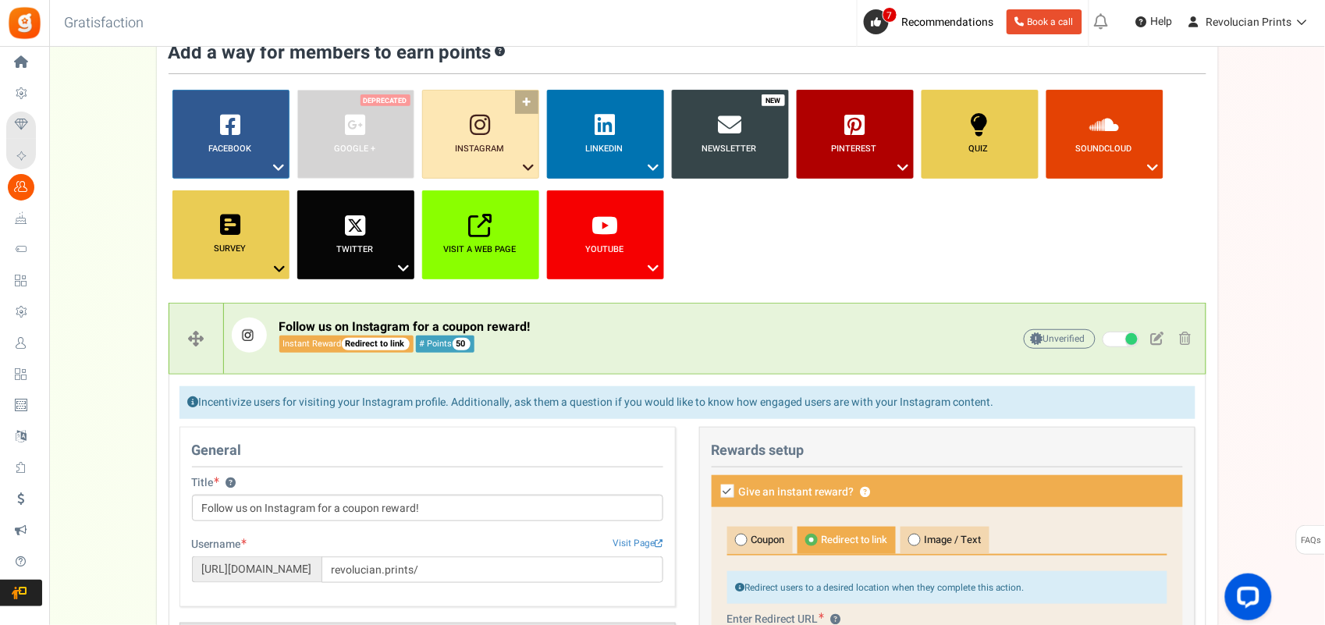
click at [521, 103] on link "Instagram ?" at bounding box center [480, 134] width 117 height 89
click at [524, 100] on link "Instagram ?" at bounding box center [480, 134] width 117 height 89
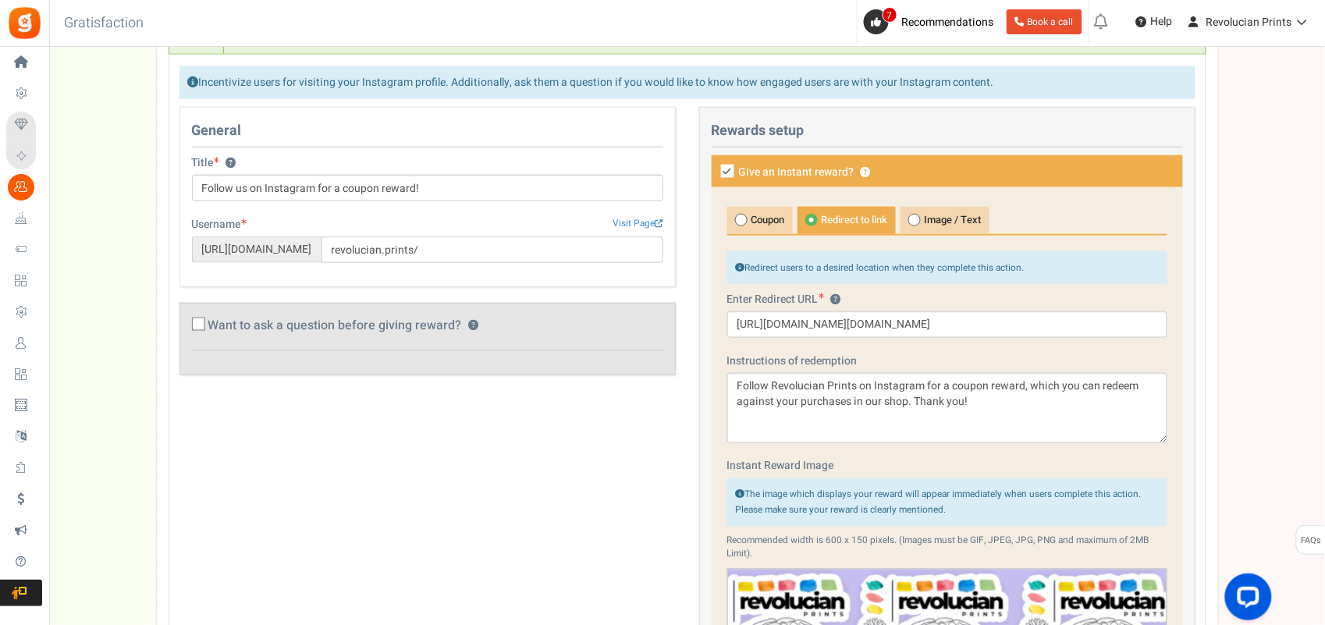
scroll to position [375, 0]
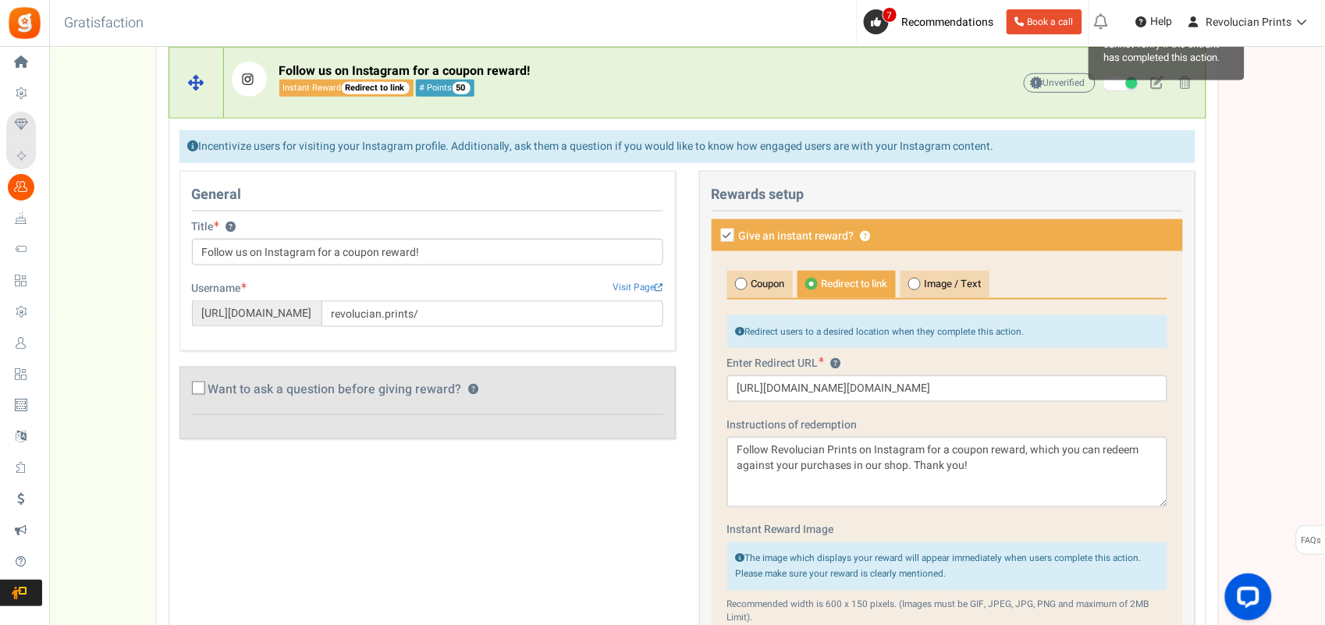
click at [1056, 85] on span "Unverified Due to platform policies, we cannot verify if the entrant has comple…" at bounding box center [1060, 83] width 72 height 20
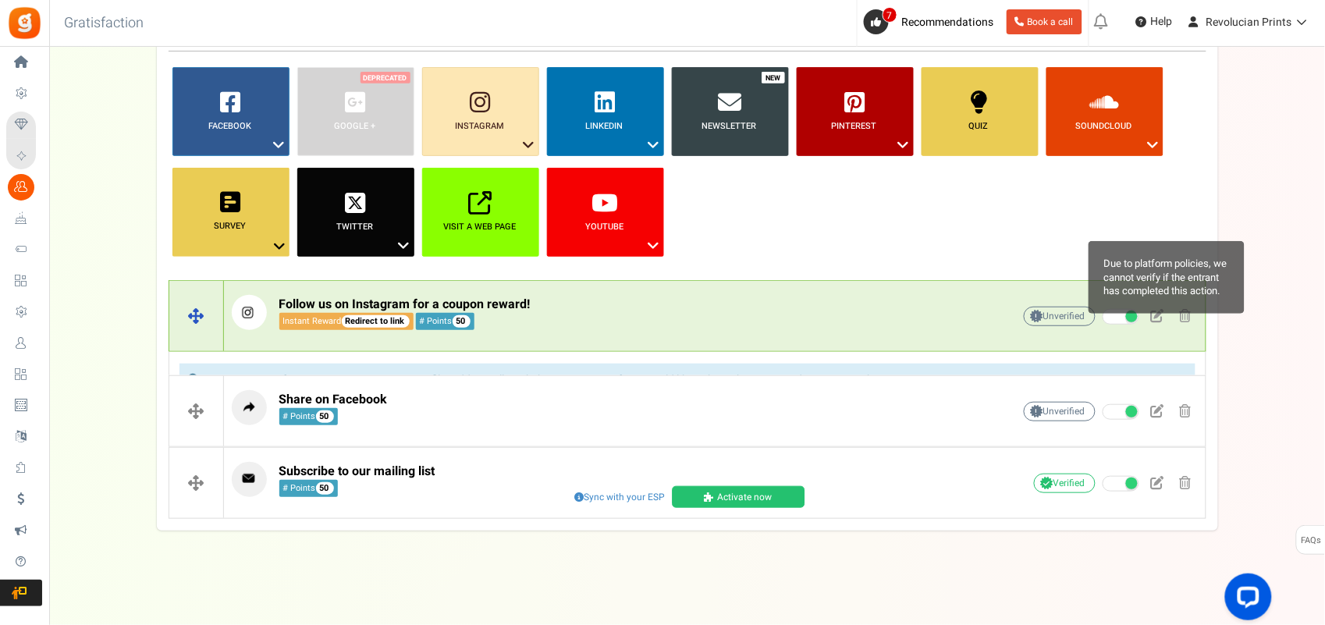
scroll to position [119, 0]
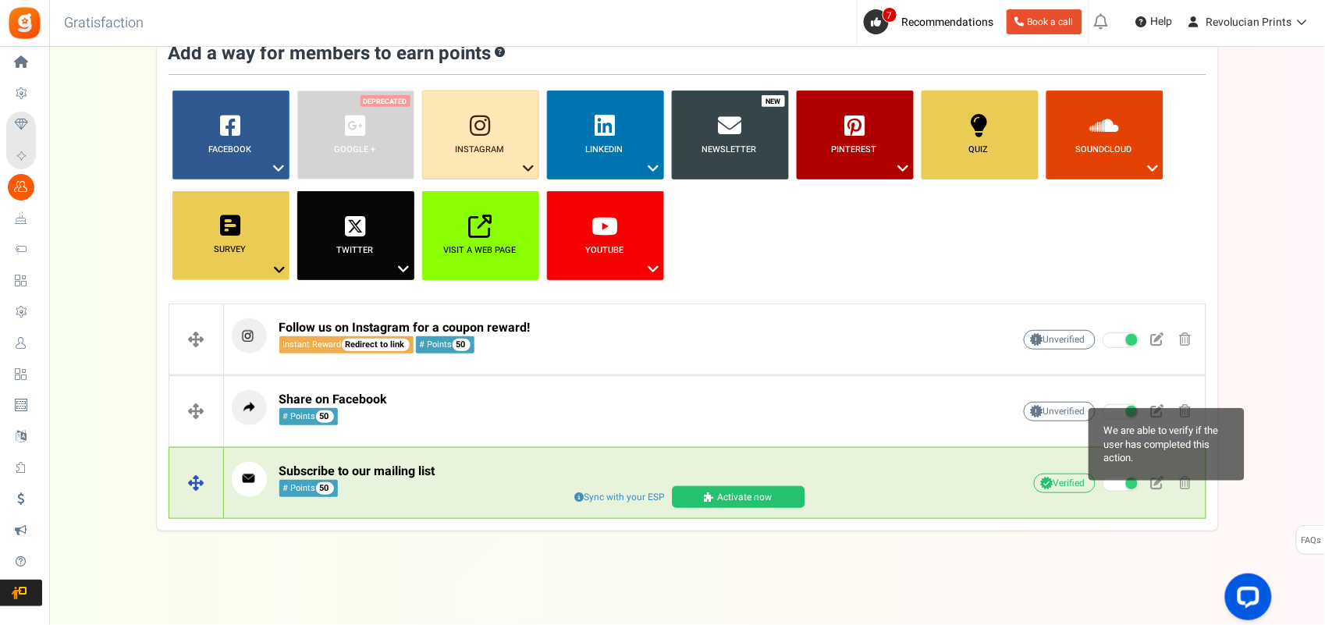
click at [1062, 479] on span "Verified We are able to verify if the user has completed this action." at bounding box center [1065, 484] width 62 height 20
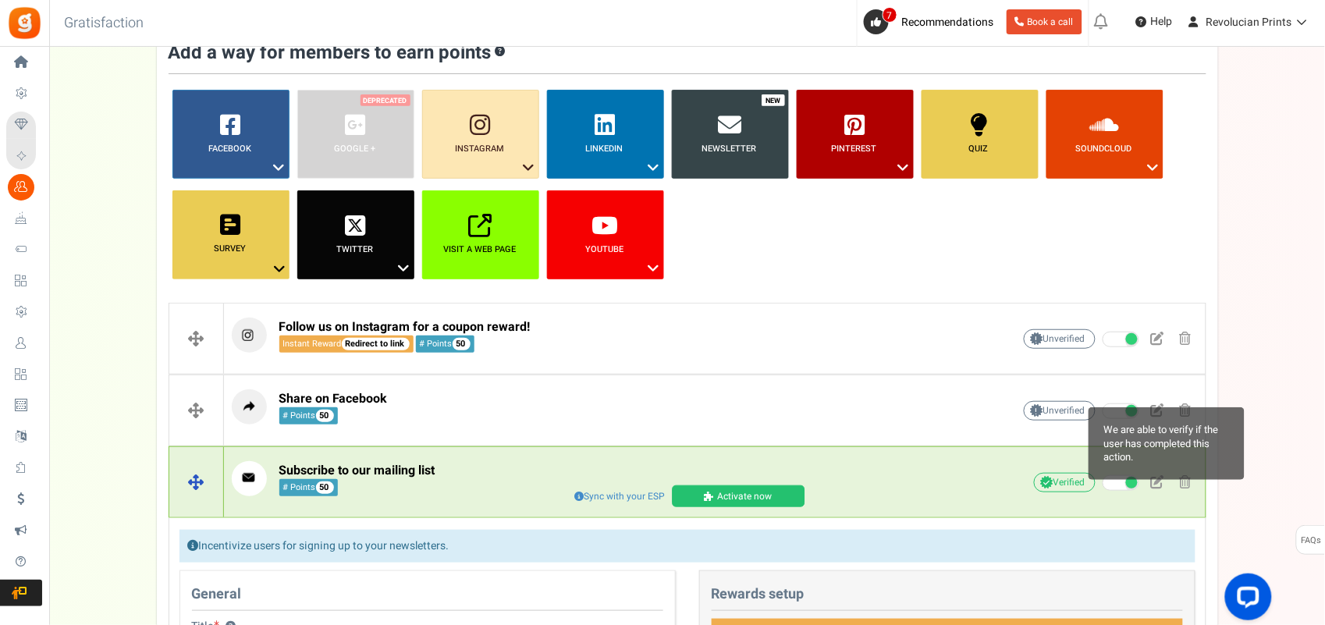
scroll to position [341, 0]
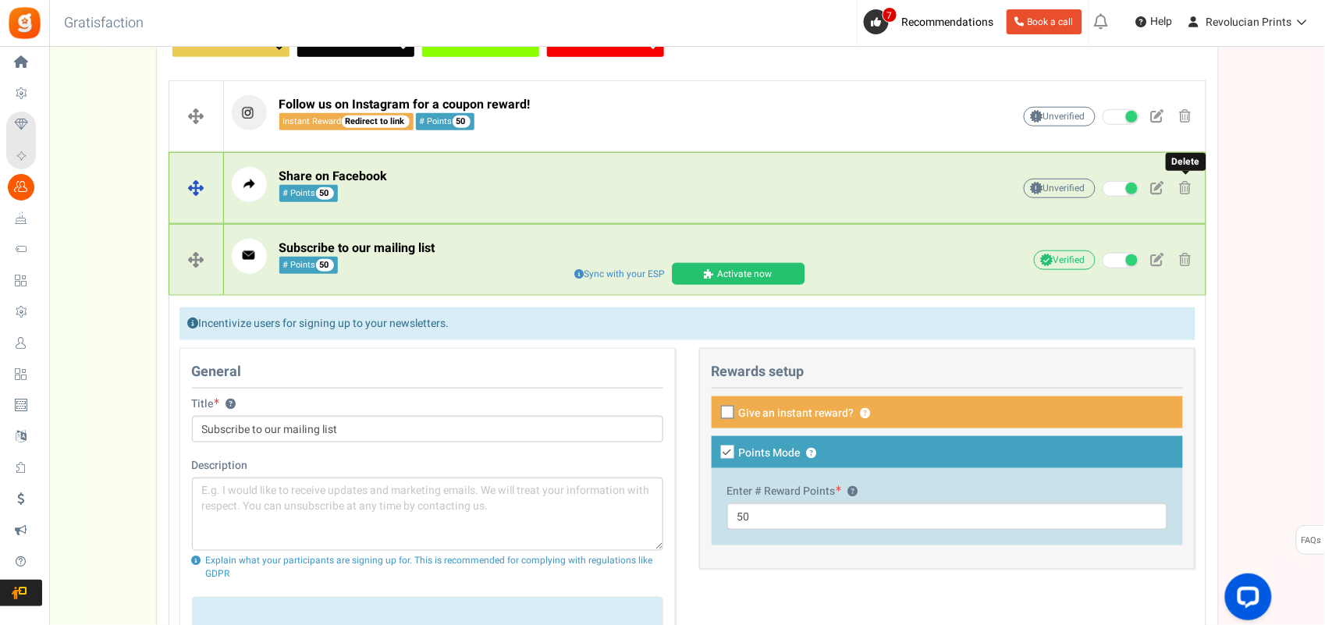
click at [1062, 190] on span at bounding box center [1186, 187] width 12 height 13
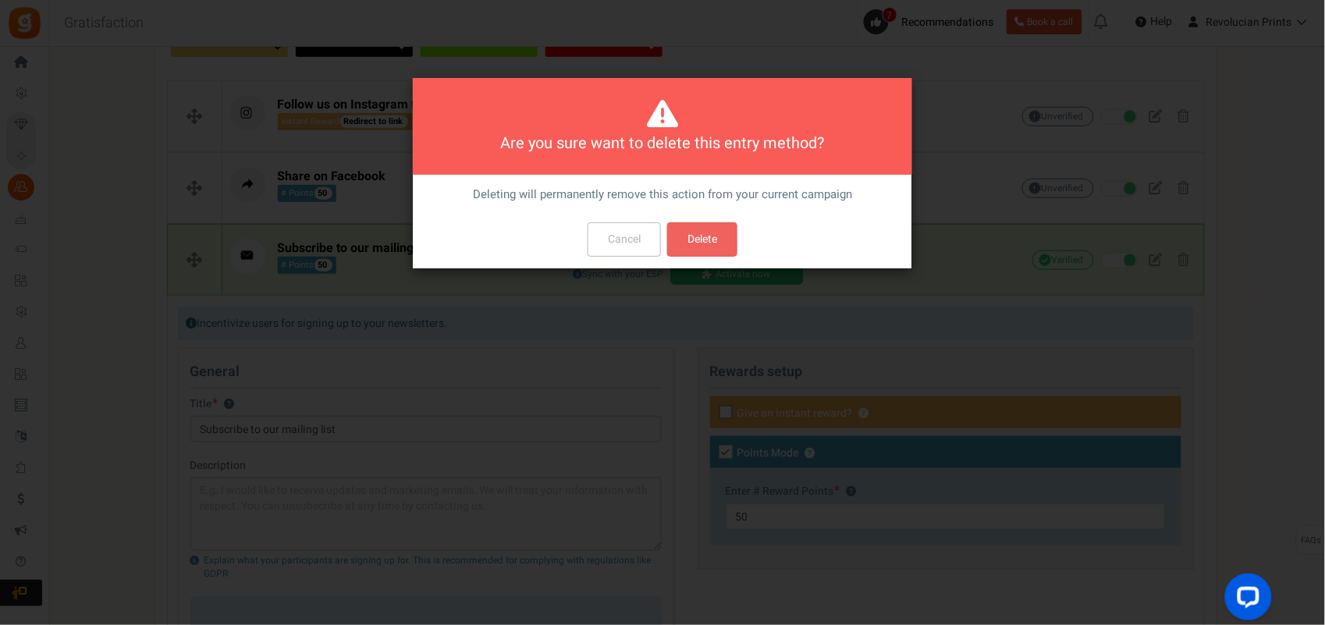
scroll to position [0, 0]
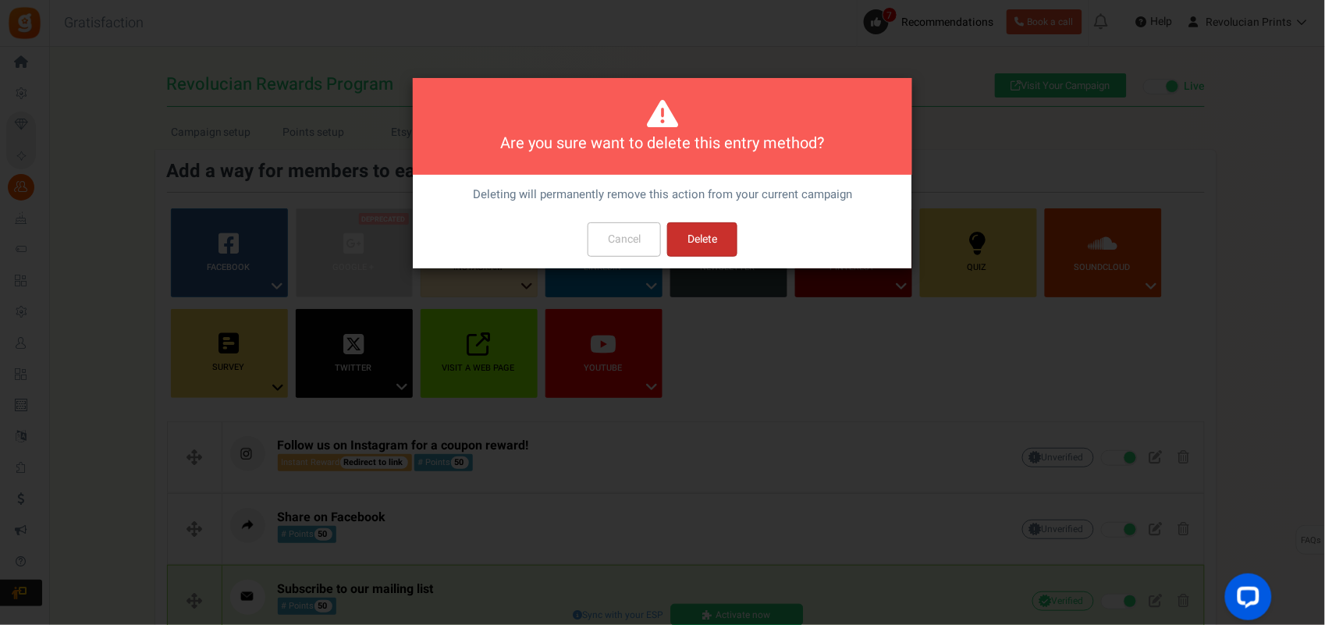
click at [714, 241] on button "Delete" at bounding box center [702, 239] width 70 height 34
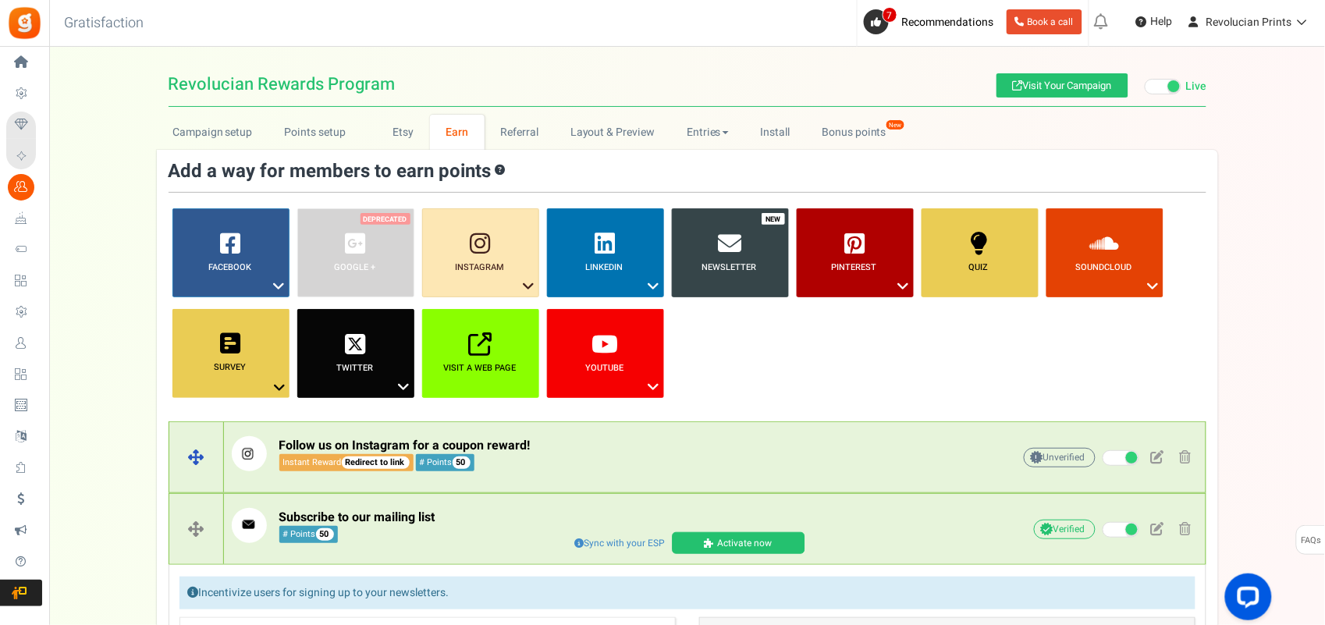
click at [1062, 450] on link at bounding box center [1186, 457] width 24 height 23
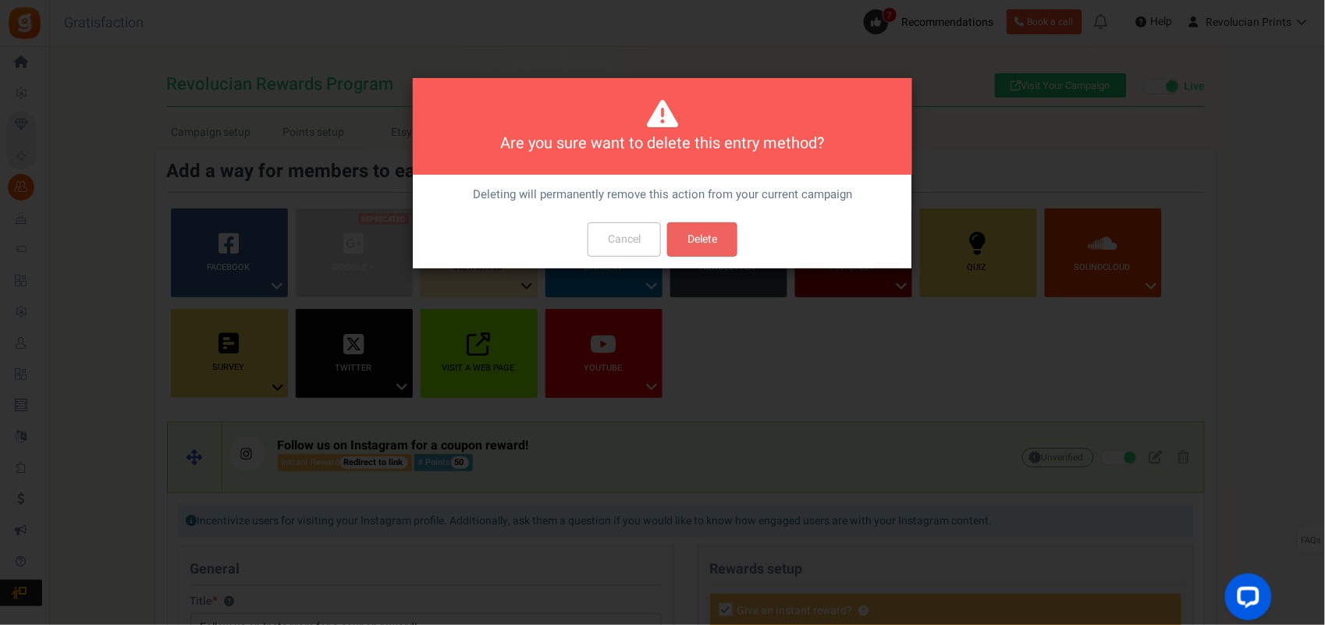
scroll to position [16, 0]
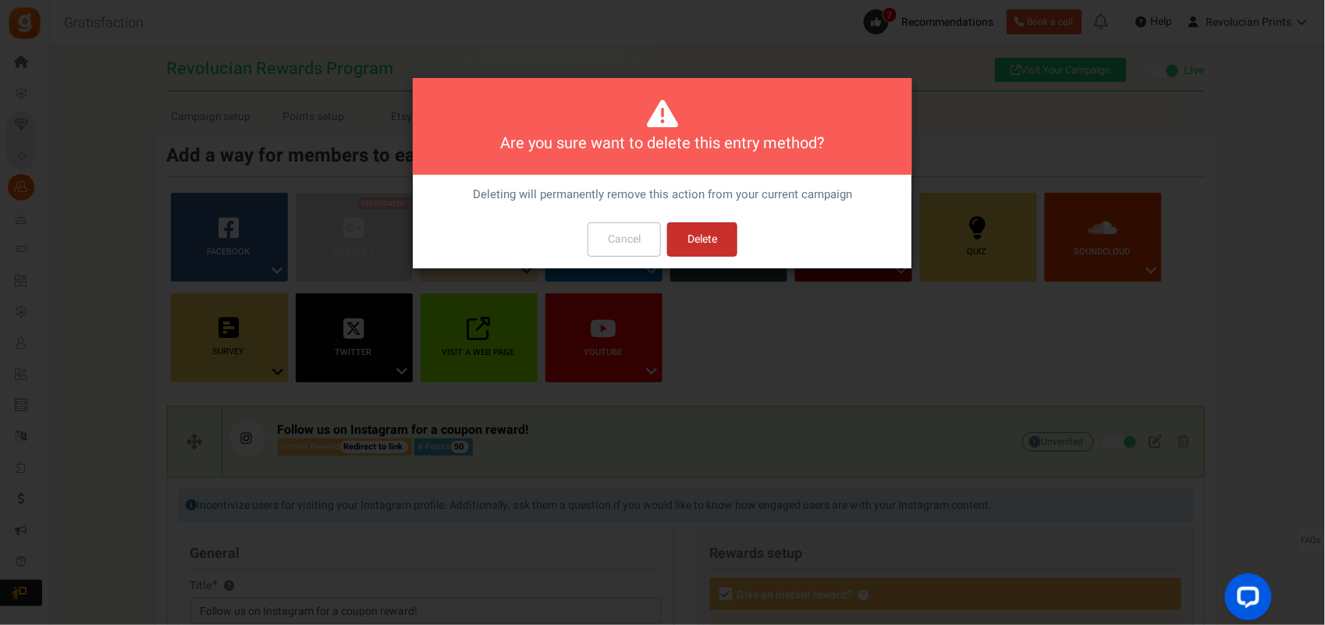
click at [712, 236] on button "Delete" at bounding box center [702, 239] width 70 height 34
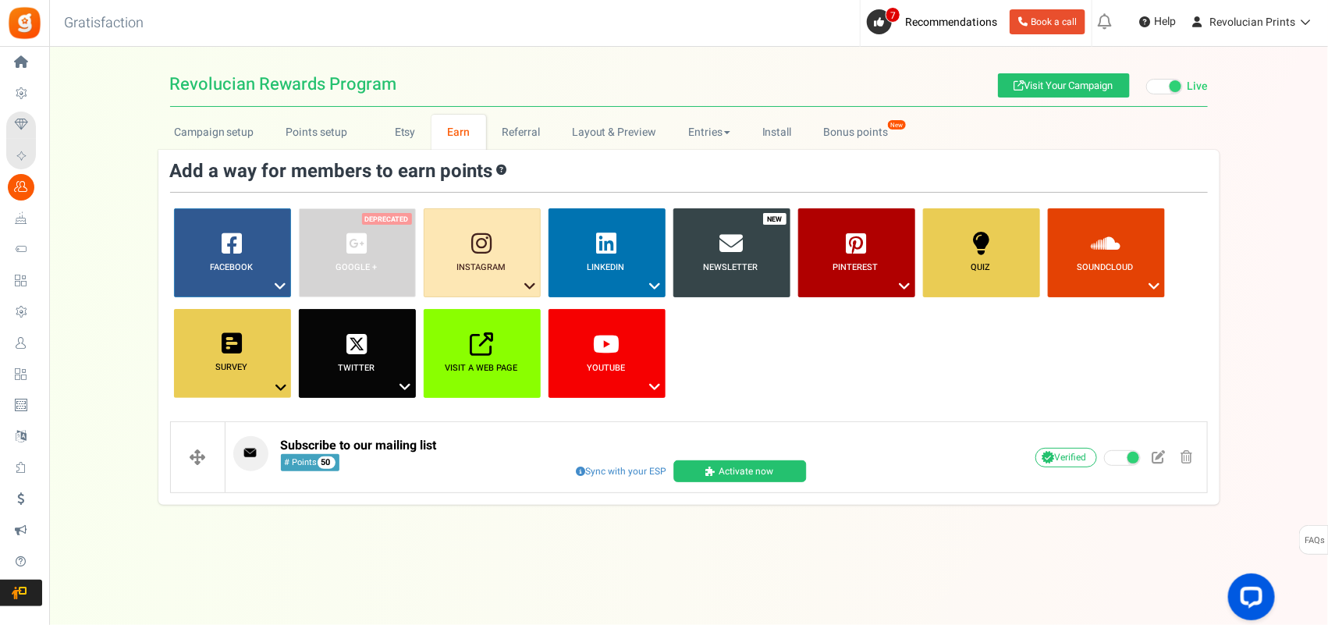
click at [1062, 372] on div "Campaign setup Points setup New Etsy Earn Referral Reward reviews WOO LOOX Judg…" at bounding box center [688, 310] width 1279 height 390
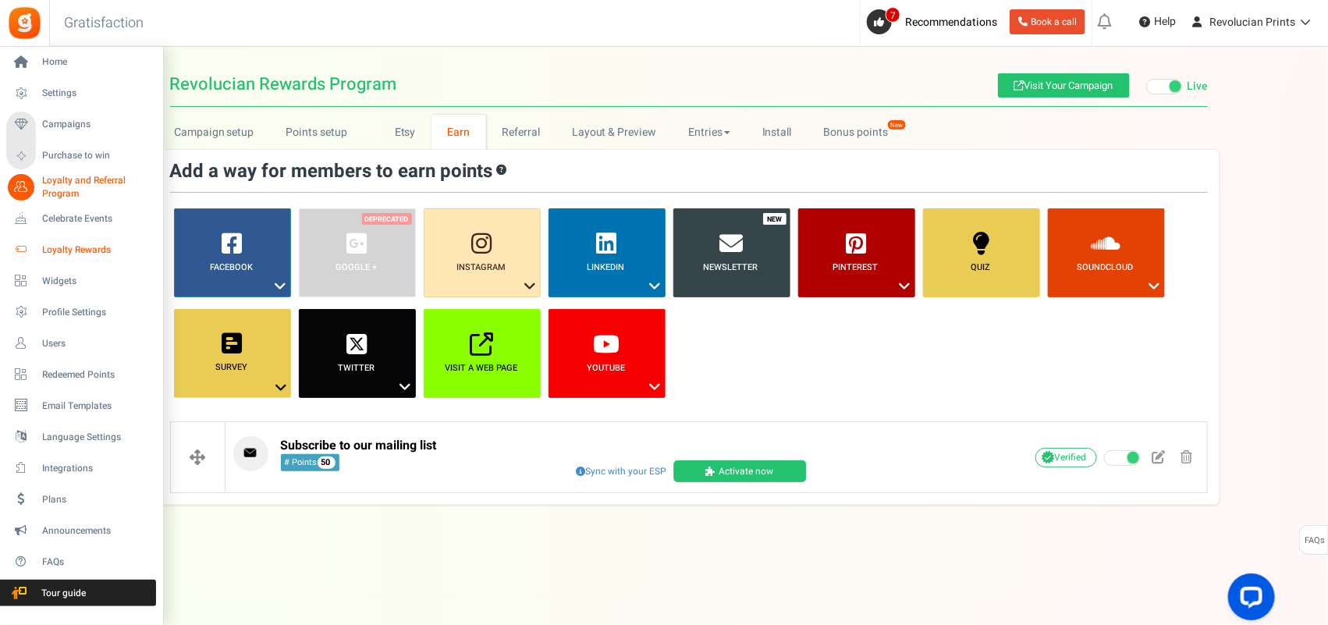
click at [69, 244] on span "Loyalty Rewards" at bounding box center [96, 250] width 109 height 13
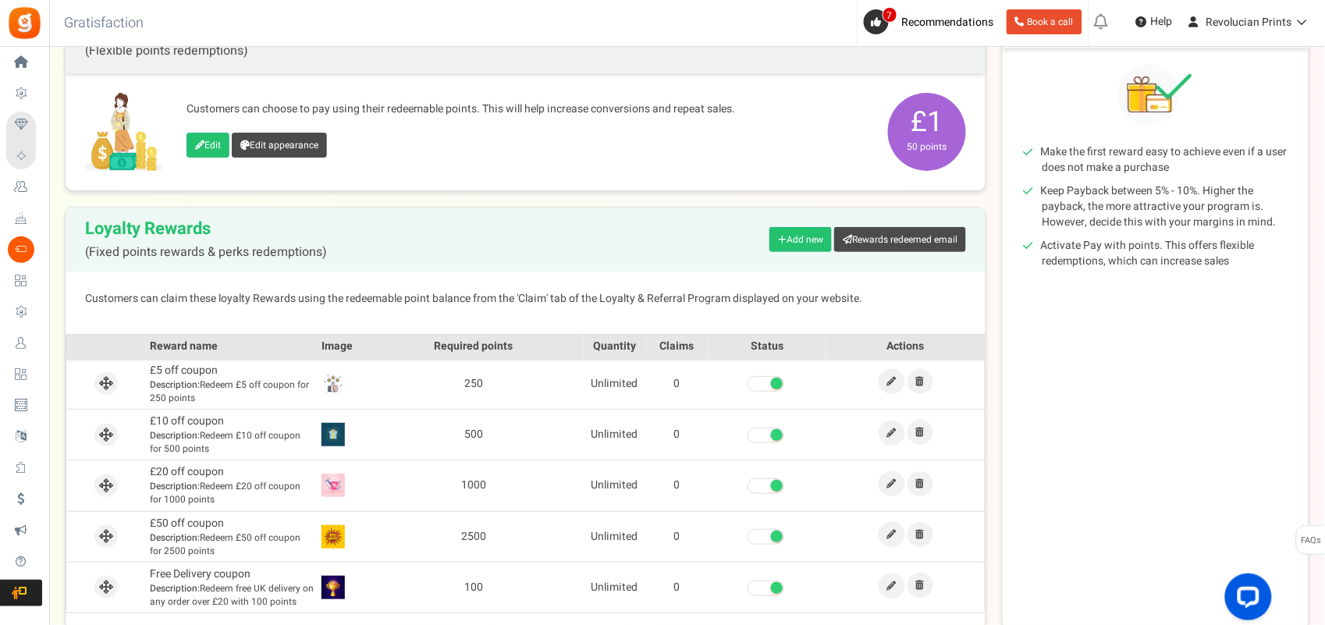
scroll to position [189, 0]
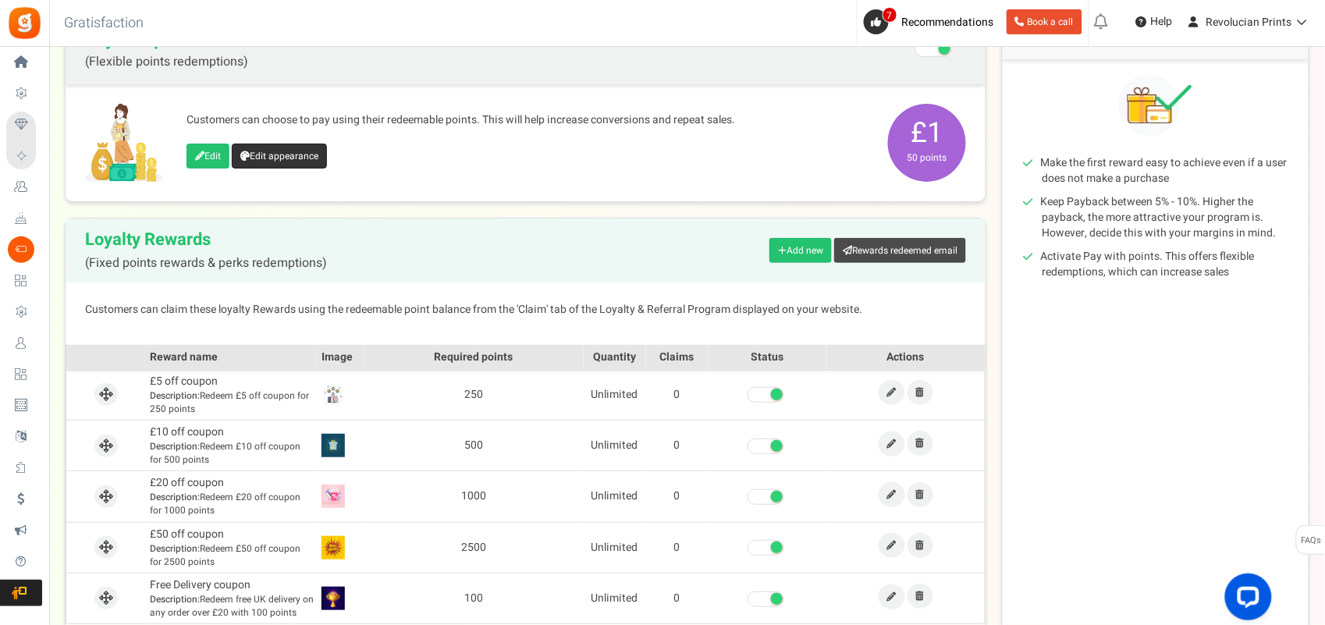
click at [272, 159] on link "Edit appearance" at bounding box center [279, 156] width 95 height 25
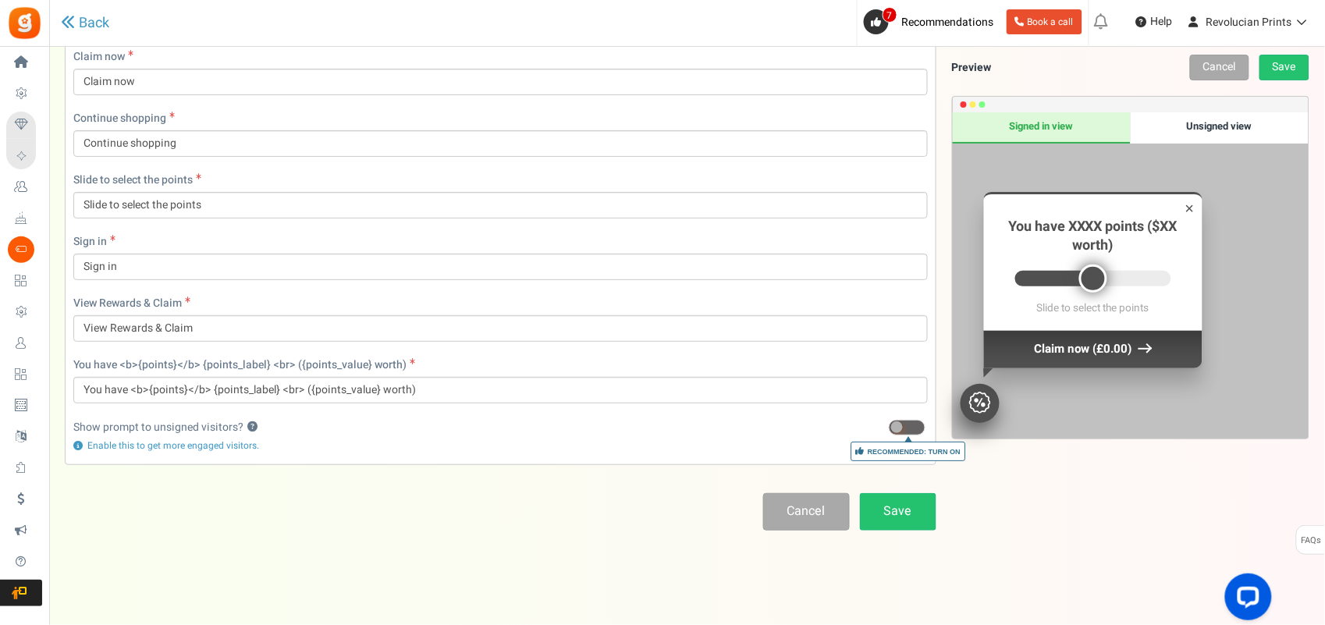
scroll to position [484, 0]
click at [1062, 125] on div "Unsigned view" at bounding box center [1220, 127] width 178 height 31
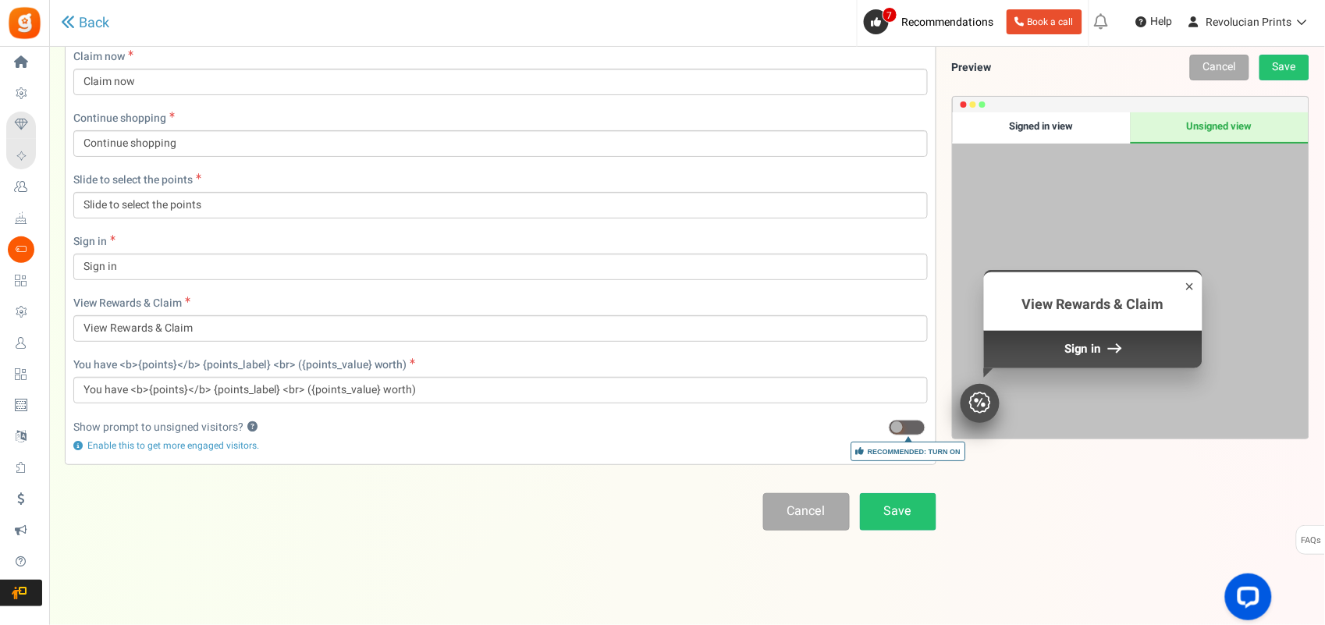
click at [1027, 131] on div "Signed in view" at bounding box center [1042, 127] width 178 height 31
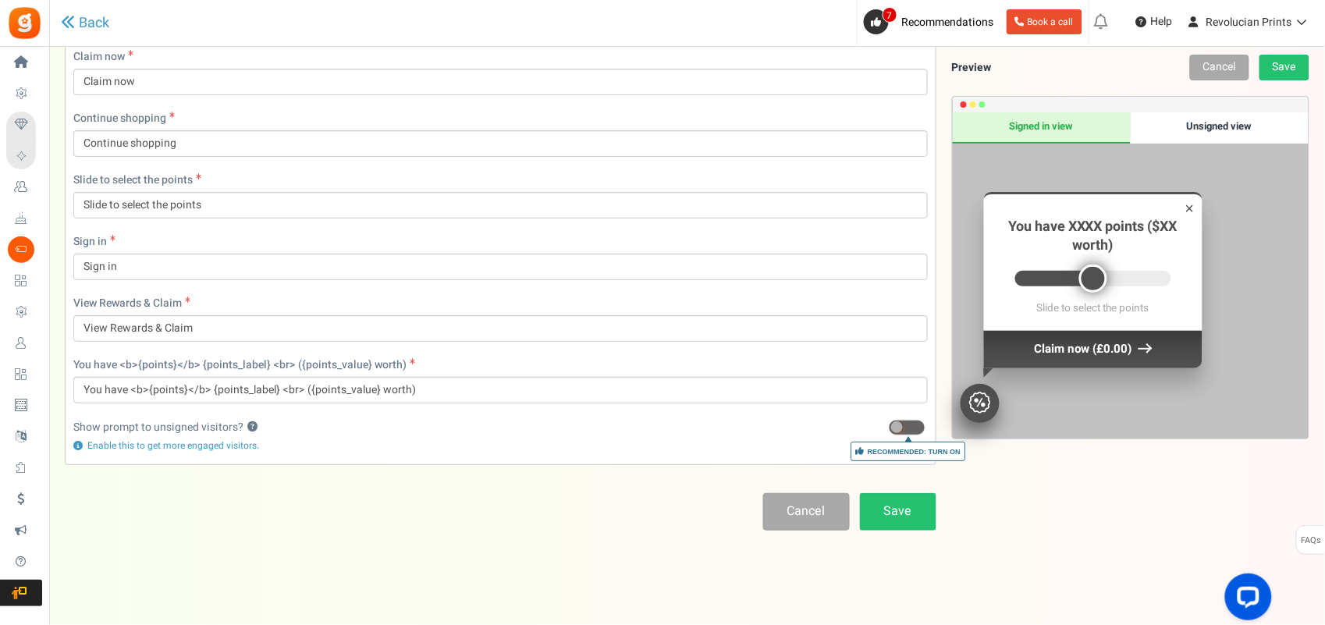
click at [912, 421] on span at bounding box center [907, 428] width 37 height 16
click at [889, 423] on input "Recommended: Turn On" at bounding box center [889, 428] width 0 height 10
click at [1062, 124] on div "Unsigned view" at bounding box center [1220, 127] width 178 height 31
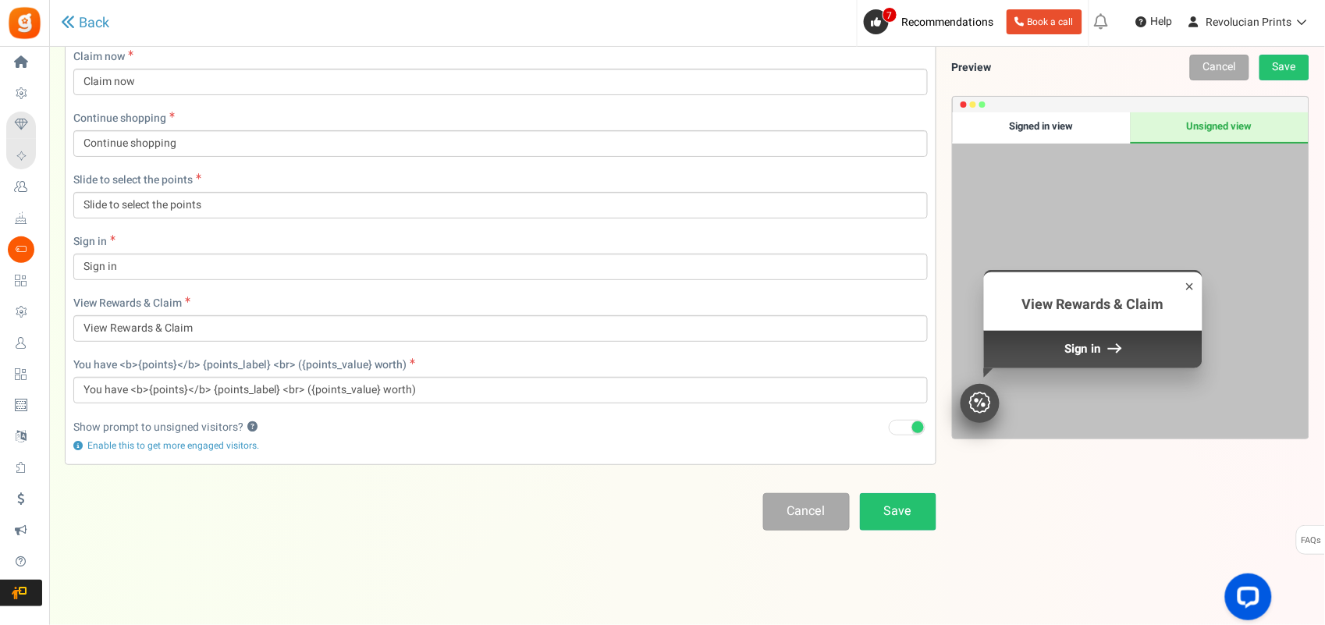
click at [1062, 126] on div "Signed in view" at bounding box center [1042, 127] width 178 height 31
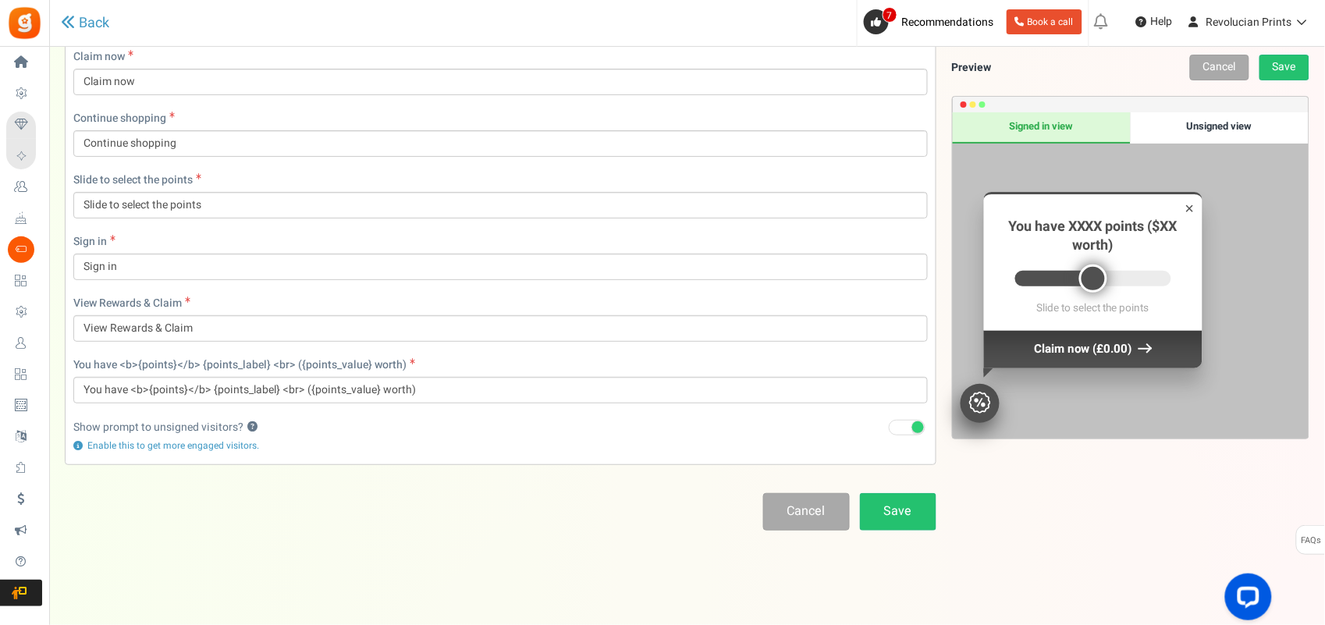
click at [390, 478] on div "Points mode Recommended Selecting this may reduce participation Allow customers…" at bounding box center [687, 71] width 1245 height 844
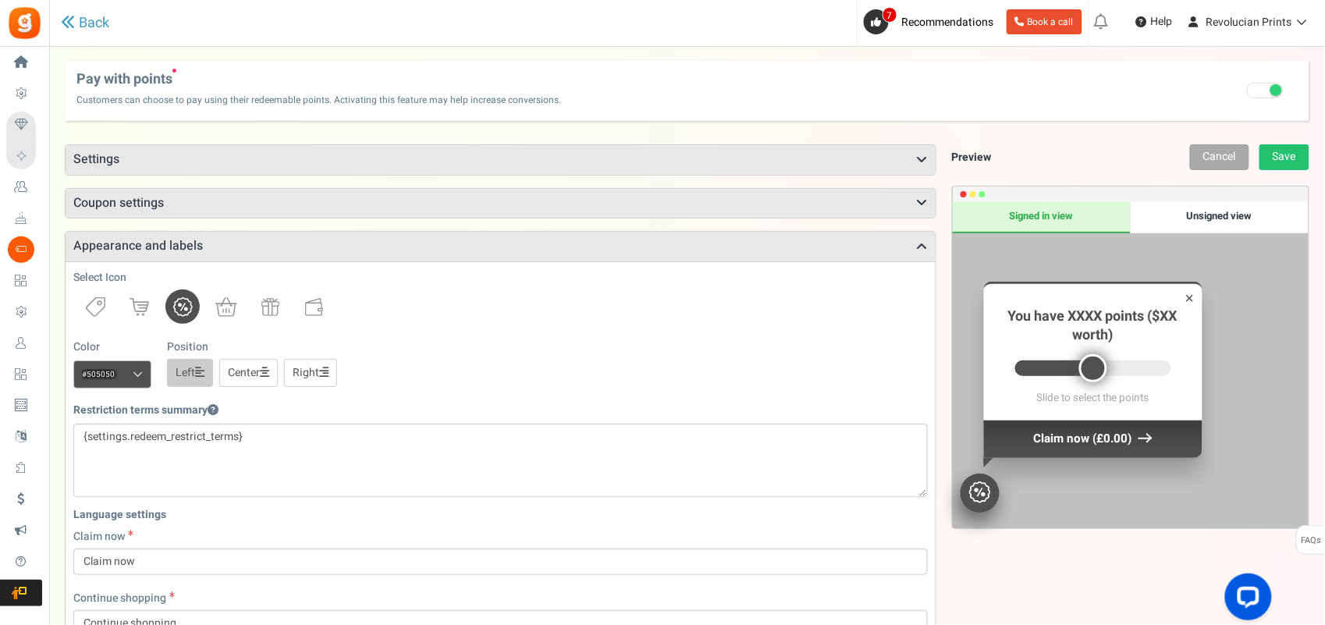
scroll to position [0, 0]
click at [230, 309] on img at bounding box center [226, 309] width 22 height 20
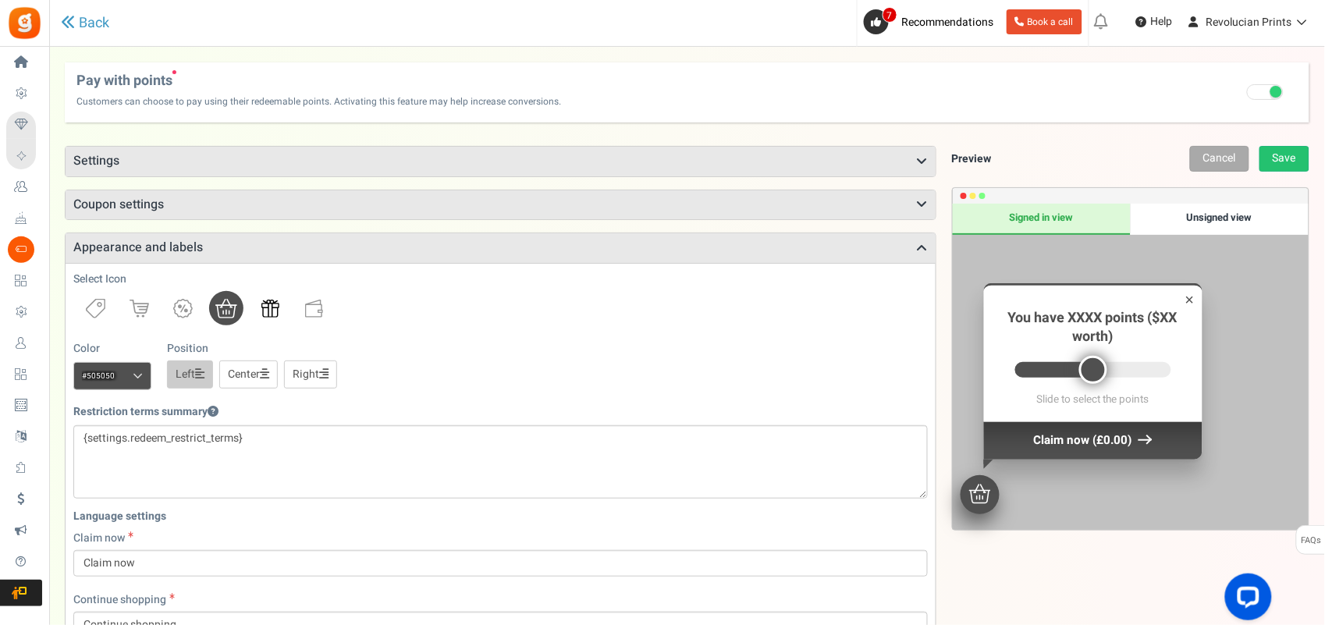
click at [277, 311] on img at bounding box center [270, 309] width 18 height 18
click at [137, 377] on span at bounding box center [138, 377] width 10 height 12
click at [137, 377] on input "#505050" at bounding box center [112, 376] width 78 height 28
click at [120, 379] on input "#505050" at bounding box center [112, 376] width 78 height 28
drag, startPoint x: 114, startPoint y: 376, endPoint x: 87, endPoint y: 378, distance: 27.4
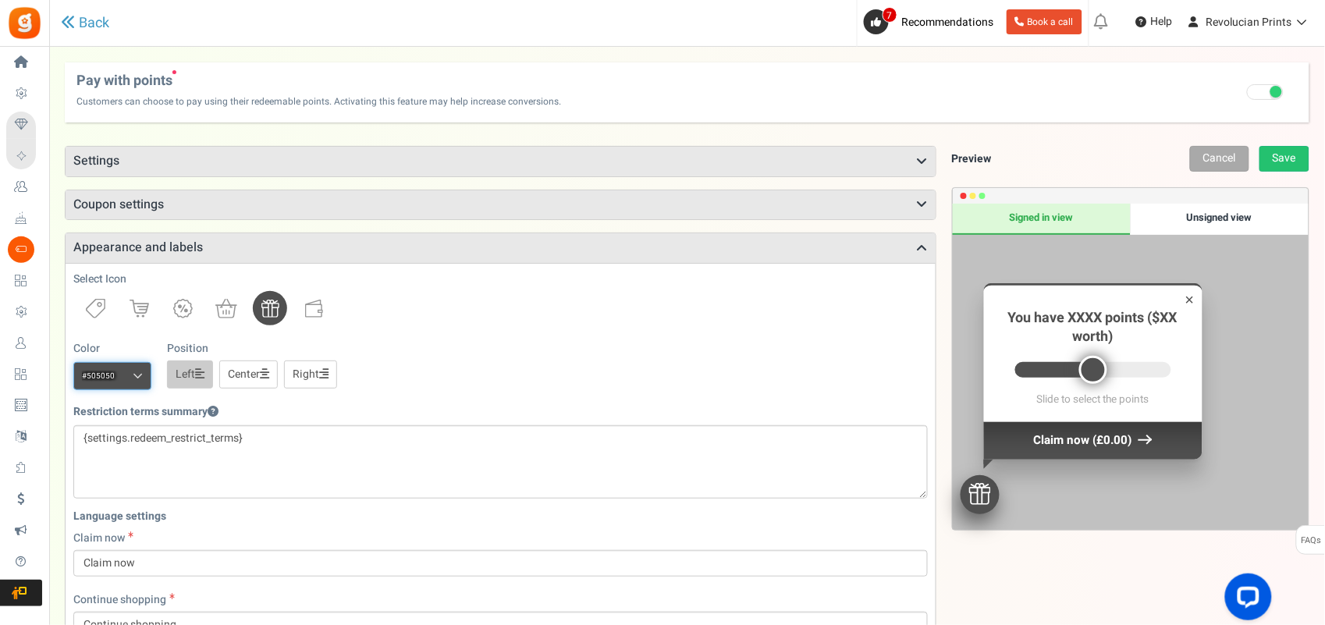
click at [87, 378] on input "#505050" at bounding box center [112, 376] width 78 height 28
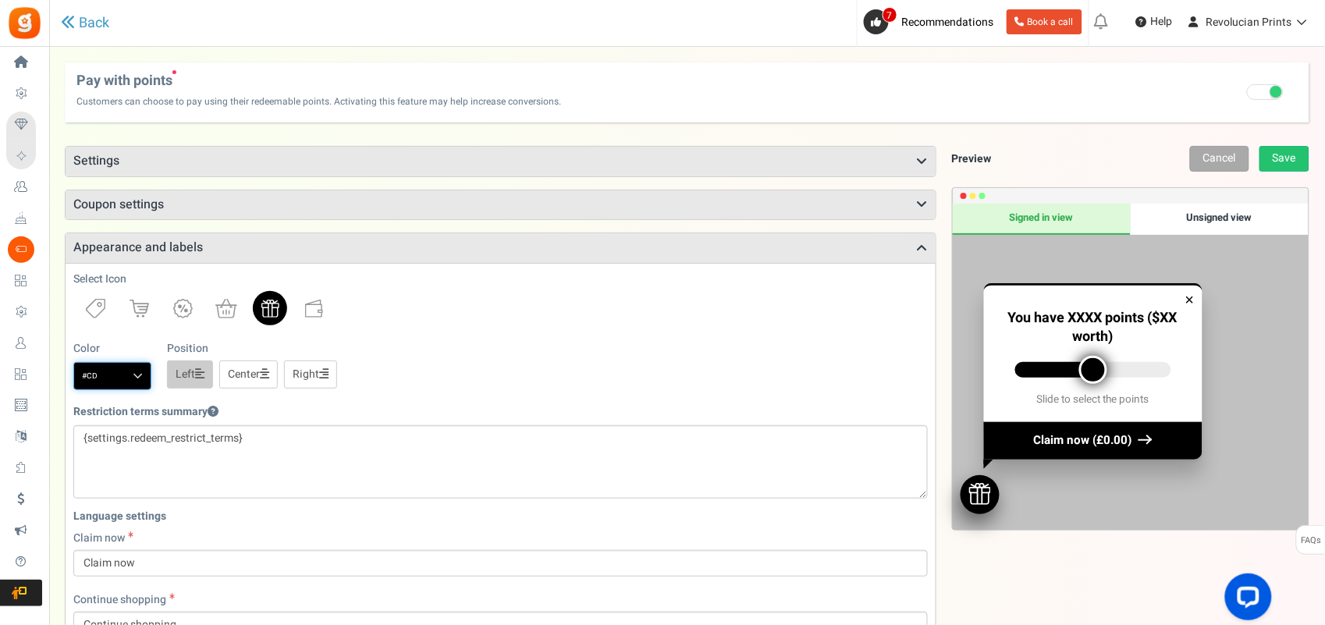
click at [137, 368] on input "#cd" at bounding box center [112, 376] width 78 height 28
click at [459, 372] on div "Color #000000 We recommend a darker color Position Left Center Right" at bounding box center [500, 365] width 855 height 49
click at [105, 370] on input "#000000" at bounding box center [112, 376] width 78 height 28
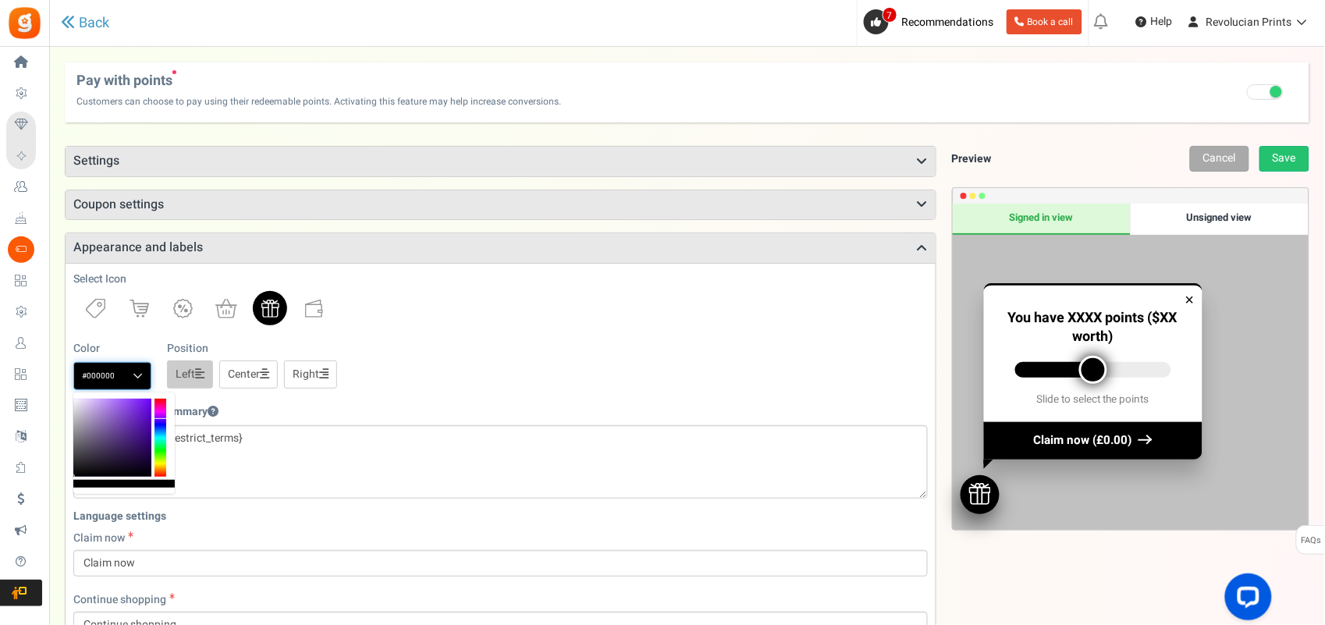
click at [165, 419] on div at bounding box center [161, 438] width 12 height 78
click at [160, 414] on icon at bounding box center [161, 414] width 12 height 1
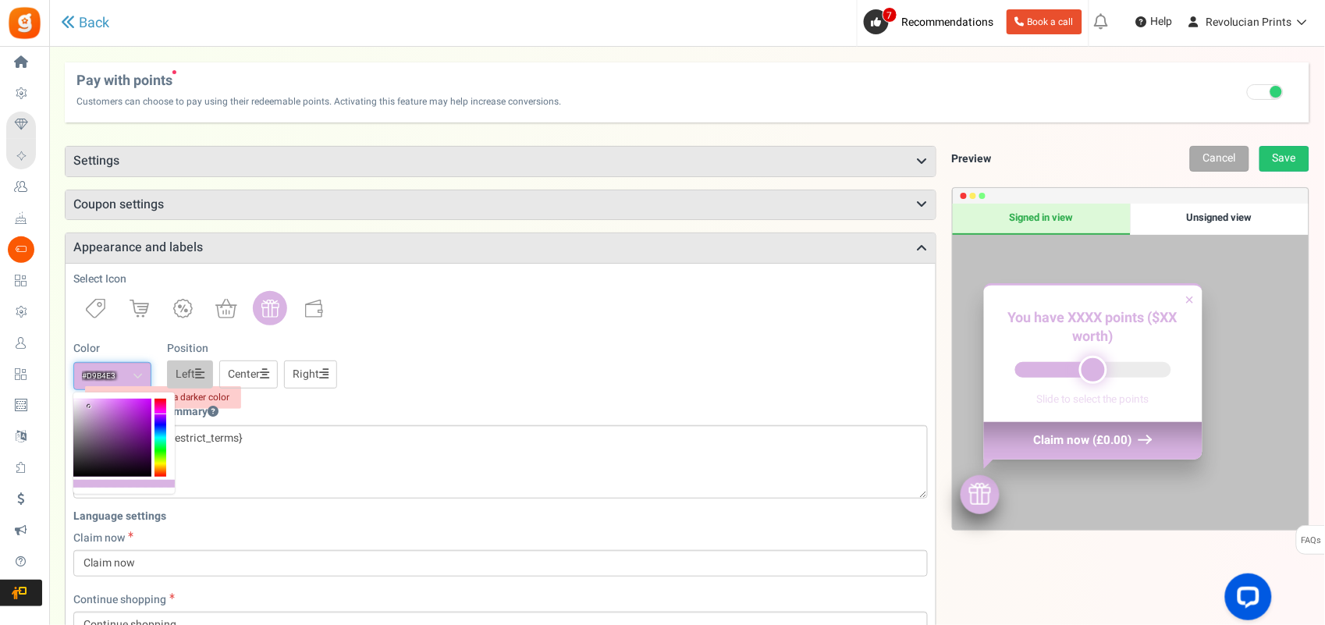
drag, startPoint x: 113, startPoint y: 418, endPoint x: 88, endPoint y: 400, distance: 30.3
click at [90, 407] on div at bounding box center [112, 438] width 78 height 78
click at [415, 356] on div "Color #dcb6e5 We recommend a darker color Position Left Center Right" at bounding box center [500, 365] width 855 height 49
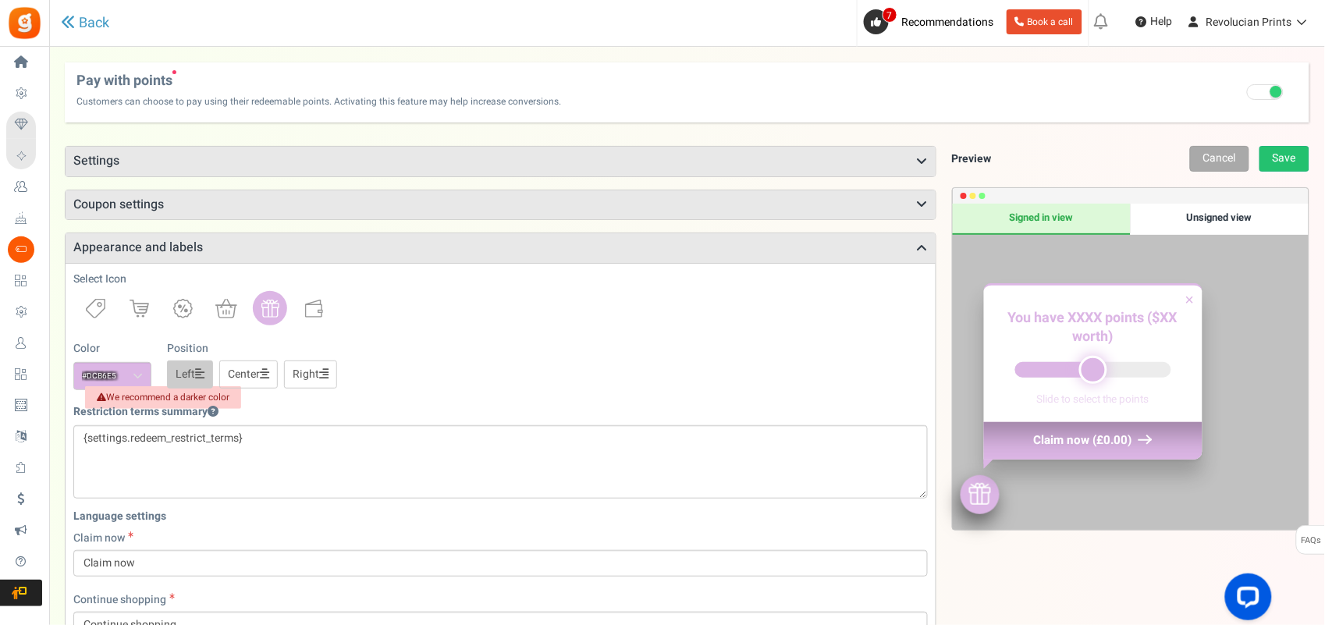
click at [133, 375] on span at bounding box center [138, 377] width 10 height 12
click at [133, 375] on input "#dcb6e5" at bounding box center [112, 376] width 78 height 28
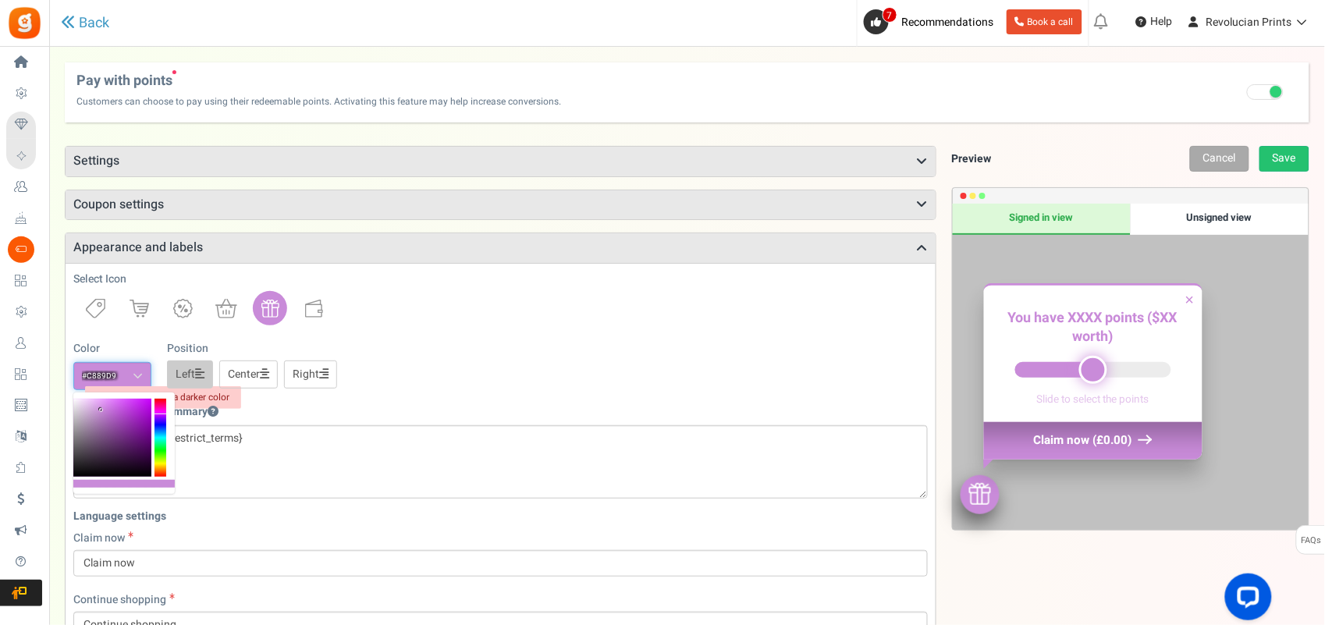
type input "#ba77cc"
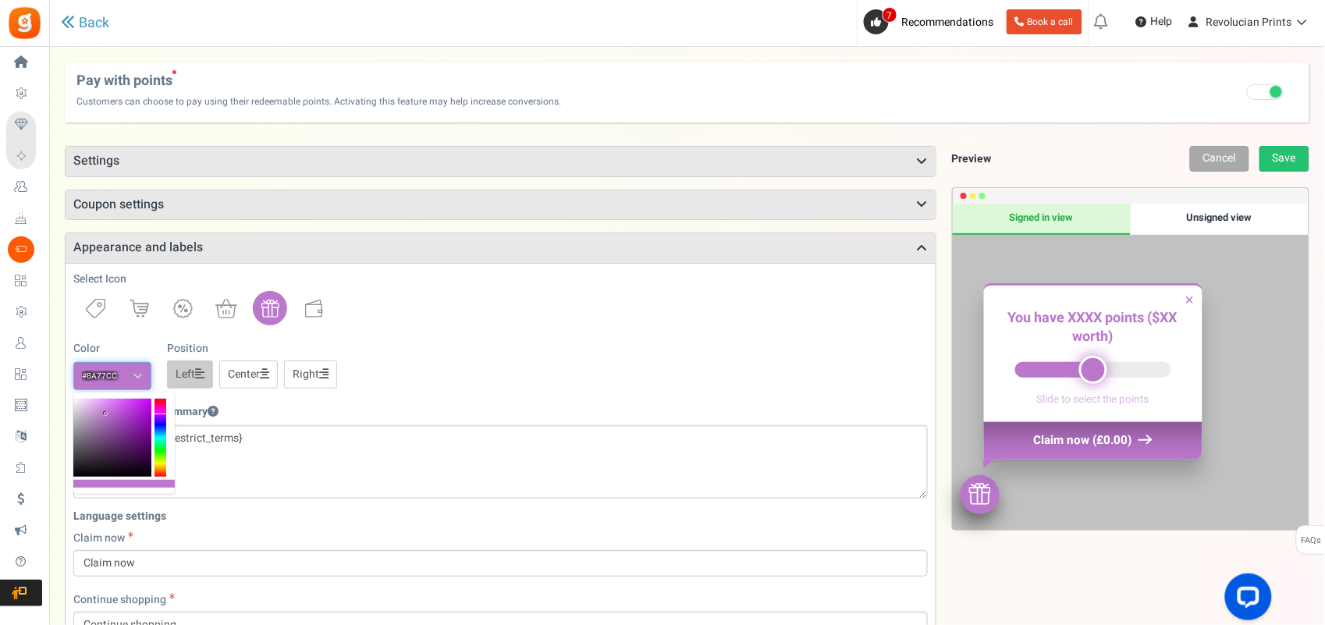
drag, startPoint x: 94, startPoint y: 407, endPoint x: 106, endPoint y: 414, distance: 13.7
click at [106, 414] on div at bounding box center [112, 438] width 78 height 78
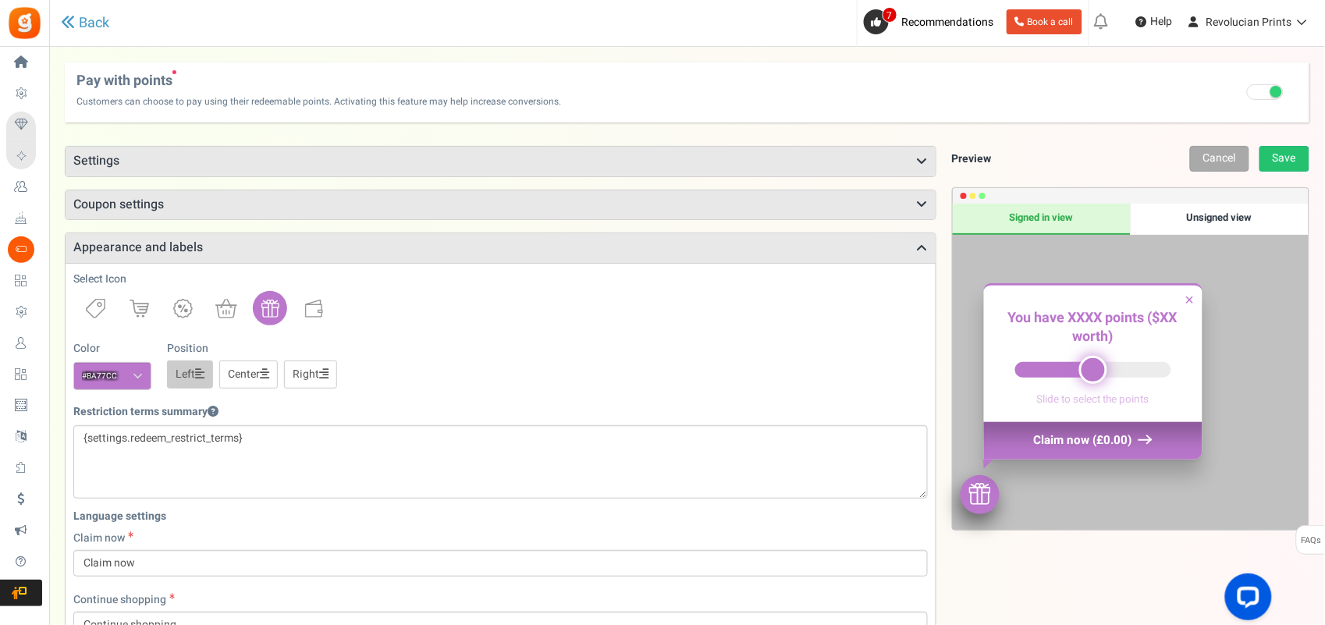
click at [450, 337] on div "Select Icon Color #ba77cc We recommend a darker color Position Left Center Right" at bounding box center [500, 331] width 855 height 119
click at [241, 190] on h3 "Coupon settings" at bounding box center [501, 205] width 870 height 30
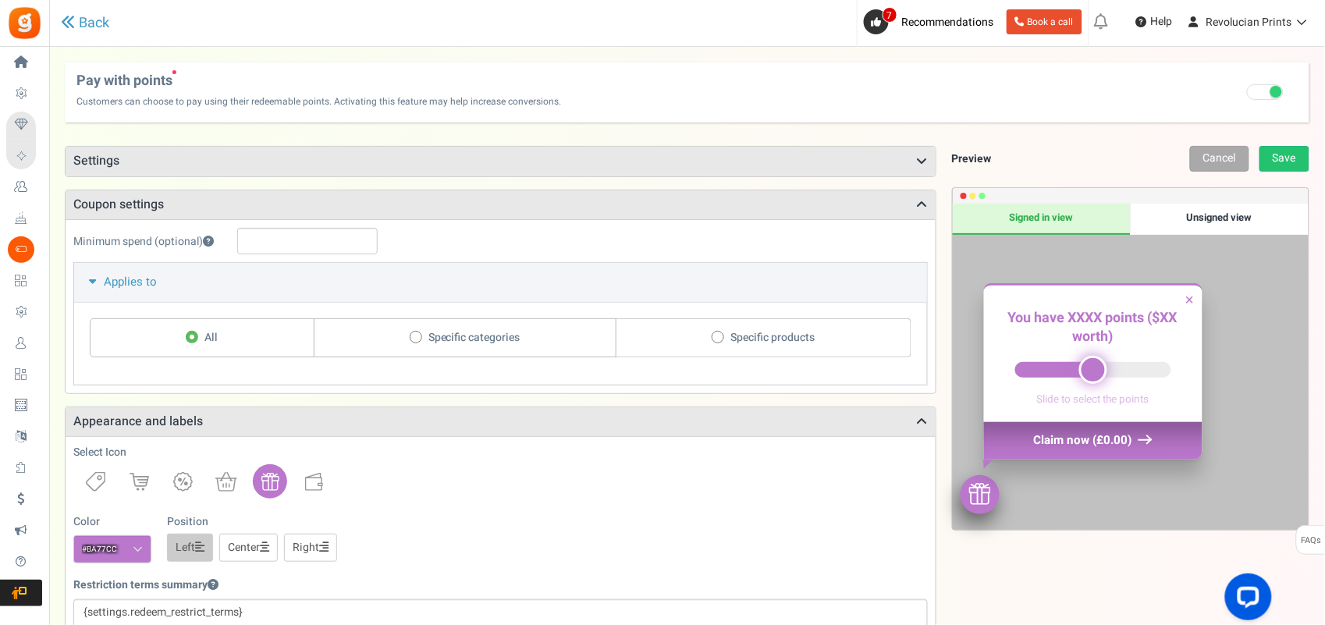
click at [241, 192] on h3 "Coupon settings" at bounding box center [501, 205] width 870 height 30
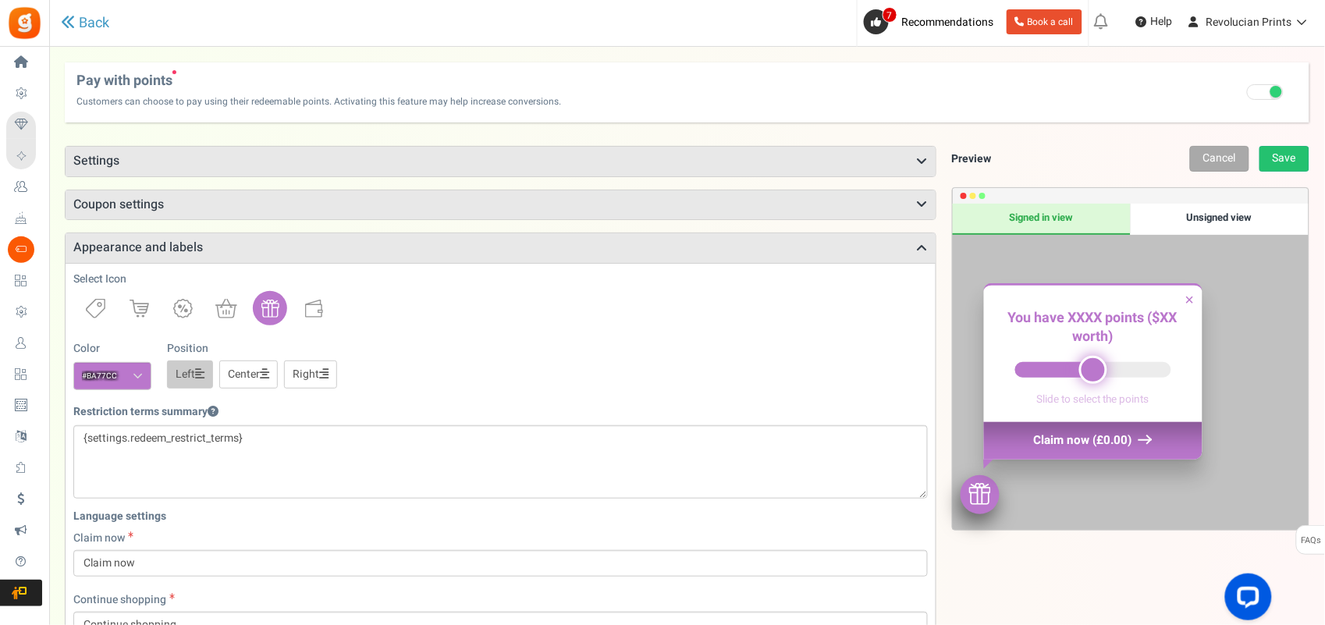
click at [234, 167] on h3 "Settings" at bounding box center [501, 162] width 870 height 30
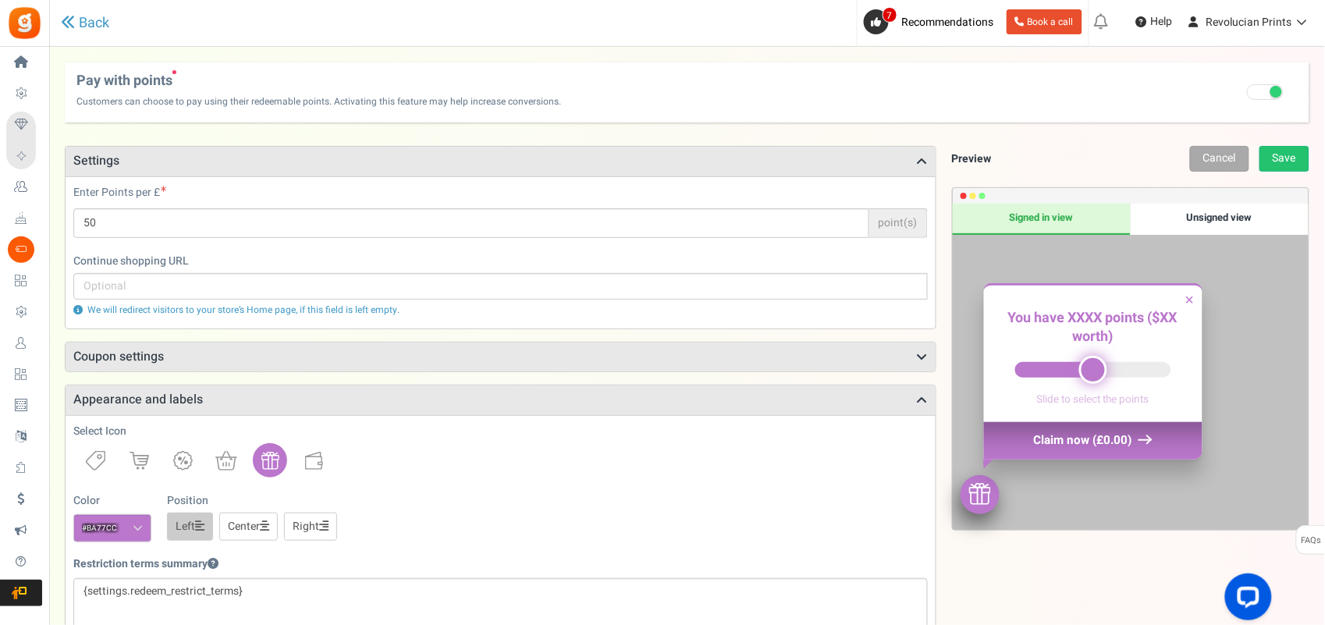
click at [234, 167] on h3 "Settings" at bounding box center [501, 162] width 870 height 30
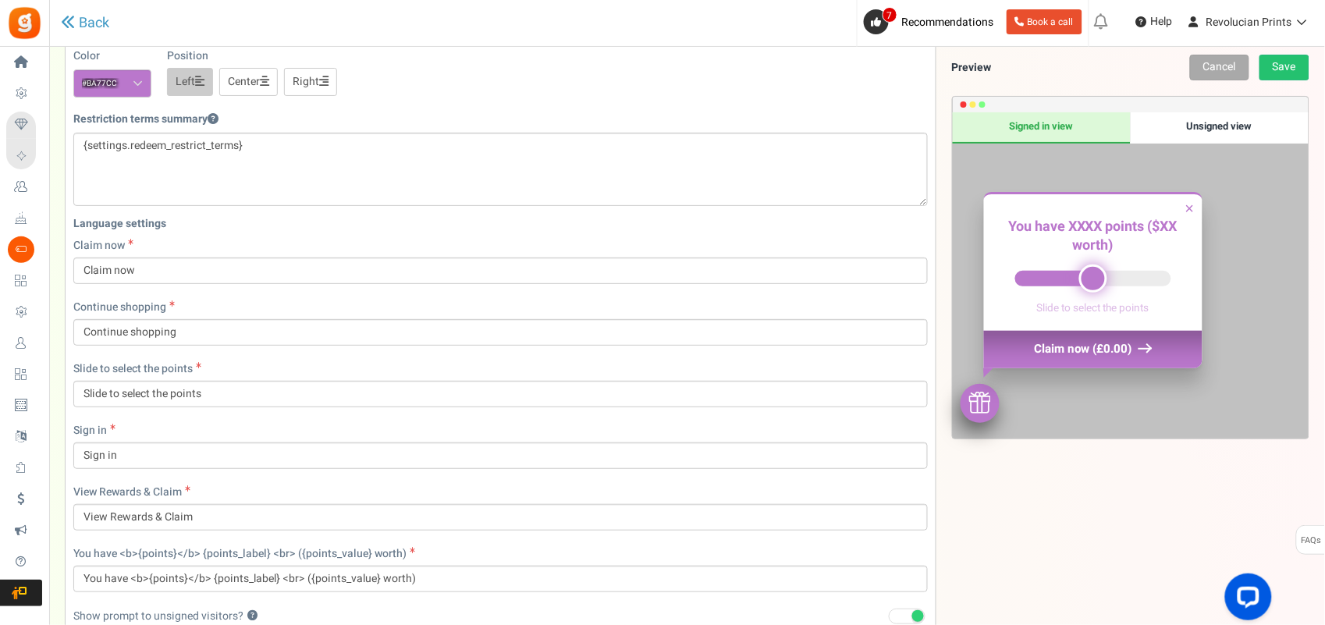
scroll to position [484, 0]
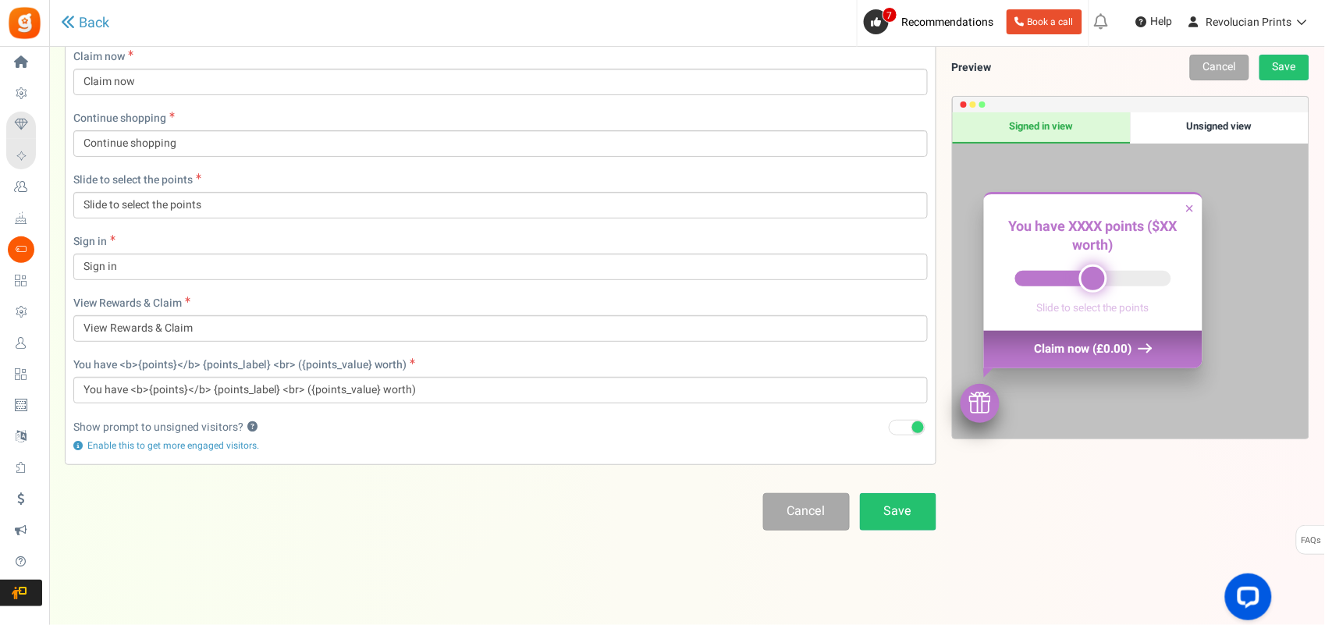
click at [1062, 112] on div "Unsigned view" at bounding box center [1220, 127] width 178 height 31
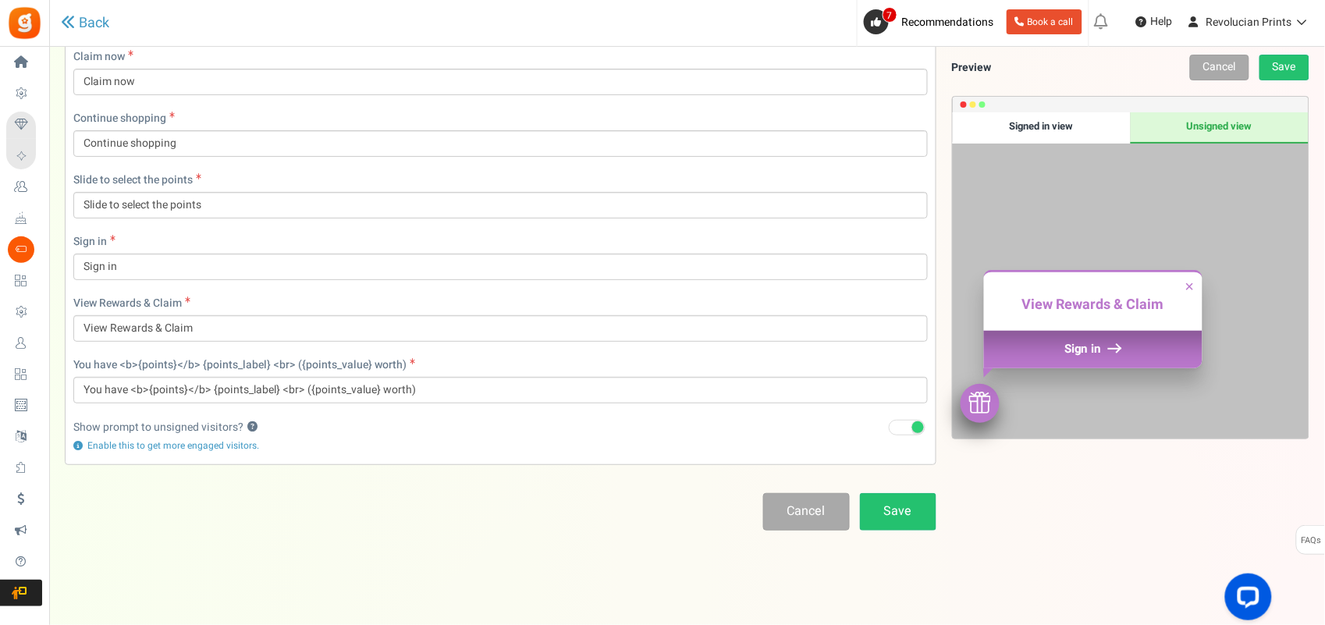
click at [1045, 123] on div "Signed in view" at bounding box center [1042, 127] width 178 height 31
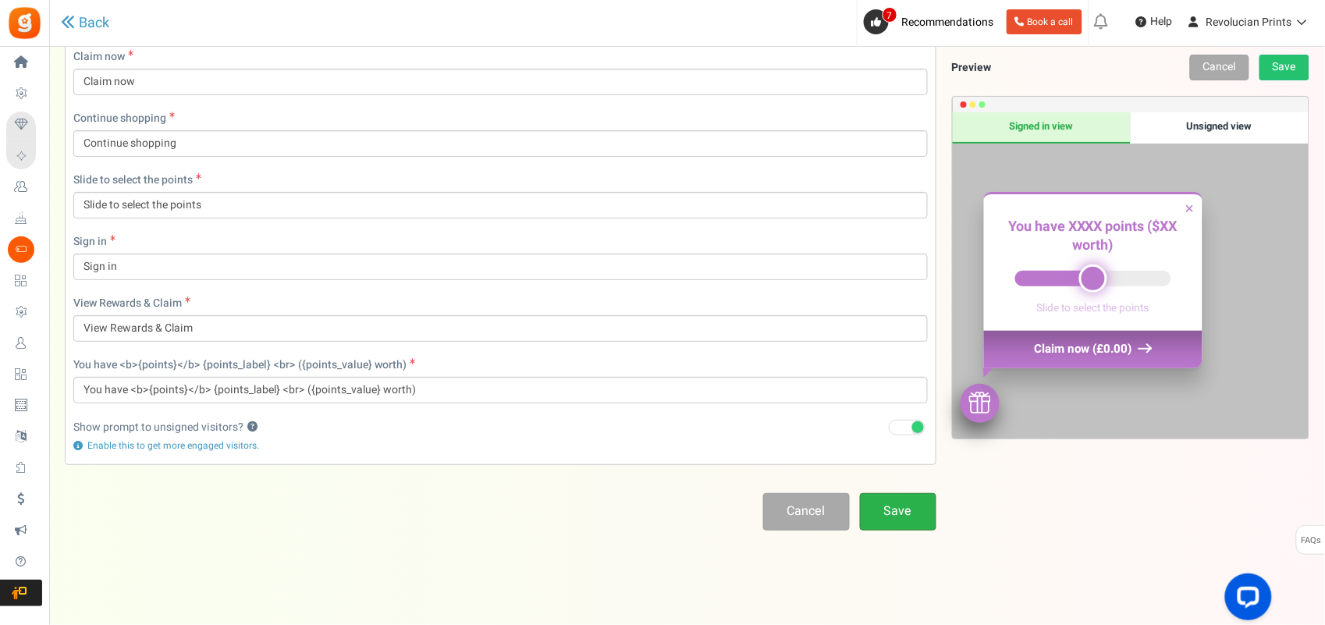
click at [901, 500] on link "Save" at bounding box center [898, 511] width 76 height 37
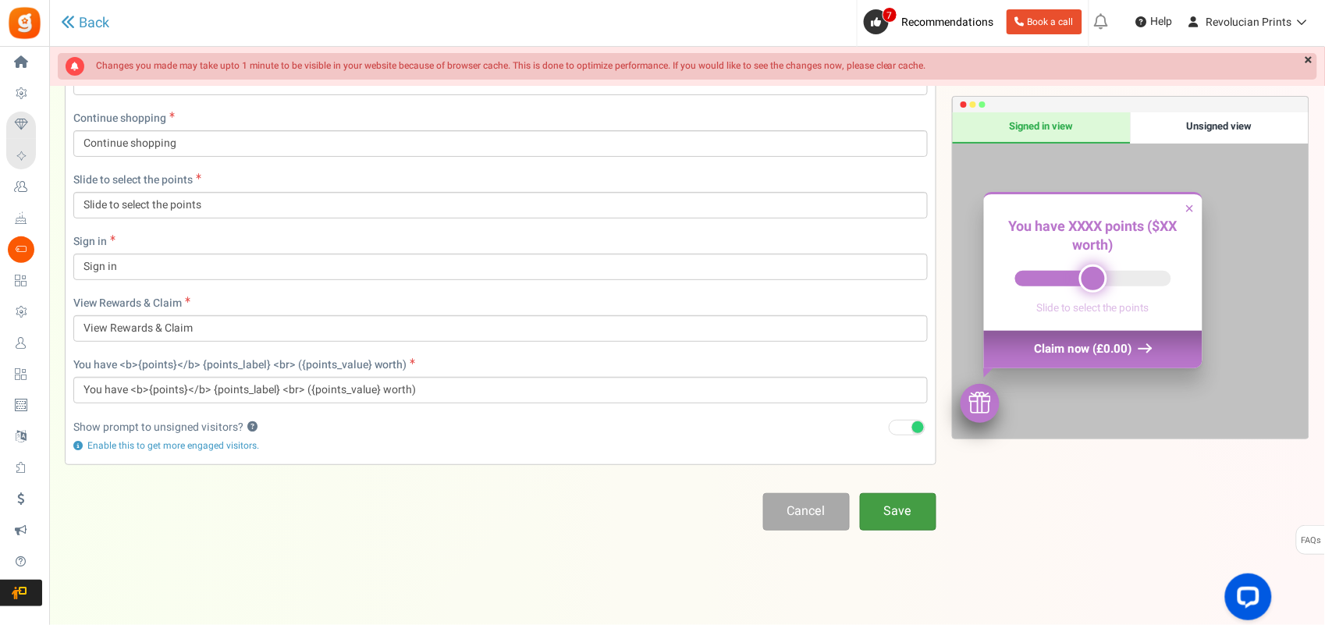
scroll to position [0, 0]
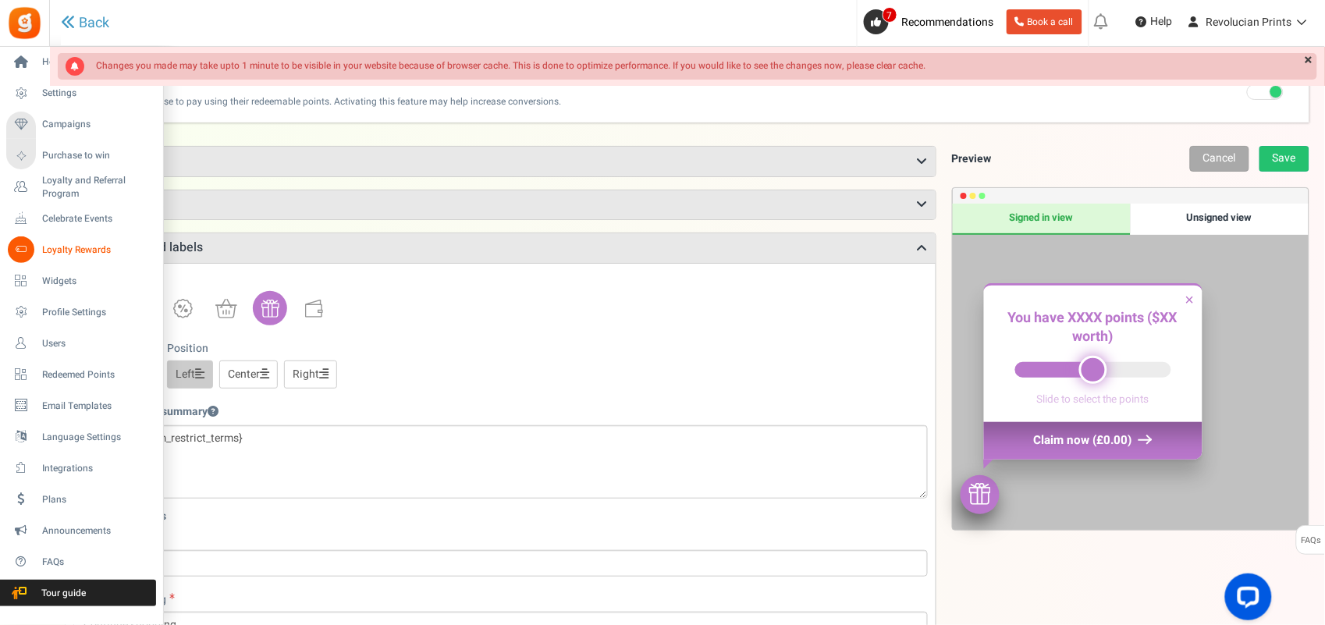
click at [55, 247] on span "Loyalty Rewards" at bounding box center [96, 250] width 109 height 13
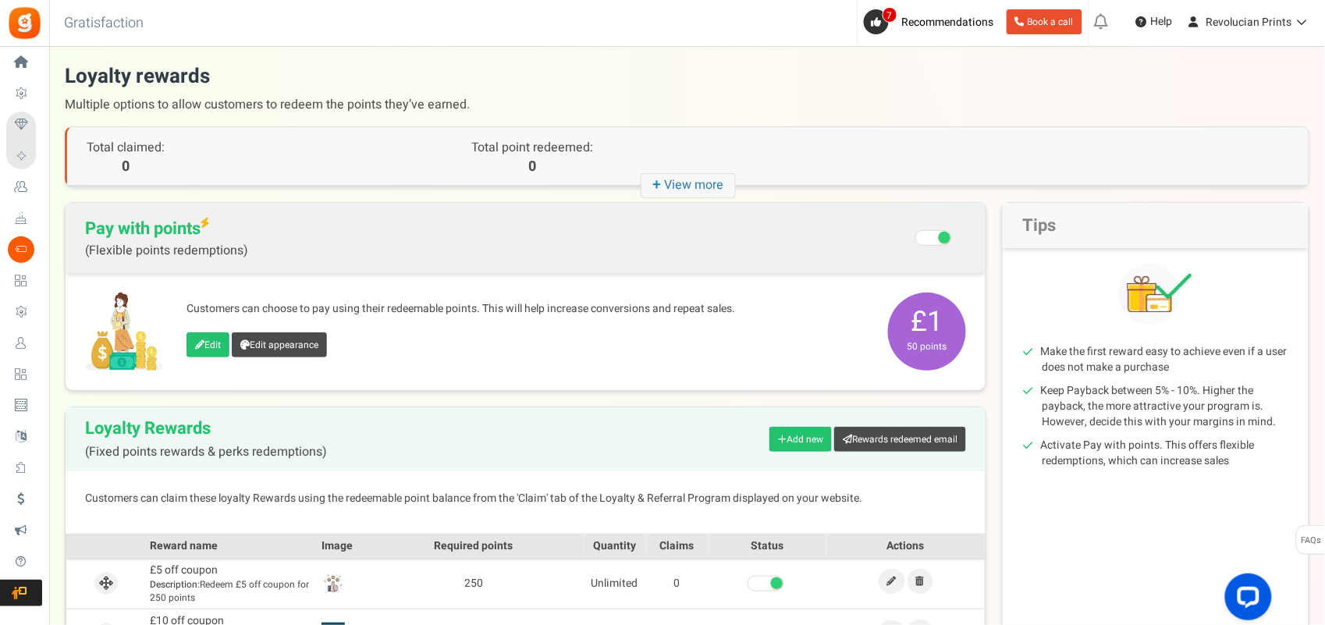
click at [699, 186] on icon "+ View more" at bounding box center [688, 185] width 95 height 25
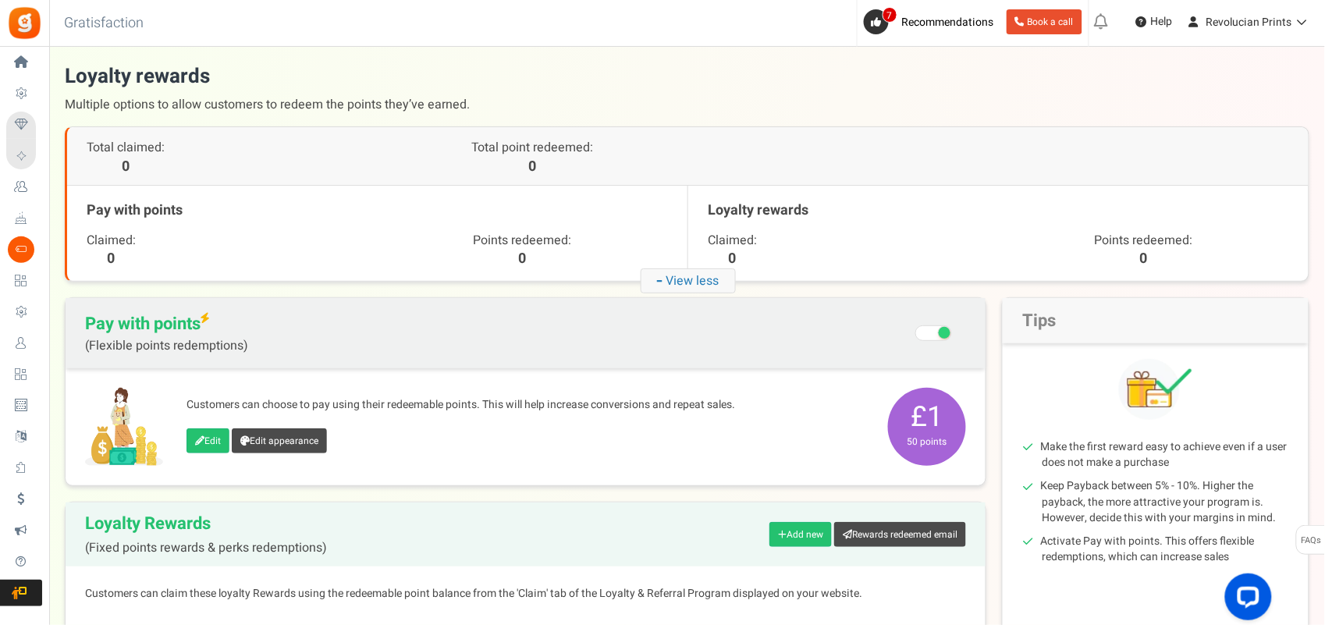
click at [688, 280] on icon "- View less" at bounding box center [688, 280] width 95 height 25
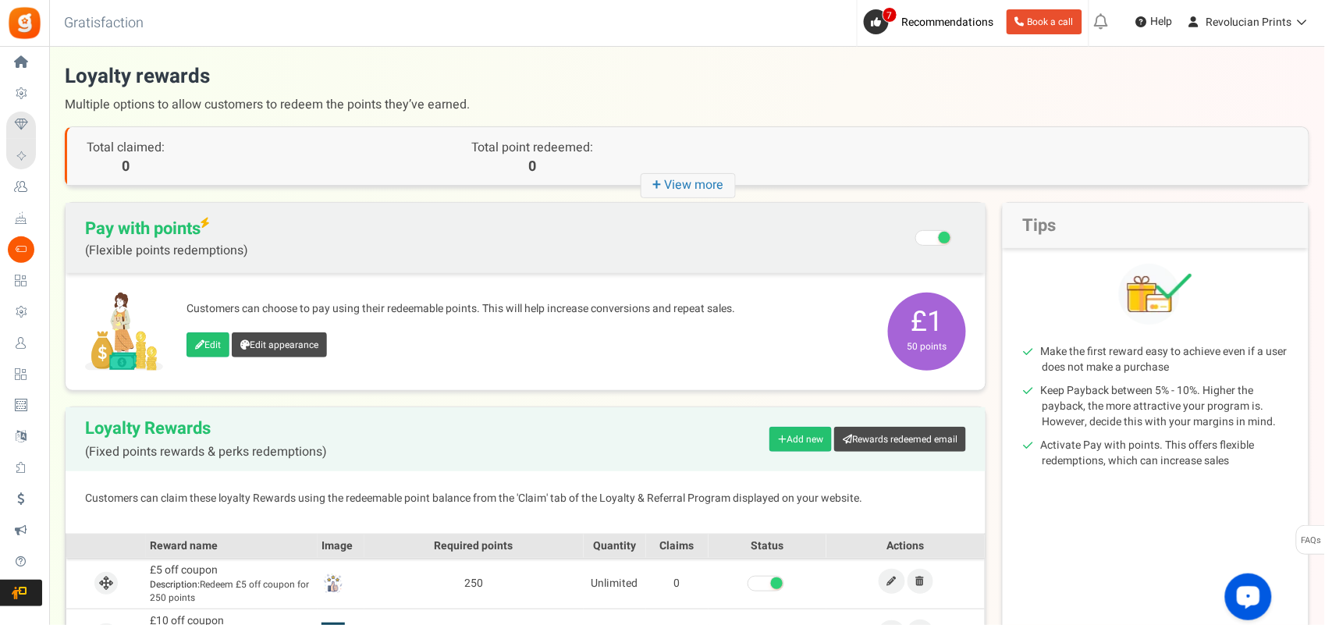
click at [1062, 500] on icon "Open LiveChat chat widget" at bounding box center [1248, 596] width 15 height 10
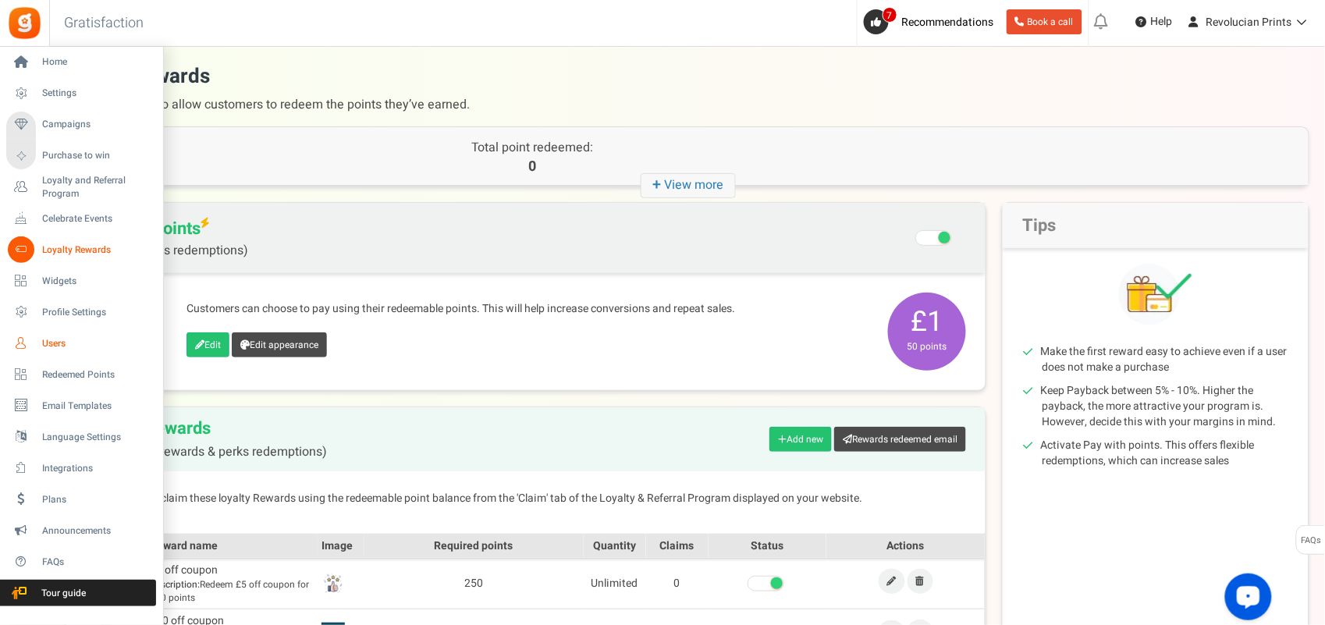
click at [64, 337] on span "Users" at bounding box center [96, 343] width 109 height 13
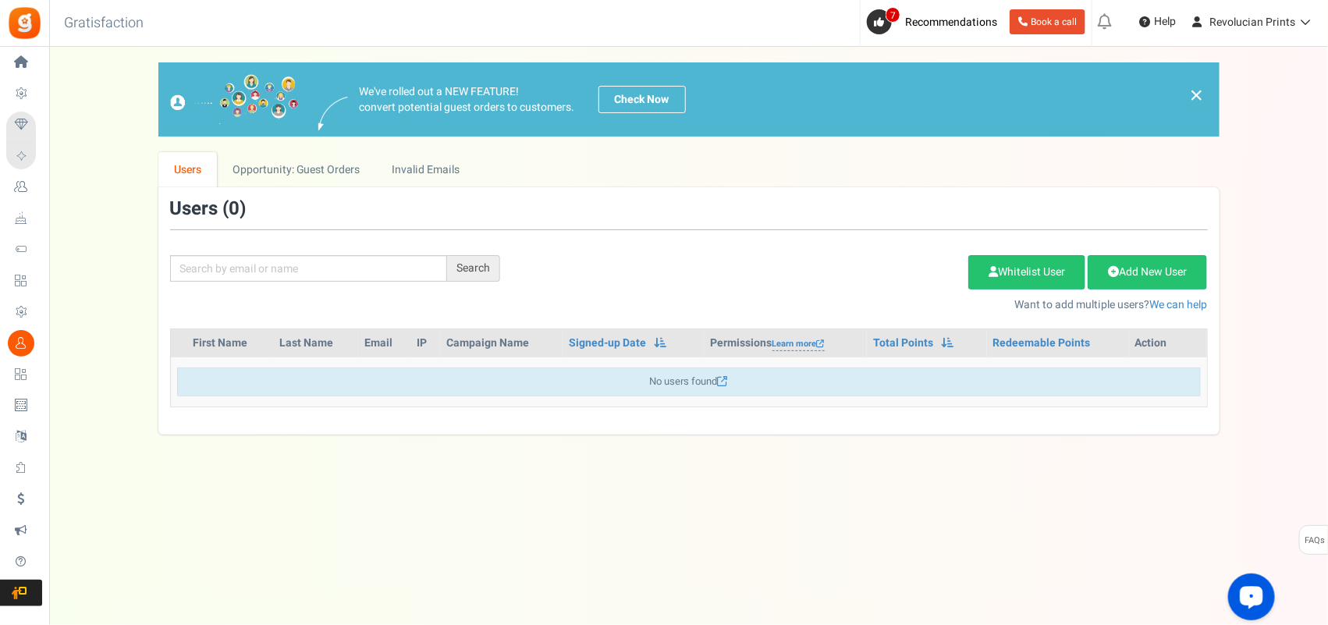
click at [700, 263] on div "Add Etsy Order Delete Selected Users Import Users Spam Protection Subtract Poin…" at bounding box center [866, 279] width 708 height 67
click at [331, 176] on link "Opportunity: Guest Orders" at bounding box center [296, 169] width 158 height 35
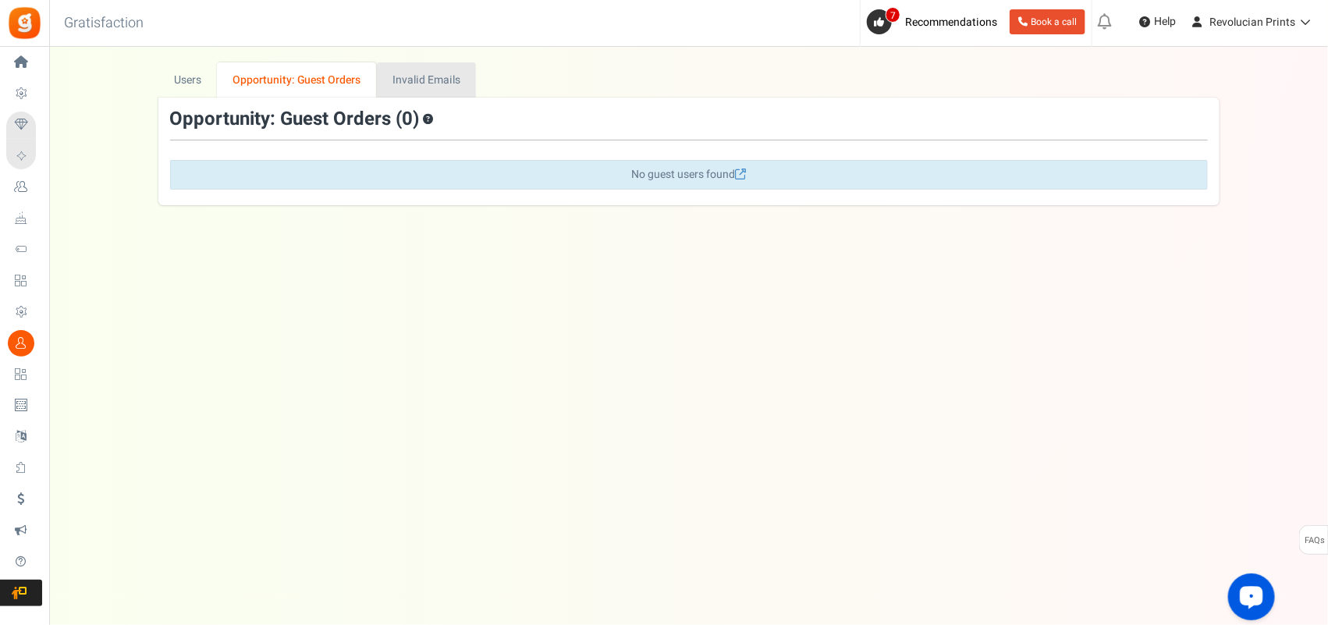
click at [418, 68] on link "Invalid Emails" at bounding box center [426, 79] width 99 height 35
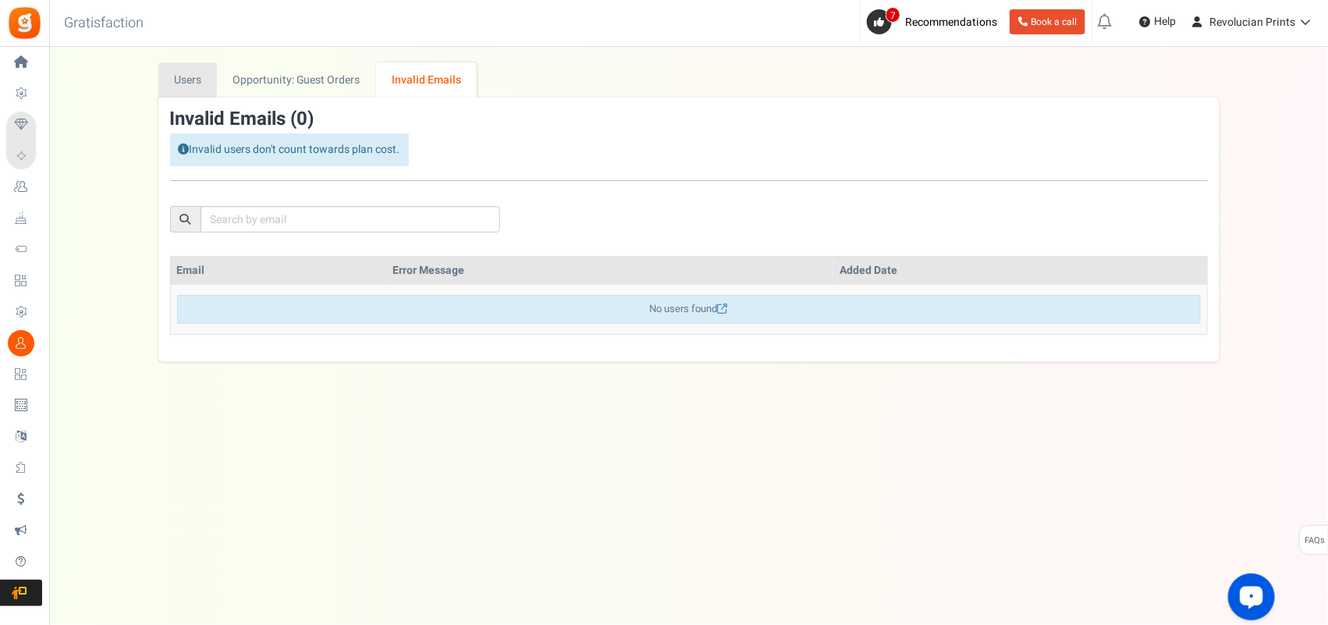
click at [196, 73] on link "Users" at bounding box center [187, 79] width 59 height 35
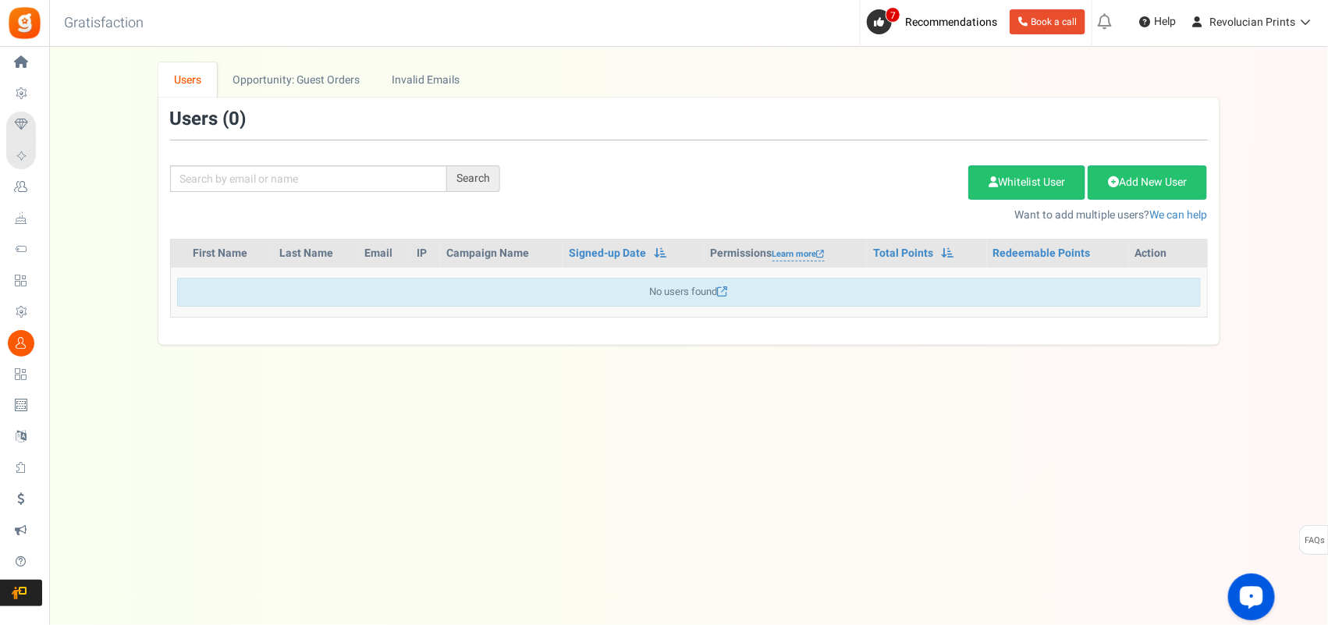
click at [489, 368] on div "Under maintenance we will be back soon We apologize for any inconvenience. The …" at bounding box center [688, 281] width 1279 height 469
click at [791, 254] on link "Learn more" at bounding box center [799, 254] width 52 height 13
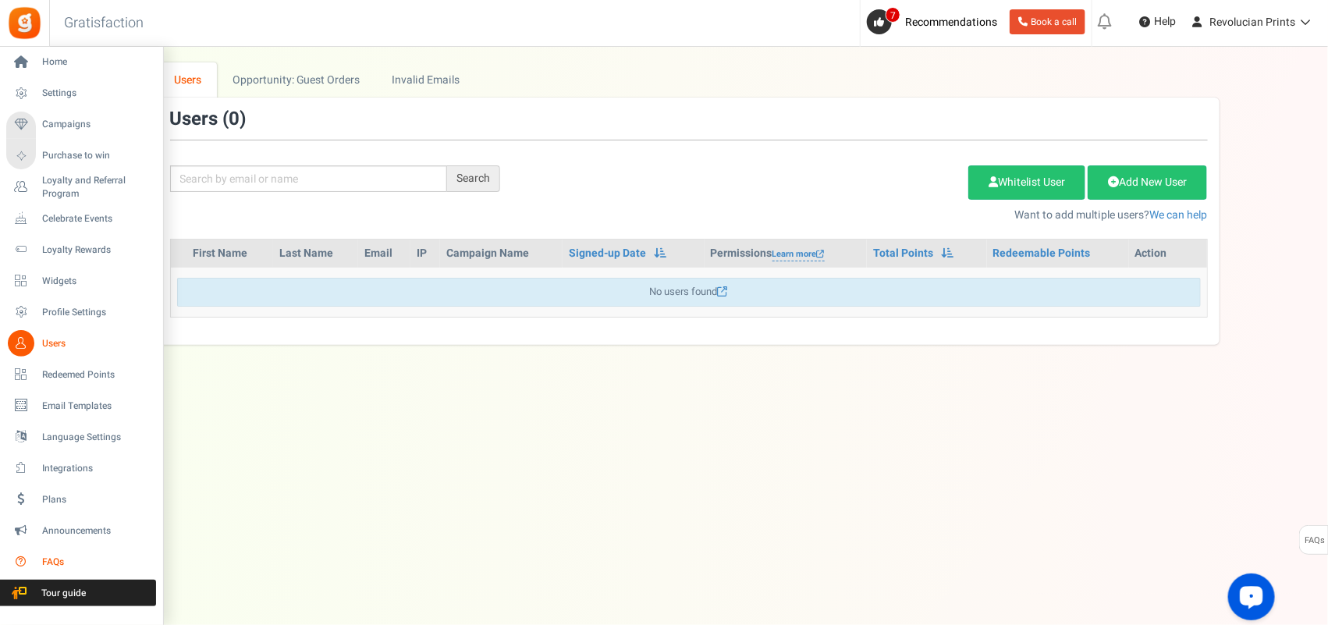
click at [41, 500] on link "FAQs" at bounding box center [81, 562] width 150 height 27
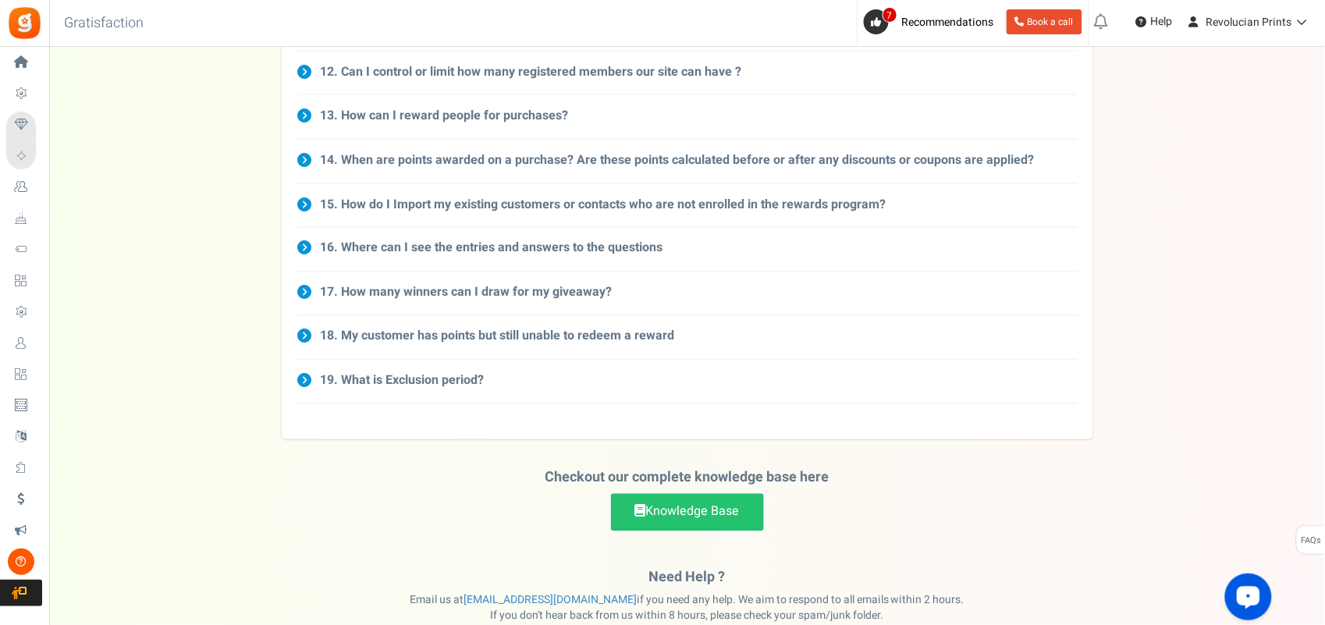
scroll to position [728, 0]
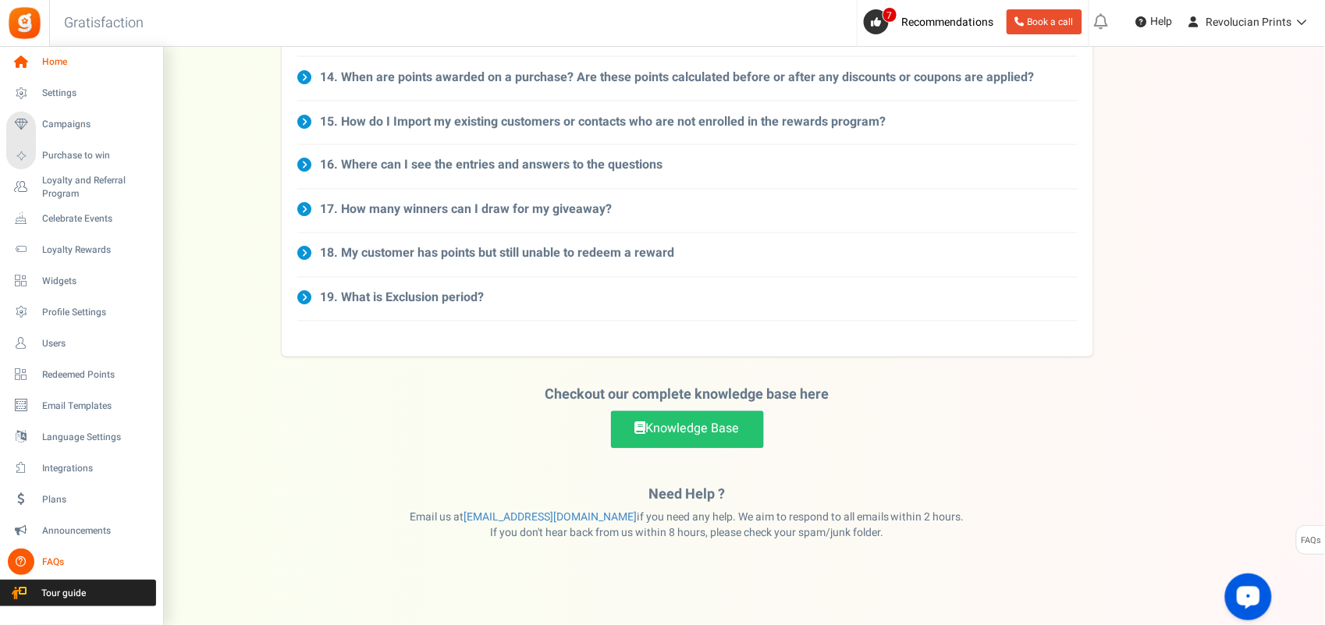
click at [53, 61] on span "Home" at bounding box center [96, 61] width 109 height 13
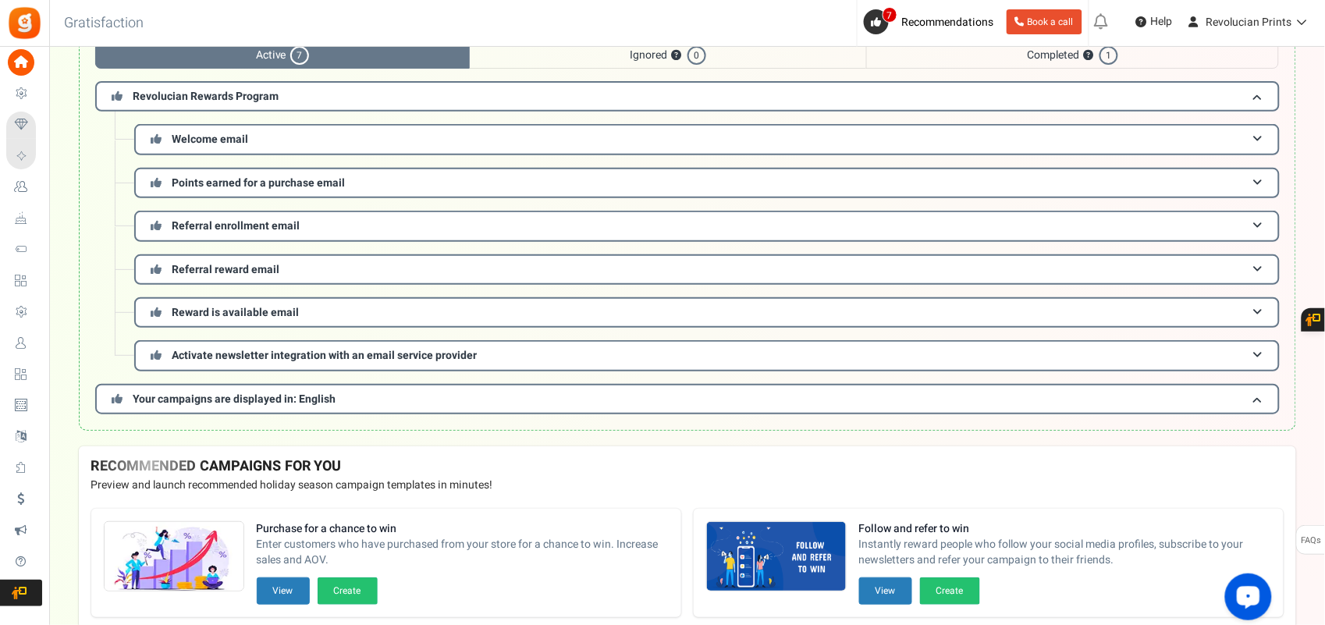
scroll to position [99, 0]
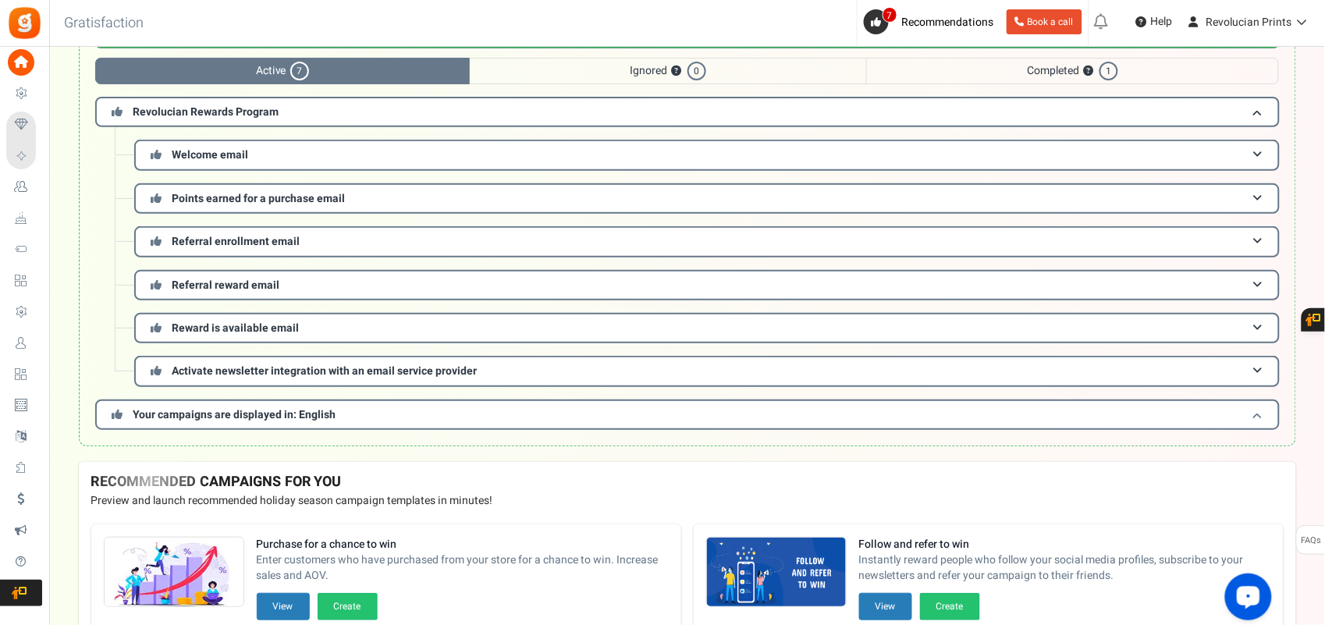
click at [497, 425] on h3 "Your campaigns are displayed in: English" at bounding box center [687, 415] width 1185 height 30
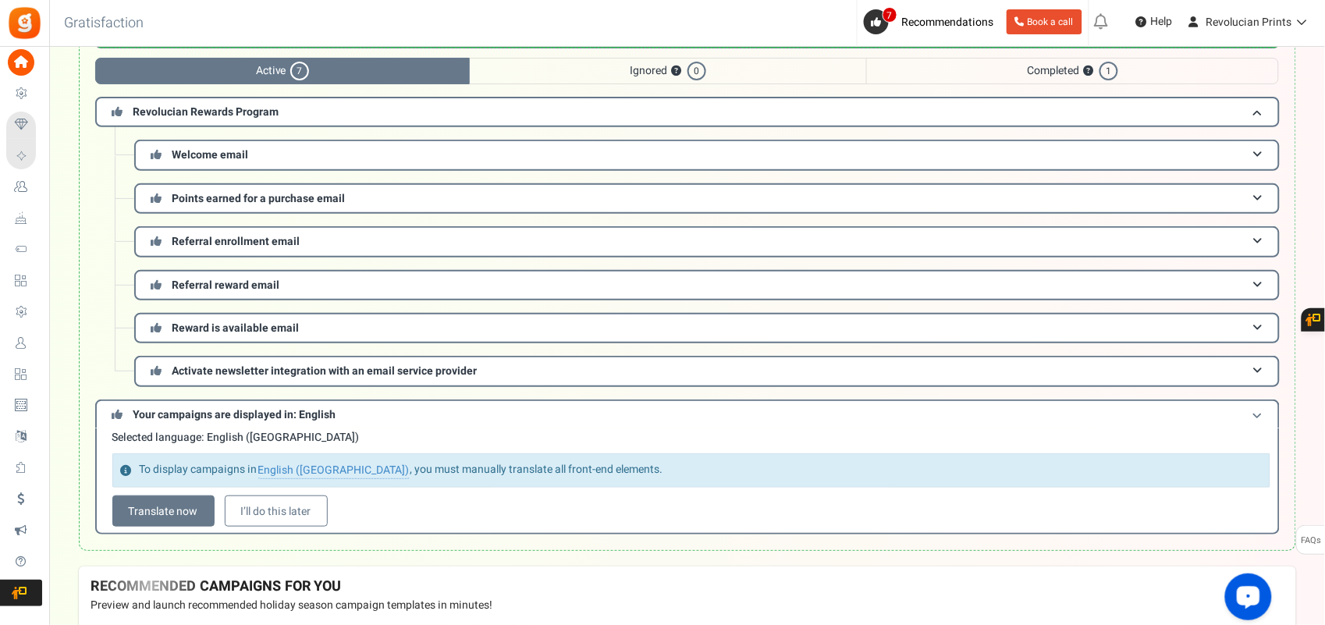
click at [1062, 421] on span at bounding box center [1257, 415] width 9 height 12
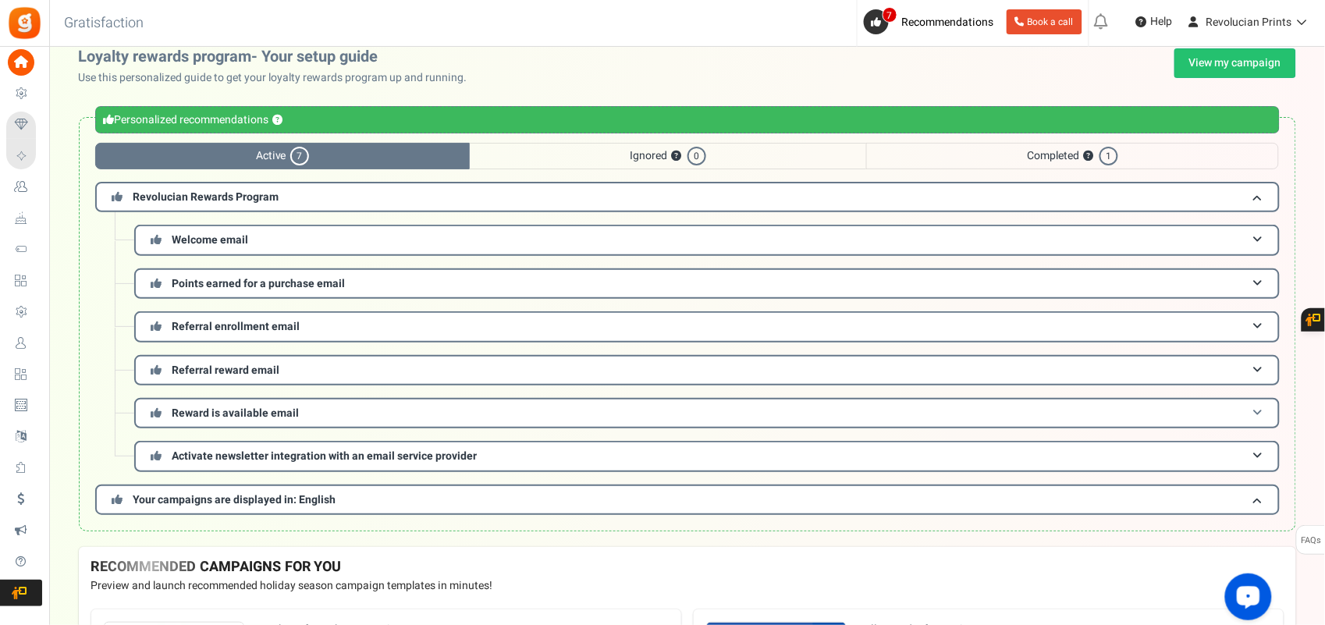
scroll to position [0, 0]
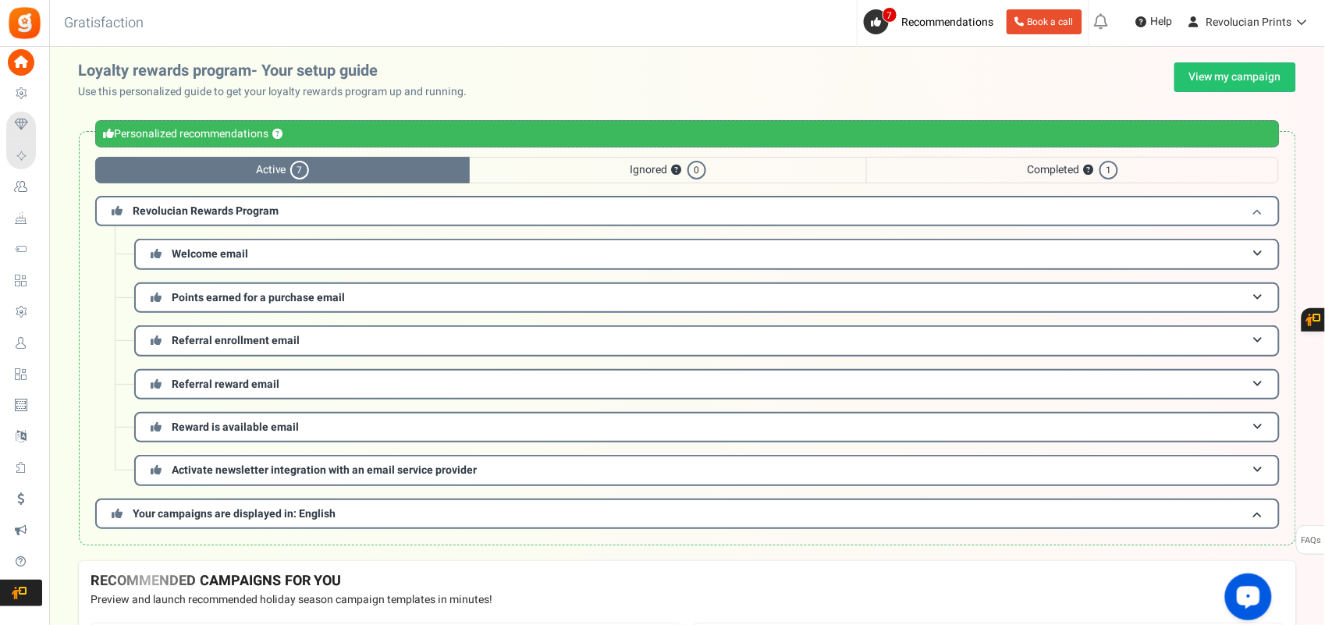
click at [359, 207] on h3 "Revolucian Rewards Program" at bounding box center [687, 211] width 1185 height 30
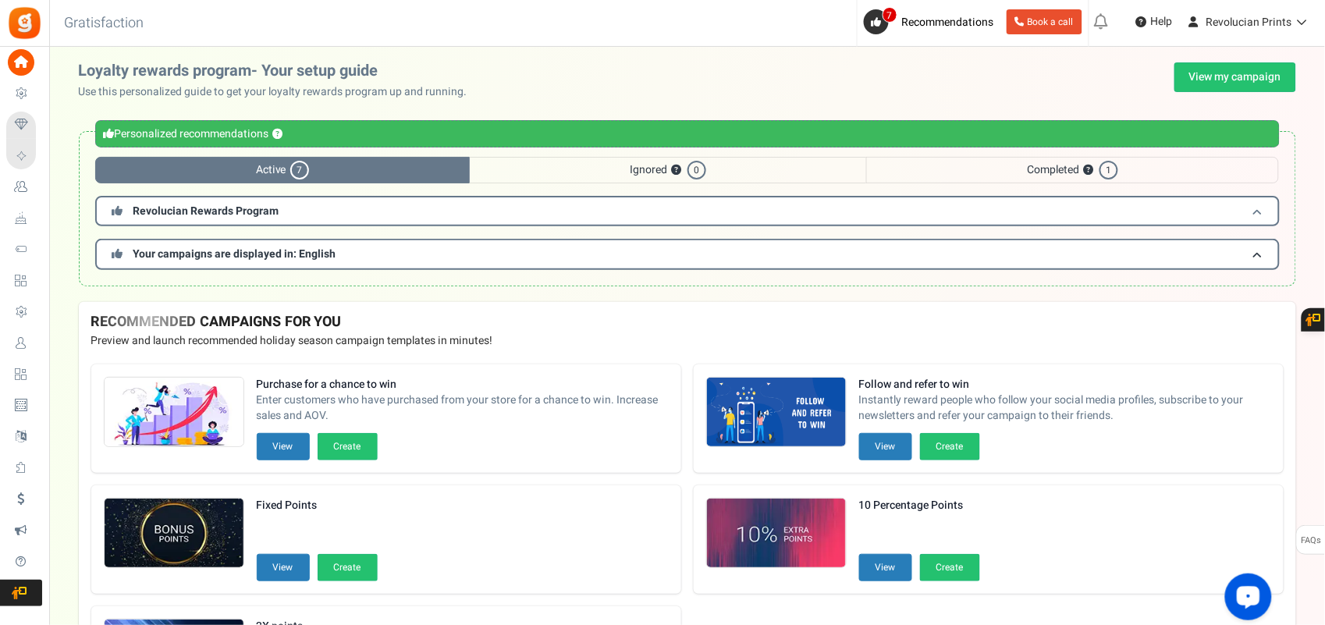
click at [359, 207] on h3 "Revolucian Rewards Program" at bounding box center [687, 211] width 1185 height 30
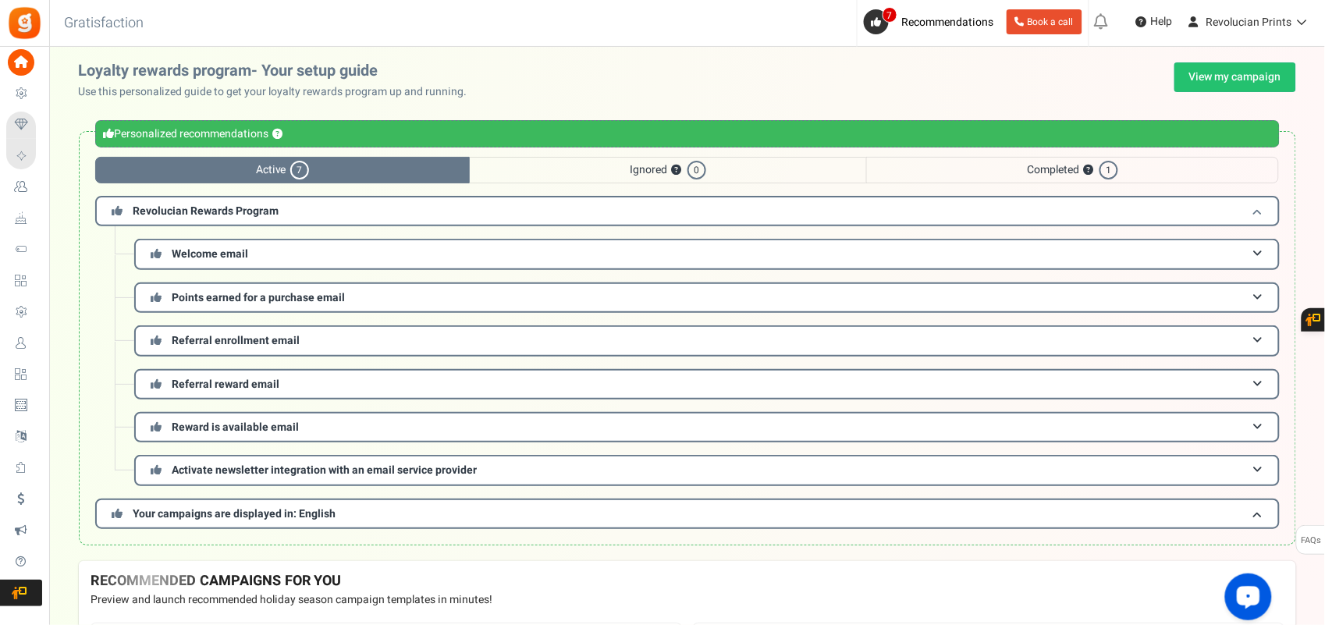
click at [359, 209] on h3 "Revolucian Rewards Program" at bounding box center [687, 211] width 1185 height 30
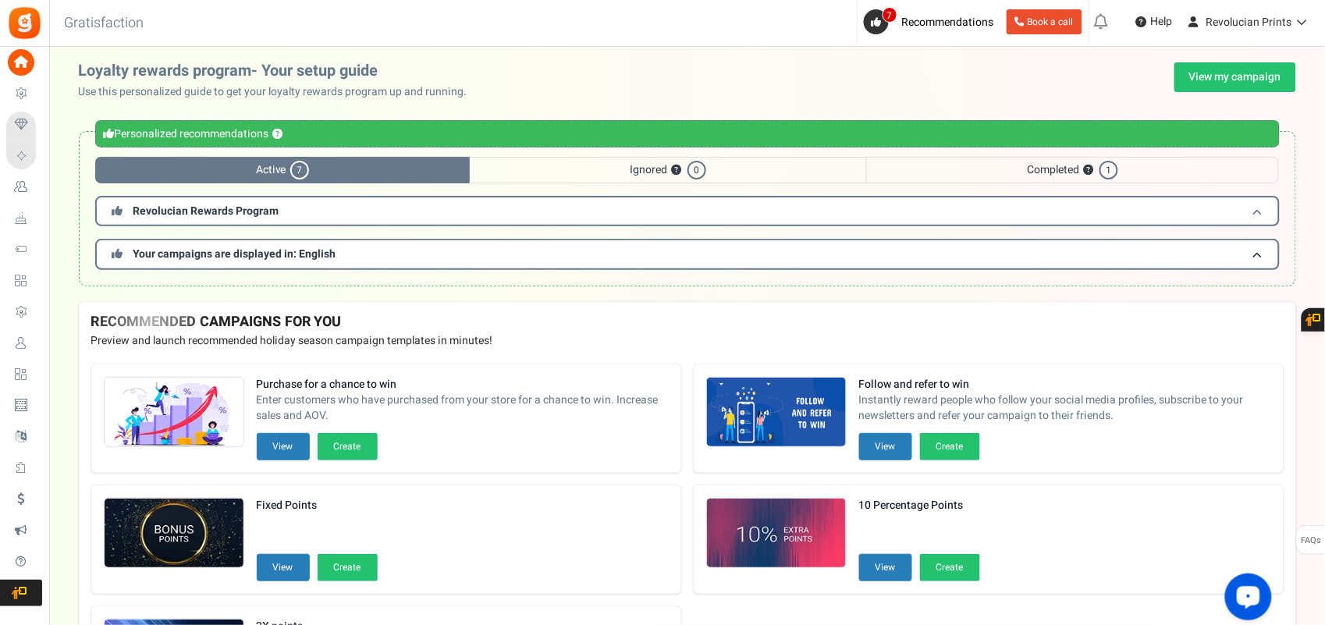
click at [359, 209] on h3 "Revolucian Rewards Program" at bounding box center [687, 211] width 1185 height 30
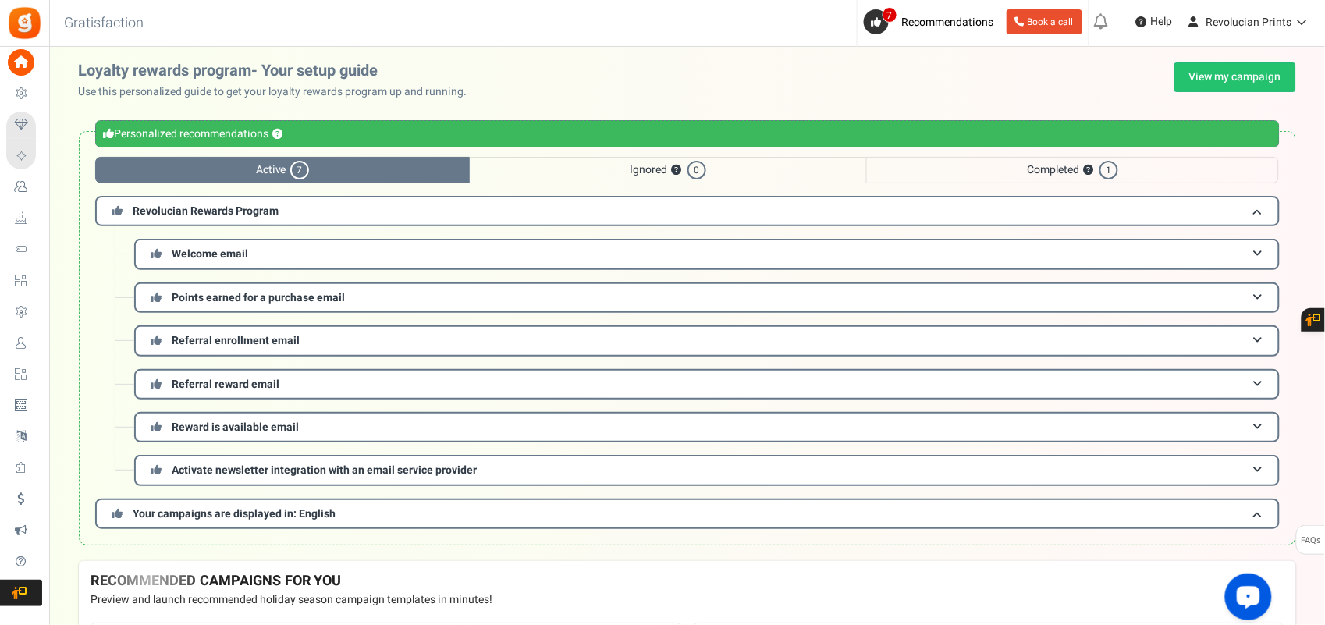
click at [1033, 172] on span "Completed ? 1" at bounding box center [1072, 170] width 413 height 27
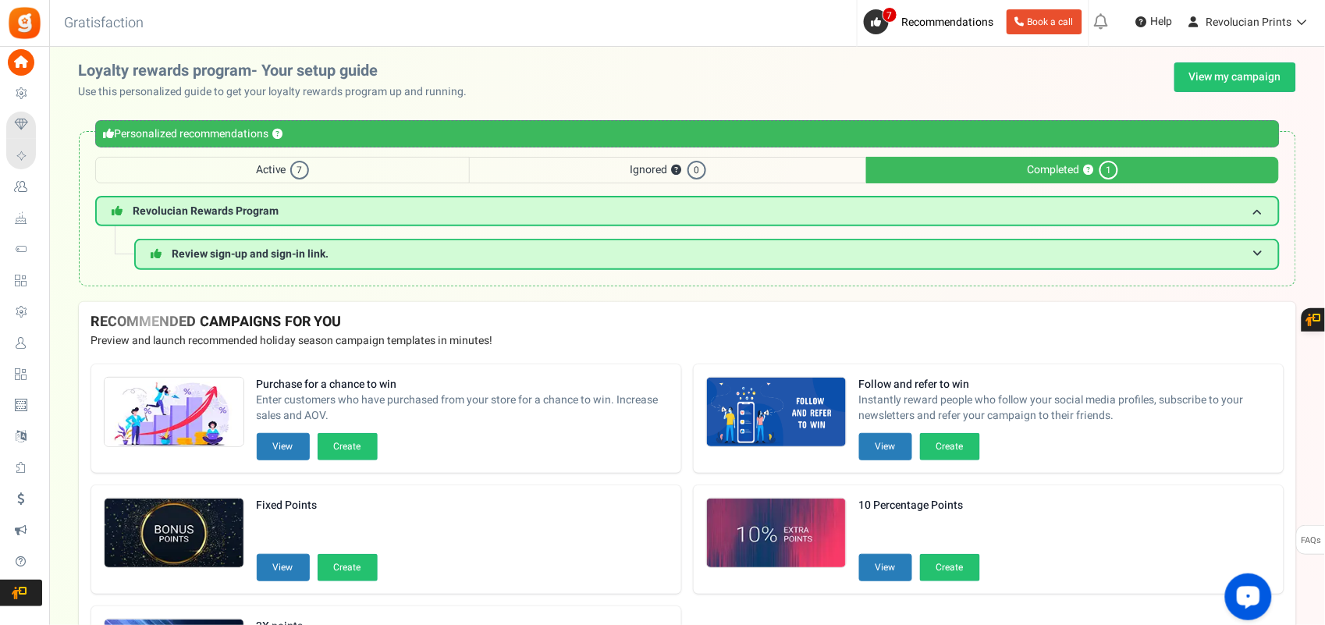
click at [345, 176] on span "Active 7" at bounding box center [282, 170] width 375 height 27
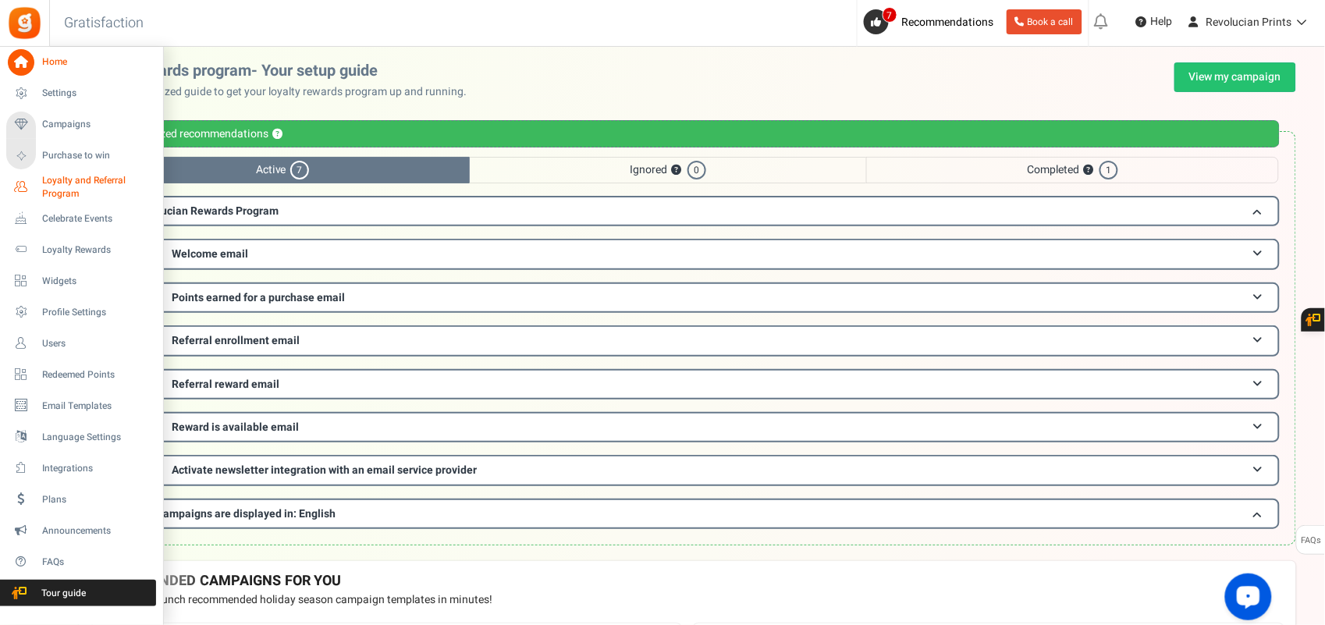
click at [54, 187] on span "Loyalty and Referral Program" at bounding box center [99, 187] width 114 height 27
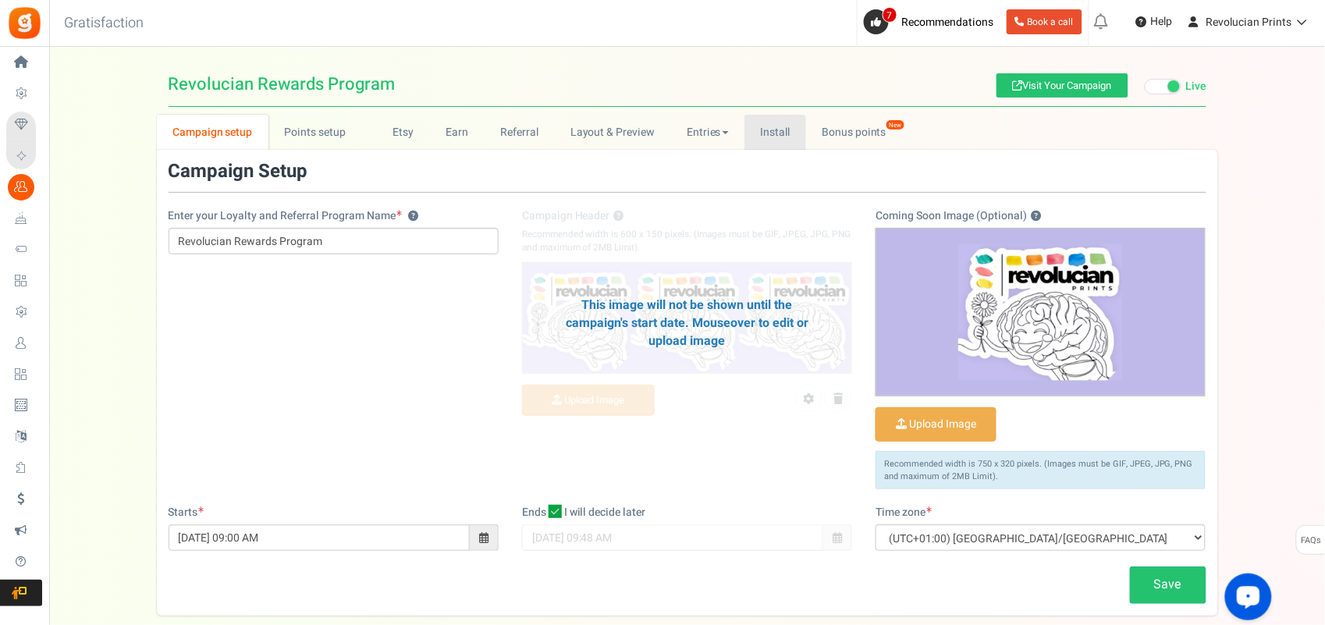
click at [770, 130] on link "Install" at bounding box center [776, 132] width 62 height 35
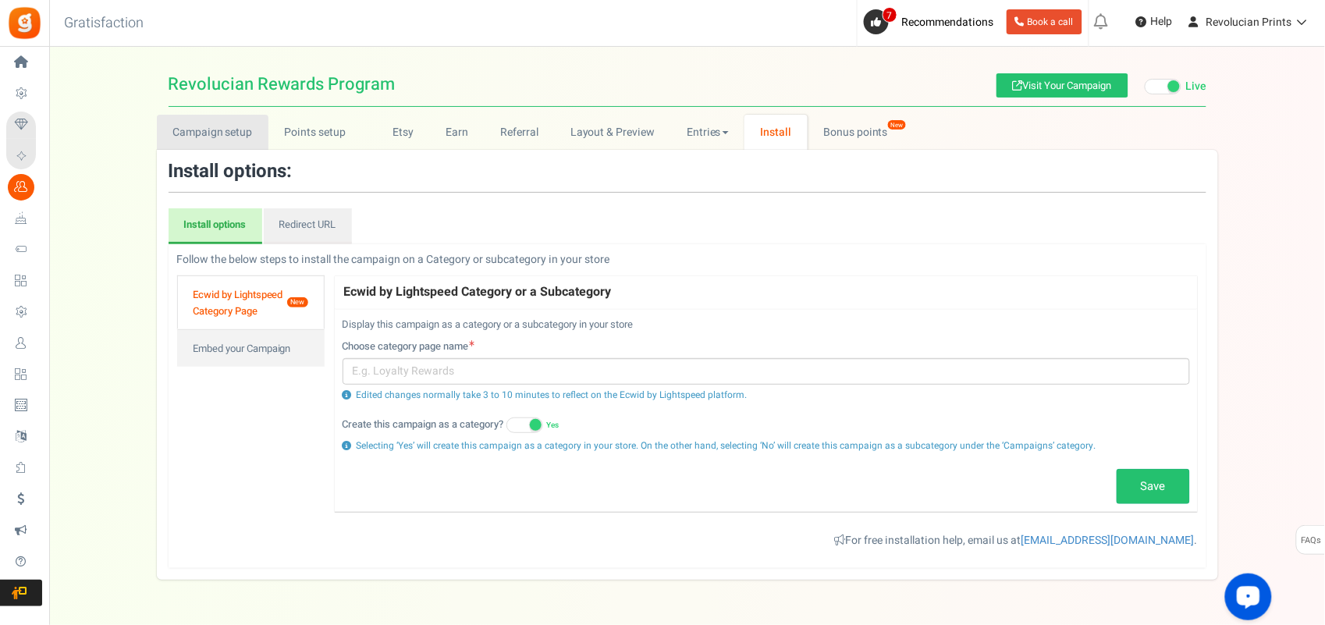
click at [197, 119] on link "Campaign setup" at bounding box center [213, 132] width 112 height 35
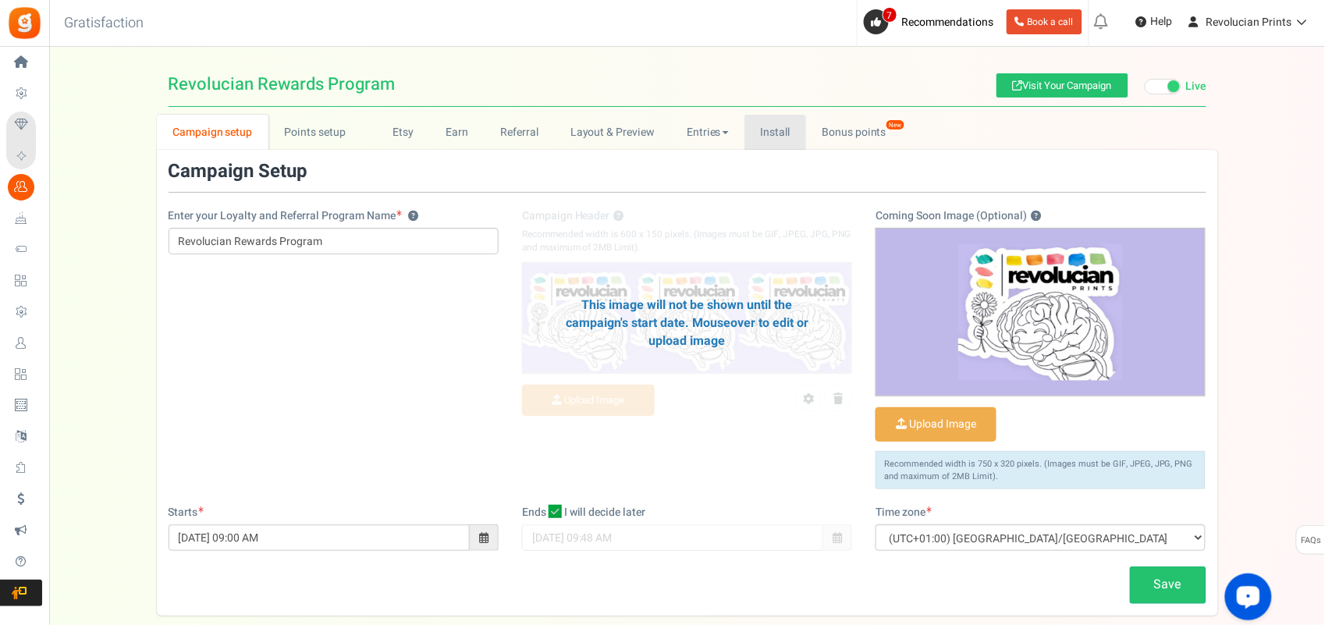
click at [780, 135] on link "Install" at bounding box center [776, 132] width 62 height 35
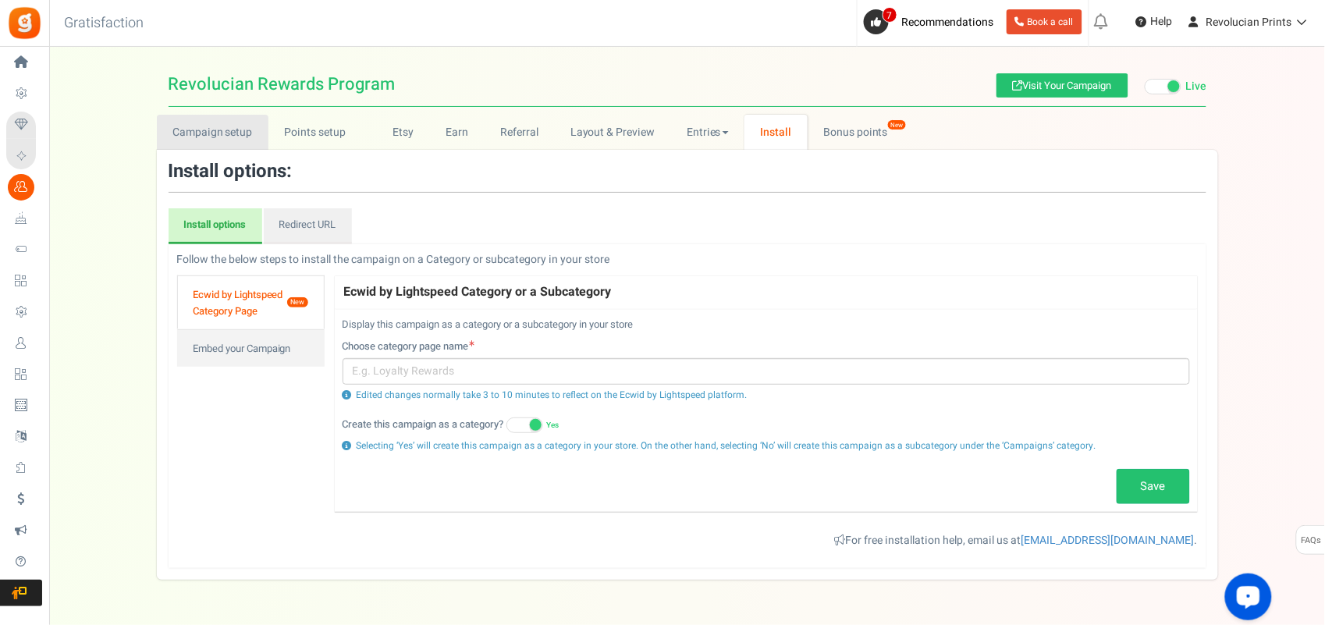
click at [166, 125] on link "Campaign setup" at bounding box center [213, 132] width 112 height 35
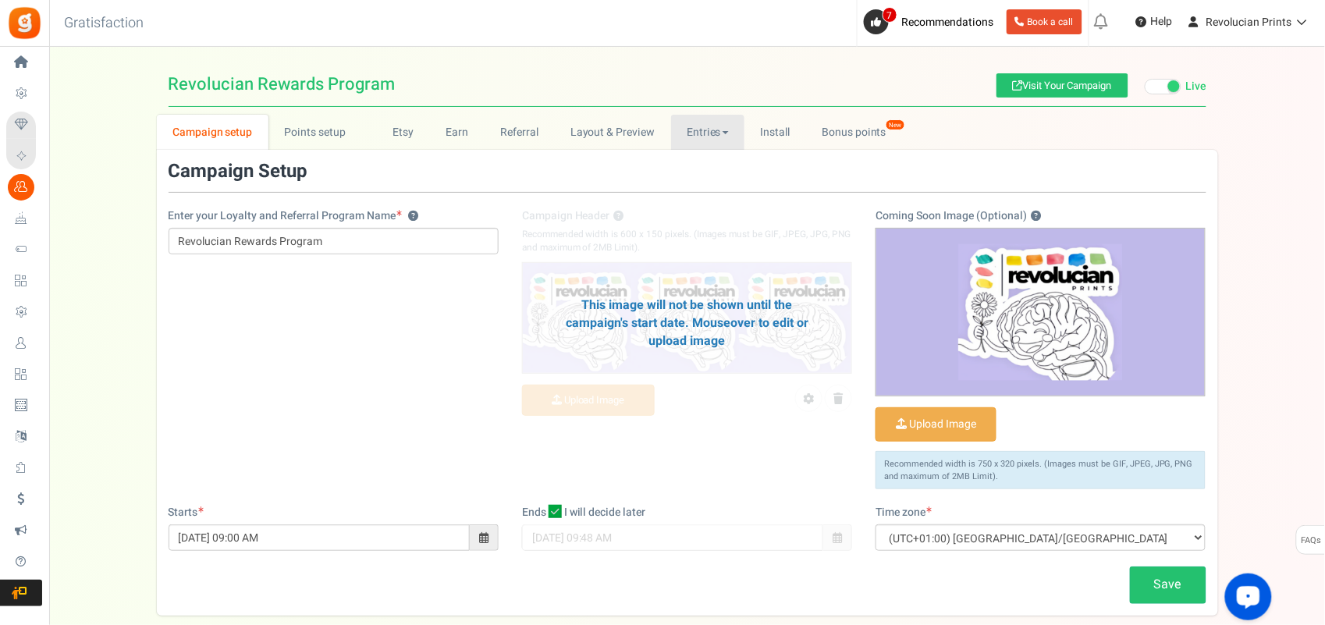
click at [700, 121] on link "Entries" at bounding box center [708, 132] width 74 height 35
click at [695, 164] on link "Entries" at bounding box center [733, 166] width 125 height 23
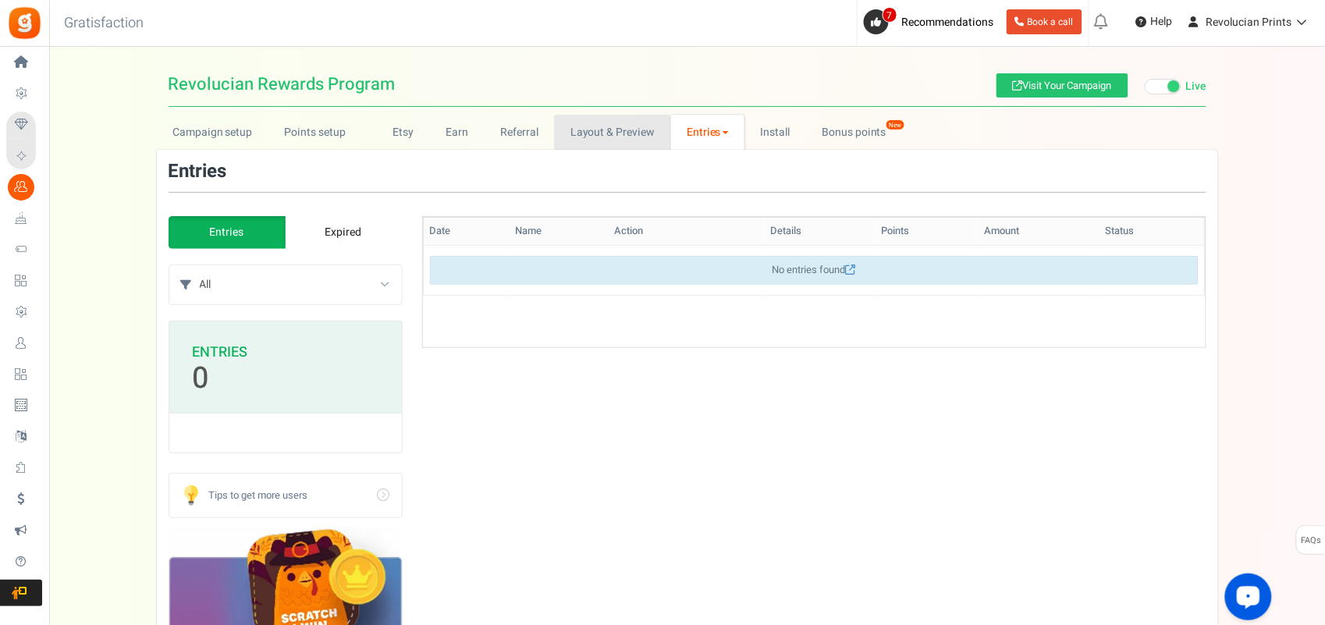
click at [585, 133] on link "Layout & Preview" at bounding box center [612, 132] width 116 height 35
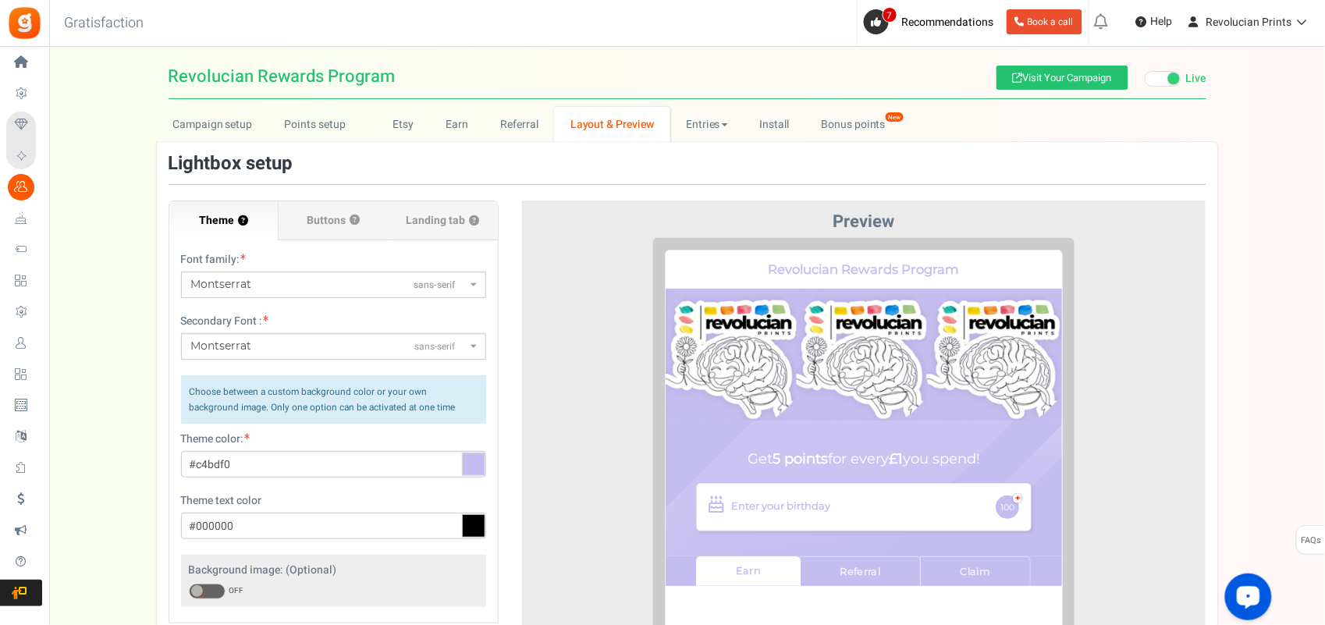
scroll to position [9, 0]
click at [455, 213] on span "Landing tab ?" at bounding box center [443, 220] width 73 height 16
click at [0, 0] on input "Landing tab ?" at bounding box center [0, 0] width 0 height 0
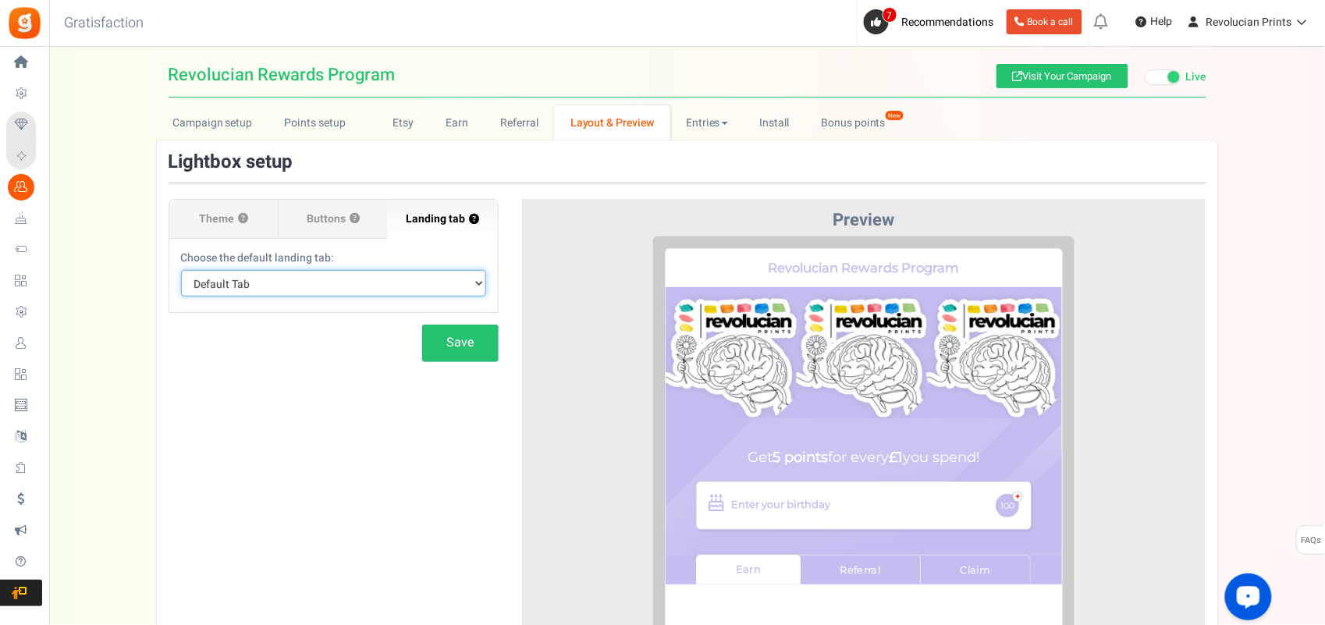
click at [297, 290] on select "Default Tab Earn Referral Claim" at bounding box center [333, 283] width 305 height 27
click at [210, 220] on span "Theme" at bounding box center [216, 220] width 35 height 16
click at [0, 0] on input "Theme ?" at bounding box center [0, 0] width 0 height 0
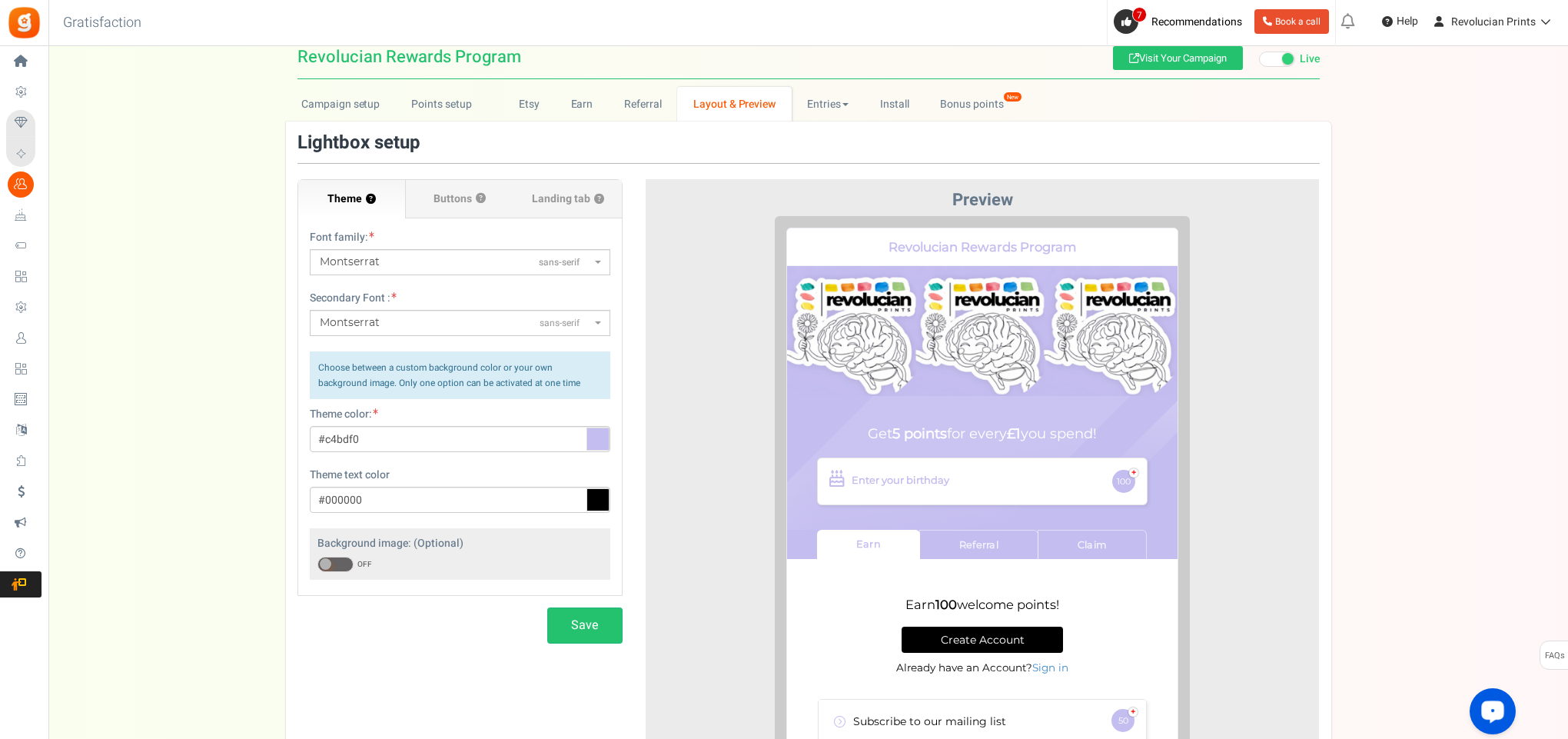
scroll to position [24, 0]
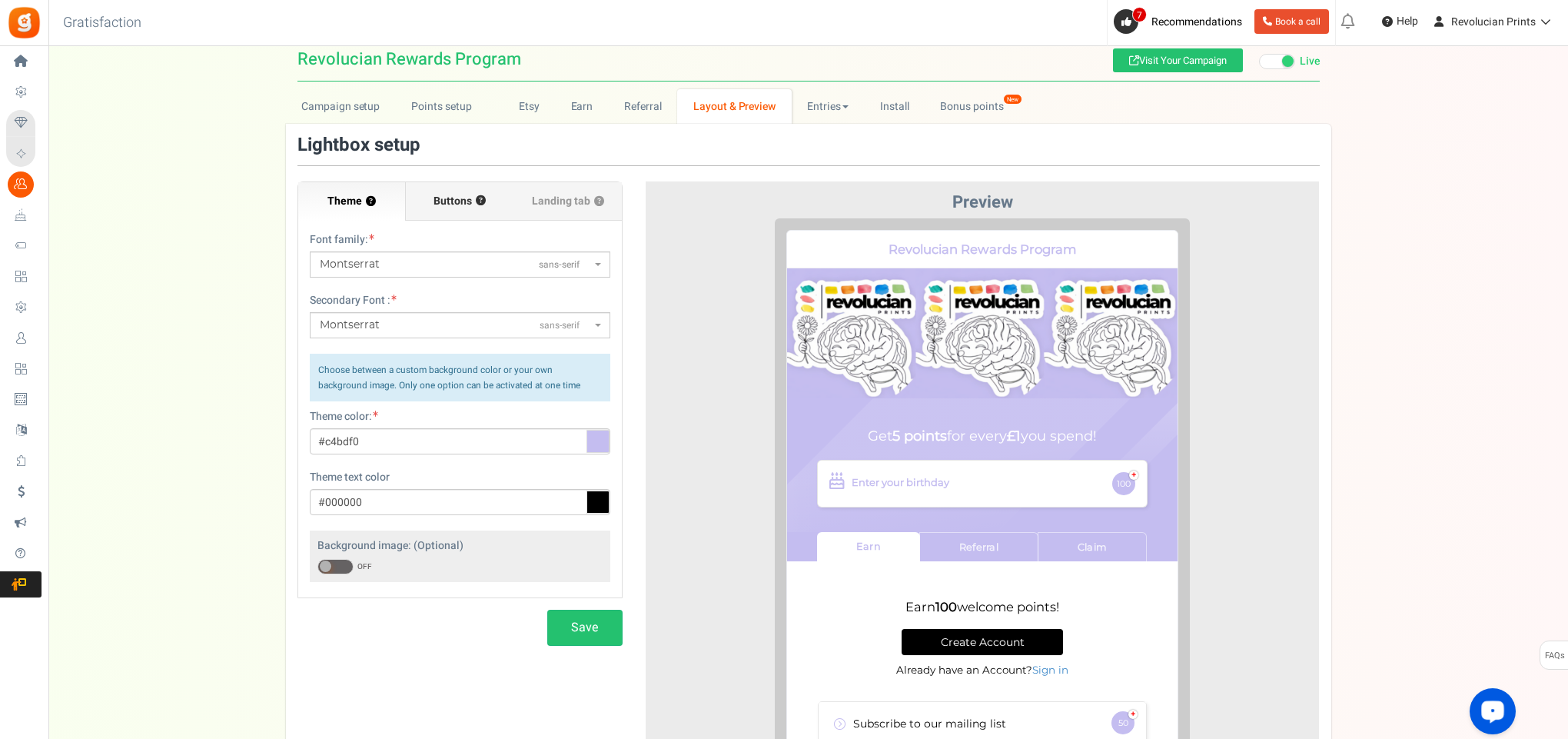
click at [452, 194] on span "Buttons" at bounding box center [452, 202] width 38 height 16
click at [0, 0] on input "Buttons ?" at bounding box center [0, 0] width 0 height 0
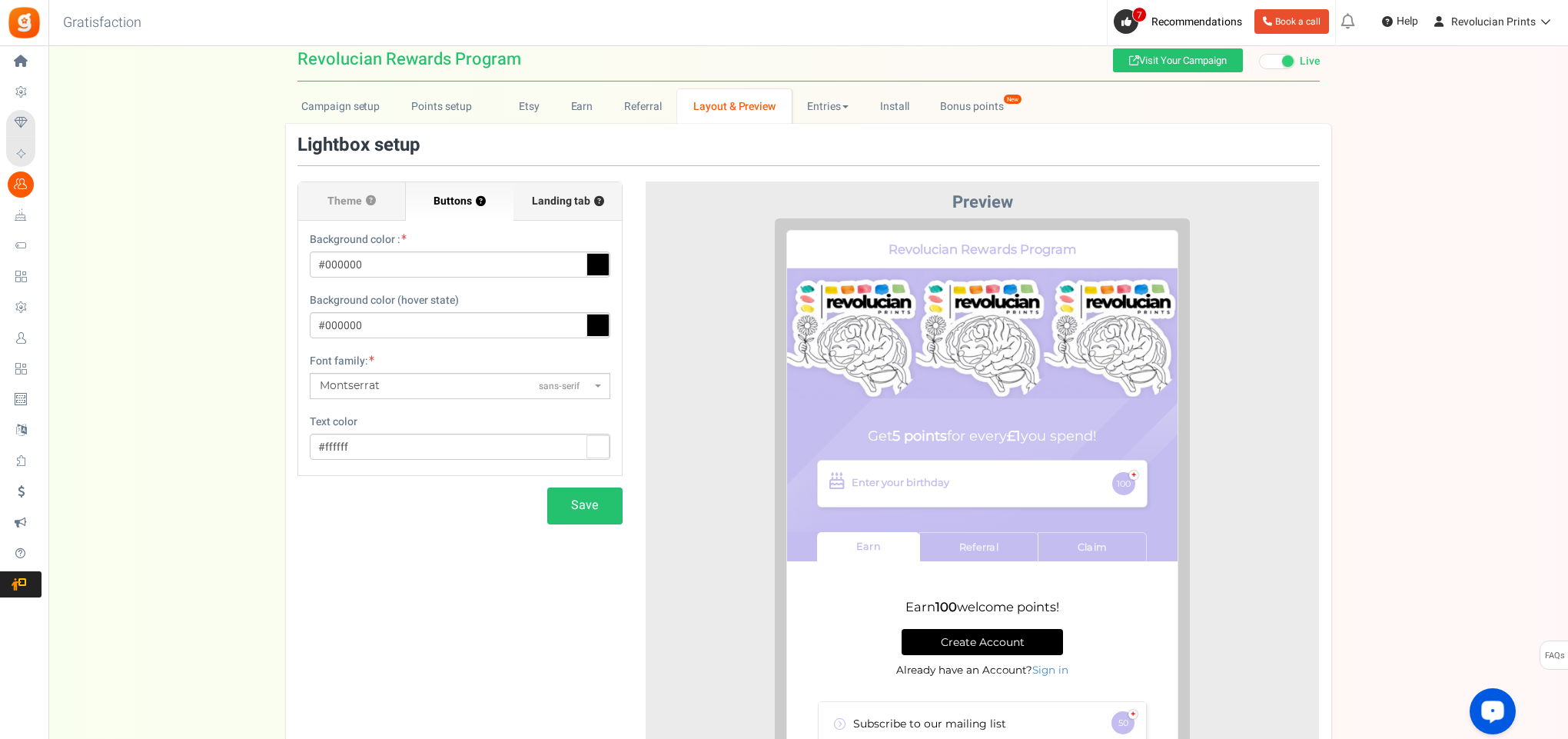
click at [571, 194] on span "Landing tab ?" at bounding box center [567, 202] width 72 height 16
click at [0, 0] on input "Landing tab ?" at bounding box center [0, 0] width 0 height 0
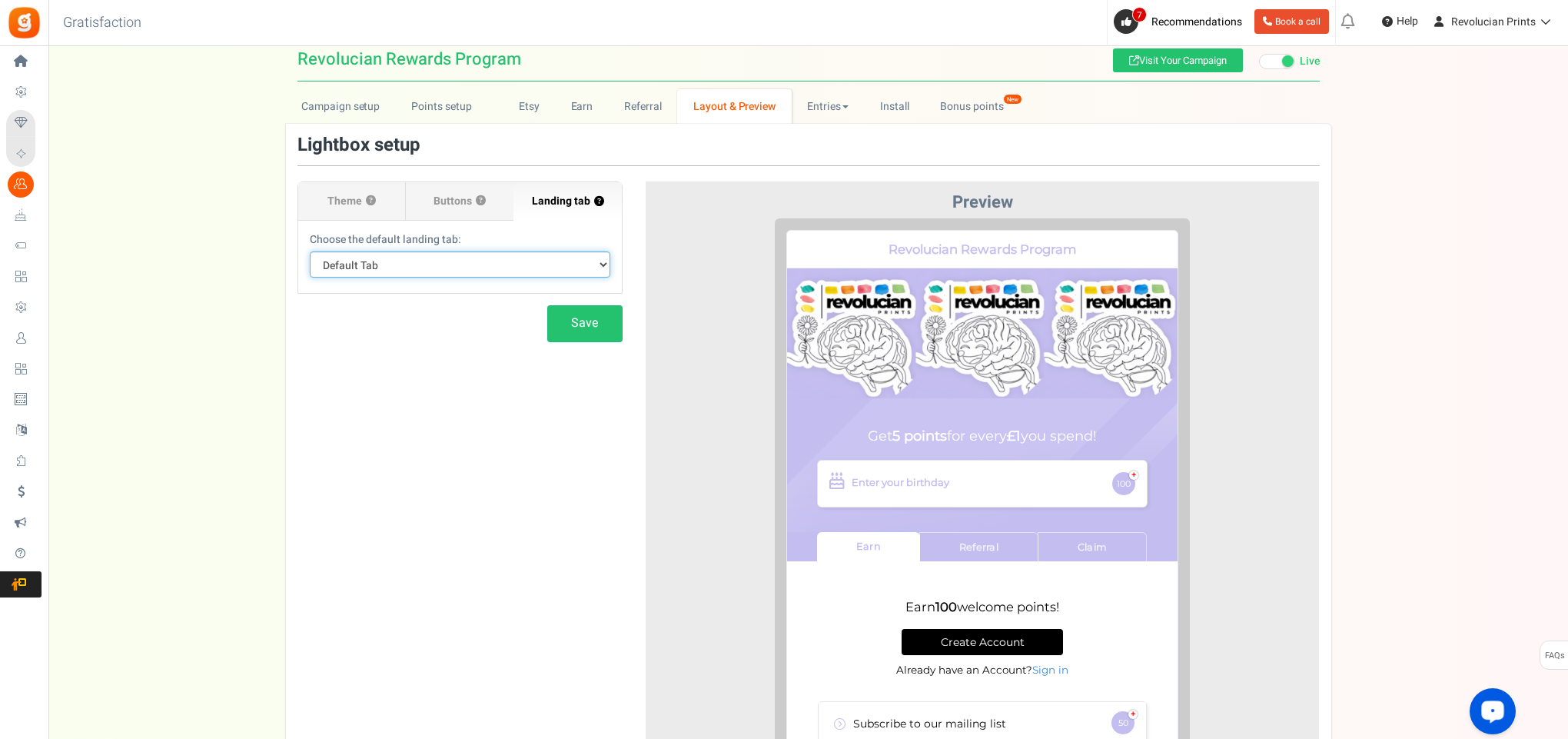
click at [548, 258] on select "Default Tab Earn Referral Claim" at bounding box center [460, 264] width 300 height 27
click at [507, 261] on select "Default Tab Earn Referral Claim" at bounding box center [460, 264] width 300 height 27
click at [454, 261] on select "Default Tab Earn Referral Claim" at bounding box center [460, 264] width 300 height 27
click at [451, 261] on select "Default Tab Earn Referral Claim" at bounding box center [460, 264] width 300 height 27
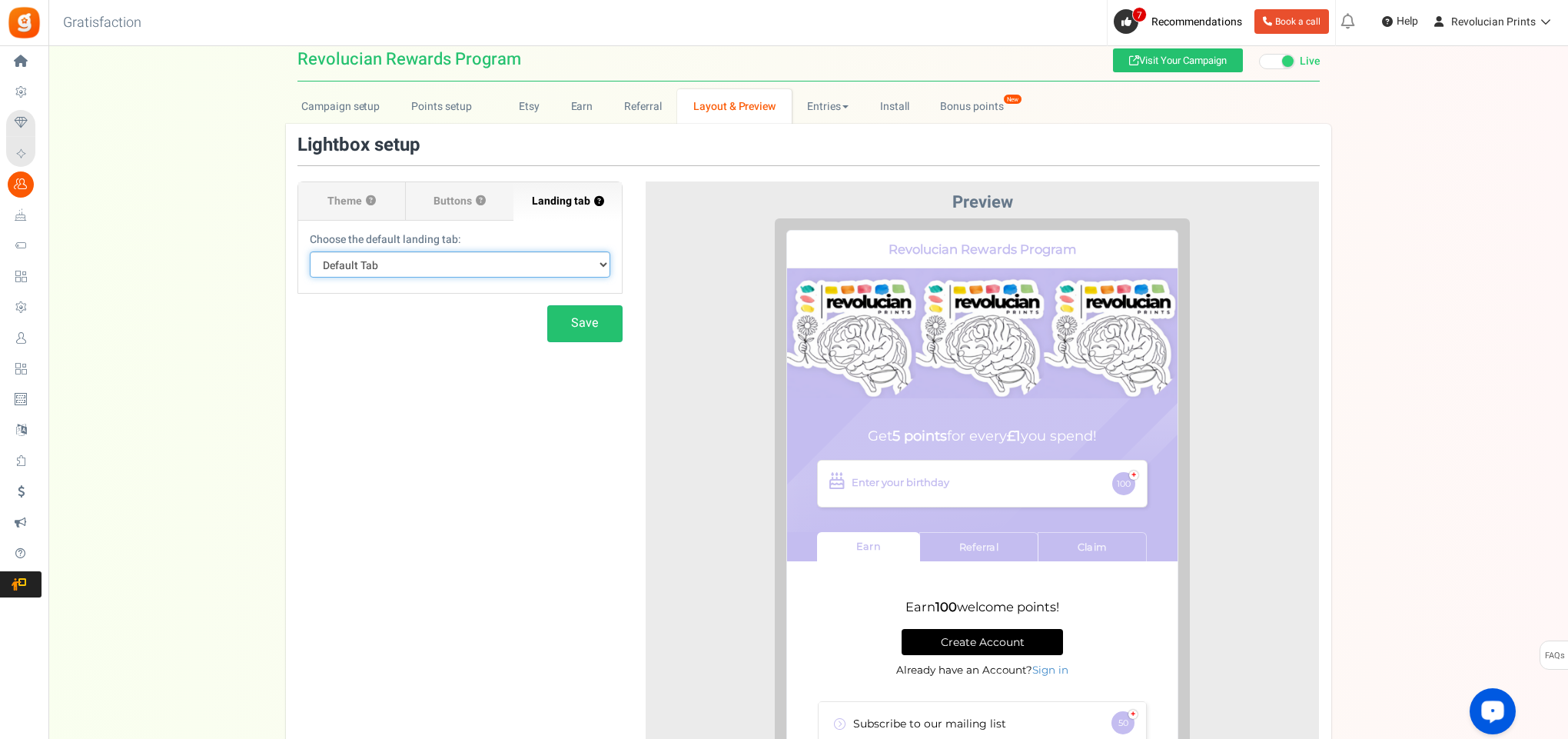
click at [451, 261] on select "Default Tab Earn Referral Claim" at bounding box center [460, 264] width 300 height 27
click at [349, 108] on link "Campaign setup" at bounding box center [341, 106] width 110 height 34
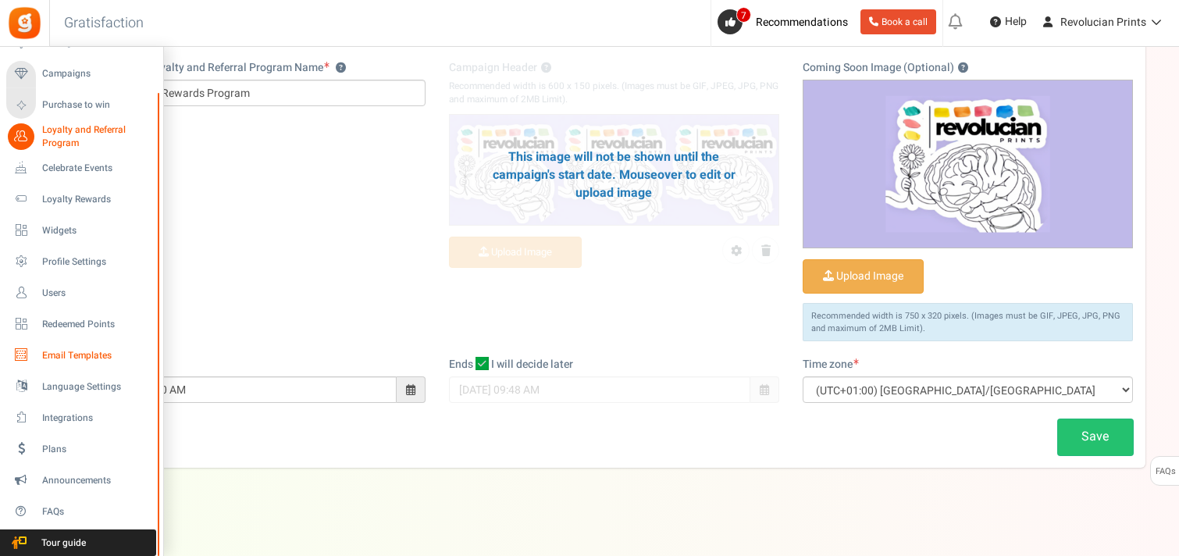
scroll to position [154, 0]
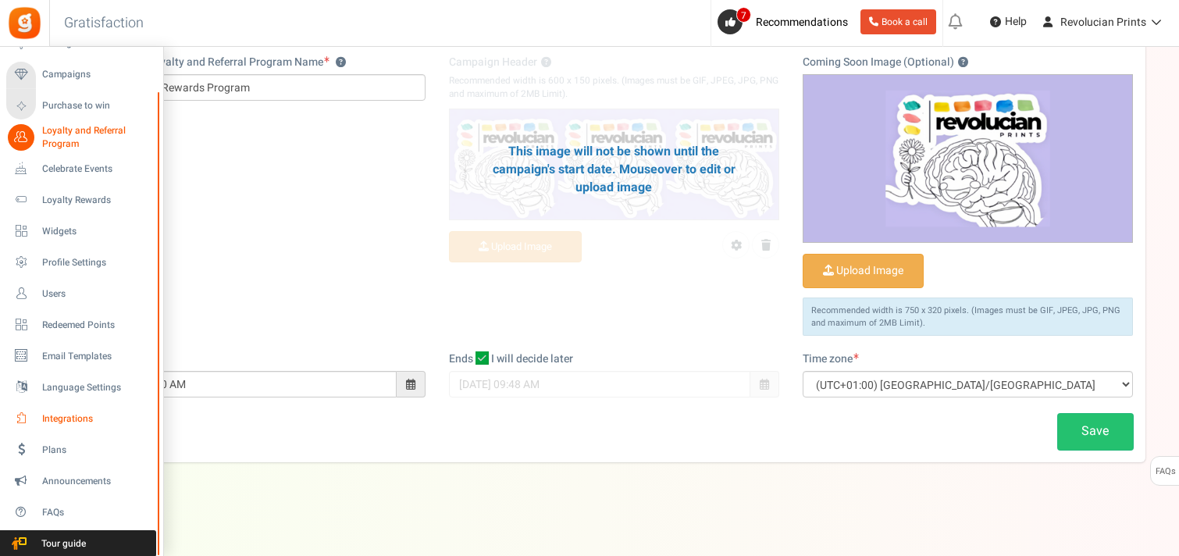
click at [57, 419] on span "Integrations" at bounding box center [96, 418] width 109 height 13
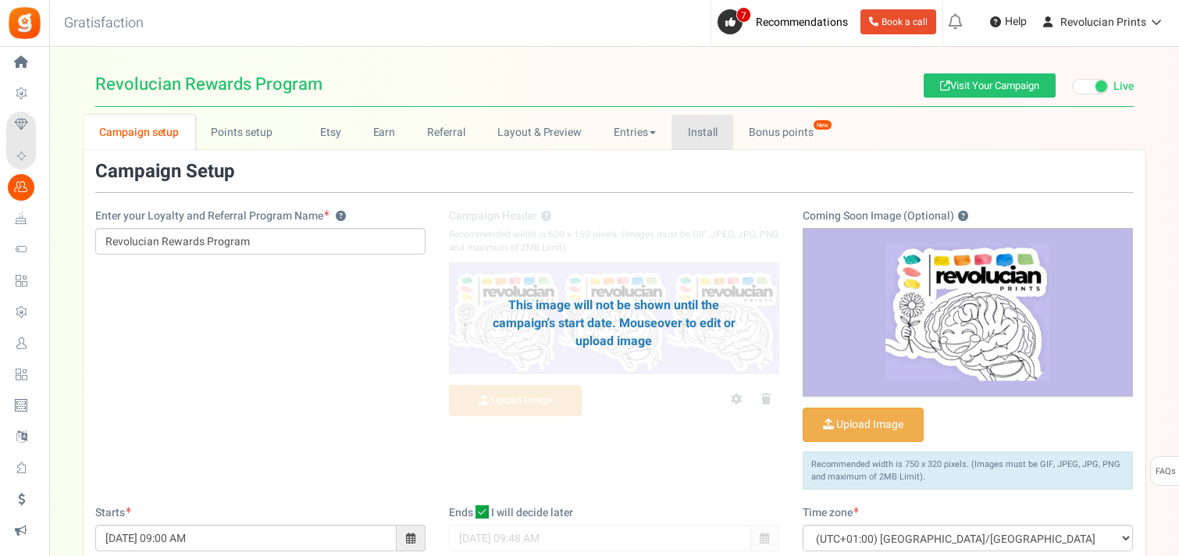
click at [708, 129] on link "Install" at bounding box center [702, 132] width 62 height 35
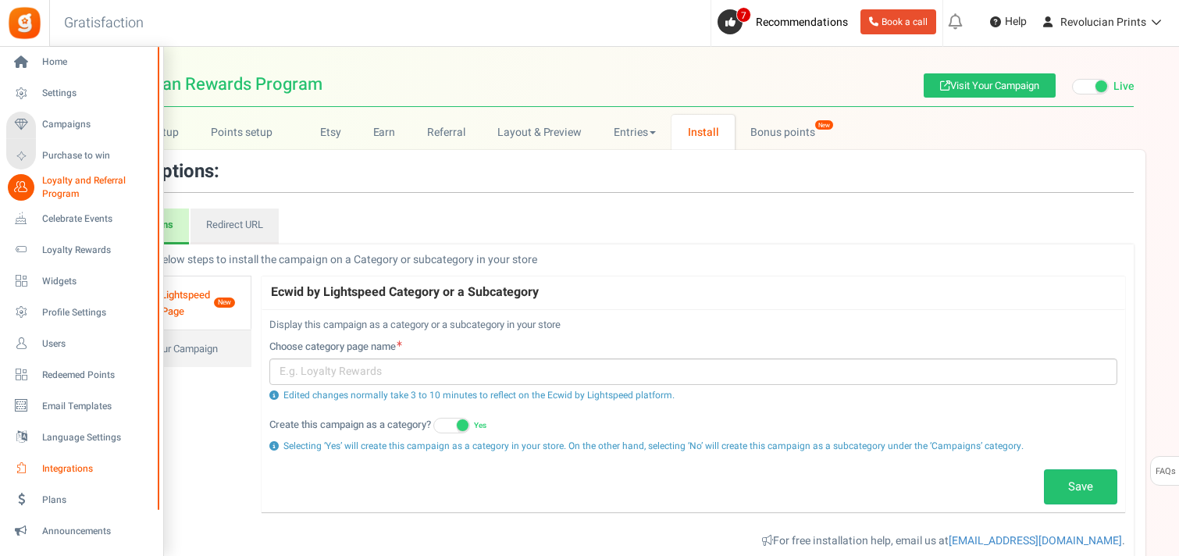
click at [57, 468] on span "Integrations" at bounding box center [96, 468] width 109 height 13
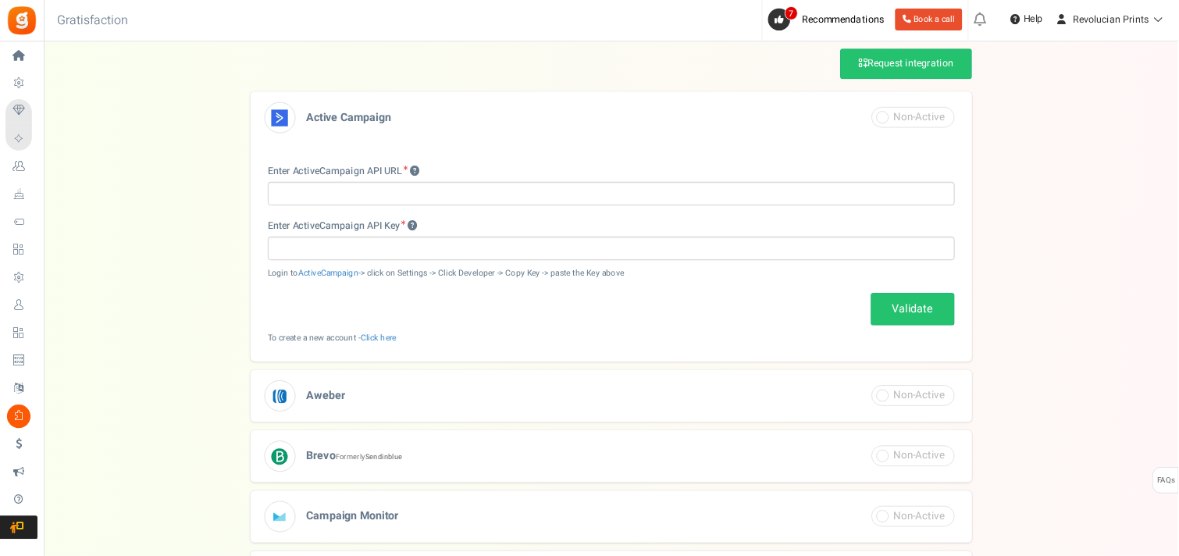
scroll to position [112, 0]
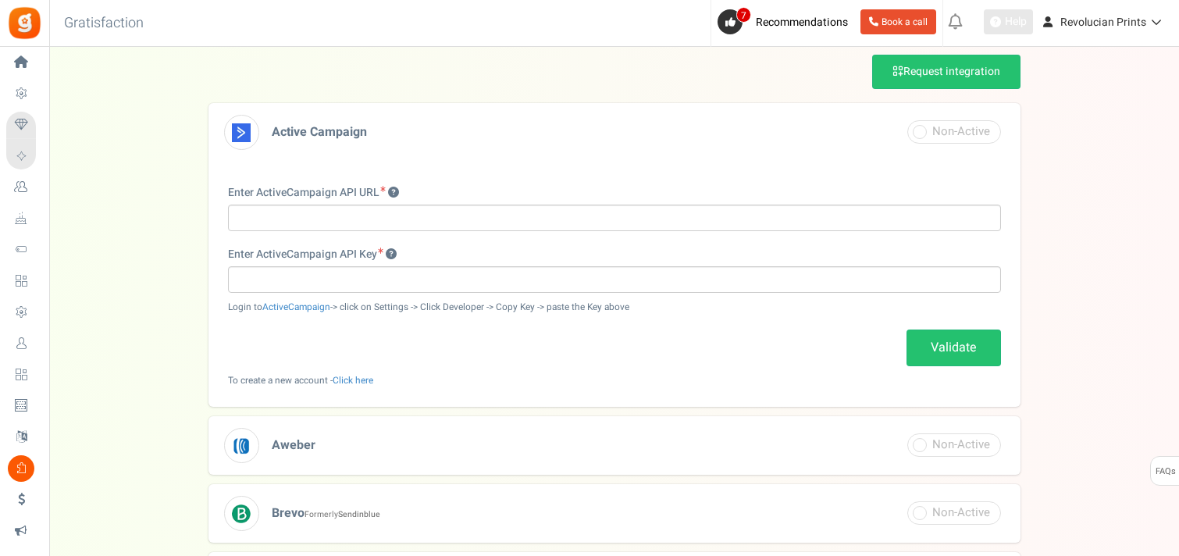
click at [1008, 27] on span "Help" at bounding box center [1014, 22] width 26 height 16
click at [1062, 23] on span "Revolucian Prints" at bounding box center [1103, 22] width 86 height 16
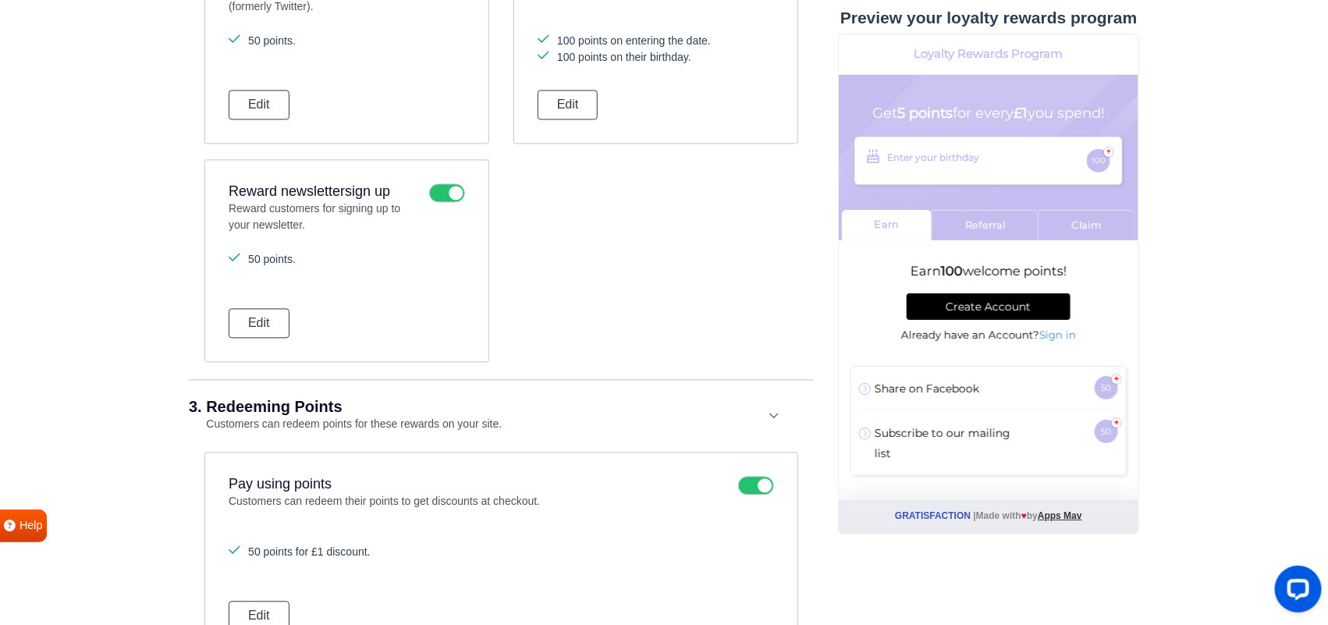
scroll to position [1709, 0]
